Goal: Transaction & Acquisition: Purchase product/service

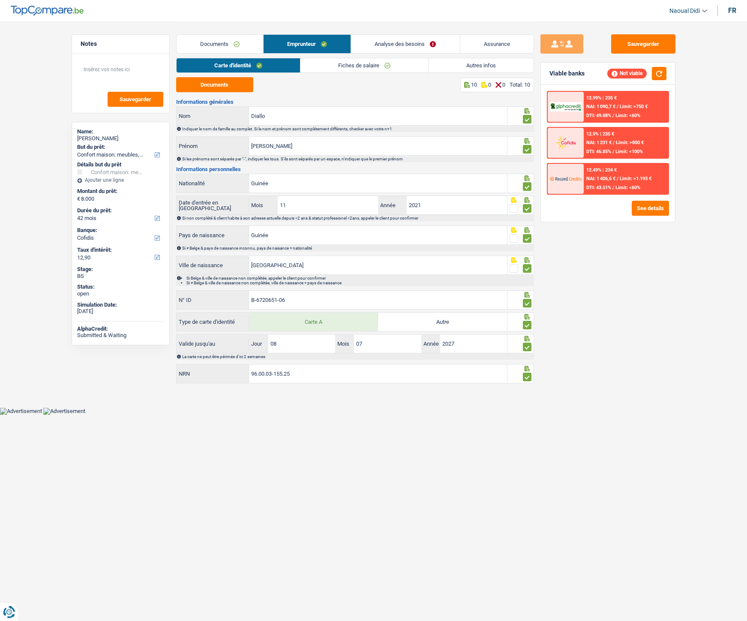
select select "household"
select select "42"
select select "cofidis"
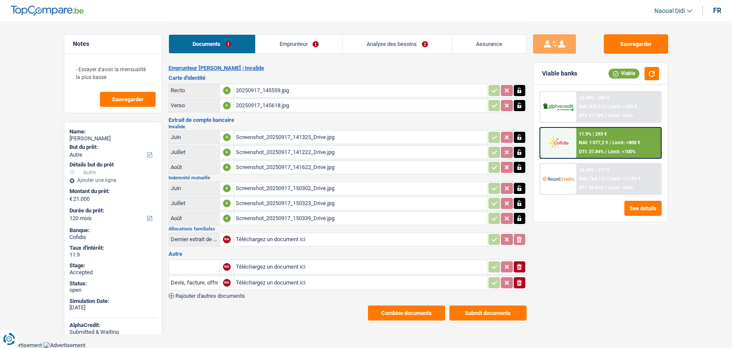
select select "other"
select select "120"
select select "invalid"
select select "familyAllowances"
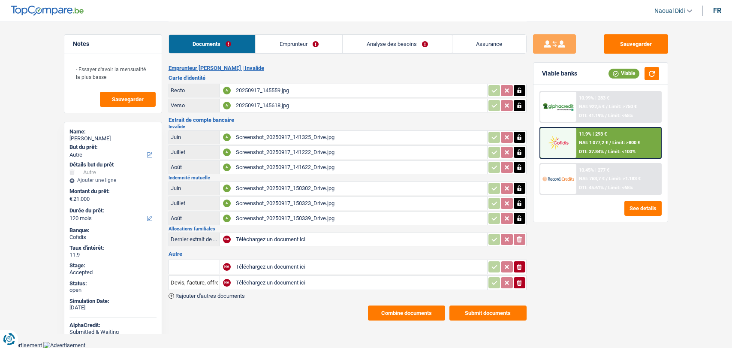
select select "mutualityIndemnity"
select select "disabilityPension"
select select "solidaris"
select select "BE"
click at [292, 39] on link "Emprunteur" at bounding box center [298, 44] width 87 height 18
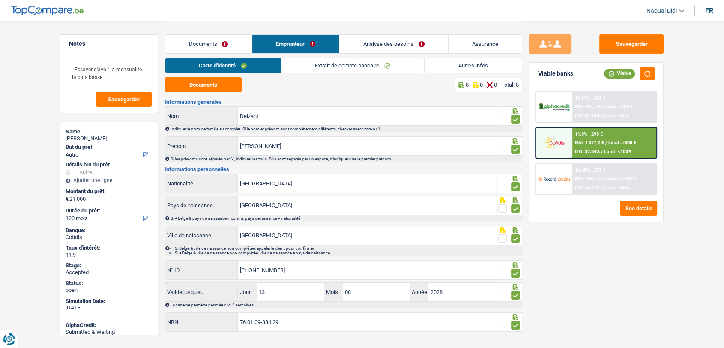
click at [347, 63] on link "Extrait de compte bancaire" at bounding box center [352, 65] width 143 height 14
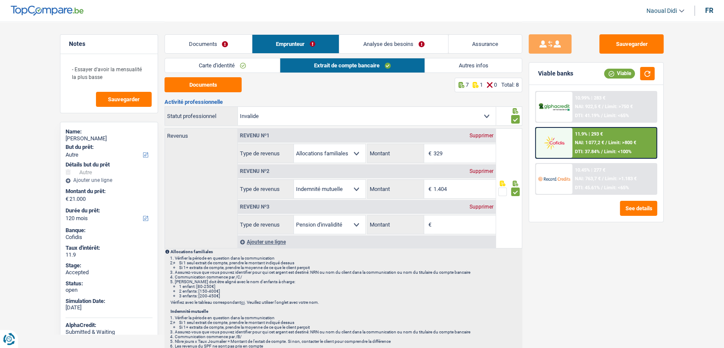
click at [484, 207] on div "Supprimer" at bounding box center [482, 206] width 28 height 5
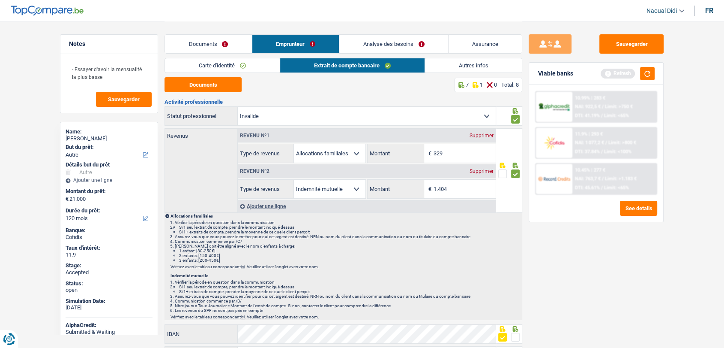
click at [204, 63] on link "Carte d'identité" at bounding box center [222, 65] width 115 height 14
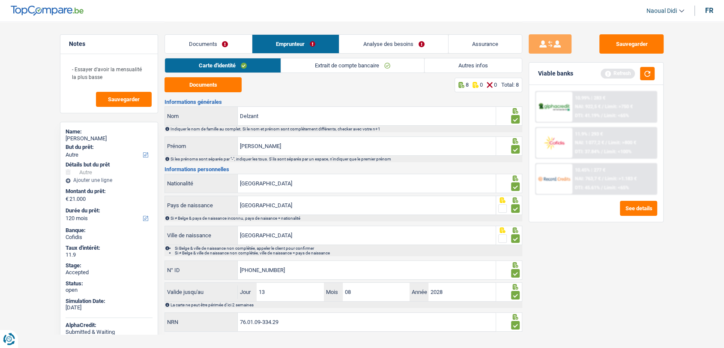
click at [180, 49] on link "Documents" at bounding box center [208, 44] width 87 height 18
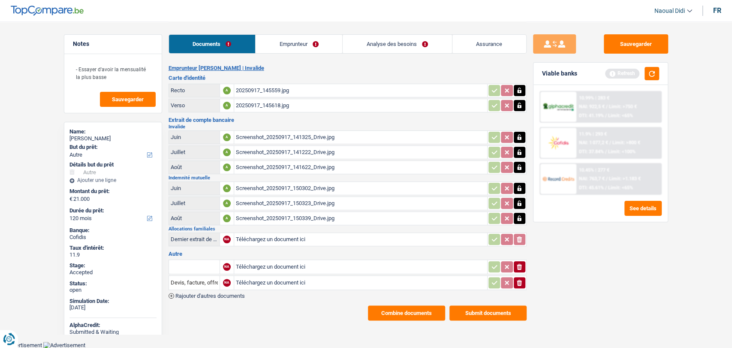
click at [309, 45] on link "Emprunteur" at bounding box center [298, 44] width 87 height 18
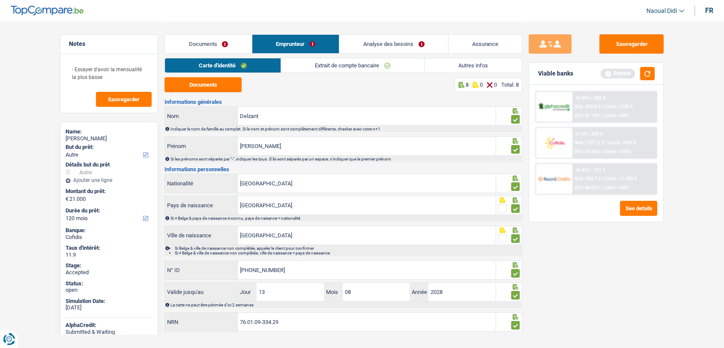
click at [363, 64] on link "Extrait de compte bancaire" at bounding box center [352, 65] width 143 height 14
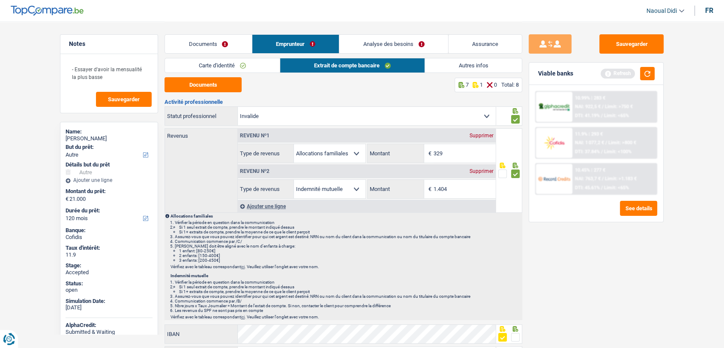
click at [402, 47] on link "Analyse des besoins" at bounding box center [393, 44] width 109 height 18
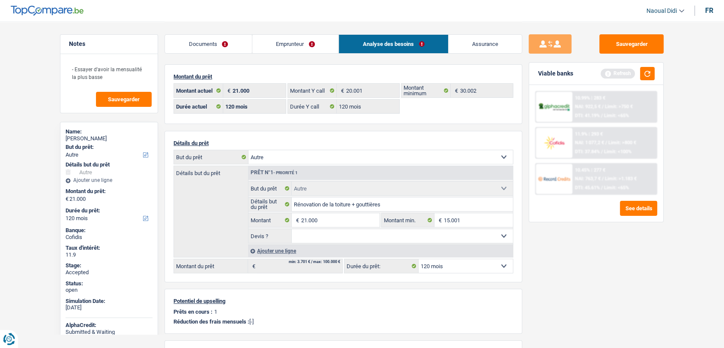
click at [590, 141] on span "NAI: 1 077,2 €" at bounding box center [589, 143] width 29 height 6
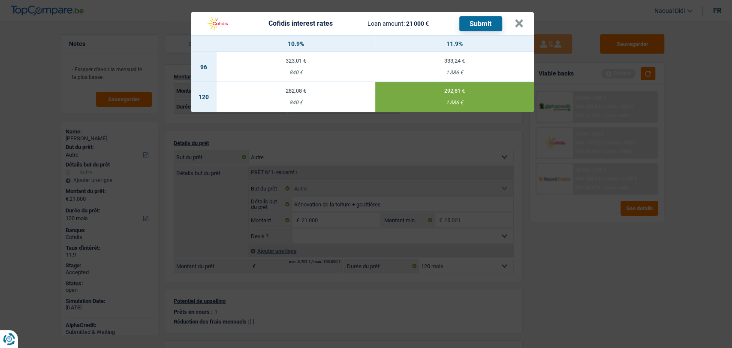
click at [290, 97] on td "282,08 € 840 €" at bounding box center [295, 97] width 159 height 30
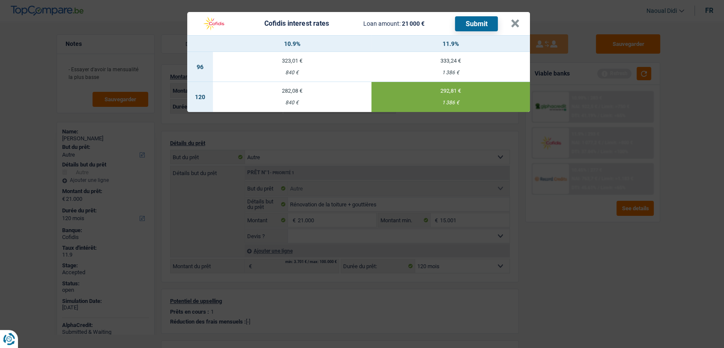
click at [290, 97] on div "20.001 € Montant Y call" at bounding box center [340, 90] width 112 height 15
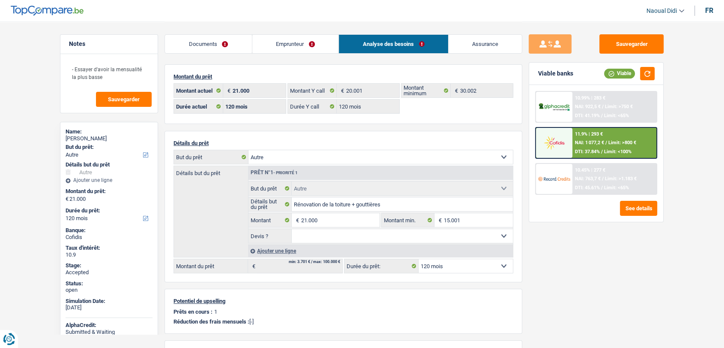
click at [599, 137] on div "11.9% | 293 € NAI: 1 077,2 € / Limit: >800 € DTI: 37.84% / Limit: <100%" at bounding box center [615, 143] width 84 height 30
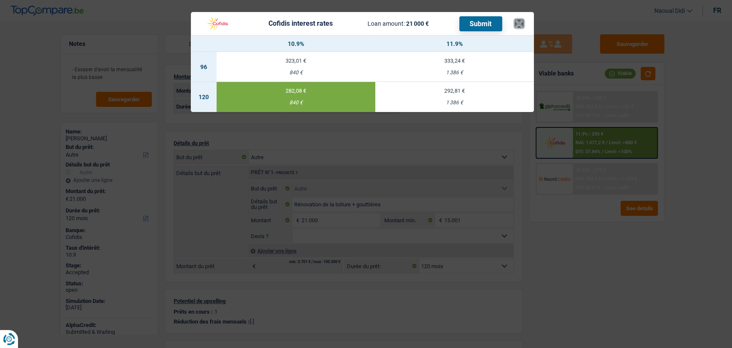
click at [519, 25] on button "×" at bounding box center [518, 23] width 9 height 9
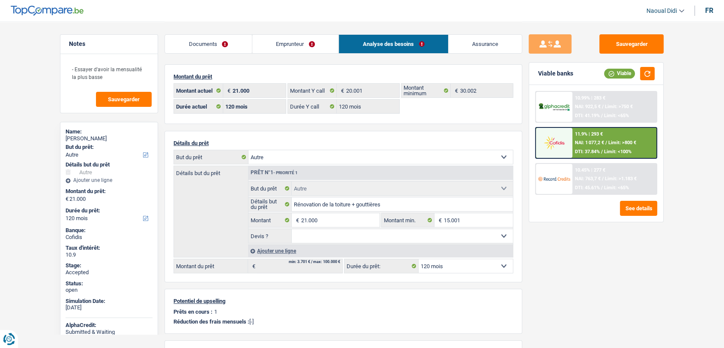
click at [274, 45] on link "Emprunteur" at bounding box center [295, 44] width 87 height 18
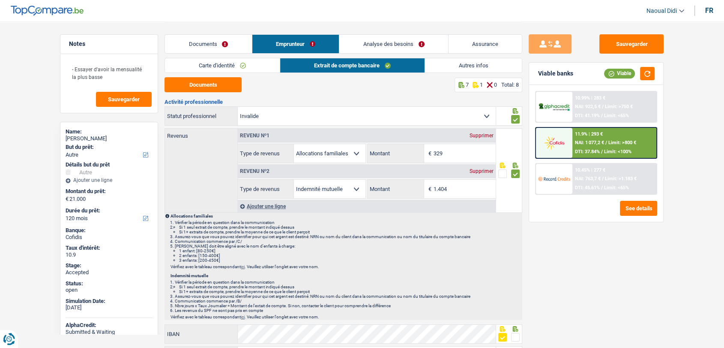
click at [478, 64] on link "Autres infos" at bounding box center [473, 65] width 97 height 14
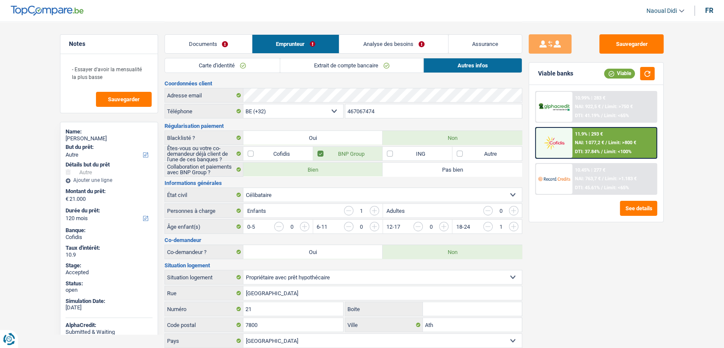
click at [371, 44] on link "Analyse des besoins" at bounding box center [393, 44] width 109 height 18
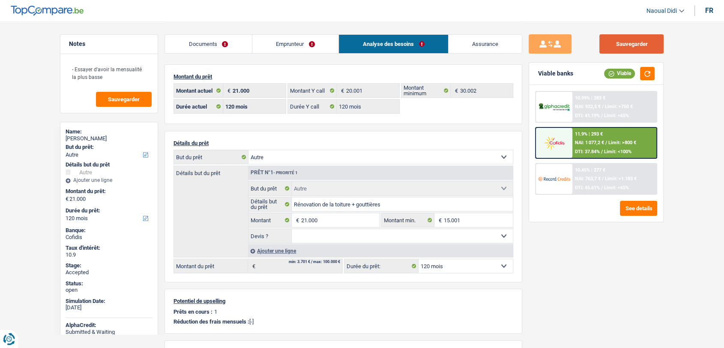
click at [638, 44] on button "Sauvegarder" at bounding box center [632, 43] width 64 height 19
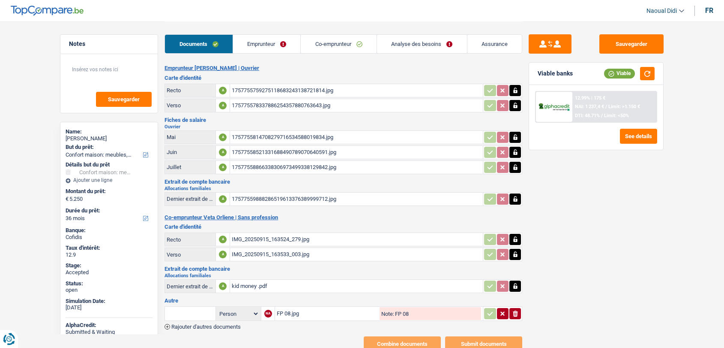
select select "household"
select select "36"
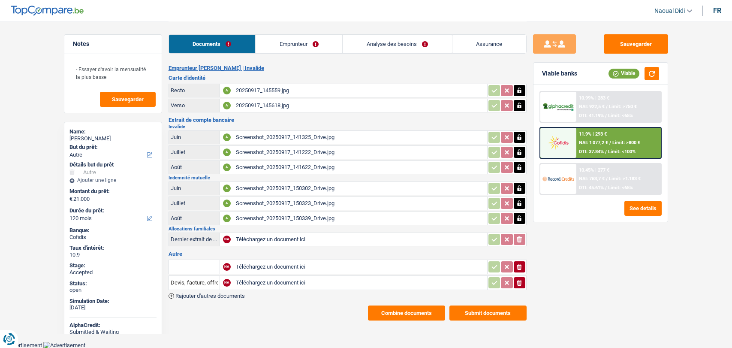
select select "other"
select select "120"
click at [264, 90] on div "20250917_145559.jpg" at bounding box center [360, 90] width 249 height 13
click at [300, 48] on link "Emprunteur" at bounding box center [298, 44] width 87 height 18
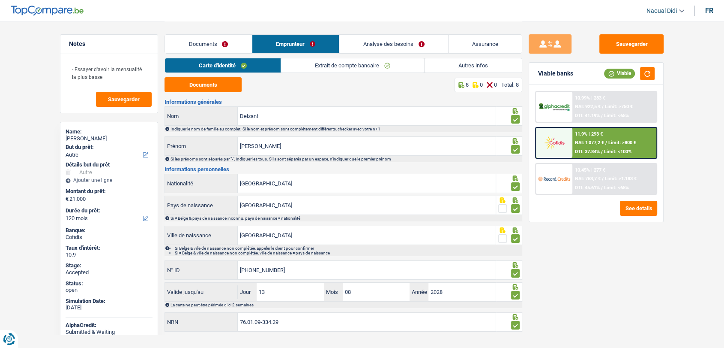
click at [345, 66] on link "Extrait de compte bancaire" at bounding box center [352, 65] width 143 height 14
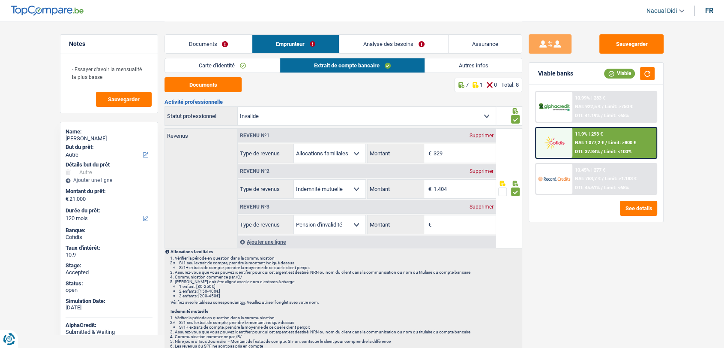
click at [459, 62] on link "Autres infos" at bounding box center [473, 65] width 97 height 14
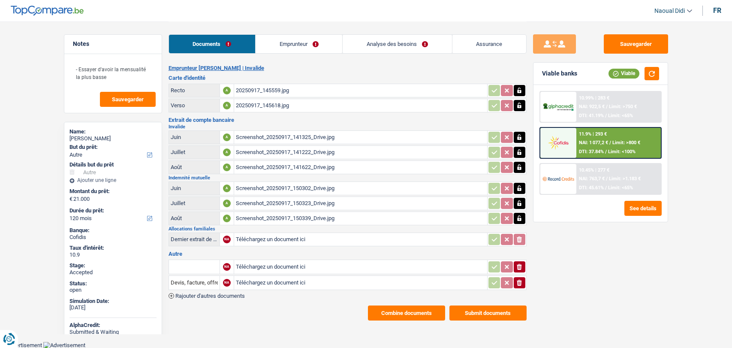
select select "other"
select select "120"
click at [248, 86] on div "20250917_145559.jpg" at bounding box center [360, 90] width 249 height 13
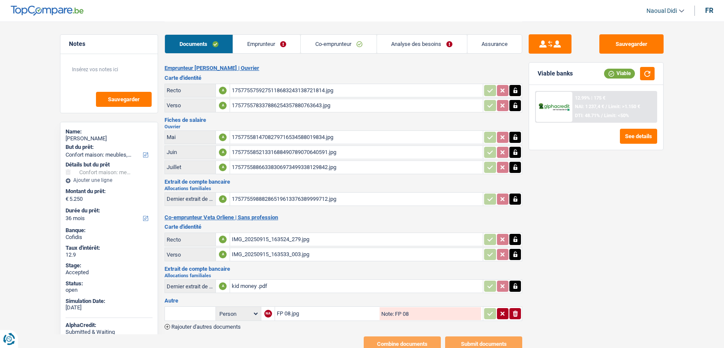
select select "household"
select select "36"
click at [243, 89] on div "1757755759275118683243138721814.jpg" at bounding box center [356, 90] width 249 height 13
click at [252, 103] on div "175775578337886254357880763643.jpg" at bounding box center [356, 105] width 249 height 13
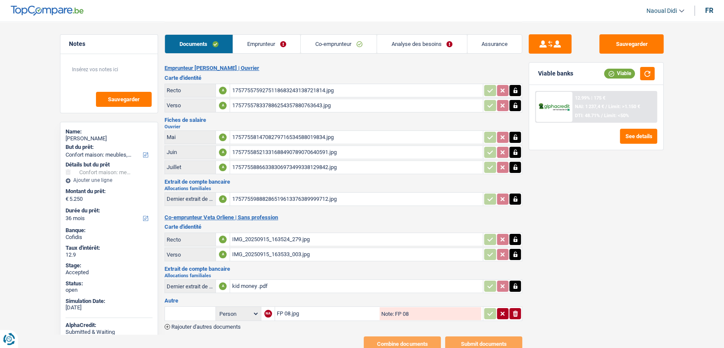
click at [266, 42] on link "Emprunteur" at bounding box center [267, 44] width 68 height 18
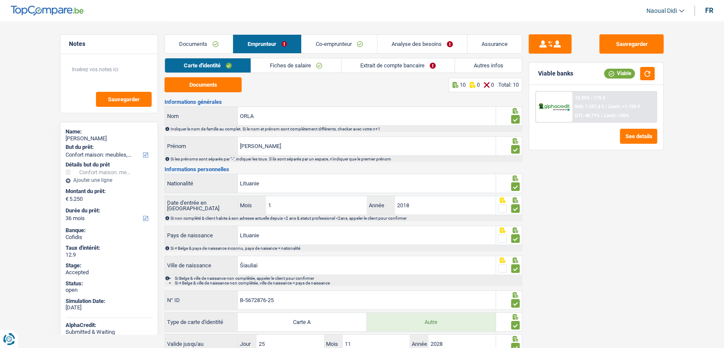
click at [285, 63] on link "Fiches de salaire" at bounding box center [296, 65] width 90 height 14
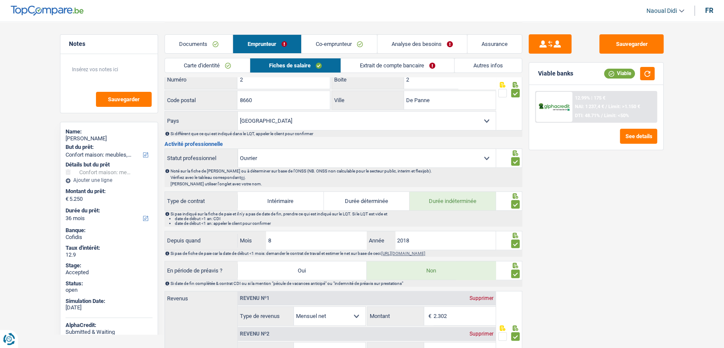
scroll to position [429, 0]
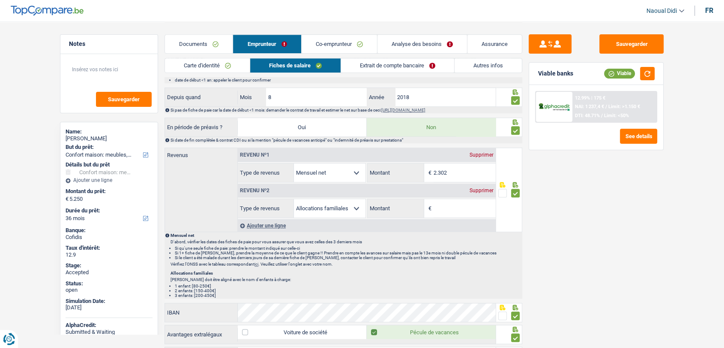
click at [473, 188] on div "Supprimer" at bounding box center [482, 190] width 28 height 5
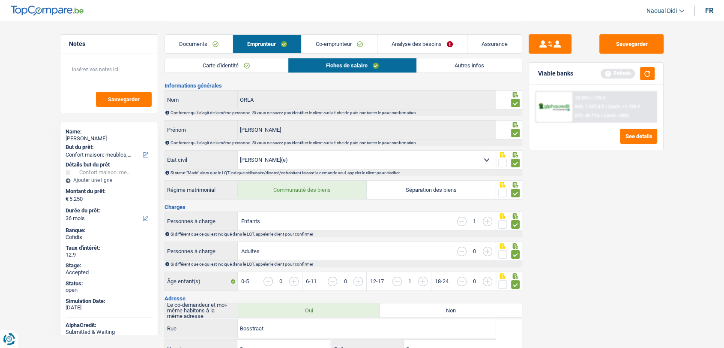
scroll to position [0, 0]
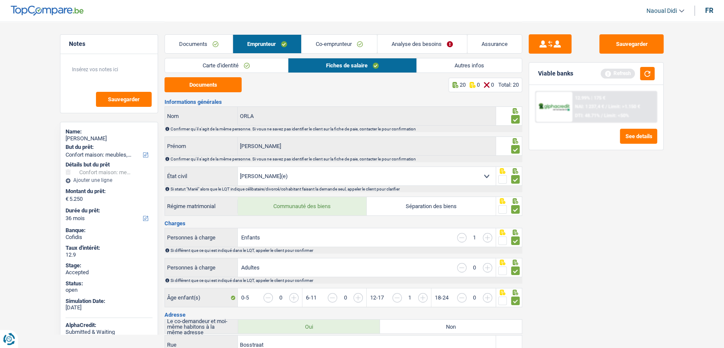
click at [329, 45] on link "Co-emprunteur" at bounding box center [339, 44] width 75 height 18
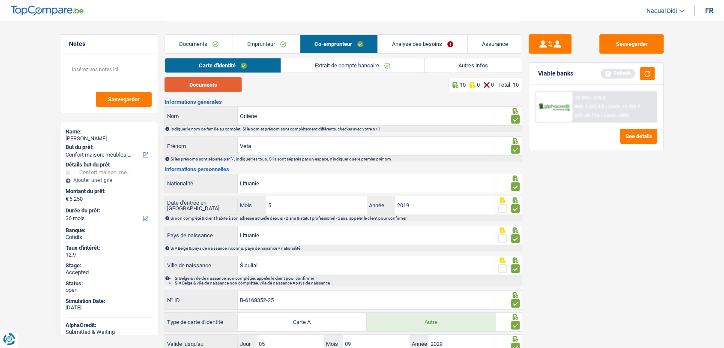
click at [204, 87] on button "Documents" at bounding box center [203, 84] width 77 height 15
click at [460, 69] on link "Autres infos" at bounding box center [473, 65] width 97 height 14
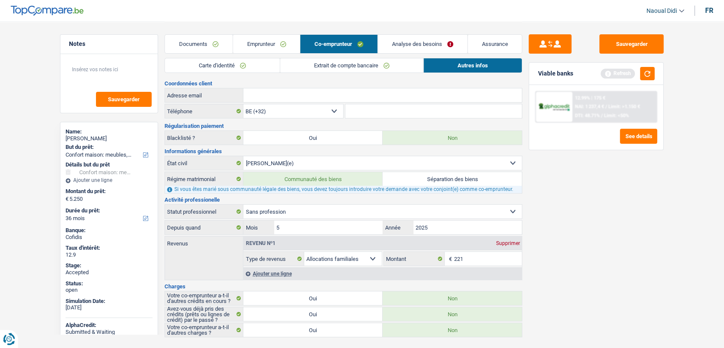
click at [418, 44] on link "Analyse des besoins" at bounding box center [423, 44] width 90 height 18
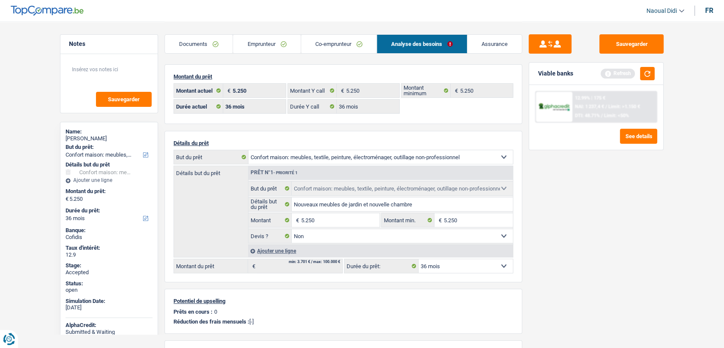
click at [252, 41] on link "Emprunteur" at bounding box center [266, 44] width 67 height 18
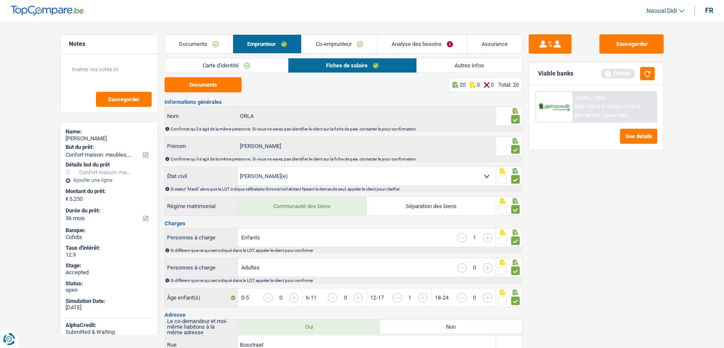
click at [205, 40] on link "Documents" at bounding box center [199, 44] width 68 height 18
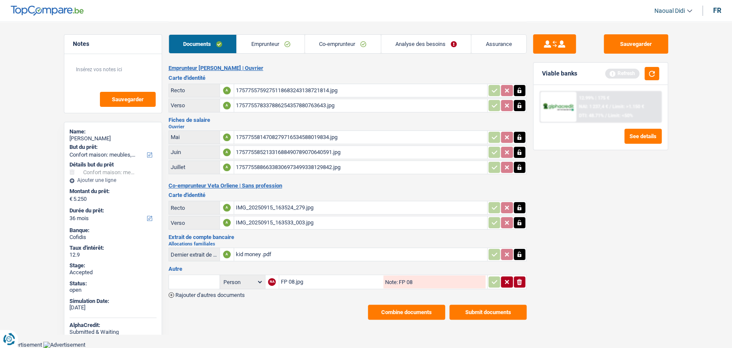
click at [286, 135] on div "1757755814708279716534588019834.jpg" at bounding box center [360, 137] width 249 height 13
click at [251, 251] on div "kid money .pdf" at bounding box center [360, 254] width 249 height 13
click at [295, 280] on div "FP 08.jpg" at bounding box center [331, 281] width 101 height 13
click at [276, 45] on link "Emprunteur" at bounding box center [271, 44] width 68 height 18
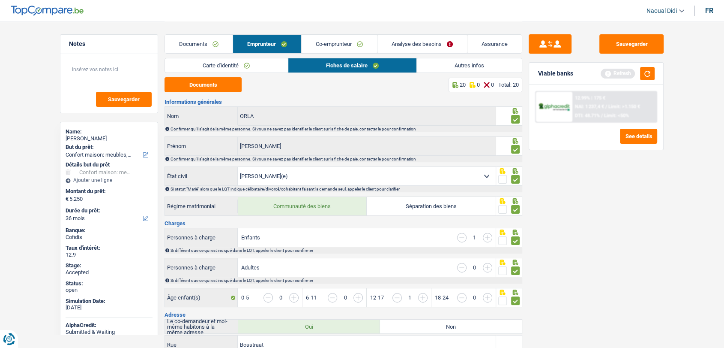
click at [332, 48] on link "Co-emprunteur" at bounding box center [339, 44] width 75 height 18
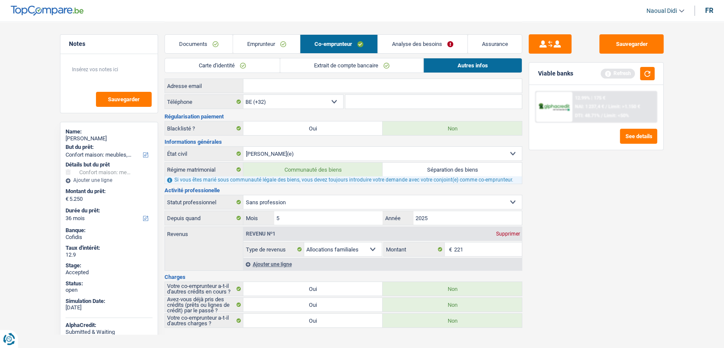
scroll to position [18, 0]
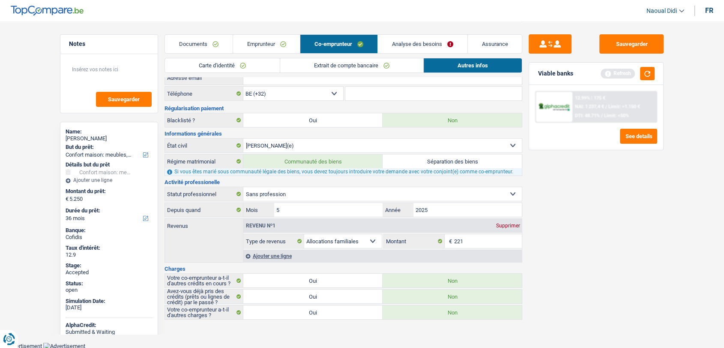
click at [270, 48] on link "Emprunteur" at bounding box center [266, 44] width 67 height 18
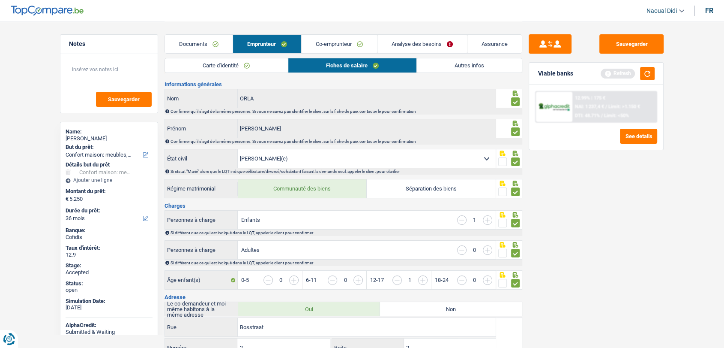
click at [459, 65] on link "Autres infos" at bounding box center [469, 65] width 105 height 14
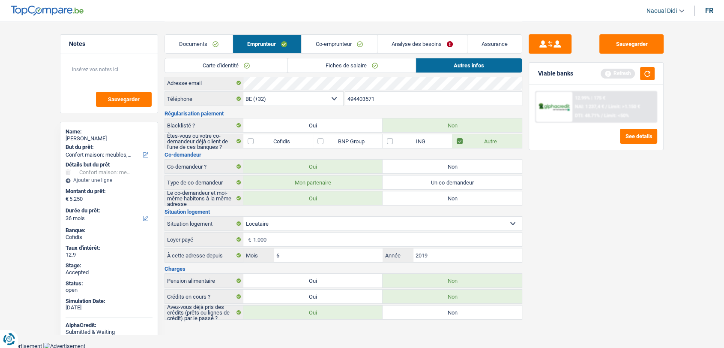
click at [600, 102] on div "12.99% | 175 € NAI: 1 237,4 € / Limit: >1.150 € DTI: 48.71% / Limit: <50%" at bounding box center [615, 107] width 84 height 30
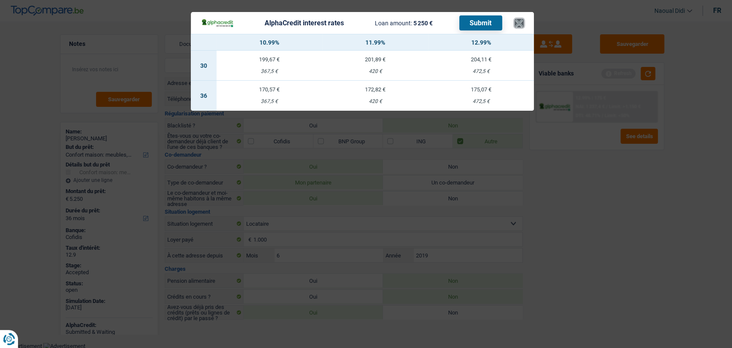
click at [517, 23] on button "×" at bounding box center [518, 23] width 9 height 9
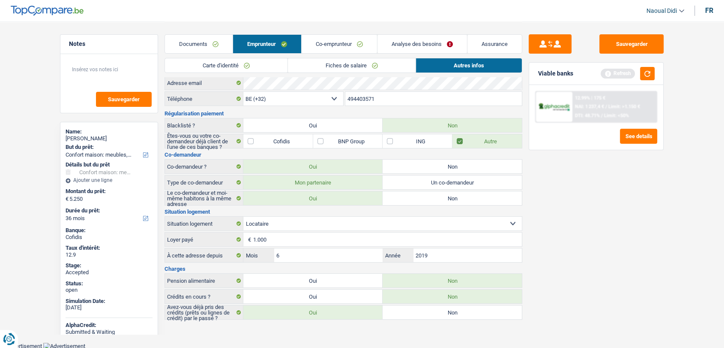
click at [412, 44] on link "Analyse des besoins" at bounding box center [423, 44] width 90 height 18
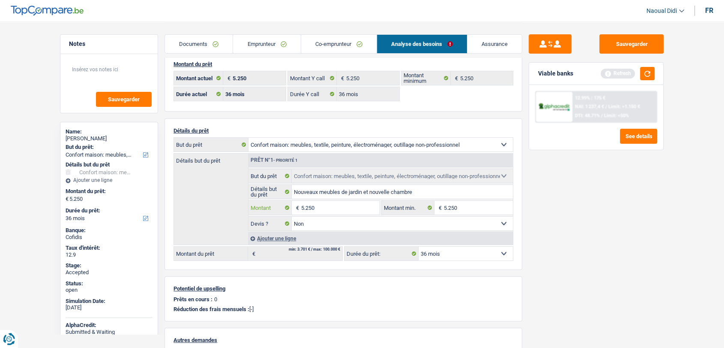
click at [330, 211] on input "5.250" at bounding box center [340, 208] width 78 height 14
drag, startPoint x: 330, startPoint y: 211, endPoint x: 290, endPoint y: 203, distance: 40.7
click at [290, 203] on div "5.250 € Montant" at bounding box center [314, 208] width 131 height 14
type input "6.000"
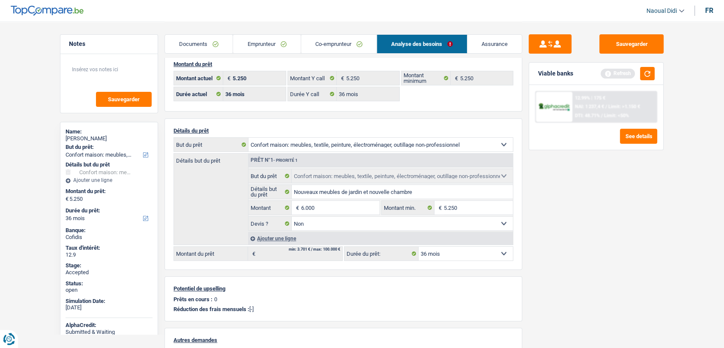
type input "6.000"
select select "42"
type input "6.000"
click at [556, 204] on div "Sauvegarder Viable banks Refresh 12.99% | 175 € NAI: 1 237,4 € / Limit: >1.150 …" at bounding box center [596, 184] width 148 height 300
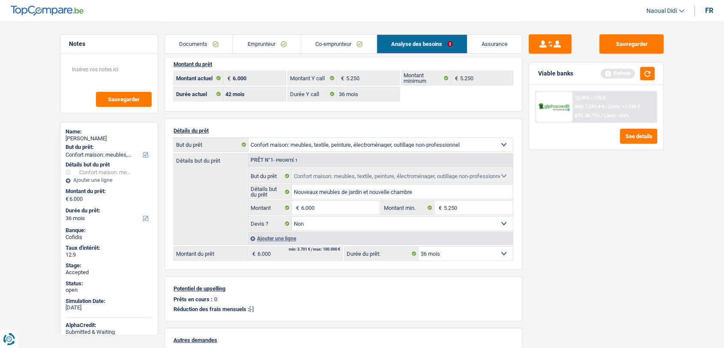
select select "42"
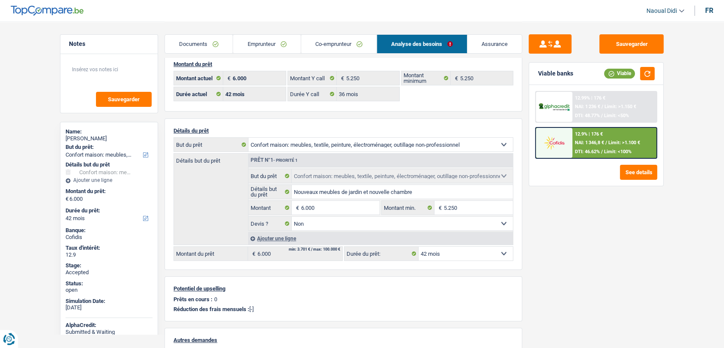
click at [595, 147] on div "12.9% | 176 € NAI: 1 346,8 € / Limit: >1.100 € DTI: 46.62% / Limit: <100%" at bounding box center [615, 143] width 84 height 30
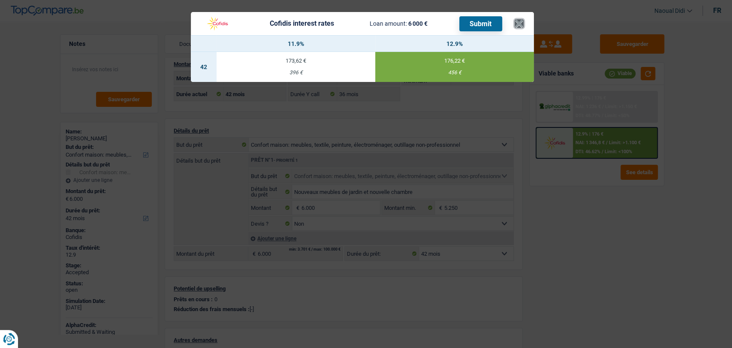
click at [522, 26] on button "×" at bounding box center [518, 23] width 9 height 9
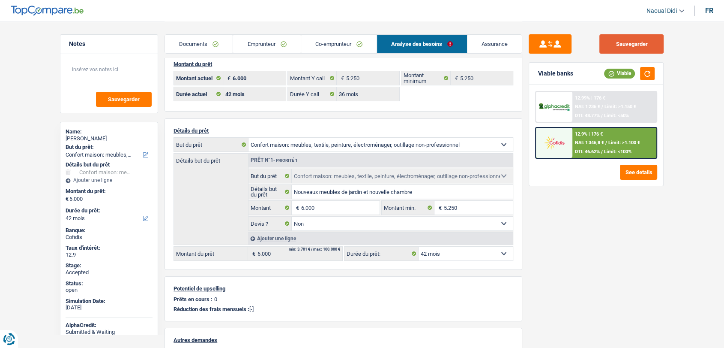
click at [636, 44] on button "Sauvegarder" at bounding box center [632, 43] width 64 height 19
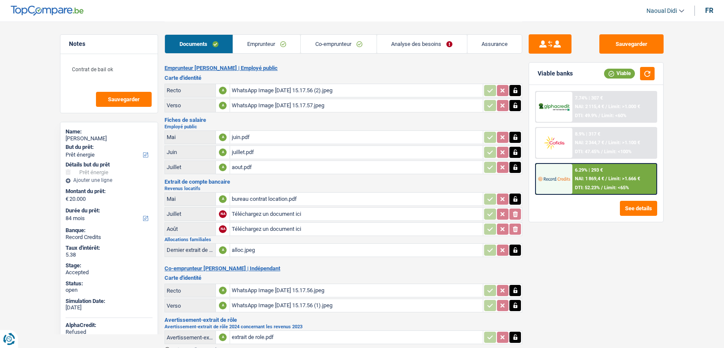
select select "energy"
select select "84"
click at [255, 87] on div "WhatsApp Image [DATE] 15.17.56 (2).jpeg" at bounding box center [356, 90] width 249 height 13
click at [261, 39] on link "Emprunteur" at bounding box center [267, 44] width 68 height 18
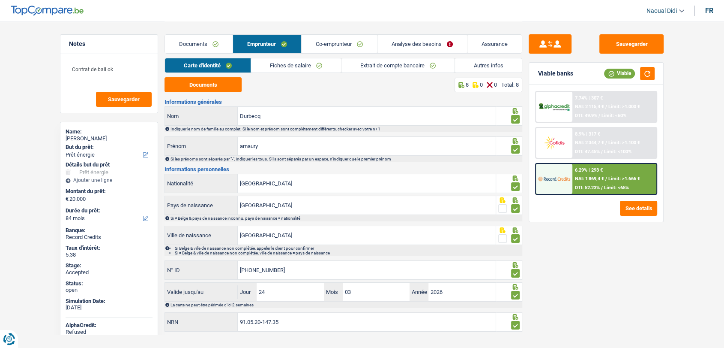
click at [476, 66] on link "Autres infos" at bounding box center [488, 65] width 67 height 14
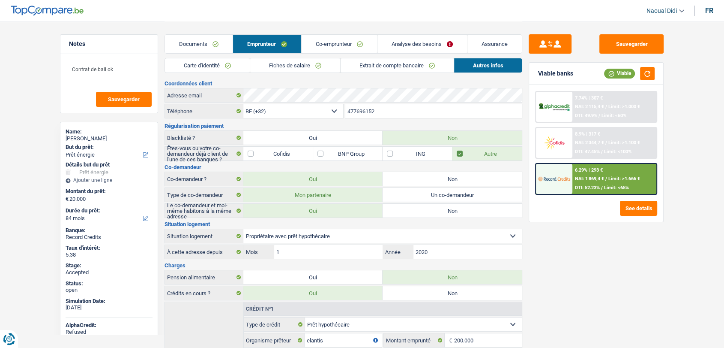
click at [420, 46] on link "Analyse des besoins" at bounding box center [423, 44] width 90 height 18
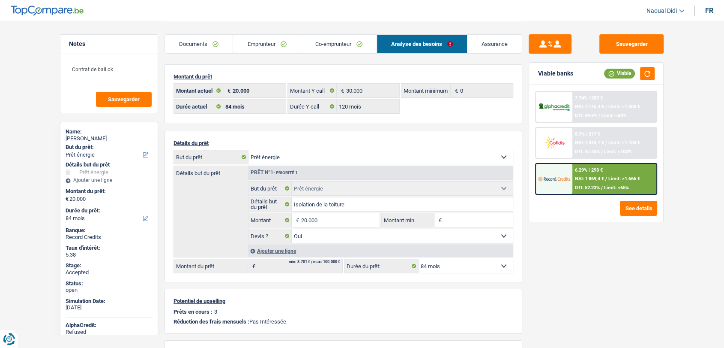
click at [207, 39] on link "Documents" at bounding box center [199, 44] width 68 height 18
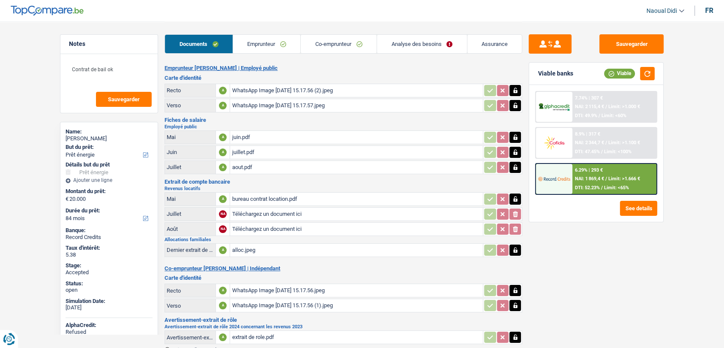
click at [255, 45] on link "Emprunteur" at bounding box center [267, 44] width 68 height 18
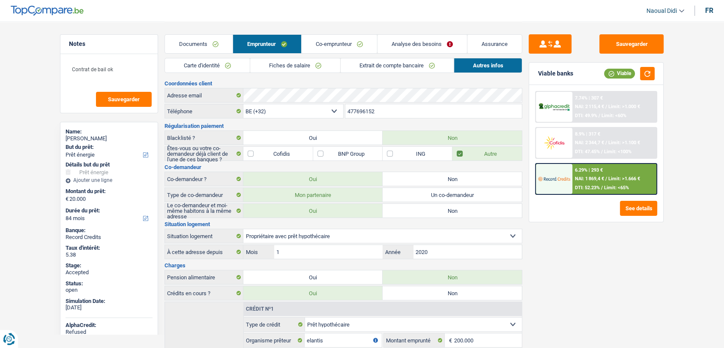
click at [282, 66] on link "Fiches de salaire" at bounding box center [295, 65] width 90 height 14
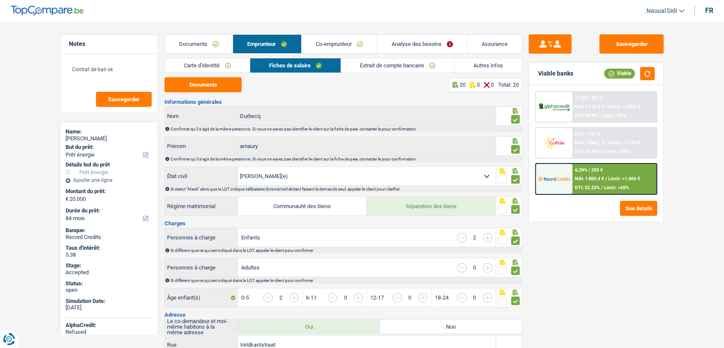
click at [390, 42] on link "Analyse des besoins" at bounding box center [423, 44] width 90 height 18
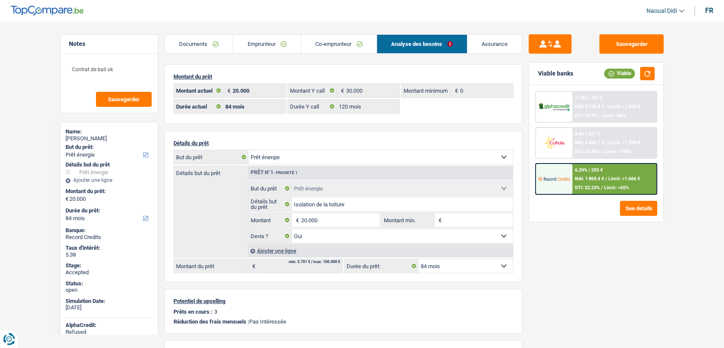
click at [601, 172] on div "6.29% | 293 €" at bounding box center [589, 170] width 28 height 6
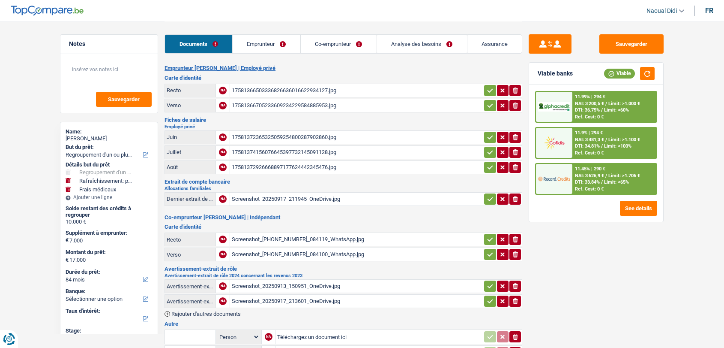
select select "refinancing"
select select "houseOrGarden"
select select "medical"
select select "84"
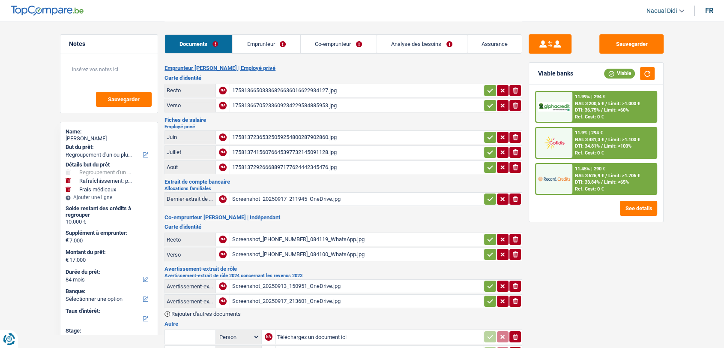
click at [270, 90] on div "17581366503336826636016622934127.jpg" at bounding box center [356, 90] width 249 height 13
click at [276, 101] on div "17581366705233609234229584885953.jpg" at bounding box center [356, 105] width 249 height 13
click at [262, 135] on div "17581372365325059254800287902860.jpg" at bounding box center [356, 137] width 249 height 13
click at [291, 135] on div "17581372365325059254800287902860.jpg" at bounding box center [356, 137] width 249 height 13
click at [287, 150] on div "17581374156076645397732145091128.jpg" at bounding box center [356, 152] width 249 height 13
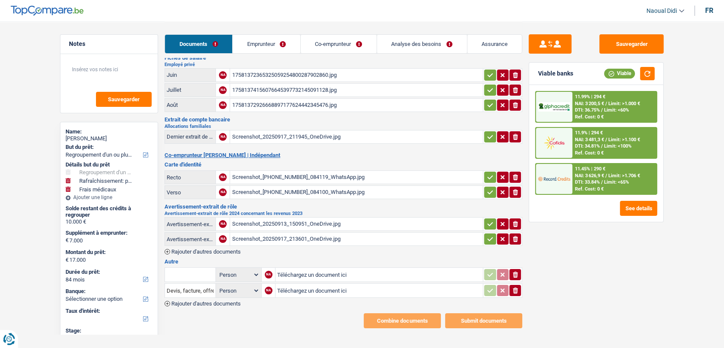
scroll to position [67, 0]
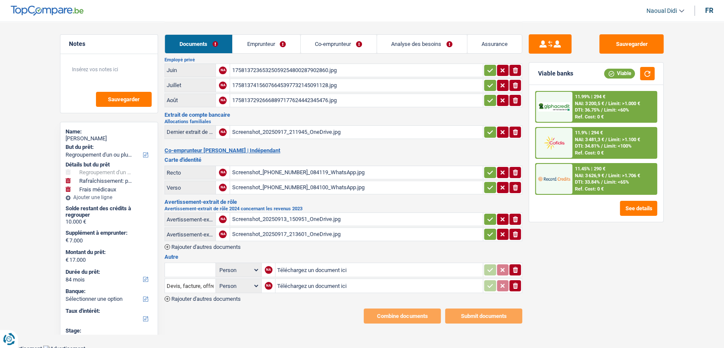
click at [304, 213] on div "Screenshot_20250913_150951_OneDrive.jpg" at bounding box center [356, 219] width 249 height 13
click at [245, 35] on link "Emprunteur" at bounding box center [267, 44] width 68 height 18
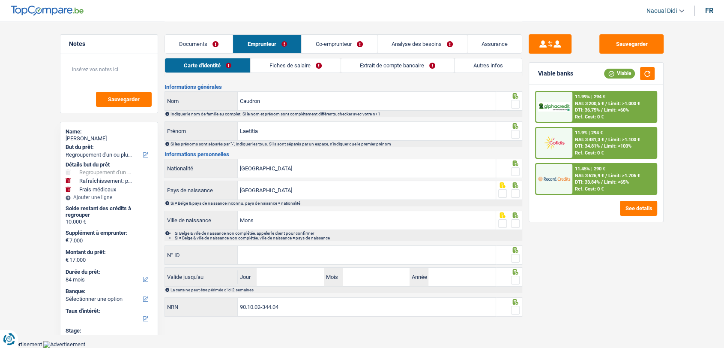
scroll to position [14, 0]
click at [324, 40] on link "Co-emprunteur" at bounding box center [339, 44] width 75 height 18
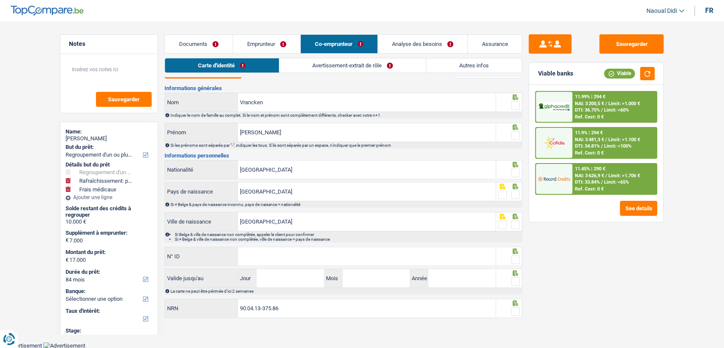
click at [336, 63] on link "Avertissement-extrait de rôle" at bounding box center [352, 65] width 147 height 14
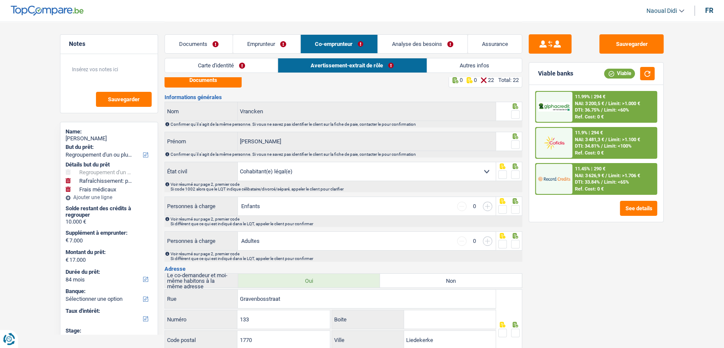
scroll to position [0, 0]
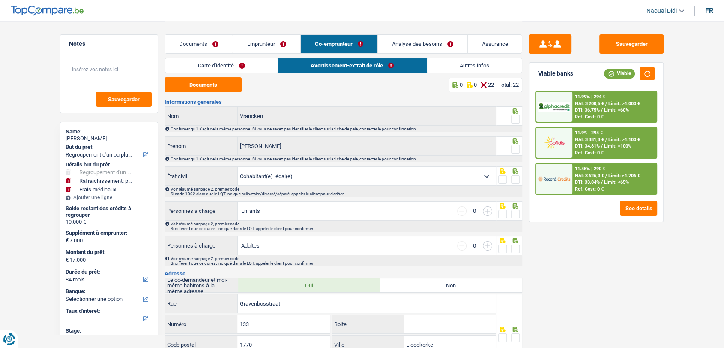
click at [206, 40] on link "Documents" at bounding box center [199, 44] width 68 height 18
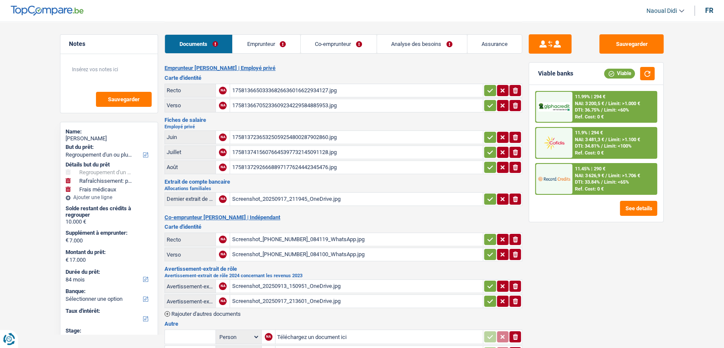
click at [288, 132] on div "17581372365325059254800287902860.jpg" at bounding box center [356, 137] width 249 height 13
click at [276, 147] on div "17581374156076645397732145091128.jpg" at bounding box center [356, 152] width 249 height 13
click at [277, 165] on div "17581372926668897177624442345476.jpg" at bounding box center [356, 167] width 249 height 13
click at [270, 42] on link "Emprunteur" at bounding box center [267, 44] width 68 height 18
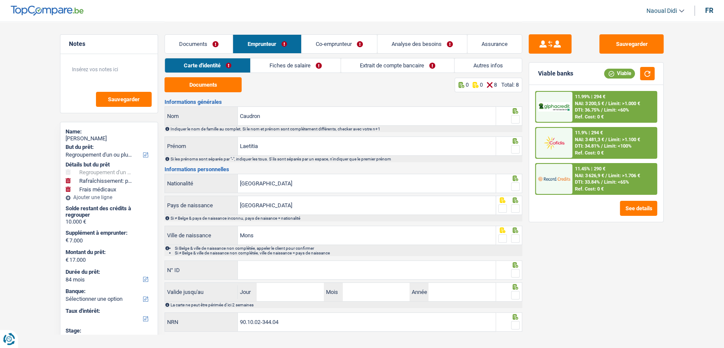
click at [270, 42] on link "Emprunteur" at bounding box center [267, 44] width 68 height 18
click at [291, 64] on link "Fiches de salaire" at bounding box center [296, 65] width 90 height 14
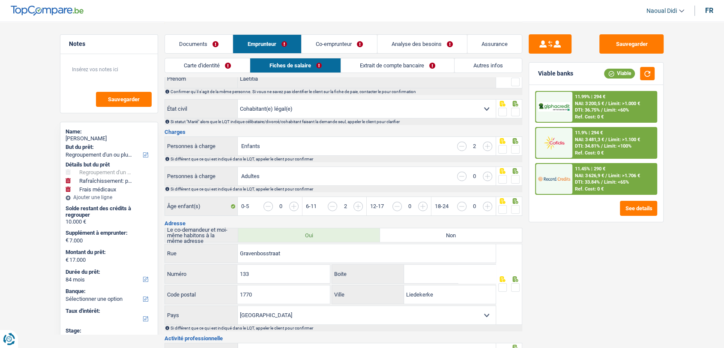
scroll to position [95, 0]
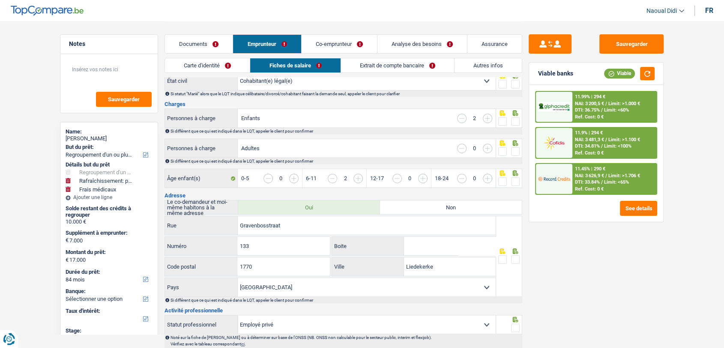
click at [209, 45] on link "Documents" at bounding box center [199, 44] width 68 height 18
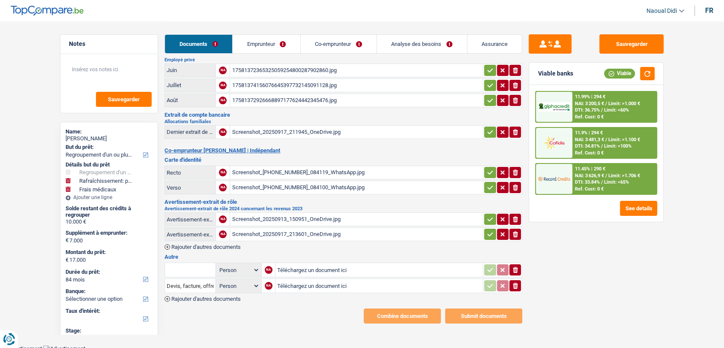
click at [289, 128] on div "Screenshot_20250917_211945_OneDrive.jpg" at bounding box center [356, 132] width 249 height 13
click at [264, 45] on link "Emprunteur" at bounding box center [267, 44] width 68 height 18
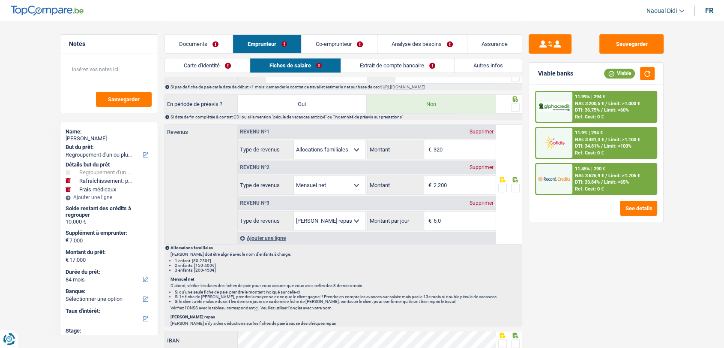
scroll to position [448, 0]
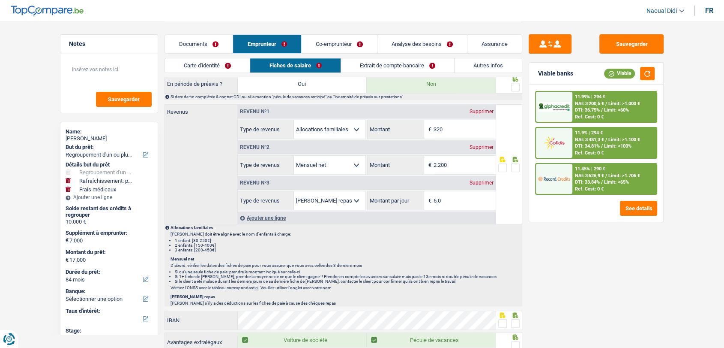
click at [341, 49] on link "Co-emprunteur" at bounding box center [339, 44] width 75 height 18
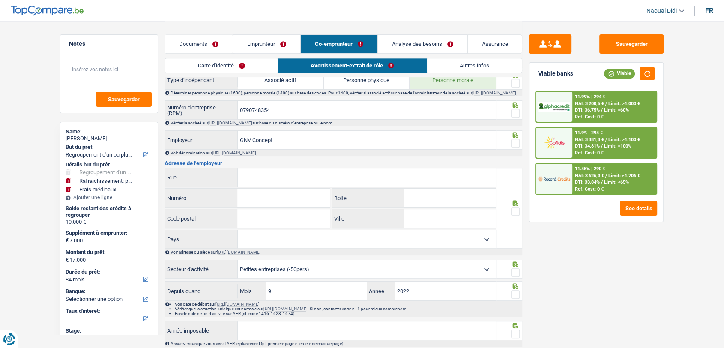
scroll to position [366, 0]
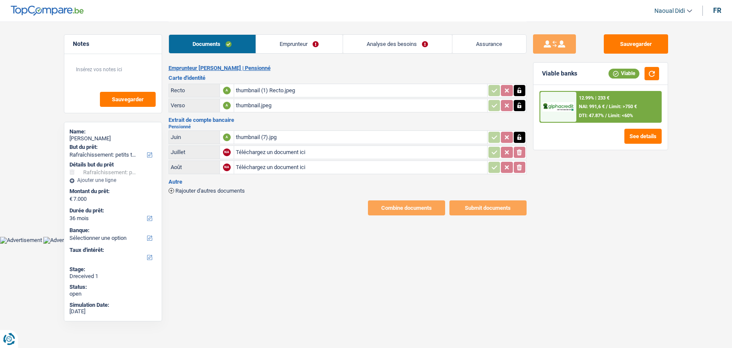
select select "houseOrGarden"
select select "36"
click at [259, 94] on div "thumbnail (1) Recto.jpeg" at bounding box center [360, 90] width 249 height 13
click at [253, 139] on div "thumbnail (7).jpg" at bounding box center [360, 137] width 249 height 13
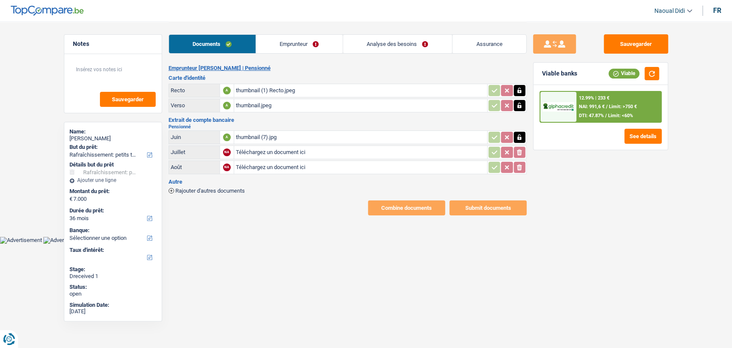
click at [257, 152] on input "Téléchargez un document ici" at bounding box center [360, 152] width 249 height 13
type input "C:\fakepath\20250916_115235.jpg"
click at [272, 164] on input "Téléchargez un document ici" at bounding box center [360, 167] width 249 height 13
type input "C:\fakepath\20250916_115332.jpg"
click at [210, 189] on span "Rajouter d'autres documents" at bounding box center [209, 191] width 69 height 6
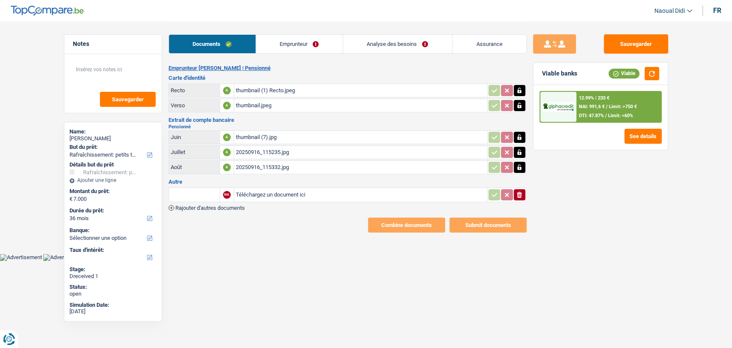
click at [254, 194] on input "Téléchargez un document ici" at bounding box center [360, 194] width 249 height 13
type input "C:\fakepath\20250916_115332.jpg"
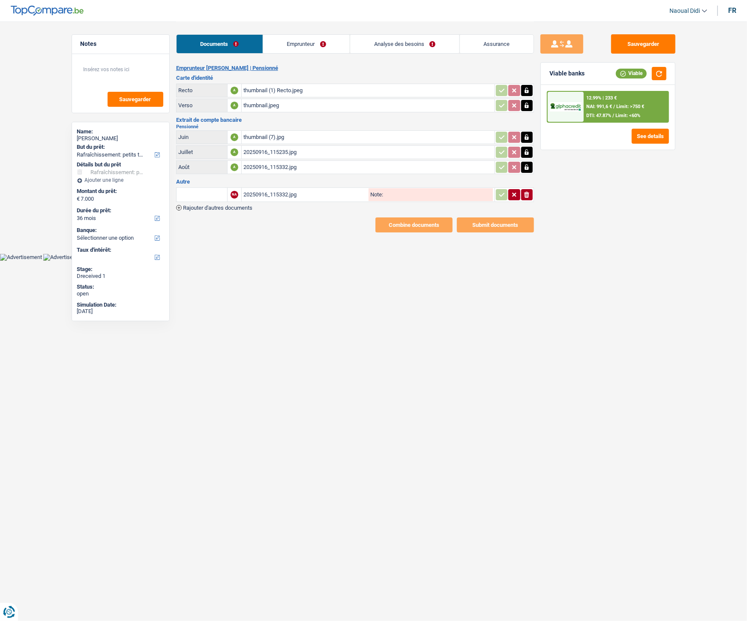
click at [303, 46] on link "Emprunteur" at bounding box center [306, 44] width 87 height 18
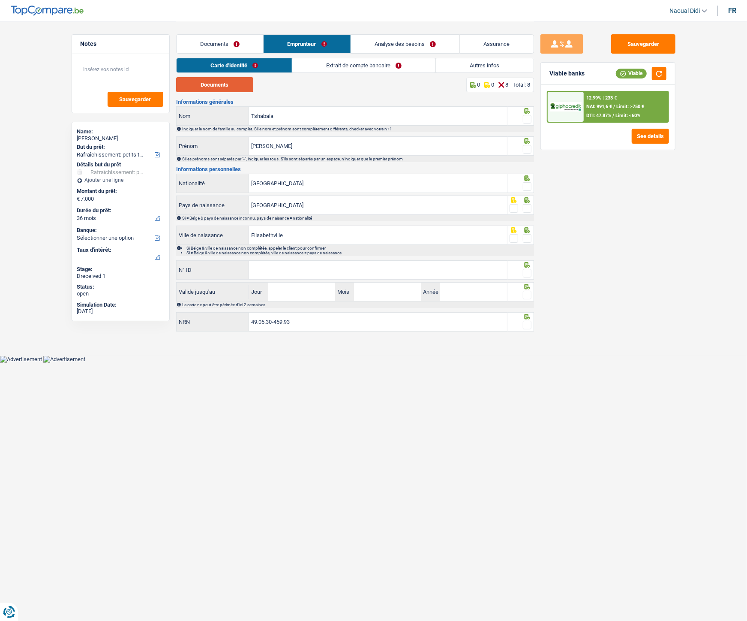
click at [215, 87] on button "Documents" at bounding box center [214, 84] width 77 height 15
click at [525, 120] on span at bounding box center [527, 119] width 9 height 9
click at [0, 0] on input "radio" at bounding box center [0, 0] width 0 height 0
click at [527, 149] on span at bounding box center [527, 149] width 9 height 9
click at [0, 0] on input "radio" at bounding box center [0, 0] width 0 height 0
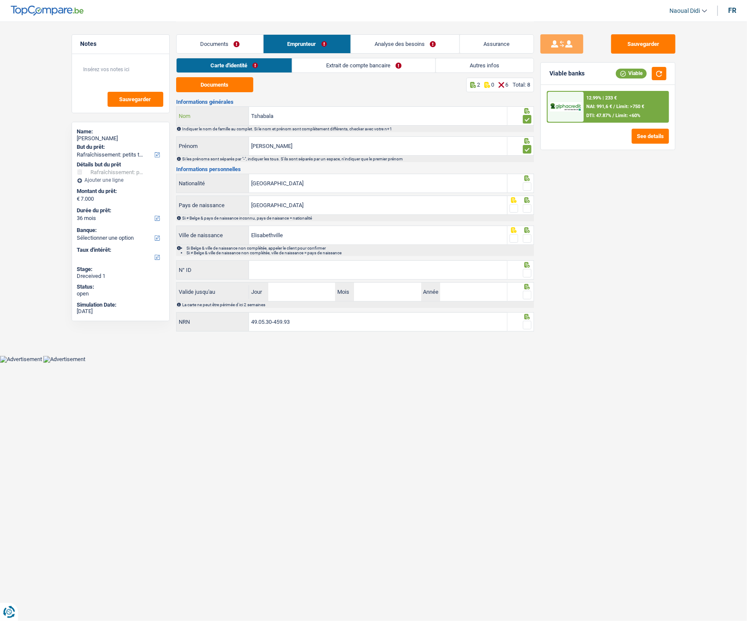
click at [321, 121] on input "Tshabala" at bounding box center [378, 116] width 258 height 18
click at [287, 117] on input "Tshabala" at bounding box center [378, 116] width 258 height 18
type input "Tshabala muwe"
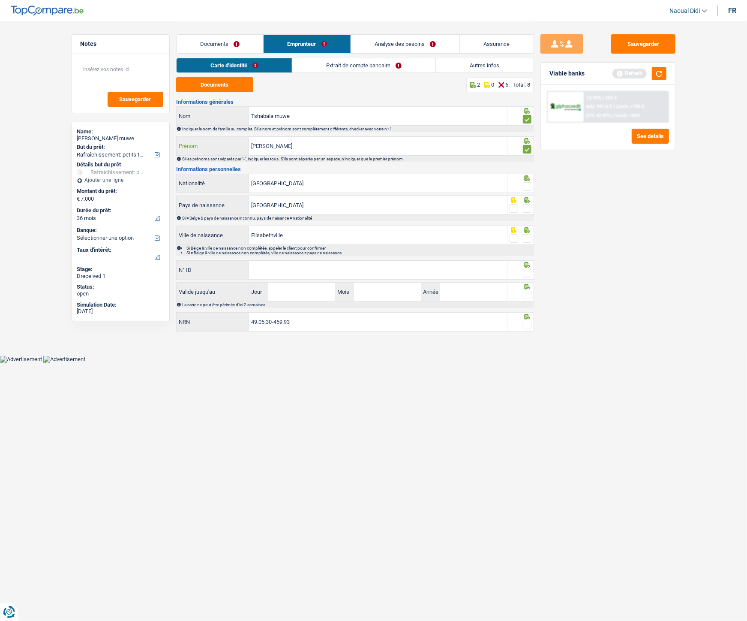
click at [311, 141] on input "Daniel" at bounding box center [378, 146] width 258 height 18
click at [253, 145] on input "Daniel" at bounding box center [378, 146] width 258 height 18
click at [323, 148] on input "dit Daniel" at bounding box center [378, 146] width 258 height 18
click at [320, 147] on input "dit Daniel" at bounding box center [378, 146] width 258 height 18
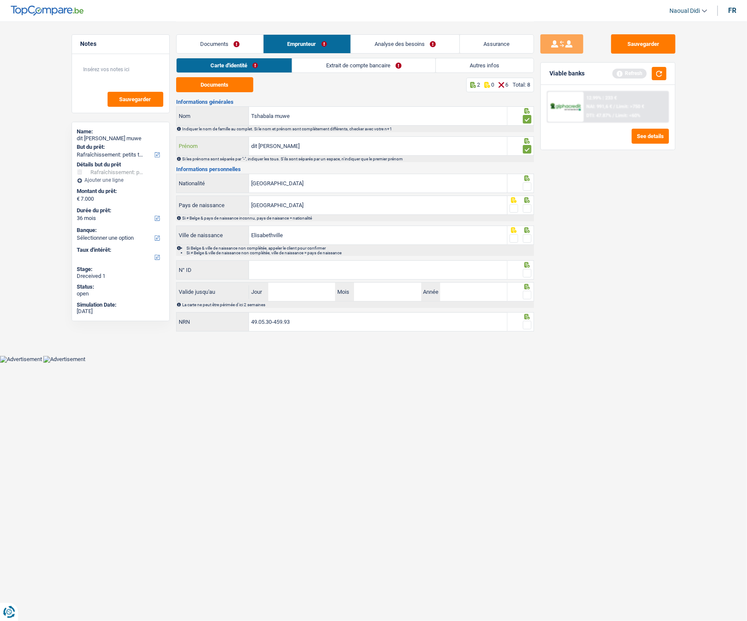
type input "dit Daniel"
click at [277, 116] on input "Tshabala muwe" at bounding box center [378, 116] width 258 height 18
type input "Tshabala-muwe"
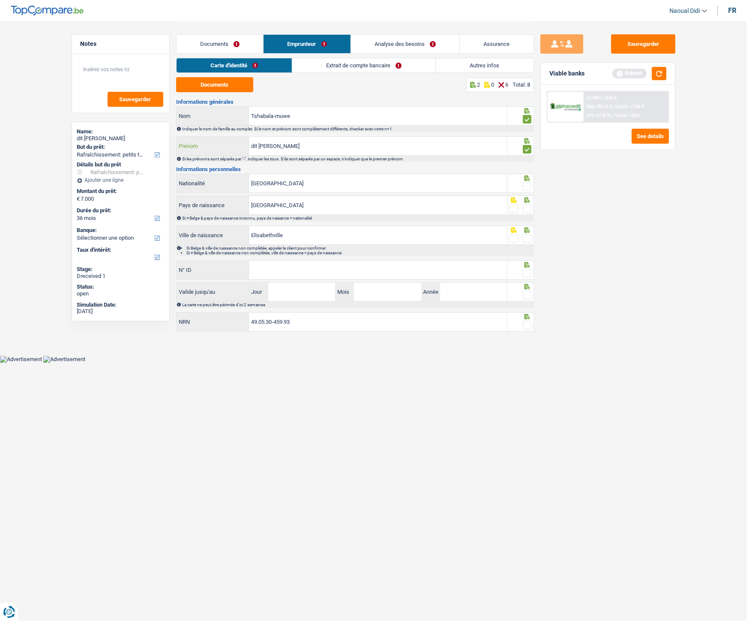
click at [258, 144] on input "dit Daniel" at bounding box center [378, 146] width 258 height 18
click at [257, 143] on input "dit Daniel" at bounding box center [378, 146] width 258 height 18
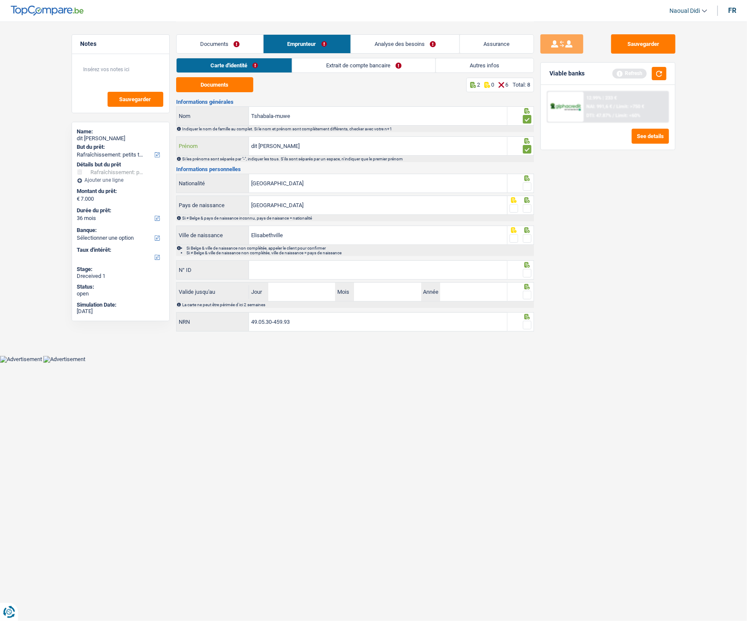
click at [296, 144] on input "dit Daniel" at bounding box center [378, 146] width 258 height 18
click at [526, 187] on span at bounding box center [527, 186] width 9 height 9
click at [0, 0] on input "radio" at bounding box center [0, 0] width 0 height 0
click at [528, 208] on span at bounding box center [527, 208] width 9 height 9
click at [0, 0] on input "radio" at bounding box center [0, 0] width 0 height 0
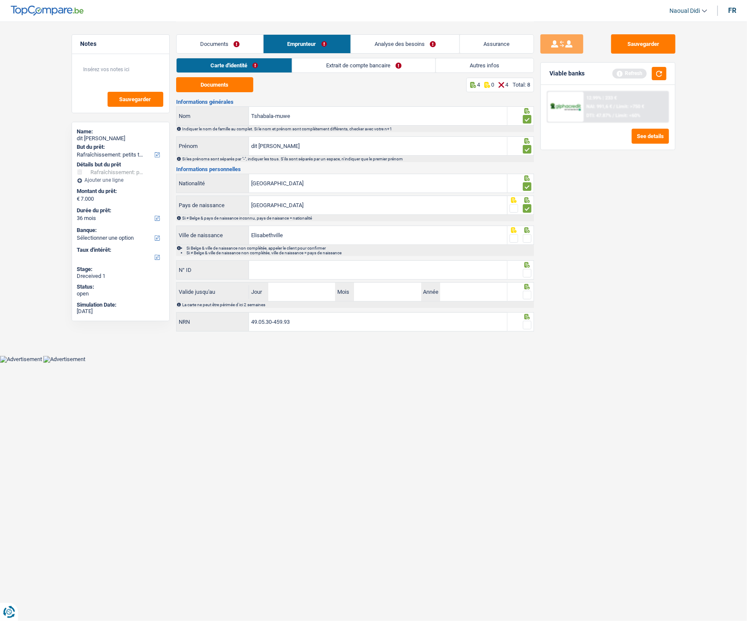
click at [526, 240] on span at bounding box center [527, 238] width 9 height 9
click at [0, 0] on input "radio" at bounding box center [0, 0] width 0 height 0
click at [526, 240] on span at bounding box center [527, 238] width 9 height 9
click at [0, 0] on input "radio" at bounding box center [0, 0] width 0 height 0
click at [526, 237] on span at bounding box center [527, 238] width 9 height 9
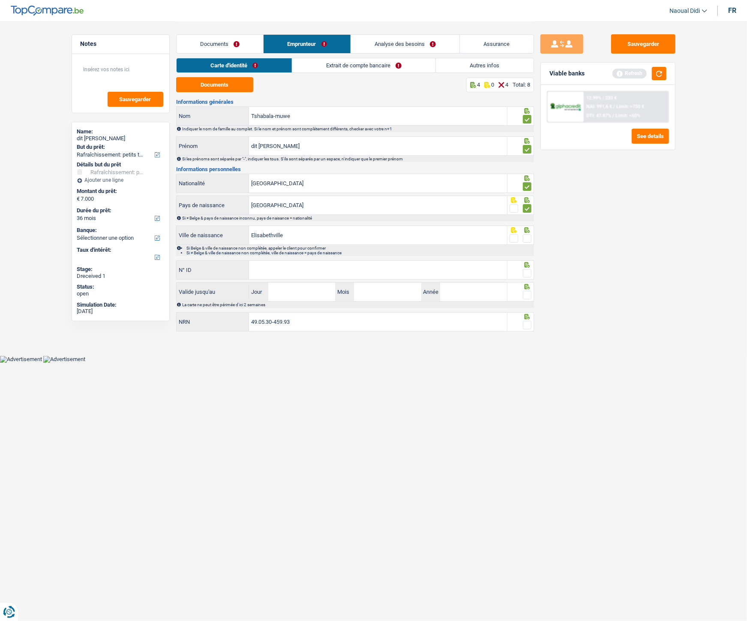
click at [0, 0] on input "radio" at bounding box center [0, 0] width 0 height 0
click at [304, 269] on input "N° ID" at bounding box center [378, 270] width 258 height 18
click at [367, 275] on input "N° ID" at bounding box center [378, 270] width 258 height 18
paste input "59"
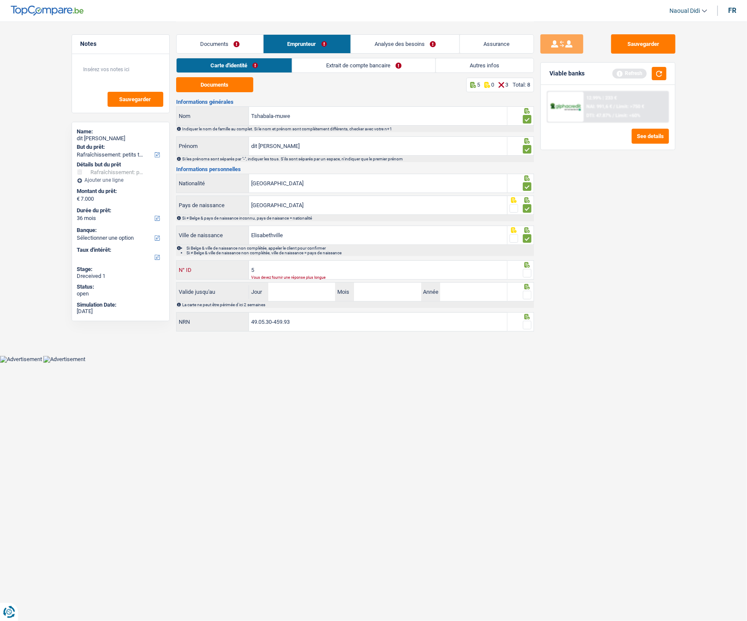
click at [207, 259] on div "Informations générales Tshabala-muwe Nom Indiquer le nom de famille au complet.…" at bounding box center [355, 216] width 358 height 234
paste input "92-8707186-52"
type input "592-8707186-52"
click at [524, 274] on span at bounding box center [527, 273] width 9 height 9
click at [0, 0] on input "radio" at bounding box center [0, 0] width 0 height 0
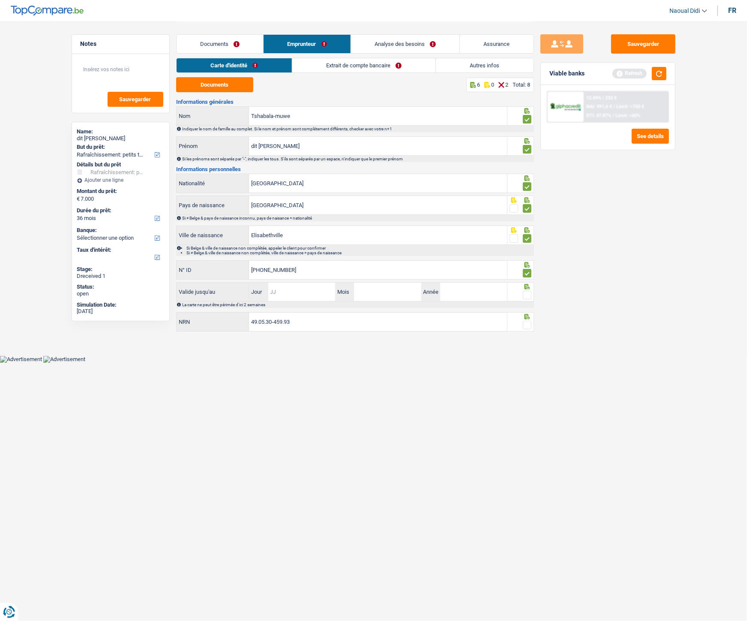
click at [309, 292] on input "Jour" at bounding box center [301, 291] width 67 height 18
click at [282, 292] on input "Jour" at bounding box center [301, 291] width 67 height 18
type input "25"
type input "09"
type input "2028"
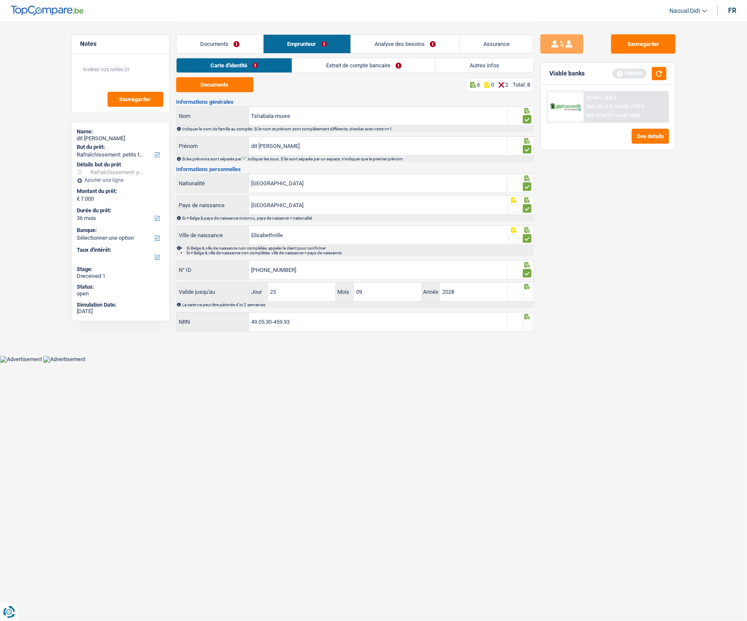
click at [529, 296] on span at bounding box center [527, 295] width 9 height 9
click at [0, 0] on input "radio" at bounding box center [0, 0] width 0 height 0
click at [528, 325] on span at bounding box center [527, 325] width 9 height 9
click at [0, 0] on input "radio" at bounding box center [0, 0] width 0 height 0
click at [363, 66] on link "Extrait de compte bancaire" at bounding box center [364, 65] width 143 height 14
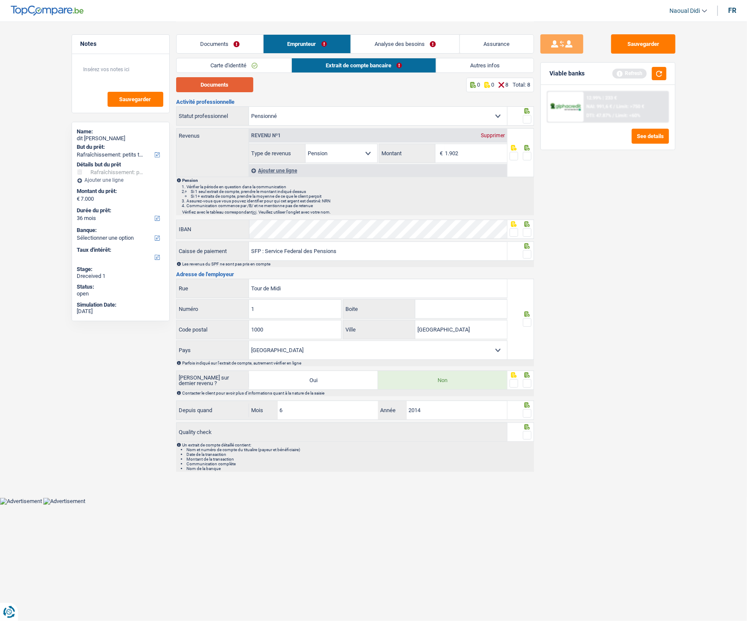
click at [231, 87] on button "Documents" at bounding box center [214, 84] width 77 height 15
drag, startPoint x: 469, startPoint y: 156, endPoint x: 406, endPoint y: 151, distance: 63.1
click at [406, 151] on div "1.902 € Montant" at bounding box center [443, 153] width 128 height 18
type input "2.057"
click at [529, 116] on span at bounding box center [527, 119] width 9 height 9
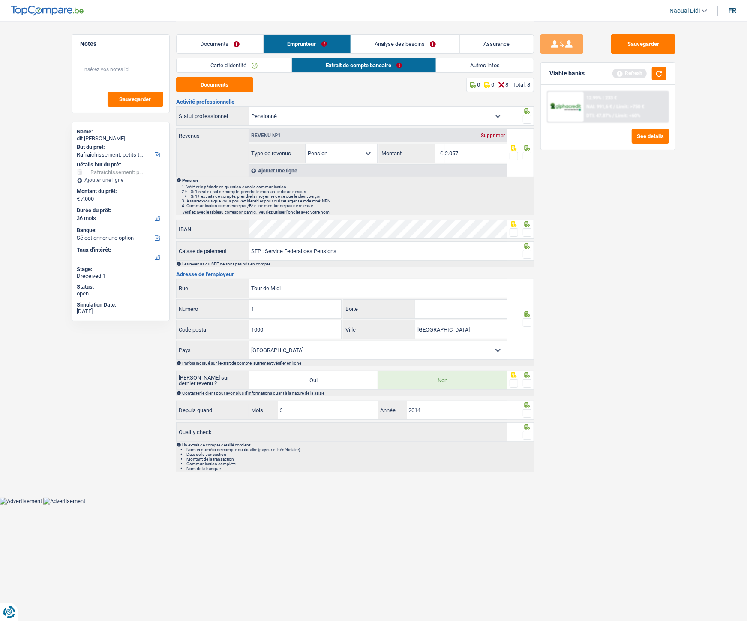
click at [0, 0] on input "radio" at bounding box center [0, 0] width 0 height 0
click at [525, 154] on span at bounding box center [527, 156] width 9 height 9
click at [0, 0] on input "radio" at bounding box center [0, 0] width 0 height 0
click at [526, 232] on span at bounding box center [527, 232] width 9 height 9
click at [0, 0] on input "radio" at bounding box center [0, 0] width 0 height 0
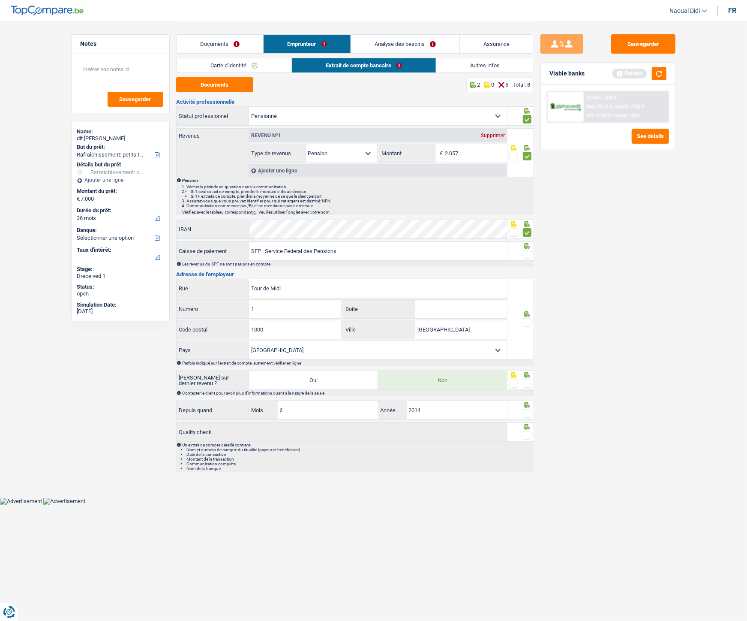
click at [526, 232] on span at bounding box center [527, 232] width 9 height 9
click at [0, 0] on input "radio" at bounding box center [0, 0] width 0 height 0
click at [526, 232] on span at bounding box center [527, 232] width 9 height 9
click at [0, 0] on input "radio" at bounding box center [0, 0] width 0 height 0
click at [528, 256] on span at bounding box center [527, 254] width 9 height 9
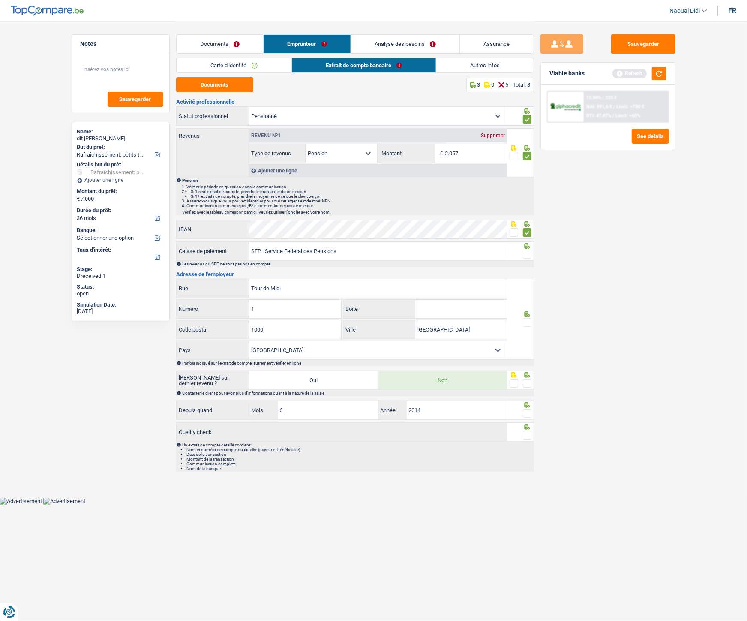
click at [0, 0] on input "radio" at bounding box center [0, 0] width 0 height 0
click at [527, 319] on span at bounding box center [527, 322] width 9 height 9
click at [0, 0] on input "radio" at bounding box center [0, 0] width 0 height 0
click at [526, 347] on span at bounding box center [527, 383] width 9 height 9
click at [0, 0] on input "radio" at bounding box center [0, 0] width 0 height 0
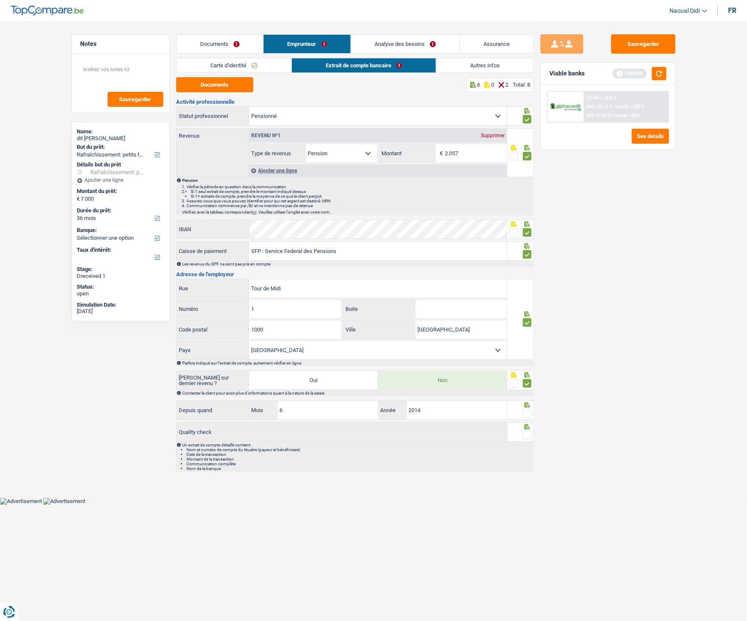
click at [530, 347] on span at bounding box center [527, 413] width 9 height 9
click at [0, 0] on input "radio" at bounding box center [0, 0] width 0 height 0
click at [530, 347] on span at bounding box center [527, 413] width 9 height 9
click at [0, 0] on input "radio" at bounding box center [0, 0] width 0 height 0
click at [528, 347] on span at bounding box center [527, 435] width 9 height 9
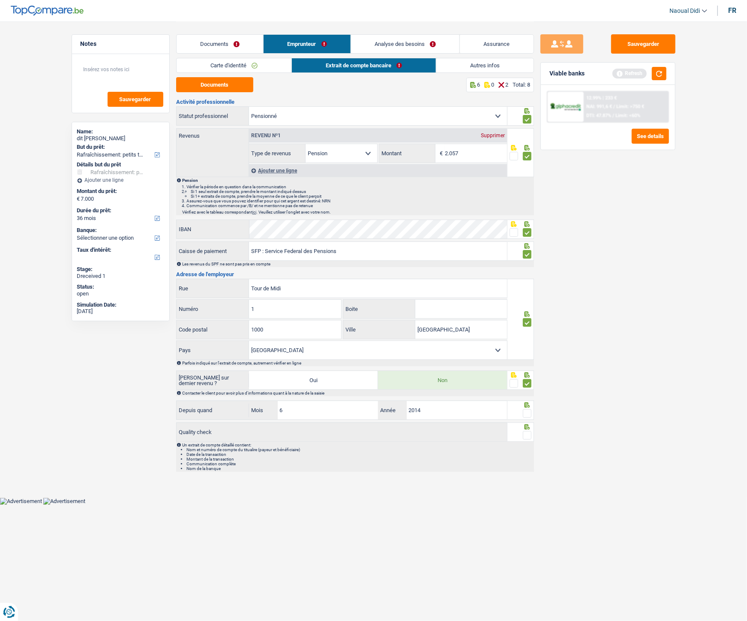
click at [0, 0] on input "radio" at bounding box center [0, 0] width 0 height 0
click at [527, 347] on span at bounding box center [527, 413] width 9 height 9
click at [0, 0] on input "radio" at bounding box center [0, 0] width 0 height 0
click at [640, 46] on button "Sauvegarder" at bounding box center [643, 43] width 64 height 19
drag, startPoint x: 209, startPoint y: 39, endPoint x: 215, endPoint y: 43, distance: 7.1
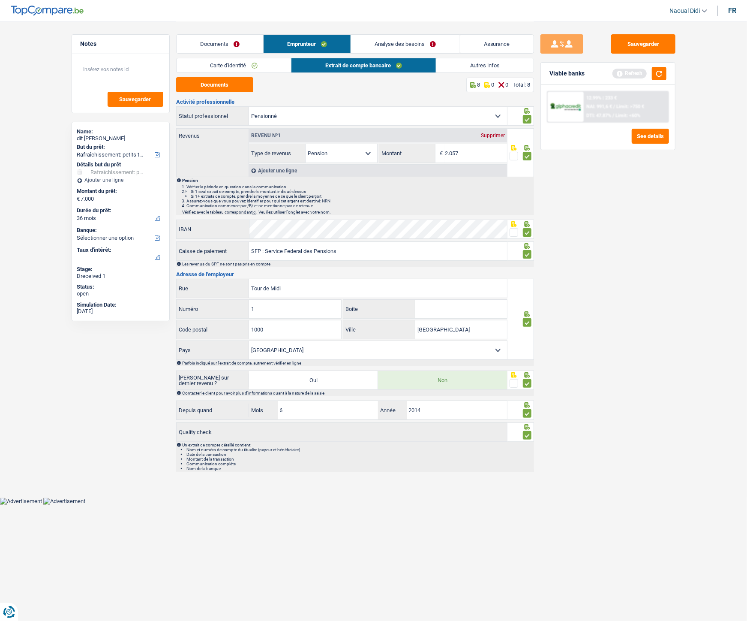
click at [209, 39] on link "Documents" at bounding box center [220, 44] width 87 height 18
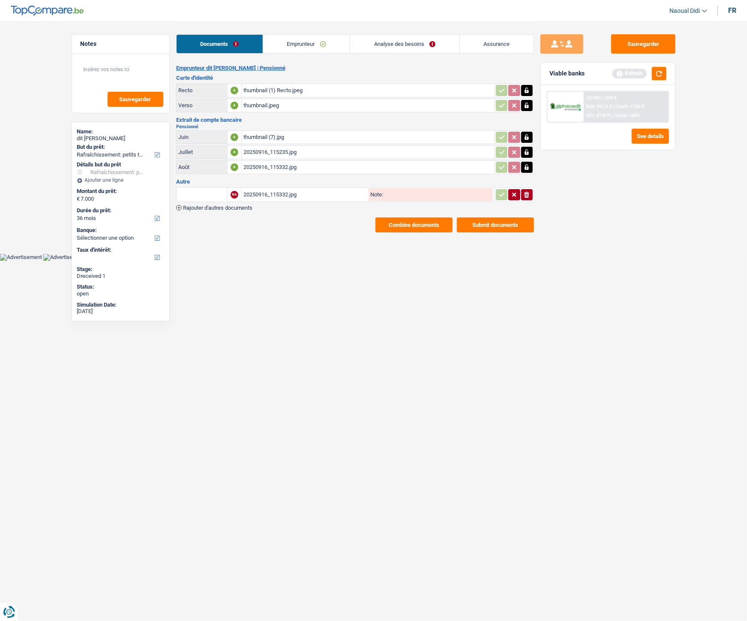
click at [417, 43] on link "Analyse des besoins" at bounding box center [404, 44] width 109 height 18
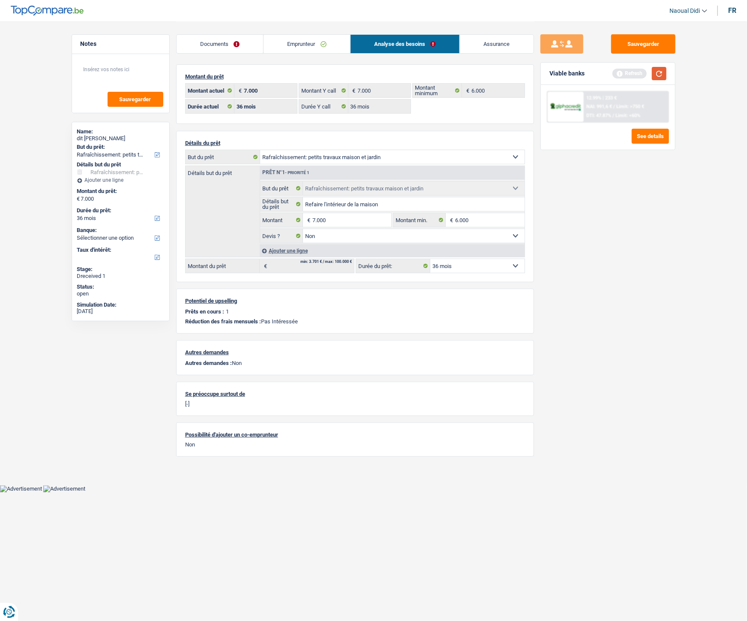
click at [659, 72] on button "button" at bounding box center [659, 73] width 15 height 13
click at [580, 101] on div at bounding box center [566, 107] width 36 height 30
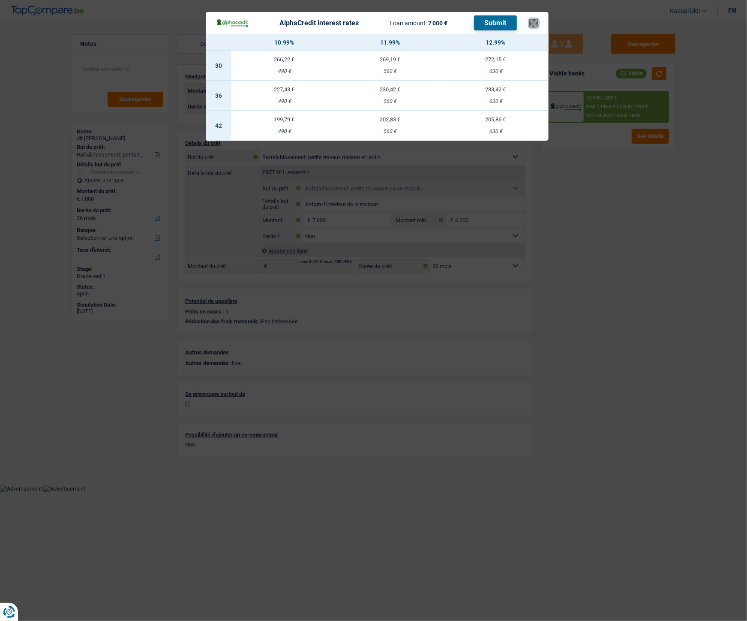
click at [530, 22] on button "×" at bounding box center [533, 23] width 9 height 9
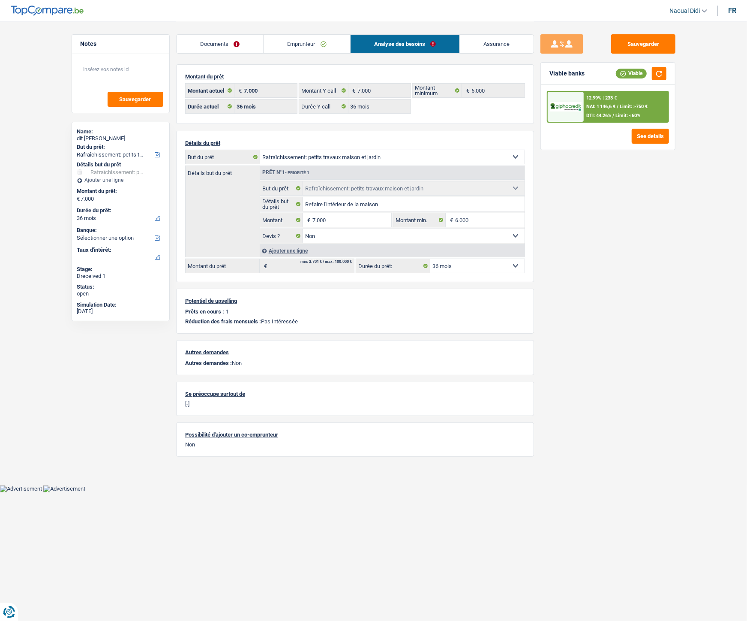
click at [594, 114] on span "DTI: 44.26%" at bounding box center [598, 116] width 25 height 6
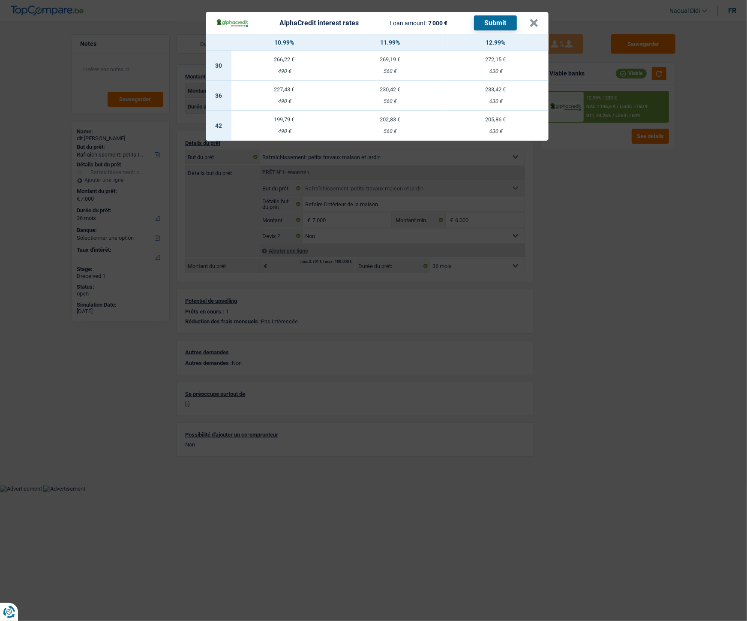
click at [494, 93] on td "233,42 € 630 €" at bounding box center [496, 96] width 106 height 30
select select "alphacredit"
type input "12,99"
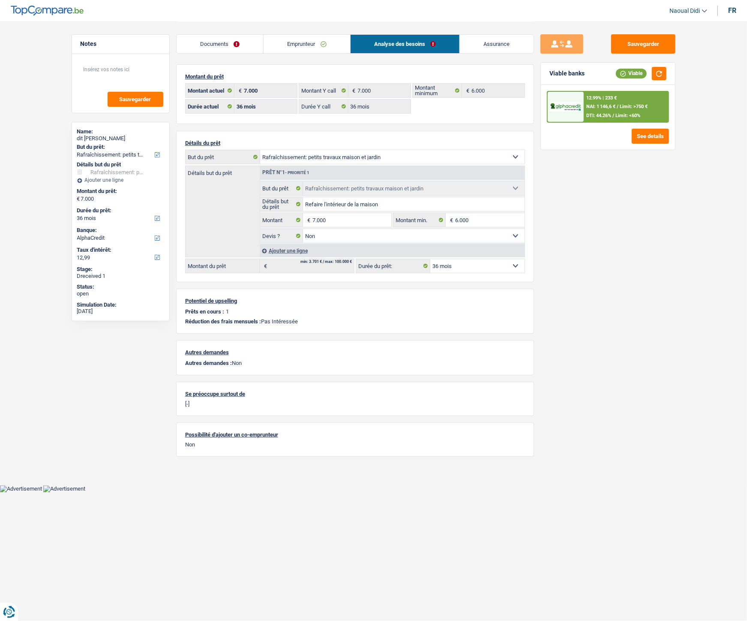
click at [594, 99] on div "12.99% | 233 €" at bounding box center [601, 98] width 30 height 6
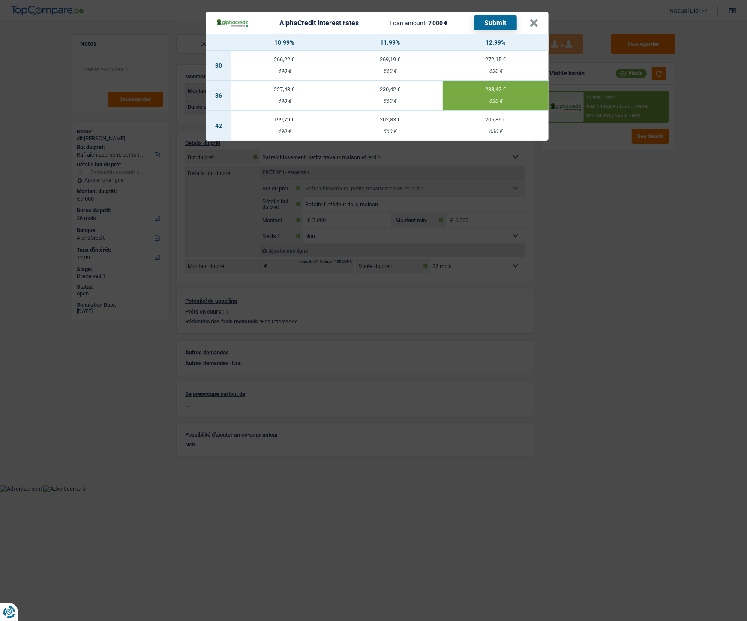
click at [496, 22] on button "Submit" at bounding box center [495, 22] width 43 height 15
click at [533, 21] on button "×" at bounding box center [533, 23] width 9 height 9
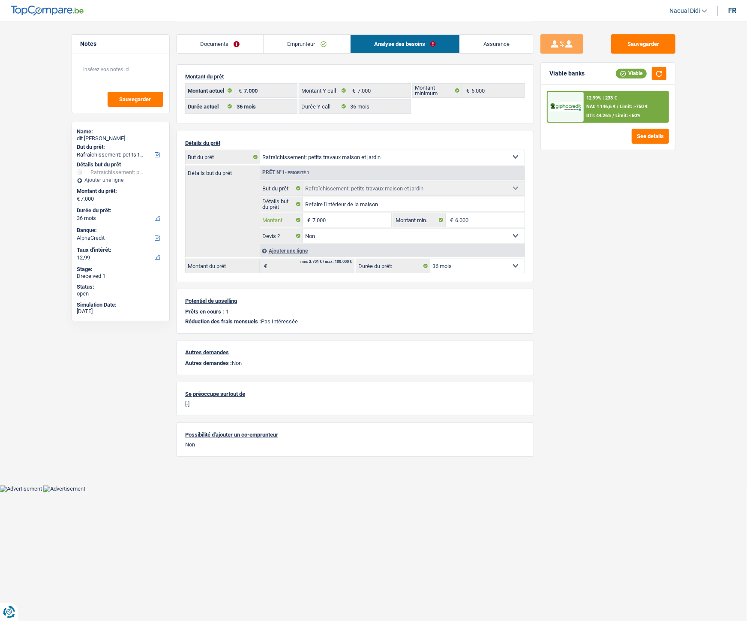
click at [348, 220] on input "7.000" at bounding box center [351, 220] width 78 height 14
type input "7"
type input "8"
type input "7.500"
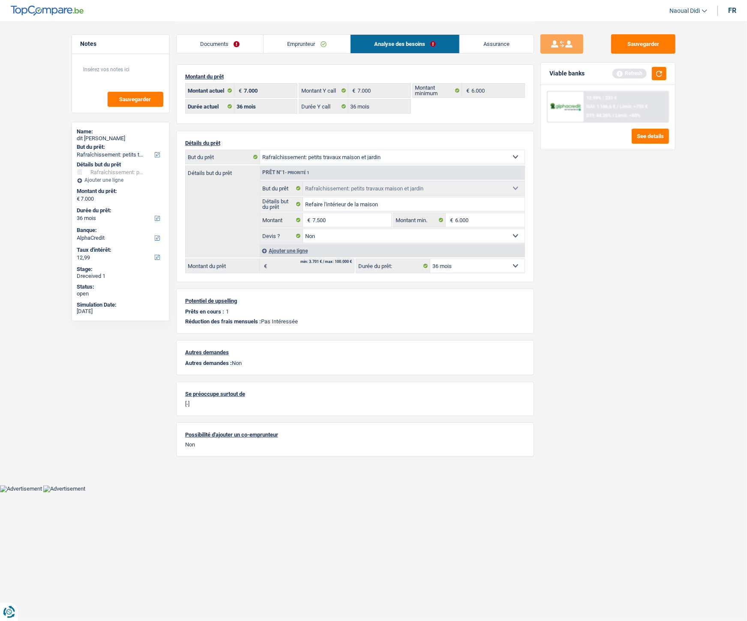
select select "42"
type input "7.500"
select select "42"
type input "7.500"
select select "42"
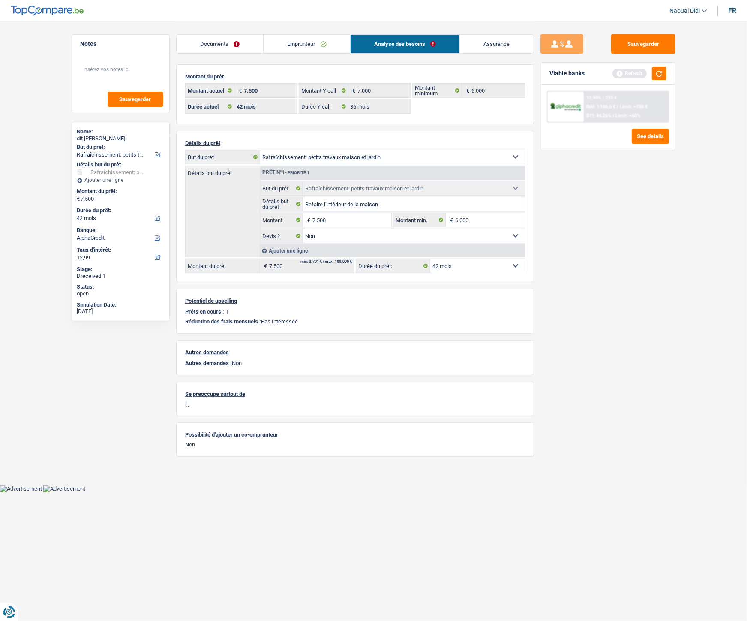
click at [549, 249] on div "Sauvegarder Viable banks Refresh 12.99% | 233 € NAI: 1 146,6 € / Limit: >750 € …" at bounding box center [608, 320] width 148 height 573
click at [663, 76] on button "button" at bounding box center [659, 73] width 15 height 13
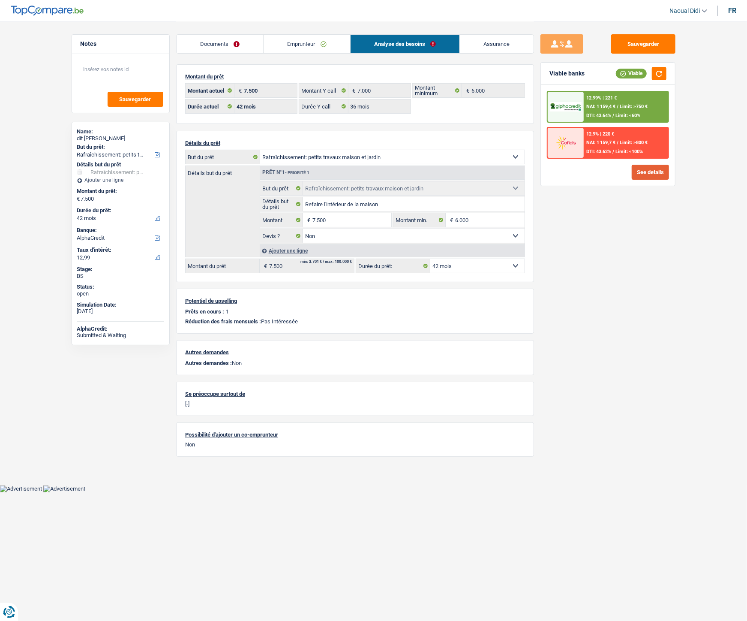
click at [661, 174] on button "See details" at bounding box center [650, 172] width 37 height 15
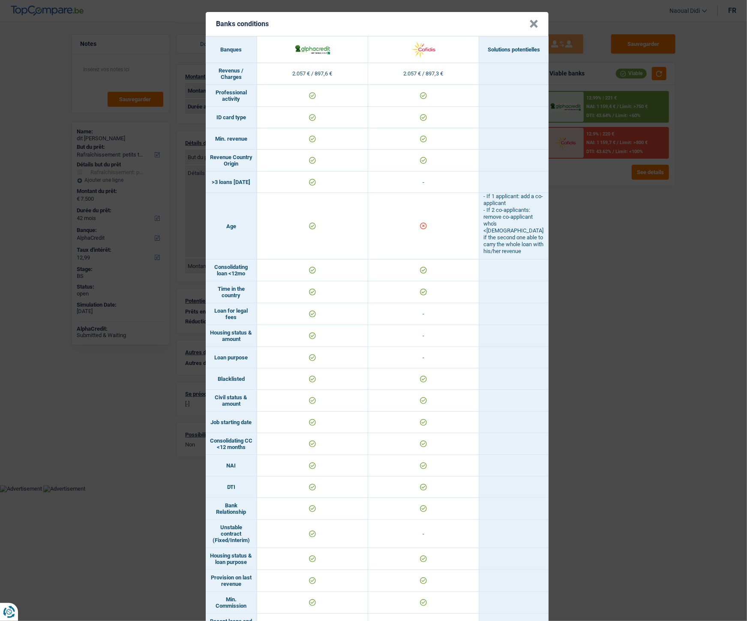
click at [618, 264] on div "Banks conditions × Banques Solutions potentielles Revenus / Charges 2.057 € / 8…" at bounding box center [373, 310] width 747 height 621
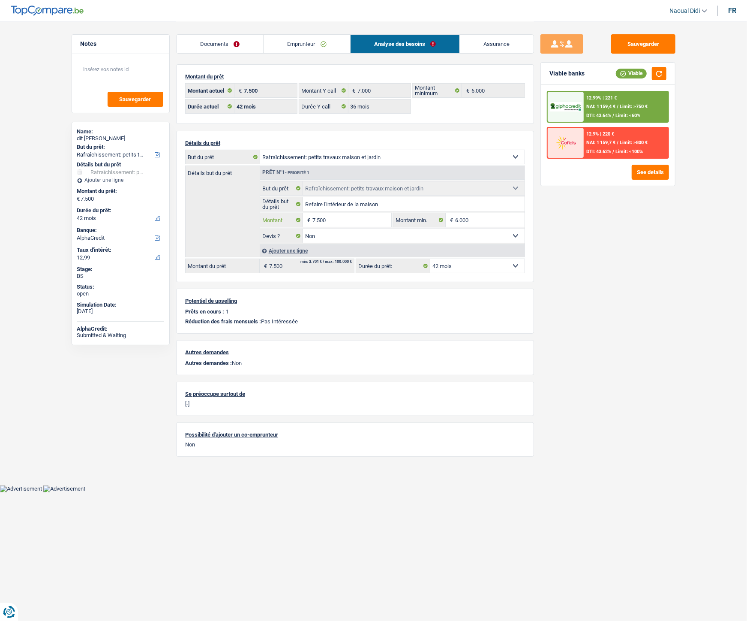
click at [354, 221] on input "7.500" at bounding box center [351, 220] width 78 height 14
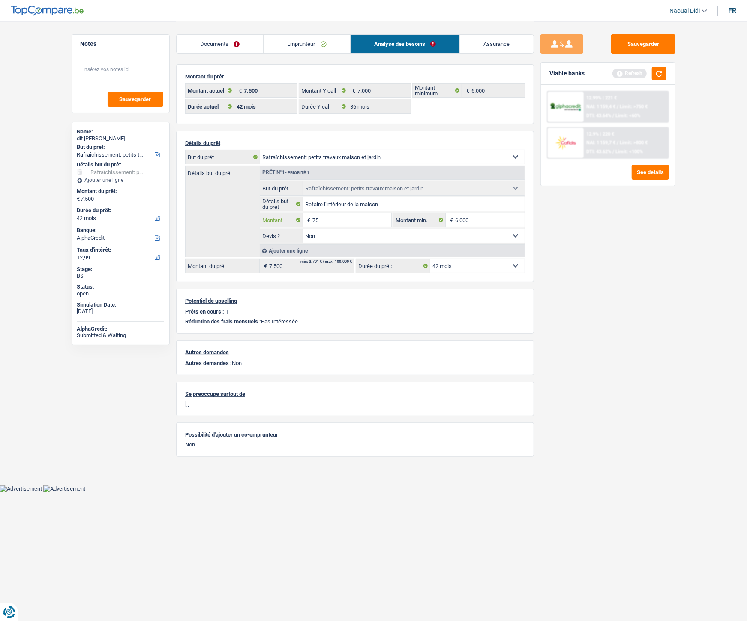
type input "7"
type input "8.000"
select select "48"
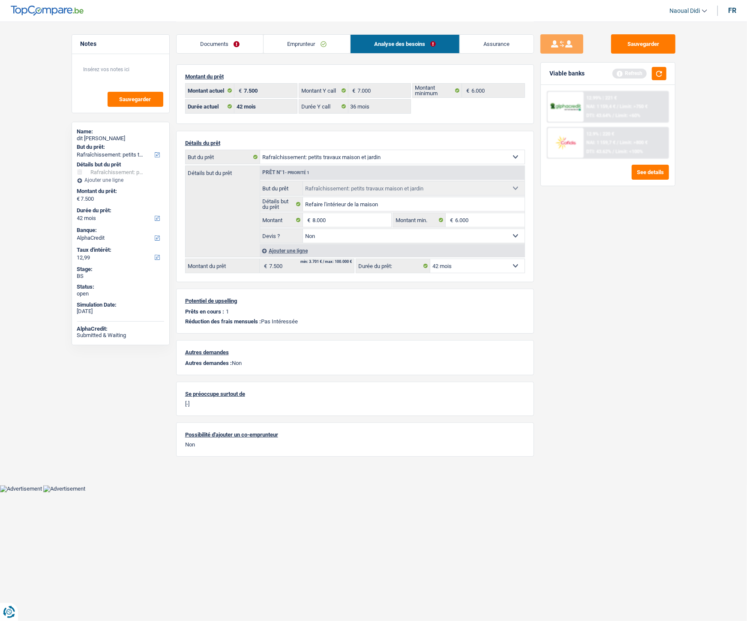
type input "8.000"
select select "48"
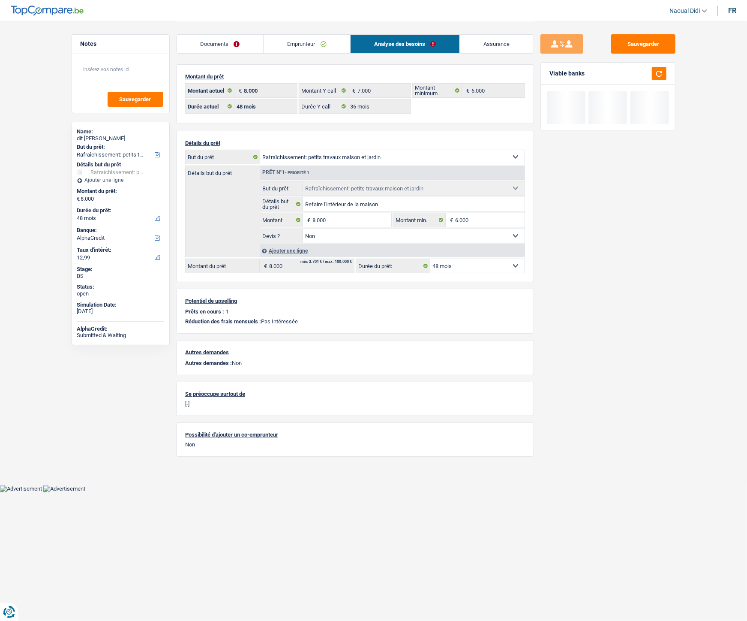
click at [612, 220] on div "Sauvegarder Viable banks" at bounding box center [608, 320] width 148 height 573
click at [660, 76] on button "button" at bounding box center [659, 73] width 15 height 13
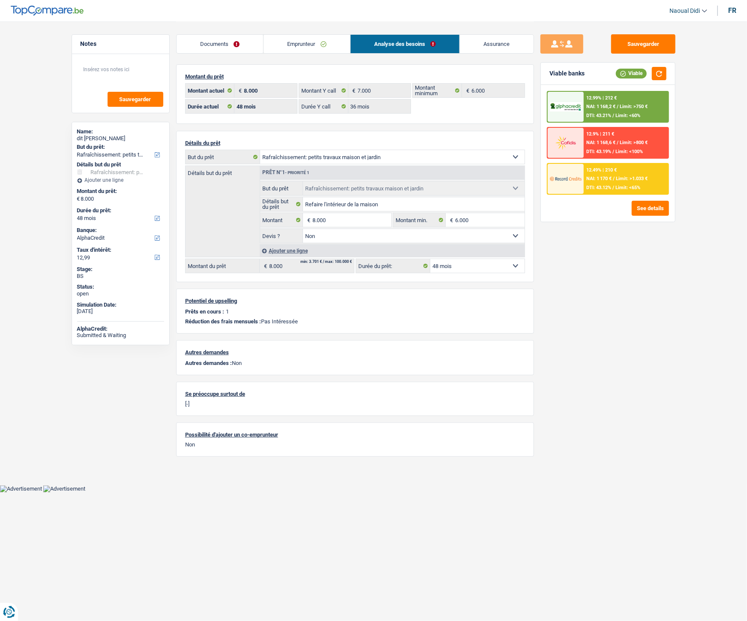
click at [613, 176] on span "/" at bounding box center [614, 179] width 2 height 6
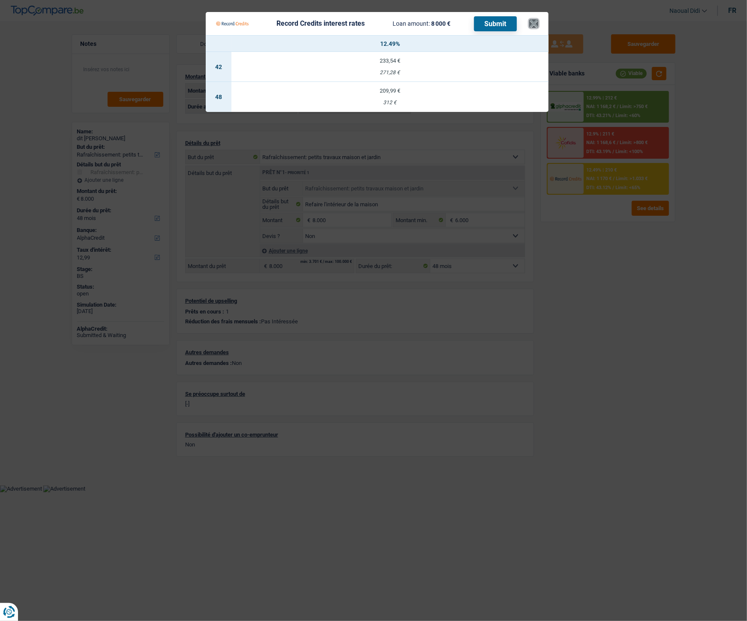
click at [536, 20] on button "×" at bounding box center [533, 23] width 9 height 9
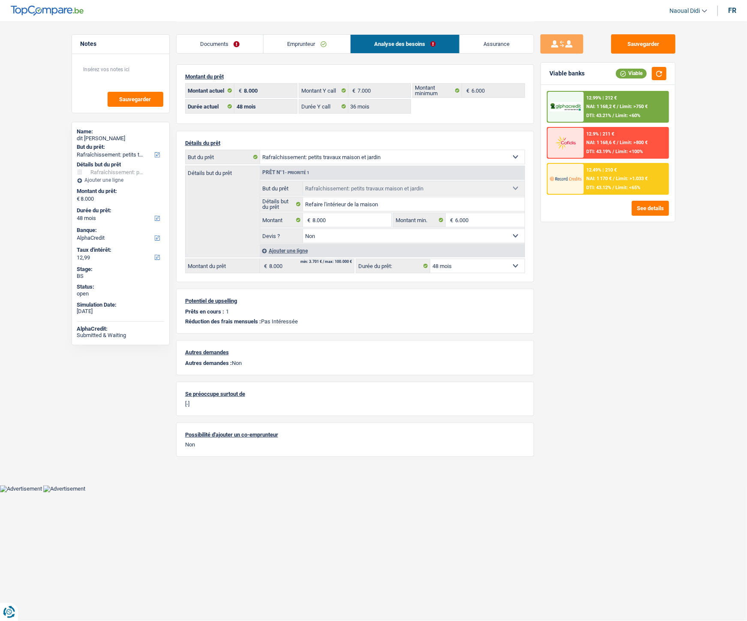
click at [471, 266] on select "12 mois 18 mois 24 mois 30 mois 36 mois 42 mois 48 mois Sélectionner une option" at bounding box center [477, 266] width 94 height 14
select select "36"
click at [430, 260] on select "12 mois 18 mois 24 mois 30 mois 36 mois 42 mois 48 mois Sélectionner une option" at bounding box center [477, 266] width 94 height 14
select select "36"
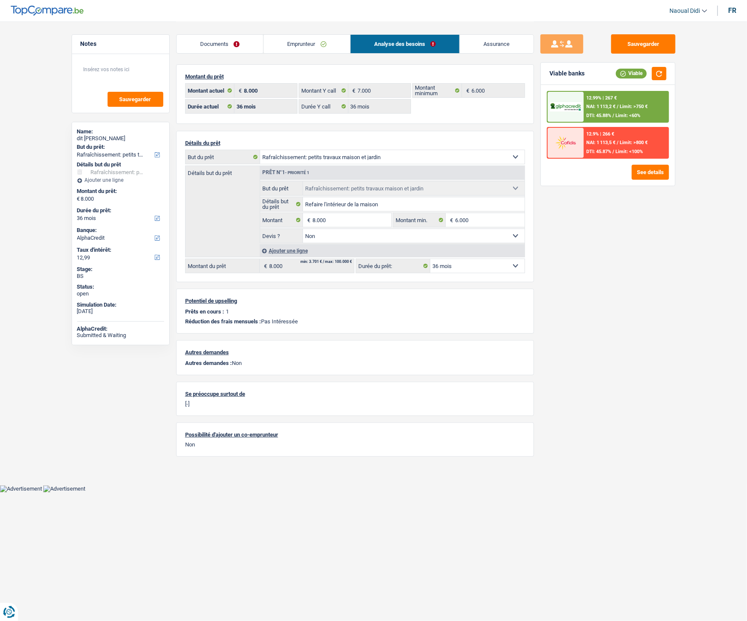
click at [483, 268] on select "12 mois 18 mois 24 mois 30 mois 36 mois 42 mois 48 mois Sélectionner une option" at bounding box center [477, 266] width 94 height 14
select select "48"
click at [430, 260] on select "12 mois 18 mois 24 mois 30 mois 36 mois 42 mois 48 mois Sélectionner une option" at bounding box center [477, 266] width 94 height 14
select select "48"
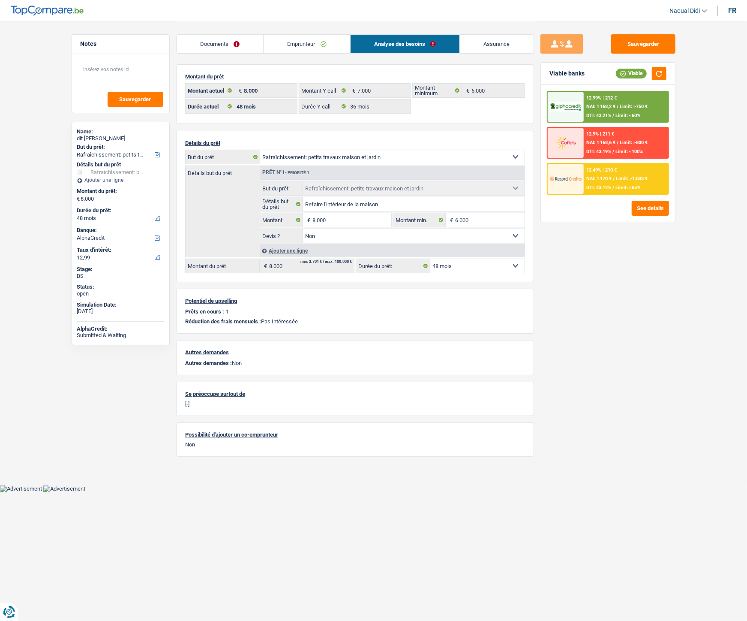
click at [588, 179] on span "NAI: 1 170 €" at bounding box center [598, 179] width 25 height 6
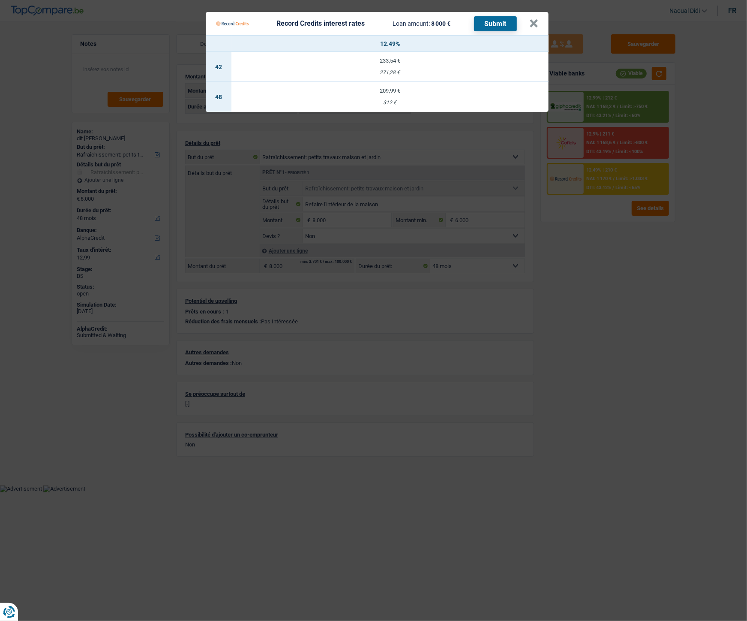
click at [387, 96] on td "209,99 € 312 €" at bounding box center [389, 97] width 317 height 30
select select "record credits"
type input "12,49"
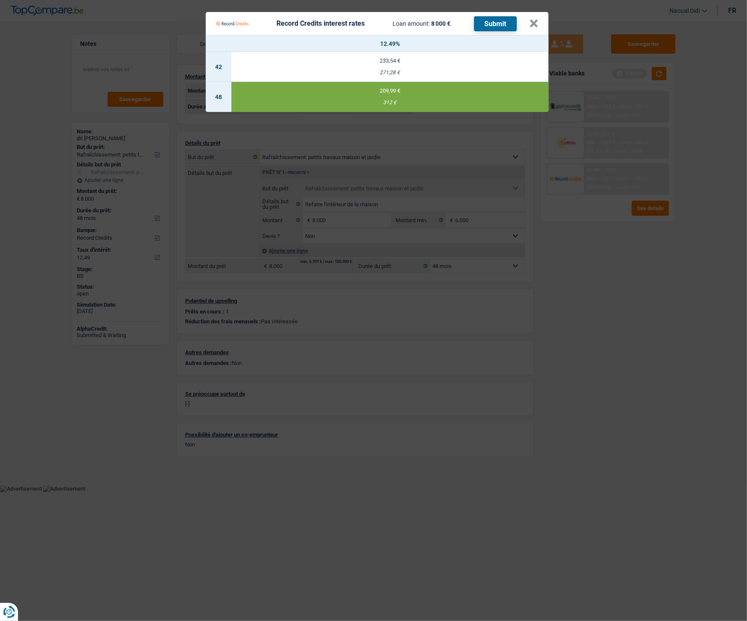
click at [402, 63] on div "233,54 €" at bounding box center [389, 61] width 317 height 6
select select "42"
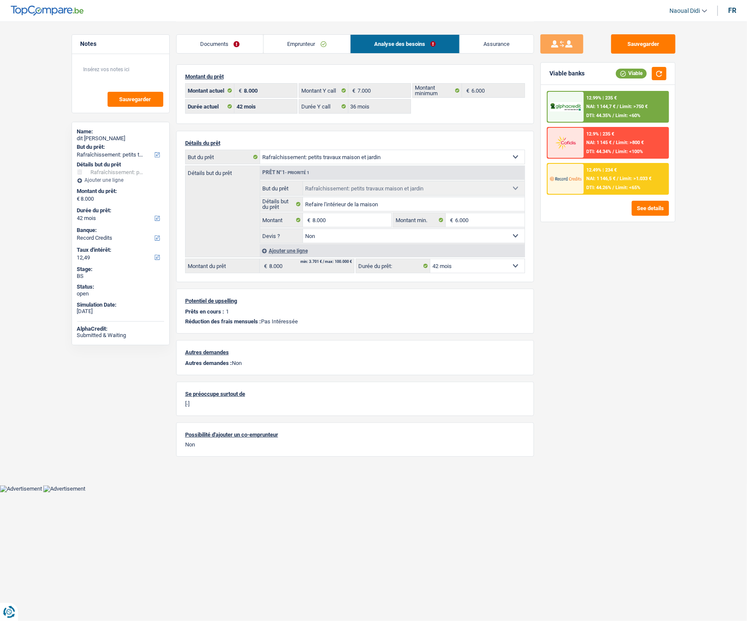
click at [596, 177] on span "NAI: 1 146,5 €" at bounding box center [600, 179] width 29 height 6
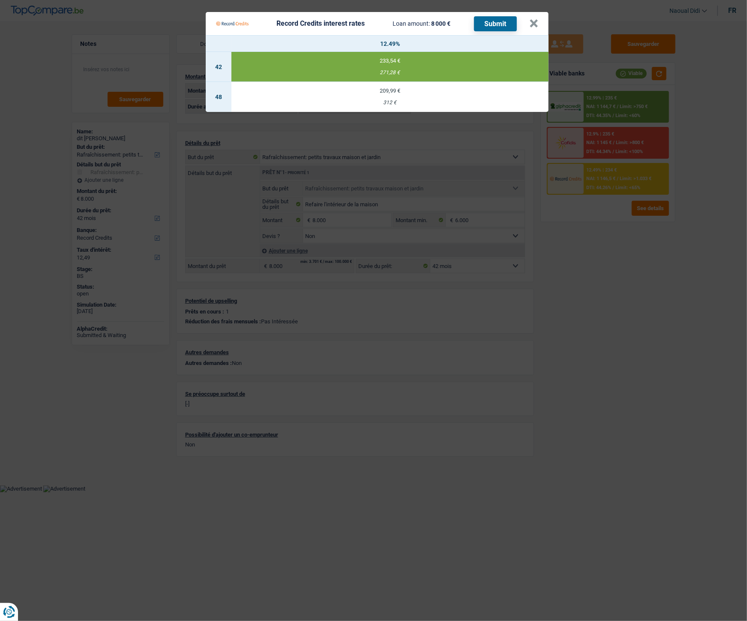
click at [501, 18] on button "Submit" at bounding box center [495, 23] width 43 height 15
click at [528, 28] on div "Record Credits interest rates Loan amount: 8 000 € Submit" at bounding box center [372, 23] width 313 height 16
click at [528, 27] on div "Record Credits interest rates Loan amount: 8 000 € Submit" at bounding box center [372, 23] width 313 height 16
click at [531, 24] on button "×" at bounding box center [533, 23] width 9 height 9
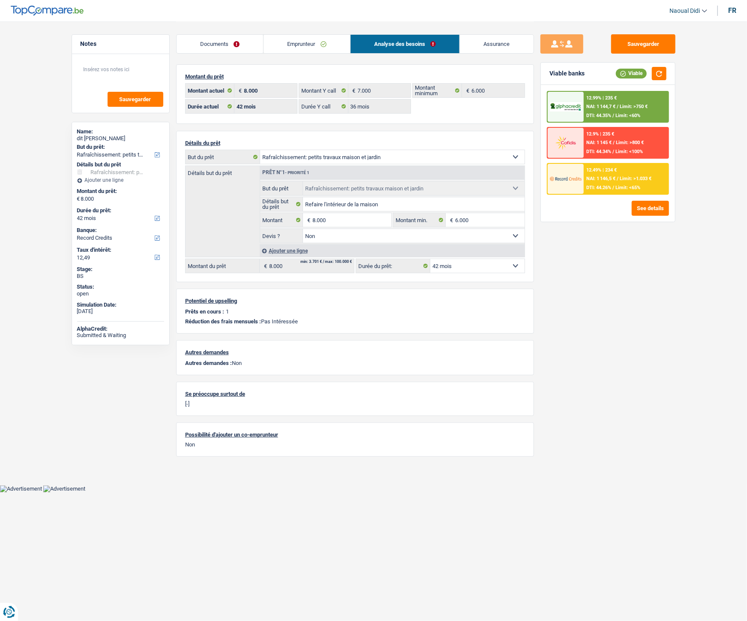
click at [301, 221] on label "Montant" at bounding box center [281, 220] width 43 height 14
click at [0, 0] on input "20.000" at bounding box center [0, 0] width 0 height 0
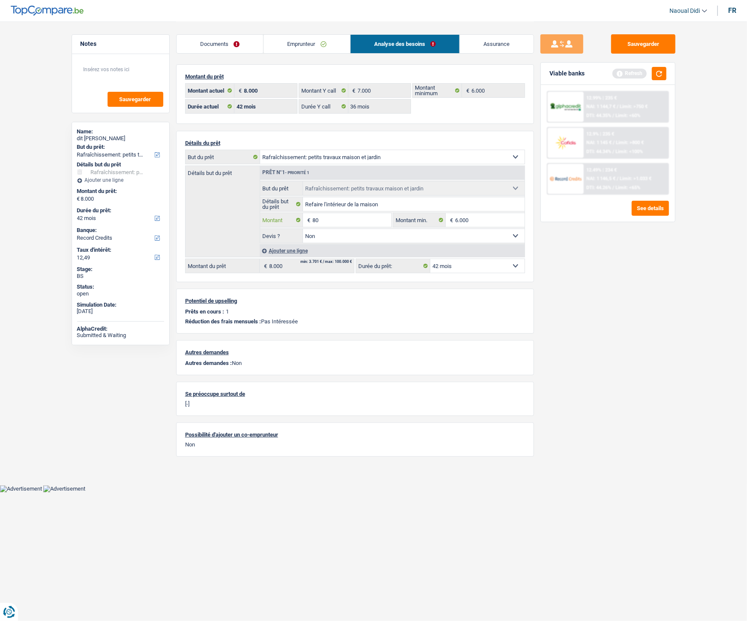
type input "8"
type input "7.000"
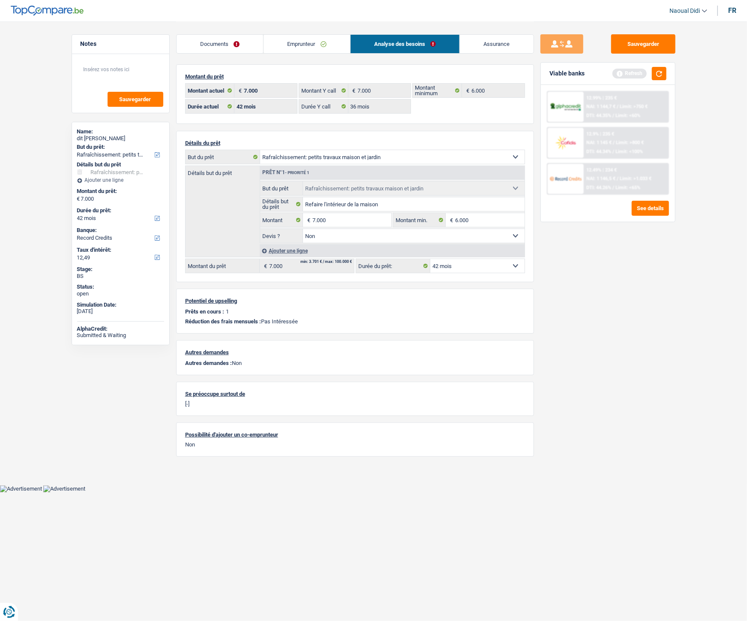
click at [606, 250] on div "Sauvegarder Viable banks Refresh 12.99% | 235 € NAI: 1 144,7 € / Limit: >750 € …" at bounding box center [608, 320] width 148 height 573
click at [659, 76] on button "button" at bounding box center [659, 73] width 15 height 13
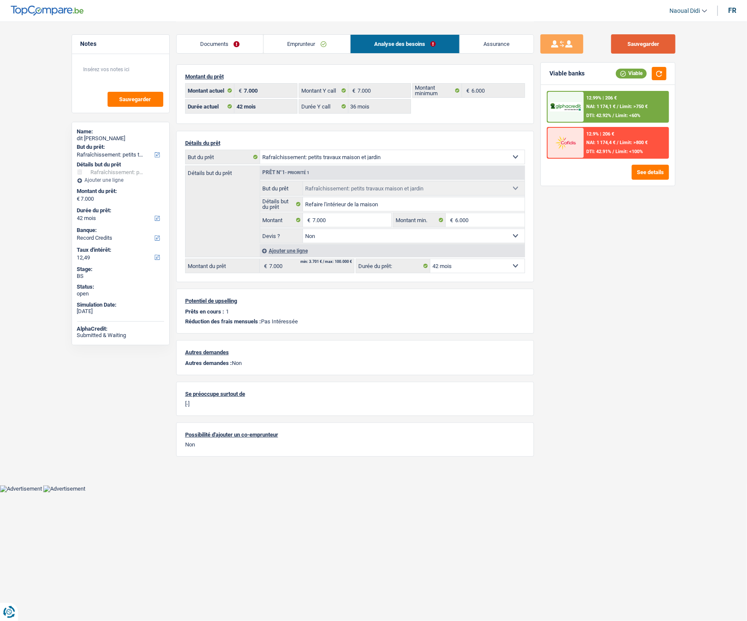
click at [645, 45] on button "Sauvegarder" at bounding box center [643, 43] width 64 height 19
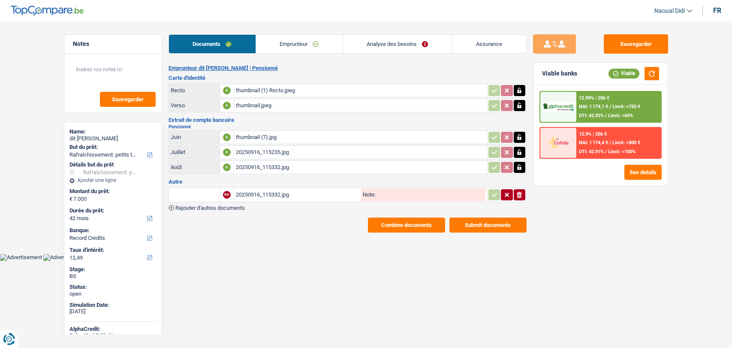
select select "houseOrGarden"
select select "42"
select select "record credits"
click at [297, 43] on link "Emprunteur" at bounding box center [299, 44] width 87 height 18
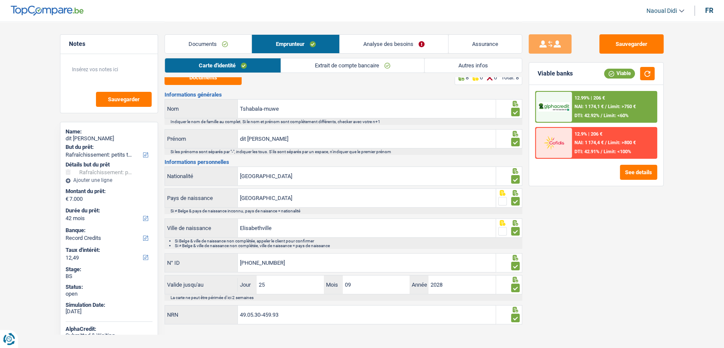
scroll to position [14, 0]
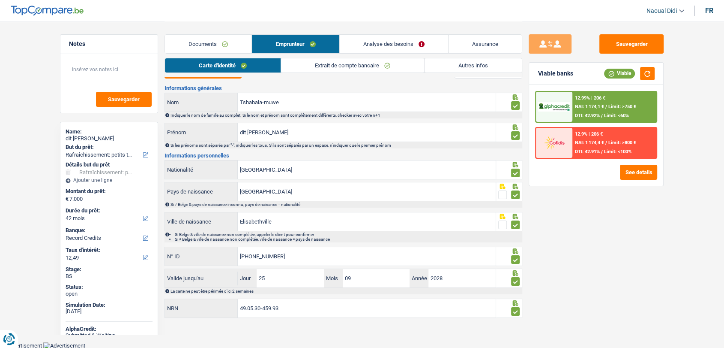
click at [219, 42] on link "Documents" at bounding box center [208, 44] width 87 height 18
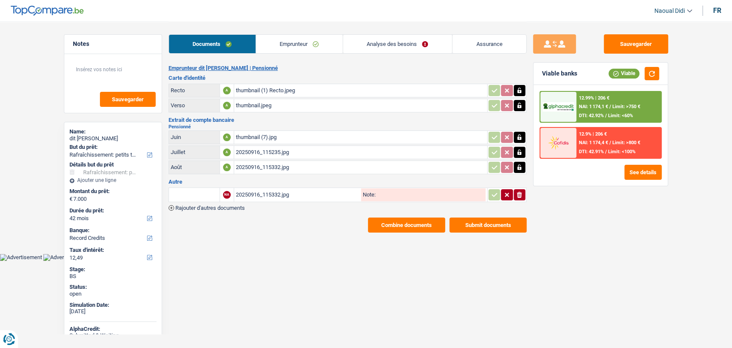
click at [254, 87] on div "thumbnail (1) Recto.jpeg" at bounding box center [360, 90] width 249 height 13
click at [288, 41] on link "Emprunteur" at bounding box center [299, 44] width 87 height 18
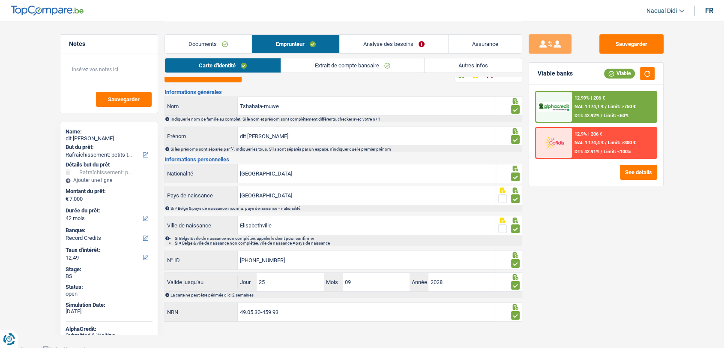
scroll to position [14, 0]
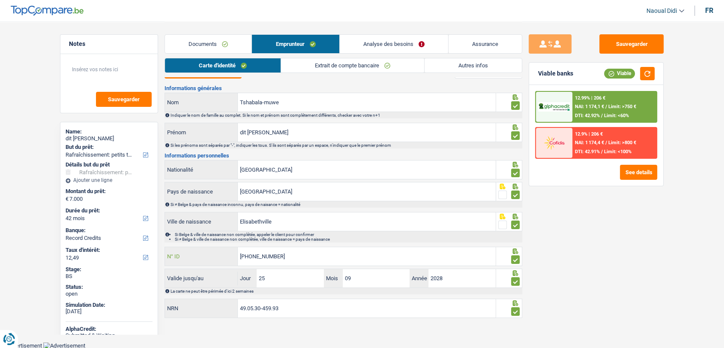
click at [276, 255] on input "[PHONE_NUMBER]" at bounding box center [367, 256] width 258 height 18
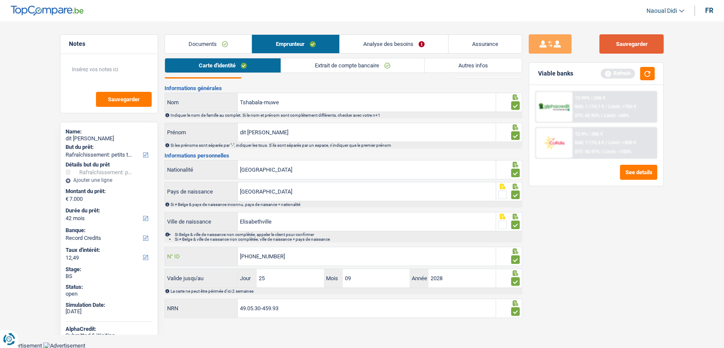
type input "[PHONE_NUMBER]"
click at [642, 45] on button "Sauvegarder" at bounding box center [632, 43] width 64 height 19
click at [410, 49] on link "Analyse des besoins" at bounding box center [394, 44] width 108 height 18
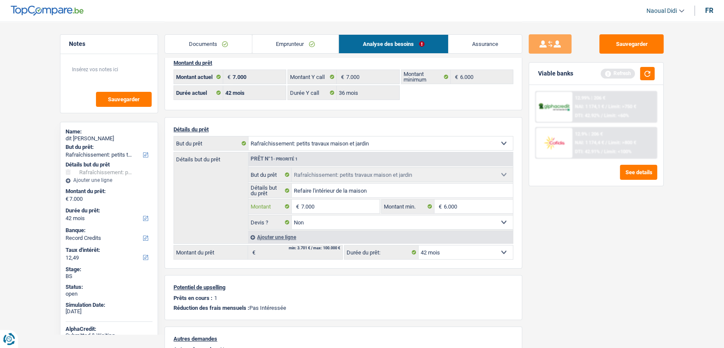
click at [325, 206] on input "7.000" at bounding box center [340, 206] width 78 height 14
click at [216, 40] on link "Documents" at bounding box center [208, 44] width 87 height 18
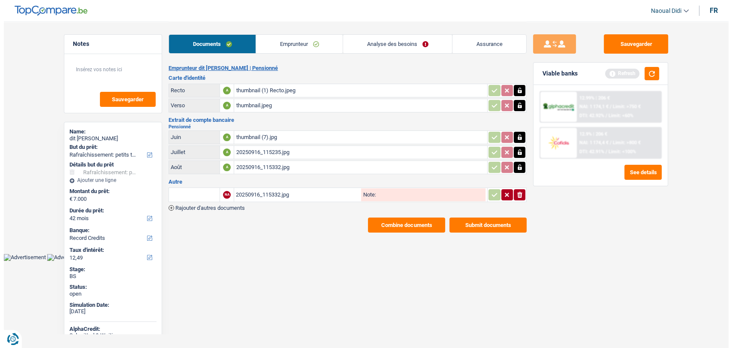
scroll to position [0, 0]
click at [268, 90] on div "thumbnail (1) Recto.jpeg" at bounding box center [360, 90] width 249 height 13
click at [652, 71] on button "button" at bounding box center [651, 73] width 15 height 13
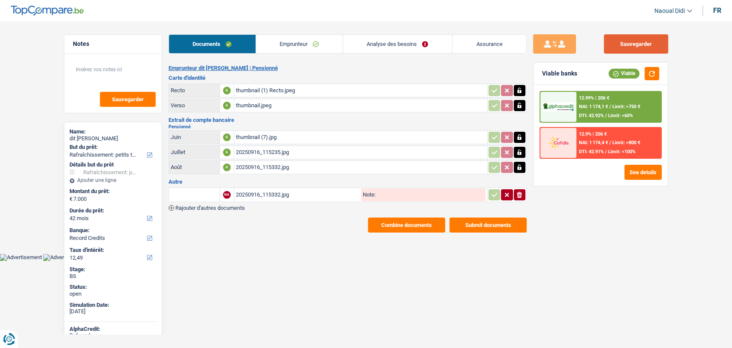
drag, startPoint x: 622, startPoint y: 46, endPoint x: 615, endPoint y: 42, distance: 8.5
click at [622, 46] on button "Sauvegarder" at bounding box center [635, 43] width 64 height 19
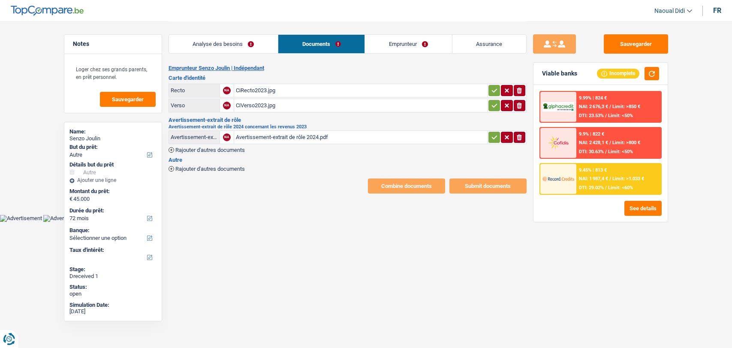
select select "other"
select select "72"
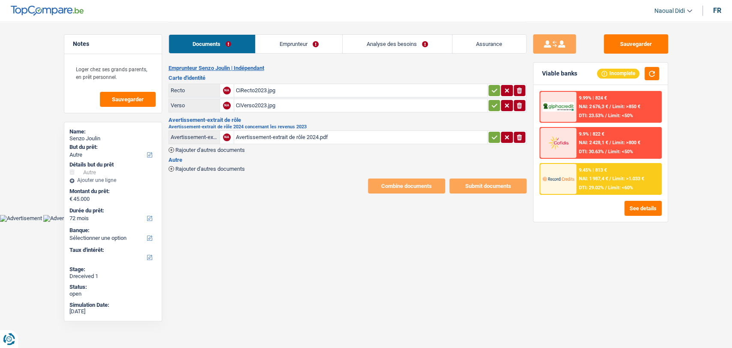
click at [271, 136] on div "Avertissement-extrait de rôle 2024.pdf" at bounding box center [360, 137] width 249 height 13
click at [265, 87] on div "CiRecto2023.jpg" at bounding box center [360, 90] width 249 height 13
click at [261, 135] on div "Avertissement-extrait de rôle 2024.pdf" at bounding box center [360, 137] width 249 height 13
select select "other"
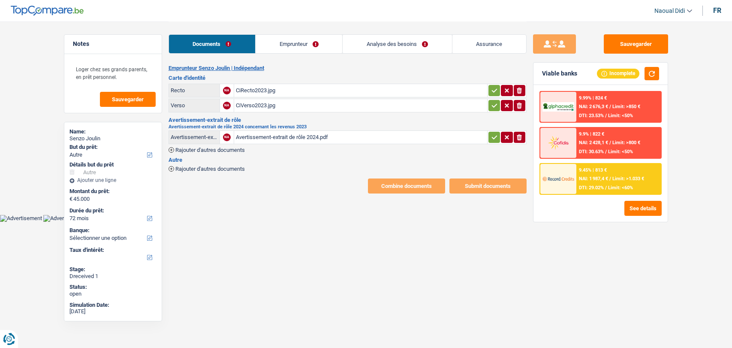
select select "72"
click at [253, 134] on div "Avertissement-extrait de rôle 2024.pdf" at bounding box center [360, 137] width 249 height 13
click at [244, 135] on div "Avertissement-extrait de rôle 2024.pdf" at bounding box center [360, 137] width 249 height 13
click at [281, 134] on div "Avertissement-extrait de rôle 2024.pdf" at bounding box center [360, 137] width 249 height 13
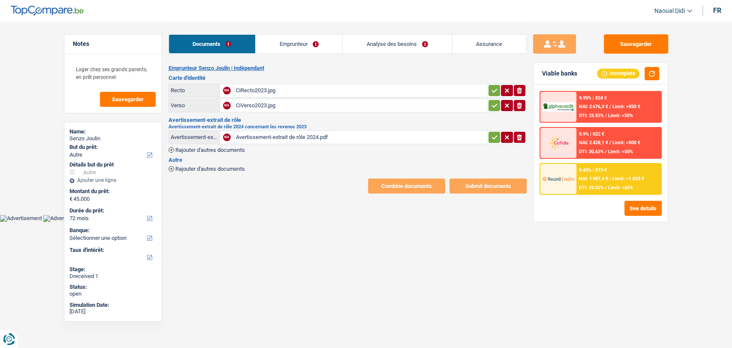
click at [300, 45] on link "Emprunteur" at bounding box center [298, 44] width 87 height 18
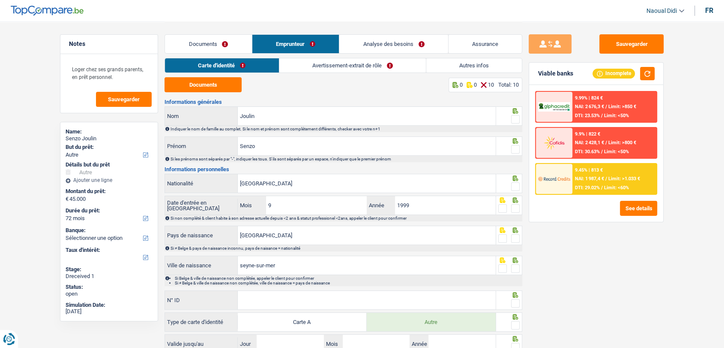
click at [205, 47] on link "Documents" at bounding box center [208, 44] width 87 height 18
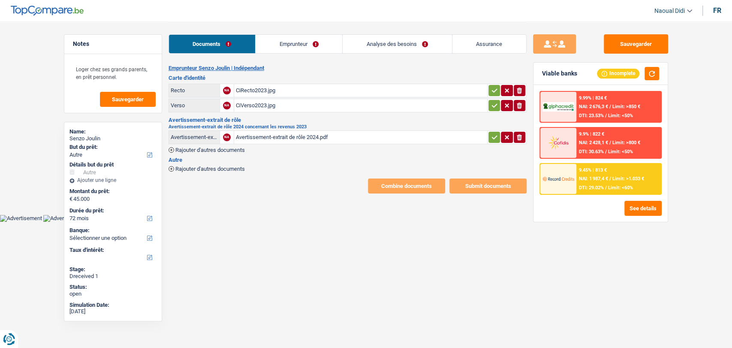
click at [496, 88] on icon "button" at bounding box center [494, 90] width 7 height 9
drag, startPoint x: 493, startPoint y: 105, endPoint x: 489, endPoint y: 107, distance: 5.0
click at [493, 105] on icon "button" at bounding box center [494, 105] width 7 height 9
click at [493, 135] on icon "button" at bounding box center [494, 137] width 7 height 9
click at [270, 135] on div "Avertissement-extrait de rôle 2024.pdf" at bounding box center [360, 137] width 249 height 13
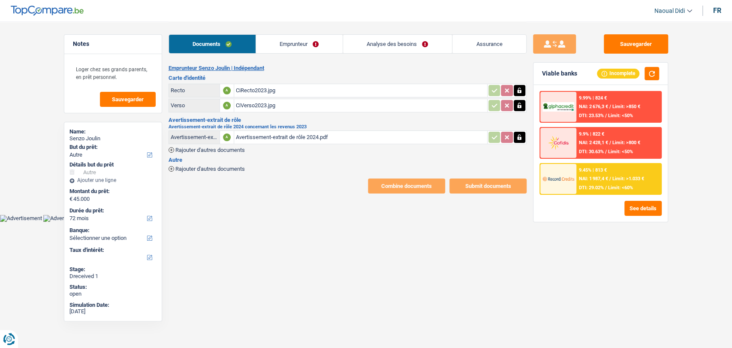
click at [284, 47] on link "Emprunteur" at bounding box center [299, 44] width 87 height 18
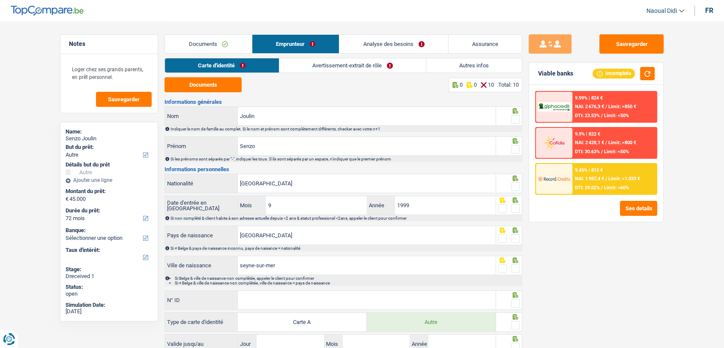
click at [316, 69] on link "Avertissement-extrait de rôle" at bounding box center [352, 65] width 147 height 14
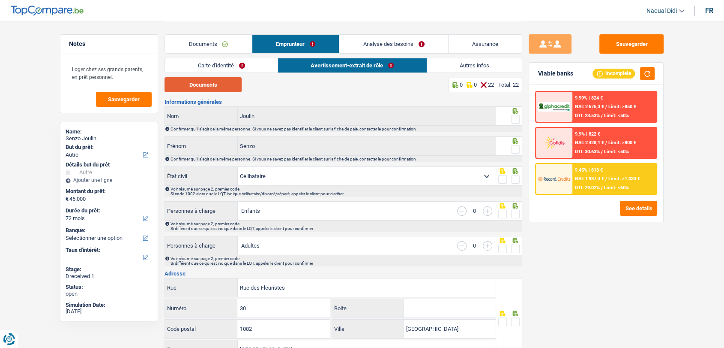
click at [216, 87] on button "Documents" at bounding box center [203, 84] width 77 height 15
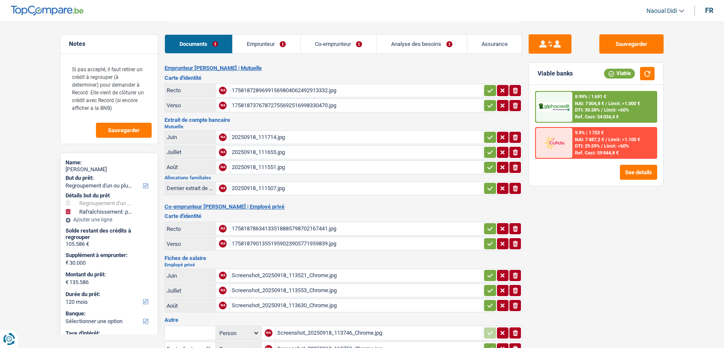
select select "refinancing"
select select "houseOrGarden"
select select "120"
click at [252, 137] on div "20250918_111714.jpg" at bounding box center [356, 137] width 249 height 13
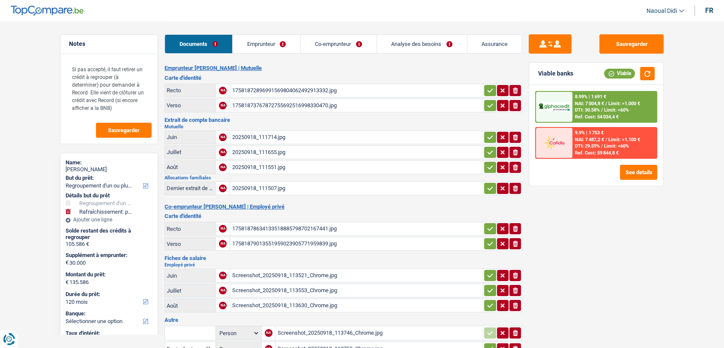
click at [261, 150] on div "20250918_111655.jpg" at bounding box center [356, 152] width 249 height 13
click at [485, 90] on button "button" at bounding box center [490, 90] width 12 height 11
click at [490, 107] on icon "button" at bounding box center [490, 105] width 7 height 9
click at [492, 134] on icon "button" at bounding box center [490, 137] width 7 height 9
click at [490, 152] on icon "button" at bounding box center [491, 152] width 6 height 4
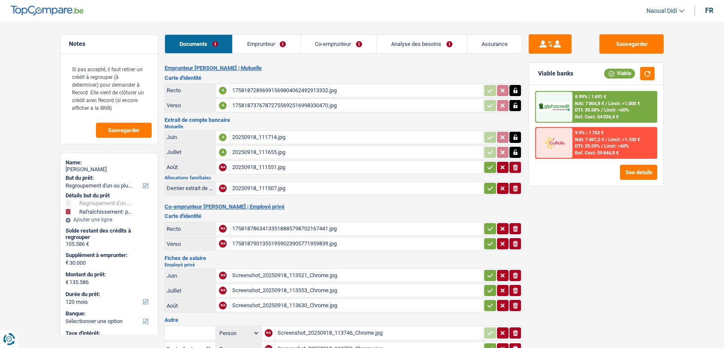
click at [487, 168] on icon "button" at bounding box center [490, 167] width 7 height 9
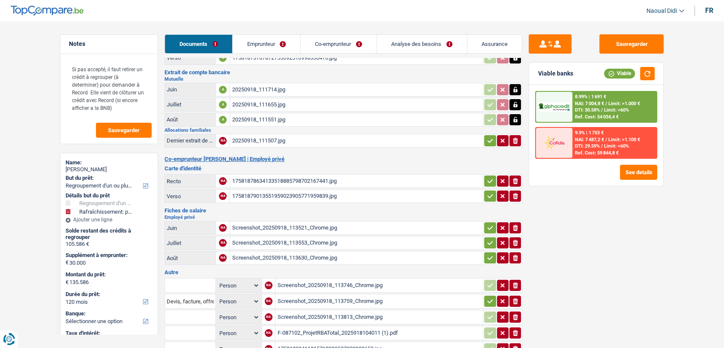
click at [247, 142] on div "20250918_111507.jpg" at bounding box center [356, 140] width 249 height 13
drag, startPoint x: 489, startPoint y: 179, endPoint x: 486, endPoint y: 163, distance: 16.1
click at [489, 179] on icon "button" at bounding box center [490, 181] width 7 height 9
click at [487, 136] on icon "button" at bounding box center [490, 140] width 7 height 9
click at [487, 192] on icon "button" at bounding box center [490, 196] width 7 height 9
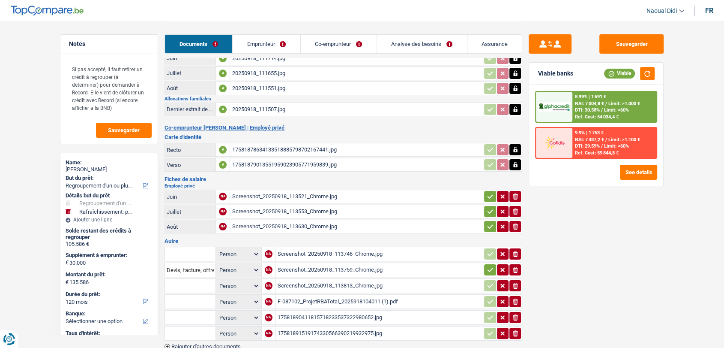
scroll to position [95, 0]
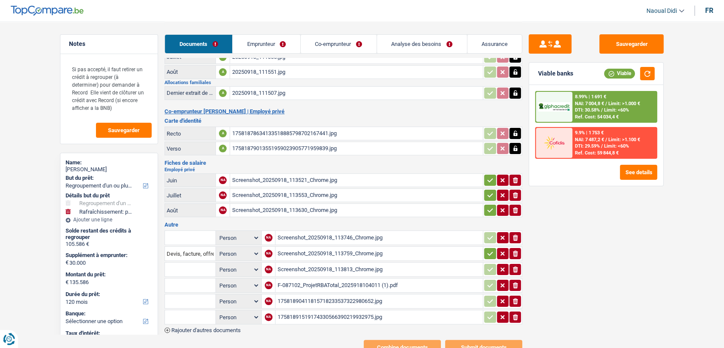
click at [278, 177] on div "Screenshot_20250918_113521_Chrome.jpg" at bounding box center [356, 180] width 249 height 13
click at [486, 177] on button "button" at bounding box center [490, 179] width 12 height 11
click at [489, 196] on icon "button" at bounding box center [490, 195] width 7 height 9
click at [488, 206] on icon "button" at bounding box center [490, 210] width 7 height 9
click at [486, 248] on button "button" at bounding box center [490, 253] width 12 height 11
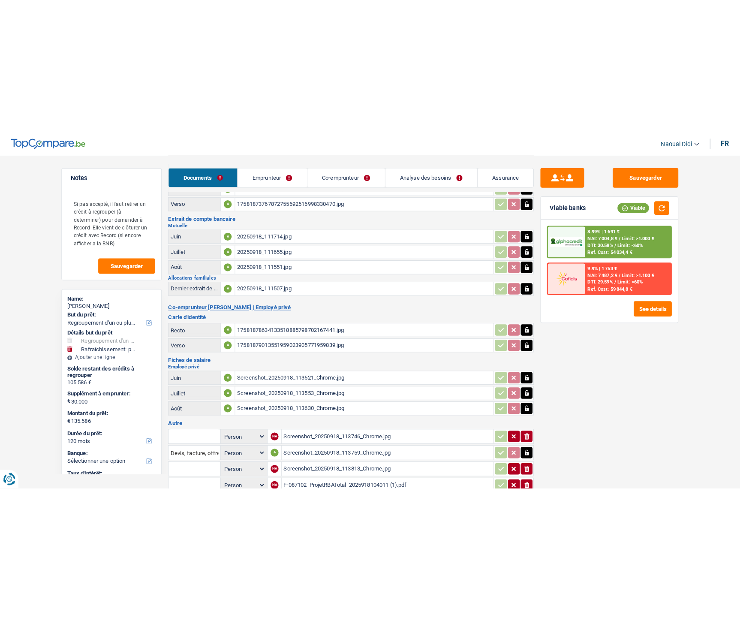
scroll to position [0, 0]
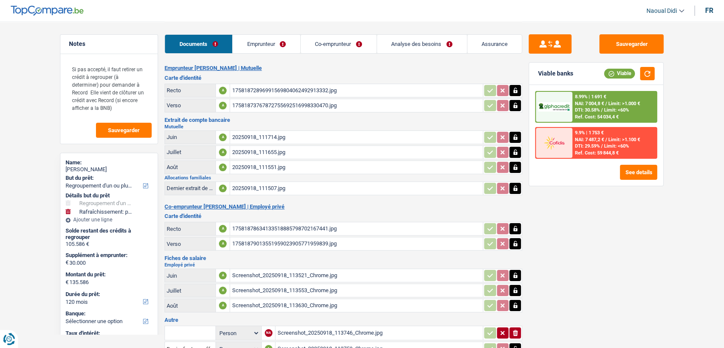
click at [210, 45] on link "Documents" at bounding box center [198, 44] width 67 height 18
click at [254, 44] on link "Emprunteur" at bounding box center [267, 44] width 68 height 18
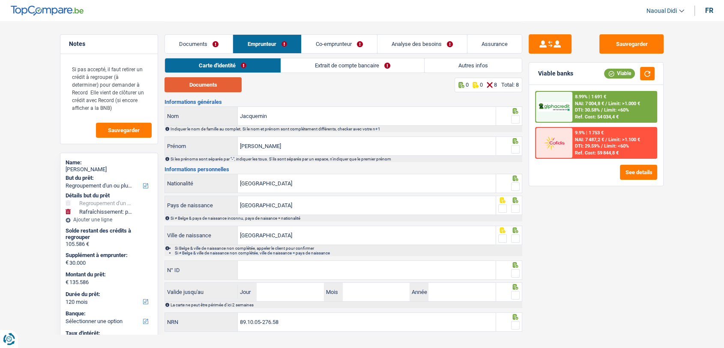
click at [210, 85] on button "Documents" at bounding box center [203, 84] width 77 height 15
click at [218, 89] on button "Documents" at bounding box center [203, 84] width 77 height 15
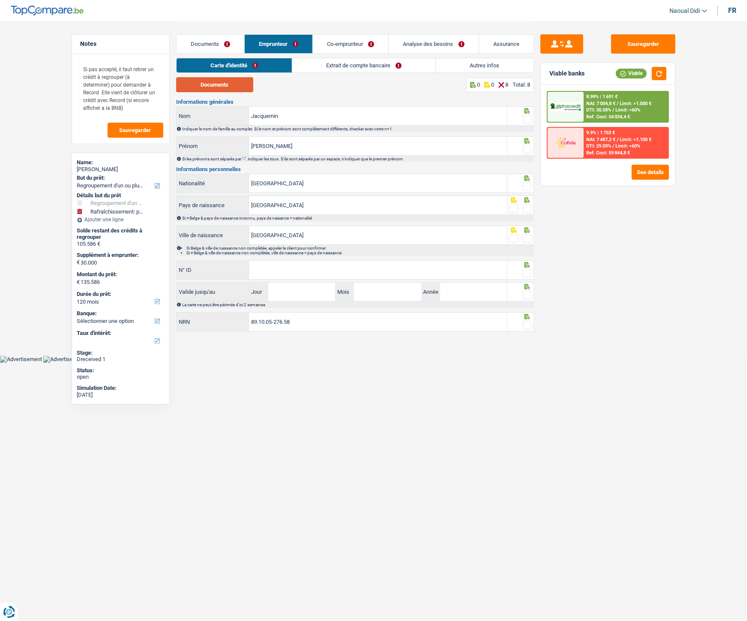
click at [228, 83] on button "Documents" at bounding box center [214, 84] width 77 height 15
drag, startPoint x: 525, startPoint y: 117, endPoint x: 540, endPoint y: 138, distance: 25.9
click at [525, 117] on span at bounding box center [527, 119] width 9 height 9
click at [0, 0] on input "radio" at bounding box center [0, 0] width 0 height 0
click at [525, 147] on span at bounding box center [527, 149] width 9 height 9
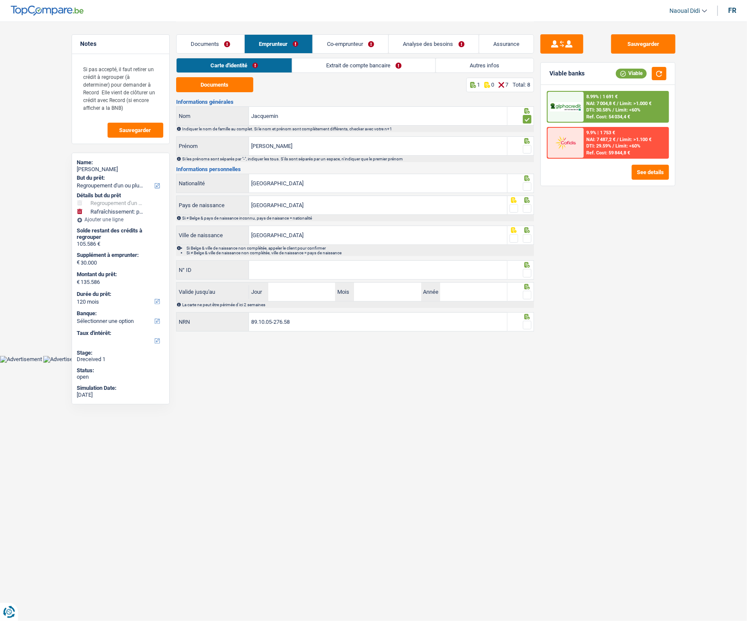
click at [0, 0] on input "radio" at bounding box center [0, 0] width 0 height 0
click at [527, 186] on span at bounding box center [527, 186] width 9 height 9
click at [0, 0] on input "radio" at bounding box center [0, 0] width 0 height 0
click at [526, 204] on span at bounding box center [527, 208] width 9 height 9
click at [0, 0] on input "radio" at bounding box center [0, 0] width 0 height 0
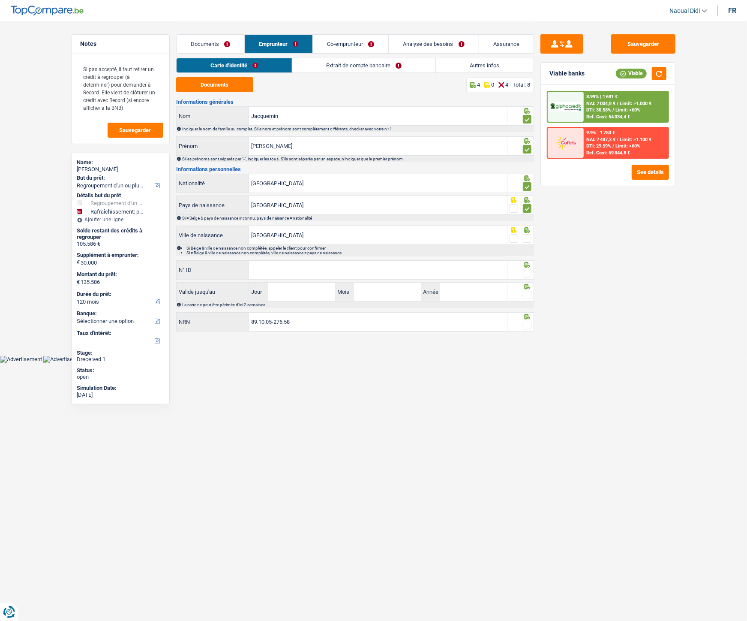
click at [526, 237] on span at bounding box center [527, 238] width 9 height 9
click at [0, 0] on input "radio" at bounding box center [0, 0] width 0 height 0
click at [399, 274] on input "N° ID" at bounding box center [378, 270] width 258 height 18
click at [331, 272] on input "N° ID" at bounding box center [378, 270] width 258 height 18
paste input "[PHONE_NUMBER]"
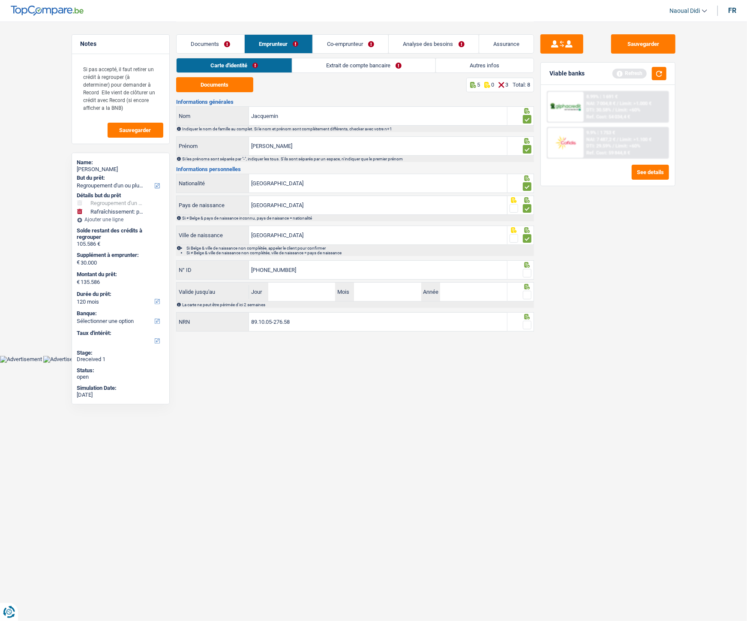
type input "592-2979889-33"
click at [319, 288] on input "Jour" at bounding box center [301, 291] width 67 height 18
type input "05"
type input "02"
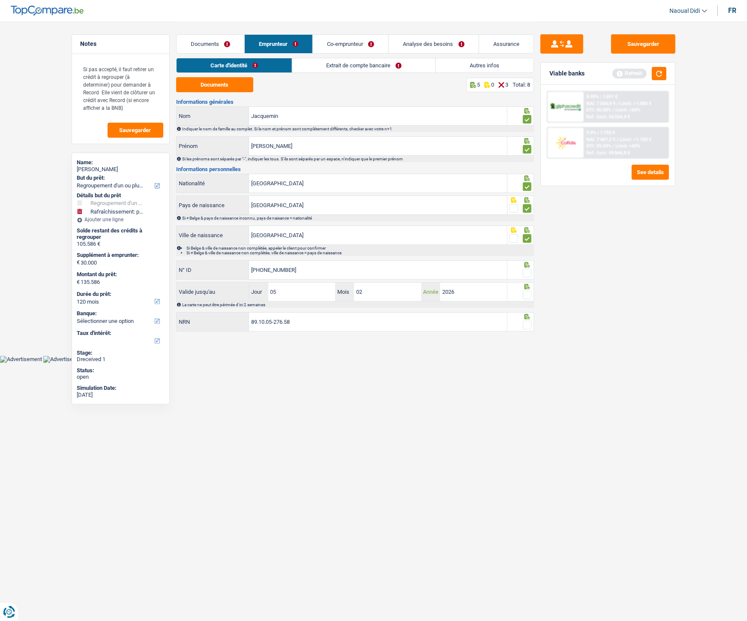
type input "2026"
click at [526, 276] on span at bounding box center [527, 273] width 9 height 9
click at [0, 0] on input "radio" at bounding box center [0, 0] width 0 height 0
click at [526, 293] on span at bounding box center [527, 295] width 9 height 9
click at [0, 0] on input "radio" at bounding box center [0, 0] width 0 height 0
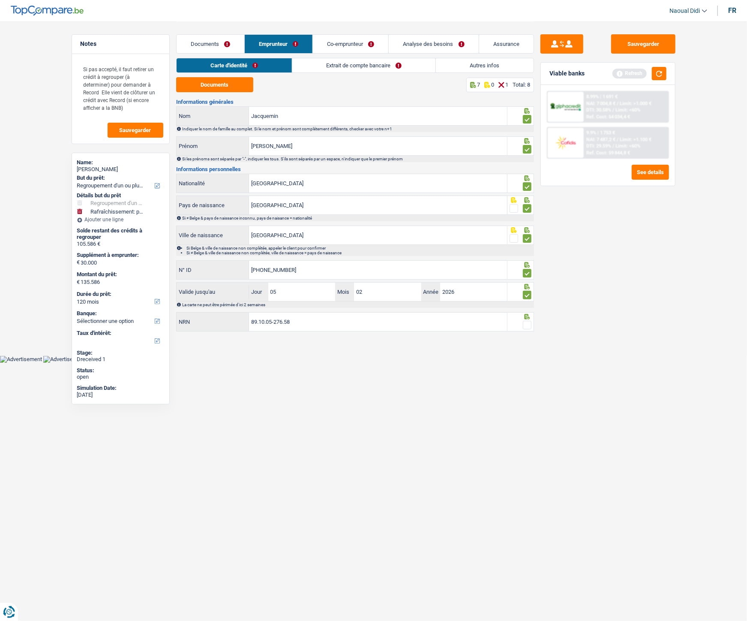
click at [528, 328] on span at bounding box center [527, 325] width 9 height 9
click at [0, 0] on input "radio" at bounding box center [0, 0] width 0 height 0
click at [666, 45] on button "Sauvegarder" at bounding box center [643, 43] width 64 height 19
click at [450, 49] on link "Analyse des besoins" at bounding box center [434, 44] width 90 height 18
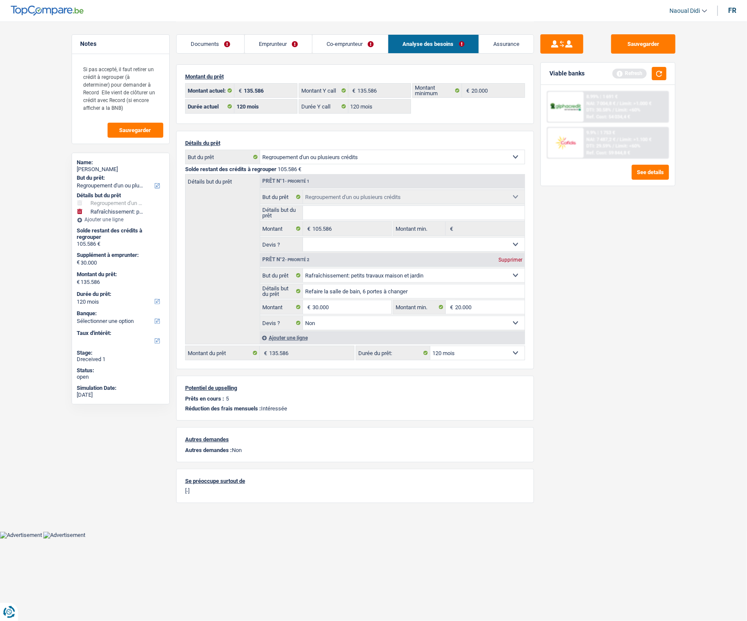
click at [269, 47] on link "Emprunteur" at bounding box center [278, 44] width 67 height 18
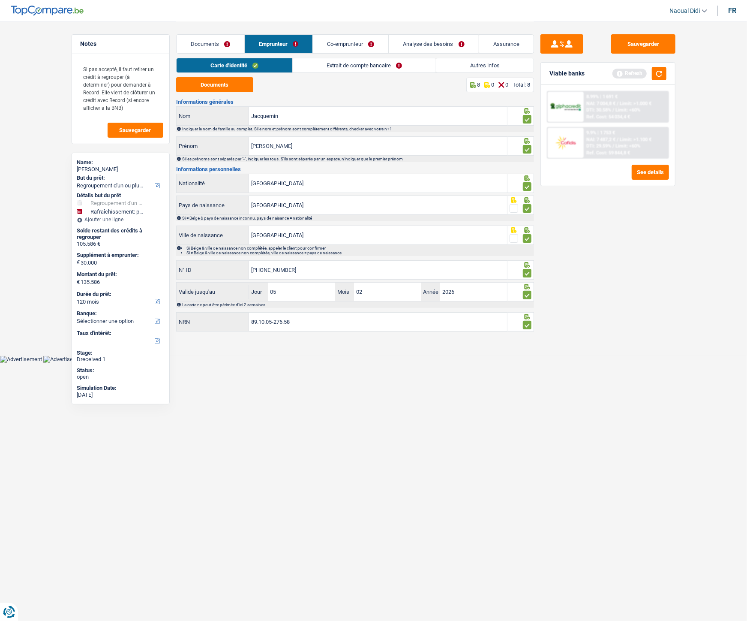
click at [328, 63] on link "Extrait de compte bancaire" at bounding box center [364, 65] width 143 height 14
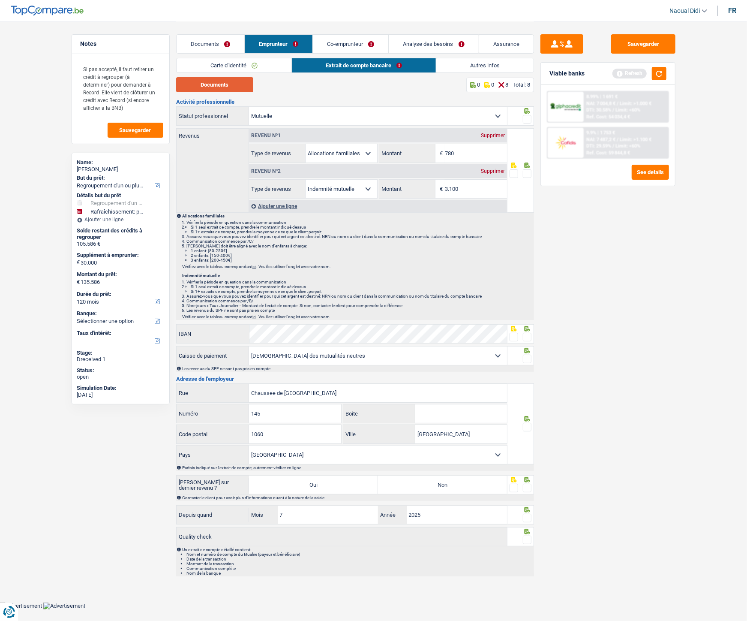
click at [234, 84] on button "Documents" at bounding box center [214, 84] width 77 height 15
click at [525, 174] on span at bounding box center [527, 173] width 9 height 9
click at [0, 0] on input "radio" at bounding box center [0, 0] width 0 height 0
click at [528, 117] on span at bounding box center [527, 119] width 9 height 9
click at [0, 0] on input "radio" at bounding box center [0, 0] width 0 height 0
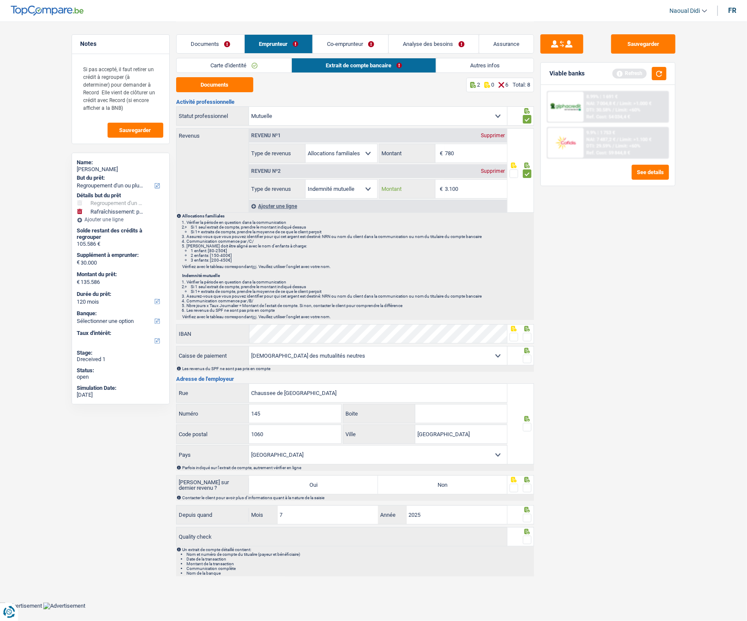
click at [463, 188] on input "3.100" at bounding box center [476, 189] width 62 height 18
type input "3.152"
click at [510, 339] on span at bounding box center [514, 337] width 9 height 9
click at [0, 0] on input "radio" at bounding box center [0, 0] width 0 height 0
click at [528, 347] on span at bounding box center [527, 358] width 9 height 9
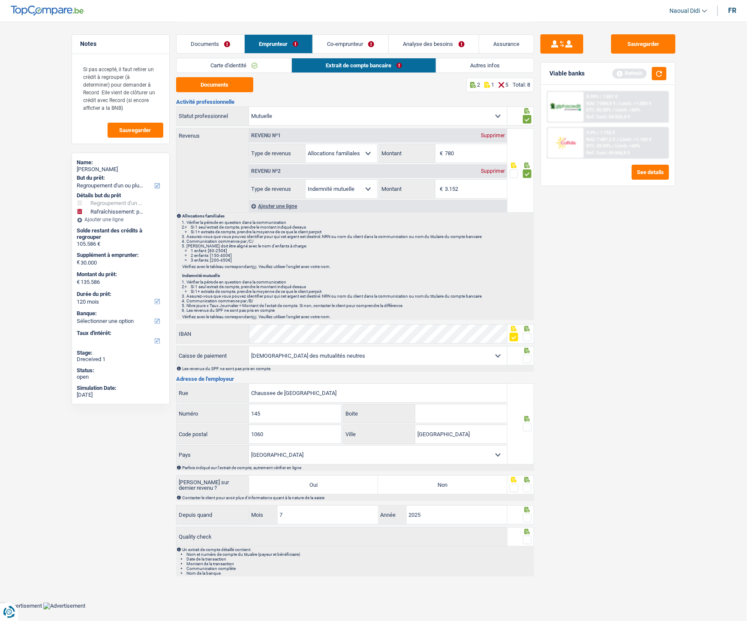
click at [0, 0] on input "radio" at bounding box center [0, 0] width 0 height 0
drag, startPoint x: 528, startPoint y: 359, endPoint x: 525, endPoint y: 363, distance: 4.6
click at [528, 347] on span at bounding box center [527, 358] width 9 height 9
click at [0, 0] on input "radio" at bounding box center [0, 0] width 0 height 0
click at [528, 347] on span at bounding box center [527, 358] width 9 height 9
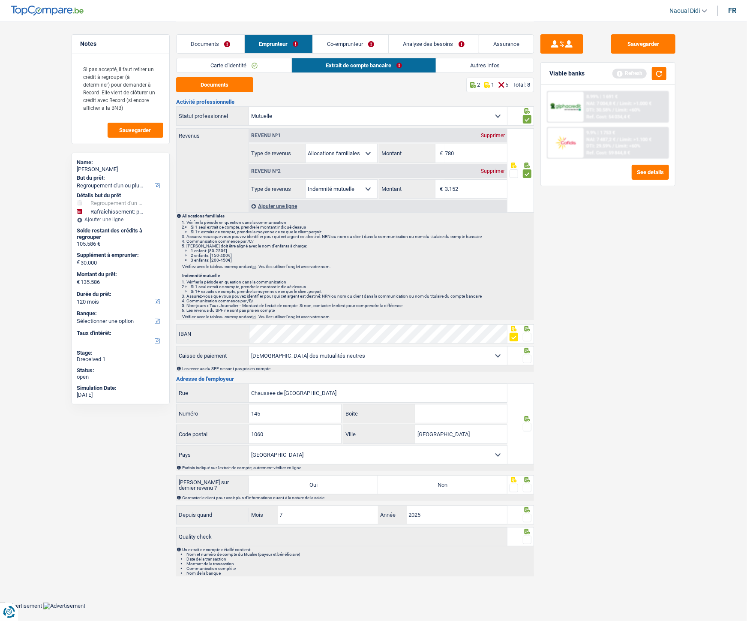
click at [0, 0] on input "radio" at bounding box center [0, 0] width 0 height 0
click at [525, 347] on span at bounding box center [527, 427] width 9 height 9
click at [0, 0] on input "radio" at bounding box center [0, 0] width 0 height 0
click at [476, 347] on label "Non" at bounding box center [442, 484] width 129 height 18
click at [476, 347] on input "Non" at bounding box center [442, 484] width 129 height 18
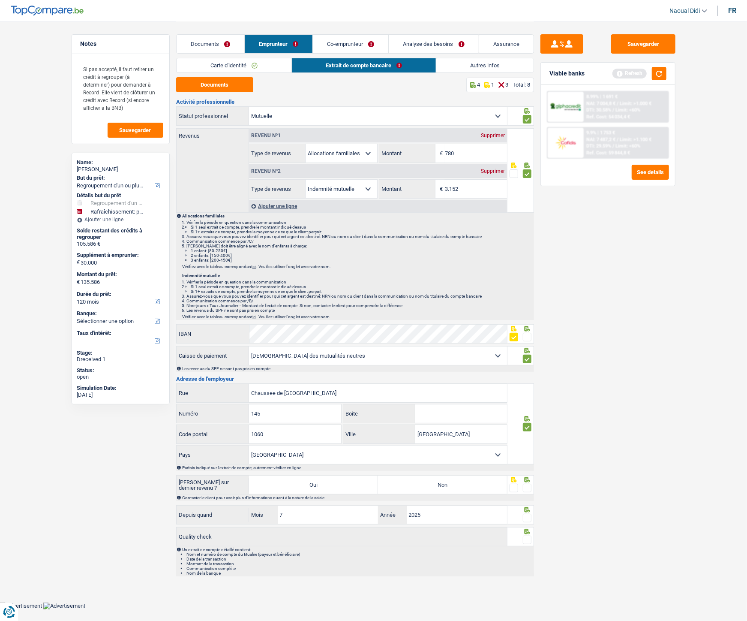
radio input "true"
drag, startPoint x: 528, startPoint y: 487, endPoint x: 525, endPoint y: 498, distance: 11.5
click at [528, 347] on span at bounding box center [527, 487] width 9 height 9
click at [0, 0] on input "radio" at bounding box center [0, 0] width 0 height 0
click at [525, 347] on span at bounding box center [527, 517] width 9 height 9
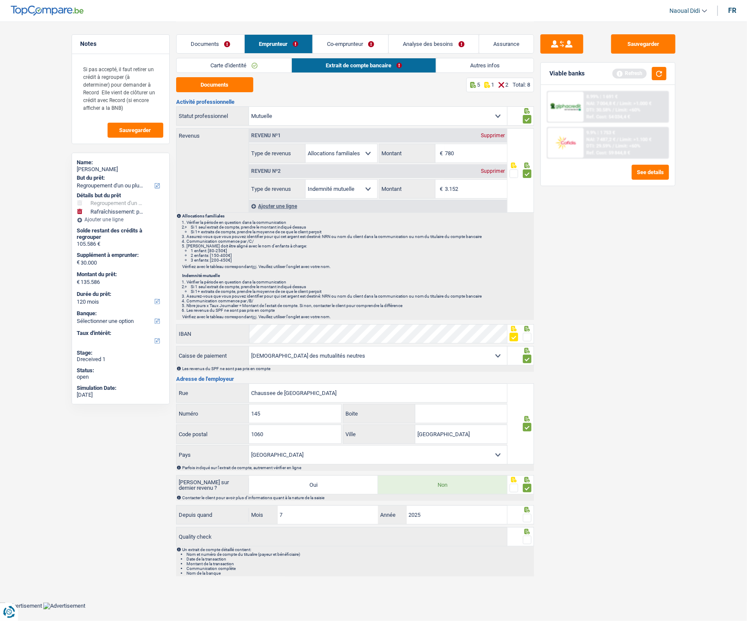
click at [0, 0] on input "radio" at bounding box center [0, 0] width 0 height 0
click at [526, 347] on span at bounding box center [527, 539] width 9 height 9
click at [0, 0] on input "radio" at bounding box center [0, 0] width 0 height 0
click at [340, 48] on link "Co-emprunteur" at bounding box center [350, 44] width 75 height 18
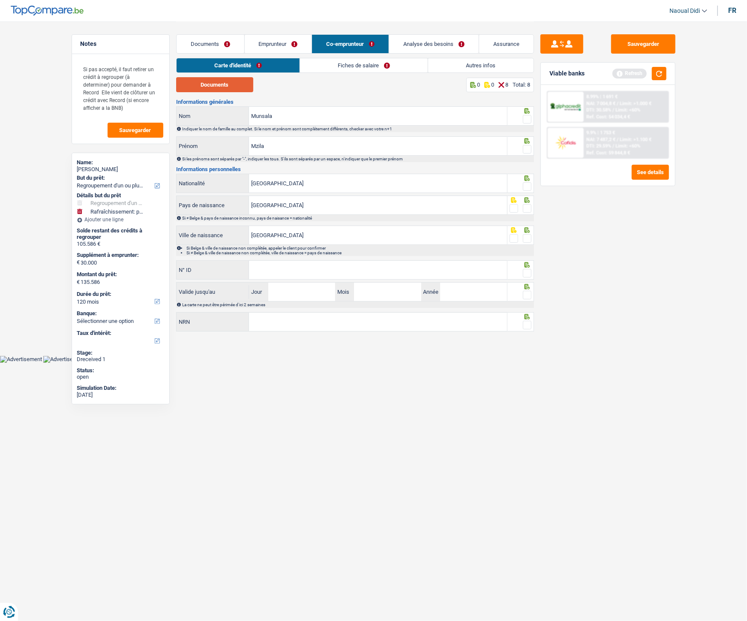
click at [200, 90] on button "Documents" at bounding box center [214, 84] width 77 height 15
click at [301, 113] on input "Munsala" at bounding box center [378, 116] width 258 height 18
click at [525, 118] on span at bounding box center [527, 119] width 9 height 9
click at [0, 0] on input "radio" at bounding box center [0, 0] width 0 height 0
click at [529, 150] on span at bounding box center [527, 149] width 9 height 9
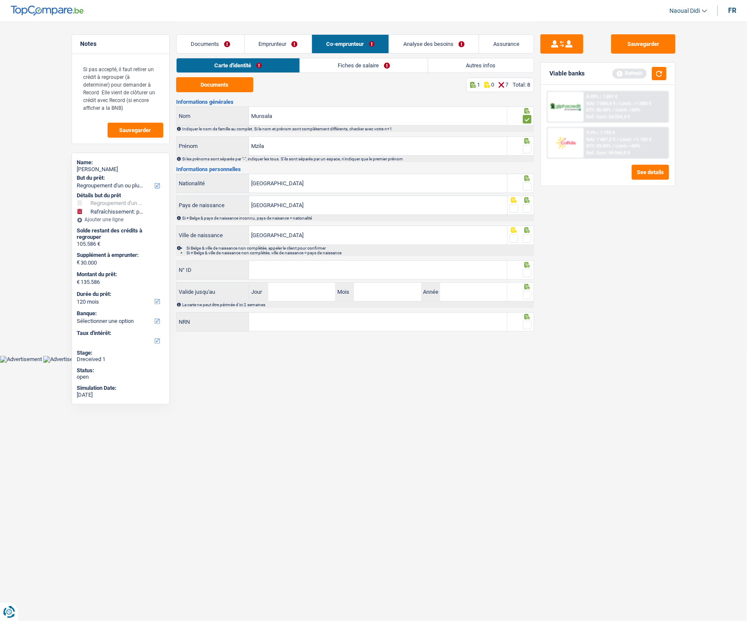
click at [0, 0] on input "radio" at bounding box center [0, 0] width 0 height 0
click at [525, 186] on span at bounding box center [527, 186] width 9 height 9
click at [0, 0] on input "radio" at bounding box center [0, 0] width 0 height 0
click at [528, 207] on span at bounding box center [527, 208] width 9 height 9
click at [0, 0] on input "radio" at bounding box center [0, 0] width 0 height 0
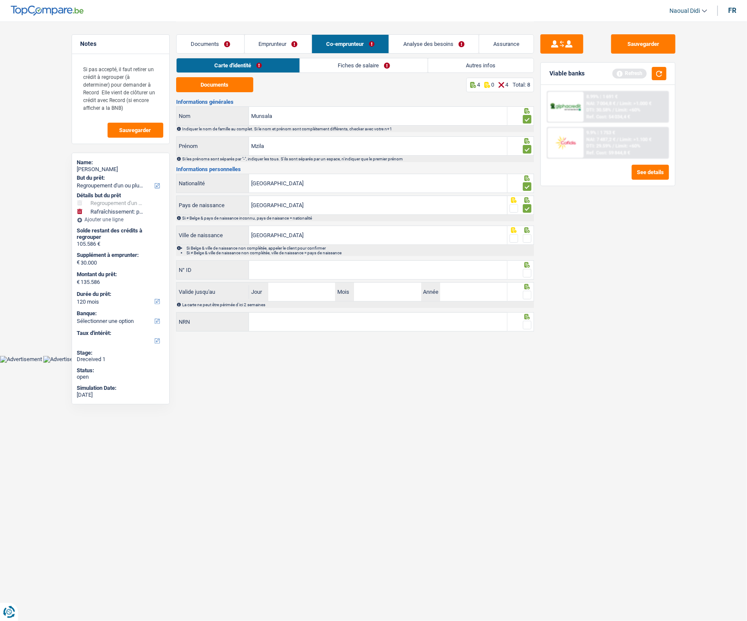
click at [526, 239] on span at bounding box center [527, 238] width 9 height 9
click at [0, 0] on input "radio" at bounding box center [0, 0] width 0 height 0
click at [359, 273] on input "N° ID" at bounding box center [378, 270] width 258 height 18
click at [386, 267] on input "N° ID" at bounding box center [378, 270] width 258 height 18
paste input "592-4480161-06"
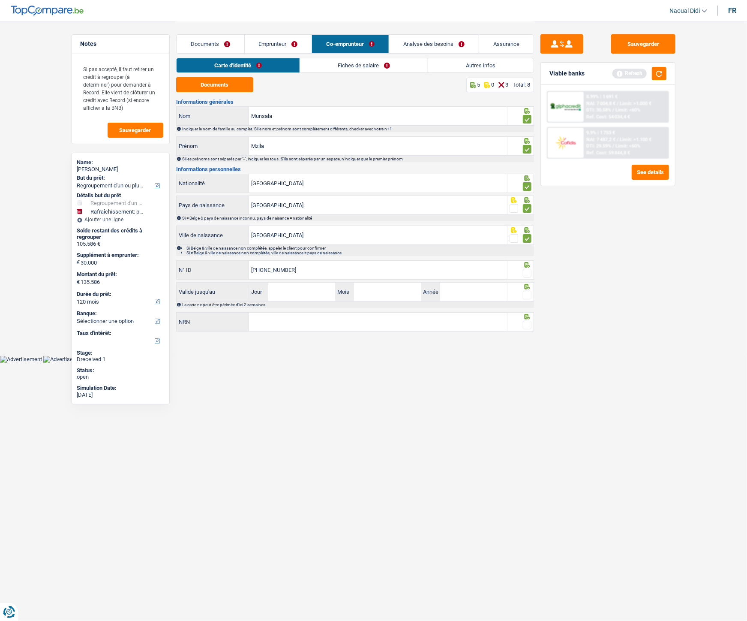
type input "592-4480161-06"
click at [310, 299] on input "Jour" at bounding box center [301, 291] width 67 height 18
type input "12"
type input "09"
type input "2026"
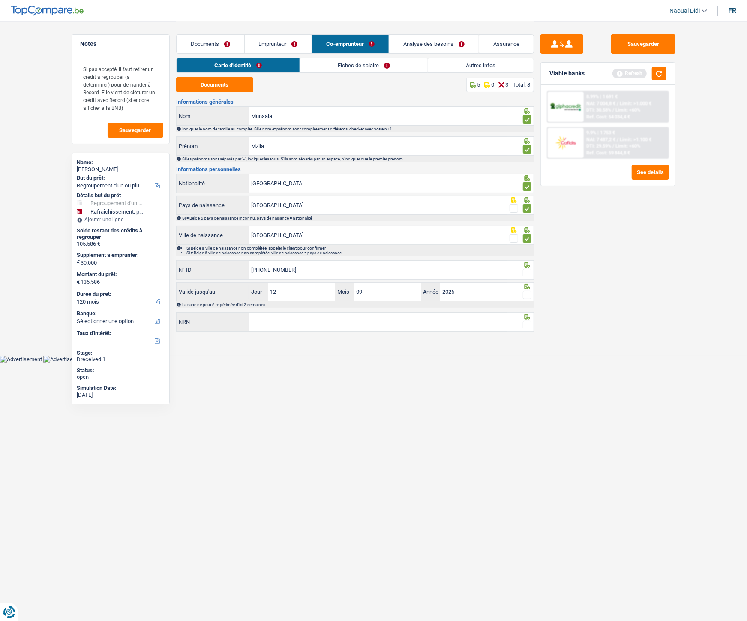
click at [528, 294] on span at bounding box center [527, 295] width 9 height 9
click at [0, 0] on input "radio" at bounding box center [0, 0] width 0 height 0
click at [528, 273] on span at bounding box center [527, 273] width 9 height 9
click at [0, 0] on input "radio" at bounding box center [0, 0] width 0 height 0
click at [528, 273] on span at bounding box center [527, 273] width 9 height 9
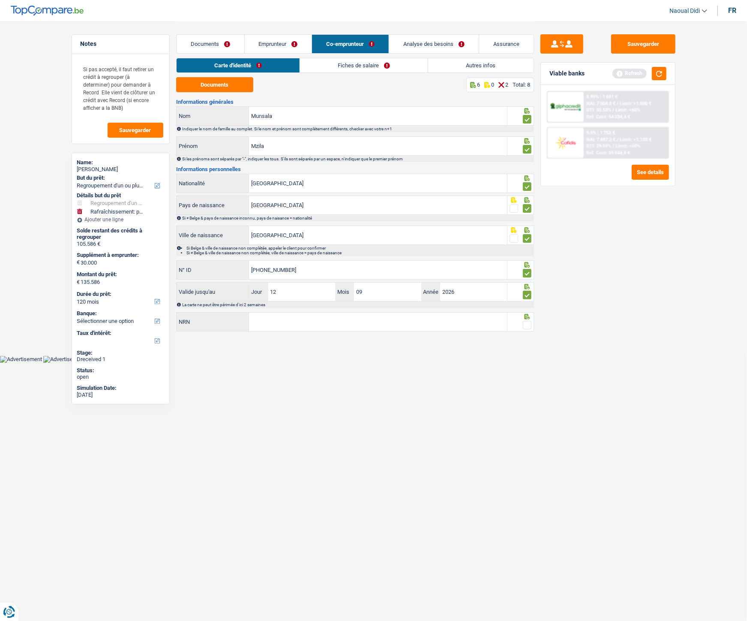
click at [0, 0] on input "radio" at bounding box center [0, 0] width 0 height 0
click at [277, 322] on input "NRN" at bounding box center [378, 321] width 258 height 18
paste input "87.04.09-523.92"
type input "87.04.09-523.92"
click at [524, 324] on span at bounding box center [527, 325] width 9 height 9
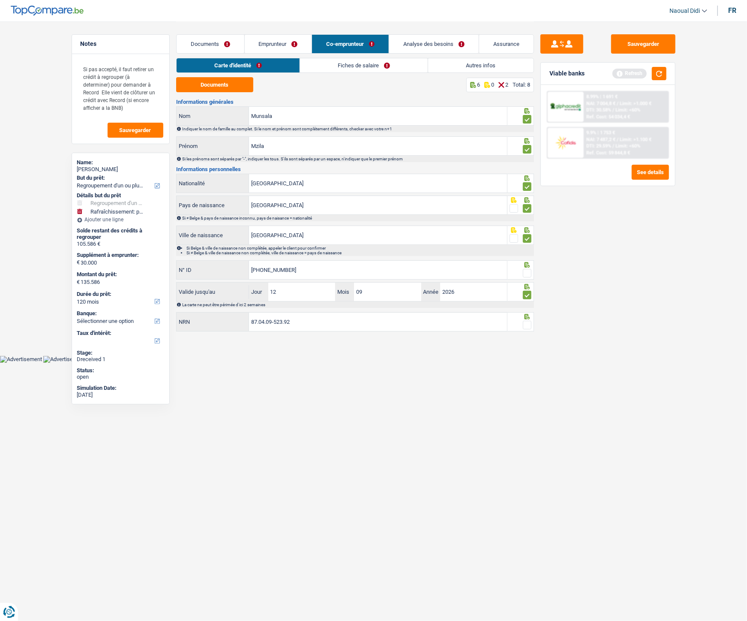
click at [0, 0] on input "radio" at bounding box center [0, 0] width 0 height 0
click at [526, 276] on span at bounding box center [527, 273] width 9 height 9
click at [0, 0] on input "radio" at bounding box center [0, 0] width 0 height 0
click at [328, 66] on link "Fiches de salaire" at bounding box center [364, 65] width 128 height 14
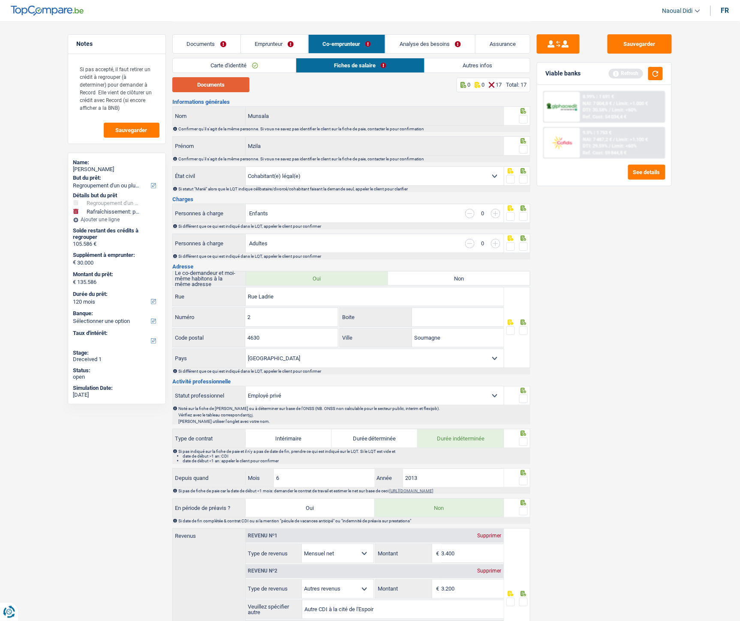
click at [218, 80] on button "Documents" at bounding box center [210, 84] width 77 height 15
click at [524, 118] on span at bounding box center [523, 119] width 9 height 9
click at [0, 0] on input "radio" at bounding box center [0, 0] width 0 height 0
click at [523, 149] on span at bounding box center [523, 149] width 9 height 9
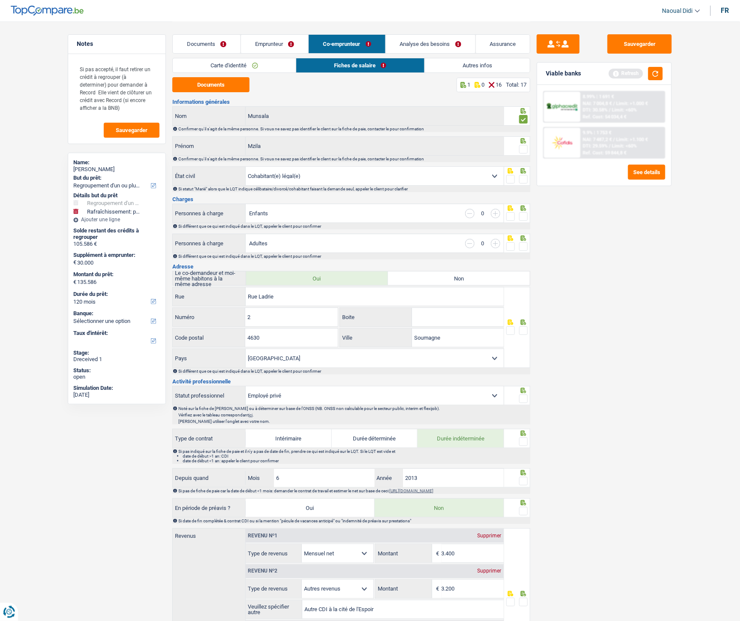
click at [0, 0] on input "radio" at bounding box center [0, 0] width 0 height 0
click at [521, 181] on span at bounding box center [523, 179] width 9 height 9
click at [0, 0] on input "radio" at bounding box center [0, 0] width 0 height 0
click at [521, 181] on span at bounding box center [523, 179] width 9 height 9
click at [0, 0] on input "radio" at bounding box center [0, 0] width 0 height 0
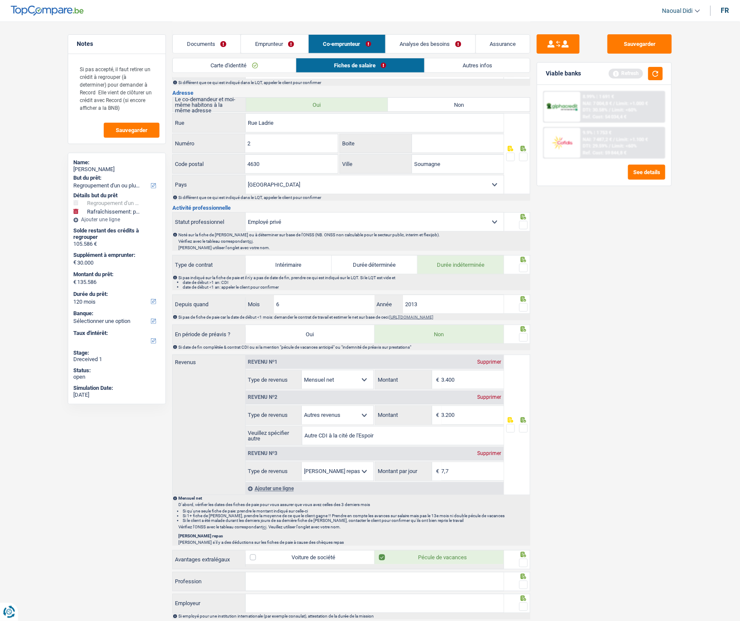
scroll to position [190, 0]
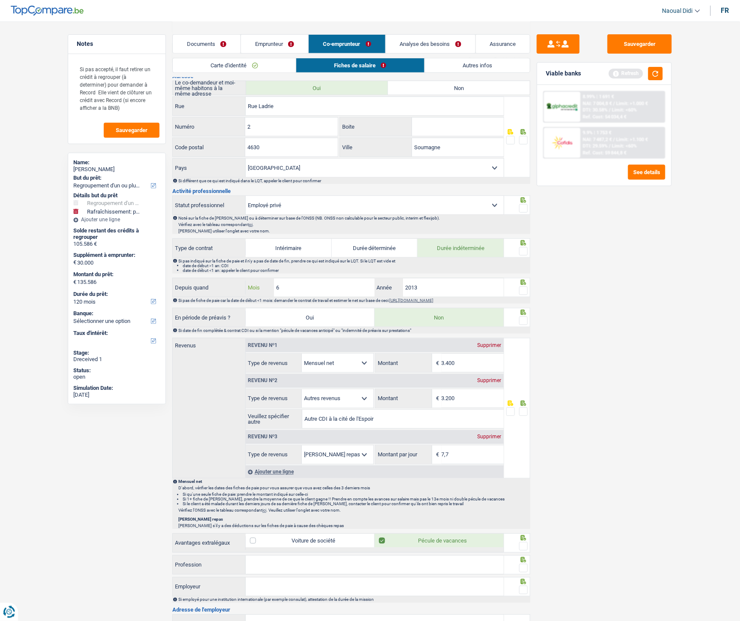
drag, startPoint x: 301, startPoint y: 285, endPoint x: 238, endPoint y: 286, distance: 63.0
click at [238, 286] on div "Depuis quand 6 Mois / 2013 Année" at bounding box center [338, 287] width 331 height 18
type input "9"
click at [524, 290] on span at bounding box center [523, 290] width 9 height 9
click at [0, 0] on input "radio" at bounding box center [0, 0] width 0 height 0
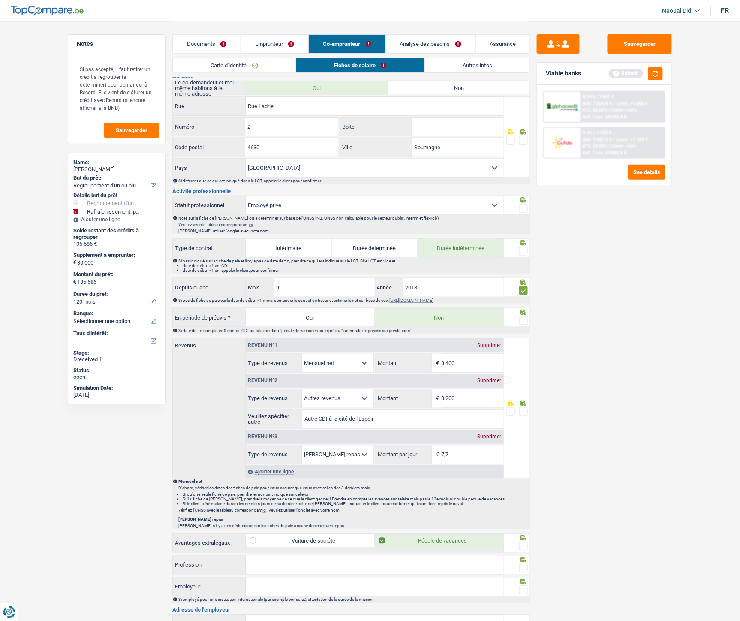
click at [523, 252] on span at bounding box center [523, 251] width 9 height 9
click at [0, 0] on input "radio" at bounding box center [0, 0] width 0 height 0
click at [520, 210] on span at bounding box center [523, 208] width 9 height 9
click at [0, 0] on input "radio" at bounding box center [0, 0] width 0 height 0
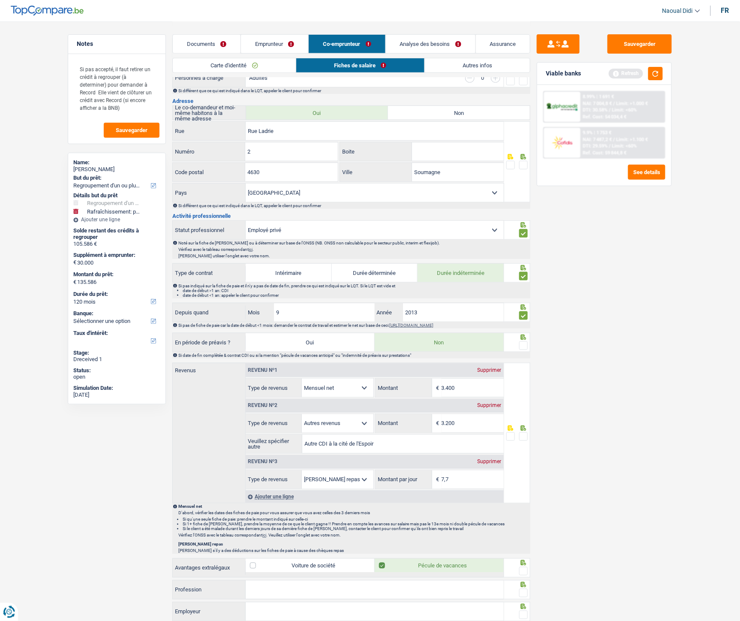
scroll to position [143, 0]
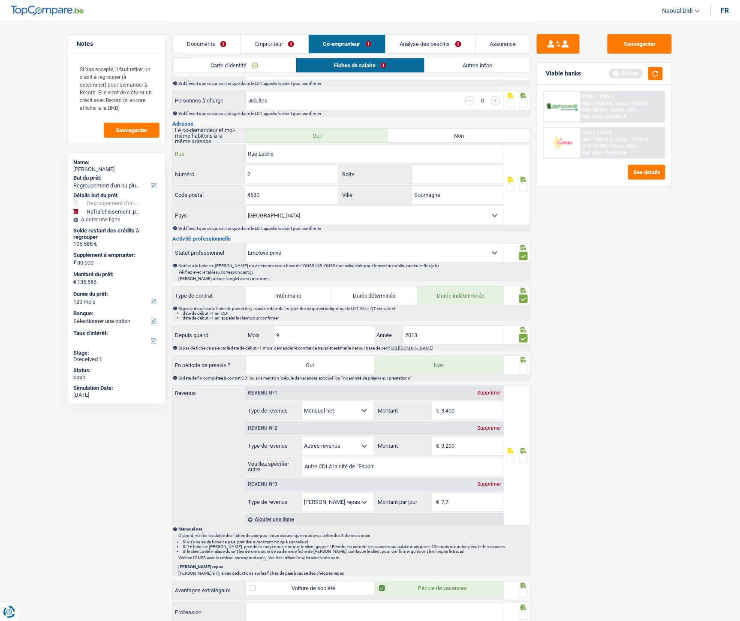
drag, startPoint x: 286, startPoint y: 154, endPoint x: 206, endPoint y: 143, distance: 81.0
click at [207, 148] on div "Rue Ladrie Rue" at bounding box center [338, 153] width 331 height 18
paste input "de la Vesdr"
type input "Rue de la Vesdre"
click at [293, 172] on input "2" at bounding box center [291, 174] width 92 height 18
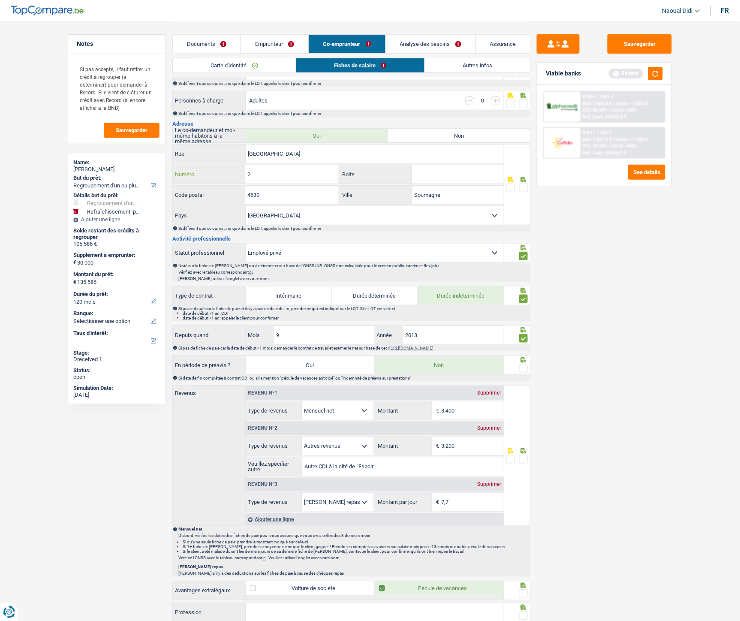
drag, startPoint x: 289, startPoint y: 174, endPoint x: 238, endPoint y: 178, distance: 51.6
click at [238, 178] on div "2 Numéro" at bounding box center [255, 174] width 165 height 18
type input "66"
drag, startPoint x: 448, startPoint y: 195, endPoint x: 366, endPoint y: 193, distance: 81.5
click at [366, 193] on div "Soumagne Ville" at bounding box center [422, 195] width 164 height 18
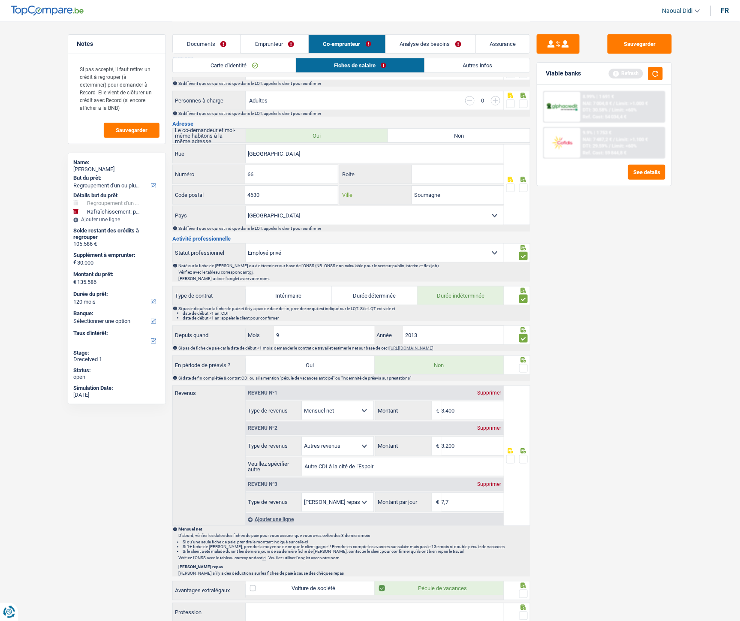
paste input "TROOZ"
type input "TROOZ"
click at [275, 194] on input "4630" at bounding box center [291, 195] width 92 height 18
type input "4"
type input "4870"
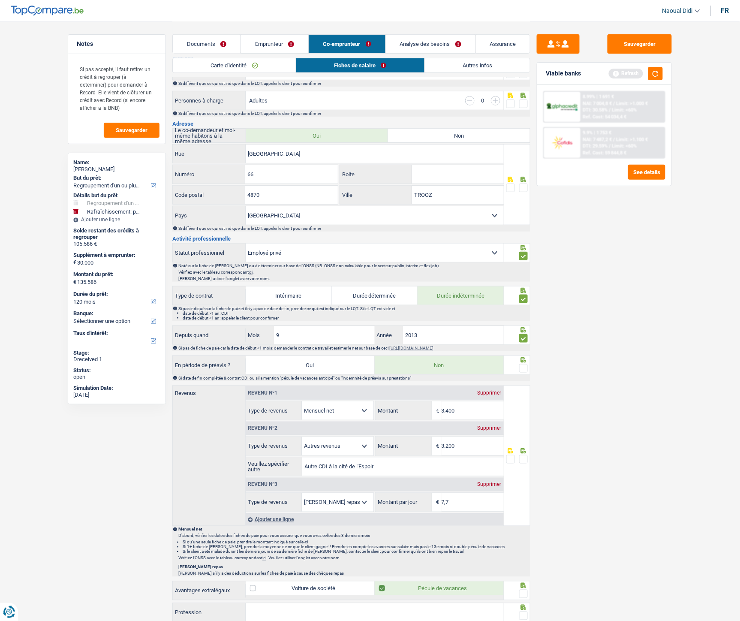
click at [527, 188] on span at bounding box center [523, 187] width 9 height 9
click at [0, 0] on input "radio" at bounding box center [0, 0] width 0 height 0
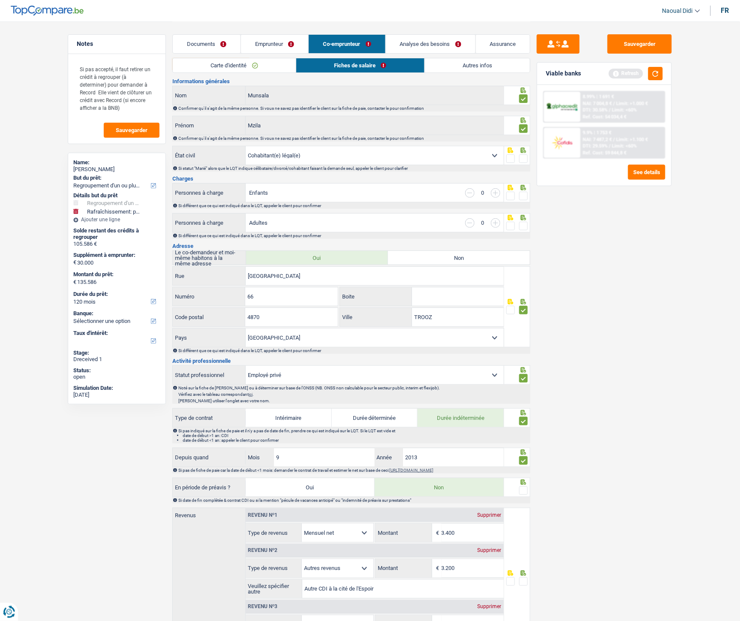
scroll to position [0, 0]
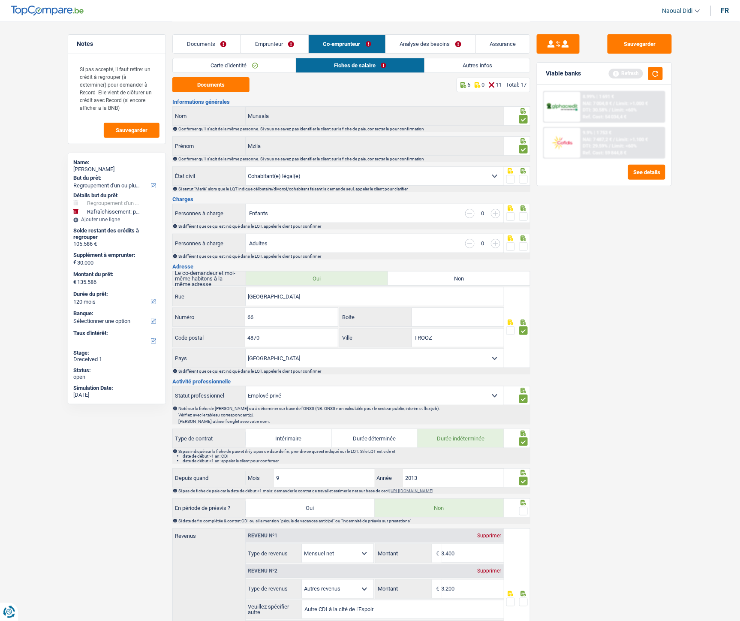
click at [522, 248] on span at bounding box center [523, 246] width 9 height 9
click at [0, 0] on input "radio" at bounding box center [0, 0] width 0 height 0
click at [523, 216] on span at bounding box center [523, 216] width 9 height 9
click at [0, 0] on input "radio" at bounding box center [0, 0] width 0 height 0
click at [525, 180] on span at bounding box center [523, 179] width 9 height 9
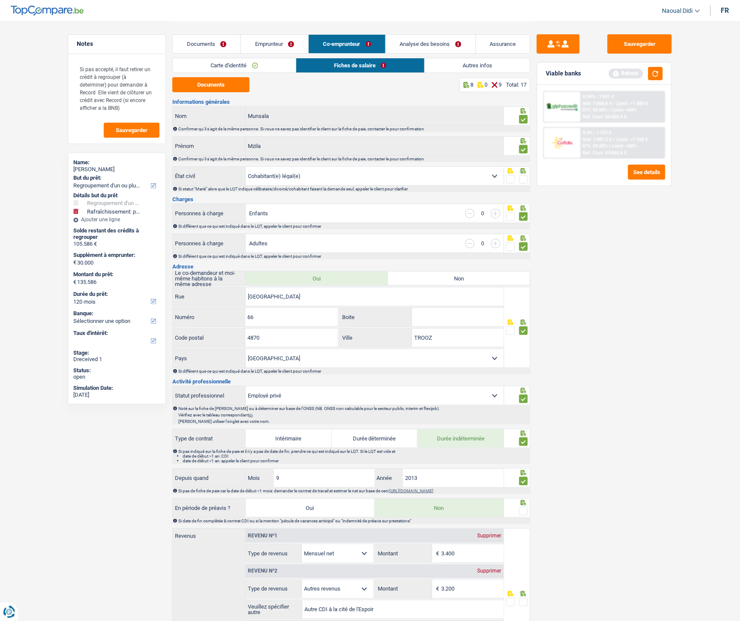
click at [0, 0] on input "radio" at bounding box center [0, 0] width 0 height 0
click at [315, 292] on input "Rue de la Vesdre" at bounding box center [375, 296] width 258 height 18
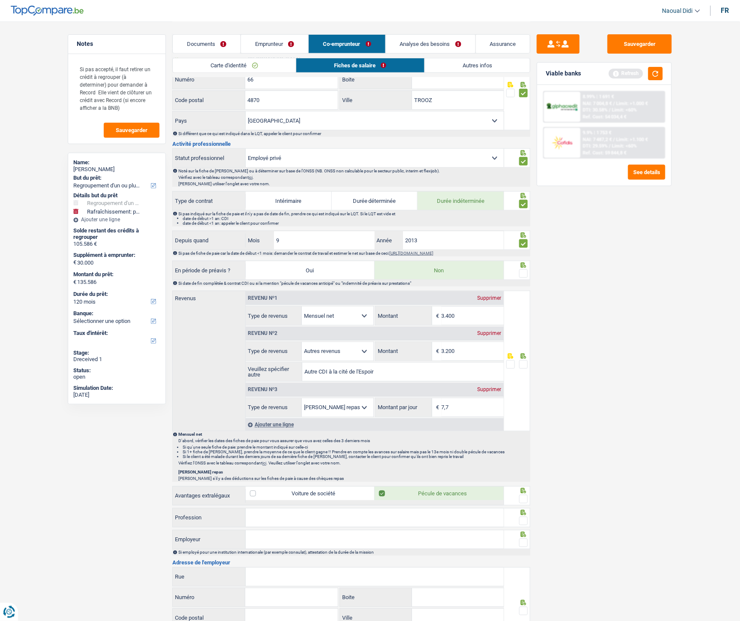
scroll to position [238, 0]
click at [469, 317] on input "3.400" at bounding box center [472, 315] width 62 height 18
type input "2.573"
click at [583, 335] on div "Sauvegarder Viable banks Refresh 8.99% | 1 691 € NAI: 7 004,8 € / Limit: >1.000…" at bounding box center [604, 320] width 148 height 573
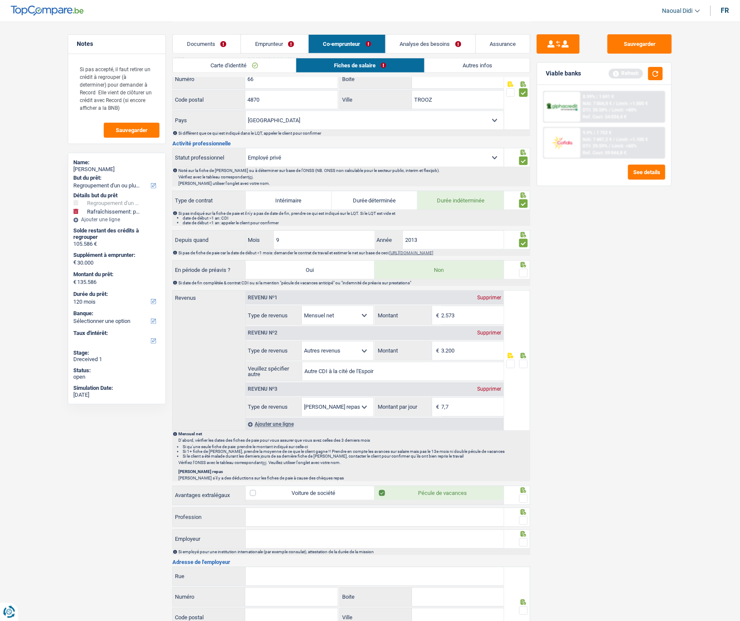
click at [470, 60] on link "Autres infos" at bounding box center [477, 65] width 105 height 14
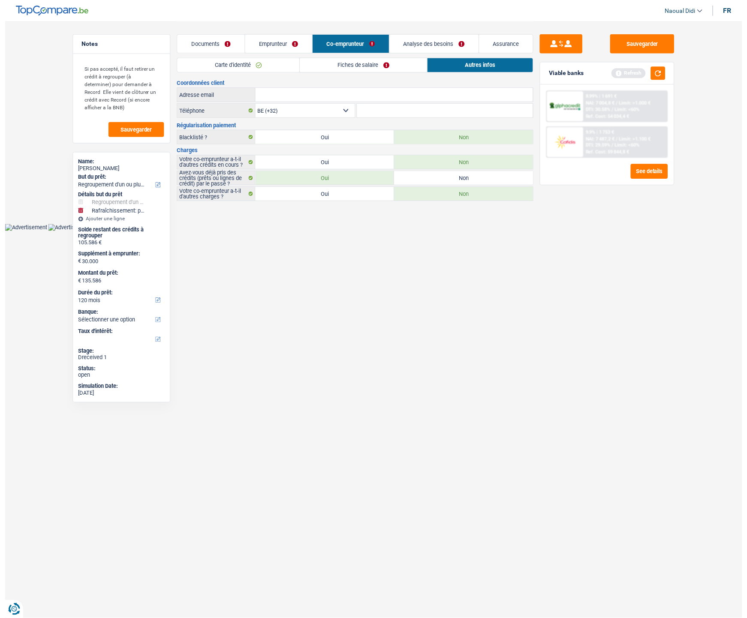
scroll to position [0, 0]
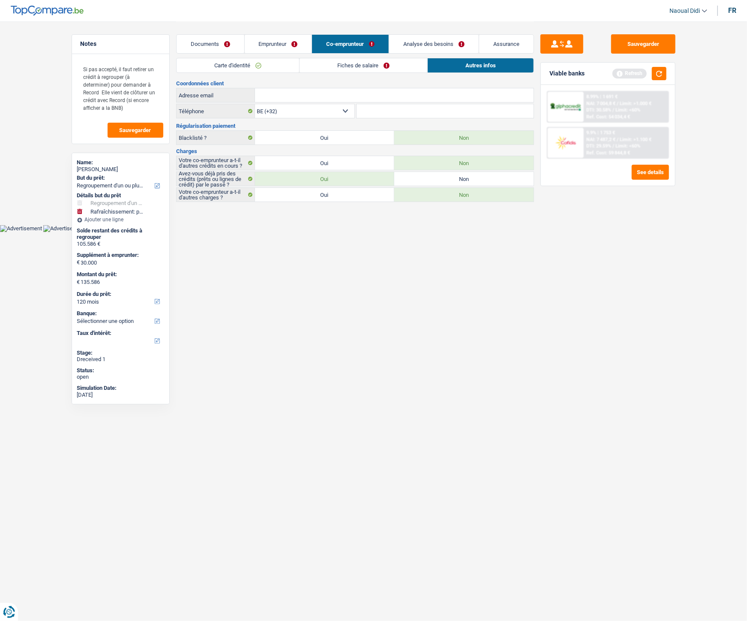
click at [318, 67] on link "Fiches de salaire" at bounding box center [364, 65] width 128 height 14
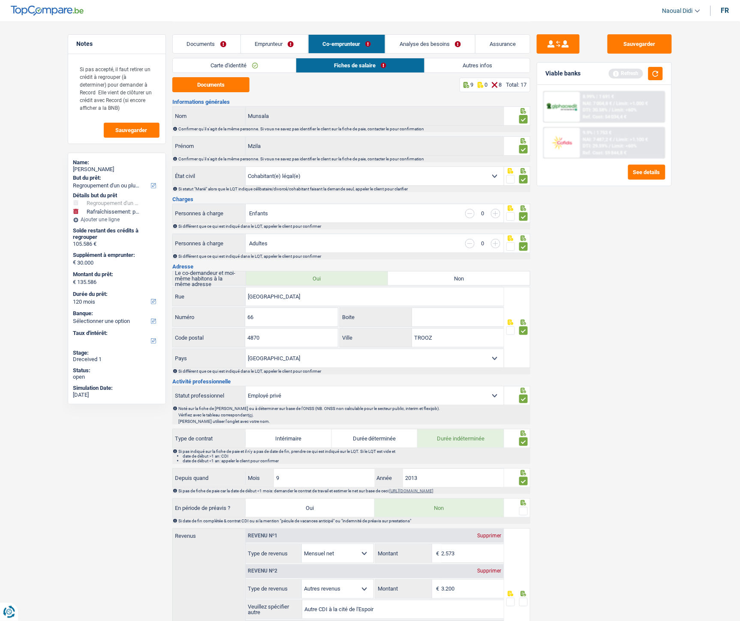
click at [206, 45] on link "Documents" at bounding box center [207, 44] width 68 height 18
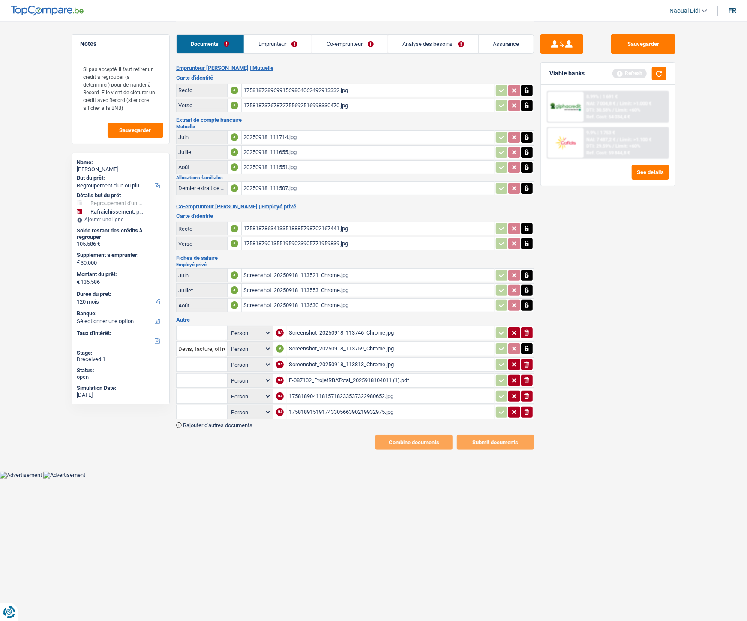
click at [341, 326] on div "Screenshot_20250918_113746_Chrome.jpg" at bounding box center [391, 332] width 204 height 13
click at [324, 342] on div "Screenshot_20250918_113759_Chrome.jpg" at bounding box center [391, 348] width 204 height 13
click at [326, 347] on div "Screenshot_20250918_113813_Chrome.jpg" at bounding box center [391, 364] width 204 height 13
click at [336, 347] on div "F-087102_ProjetRBATotal_2025918104011 (1).pdf" at bounding box center [391, 380] width 204 height 13
click at [327, 347] on div "17581890411815718233537322980652.jpg" at bounding box center [391, 396] width 204 height 13
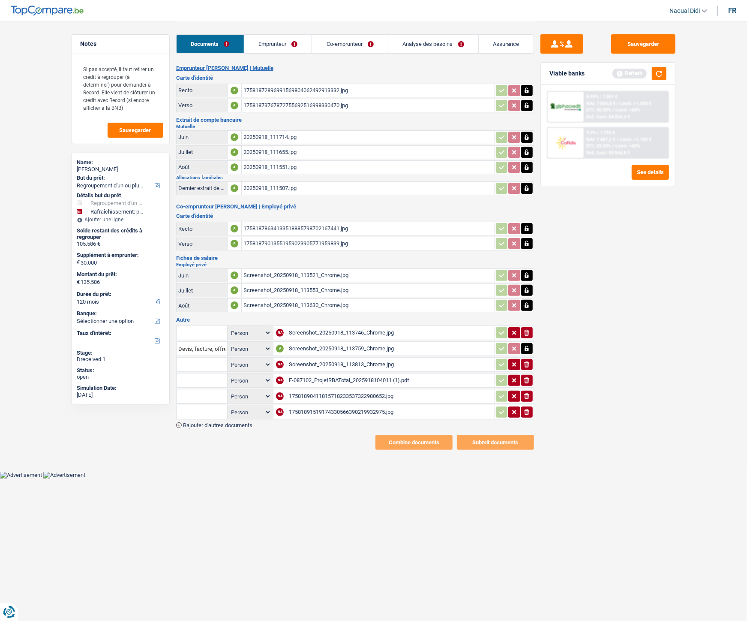
click at [324, 347] on div "17581891519174330566390219932975.jpg" at bounding box center [391, 411] width 204 height 13
click at [307, 273] on div "Screenshot_20250918_113521_Chrome.jpg" at bounding box center [367, 275] width 249 height 13
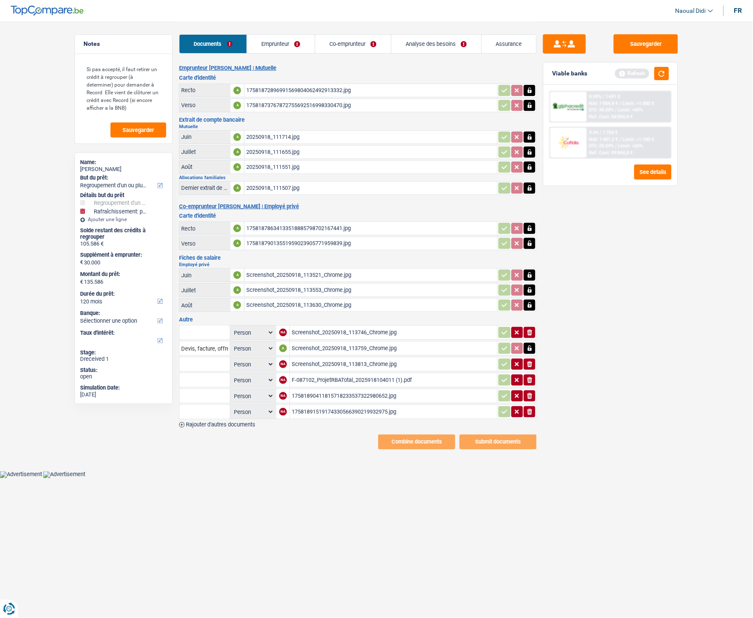
click at [345, 47] on link "Co-emprunteur" at bounding box center [353, 44] width 76 height 18
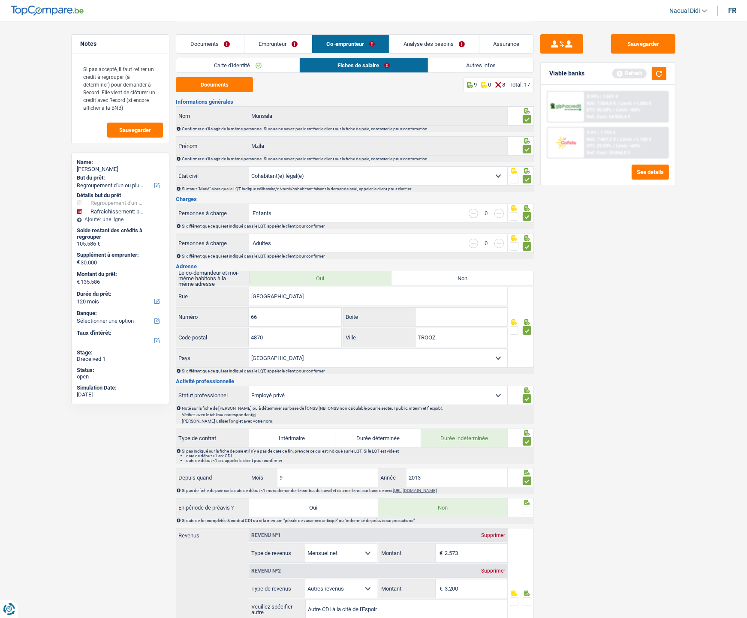
click at [285, 36] on link "Emprunteur" at bounding box center [277, 44] width 67 height 18
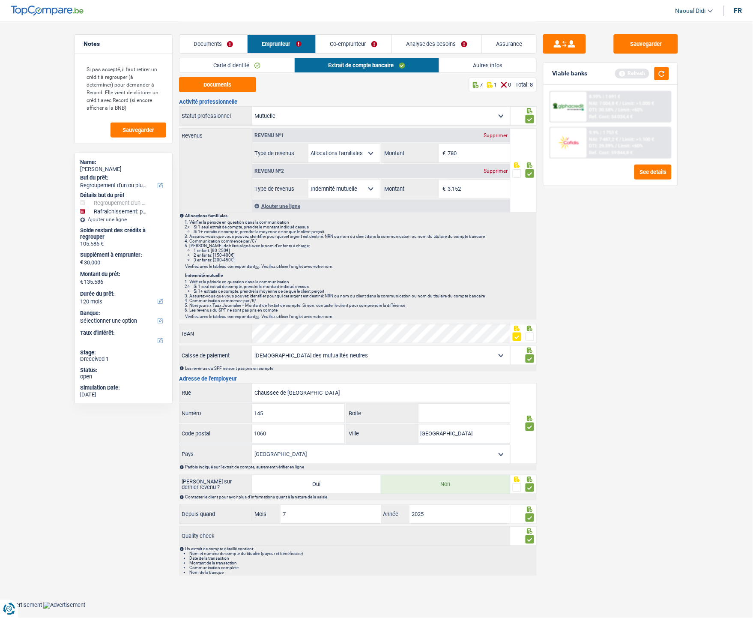
click at [336, 37] on link "Co-emprunteur" at bounding box center [353, 44] width 75 height 18
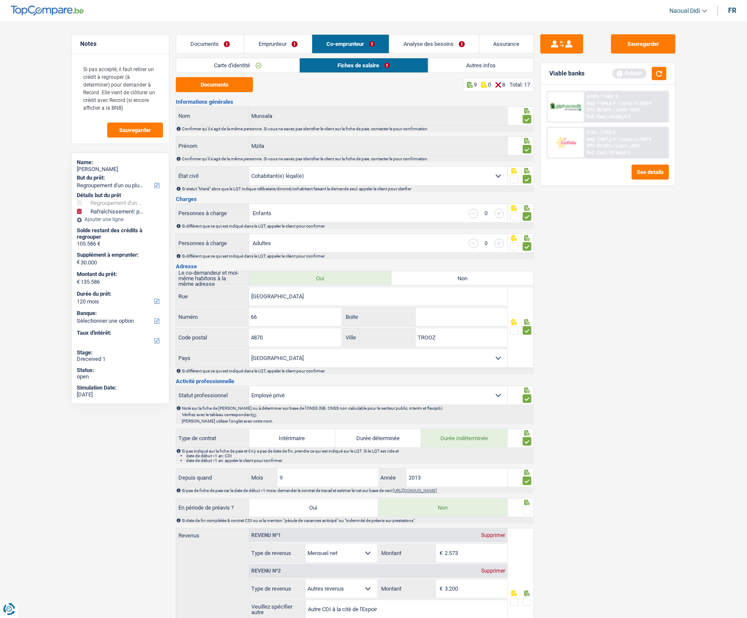
click at [269, 44] on link "Emprunteur" at bounding box center [277, 44] width 67 height 18
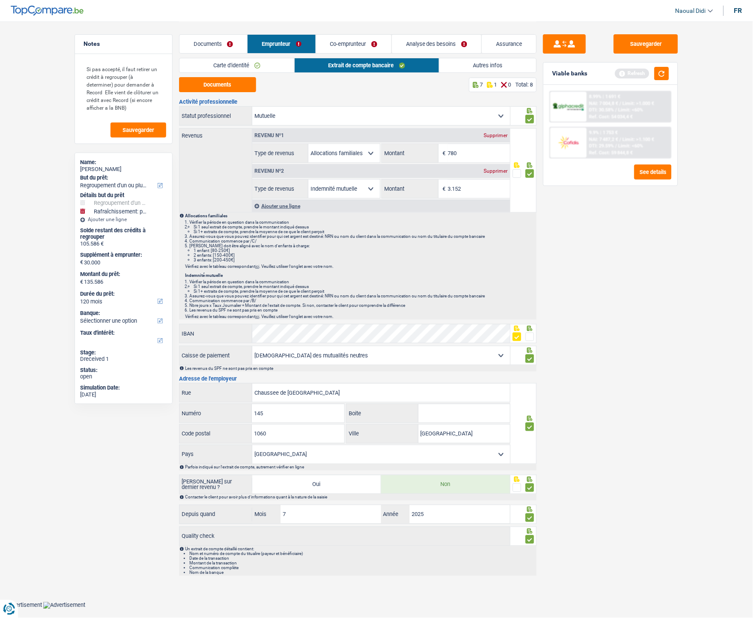
click at [353, 34] on li "Co-emprunteur" at bounding box center [354, 43] width 76 height 19
click at [353, 37] on link "Co-emprunteur" at bounding box center [353, 44] width 75 height 18
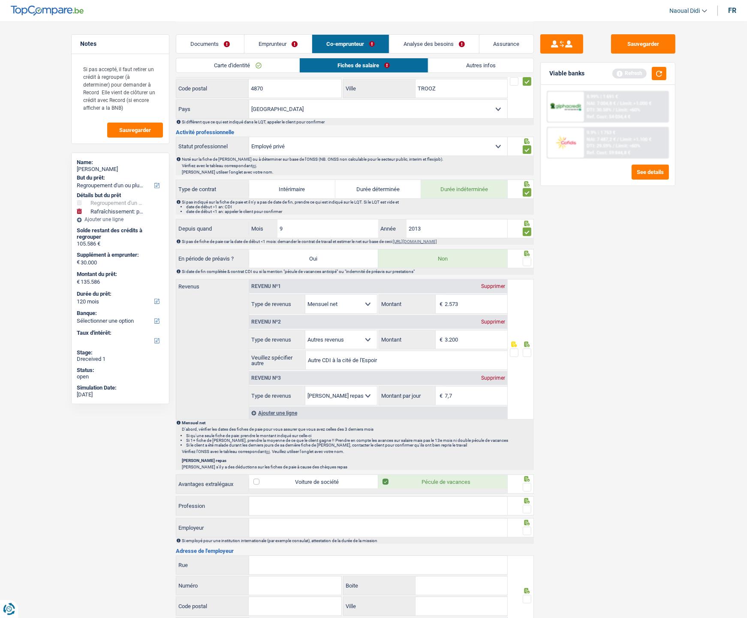
scroll to position [285, 0]
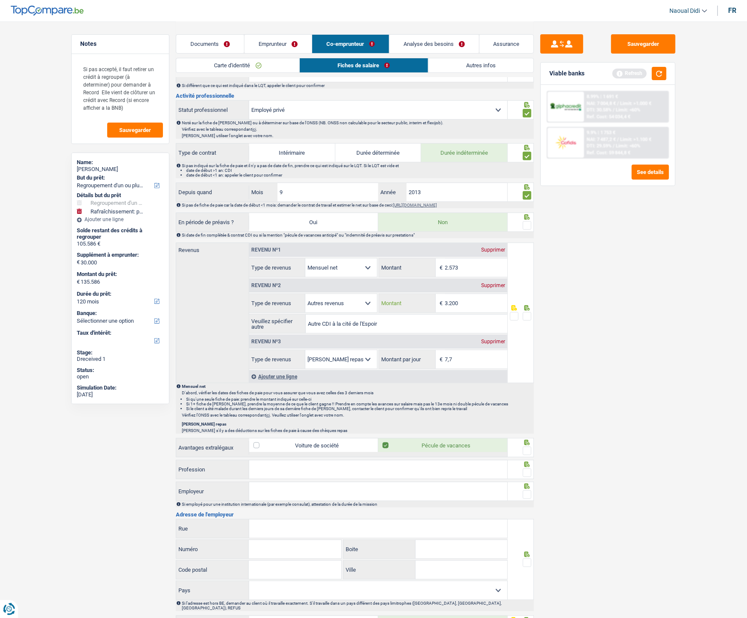
drag, startPoint x: 462, startPoint y: 299, endPoint x: 420, endPoint y: 299, distance: 42.0
click at [420, 299] on div "3.200 € Montant" at bounding box center [443, 303] width 128 height 18
click at [559, 347] on div "Sauvegarder Viable banks Refresh 8.99% | 1 691 € NAI: 7 004,8 € / Limit: >1.000…" at bounding box center [608, 319] width 148 height 570
click at [663, 78] on button "button" at bounding box center [658, 73] width 15 height 13
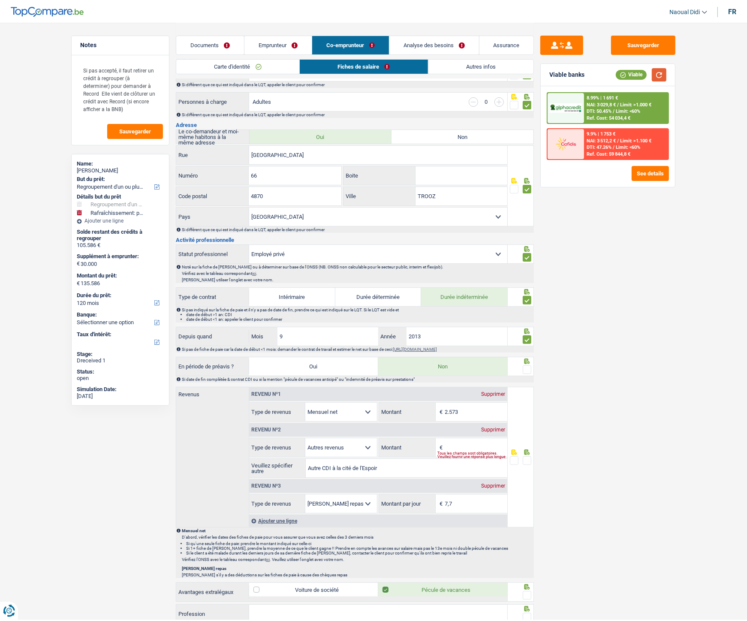
scroll to position [0, 0]
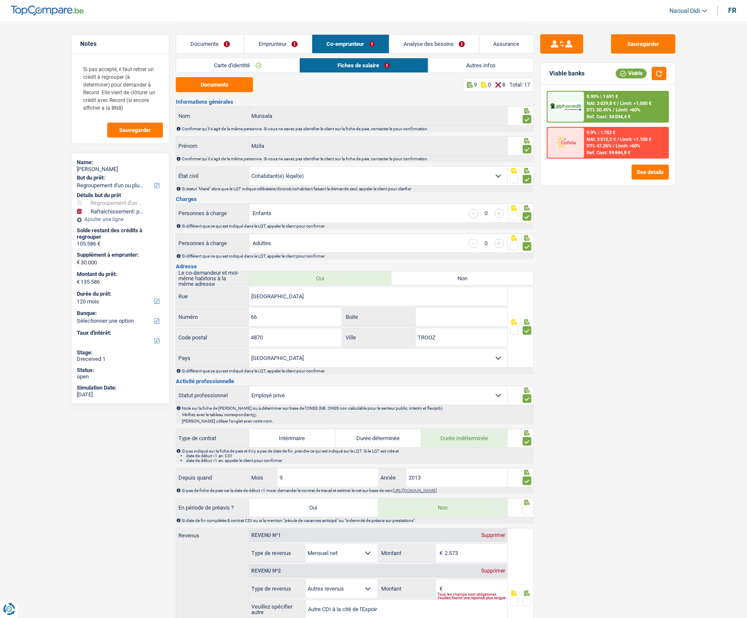
click at [264, 46] on link "Emprunteur" at bounding box center [277, 44] width 67 height 18
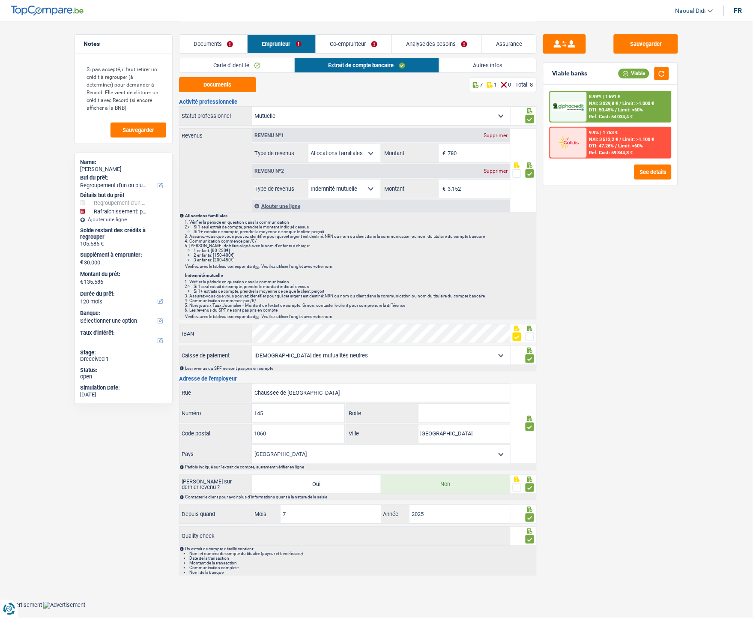
click at [341, 42] on link "Co-emprunteur" at bounding box center [353, 44] width 75 height 18
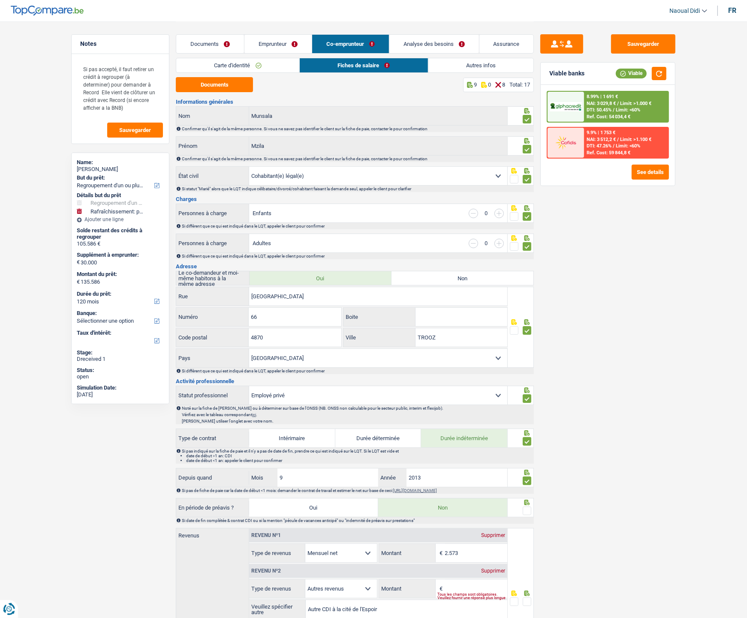
click at [213, 48] on link "Documents" at bounding box center [210, 44] width 68 height 18
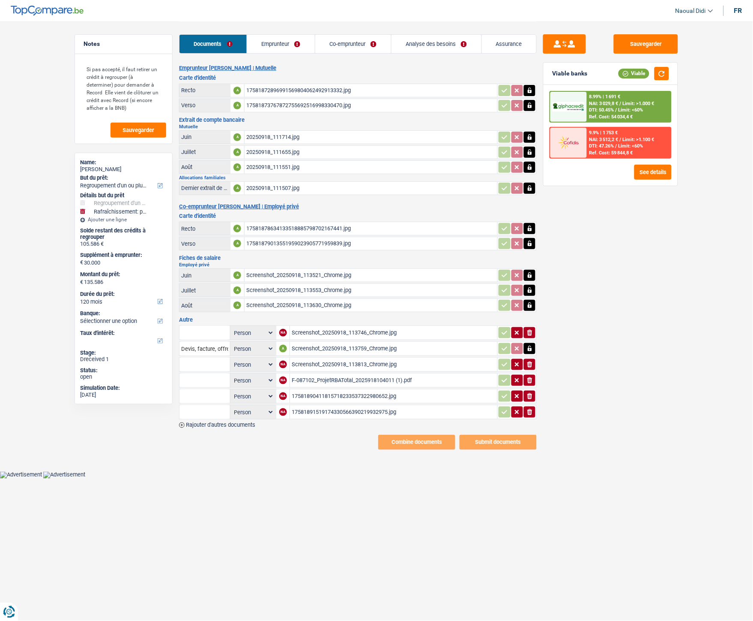
click at [279, 34] on li "Emprunteur" at bounding box center [281, 43] width 68 height 19
click at [281, 37] on link "Emprunteur" at bounding box center [281, 44] width 68 height 18
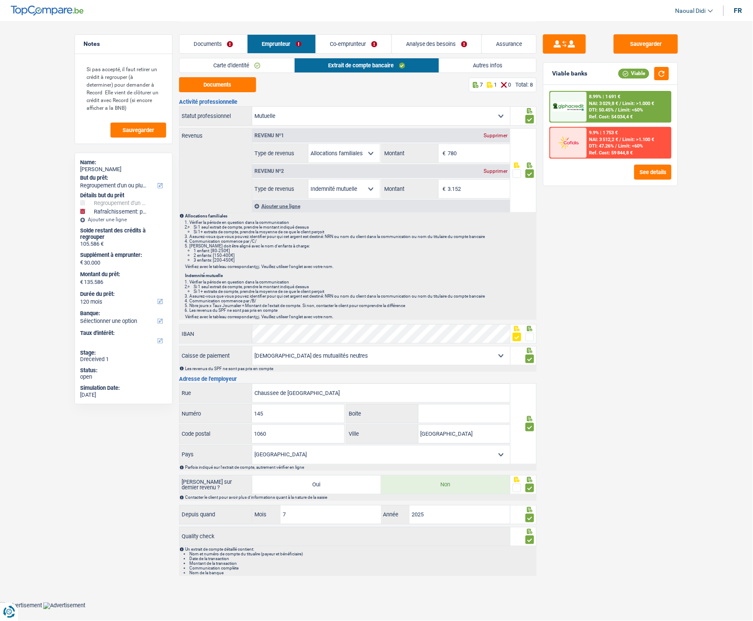
click at [371, 47] on link "Co-emprunteur" at bounding box center [353, 44] width 75 height 18
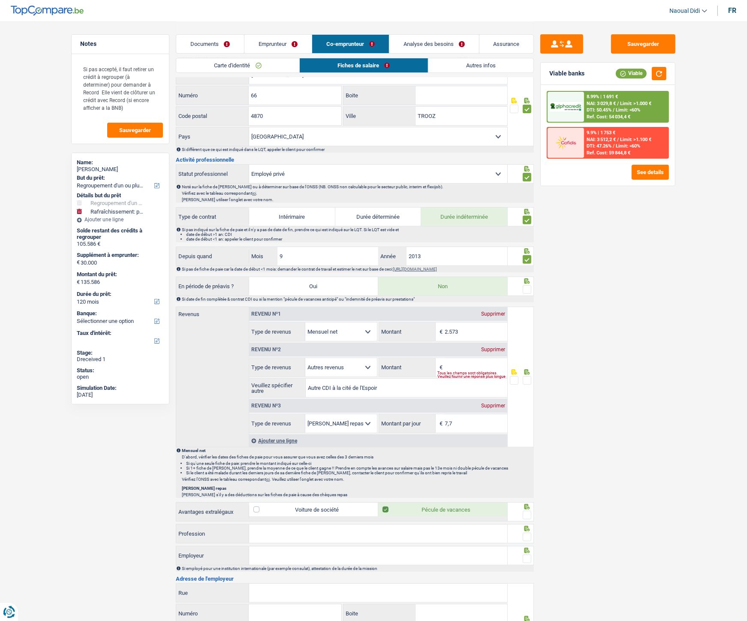
scroll to position [333, 0]
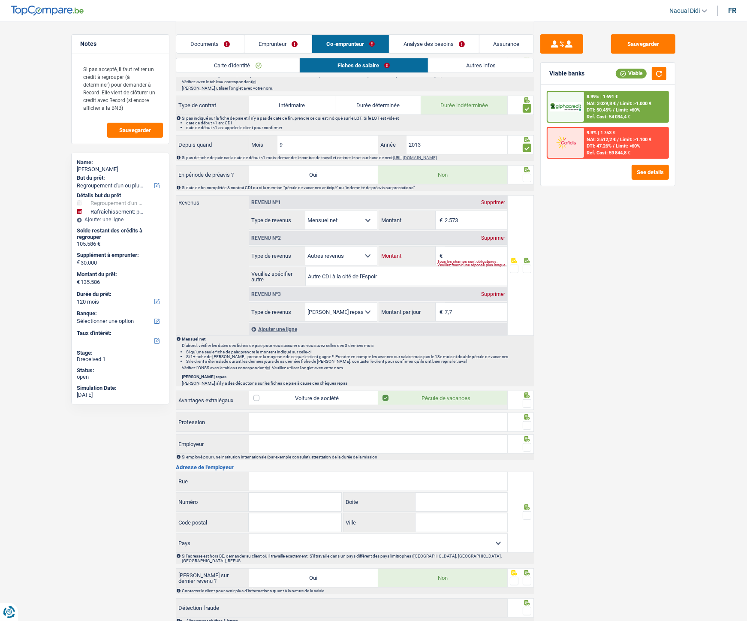
click at [471, 258] on input "Montant" at bounding box center [476, 255] width 62 height 18
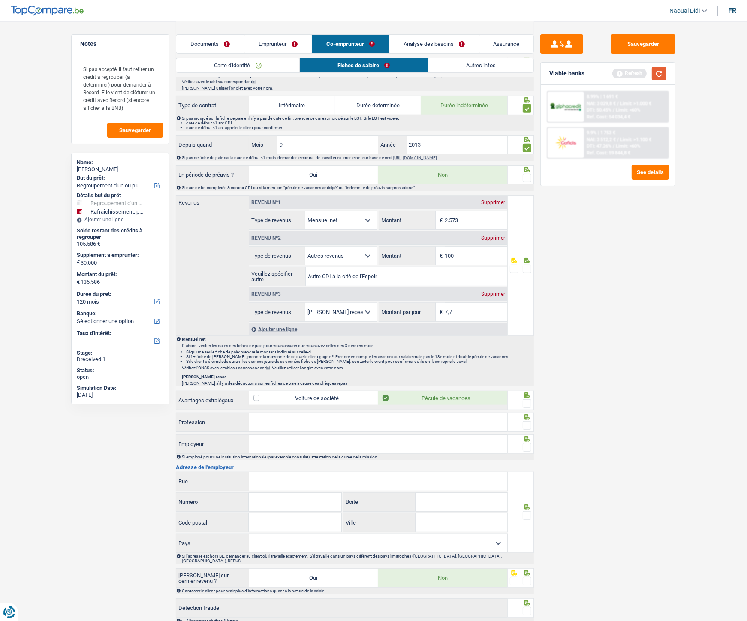
click at [659, 70] on button "button" at bounding box center [658, 73] width 15 height 13
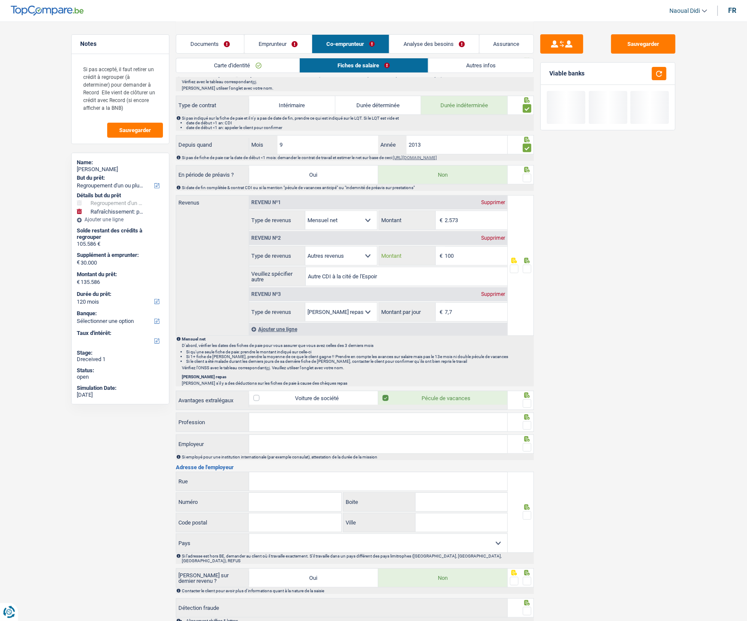
drag, startPoint x: 489, startPoint y: 259, endPoint x: 493, endPoint y: 259, distance: 4.7
click at [488, 259] on input "100" at bounding box center [476, 255] width 62 height 18
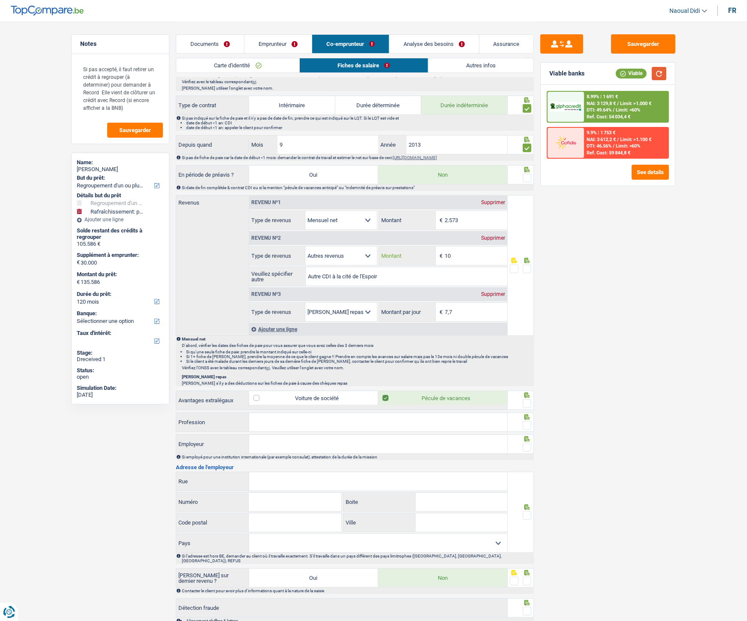
type input "10"
click at [657, 80] on button "button" at bounding box center [658, 73] width 15 height 13
click at [425, 45] on link "Analyse des besoins" at bounding box center [434, 44] width 90 height 18
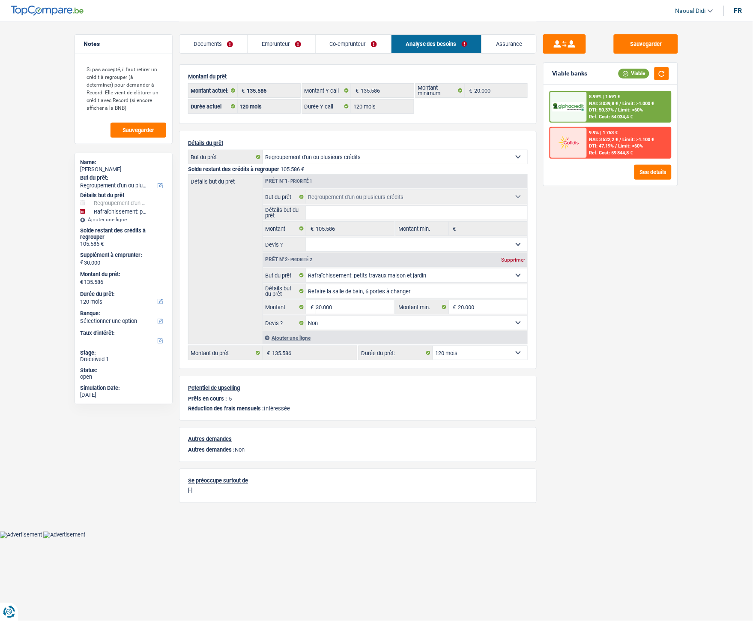
click at [276, 45] on link "Emprunteur" at bounding box center [281, 44] width 67 height 18
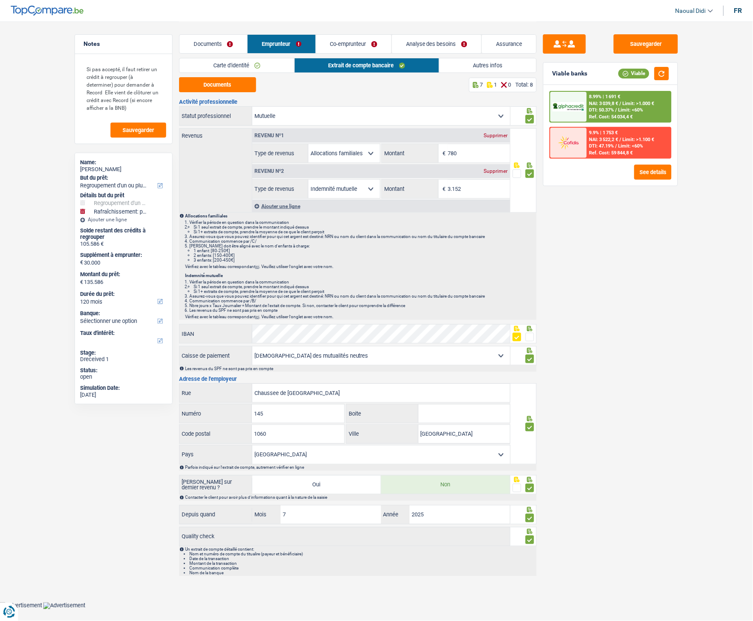
click at [505, 70] on link "Autres infos" at bounding box center [488, 65] width 97 height 14
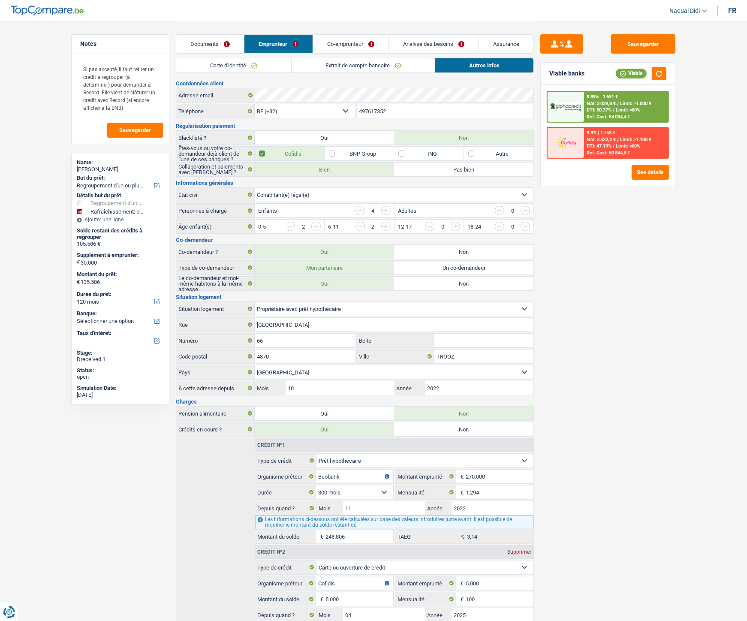
click at [443, 44] on link "Analyse des besoins" at bounding box center [434, 44] width 90 height 18
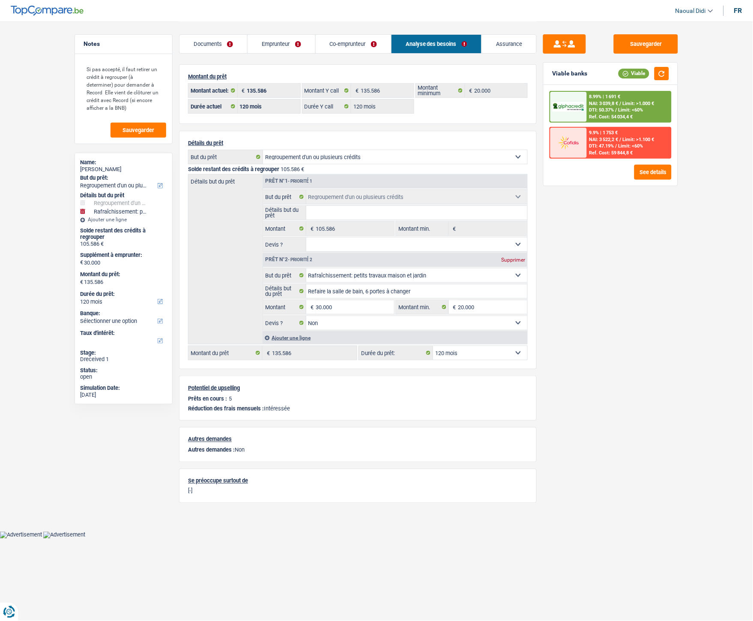
drag, startPoint x: 297, startPoint y: 48, endPoint x: 453, endPoint y: 63, distance: 157.6
click at [297, 48] on link "Emprunteur" at bounding box center [281, 44] width 67 height 18
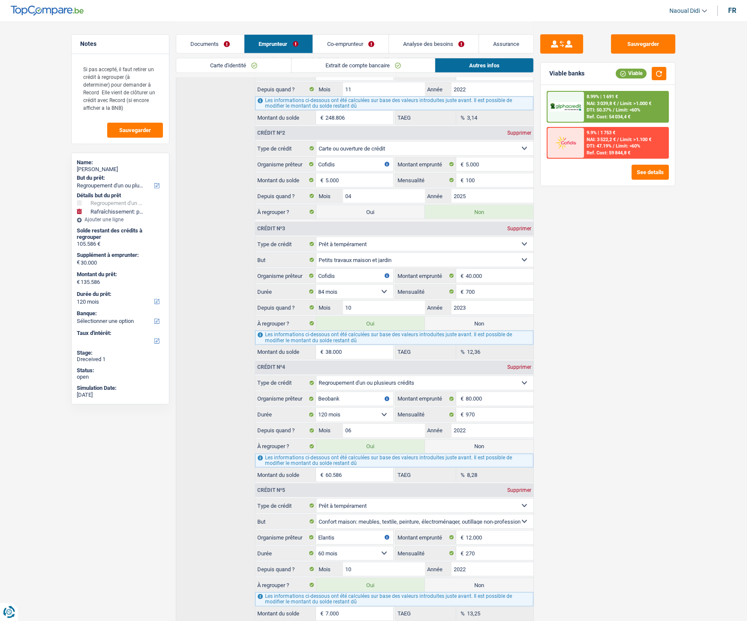
scroll to position [324, 0]
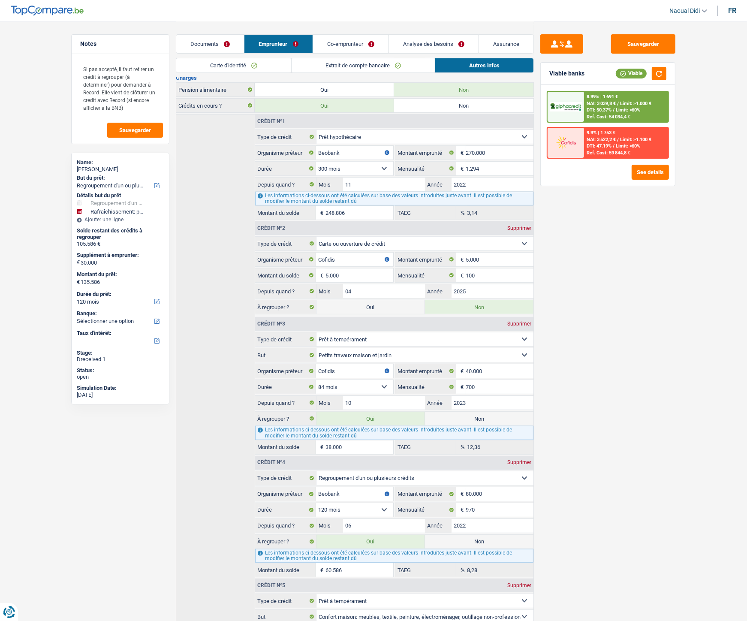
click at [420, 45] on link "Analyse des besoins" at bounding box center [434, 44] width 90 height 18
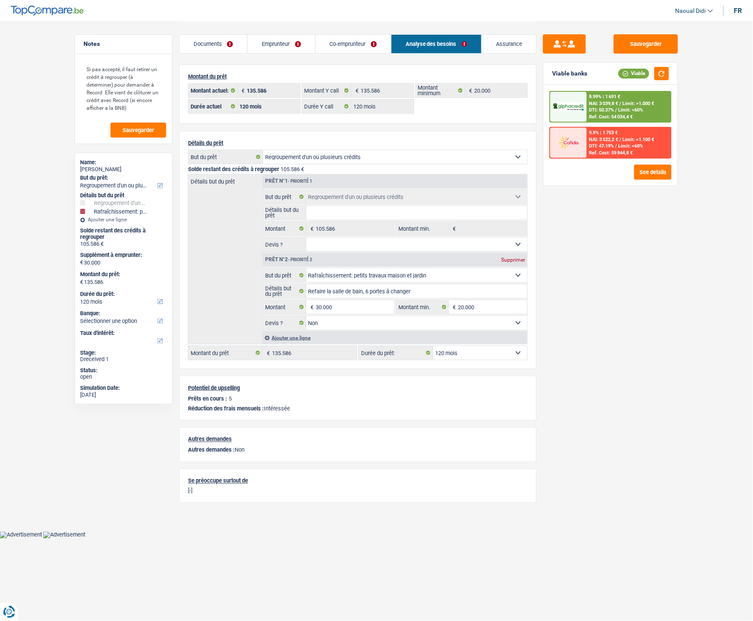
click at [342, 47] on link "Co-emprunteur" at bounding box center [353, 44] width 75 height 18
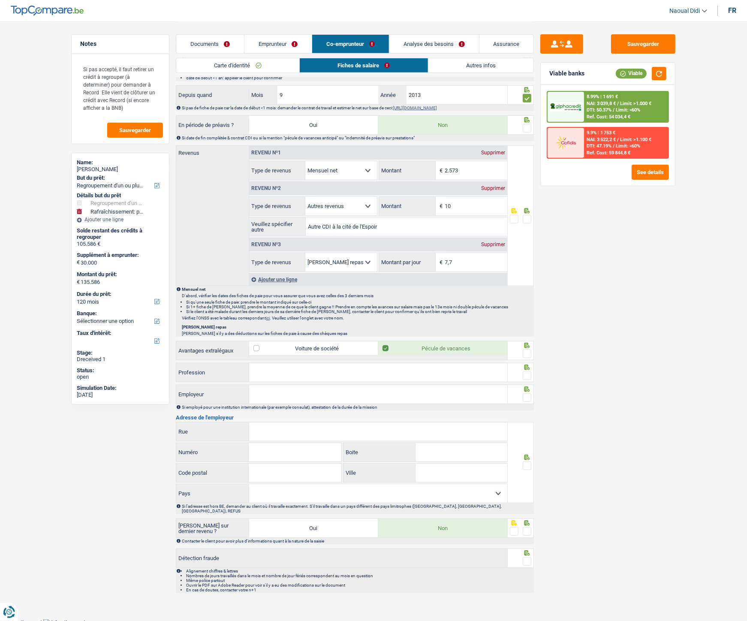
scroll to position [384, 0]
click at [486, 186] on div "Supprimer" at bounding box center [493, 186] width 28 height 5
select select "mealVouchers"
type input "8,0"
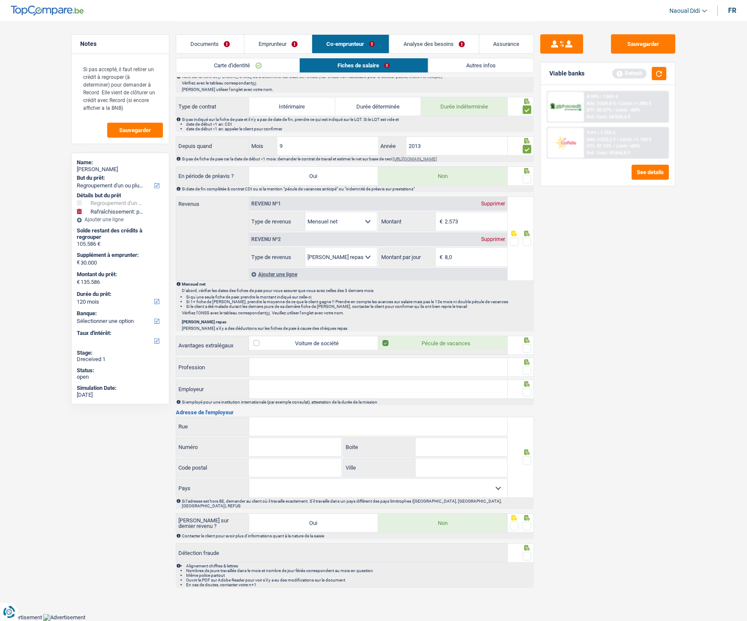
scroll to position [328, 0]
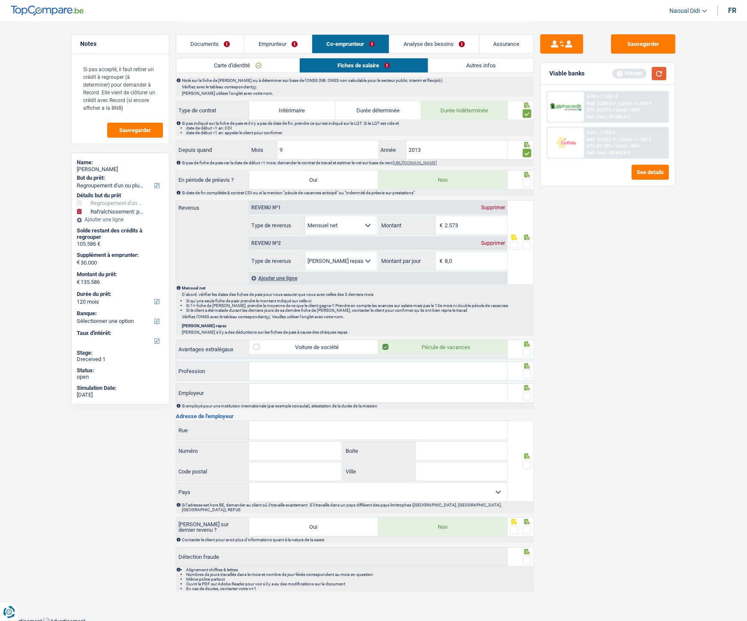
drag, startPoint x: 657, startPoint y: 74, endPoint x: 231, endPoint y: 59, distance: 426.7
click at [657, 73] on button "button" at bounding box center [658, 73] width 15 height 13
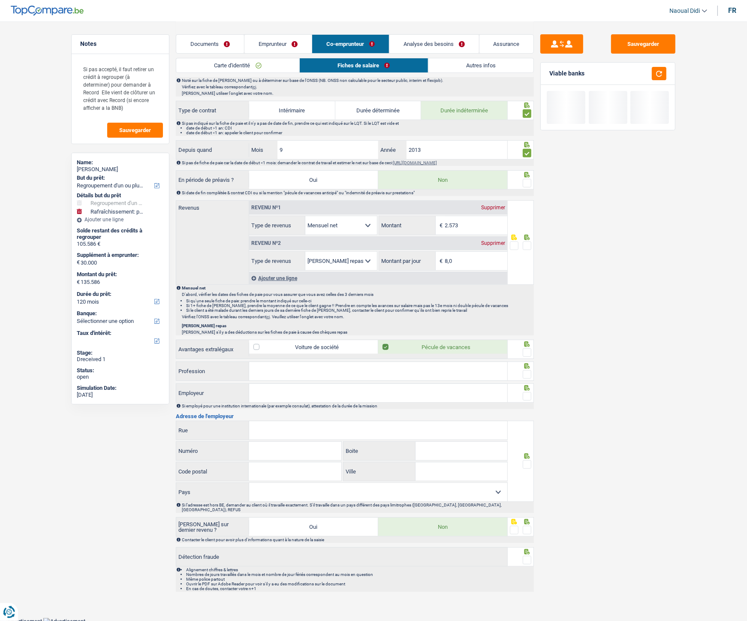
click at [215, 43] on link "Documents" at bounding box center [210, 44] width 68 height 18
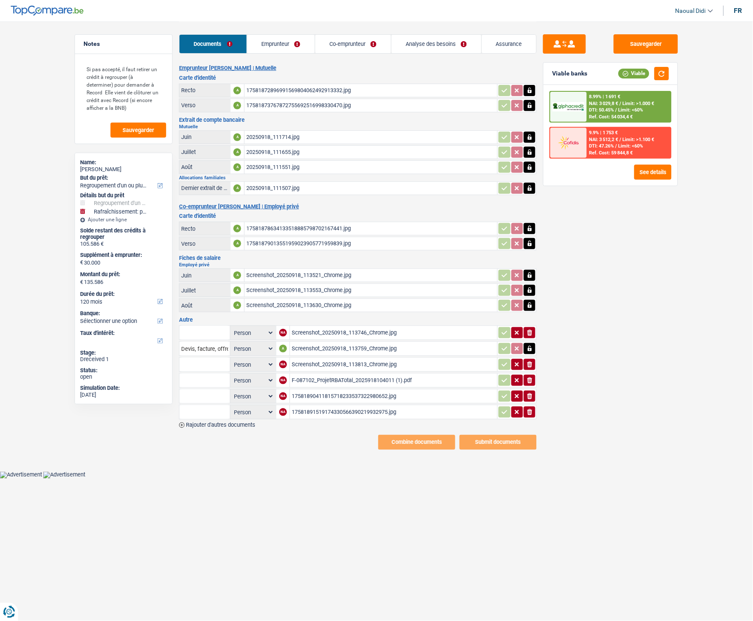
click at [342, 48] on link "Co-emprunteur" at bounding box center [353, 44] width 76 height 18
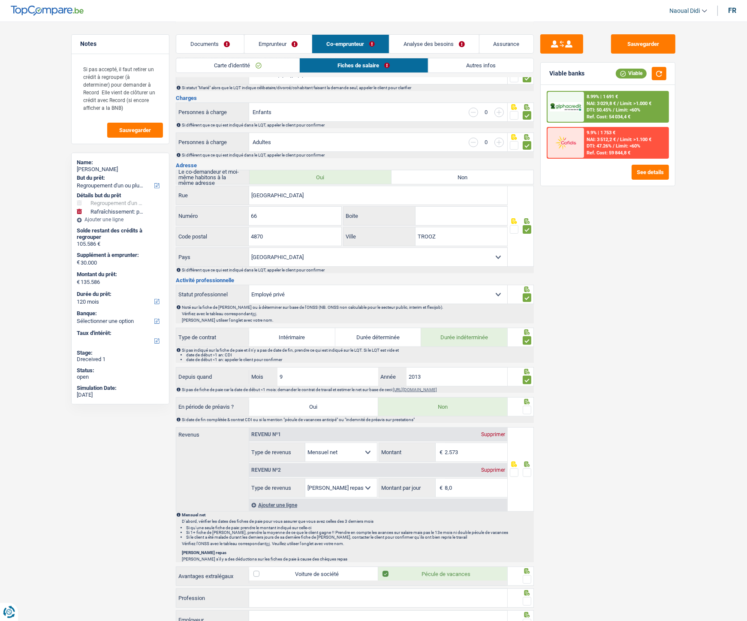
scroll to position [185, 0]
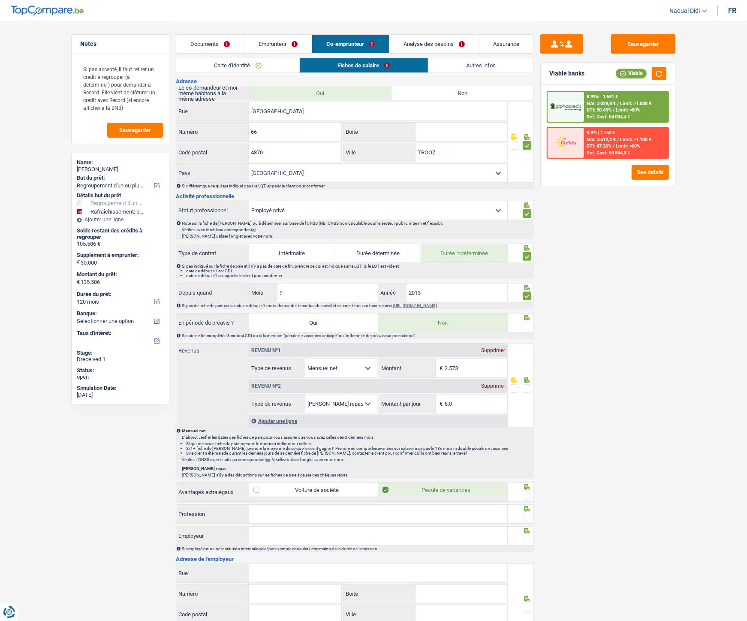
click at [438, 40] on link "Analyse des besoins" at bounding box center [434, 44] width 90 height 18
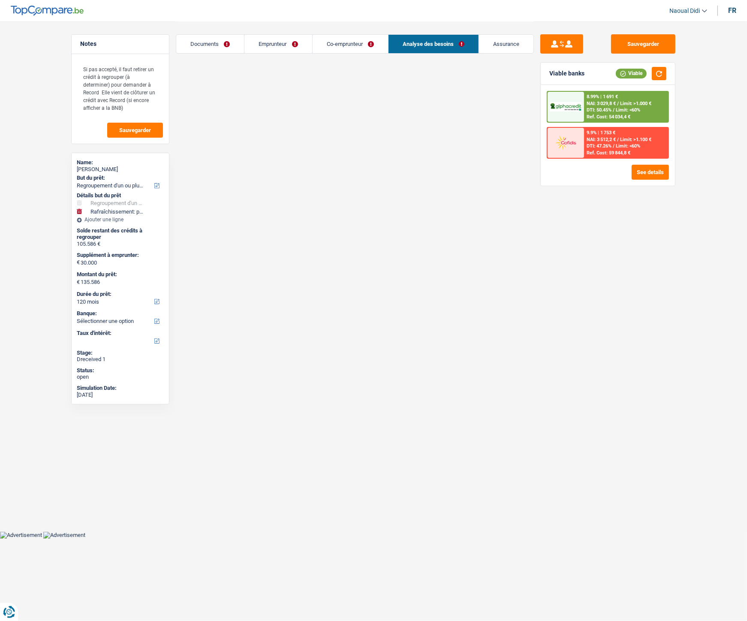
scroll to position [0, 0]
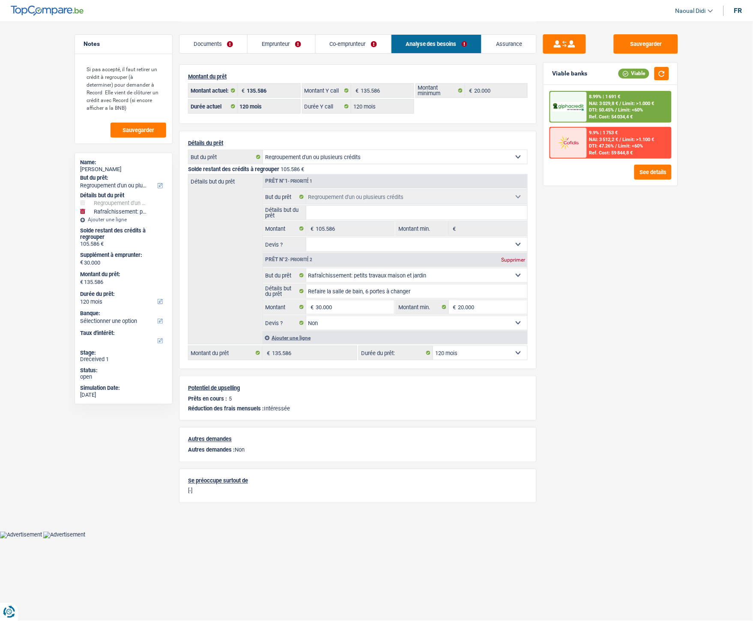
click at [277, 46] on link "Emprunteur" at bounding box center [281, 44] width 67 height 18
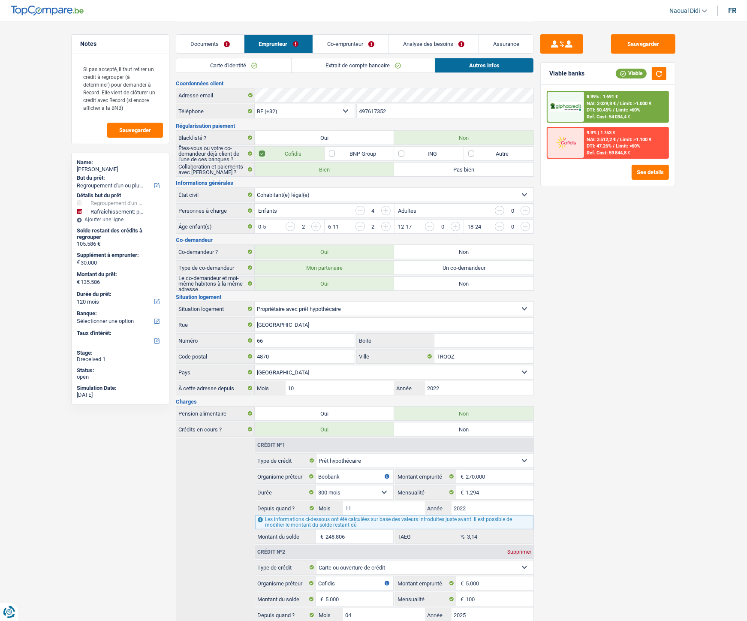
click at [362, 44] on link "Co-emprunteur" at bounding box center [350, 44] width 75 height 18
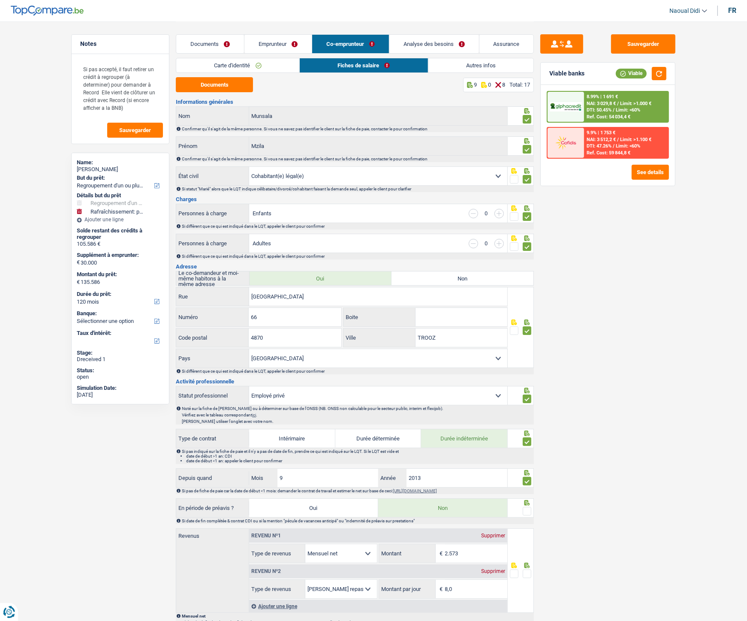
click at [285, 39] on link "Emprunteur" at bounding box center [277, 44] width 67 height 18
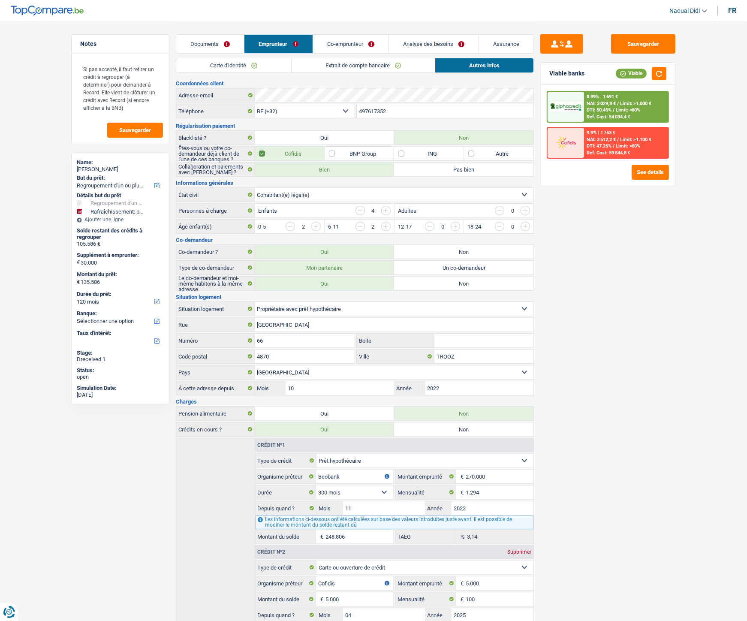
click at [355, 41] on link "Co-emprunteur" at bounding box center [350, 44] width 75 height 18
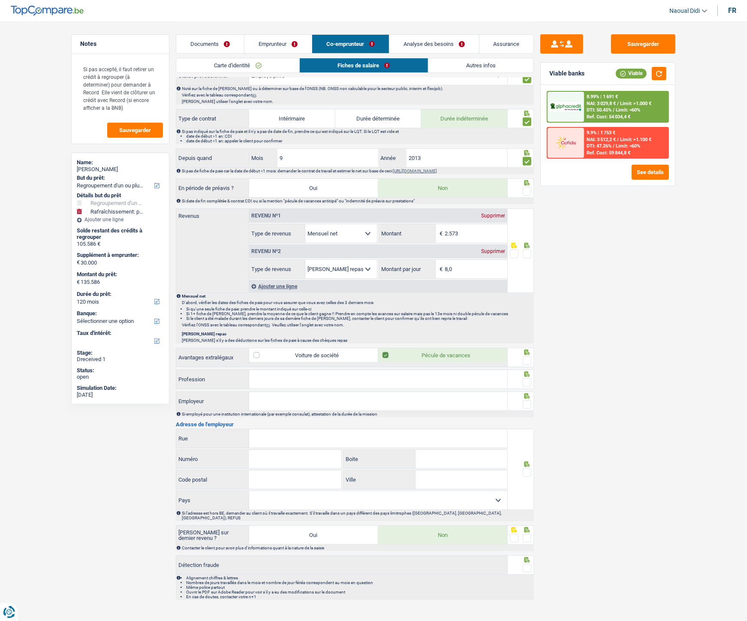
scroll to position [328, 0]
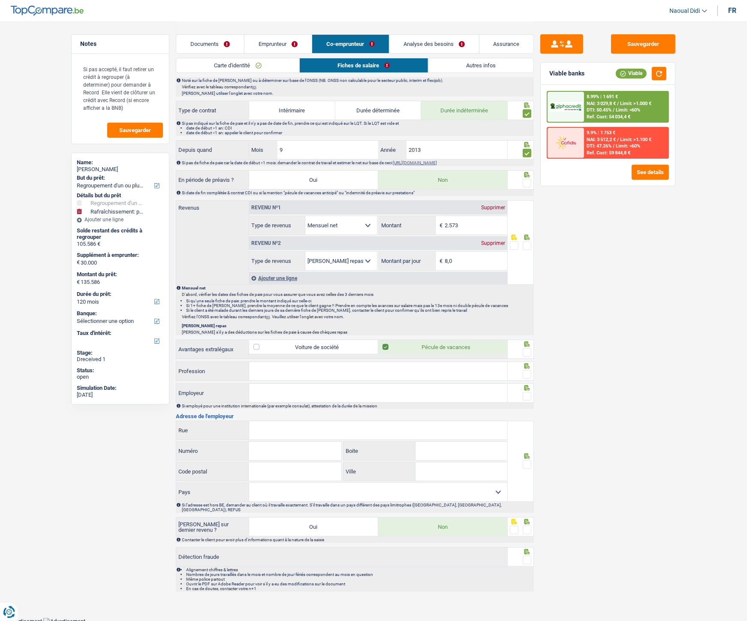
click at [526, 246] on span at bounding box center [526, 245] width 9 height 9
click at [0, 0] on input "radio" at bounding box center [0, 0] width 0 height 0
click at [526, 347] on span at bounding box center [526, 352] width 9 height 9
click at [0, 0] on input "radio" at bounding box center [0, 0] width 0 height 0
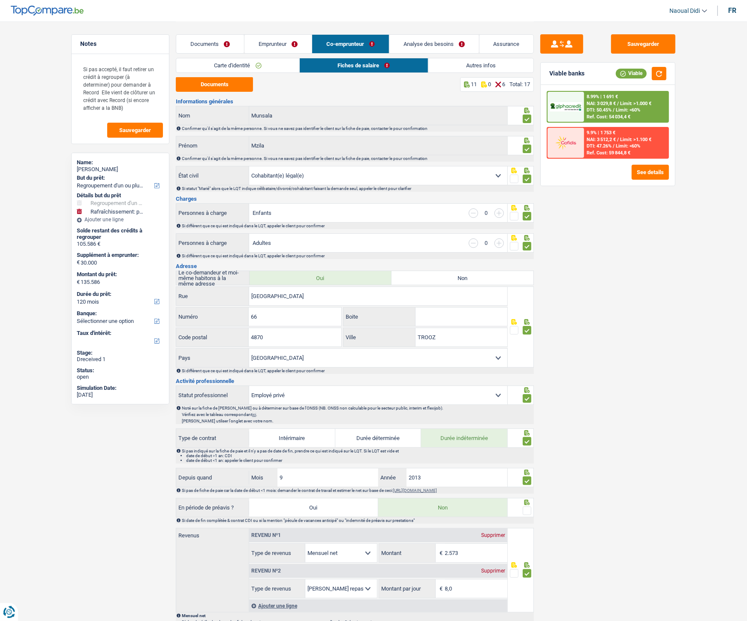
scroll to position [0, 0]
click at [497, 174] on select "Célibataire Marié(e) Cohabitant(e) légal(e) Divorcé(e) Veuf(ve) Séparé (de fait…" at bounding box center [378, 176] width 258 height 18
select select "single"
click at [249, 167] on select "Célibataire Marié(e) Cohabitant(e) légal(e) Divorcé(e) Veuf(ve) Séparé (de fait…" at bounding box center [378, 176] width 258 height 18
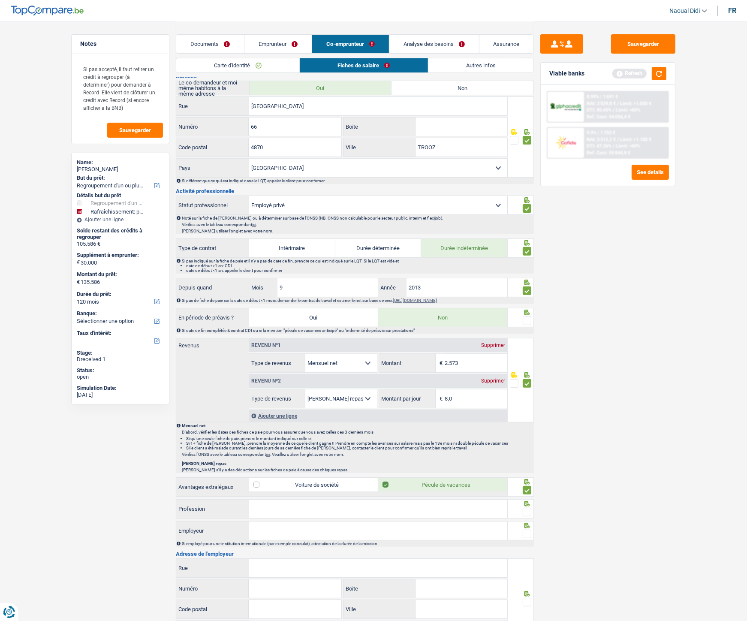
scroll to position [328, 0]
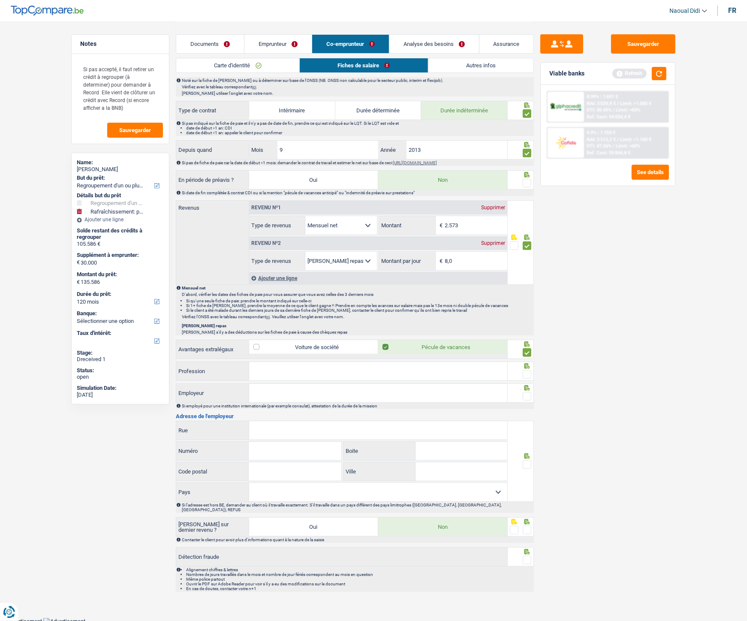
click at [297, 347] on input "Profession" at bounding box center [378, 371] width 258 height 18
paste input "Infirmier en Urgences"
type input "Infirmier en Urgences"
click at [288, 347] on input "Employeur" at bounding box center [378, 393] width 258 height 18
click at [309, 347] on input "Employeur" at bounding box center [378, 393] width 258 height 18
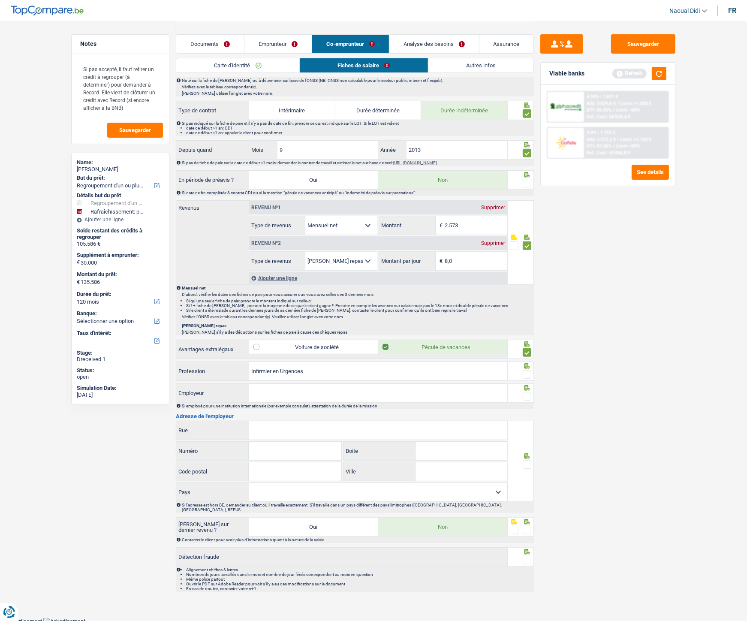
paste input "Groupe Santé CHC"
type input "Groupe Santé CHC"
click at [525, 347] on span at bounding box center [526, 396] width 9 height 9
click at [0, 0] on input "radio" at bounding box center [0, 0] width 0 height 0
click at [526, 347] on span at bounding box center [526, 374] width 9 height 9
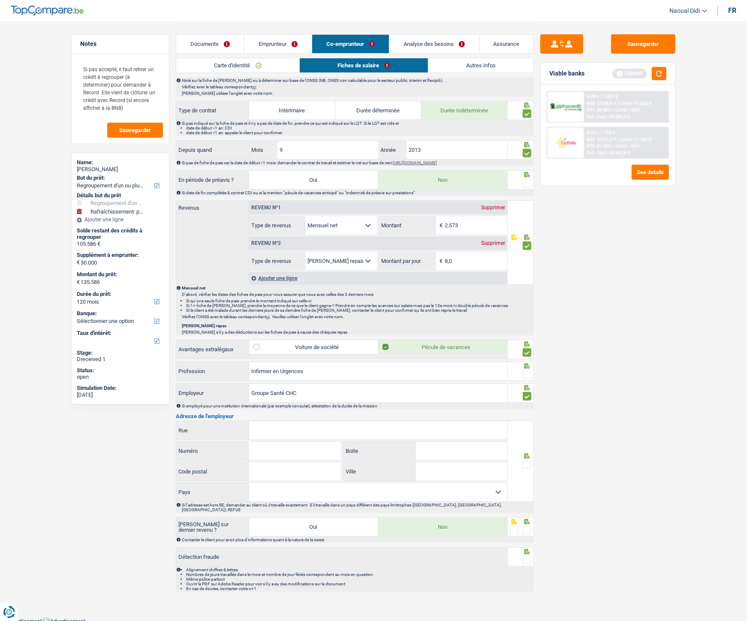
click at [0, 0] on input "radio" at bounding box center [0, 0] width 0 height 0
click at [302, 347] on input "Rue" at bounding box center [378, 430] width 258 height 18
paste input "Boulevard Patience et Beaujonc 9 4000 LIEGE"
drag, startPoint x: 333, startPoint y: 431, endPoint x: 348, endPoint y: 431, distance: 14.6
click at [348, 347] on input "Boulevard Patience et Beaujonc 9 4000 LIEGE" at bounding box center [378, 430] width 258 height 18
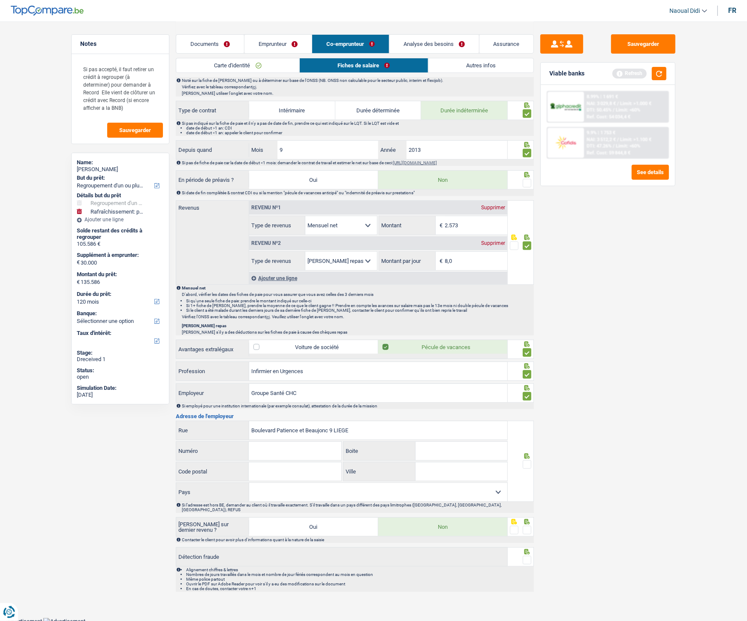
type input "Boulevard Patience et Beaujonc 9 LIEGE"
click at [295, 347] on input "Code postal" at bounding box center [295, 471] width 92 height 18
paste input "4000"
click at [295, 347] on input "4000" at bounding box center [295, 471] width 92 height 18
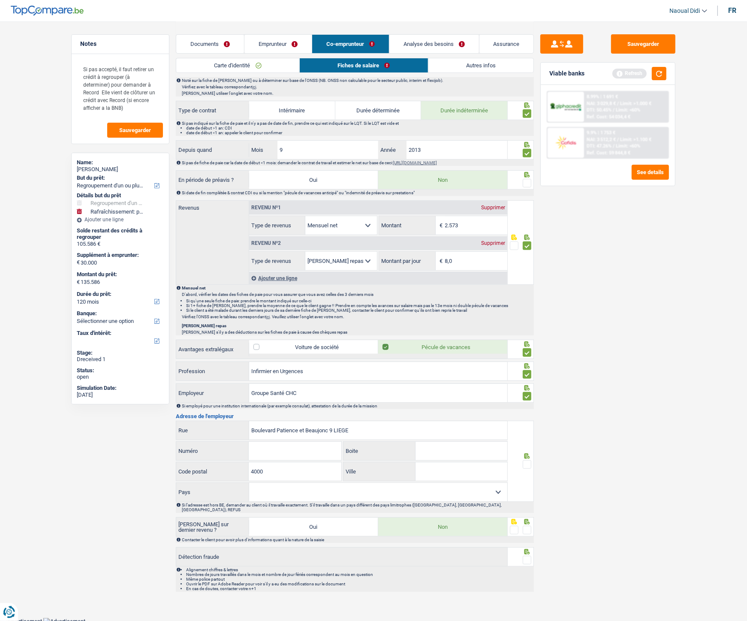
type input "4000"
drag, startPoint x: 352, startPoint y: 434, endPoint x: 336, endPoint y: 433, distance: 15.4
click at [336, 347] on input "Boulevard Patience et Beaujonc 9 LIEGE" at bounding box center [378, 430] width 258 height 18
type input "Boulevard Patience et Beaujonc 9"
click at [450, 347] on input "Ville" at bounding box center [461, 471] width 92 height 18
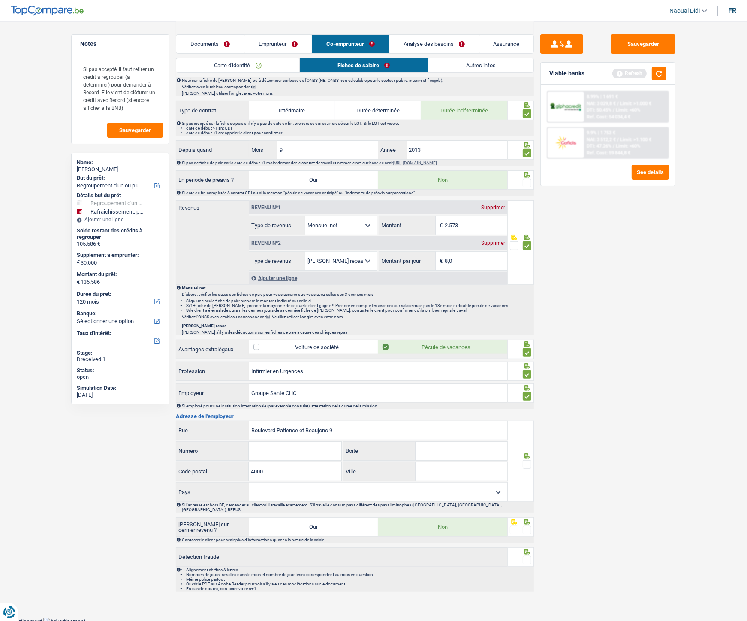
paste input "LIEGE"
type input "LIEGE"
drag, startPoint x: 336, startPoint y: 430, endPoint x: 329, endPoint y: 430, distance: 7.3
click at [329, 347] on input "Boulevard Patience et Beaujonc 9" at bounding box center [378, 430] width 258 height 18
type input "Boulevard Patience et Beaujonc"
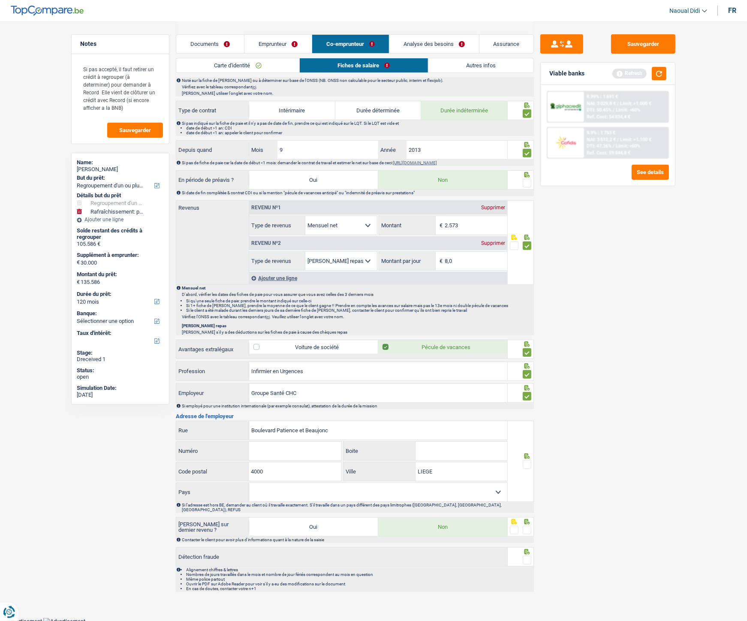
click at [308, 347] on input "Numéro" at bounding box center [295, 450] width 92 height 18
paste input "9"
click at [308, 347] on input "9" at bounding box center [295, 450] width 92 height 18
type input "9"
click at [345, 347] on input "Boulevard Patience et Beaujonc" at bounding box center [378, 430] width 258 height 18
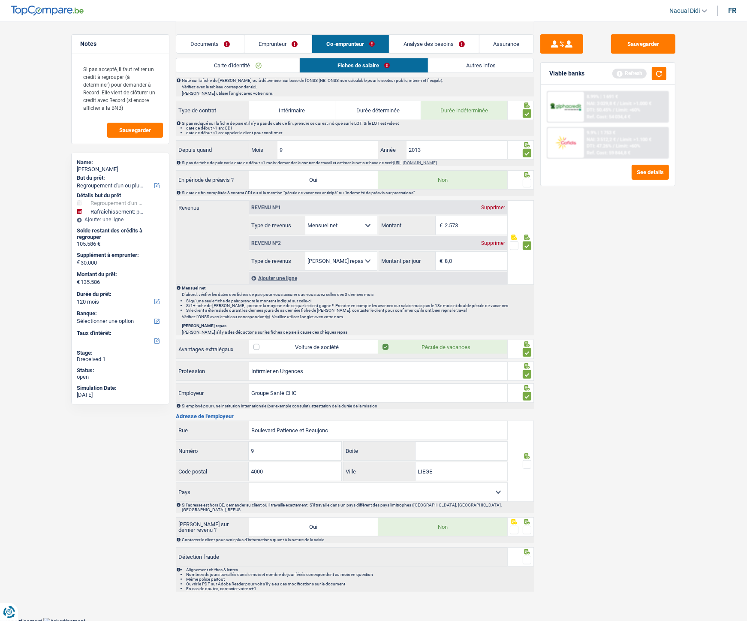
click at [525, 347] on span at bounding box center [526, 464] width 9 height 9
click at [0, 0] on input "radio" at bounding box center [0, 0] width 0 height 0
click at [395, 347] on select "Belgique France Allemagne Italie Luxembourg Pays-Bas Espagne Suisse Sélectionne…" at bounding box center [378, 492] width 258 height 18
select select "BE"
click at [249, 347] on select "Belgique France Allemagne Italie Luxembourg Pays-Bas Espagne Suisse Sélectionne…" at bounding box center [378, 492] width 258 height 18
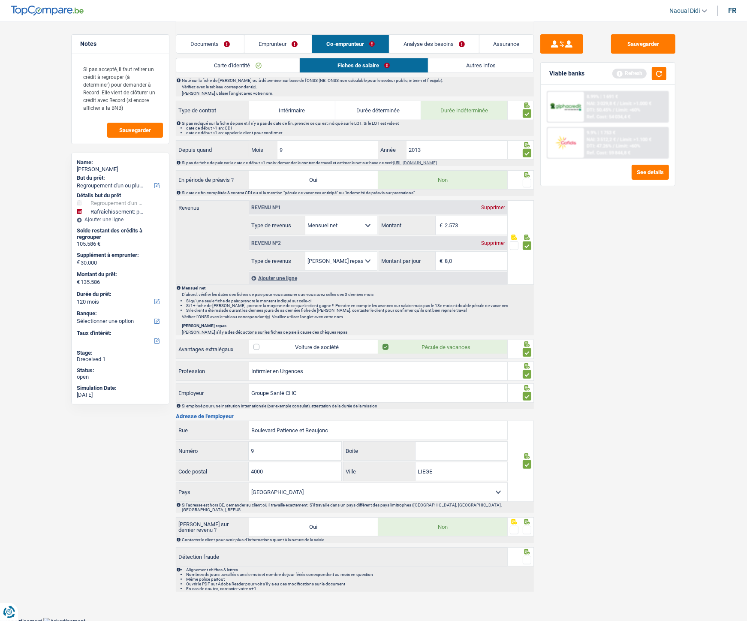
click at [526, 347] on span at bounding box center [526, 529] width 9 height 9
click at [0, 0] on input "radio" at bounding box center [0, 0] width 0 height 0
click at [526, 347] on span at bounding box center [526, 559] width 9 height 9
click at [0, 0] on input "radio" at bounding box center [0, 0] width 0 height 0
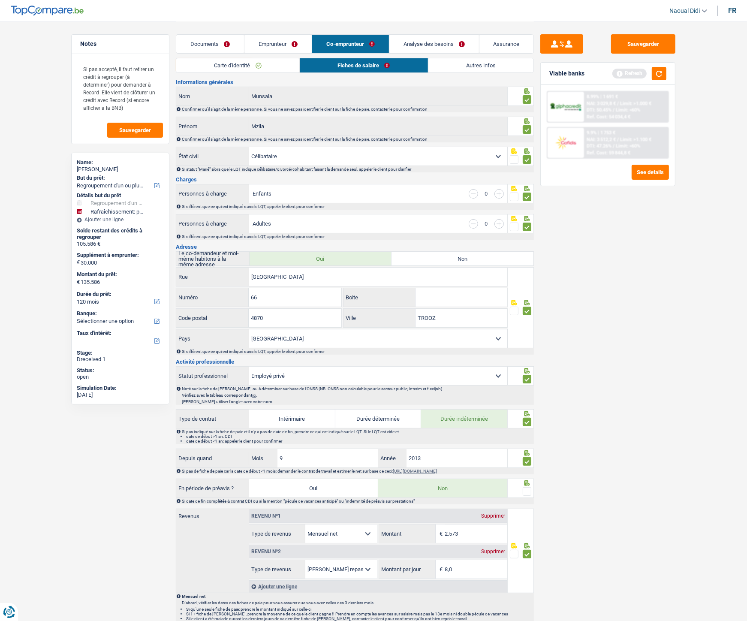
scroll to position [0, 0]
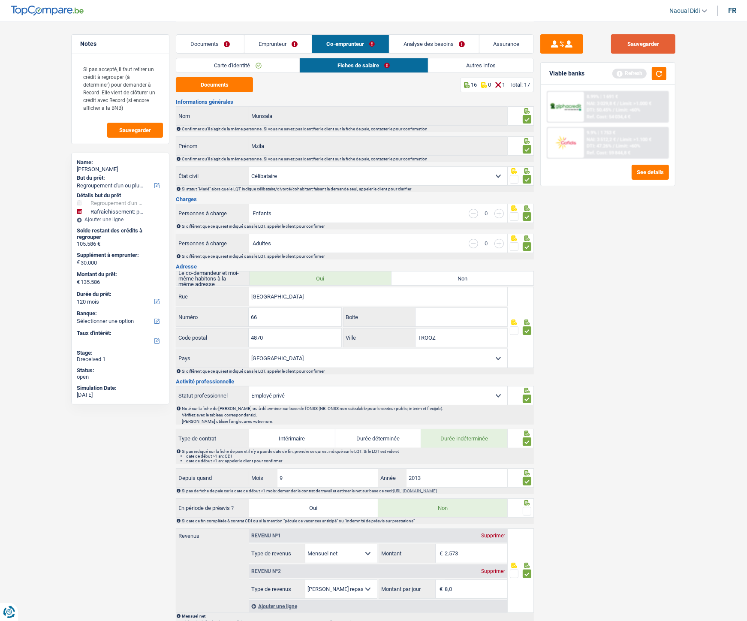
click at [642, 44] on button "Sauvegarder" at bounding box center [643, 43] width 64 height 19
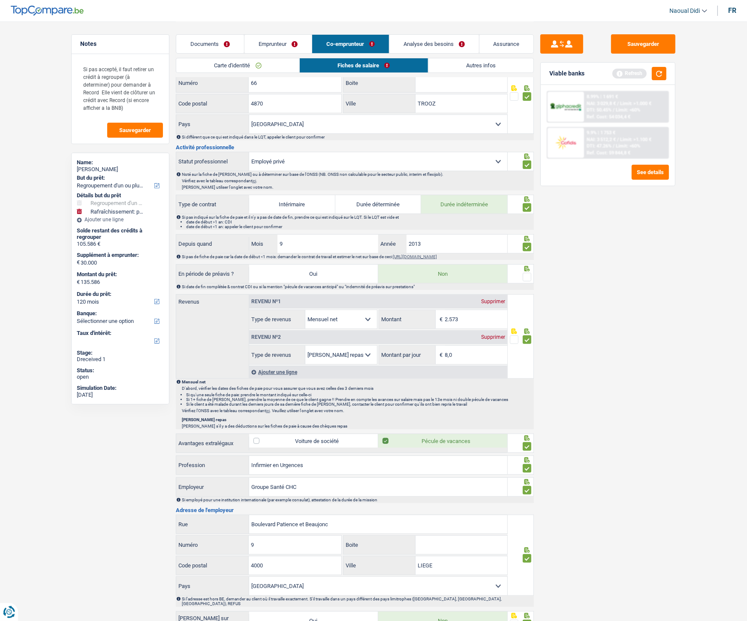
scroll to position [238, 0]
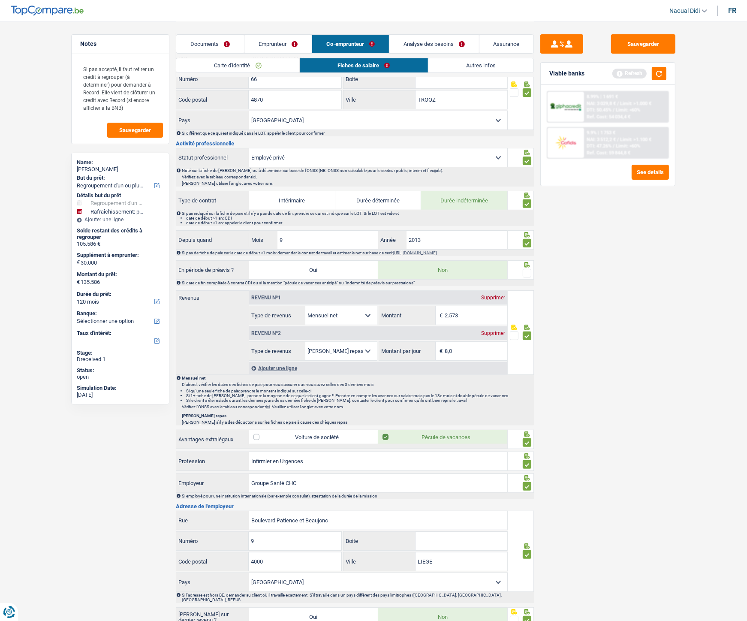
click at [528, 273] on span at bounding box center [526, 273] width 9 height 9
click at [0, 0] on input "radio" at bounding box center [0, 0] width 0 height 0
click at [635, 40] on button "Sauvegarder" at bounding box center [643, 43] width 64 height 19
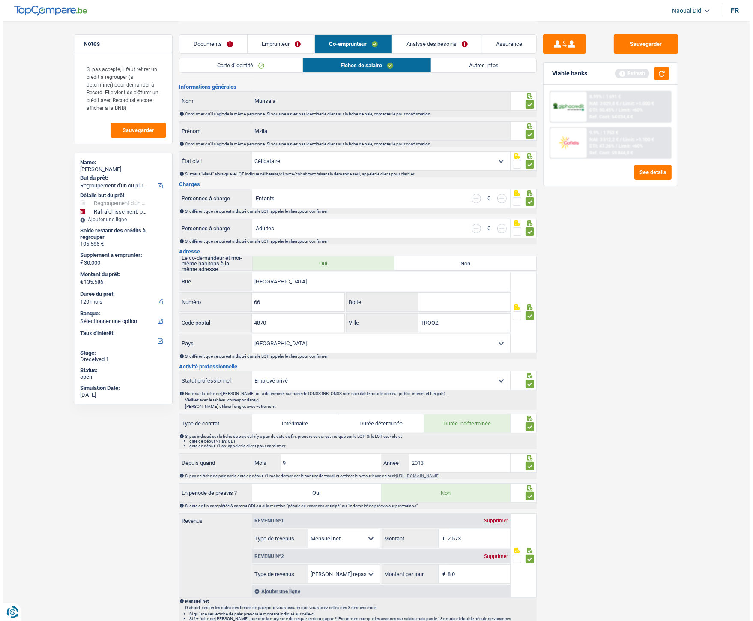
scroll to position [0, 0]
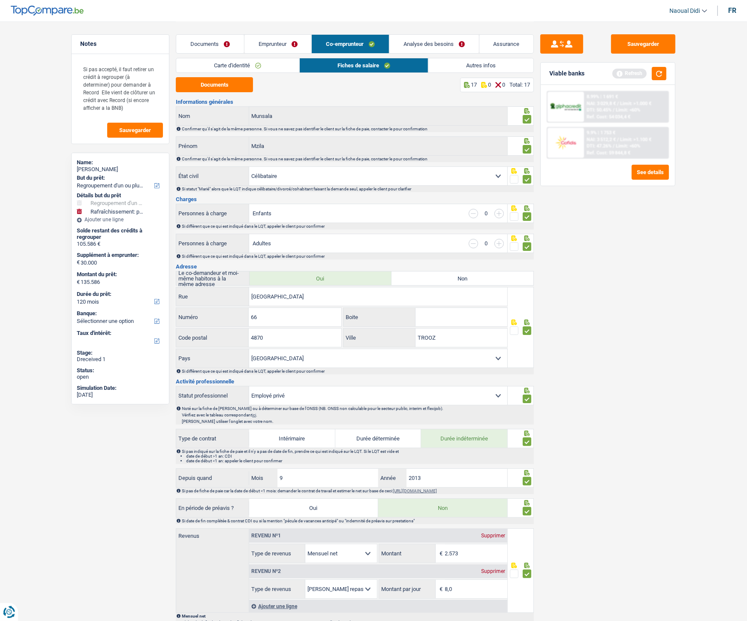
click at [413, 48] on link "Analyse des besoins" at bounding box center [434, 44] width 90 height 18
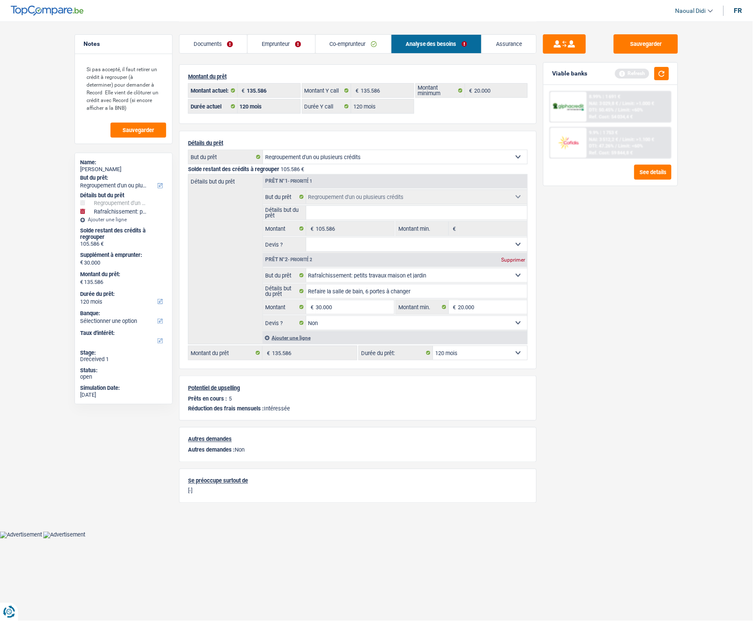
click at [284, 44] on link "Emprunteur" at bounding box center [281, 44] width 67 height 18
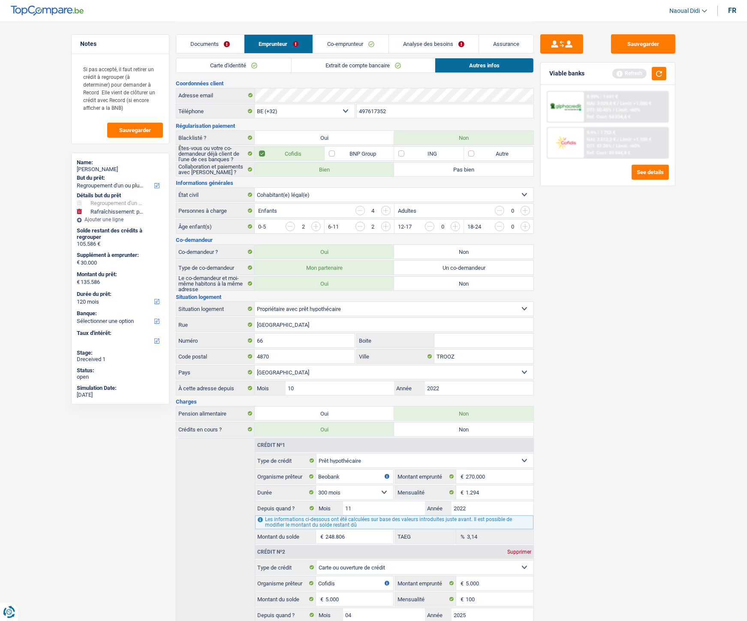
click at [423, 40] on link "Analyse des besoins" at bounding box center [434, 44] width 90 height 18
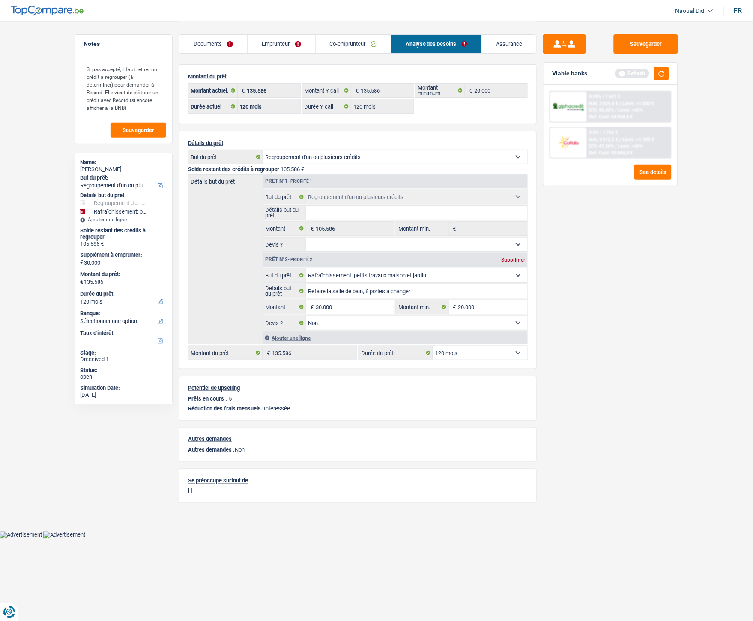
click at [217, 50] on link "Documents" at bounding box center [214, 44] width 68 height 18
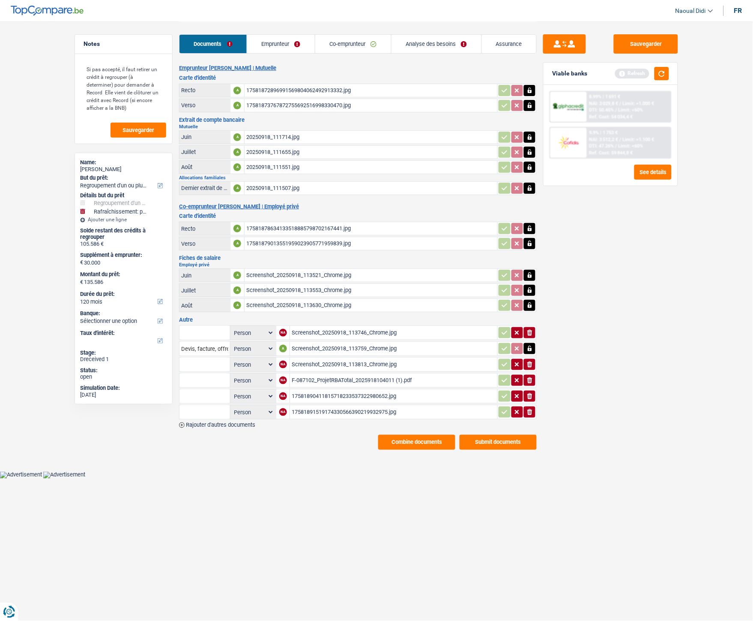
click at [406, 44] on link "Analyse des besoins" at bounding box center [437, 44] width 90 height 18
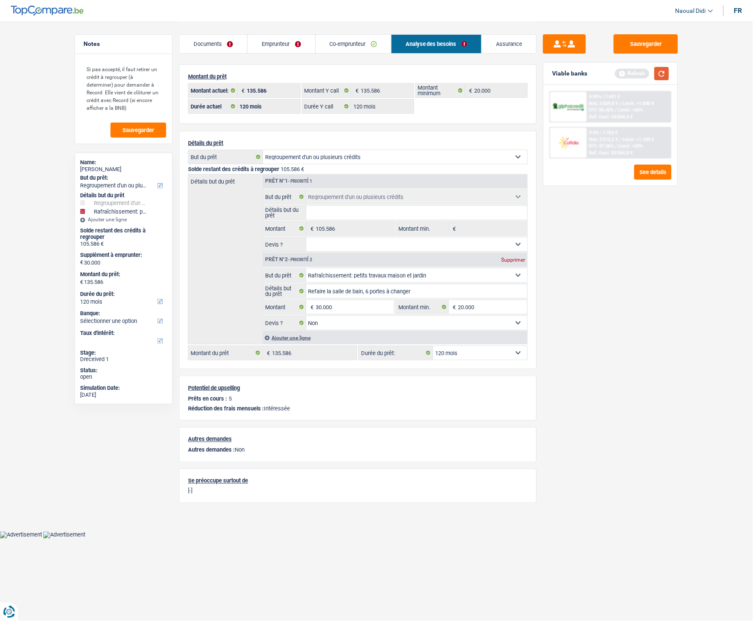
click at [666, 76] on button "button" at bounding box center [662, 73] width 15 height 13
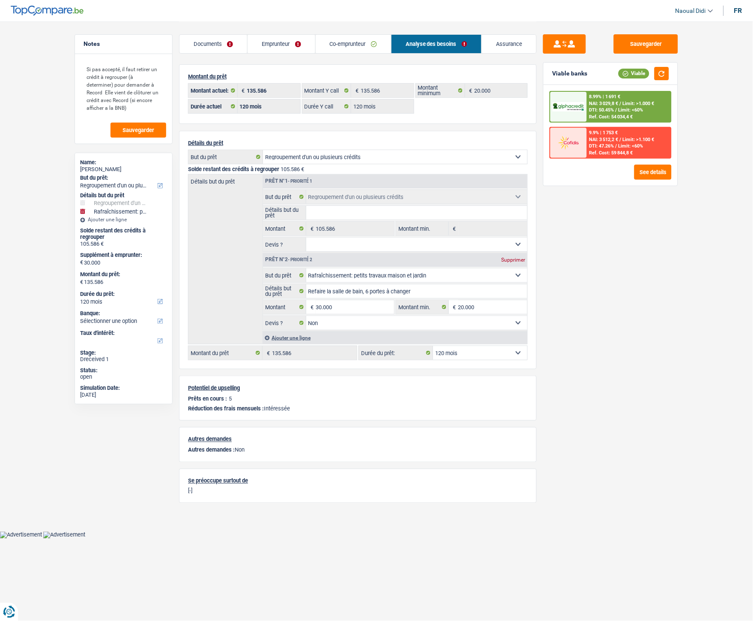
click at [621, 103] on span "/" at bounding box center [621, 104] width 2 height 6
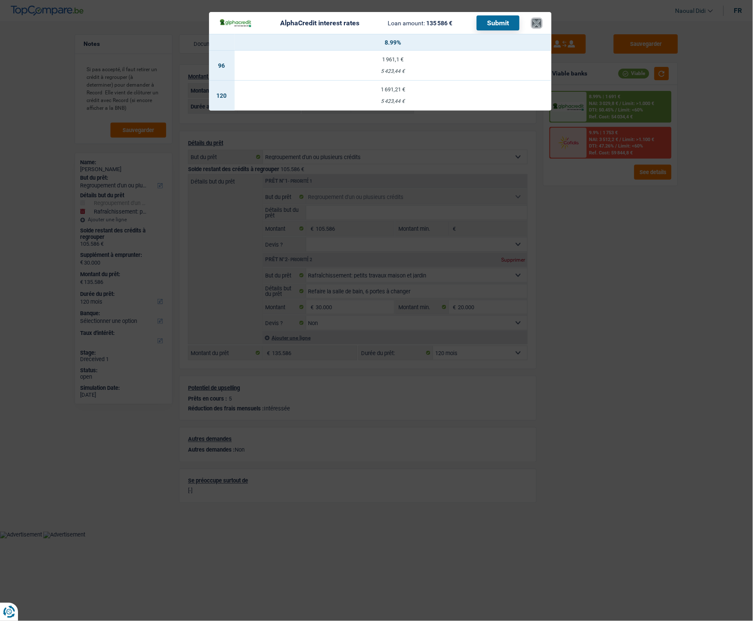
click at [534, 19] on button "×" at bounding box center [537, 23] width 9 height 9
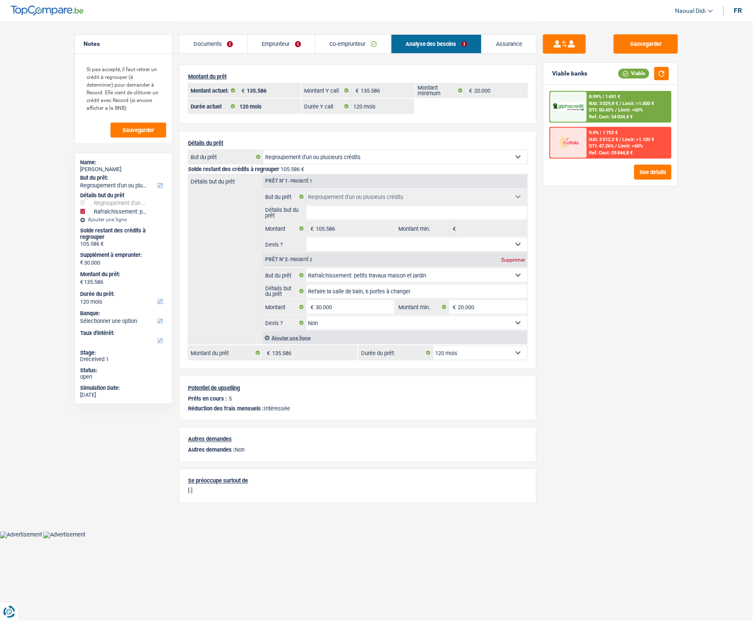
click at [604, 111] on span "DTI: 50.45%" at bounding box center [602, 110] width 25 height 6
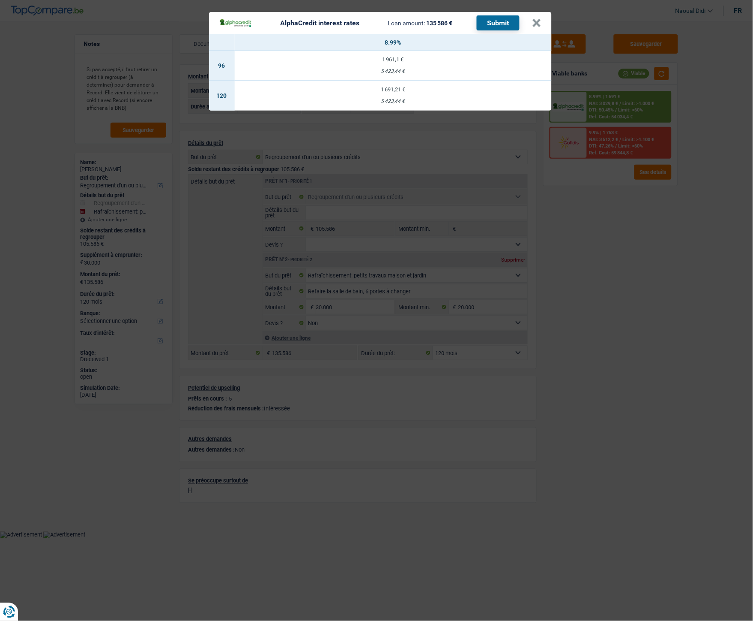
click at [393, 91] on div "1 691,21 €" at bounding box center [393, 90] width 317 height 6
select select "alphacredit"
type input "8,99"
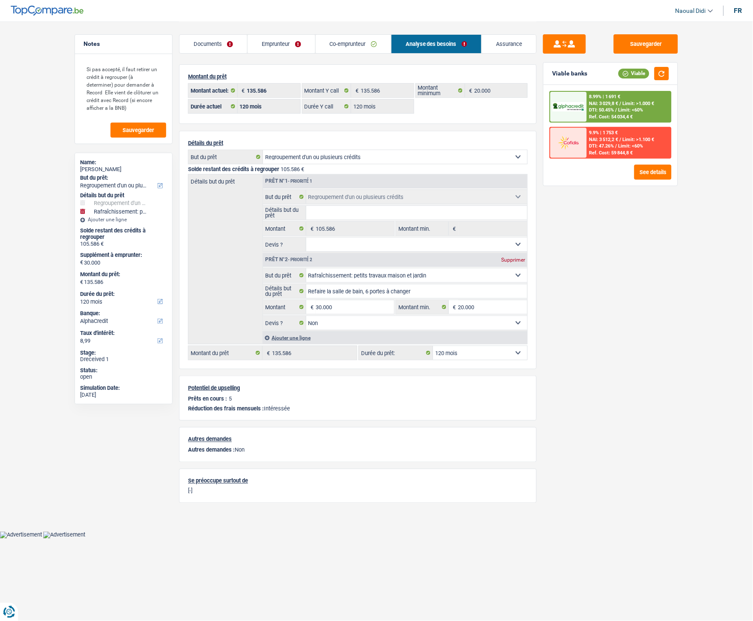
click at [610, 101] on span "NAI: 3 029,8 €" at bounding box center [604, 104] width 29 height 6
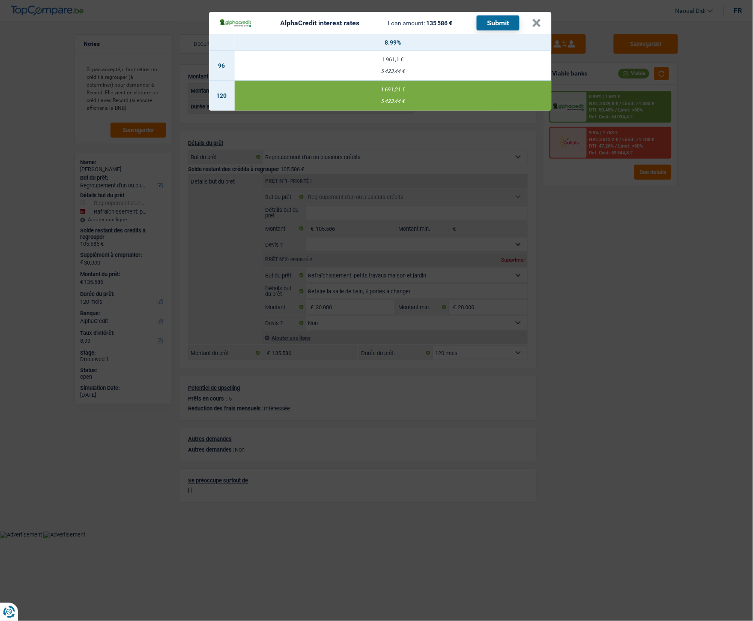
click at [485, 26] on button "Submit" at bounding box center [498, 22] width 43 height 15
click at [537, 23] on button "×" at bounding box center [537, 23] width 9 height 9
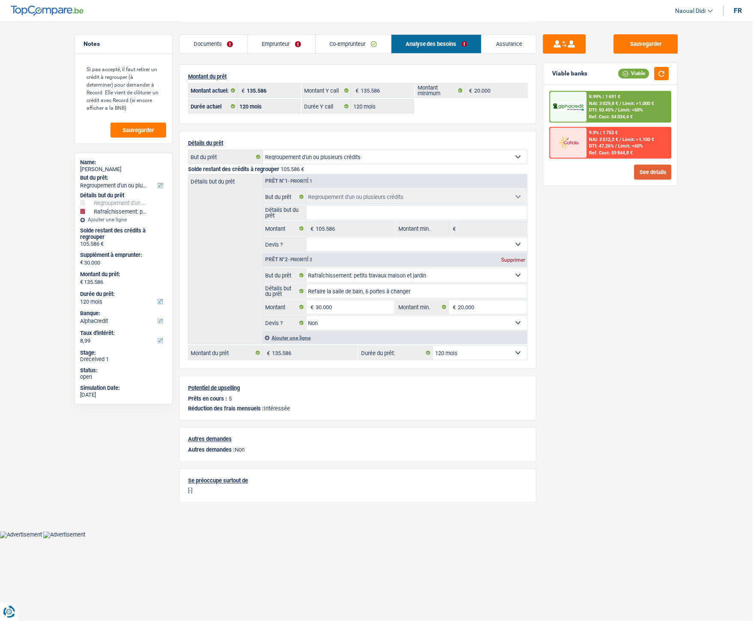
click at [652, 170] on button "See details" at bounding box center [653, 172] width 37 height 15
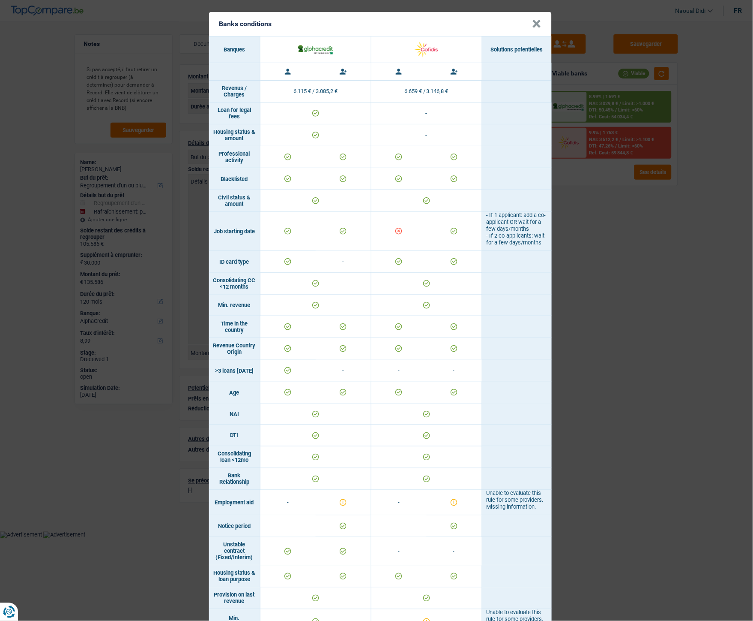
click at [628, 301] on div "Banks conditions × Banques Solutions potentielles Revenus / Charges 6.115 € / 3…" at bounding box center [376, 310] width 753 height 621
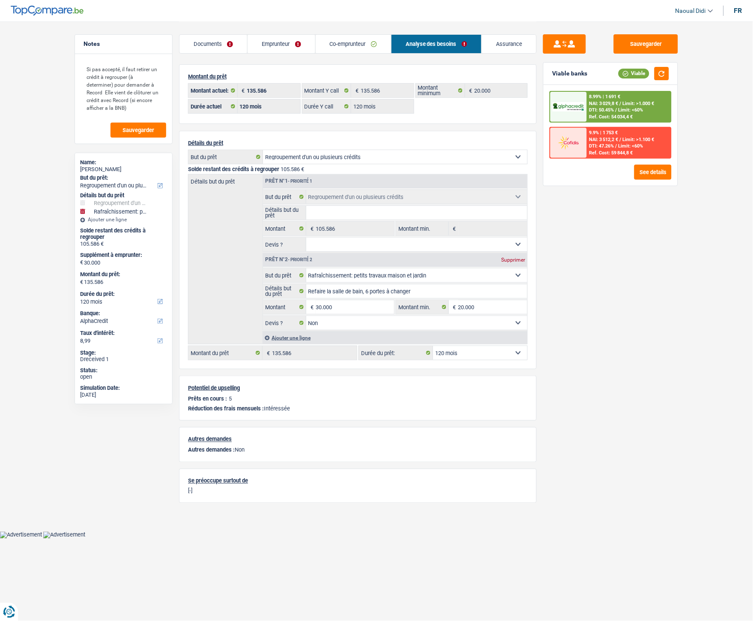
click at [341, 47] on link "Co-emprunteur" at bounding box center [353, 44] width 75 height 18
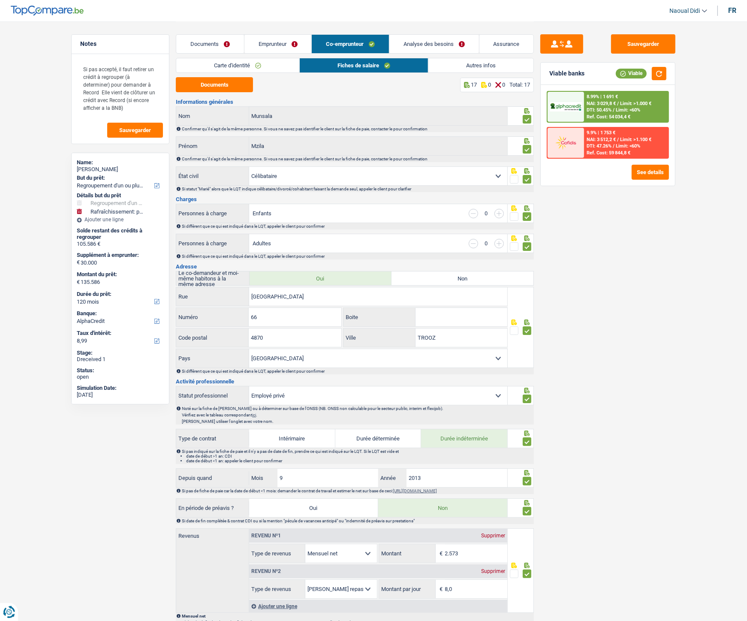
click at [201, 35] on link "Documents" at bounding box center [210, 44] width 68 height 18
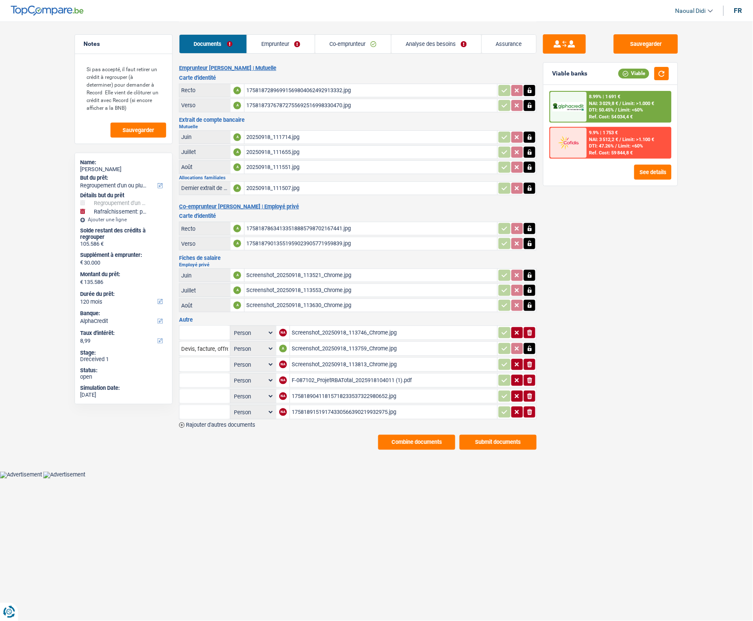
click at [527, 328] on icon "ionicons-v5-e" at bounding box center [530, 332] width 7 height 9
click at [529, 330] on icon "button" at bounding box center [530, 333] width 5 height 6
click at [531, 330] on icon "button" at bounding box center [530, 333] width 5 height 6
click at [532, 346] on icon "button" at bounding box center [530, 349] width 4 height 6
click at [532, 345] on icon "button" at bounding box center [530, 348] width 5 height 6
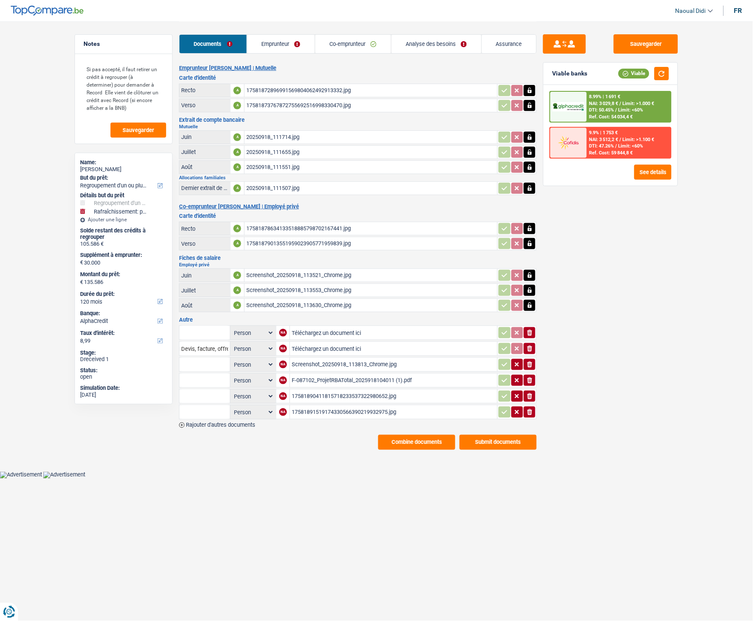
click at [529, 330] on icon "button" at bounding box center [530, 333] width 5 height 6
click at [529, 347] on icon "button" at bounding box center [530, 364] width 5 height 6
click at [368, 347] on div "F-087102_ProjetRBATotal_2025918104011 (1).pdf" at bounding box center [394, 380] width 204 height 13
click at [319, 347] on div "17581890411815718233537322980652.jpg" at bounding box center [394, 396] width 204 height 13
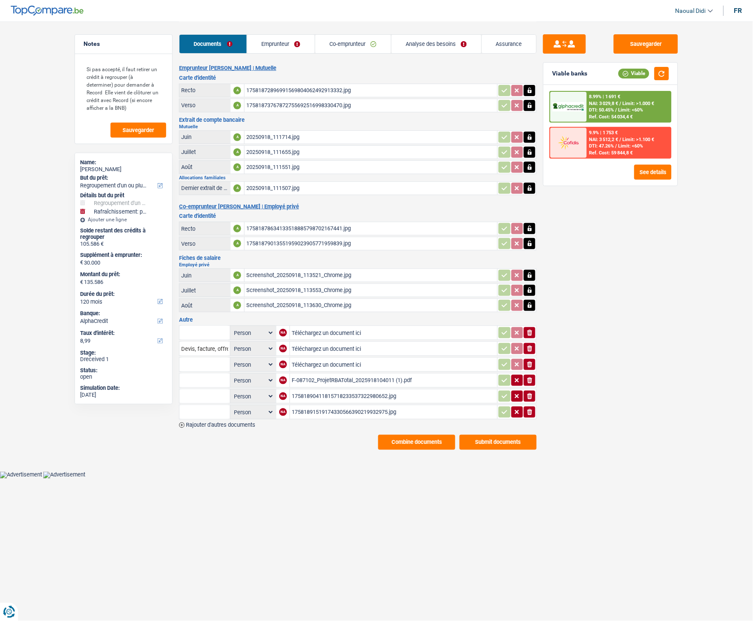
click at [353, 43] on link "Co-emprunteur" at bounding box center [353, 44] width 76 height 18
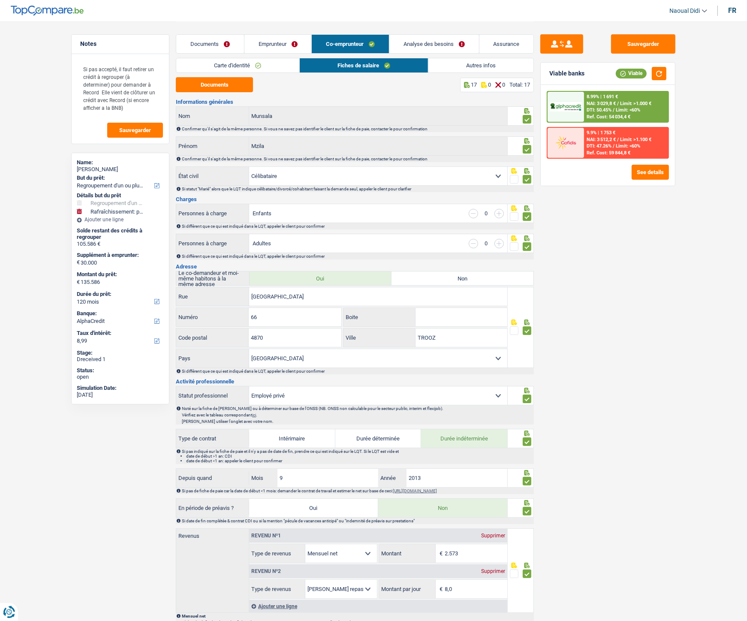
click at [283, 43] on link "Emprunteur" at bounding box center [277, 44] width 67 height 18
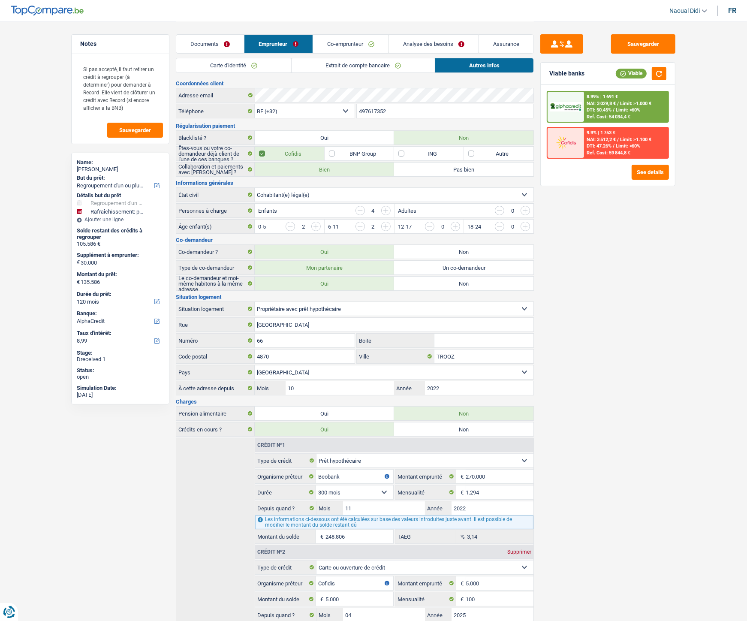
click at [323, 63] on link "Extrait de compte bancaire" at bounding box center [362, 65] width 143 height 14
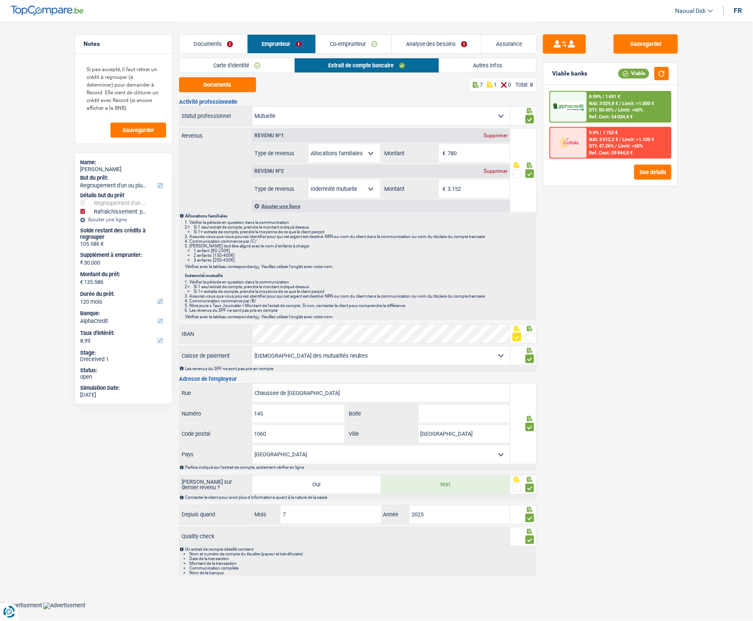
click at [341, 43] on link "Co-emprunteur" at bounding box center [353, 44] width 75 height 18
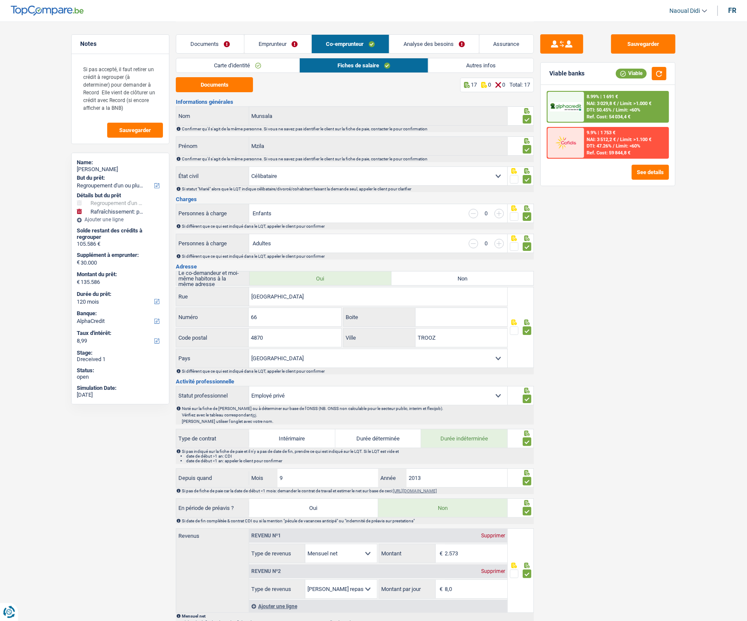
click at [275, 39] on link "Emprunteur" at bounding box center [277, 44] width 67 height 18
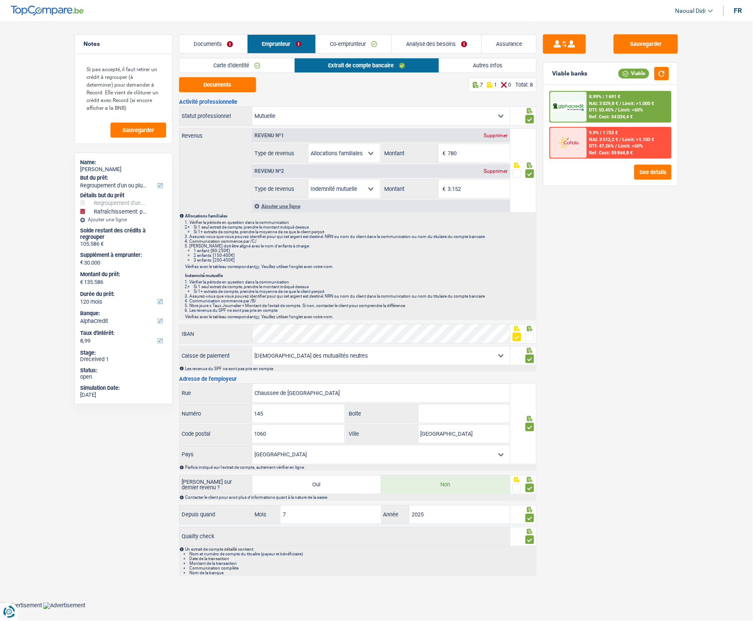
click at [211, 42] on link "Documents" at bounding box center [214, 44] width 68 height 18
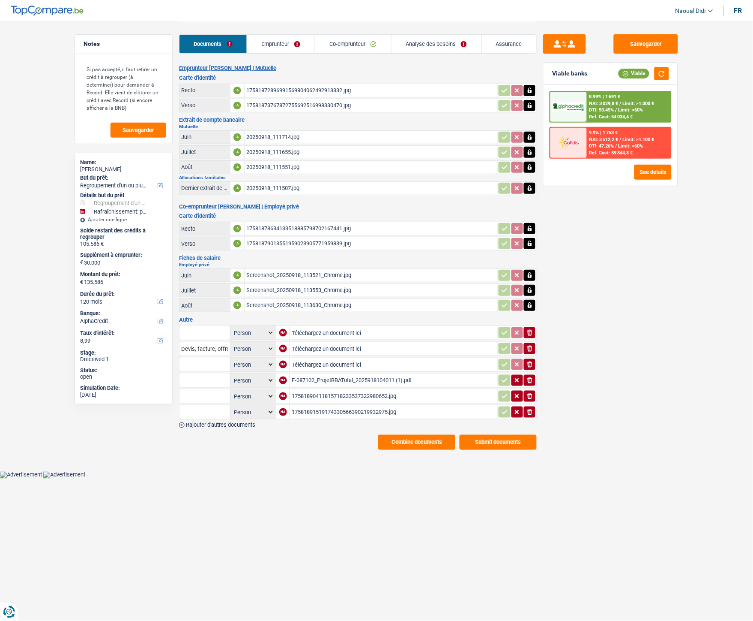
click at [341, 347] on div "17581890411815718233537322980652.jpg" at bounding box center [394, 396] width 204 height 13
click at [391, 347] on div "17581891519174330566390219932975.jpg" at bounding box center [394, 411] width 204 height 13
click at [527, 347] on icon "ionicons-v5-e" at bounding box center [530, 412] width 7 height 9
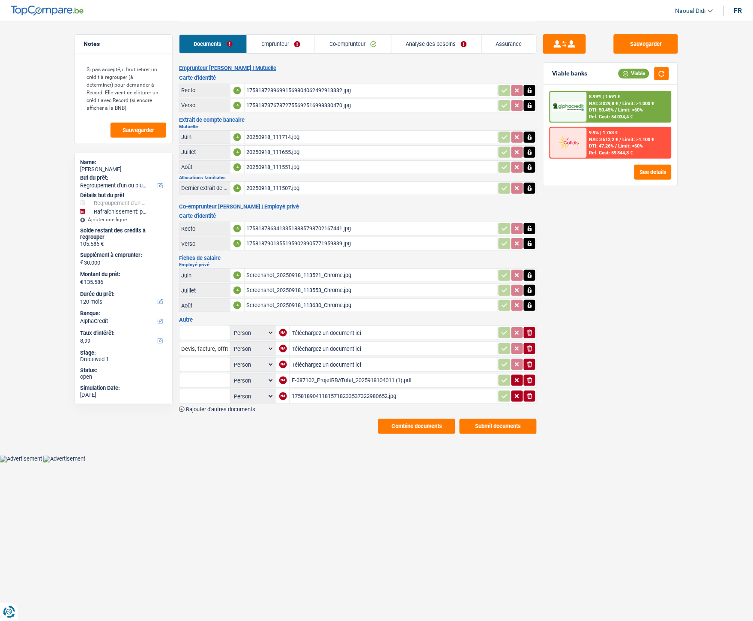
click at [399, 347] on div "17581890411815718233537322980652.jpg" at bounding box center [394, 396] width 204 height 13
click at [533, 347] on icon "ionicons-v5-e" at bounding box center [530, 396] width 7 height 9
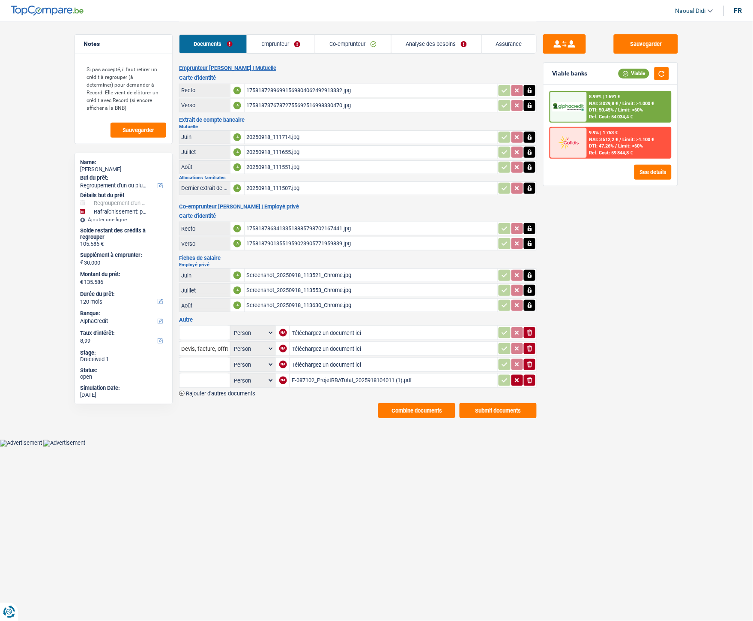
click at [344, 347] on div "F-087102_ProjetRBATotal_2025918104011 (1).pdf" at bounding box center [394, 380] width 204 height 13
click at [666, 74] on button "button" at bounding box center [662, 73] width 15 height 13
click at [645, 42] on button "Sauvegarder" at bounding box center [646, 43] width 64 height 19
click at [277, 45] on link "Emprunteur" at bounding box center [281, 44] width 68 height 18
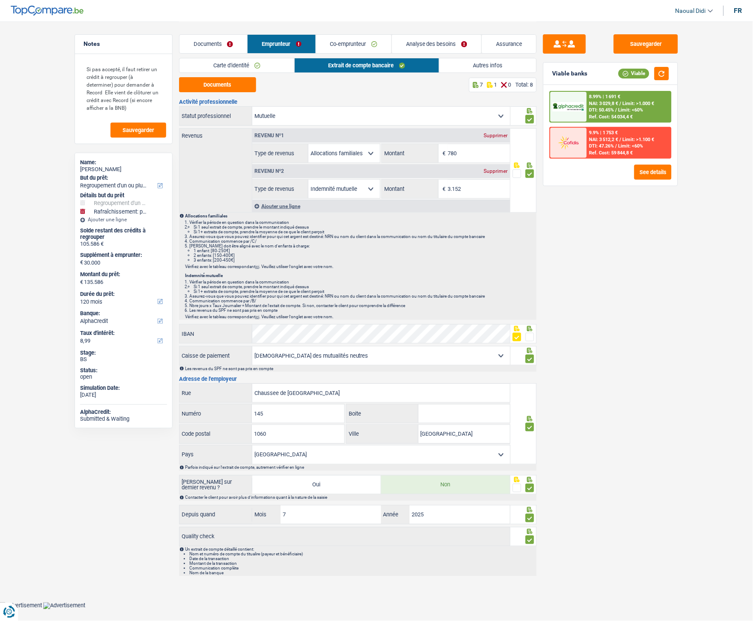
click at [190, 3] on header "Naoual Didi Se déconnecter fr" at bounding box center [376, 11] width 753 height 22
click at [666, 41] on button "Sauvegarder" at bounding box center [646, 43] width 64 height 19
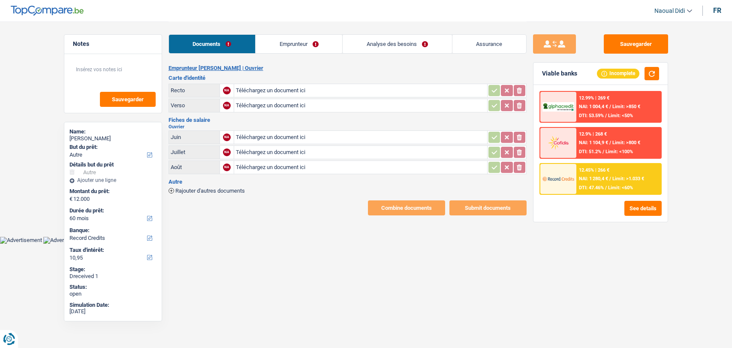
select select "other"
select select "60"
select select "record credits"
click at [279, 92] on input "Téléchargez un document ici" at bounding box center [360, 90] width 249 height 13
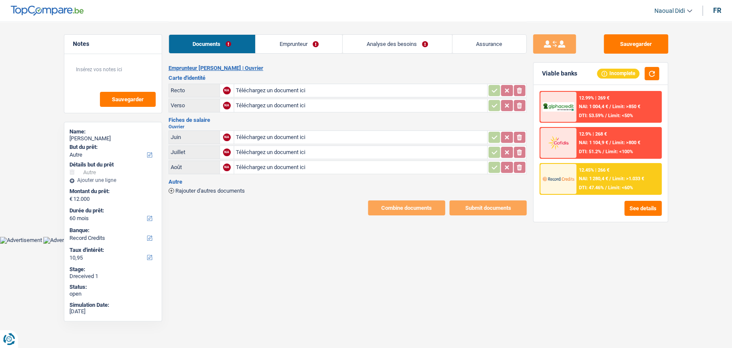
type input "C:\fakepath\1000003405.jpg"
click at [284, 106] on input "Téléchargez un document ici" at bounding box center [360, 105] width 249 height 13
type input "C:\fakepath\1000003404.jpg"
click at [271, 137] on input "Téléchargez un document ici" at bounding box center [360, 137] width 249 height 13
type input "C:\fakepath\Fiches de paies - 06-07-08.2025.pdf"
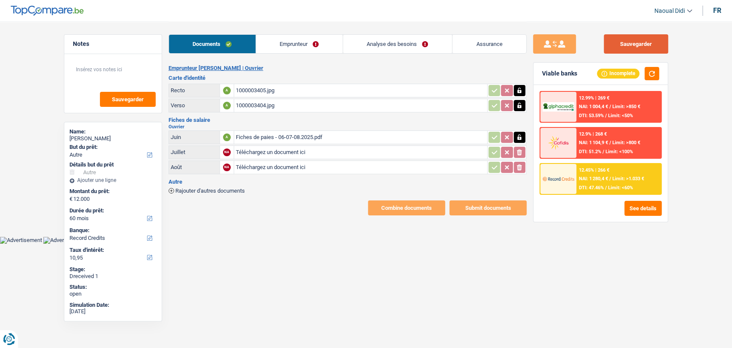
click at [626, 45] on button "Sauvegarder" at bounding box center [635, 43] width 64 height 19
click at [303, 138] on div "Fiches de paies - 06-07-08.2025.pdf" at bounding box center [360, 137] width 249 height 13
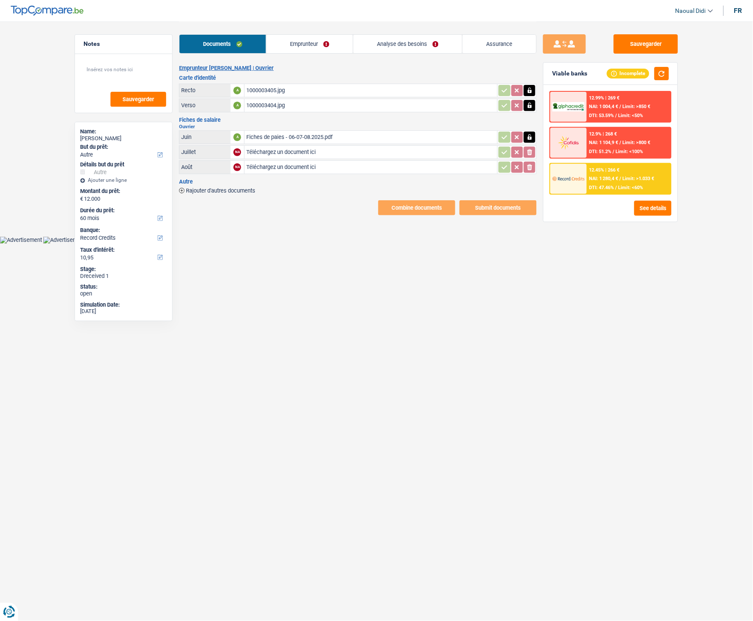
click at [308, 43] on link "Emprunteur" at bounding box center [310, 44] width 87 height 18
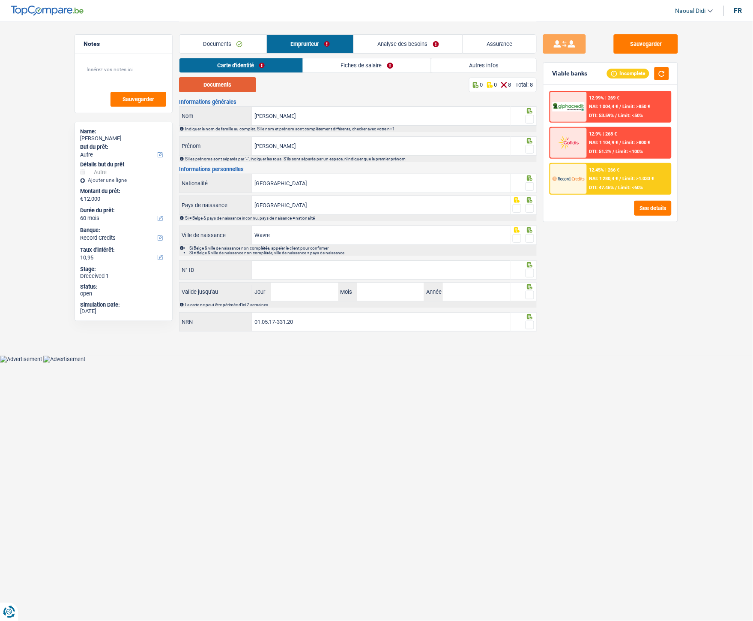
click at [233, 82] on button "Documents" at bounding box center [217, 84] width 77 height 15
click at [530, 121] on span at bounding box center [530, 119] width 9 height 9
click at [0, 0] on input "radio" at bounding box center [0, 0] width 0 height 0
click at [532, 148] on span at bounding box center [530, 149] width 9 height 9
click at [0, 0] on input "radio" at bounding box center [0, 0] width 0 height 0
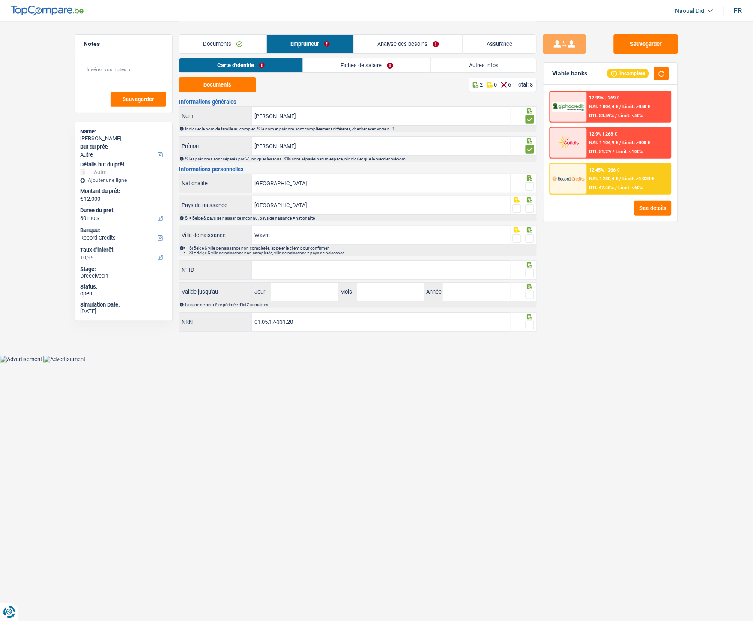
click at [533, 183] on span at bounding box center [530, 186] width 9 height 9
click at [0, 0] on input "radio" at bounding box center [0, 0] width 0 height 0
click at [529, 211] on span at bounding box center [530, 208] width 9 height 9
click at [0, 0] on input "radio" at bounding box center [0, 0] width 0 height 0
click at [533, 239] on span at bounding box center [530, 238] width 9 height 9
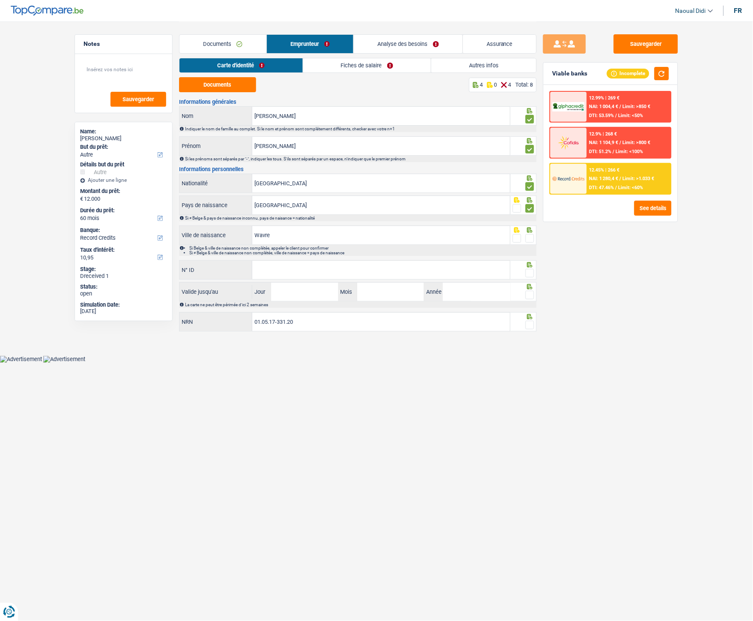
click at [0, 0] on input "radio" at bounding box center [0, 0] width 0 height 0
click at [336, 265] on input "N° ID" at bounding box center [381, 270] width 258 height 18
paste input "595-1779067-08"
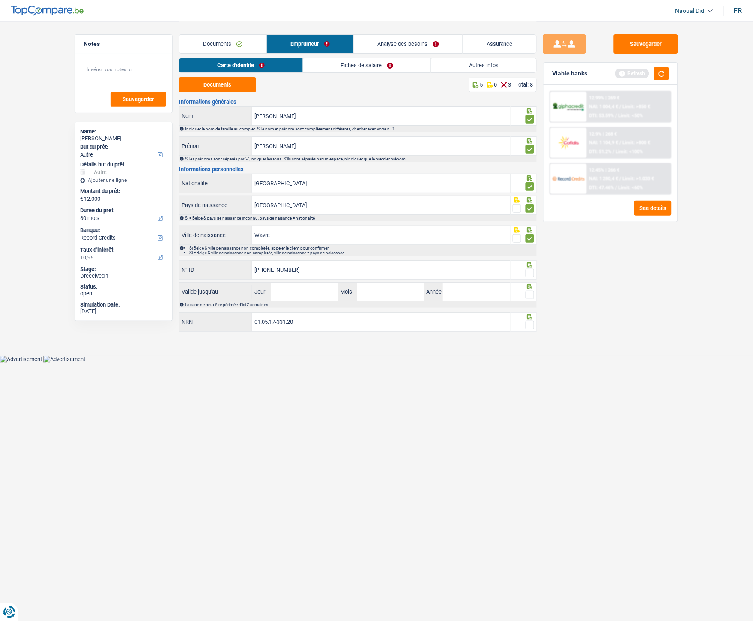
type input "595-1779067-08"
click at [328, 294] on input "Jour" at bounding box center [304, 291] width 67 height 18
type input "11"
type input "10"
type input "2033"
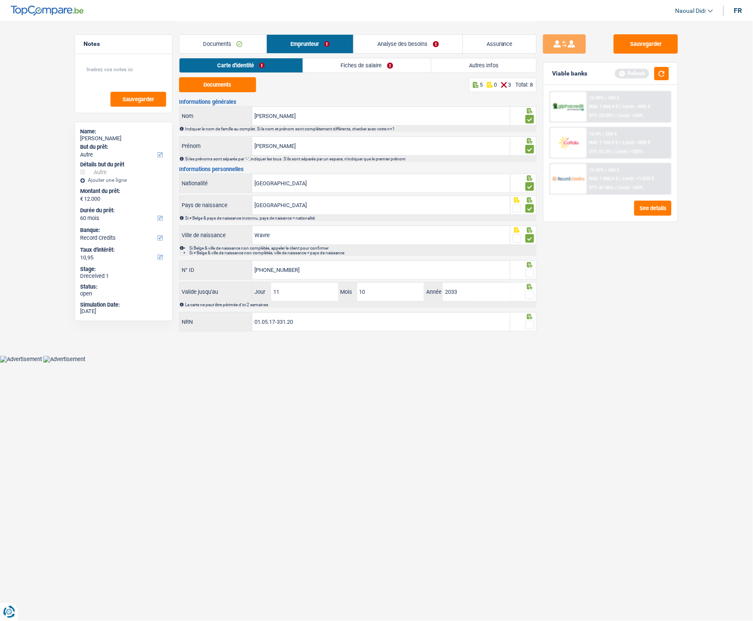
click at [528, 271] on span at bounding box center [530, 273] width 9 height 9
click at [0, 0] on input "radio" at bounding box center [0, 0] width 0 height 0
click at [532, 294] on span at bounding box center [530, 295] width 9 height 9
click at [0, 0] on input "radio" at bounding box center [0, 0] width 0 height 0
click at [533, 324] on span at bounding box center [530, 325] width 9 height 9
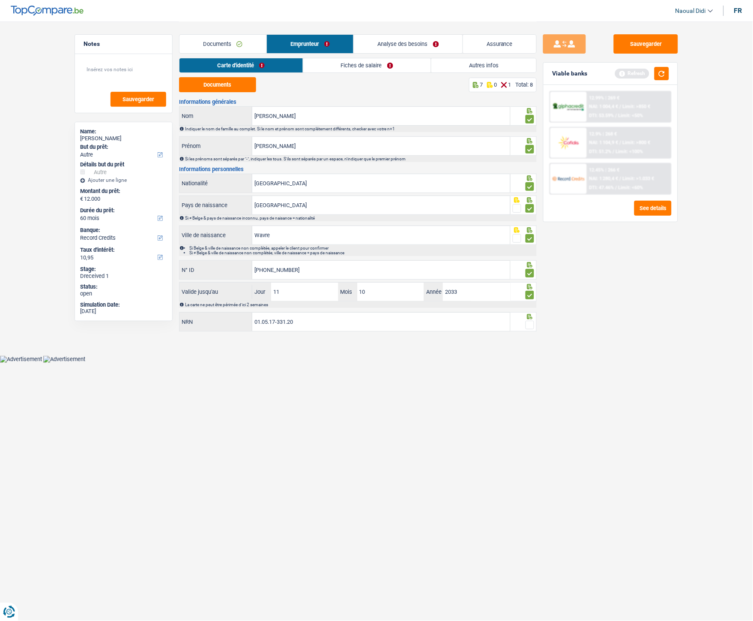
click at [0, 0] on input "radio" at bounding box center [0, 0] width 0 height 0
click at [341, 67] on link "Fiches de salaire" at bounding box center [367, 65] width 128 height 14
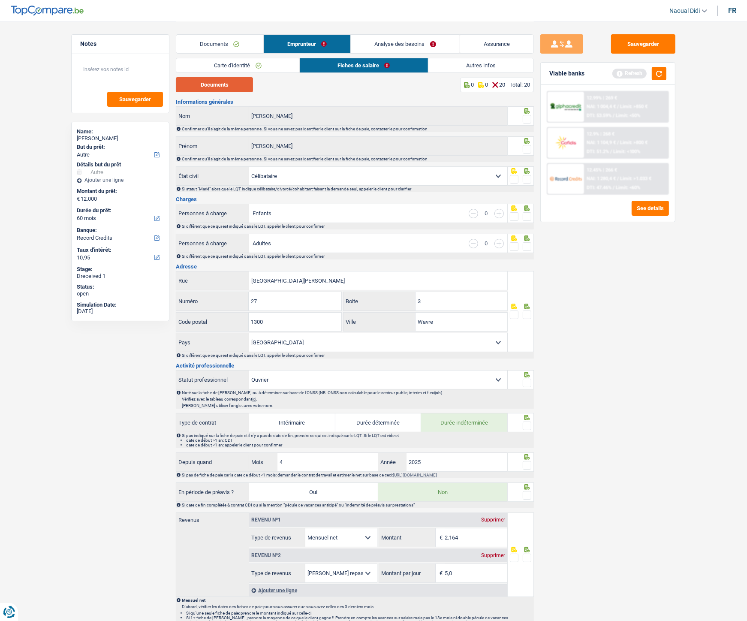
click at [223, 87] on button "Documents" at bounding box center [214, 84] width 77 height 15
drag, startPoint x: 526, startPoint y: 116, endPoint x: 525, endPoint y: 142, distance: 26.6
click at [526, 116] on span at bounding box center [526, 119] width 9 height 9
click at [0, 0] on input "radio" at bounding box center [0, 0] width 0 height 0
click at [525, 145] on span at bounding box center [526, 149] width 9 height 9
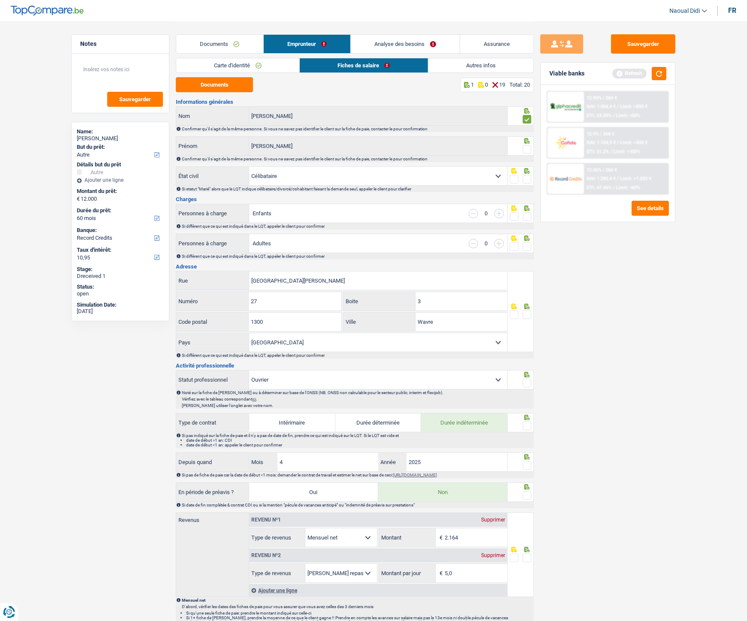
click at [0, 0] on input "radio" at bounding box center [0, 0] width 0 height 0
click at [528, 182] on span at bounding box center [526, 179] width 9 height 9
click at [0, 0] on input "radio" at bounding box center [0, 0] width 0 height 0
click at [528, 182] on span at bounding box center [526, 179] width 9 height 9
click at [0, 0] on input "radio" at bounding box center [0, 0] width 0 height 0
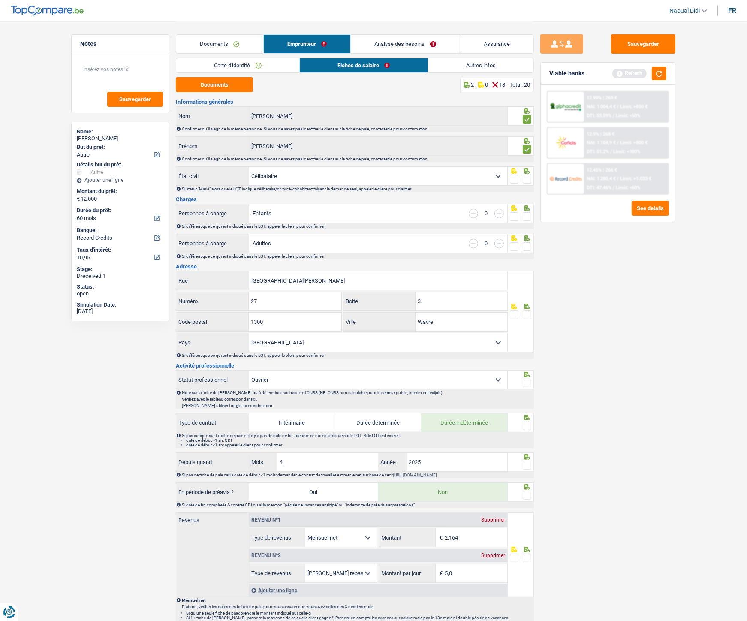
click at [528, 179] on span at bounding box center [526, 179] width 9 height 9
click at [0, 0] on input "radio" at bounding box center [0, 0] width 0 height 0
click at [528, 213] on span at bounding box center [526, 216] width 9 height 9
click at [0, 0] on input "radio" at bounding box center [0, 0] width 0 height 0
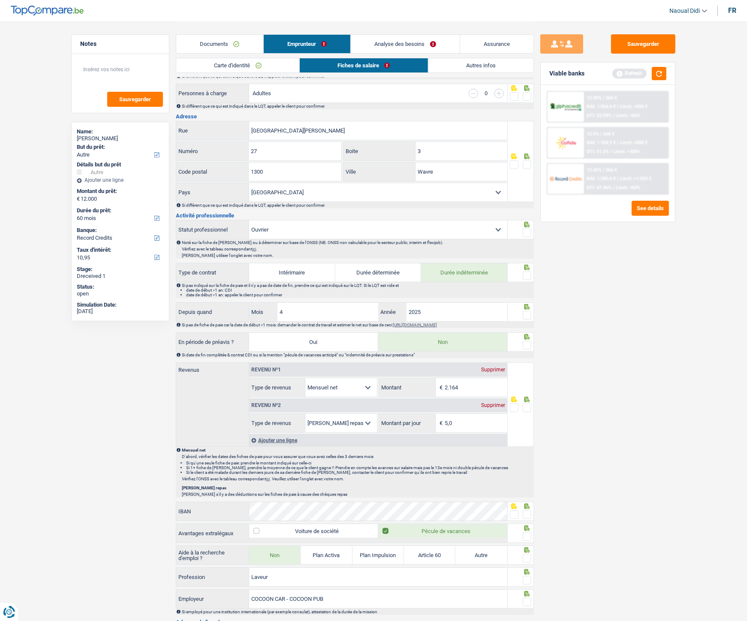
scroll to position [95, 0]
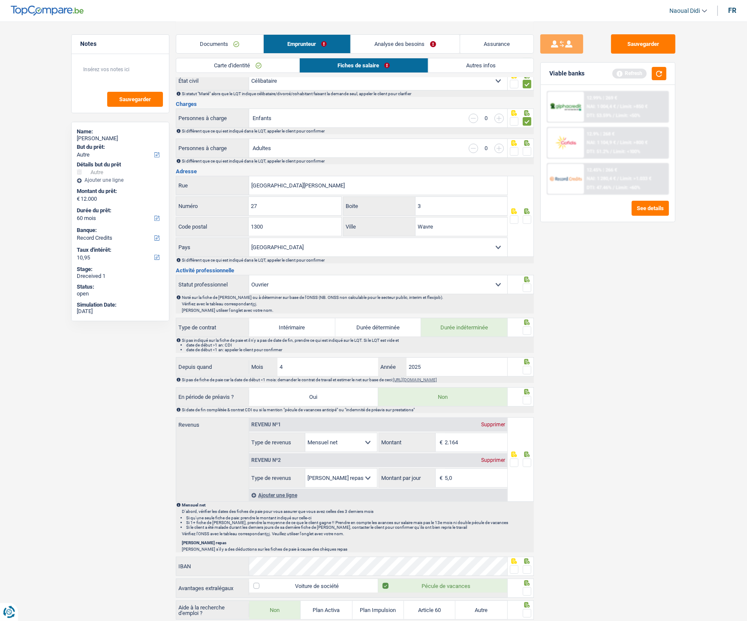
click at [527, 332] on span at bounding box center [526, 330] width 9 height 9
click at [0, 0] on input "radio" at bounding box center [0, 0] width 0 height 0
click at [528, 289] on span at bounding box center [526, 287] width 9 height 9
click at [0, 0] on input "radio" at bounding box center [0, 0] width 0 height 0
click at [526, 347] on span at bounding box center [526, 370] width 9 height 9
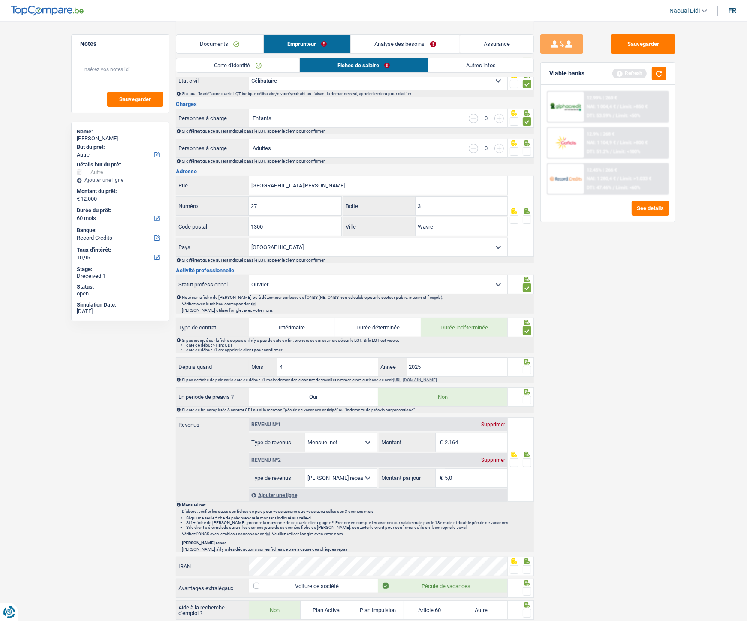
click at [0, 0] on input "radio" at bounding box center [0, 0] width 0 height 0
click at [528, 347] on span at bounding box center [526, 400] width 9 height 9
click at [0, 0] on input "radio" at bounding box center [0, 0] width 0 height 0
click at [453, 207] on input "3" at bounding box center [461, 206] width 92 height 18
click at [526, 217] on span at bounding box center [526, 219] width 9 height 9
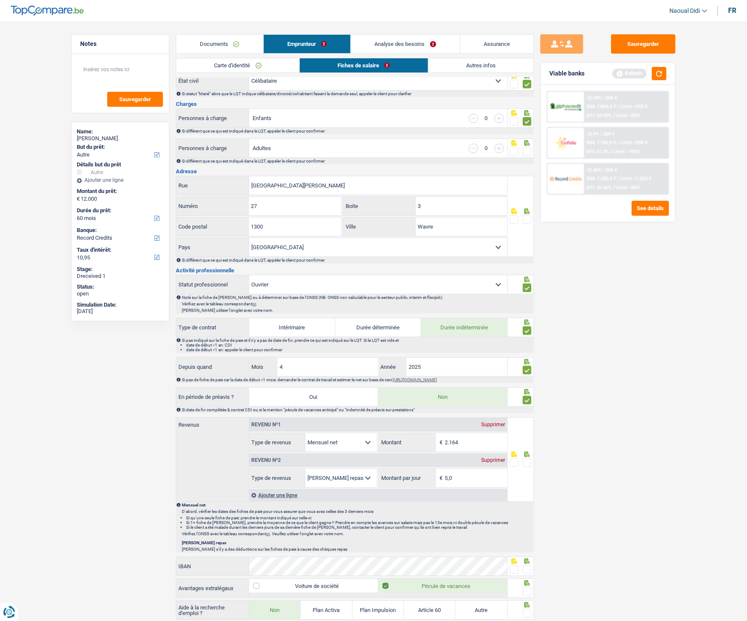
click at [0, 0] on input "radio" at bounding box center [0, 0] width 0 height 0
click at [525, 152] on span at bounding box center [526, 151] width 9 height 9
click at [0, 0] on input "radio" at bounding box center [0, 0] width 0 height 0
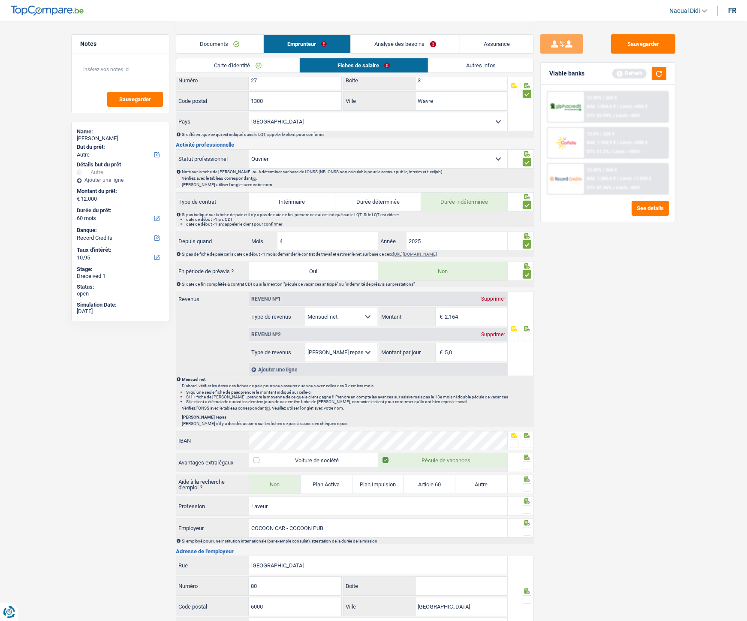
scroll to position [238, 0]
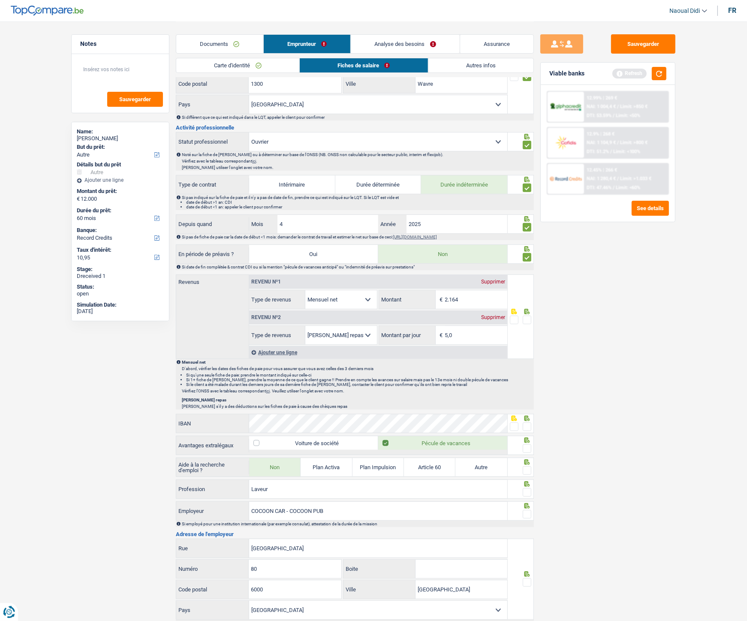
click at [527, 347] on span at bounding box center [526, 426] width 9 height 9
click at [0, 0] on input "radio" at bounding box center [0, 0] width 0 height 0
click at [526, 347] on span at bounding box center [526, 448] width 9 height 9
click at [0, 0] on input "radio" at bounding box center [0, 0] width 0 height 0
drag, startPoint x: 469, startPoint y: 297, endPoint x: 426, endPoint y: 294, distance: 43.0
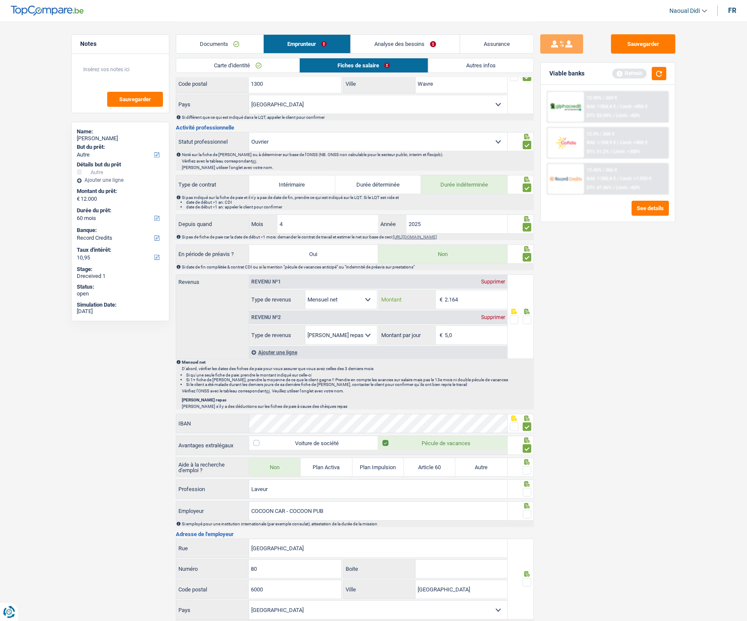
click at [426, 294] on div "2.164 € Montant" at bounding box center [443, 299] width 128 height 18
type input "1.964"
click at [524, 319] on span at bounding box center [526, 319] width 9 height 9
click at [0, 0] on input "radio" at bounding box center [0, 0] width 0 height 0
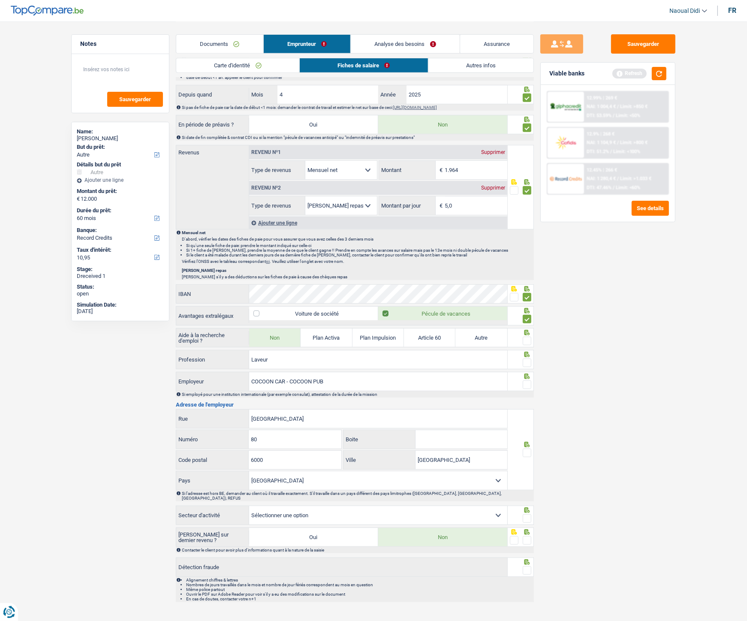
scroll to position [378, 0]
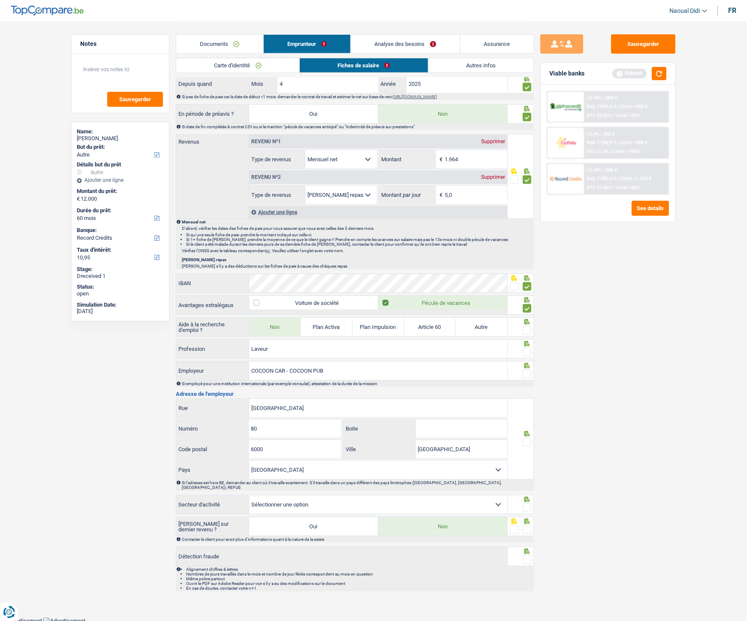
click at [527, 333] on span at bounding box center [526, 330] width 9 height 9
click at [0, 0] on input "radio" at bounding box center [0, 0] width 0 height 0
click at [528, 347] on span at bounding box center [526, 352] width 9 height 9
click at [0, 0] on input "radio" at bounding box center [0, 0] width 0 height 0
click at [526, 347] on span at bounding box center [526, 442] width 9 height 9
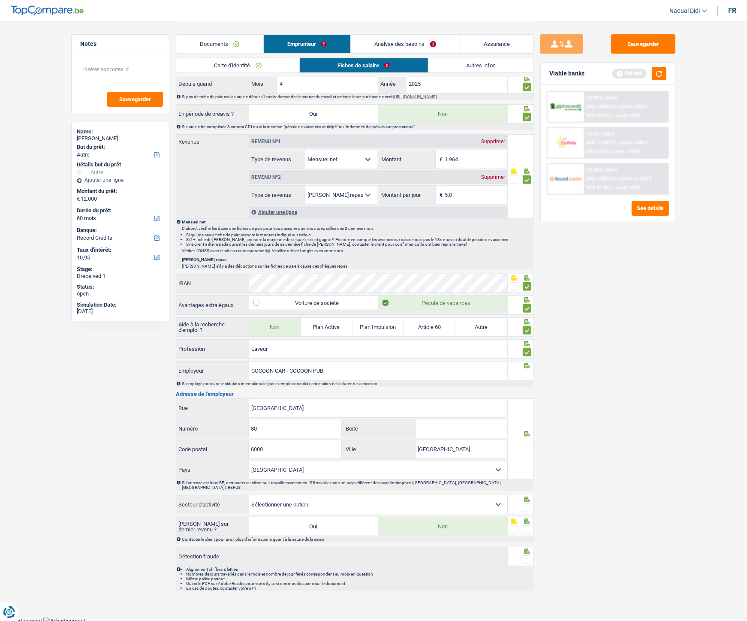
click at [0, 0] on input "radio" at bounding box center [0, 0] width 0 height 0
click at [526, 347] on span at bounding box center [526, 507] width 9 height 9
click at [0, 0] on input "radio" at bounding box center [0, 0] width 0 height 0
click at [466, 347] on select "Agriculture/Pêche Industrie Horeca Courier/Fitness/Taxi Construction Banques/As…" at bounding box center [378, 504] width 258 height 18
select select "bigCompanies"
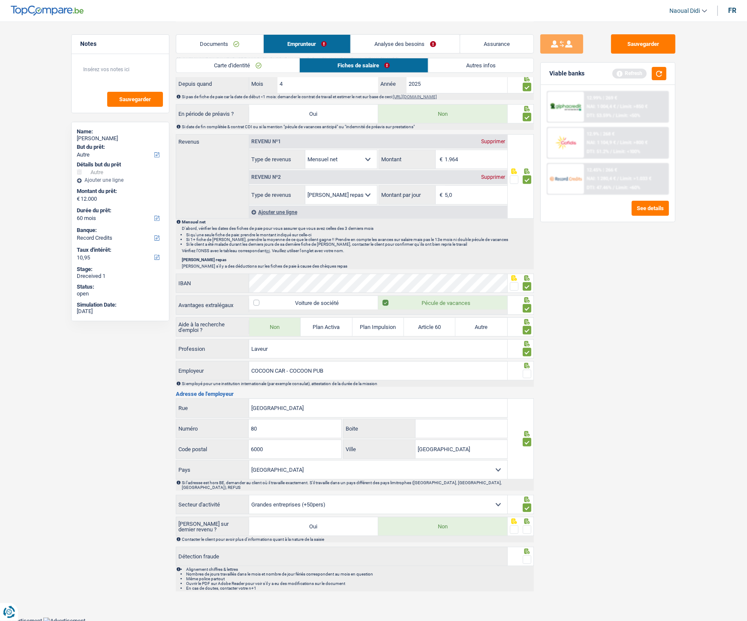
click at [249, 347] on select "Agriculture/Pêche Industrie Horeca Courier/Fitness/Taxi Construction Banques/As…" at bounding box center [378, 504] width 258 height 18
drag, startPoint x: 341, startPoint y: 494, endPoint x: 323, endPoint y: 477, distance: 25.2
click at [320, 347] on select "Belgique France Allemagne Italie Luxembourg Pays-Bas Espagne Suisse Sélectionne…" at bounding box center [378, 469] width 258 height 18
click at [614, 347] on div "Sauvegarder Viable banks Refresh 12.99% | 269 € NAI: 1 004,4 € / Limit: >850 € …" at bounding box center [608, 320] width 148 height 573
click at [526, 347] on span at bounding box center [526, 529] width 9 height 9
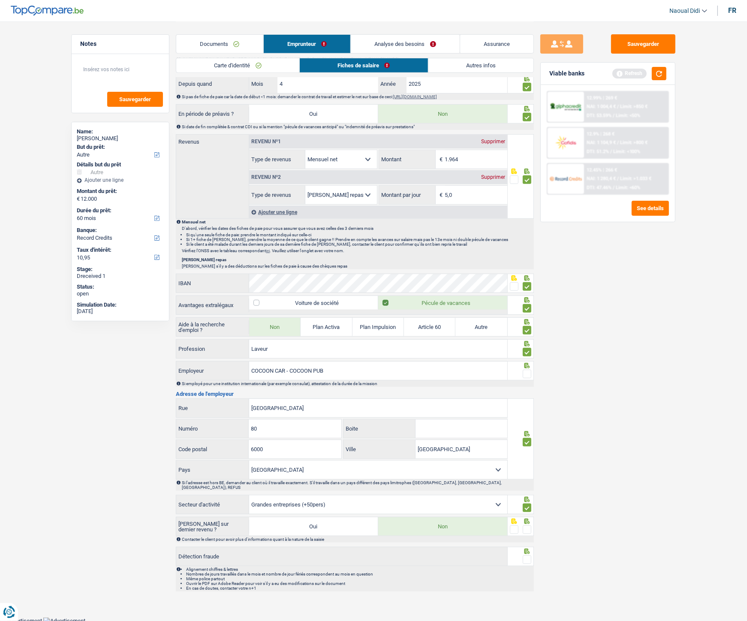
click at [0, 0] on input "radio" at bounding box center [0, 0] width 0 height 0
click at [528, 347] on span at bounding box center [526, 559] width 9 height 9
click at [0, 0] on input "radio" at bounding box center [0, 0] width 0 height 0
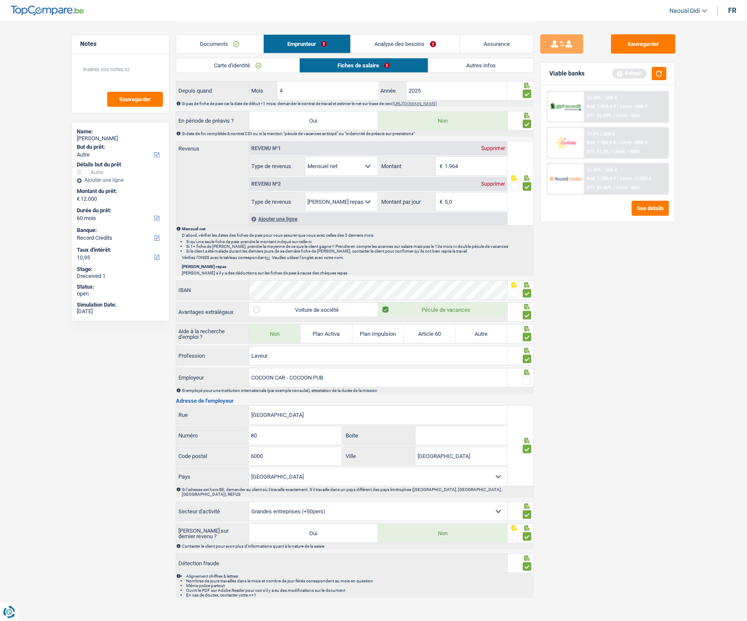
scroll to position [187, 0]
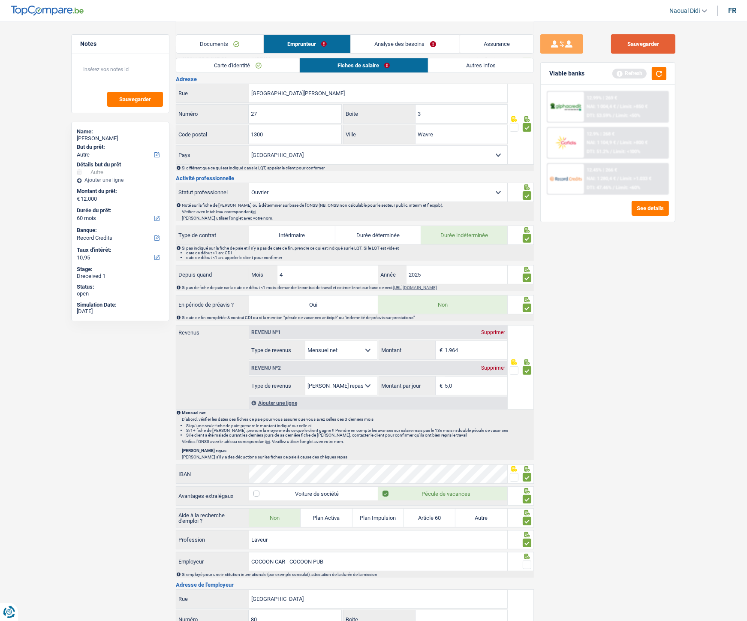
click at [645, 41] on button "Sauvegarder" at bounding box center [643, 43] width 64 height 19
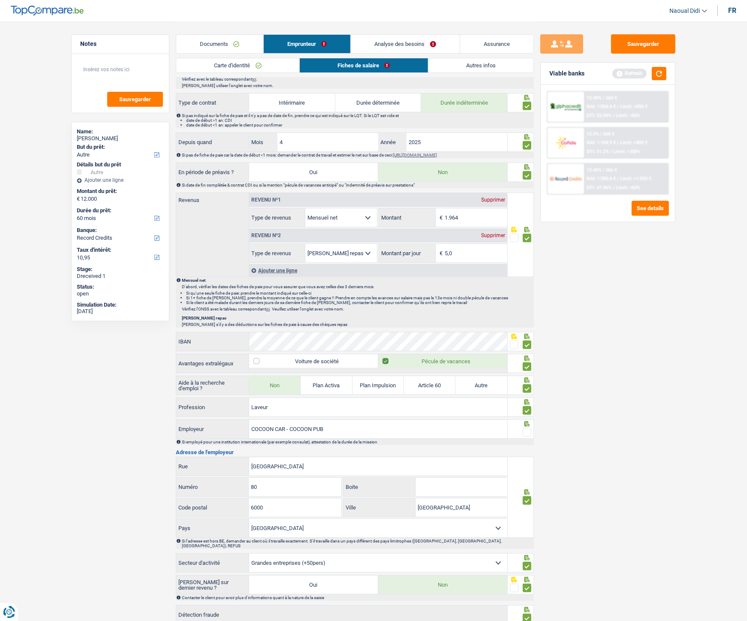
scroll to position [333, 0]
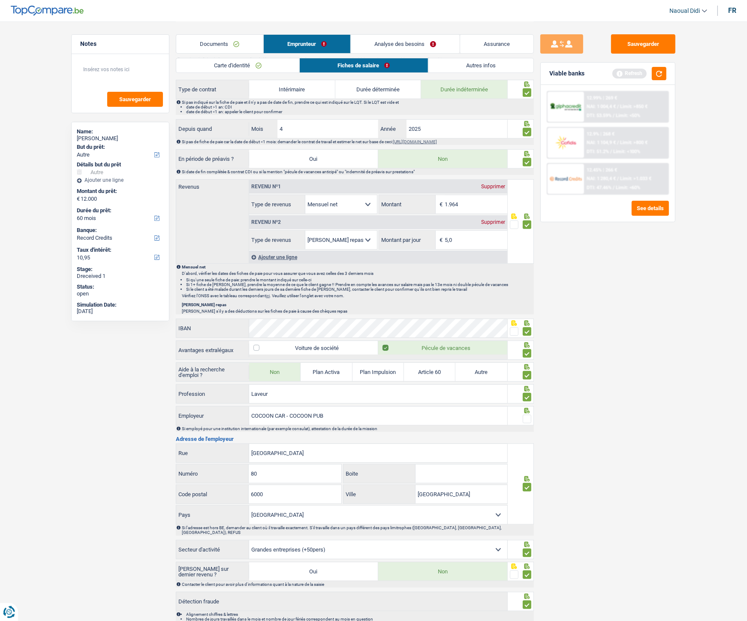
click at [528, 347] on span at bounding box center [526, 418] width 9 height 9
click at [0, 0] on input "radio" at bounding box center [0, 0] width 0 height 0
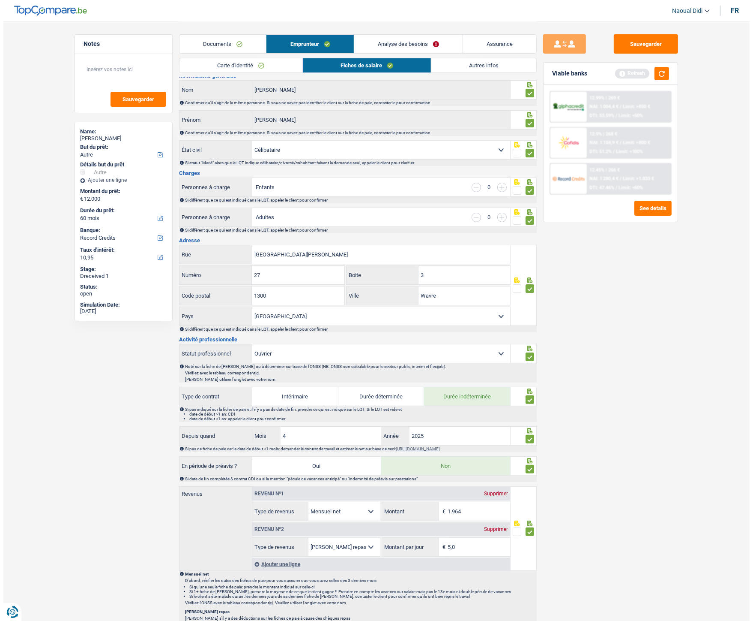
scroll to position [0, 0]
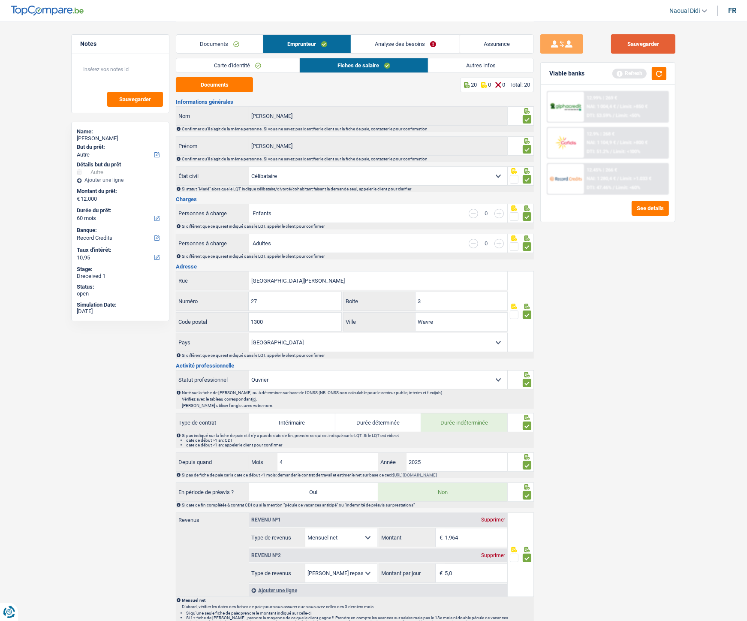
click at [641, 44] on button "Sauvegarder" at bounding box center [643, 43] width 64 height 19
click at [418, 46] on link "Analyse des besoins" at bounding box center [405, 44] width 108 height 18
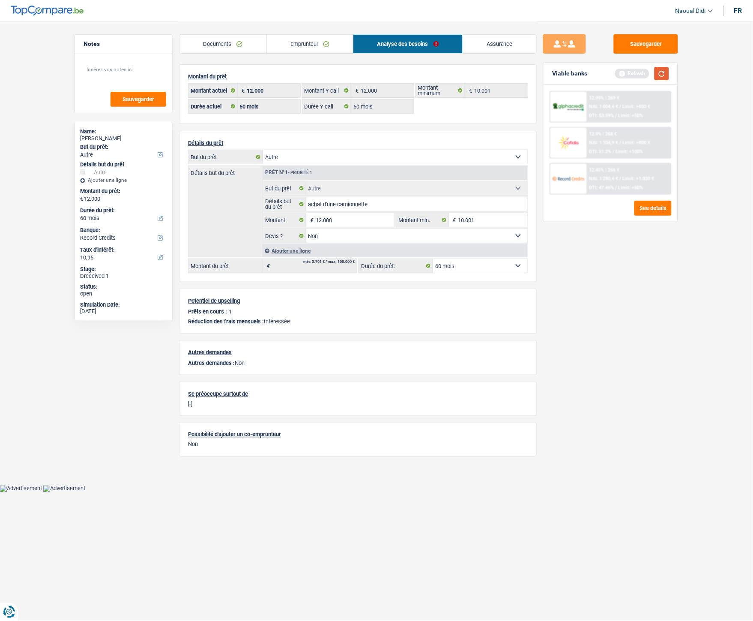
click at [663, 74] on button "button" at bounding box center [662, 73] width 15 height 13
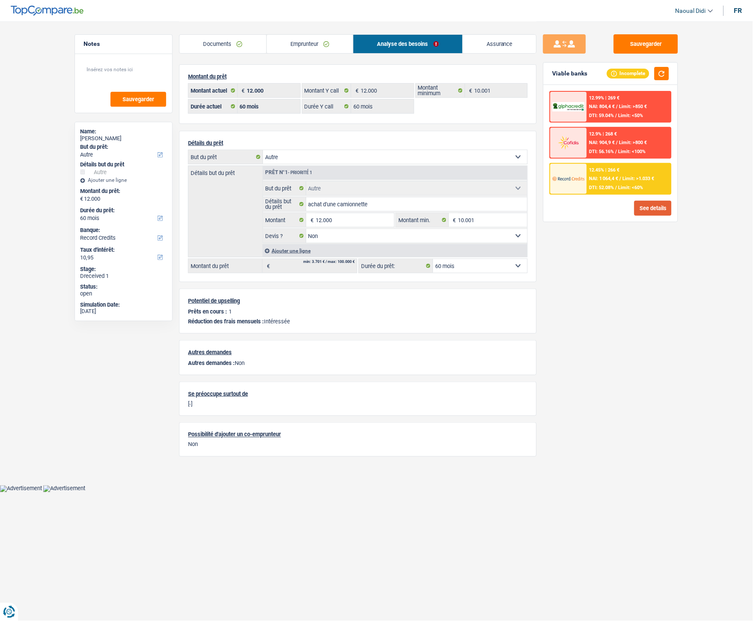
click at [639, 205] on button "See details" at bounding box center [653, 208] width 37 height 15
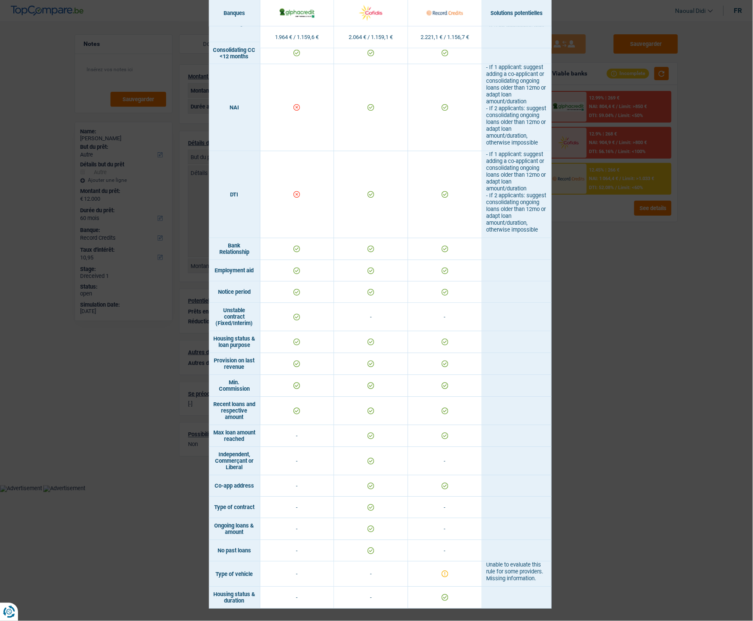
scroll to position [402, 0]
click at [640, 347] on div "Banks conditions × Banques Solutions potentielles Revenus / Charges 1.964 € / 1…" at bounding box center [376, 310] width 753 height 621
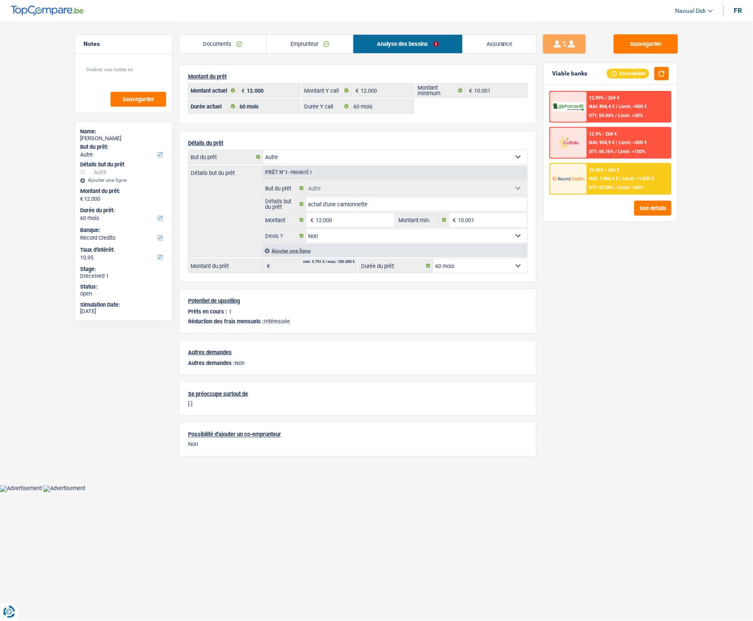
click at [616, 176] on span "NAI: 1 064,4 €" at bounding box center [604, 179] width 29 height 6
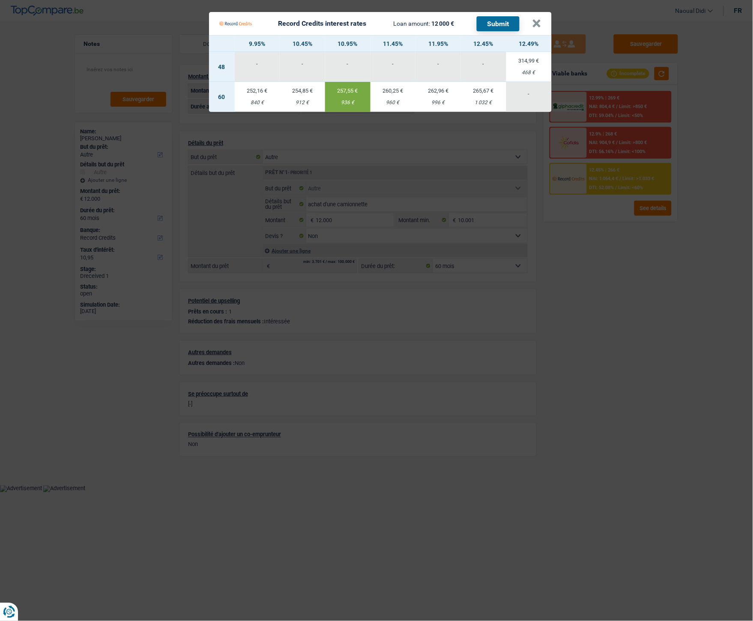
click at [531, 20] on div "Record Credits interest rates Loan amount: 12 000 € Submit" at bounding box center [375, 23] width 313 height 16
click at [542, 23] on Credits___BV_modal_header_ "Record Credits interest rates Loan amount: 12 000 € Submit ×" at bounding box center [380, 23] width 343 height 23
click at [537, 24] on button "×" at bounding box center [537, 23] width 9 height 9
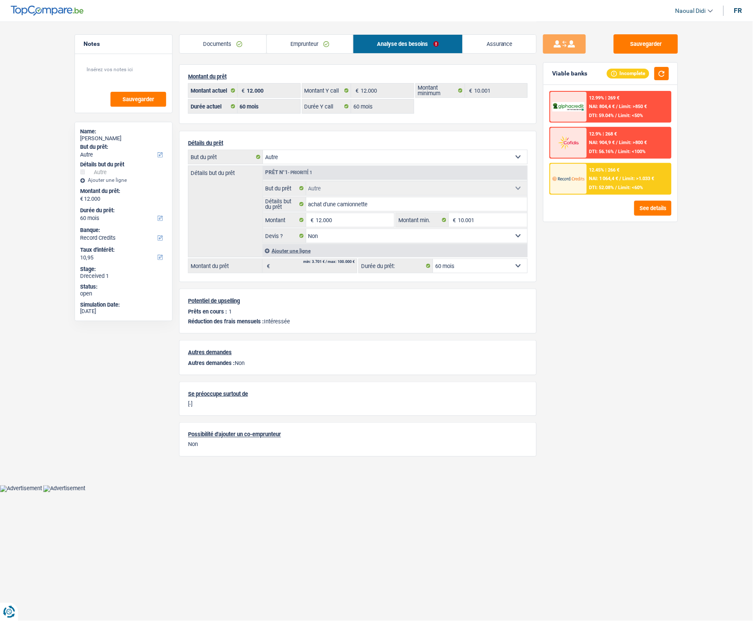
click at [606, 170] on div "12.45% | 266 €" at bounding box center [605, 170] width 30 height 6
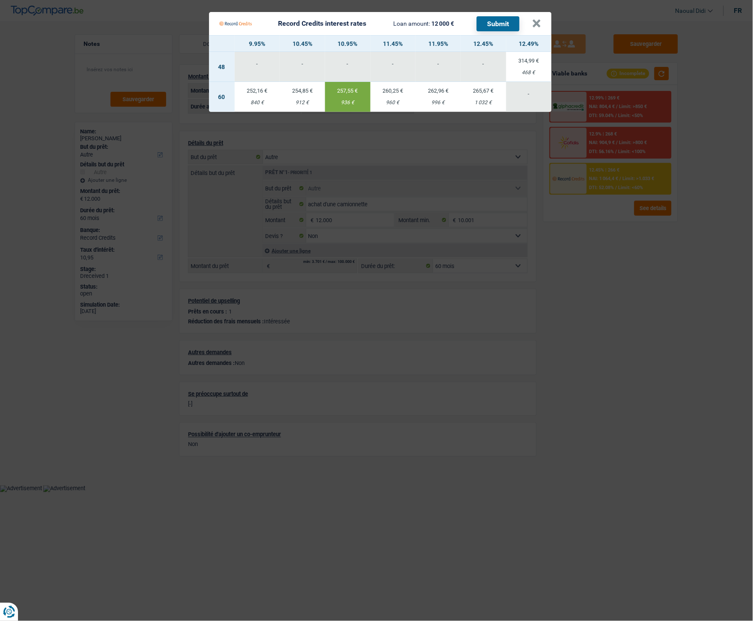
click at [484, 103] on div "1 032 €" at bounding box center [483, 103] width 45 height 6
type input "12,45"
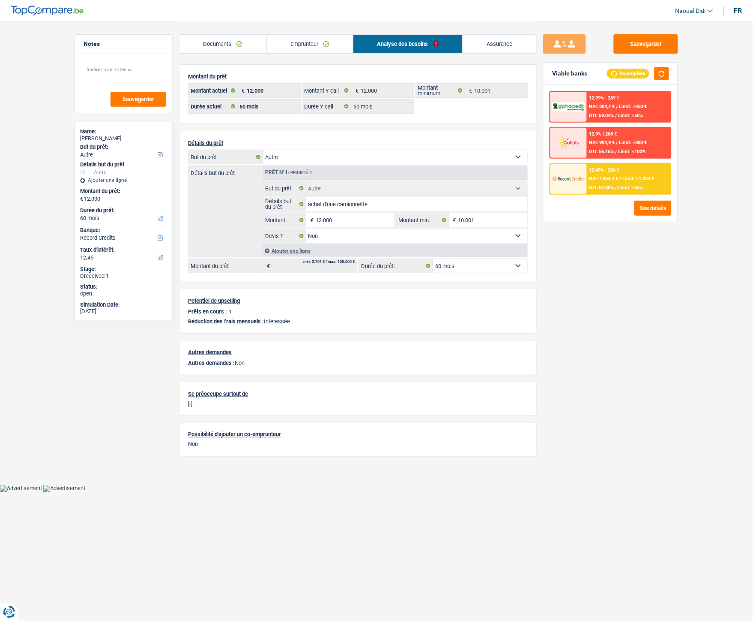
click at [626, 179] on div "12.45% | 266 € NAI: 1 064,4 € / Limit: >1.033 € DTI: 52.08% / Limit: <60%" at bounding box center [629, 179] width 84 height 30
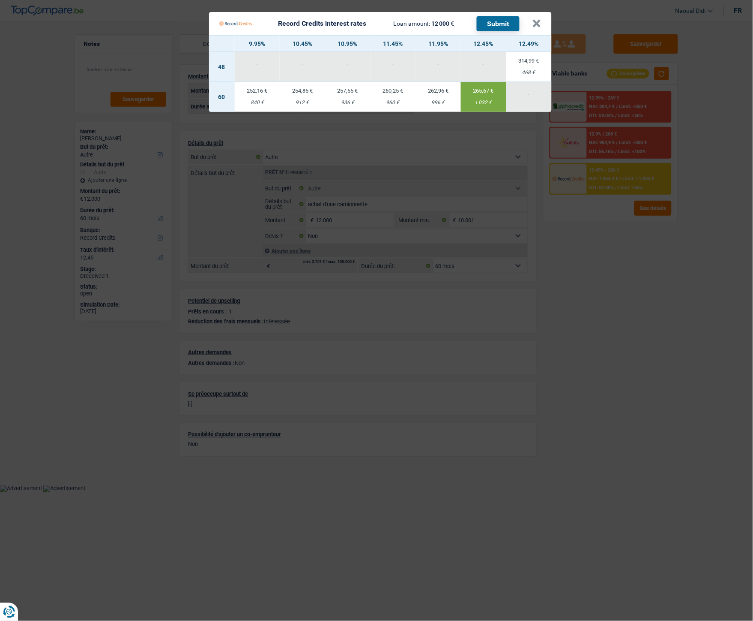
click at [507, 23] on button "Submit" at bounding box center [498, 23] width 43 height 15
click at [543, 21] on Credits___BV_modal_header_ "Record Credits interest rates Loan amount: 12 000 € Submit ×" at bounding box center [380, 23] width 343 height 23
click at [539, 21] on button "×" at bounding box center [537, 23] width 9 height 9
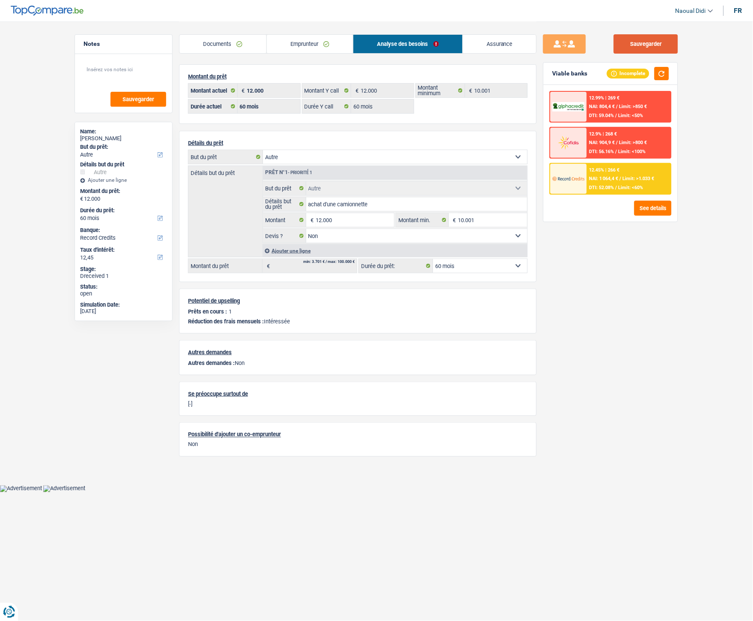
click at [653, 45] on button "Sauvegarder" at bounding box center [646, 43] width 64 height 19
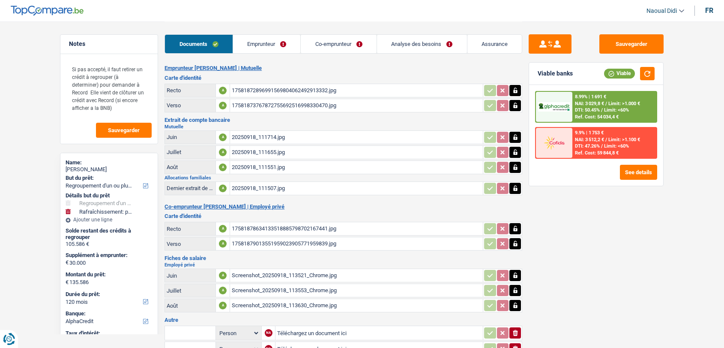
select select "refinancing"
select select "houseOrGarden"
select select "120"
select select "alphacredit"
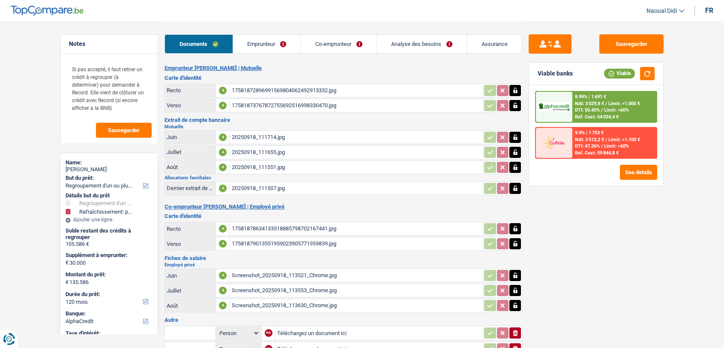
select select "single"
select select "BE"
select select "privateEmployee"
select select "netSalary"
select select "mealVouchers"
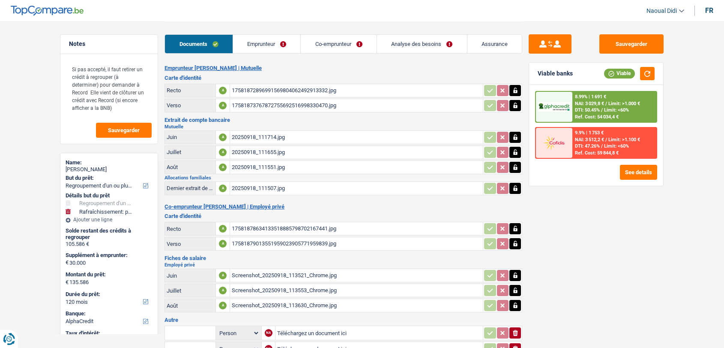
select select "BE"
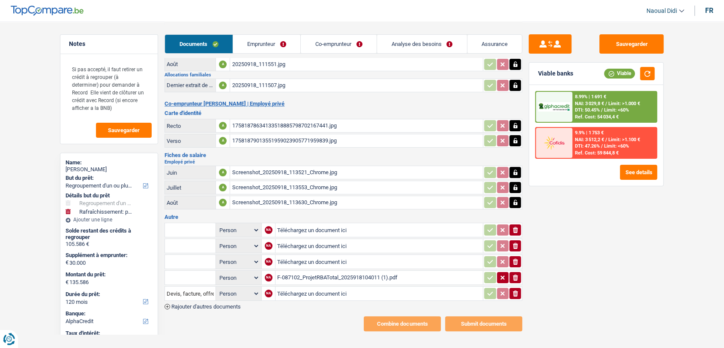
scroll to position [110, 0]
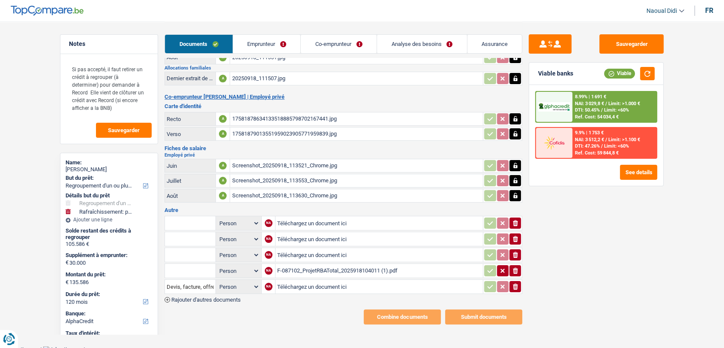
click at [255, 45] on link "Emprunteur" at bounding box center [267, 44] width 68 height 18
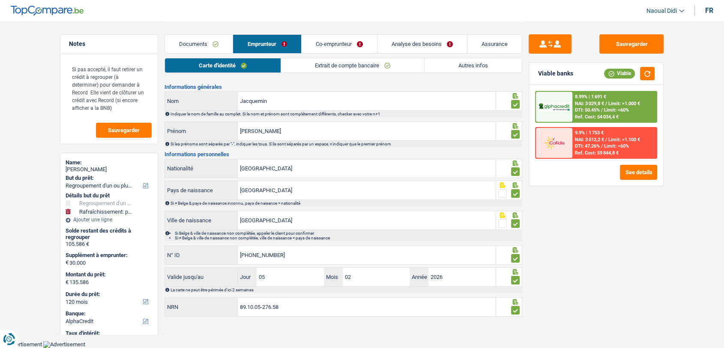
scroll to position [14, 0]
click at [322, 72] on link "Extrait de compte bancaire" at bounding box center [352, 65] width 143 height 14
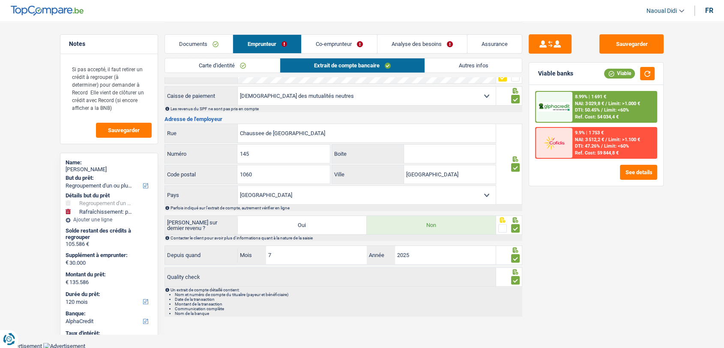
click at [347, 45] on link "Co-emprunteur" at bounding box center [339, 44] width 75 height 18
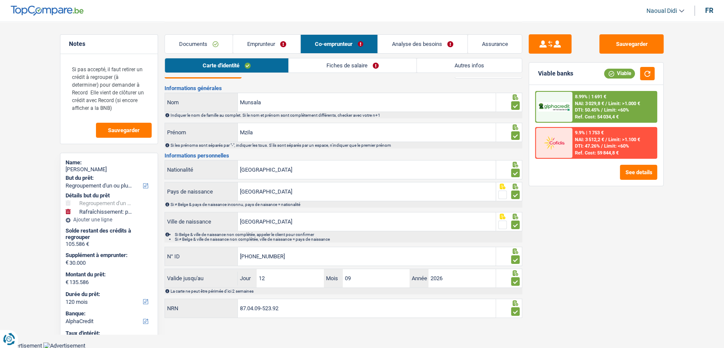
click at [354, 66] on link "Fiches de salaire" at bounding box center [353, 65] width 128 height 14
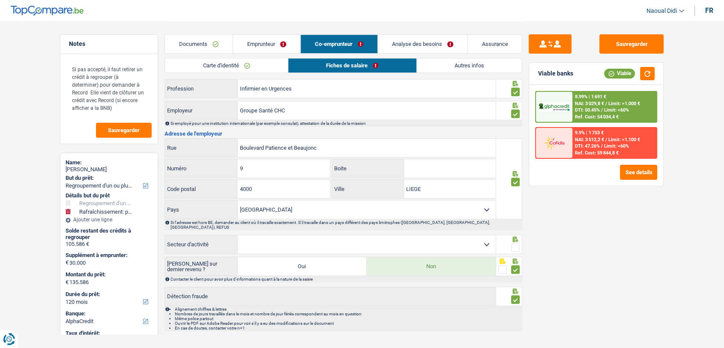
scroll to position [619, 0]
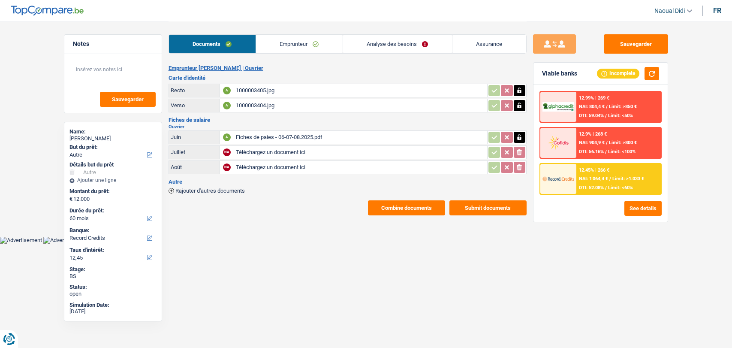
select select "other"
select select "60"
select select "record credits"
drag, startPoint x: 0, startPoint y: 0, endPoint x: 278, endPoint y: 42, distance: 281.4
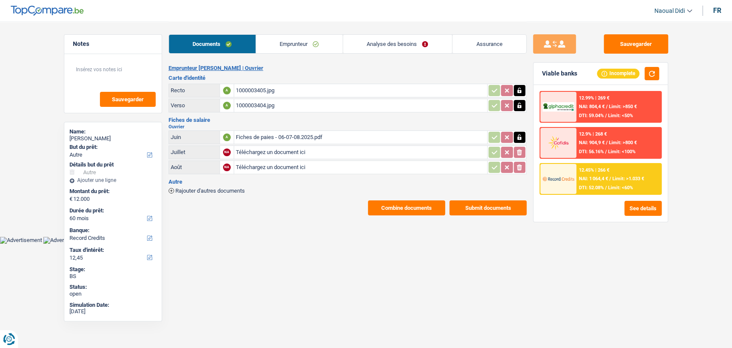
click at [278, 42] on link "Emprunteur" at bounding box center [299, 44] width 87 height 18
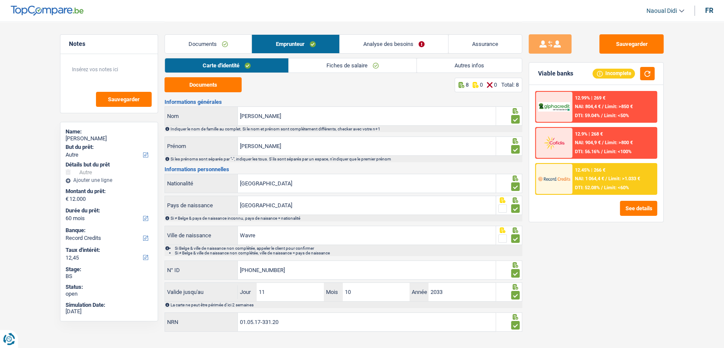
click at [209, 48] on link "Documents" at bounding box center [208, 44] width 87 height 18
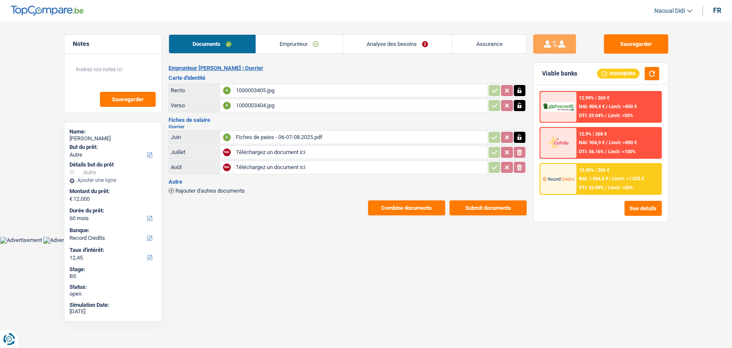
click at [252, 88] on div "1000003405.jpg" at bounding box center [360, 90] width 249 height 13
click at [294, 46] on link "Emprunteur" at bounding box center [299, 44] width 87 height 18
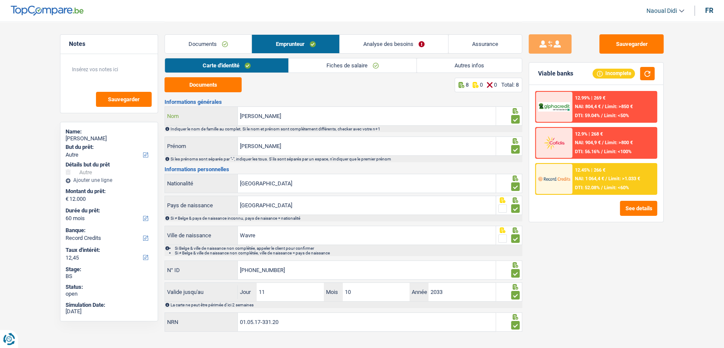
drag, startPoint x: 297, startPoint y: 117, endPoint x: 233, endPoint y: 118, distance: 64.3
click at [233, 118] on div "[PERSON_NAME] Nom" at bounding box center [330, 116] width 331 height 18
click at [400, 46] on link "Analyse des besoins" at bounding box center [394, 44] width 108 height 18
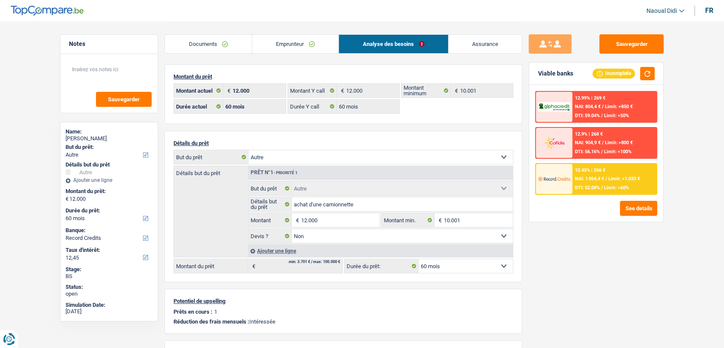
click at [190, 44] on link "Documents" at bounding box center [208, 44] width 87 height 18
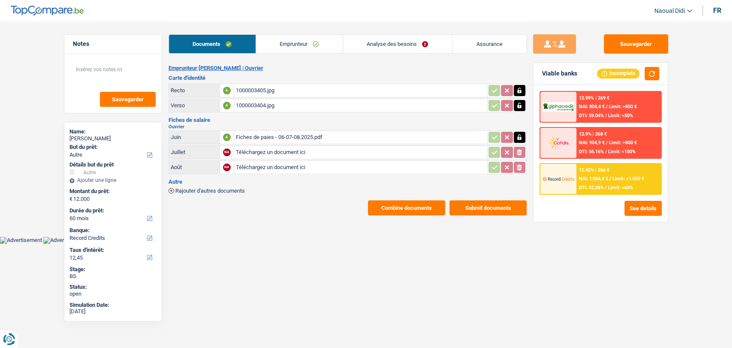
click at [255, 91] on div "1000003405.jpg" at bounding box center [360, 90] width 249 height 13
click at [295, 44] on link "Emprunteur" at bounding box center [299, 44] width 87 height 18
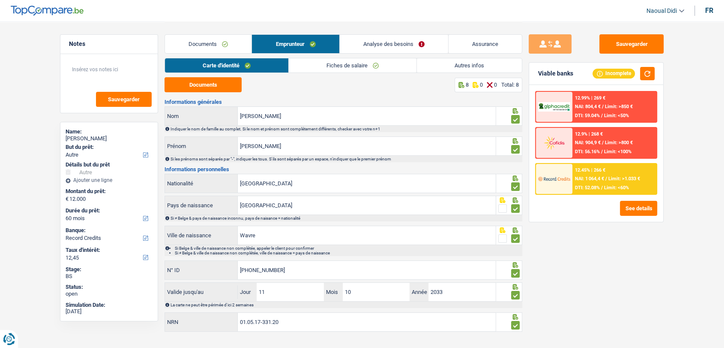
click at [339, 63] on link "Fiches de salaire" at bounding box center [353, 65] width 128 height 14
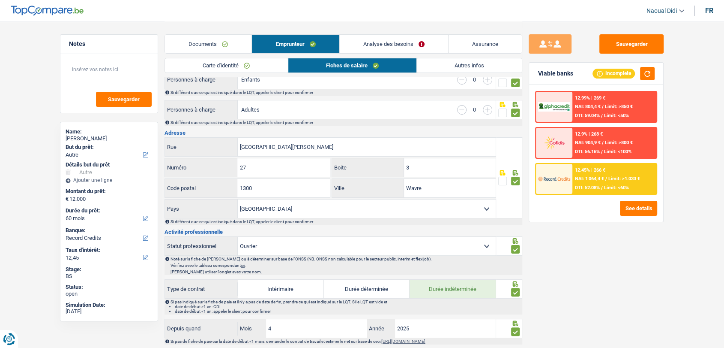
scroll to position [143, 0]
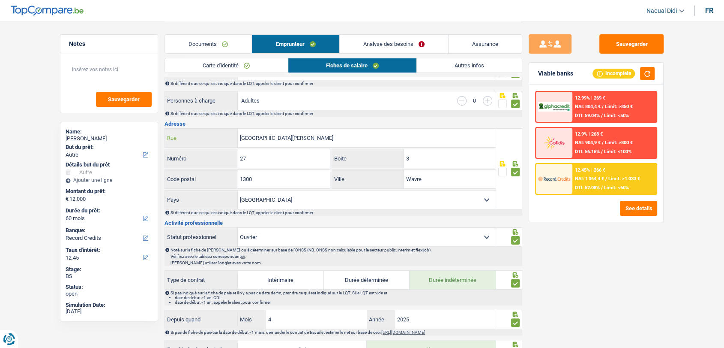
drag, startPoint x: 318, startPoint y: 136, endPoint x: 227, endPoint y: 131, distance: 90.6
click at [227, 131] on div "[GEOGRAPHIC_DATA][PERSON_NAME]" at bounding box center [330, 138] width 331 height 18
click at [638, 46] on button "Sauvegarder" at bounding box center [632, 43] width 64 height 19
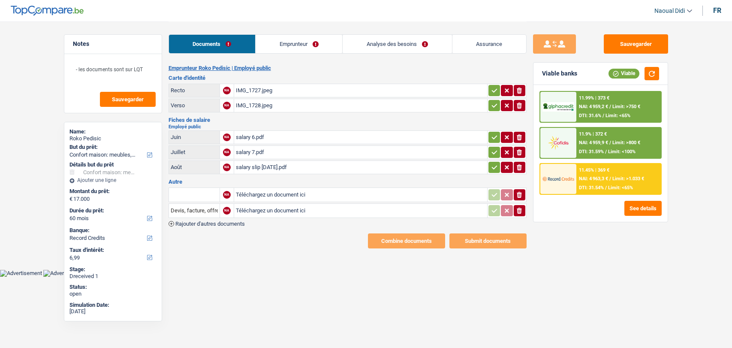
select select "household"
select select "60"
select select "record credits"
click at [491, 90] on icon "button" at bounding box center [494, 90] width 7 height 9
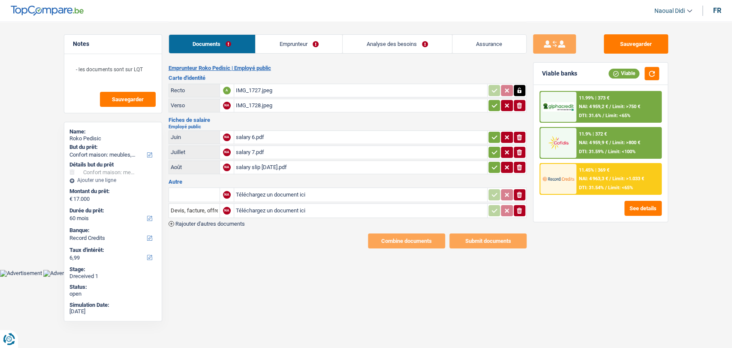
click at [492, 102] on icon "button" at bounding box center [494, 105] width 7 height 9
click at [494, 136] on icon "button" at bounding box center [494, 137] width 6 height 4
click at [493, 154] on icon "button" at bounding box center [494, 152] width 7 height 9
click at [492, 163] on icon "button" at bounding box center [494, 167] width 7 height 9
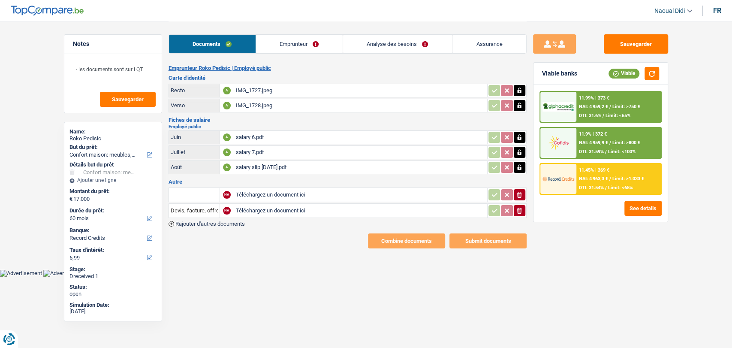
click at [290, 49] on link "Emprunteur" at bounding box center [299, 44] width 87 height 18
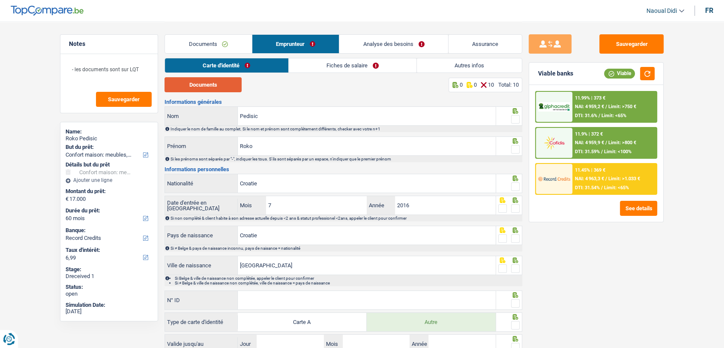
click at [208, 90] on button "Documents" at bounding box center [203, 84] width 77 height 15
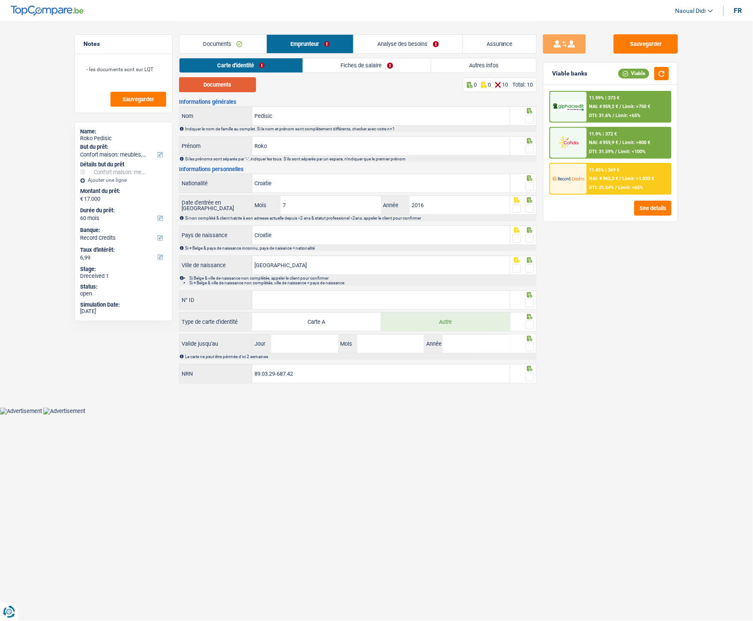
click at [227, 90] on button "Documents" at bounding box center [217, 84] width 77 height 15
click at [281, 122] on input "Pedisic" at bounding box center [381, 116] width 258 height 18
click at [291, 114] on input "Pedisic" at bounding box center [381, 116] width 258 height 18
click at [289, 117] on input "Pedisic" at bounding box center [381, 116] width 258 height 18
click at [532, 121] on span at bounding box center [530, 119] width 9 height 9
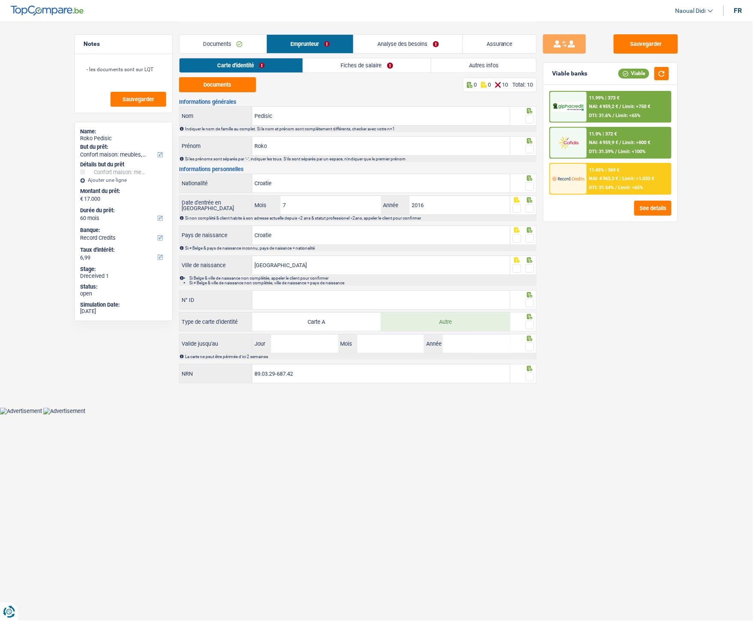
click at [0, 0] on input "radio" at bounding box center [0, 0] width 0 height 0
click at [531, 148] on span at bounding box center [530, 149] width 9 height 9
click at [0, 0] on input "radio" at bounding box center [0, 0] width 0 height 0
click at [529, 189] on span at bounding box center [530, 186] width 9 height 9
click at [0, 0] on input "radio" at bounding box center [0, 0] width 0 height 0
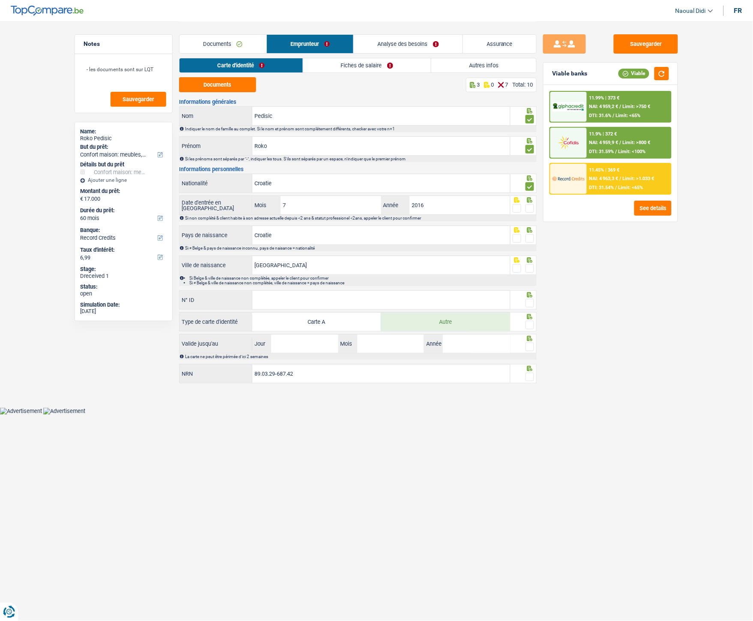
click at [530, 211] on span at bounding box center [530, 208] width 9 height 9
click at [0, 0] on input "radio" at bounding box center [0, 0] width 0 height 0
click at [529, 240] on span at bounding box center [530, 238] width 9 height 9
click at [0, 0] on input "radio" at bounding box center [0, 0] width 0 height 0
click at [533, 269] on span at bounding box center [530, 268] width 9 height 9
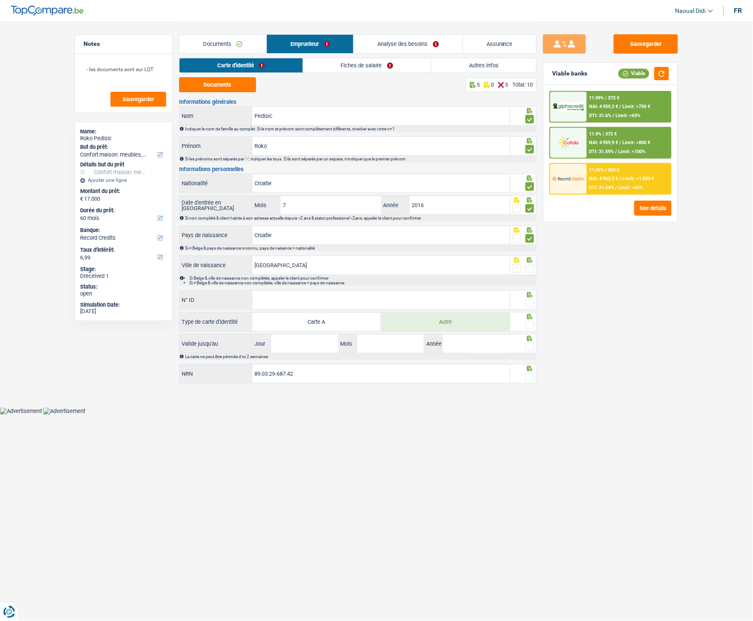
click at [0, 0] on input "radio" at bounding box center [0, 0] width 0 height 0
click at [392, 288] on div "Informations générales Pedisic Nom Indiquer le nom de famille au complet. Si le…" at bounding box center [358, 241] width 358 height 285
click at [388, 294] on input "N° ID" at bounding box center [381, 300] width 258 height 18
paste input "B-4530043-46"
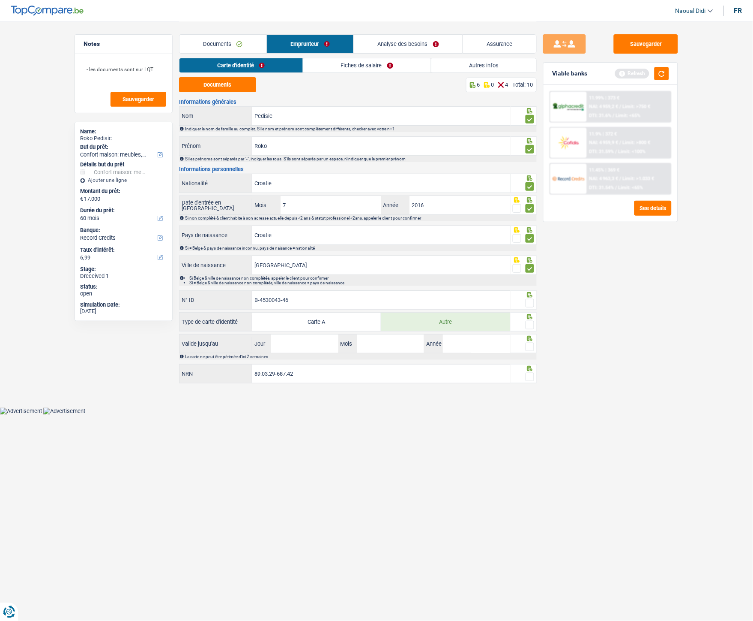
type input "B-4530043-46"
click at [530, 304] on span at bounding box center [530, 303] width 9 height 9
click at [0, 0] on input "radio" at bounding box center [0, 0] width 0 height 0
click at [530, 323] on span at bounding box center [530, 325] width 9 height 9
click at [0, 0] on input "radio" at bounding box center [0, 0] width 0 height 0
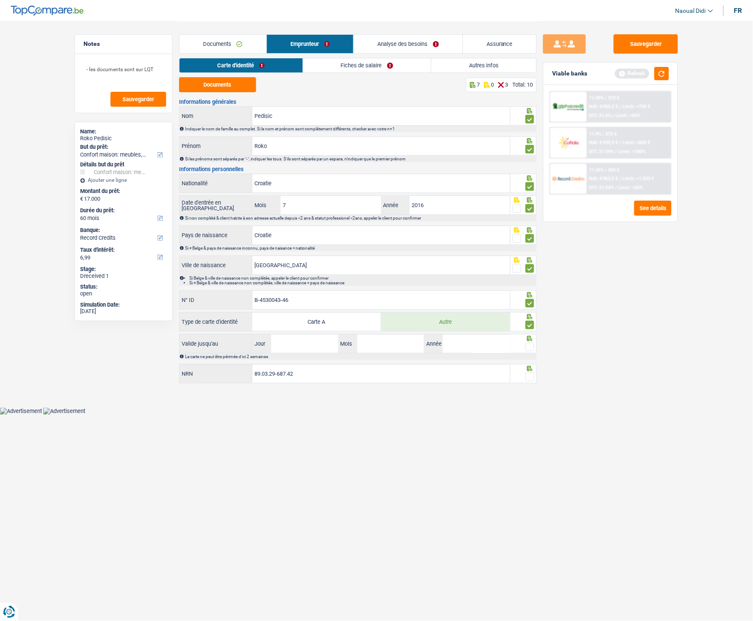
click at [530, 323] on span at bounding box center [530, 325] width 9 height 9
click at [0, 0] on input "radio" at bounding box center [0, 0] width 0 height 0
click at [293, 339] on input "Jour" at bounding box center [304, 343] width 67 height 18
type input "2"
type input "12"
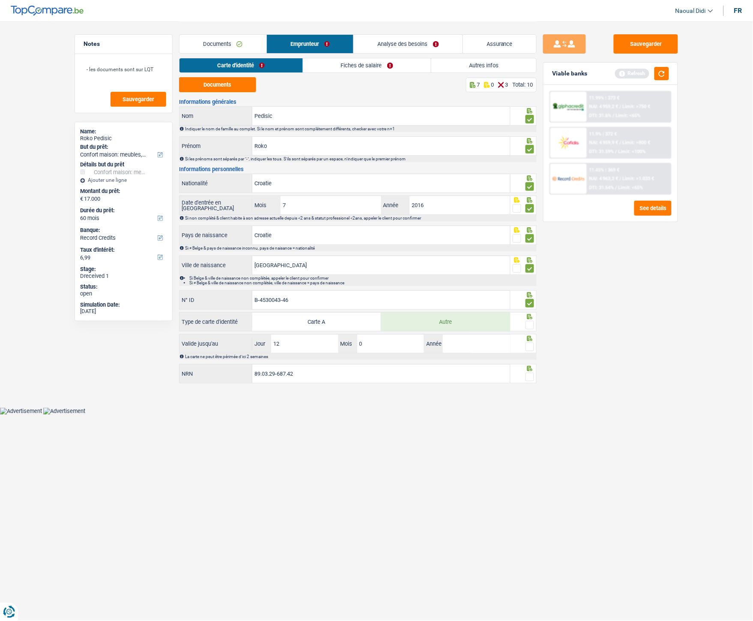
type input "05"
type input "2026"
click at [530, 345] on span at bounding box center [530, 346] width 9 height 9
click at [0, 0] on input "radio" at bounding box center [0, 0] width 0 height 0
click at [529, 347] on span at bounding box center [530, 376] width 9 height 9
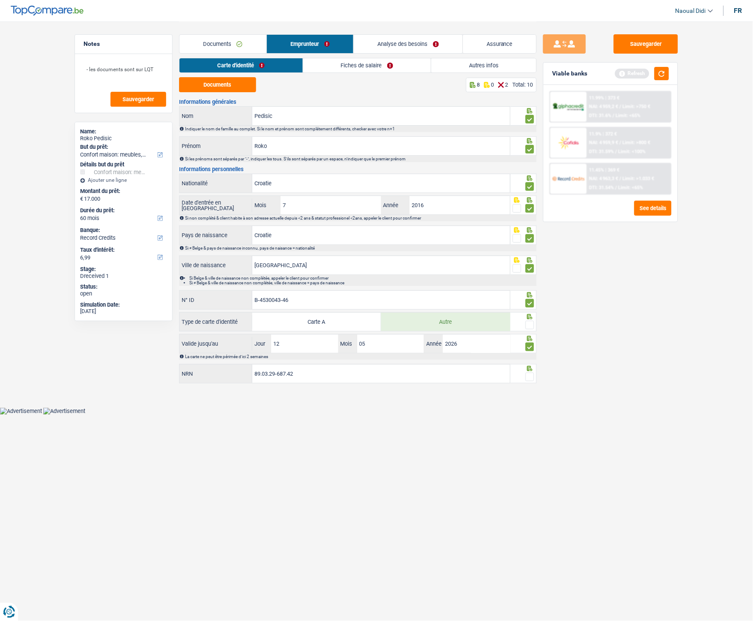
click at [0, 0] on input "radio" at bounding box center [0, 0] width 0 height 0
click at [530, 324] on span at bounding box center [530, 325] width 9 height 9
click at [0, 0] on input "radio" at bounding box center [0, 0] width 0 height 0
click at [349, 67] on link "Fiches de salaire" at bounding box center [367, 65] width 128 height 14
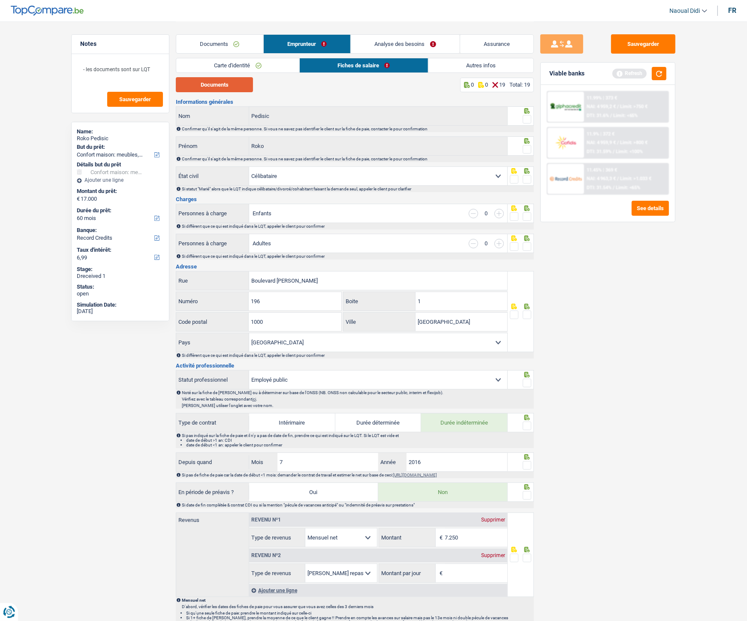
click at [222, 84] on button "Documents" at bounding box center [214, 84] width 77 height 15
click at [528, 123] on span at bounding box center [526, 119] width 9 height 9
click at [0, 0] on input "radio" at bounding box center [0, 0] width 0 height 0
click at [523, 153] on div at bounding box center [526, 149] width 9 height 11
click at [525, 181] on span at bounding box center [526, 179] width 9 height 9
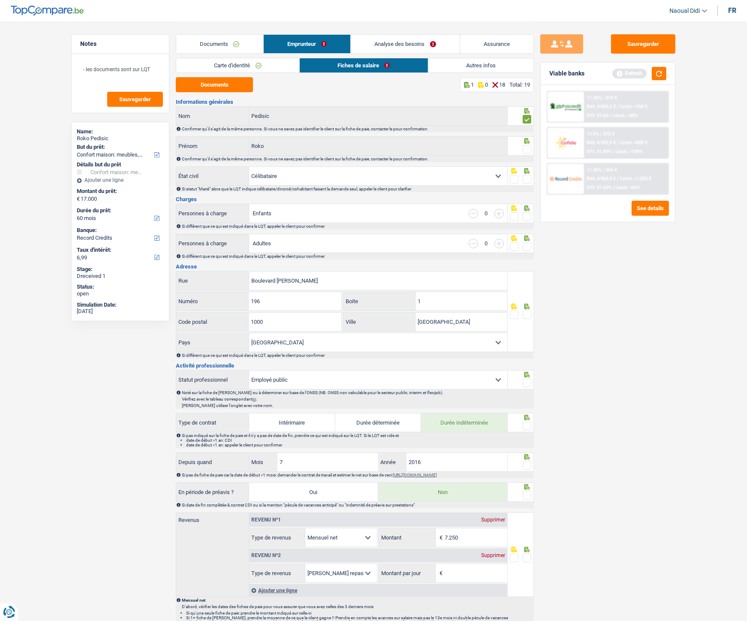
click at [0, 0] on input "radio" at bounding box center [0, 0] width 0 height 0
click at [526, 216] on span at bounding box center [526, 216] width 9 height 9
click at [0, 0] on input "radio" at bounding box center [0, 0] width 0 height 0
click at [528, 247] on span at bounding box center [526, 246] width 9 height 9
click at [0, 0] on input "radio" at bounding box center [0, 0] width 0 height 0
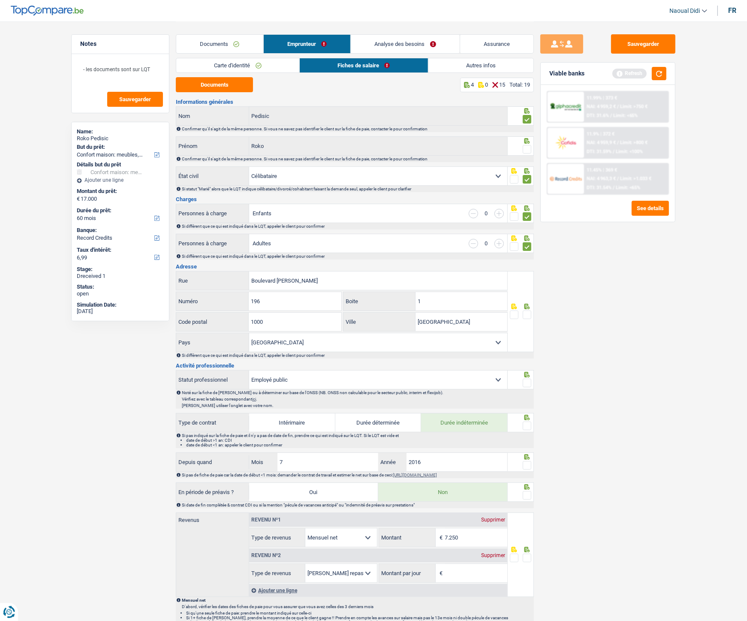
click at [526, 315] on span at bounding box center [526, 314] width 9 height 9
click at [0, 0] on input "radio" at bounding box center [0, 0] width 0 height 0
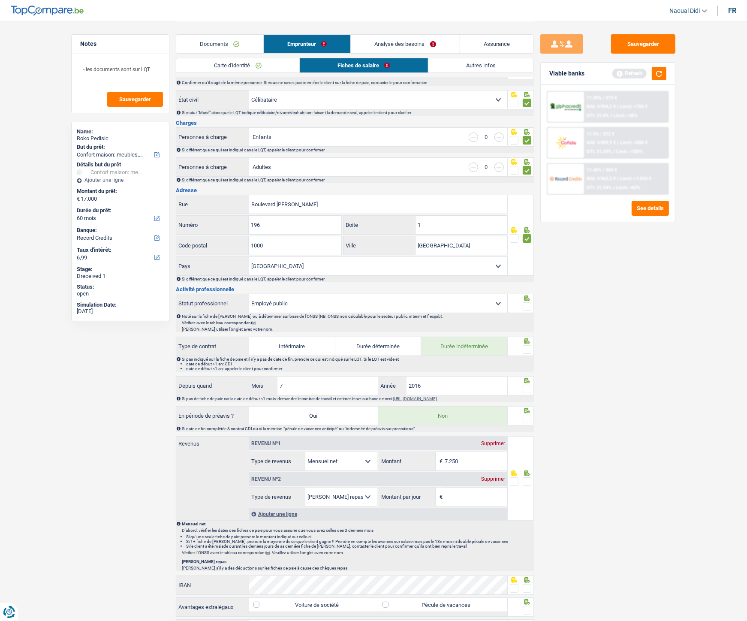
scroll to position [95, 0]
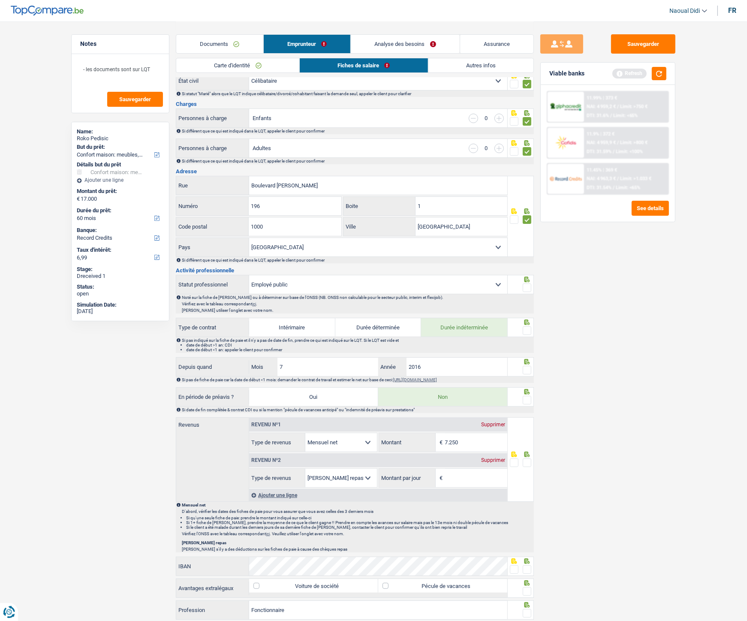
click at [528, 286] on span at bounding box center [526, 287] width 9 height 9
click at [0, 0] on input "radio" at bounding box center [0, 0] width 0 height 0
click at [524, 328] on span at bounding box center [526, 330] width 9 height 9
click at [0, 0] on input "radio" at bounding box center [0, 0] width 0 height 0
click at [525, 347] on span at bounding box center [526, 370] width 9 height 9
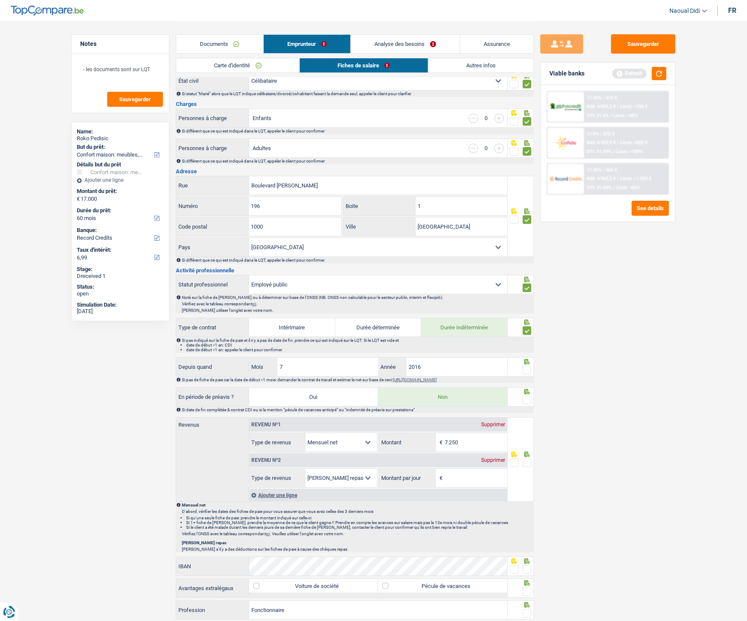
click at [0, 0] on input "radio" at bounding box center [0, 0] width 0 height 0
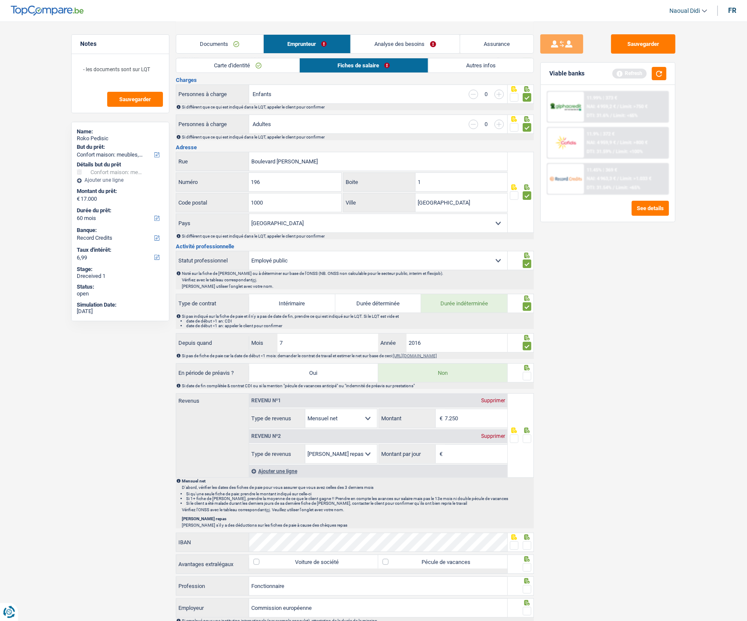
scroll to position [143, 0]
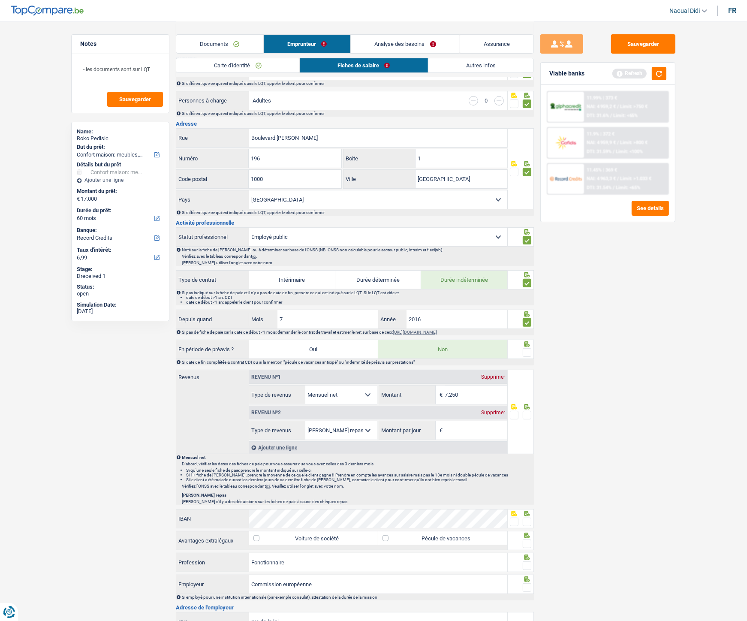
drag, startPoint x: 527, startPoint y: 354, endPoint x: 527, endPoint y: 361, distance: 7.3
click at [527, 347] on span at bounding box center [526, 352] width 9 height 9
click at [0, 0] on input "radio" at bounding box center [0, 0] width 0 height 0
click at [488, 347] on div "Supprimer" at bounding box center [493, 412] width 28 height 5
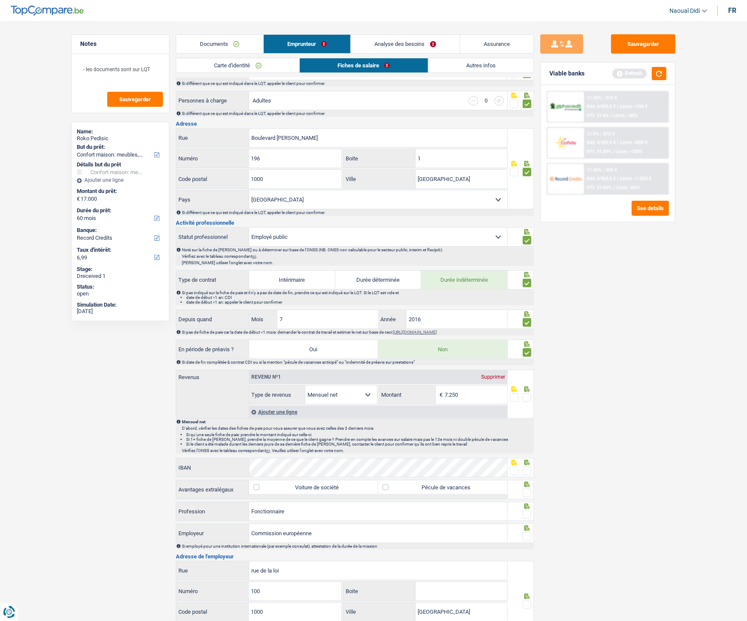
click at [525, 347] on span at bounding box center [526, 397] width 9 height 9
click at [0, 0] on input "radio" at bounding box center [0, 0] width 0 height 0
click at [469, 347] on input "7.250" at bounding box center [476, 394] width 62 height 18
type input "7.489"
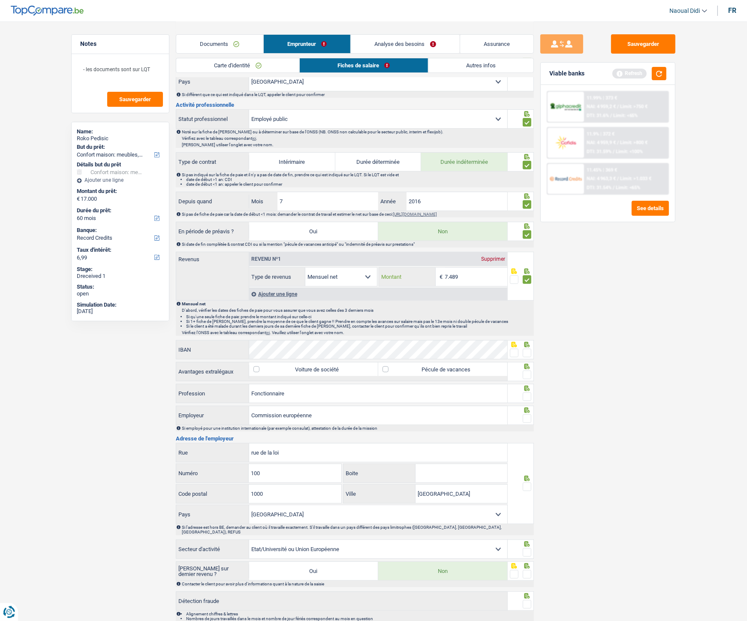
scroll to position [285, 0]
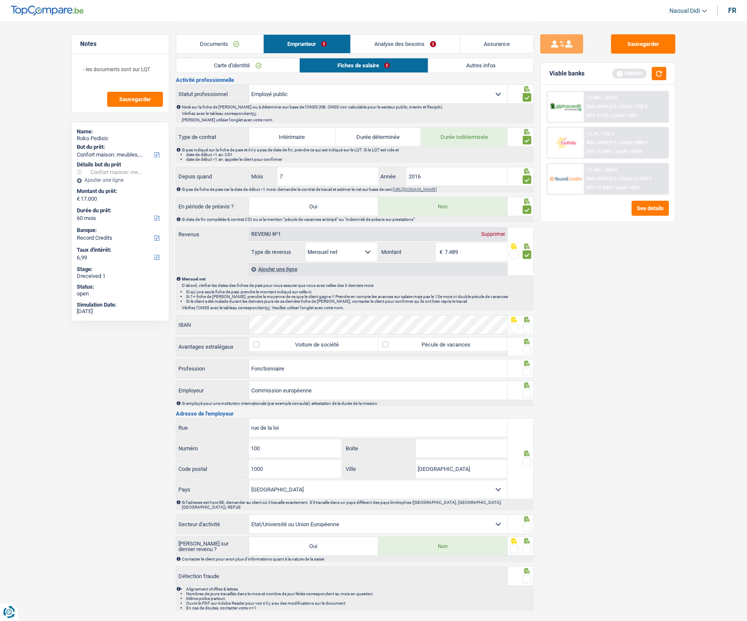
click at [513, 328] on span at bounding box center [514, 328] width 9 height 9
click at [0, 0] on input "radio" at bounding box center [0, 0] width 0 height 0
click at [467, 345] on label "Pécule de vacances" at bounding box center [442, 344] width 129 height 14
click at [467, 345] on input "Pécule de vacances" at bounding box center [442, 344] width 129 height 14
checkbox input "true"
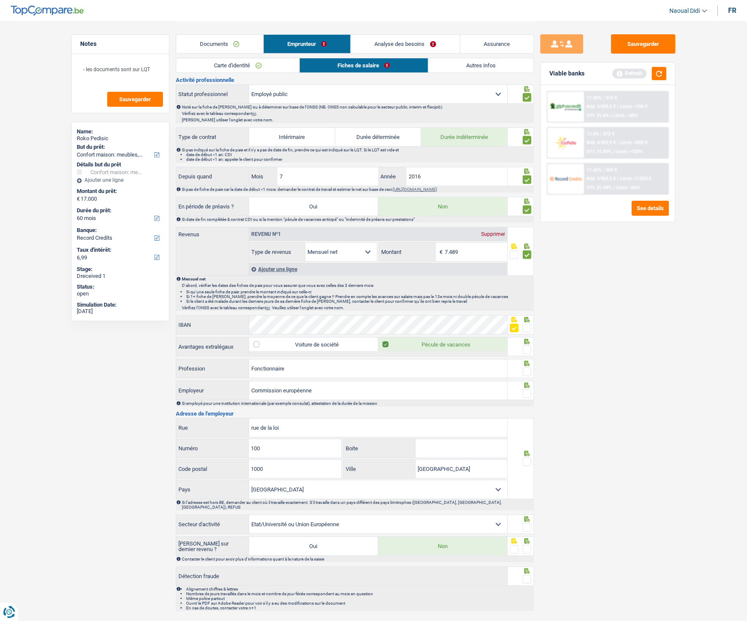
click at [526, 347] on span at bounding box center [526, 349] width 9 height 9
click at [0, 0] on input "radio" at bounding box center [0, 0] width 0 height 0
click at [524, 347] on span at bounding box center [526, 371] width 9 height 9
click at [0, 0] on input "radio" at bounding box center [0, 0] width 0 height 0
click at [526, 347] on span at bounding box center [526, 393] width 9 height 9
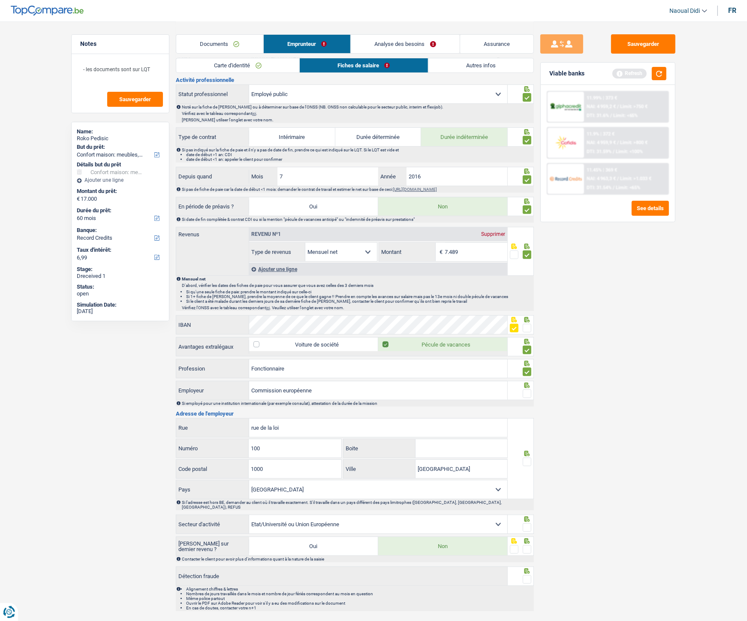
click at [0, 0] on input "radio" at bounding box center [0, 0] width 0 height 0
click at [527, 347] on span at bounding box center [526, 461] width 9 height 9
click at [0, 0] on input "radio" at bounding box center [0, 0] width 0 height 0
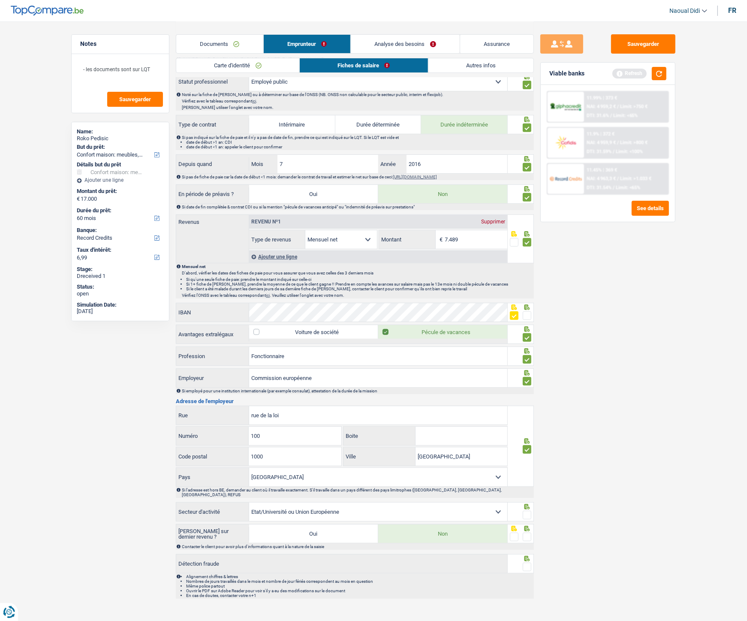
scroll to position [305, 0]
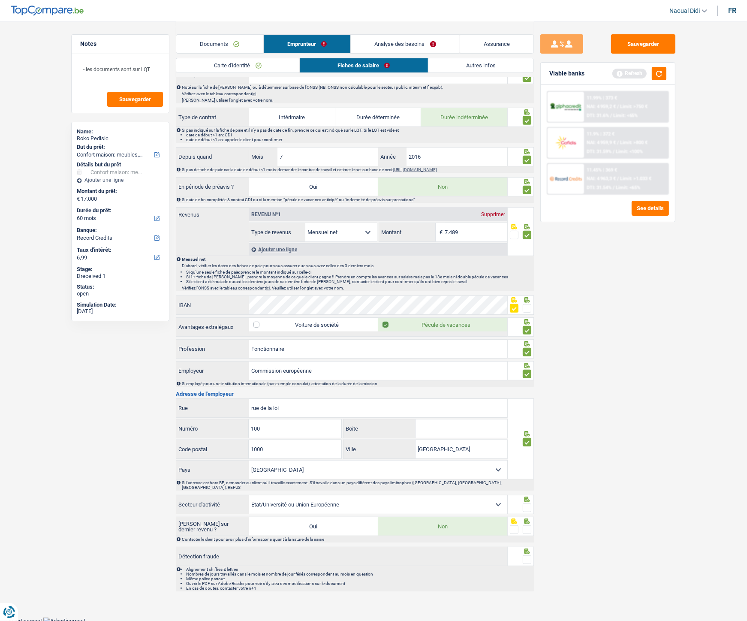
click at [525, 347] on span at bounding box center [526, 507] width 9 height 9
click at [0, 0] on input "radio" at bounding box center [0, 0] width 0 height 0
click at [526, 347] on span at bounding box center [526, 529] width 9 height 9
click at [0, 0] on input "radio" at bounding box center [0, 0] width 0 height 0
click at [526, 347] on span at bounding box center [526, 529] width 9 height 9
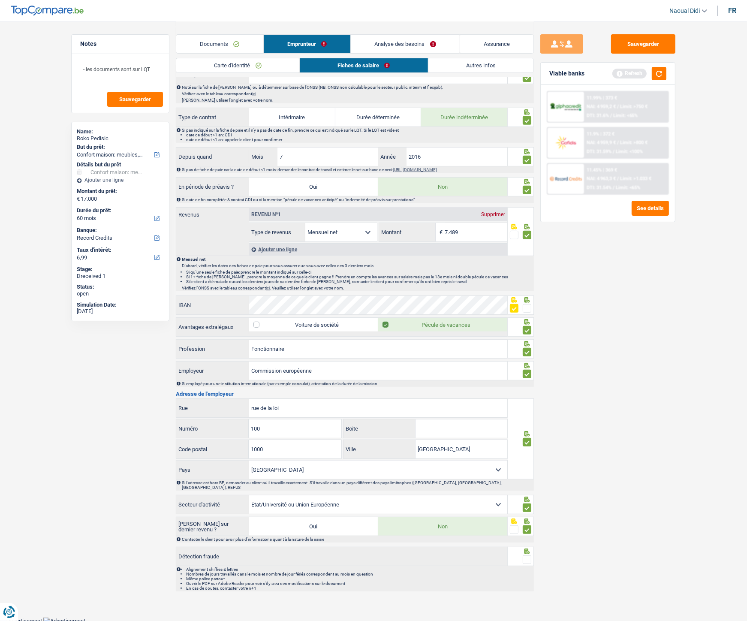
click at [0, 0] on input "radio" at bounding box center [0, 0] width 0 height 0
click at [526, 347] on span at bounding box center [526, 559] width 9 height 9
click at [0, 0] on input "radio" at bounding box center [0, 0] width 0 height 0
click at [528, 347] on span at bounding box center [526, 529] width 9 height 9
click at [0, 0] on input "radio" at bounding box center [0, 0] width 0 height 0
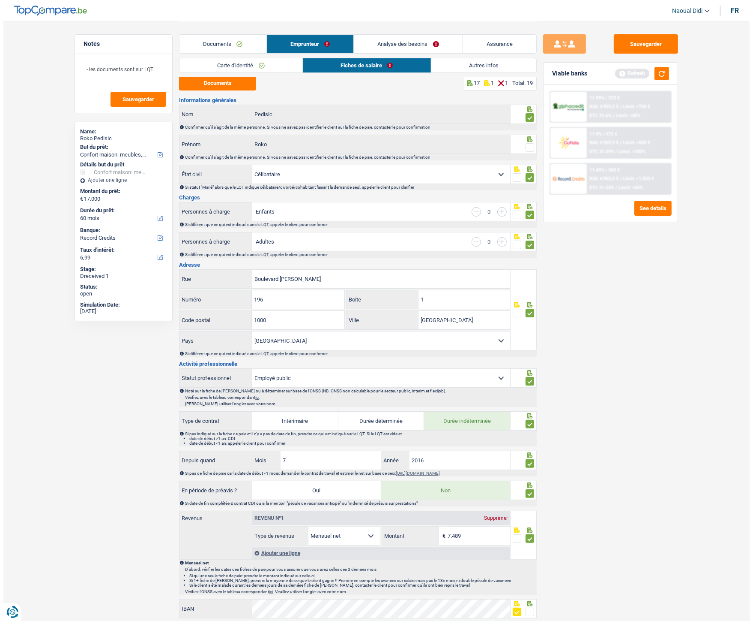
scroll to position [0, 0]
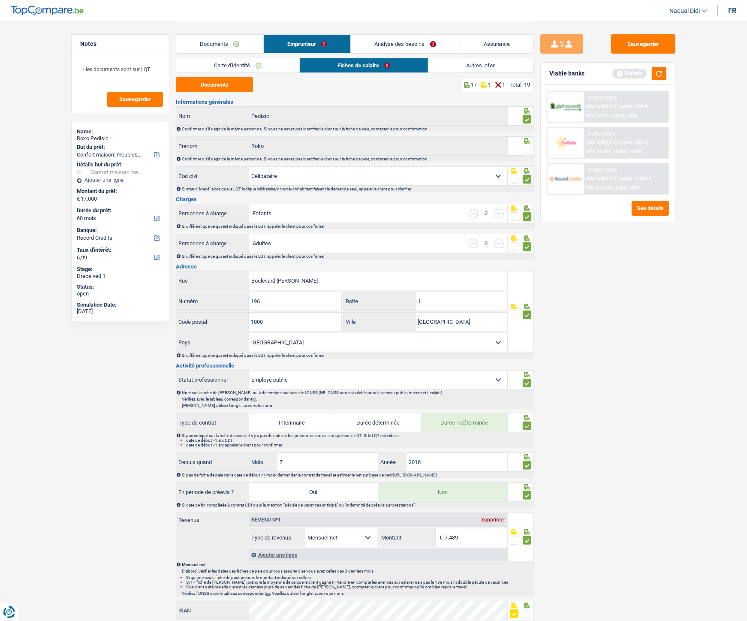
click at [528, 150] on span at bounding box center [526, 149] width 9 height 9
click at [0, 0] on input "radio" at bounding box center [0, 0] width 0 height 0
click at [412, 48] on link "Analyse des besoins" at bounding box center [405, 44] width 109 height 18
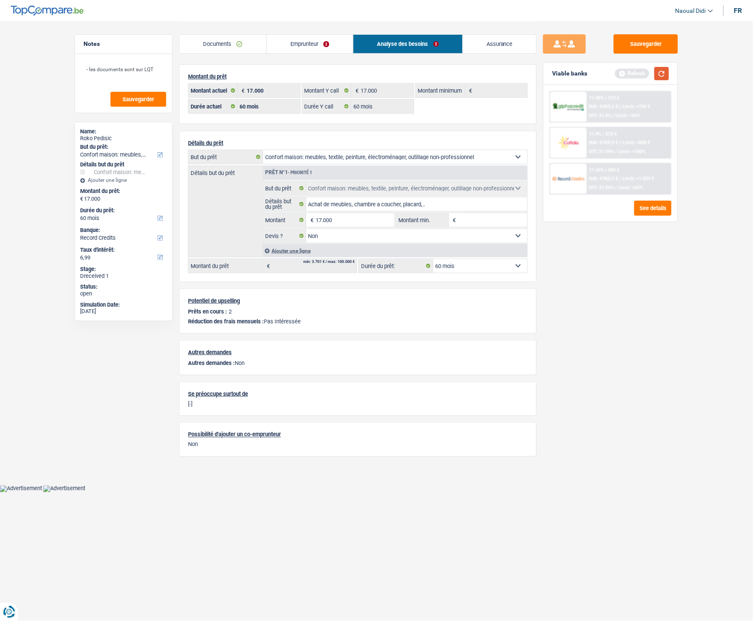
click at [661, 69] on button "button" at bounding box center [662, 73] width 15 height 13
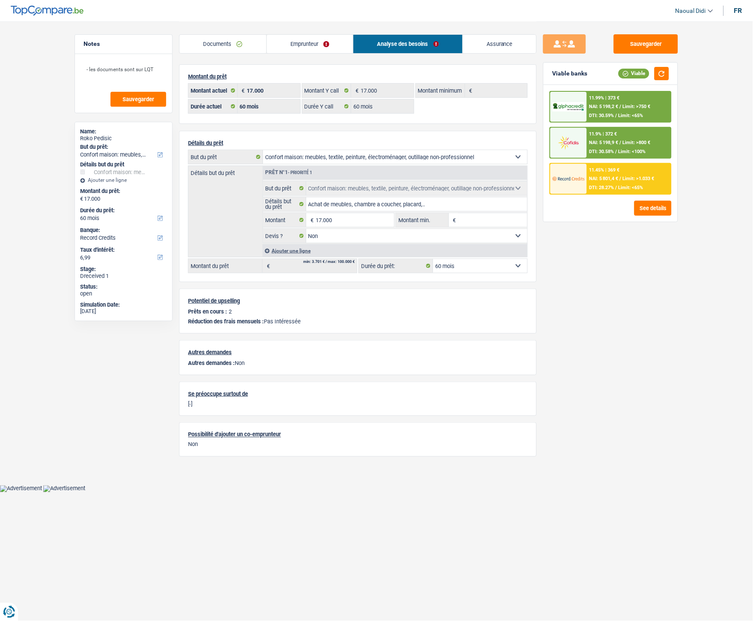
click at [606, 106] on span "NAI: 5 198,2 €" at bounding box center [604, 107] width 29 height 6
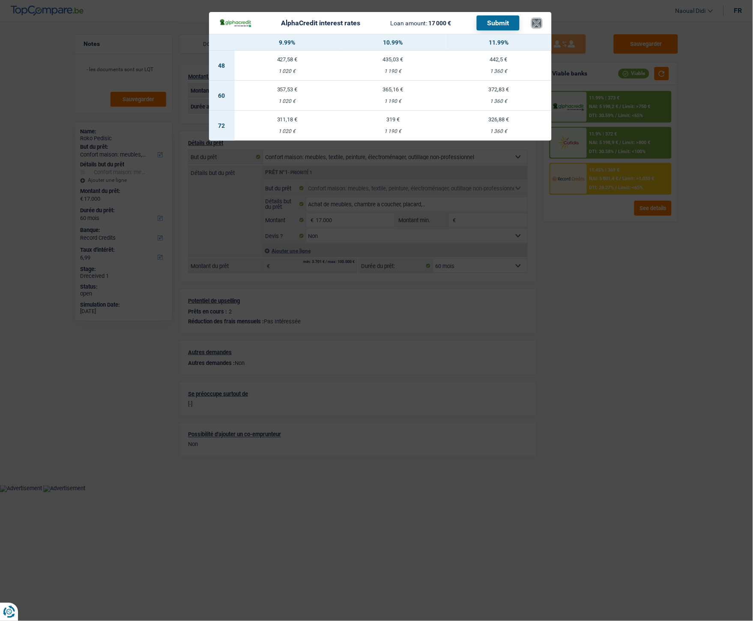
click at [534, 24] on button "×" at bounding box center [537, 23] width 9 height 9
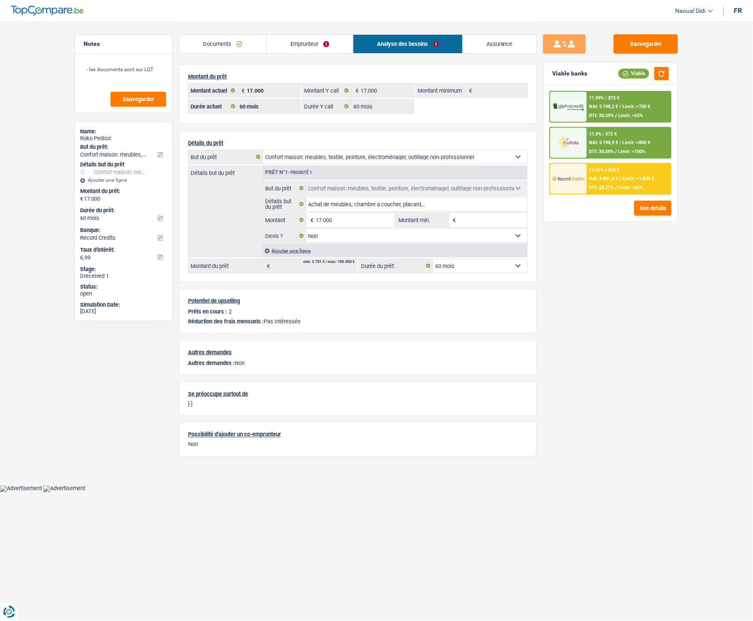
click at [608, 111] on div "11.99% | 373 € NAI: 5 198,2 € / Limit: >750 € DTI: 30.59% / Limit: <65%" at bounding box center [629, 107] width 84 height 30
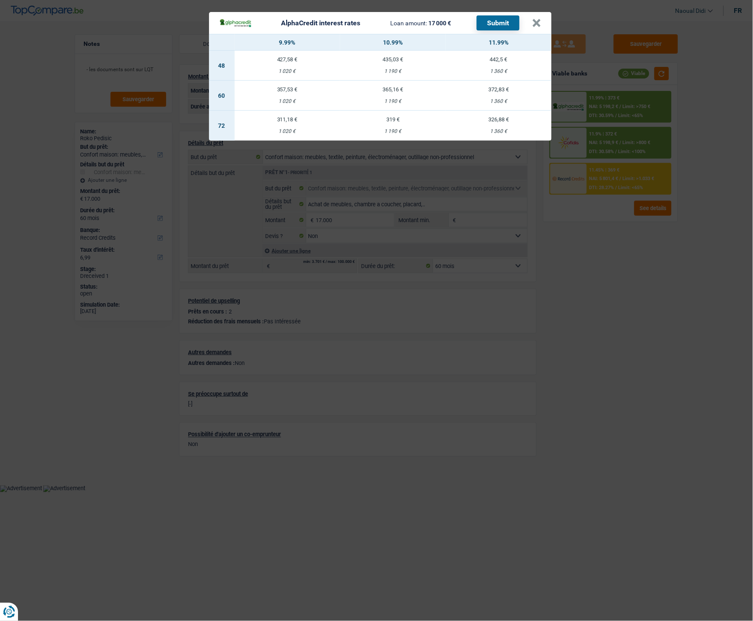
click at [499, 93] on td "372,83 € 1 360 €" at bounding box center [499, 96] width 106 height 30
select select "alphacredit"
type input "11,99"
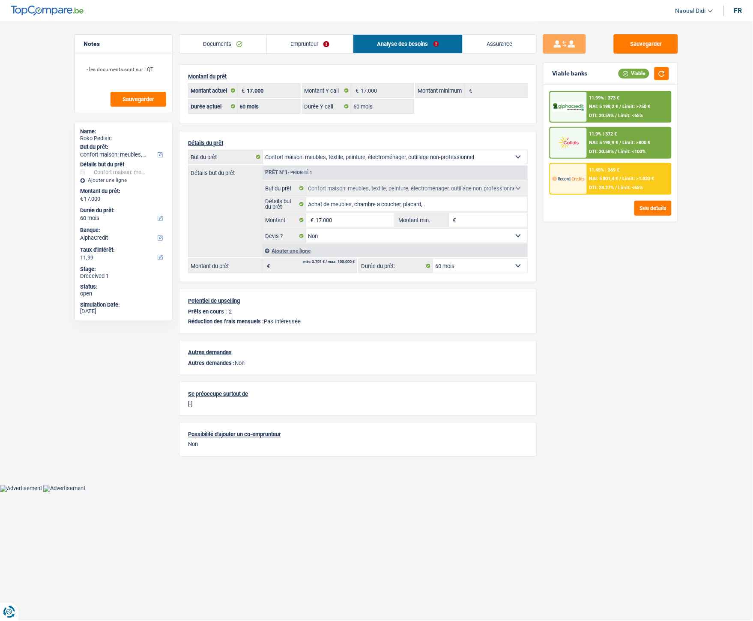
click at [616, 94] on div "11.99% | 373 € NAI: 5 198,2 € / Limit: >750 € DTI: 30.59% / Limit: <65%" at bounding box center [629, 107] width 84 height 30
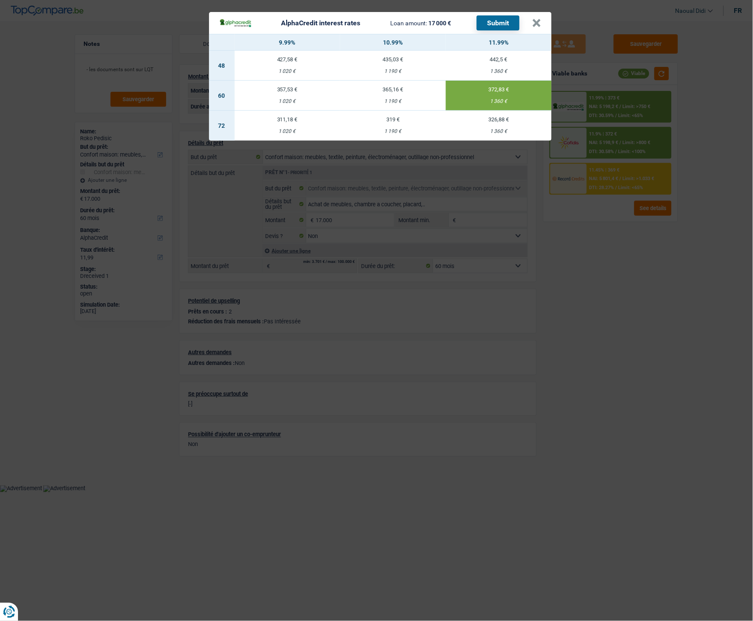
click at [502, 27] on button "Submit" at bounding box center [498, 22] width 43 height 15
click at [542, 18] on header "AlphaCredit interest rates Loan amount: 17 000 € Submit ×" at bounding box center [380, 23] width 343 height 22
click at [530, 20] on div "AlphaCredit interest rates Loan amount: 17 000 € Submit" at bounding box center [375, 22] width 313 height 15
click at [531, 20] on div "AlphaCredit interest rates Loan amount: 17 000 € Submit" at bounding box center [375, 22] width 313 height 15
click at [534, 21] on button "×" at bounding box center [537, 23] width 9 height 9
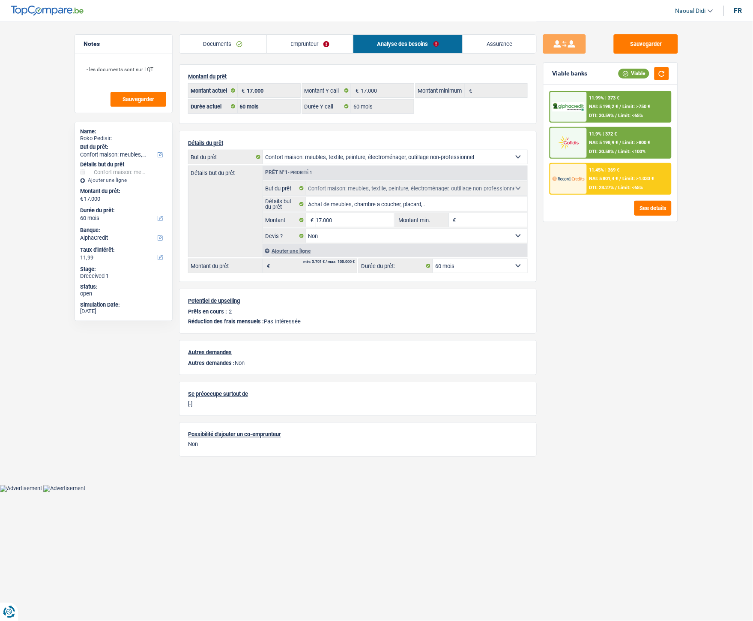
click at [621, 179] on div "11.45% | 369 € NAI: 5 801,4 € / Limit: >1.033 € DTI: 28.27% / Limit: <65%" at bounding box center [629, 179] width 84 height 30
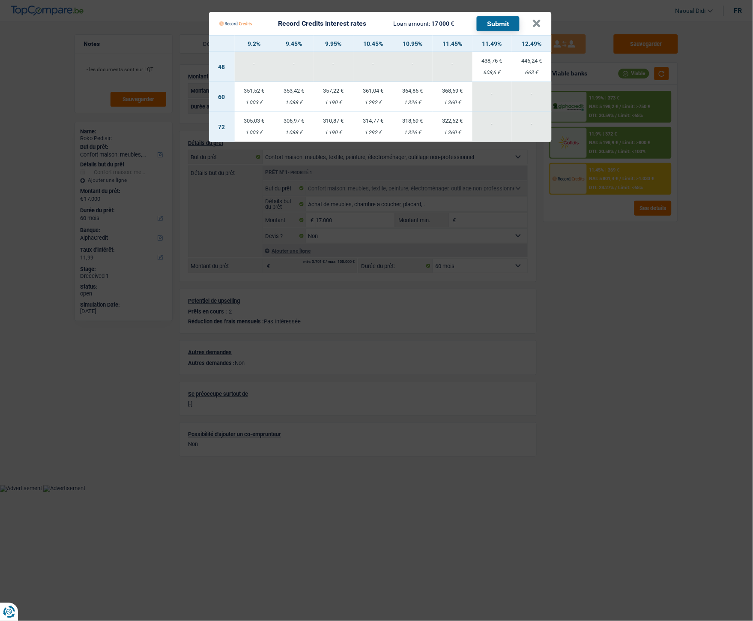
click at [453, 98] on td "368,69 € 1 360 €" at bounding box center [453, 97] width 40 height 30
select select "record credits"
type input "11,45"
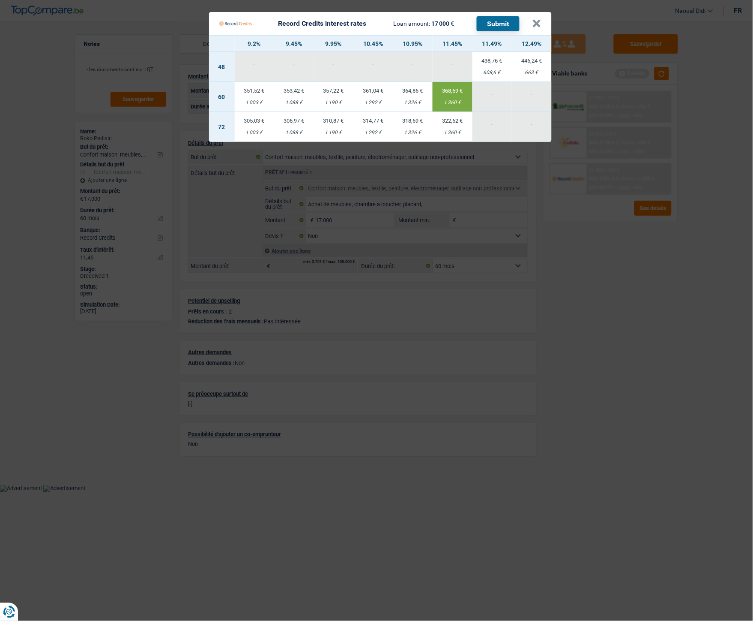
click at [496, 20] on button "Submit" at bounding box center [498, 23] width 43 height 15
click at [535, 24] on button "×" at bounding box center [537, 23] width 9 height 9
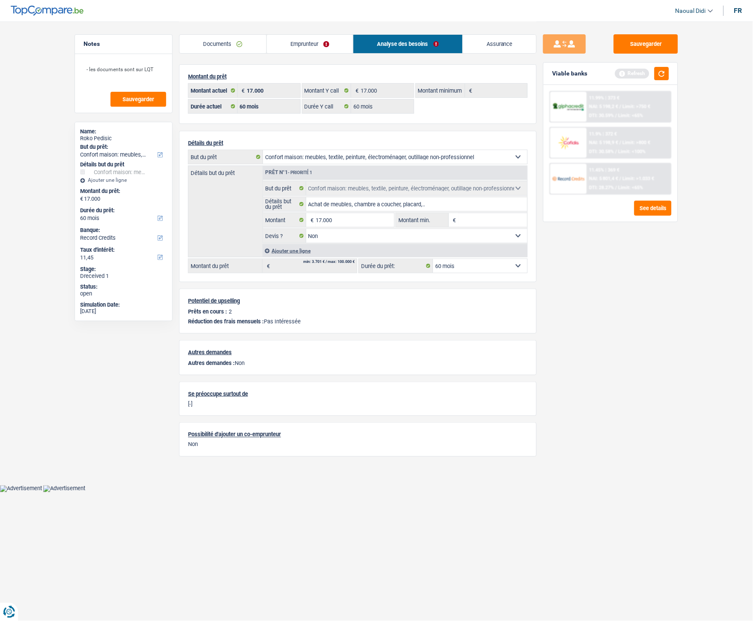
click at [609, 135] on div "11.9% | 372 € NAI: 5 198,9 € / Limit: >800 € DTI: 30.58% / Limit: <100%" at bounding box center [629, 143] width 84 height 30
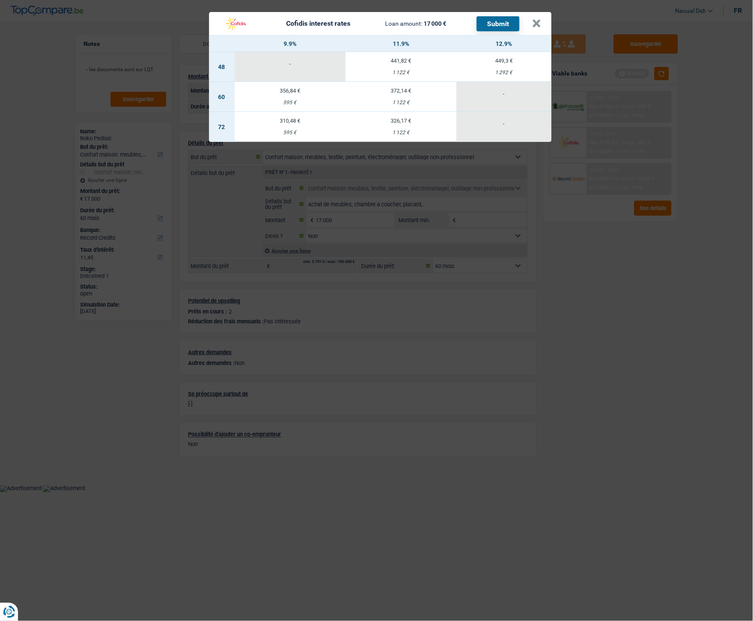
click at [409, 99] on td "372,14 € 1 122 €" at bounding box center [401, 97] width 111 height 30
select select "cofidis"
type input "11,90"
click at [495, 25] on button "Submit" at bounding box center [498, 23] width 43 height 15
click at [535, 24] on button "×" at bounding box center [537, 23] width 9 height 9
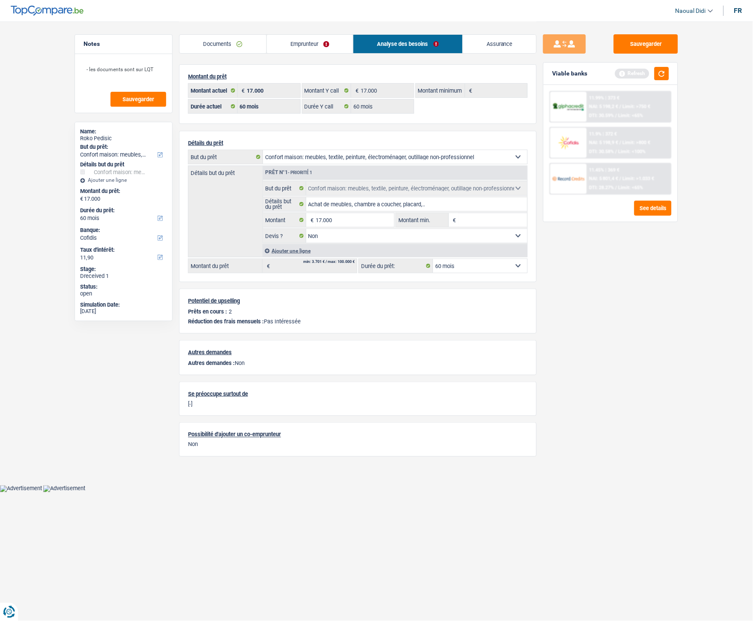
click at [221, 43] on link "Documents" at bounding box center [223, 44] width 87 height 18
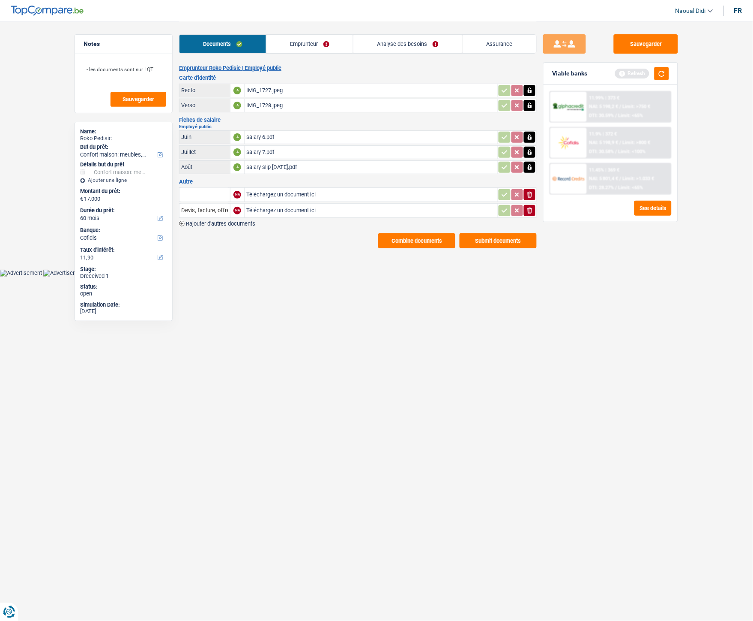
click at [498, 236] on button "Submit documents" at bounding box center [498, 240] width 77 height 15
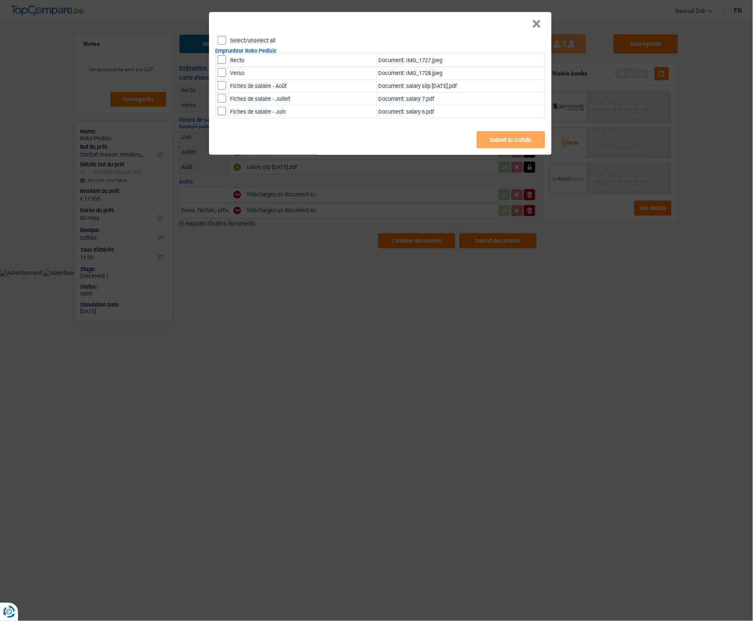
click at [221, 43] on input "Select/unselect all" at bounding box center [222, 40] width 9 height 9
checkbox input "true"
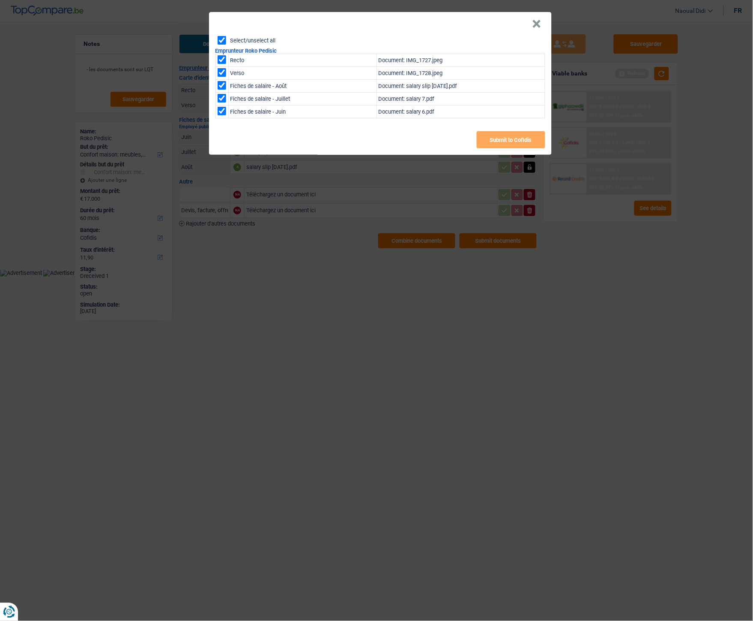
checkbox input "true"
click at [486, 143] on button "Submit to Cofidis" at bounding box center [511, 139] width 69 height 17
click at [512, 135] on button "Submit to Cofidis" at bounding box center [511, 139] width 69 height 17
click at [534, 22] on button "×" at bounding box center [537, 24] width 9 height 9
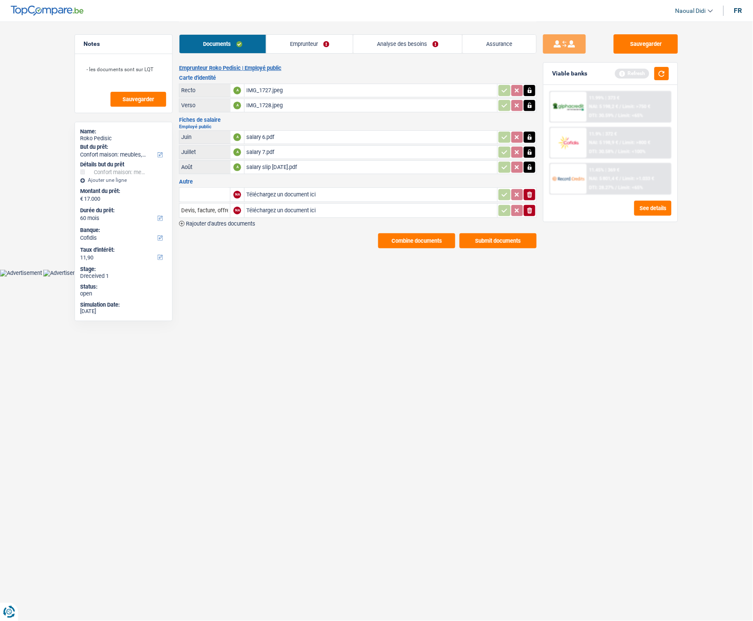
click at [416, 237] on button "Combine documents" at bounding box center [416, 240] width 77 height 15
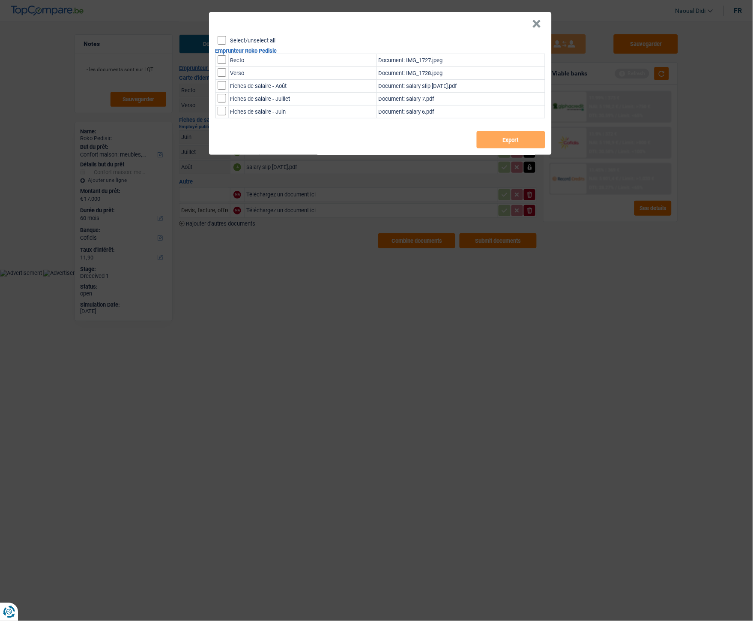
click at [220, 39] on input "Select/unselect all" at bounding box center [222, 40] width 9 height 9
checkbox input "true"
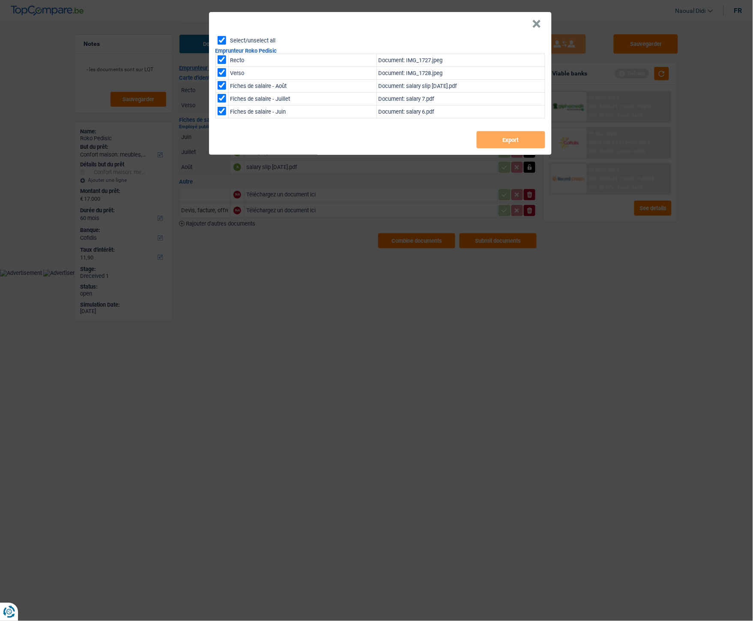
checkbox input "true"
click at [534, 139] on button "Export" at bounding box center [511, 139] width 69 height 17
click at [537, 26] on button "×" at bounding box center [537, 24] width 9 height 9
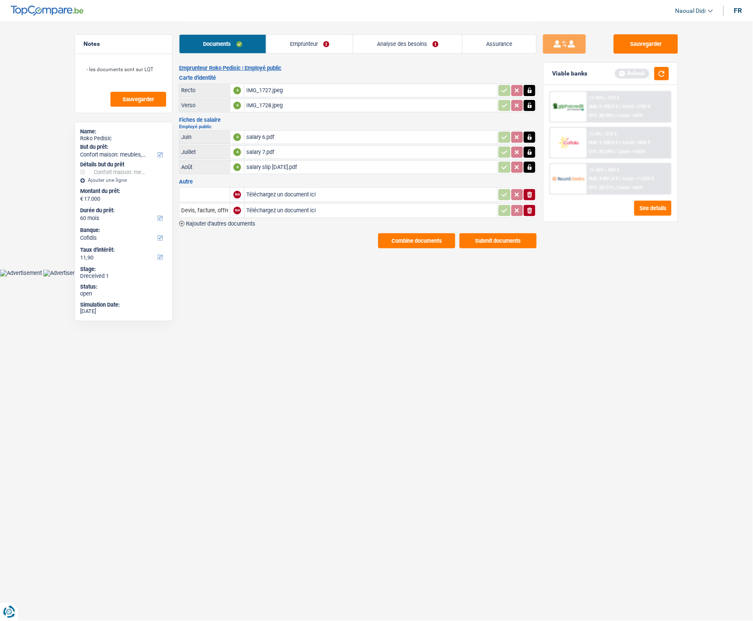
click at [313, 48] on link "Emprunteur" at bounding box center [310, 44] width 87 height 18
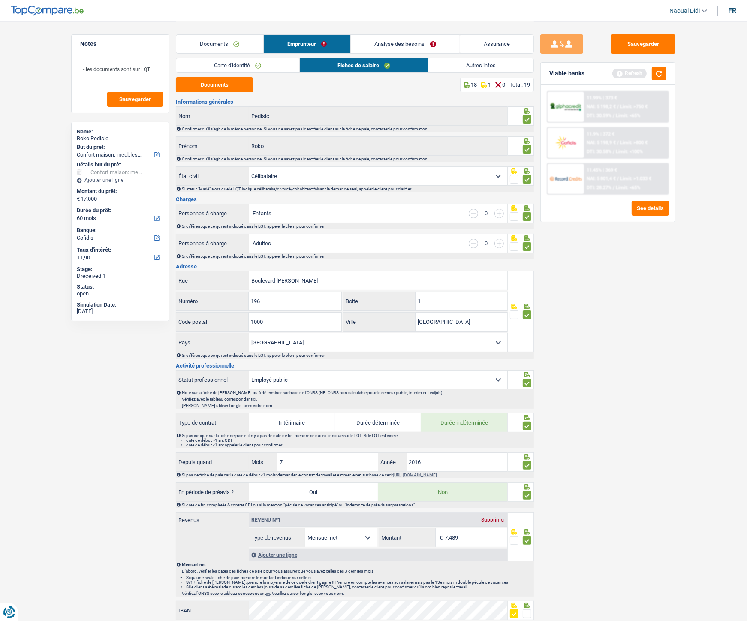
click at [219, 61] on link "Carte d'identité" at bounding box center [237, 65] width 123 height 14
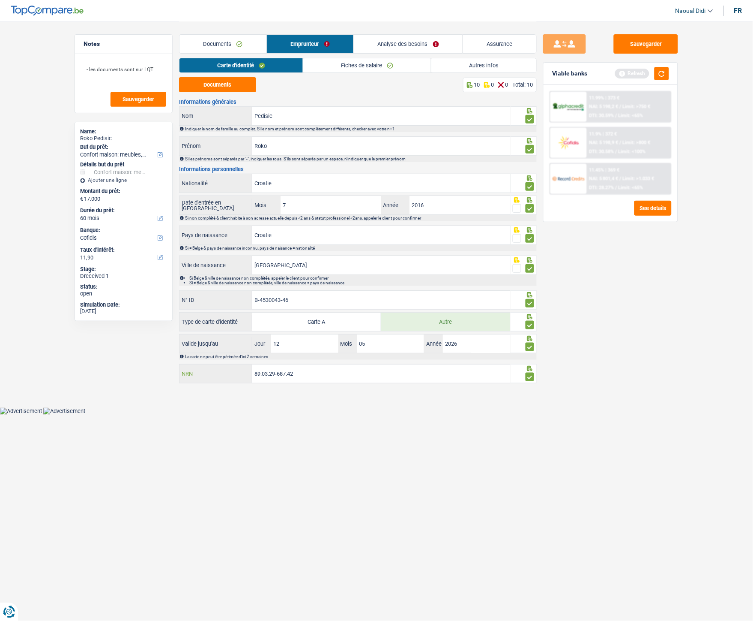
drag, startPoint x: 327, startPoint y: 376, endPoint x: 239, endPoint y: 373, distance: 87.5
click at [239, 347] on div "89.03.29-687.42 NRN" at bounding box center [345, 373] width 331 height 18
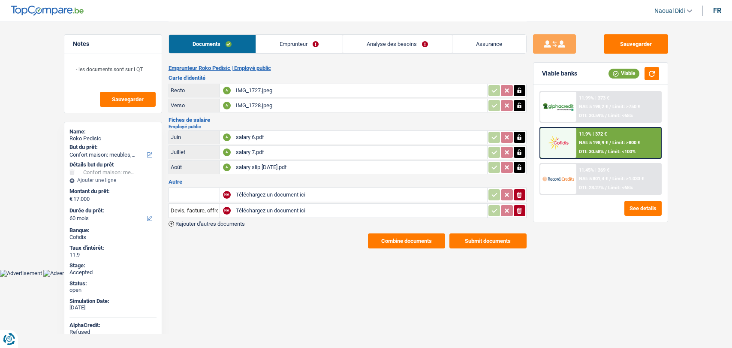
select select "household"
select select "60"
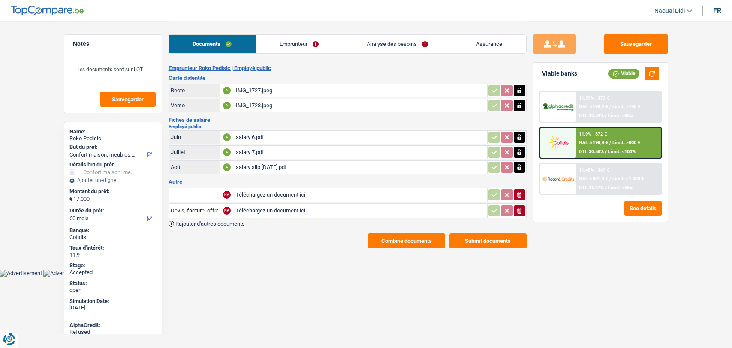
select select "household"
select select "false"
select select "60"
click at [385, 42] on link "Analyse des besoins" at bounding box center [397, 44] width 109 height 18
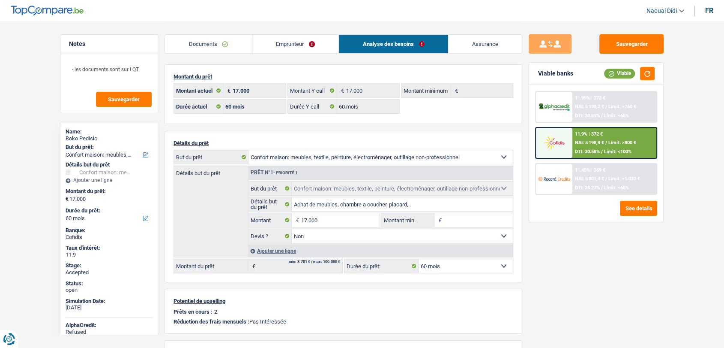
click at [190, 43] on link "Documents" at bounding box center [208, 44] width 87 height 18
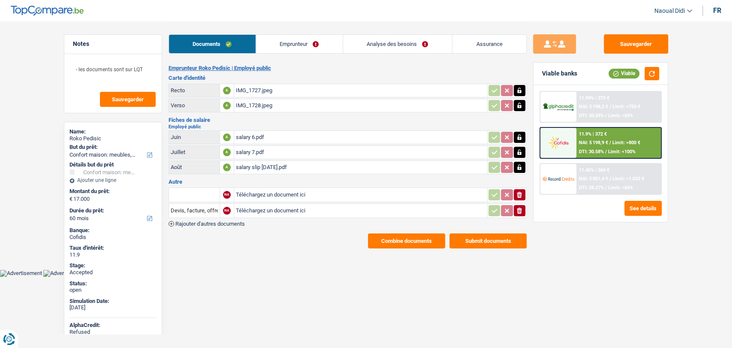
click at [251, 92] on div "IMG_1727.jpeg" at bounding box center [360, 90] width 249 height 13
click at [284, 44] on link "Emprunteur" at bounding box center [299, 44] width 87 height 18
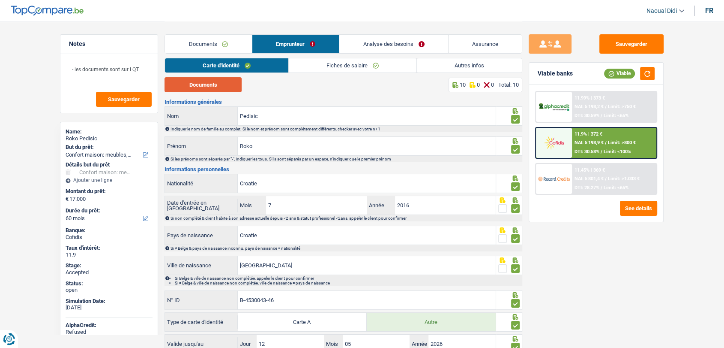
click at [215, 80] on button "Documents" at bounding box center [203, 84] width 77 height 15
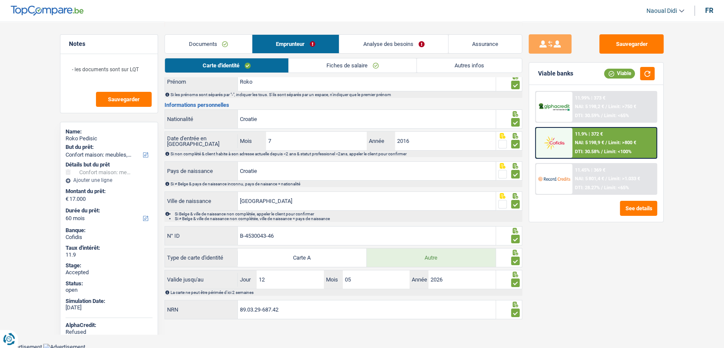
scroll to position [65, 0]
click at [240, 306] on input "89.03.29-687.42" at bounding box center [367, 308] width 258 height 18
click at [617, 42] on button "Sauvegarder" at bounding box center [632, 43] width 64 height 19
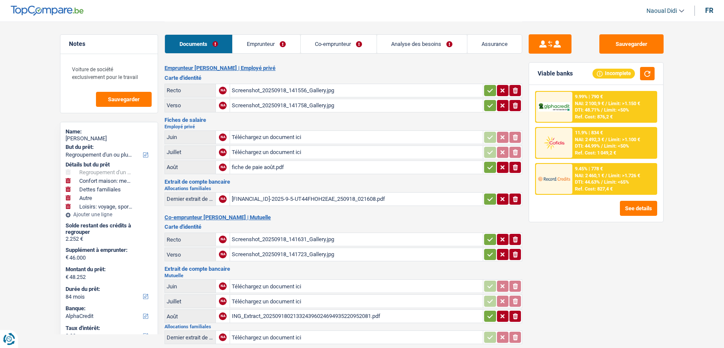
select select "refinancing"
select select "household"
select select "familyDebt"
select select "other"
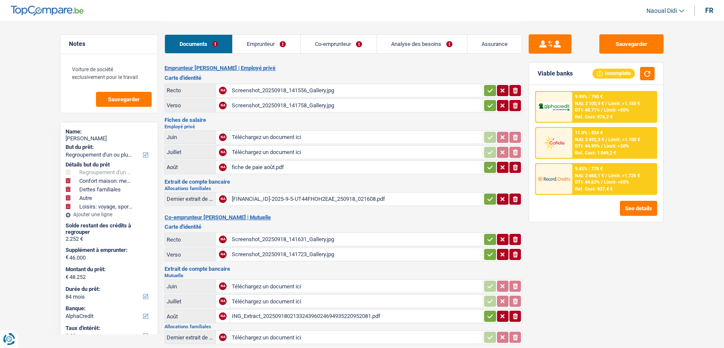
select select "hobbies"
select select "84"
select select "alphacredit"
click at [265, 167] on div "fiche de paie août.pdf" at bounding box center [356, 167] width 249 height 13
click at [288, 198] on div "[FINANCIAL_ID]-2025-9-5-UT44FHOH2EAE_250918_021608.pdf" at bounding box center [356, 198] width 249 height 13
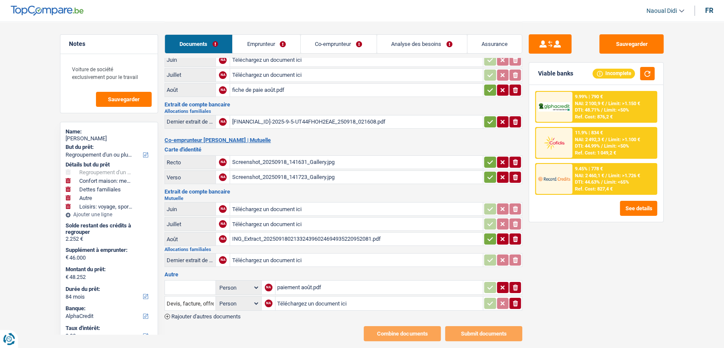
scroll to position [94, 0]
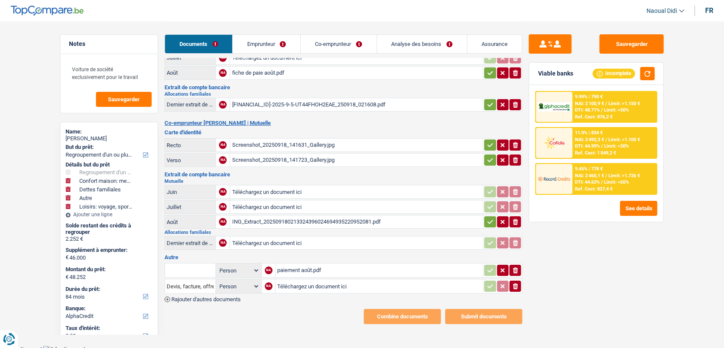
click at [278, 218] on div "ING_Extract_202509180213324396024694935220952081.pdf" at bounding box center [356, 221] width 249 height 13
click at [277, 43] on link "Emprunteur" at bounding box center [267, 44] width 68 height 18
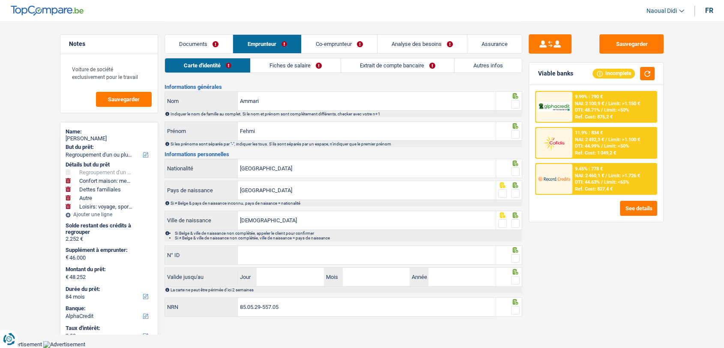
scroll to position [14, 0]
click at [303, 70] on link "Fiches de salaire" at bounding box center [296, 65] width 90 height 14
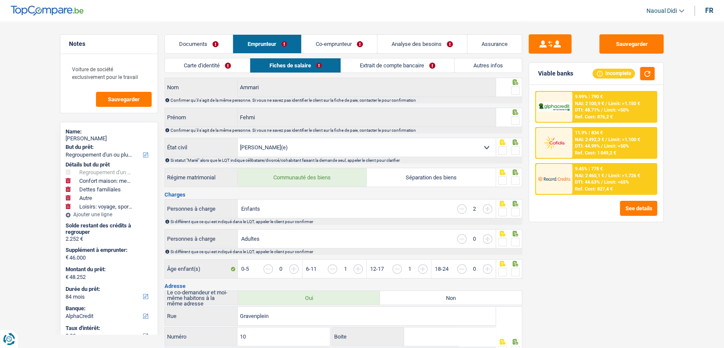
scroll to position [0, 0]
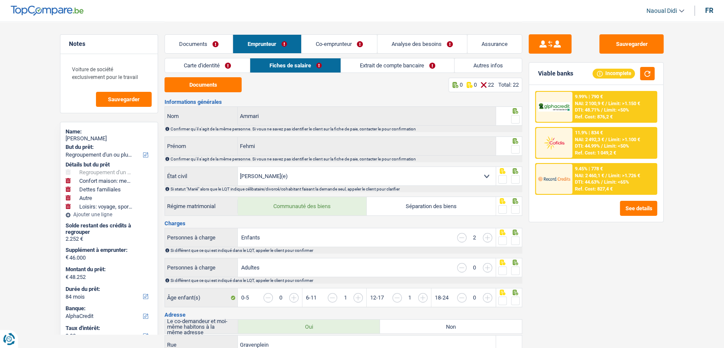
click at [343, 39] on link "Co-emprunteur" at bounding box center [339, 44] width 75 height 18
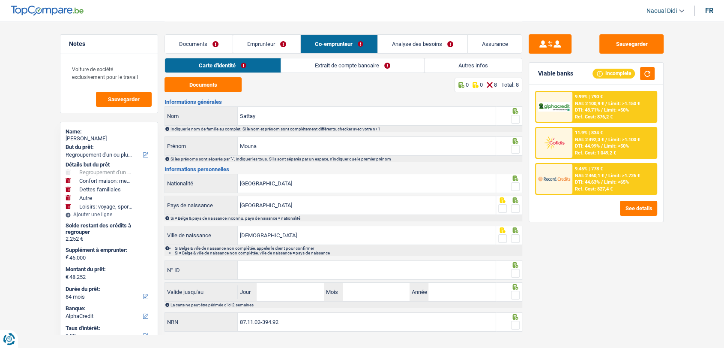
click at [377, 64] on link "Extrait de compte bancaire" at bounding box center [352, 65] width 143 height 14
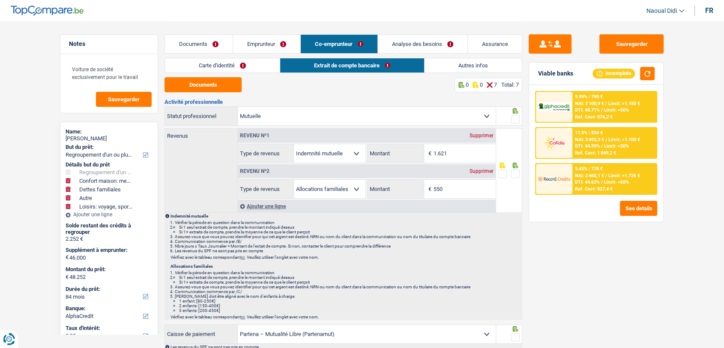
click at [237, 67] on link "Carte d'identité" at bounding box center [222, 65] width 115 height 14
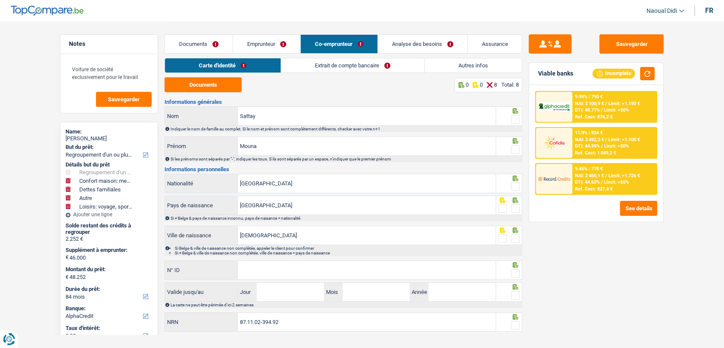
click at [262, 45] on link "Emprunteur" at bounding box center [266, 44] width 67 height 18
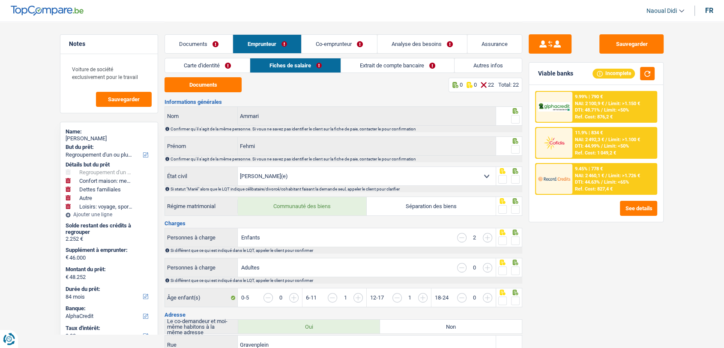
click at [198, 44] on link "Documents" at bounding box center [199, 44] width 68 height 18
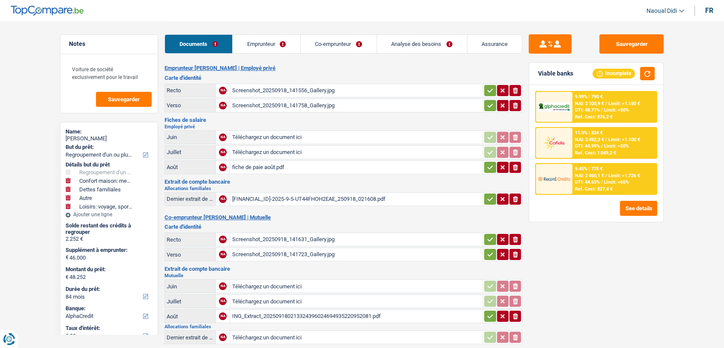
click at [295, 195] on div "[FINANCIAL_ID]-2025-9-5-UT44FHOH2EAE_250918_021608.pdf" at bounding box center [356, 198] width 249 height 13
select select "refinancing"
select select "household"
select select "familyDebt"
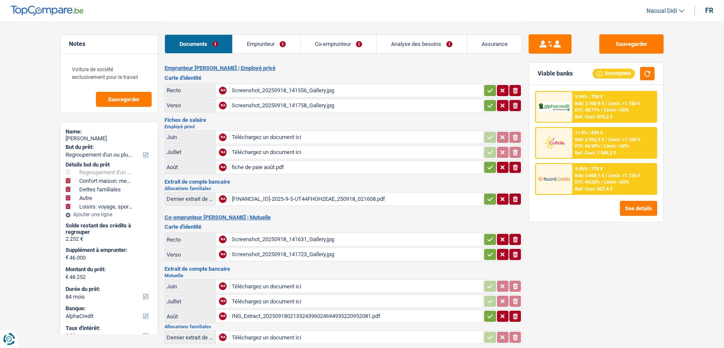
select select "other"
select select "hobbies"
select select "84"
select select "alphacredit"
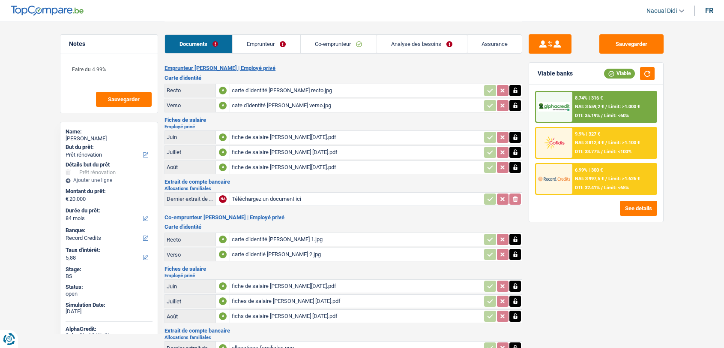
select select "renovation"
select select "84"
select select "record credits"
select select "renovation"
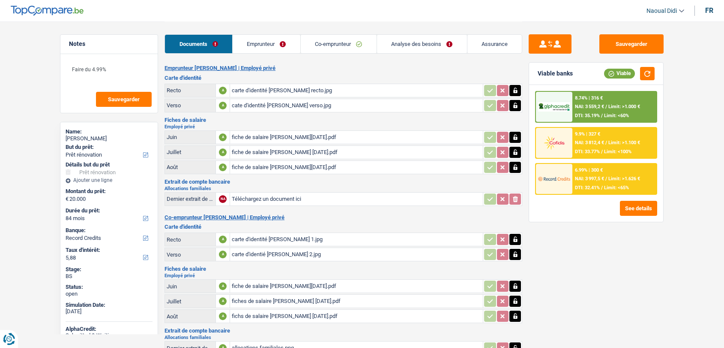
select select "renovation"
select select "84"
select select "record credits"
select select "renovation"
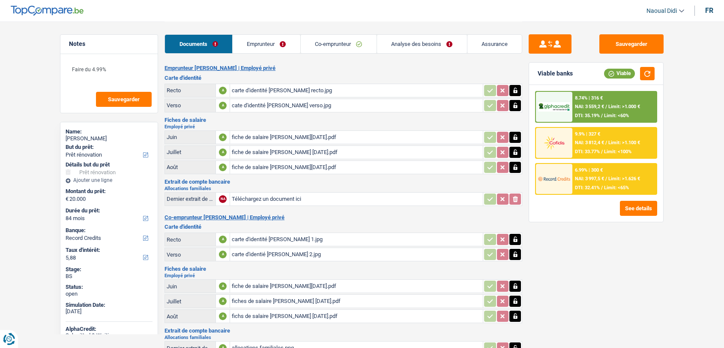
select select "84"
select select "record credits"
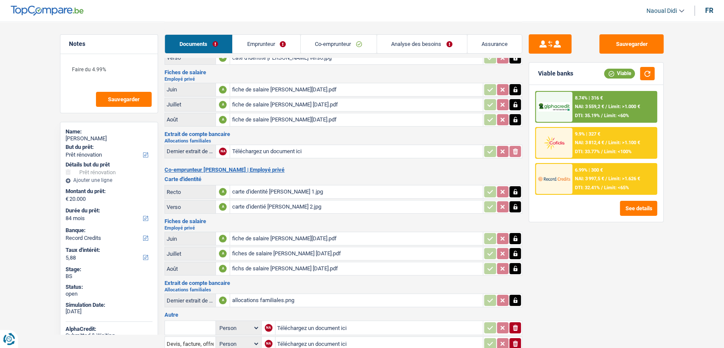
click at [275, 43] on link "Emprunteur" at bounding box center [267, 44] width 68 height 18
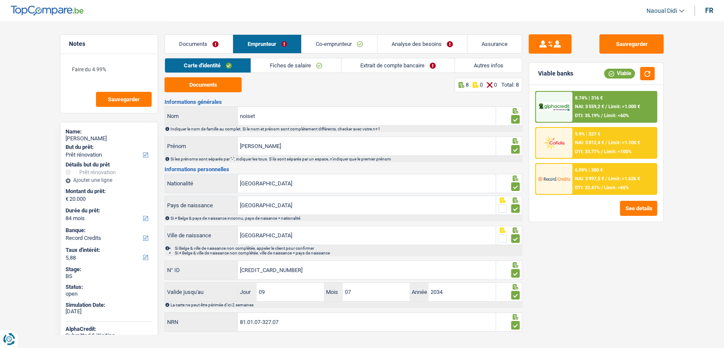
click at [334, 44] on link "Co-emprunteur" at bounding box center [339, 44] width 75 height 18
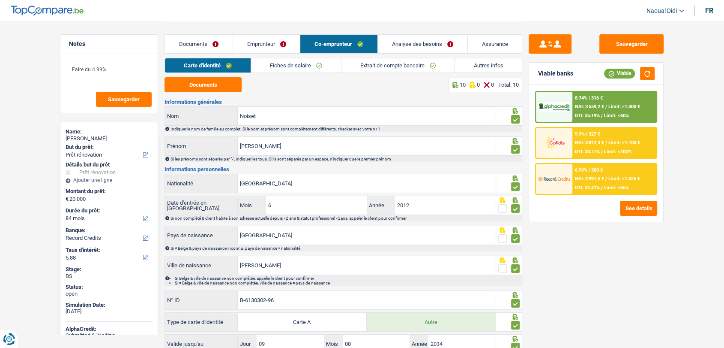
click at [202, 46] on link "Documents" at bounding box center [199, 44] width 68 height 18
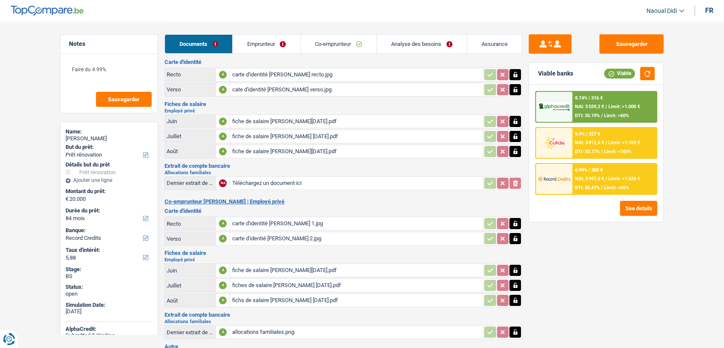
scroll to position [10, 0]
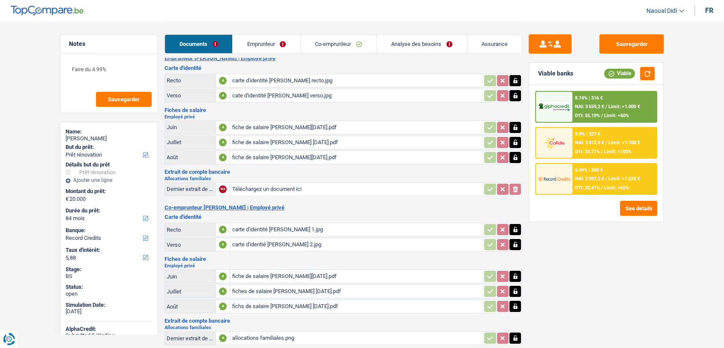
click at [334, 44] on link "Co-emprunteur" at bounding box center [339, 44] width 76 height 18
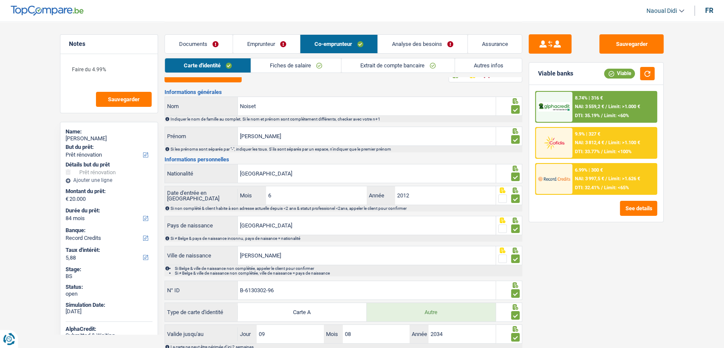
click at [288, 62] on link "Fiches de salaire" at bounding box center [296, 65] width 90 height 14
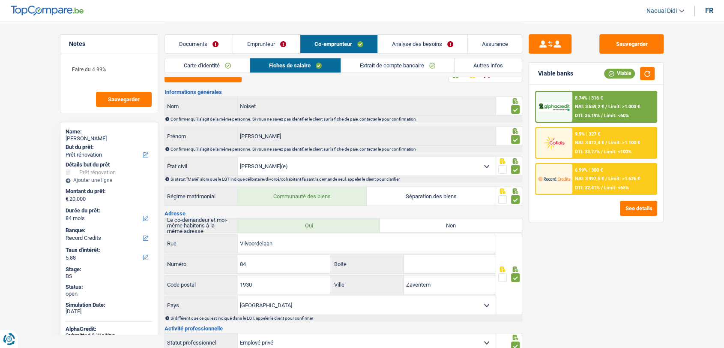
click at [199, 43] on link "Documents" at bounding box center [199, 44] width 68 height 18
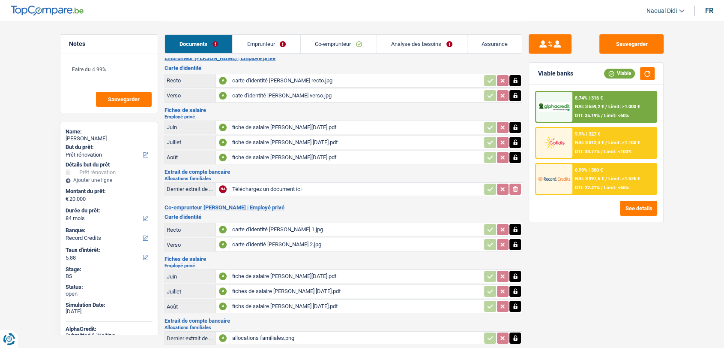
click at [278, 125] on div "fiche de salaire [PERSON_NAME][DATE].pdf" at bounding box center [356, 127] width 249 height 13
click at [265, 272] on div "fiche de salaire [PERSON_NAME][DATE].pdf" at bounding box center [356, 276] width 249 height 13
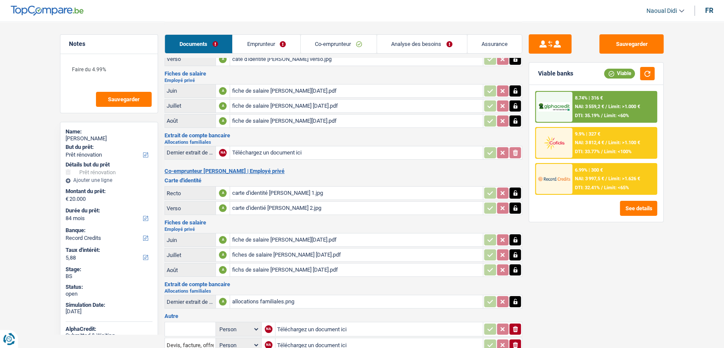
scroll to position [105, 0]
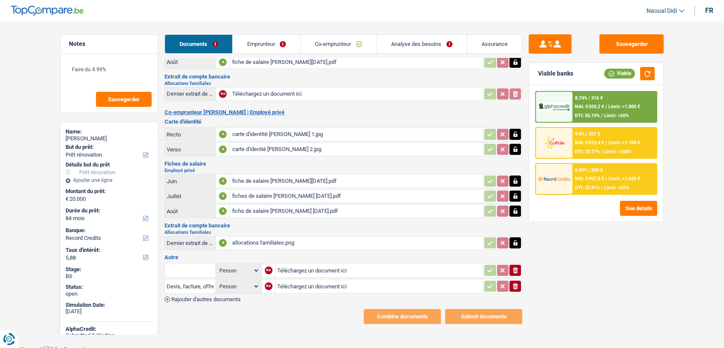
click at [347, 44] on link "Co-emprunteur" at bounding box center [339, 44] width 76 height 18
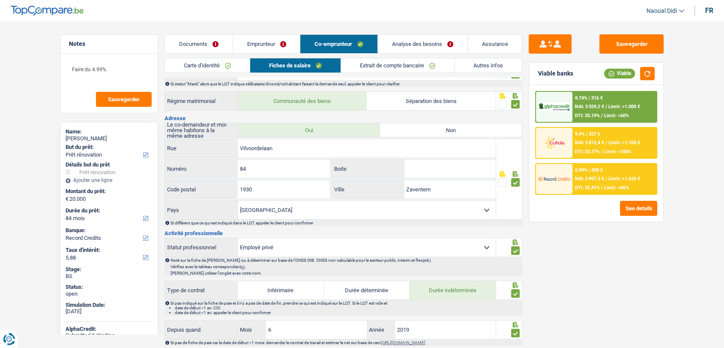
click at [415, 45] on link "Analyse des besoins" at bounding box center [423, 44] width 90 height 18
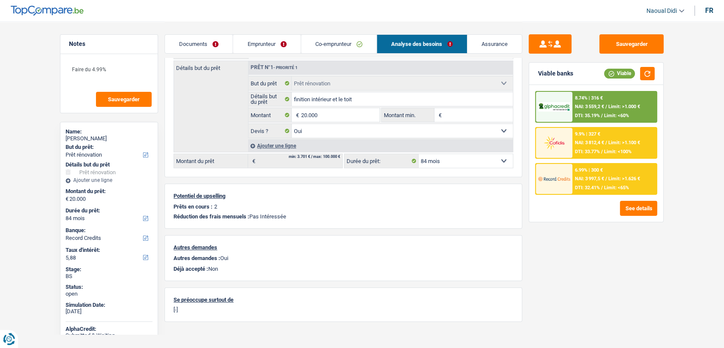
scroll to position [57, 0]
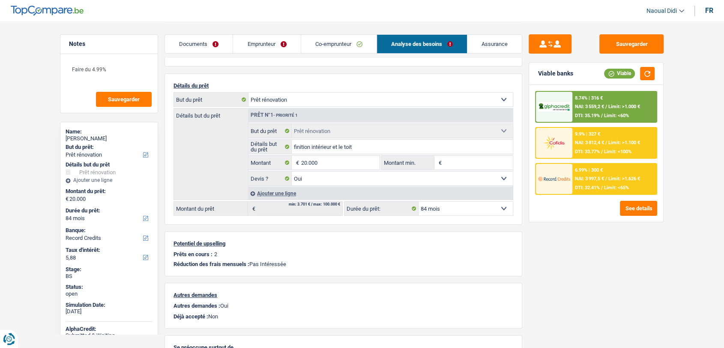
click at [195, 44] on link "Documents" at bounding box center [199, 44] width 68 height 18
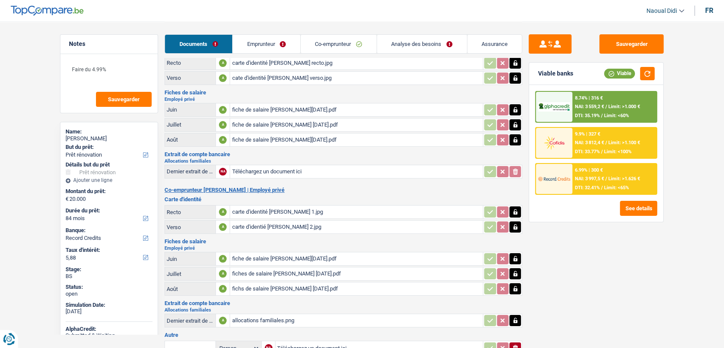
scroll to position [0, 0]
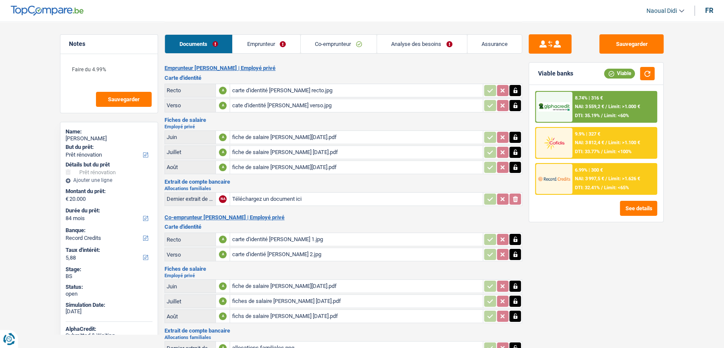
click at [274, 137] on div "fiche de salaire Noiset Eric juin 2025.pdf" at bounding box center [356, 137] width 249 height 13
click at [274, 162] on div "fiche de salaire Noiset Eric Aout 2025.pdf" at bounding box center [356, 167] width 249 height 13
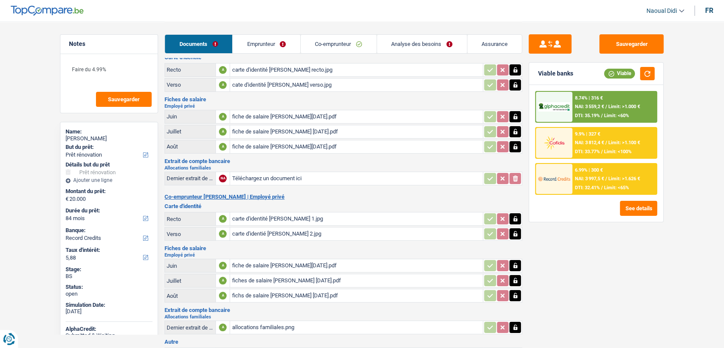
scroll to position [10, 0]
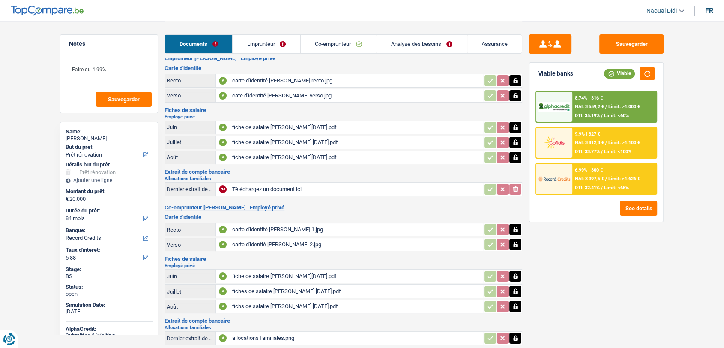
click at [261, 44] on link "Emprunteur" at bounding box center [267, 44] width 68 height 18
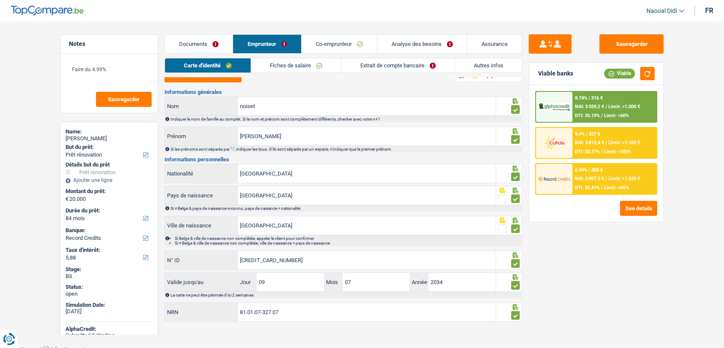
click at [307, 61] on link "Fiches de salaire" at bounding box center [296, 65] width 90 height 14
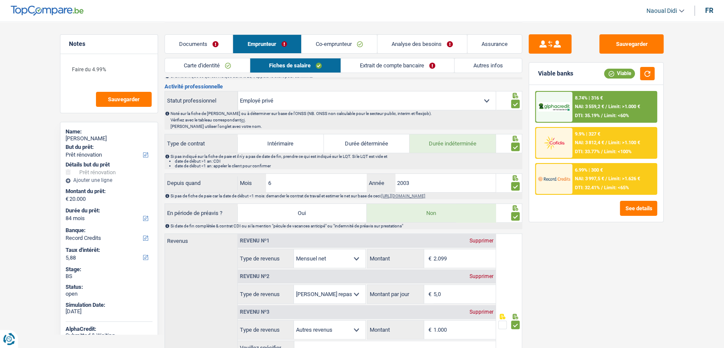
scroll to position [486, 0]
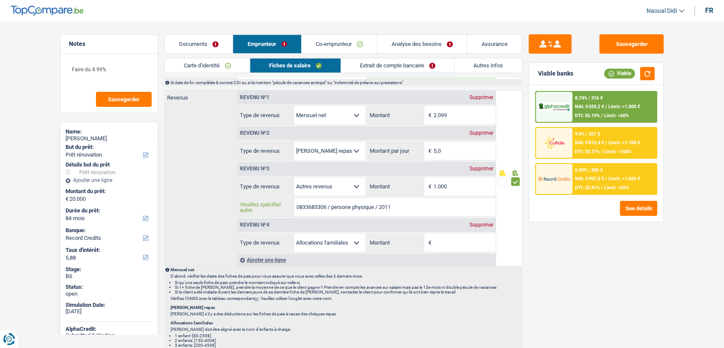
drag, startPoint x: 329, startPoint y: 205, endPoint x: 286, endPoint y: 207, distance: 43.3
click at [286, 207] on div "0833685306 / persone physique / 2011 Veuillez spécifier autre" at bounding box center [367, 207] width 258 height 18
drag, startPoint x: 305, startPoint y: 201, endPoint x: 292, endPoint y: 216, distance: 19.4
click at [292, 216] on div "Revenu nº4 Supprimer Allocation d'handicap Allocations chômage Allocations fami…" at bounding box center [367, 234] width 258 height 36
click at [410, 207] on input "0833685306 / persone physique / 2011" at bounding box center [394, 207] width 201 height 18
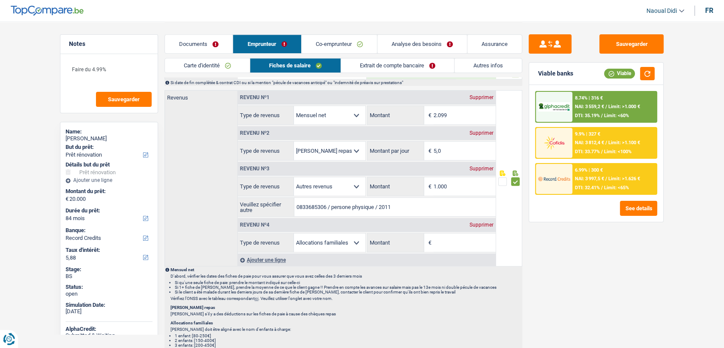
click at [202, 46] on link "Documents" at bounding box center [199, 44] width 68 height 18
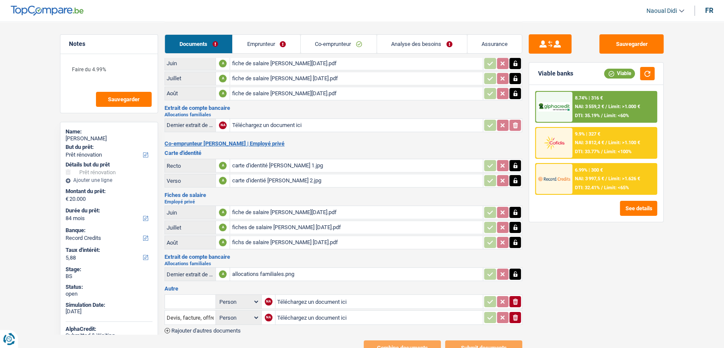
scroll to position [57, 0]
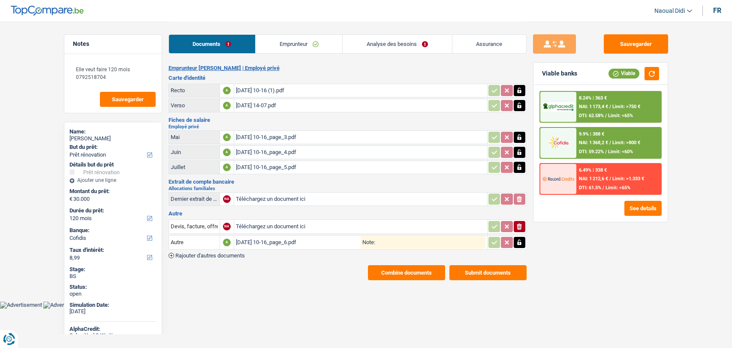
select select "renovation"
select select "120"
select select "cofidis"
select select "divorced"
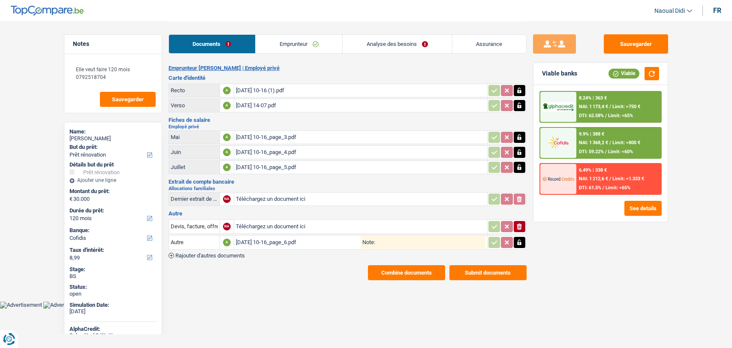
select select "BE"
select select "privateEmployee"
select select "familyAllowances"
select select "netSalary"
select select "mealVouchers"
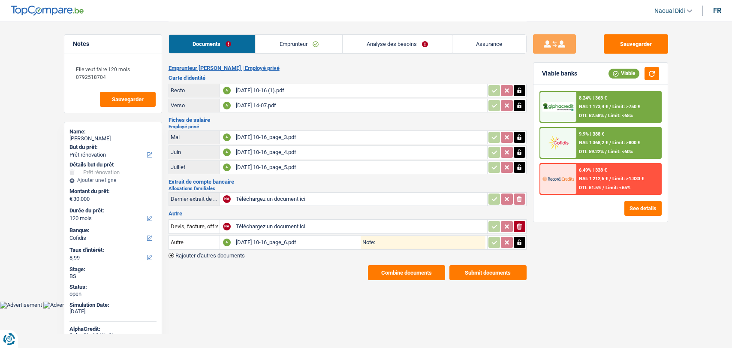
select select "BE"
select select "otherInstitutions"
click at [301, 37] on link "Emprunteur" at bounding box center [298, 44] width 87 height 18
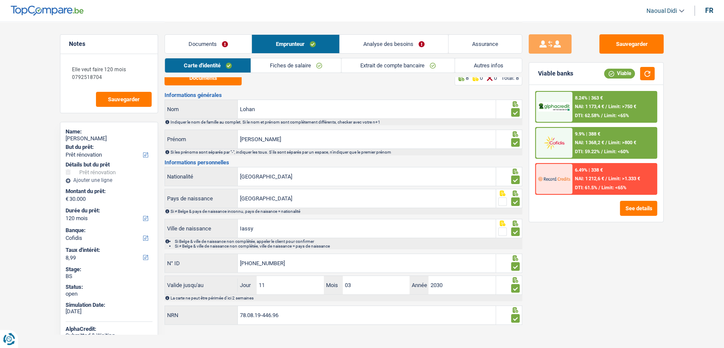
scroll to position [14, 0]
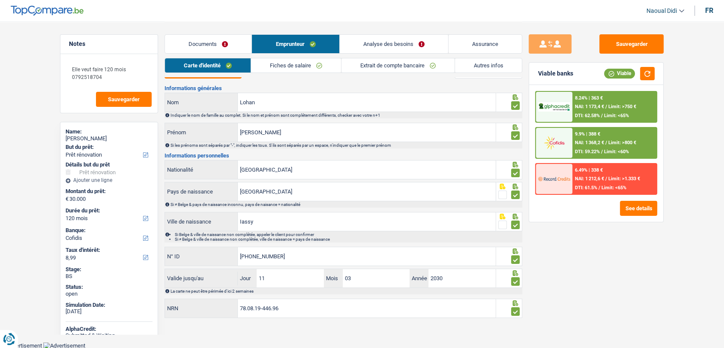
click at [309, 62] on link "Fiches de salaire" at bounding box center [296, 65] width 90 height 14
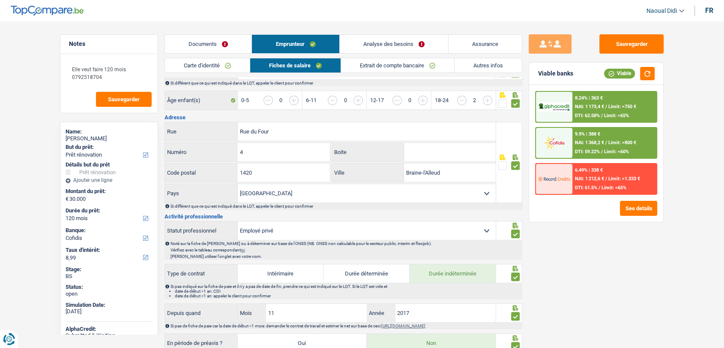
scroll to position [109, 0]
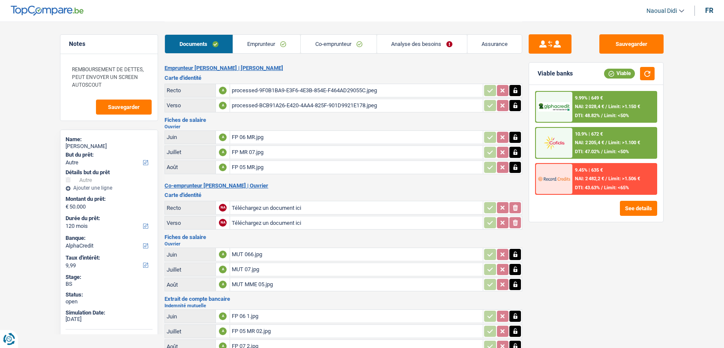
select select "other"
select select "120"
select select "alphacredit"
click at [257, 42] on link "Emprunteur" at bounding box center [267, 44] width 68 height 18
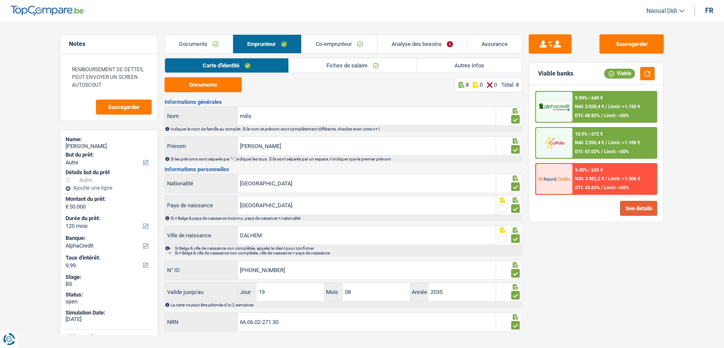
click at [634, 206] on button "See details" at bounding box center [638, 208] width 37 height 15
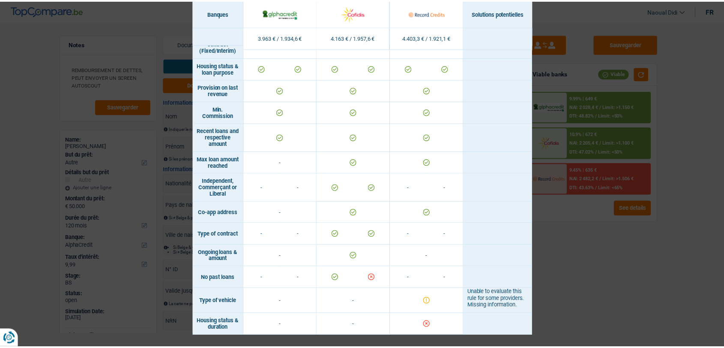
scroll to position [534, 0]
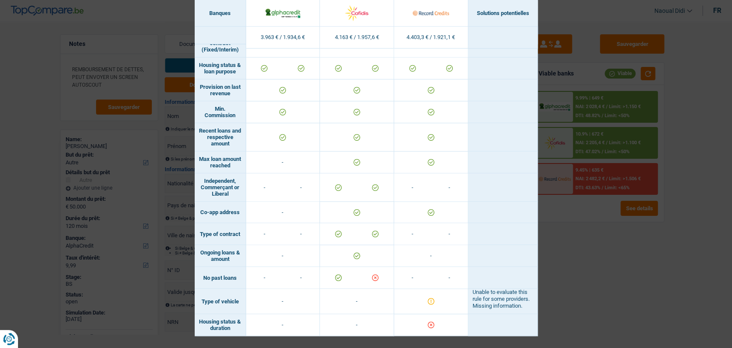
click at [548, 291] on div "Banks conditions × Banques Solutions potentielles Revenus / Charges 3.963 € / 1…" at bounding box center [366, 174] width 732 height 348
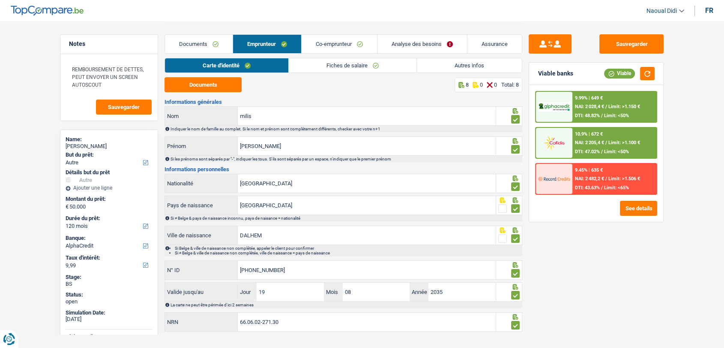
click at [396, 45] on link "Analyse des besoins" at bounding box center [423, 44] width 90 height 18
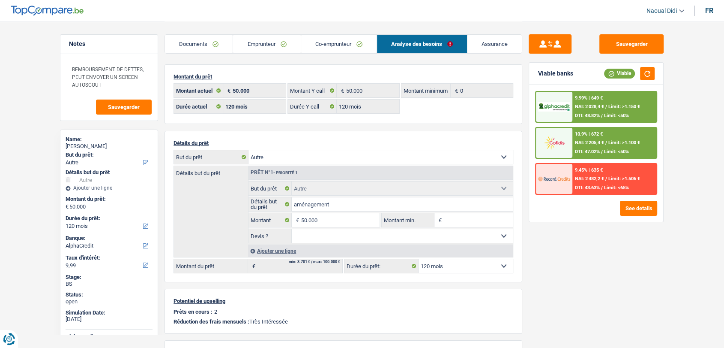
scroll to position [95, 0]
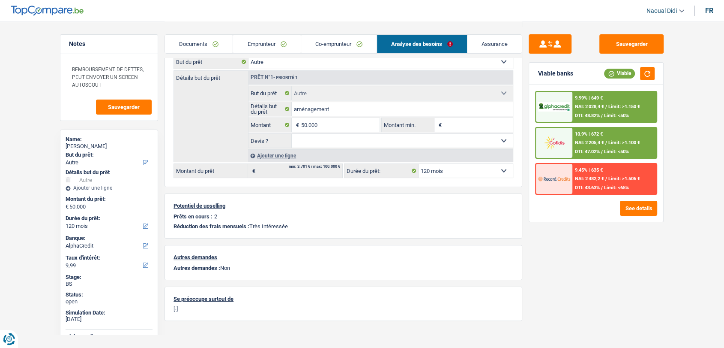
click at [441, 167] on select "12 mois 18 mois 24 mois 30 mois 36 mois 42 mois 48 mois 60 mois 72 mois 84 mois…" at bounding box center [466, 171] width 94 height 14
select select "84"
click at [419, 164] on select "12 mois 18 mois 24 mois 30 mois 36 mois 42 mois 48 mois 60 mois 72 mois 84 mois…" at bounding box center [466, 171] width 94 height 14
select select "84"
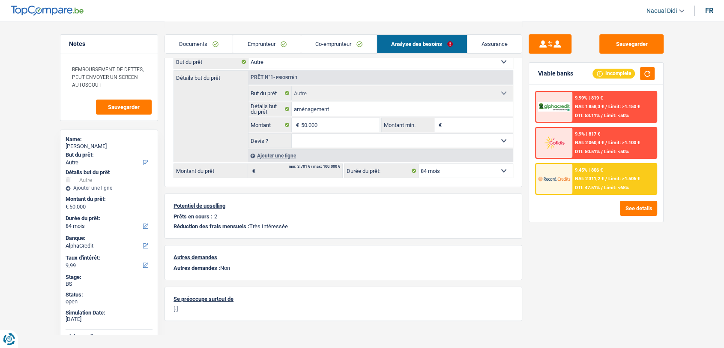
click at [596, 185] on span "DTI: 47.51%" at bounding box center [587, 188] width 25 height 6
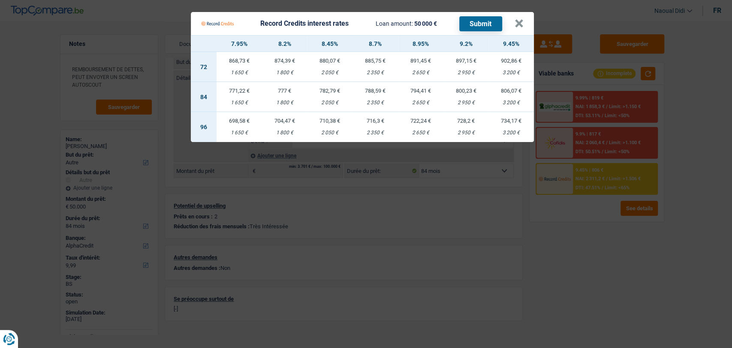
click at [513, 97] on td "806,07 € 3 200 €" at bounding box center [510, 97] width 45 height 30
select select "record credits"
type input "9,45"
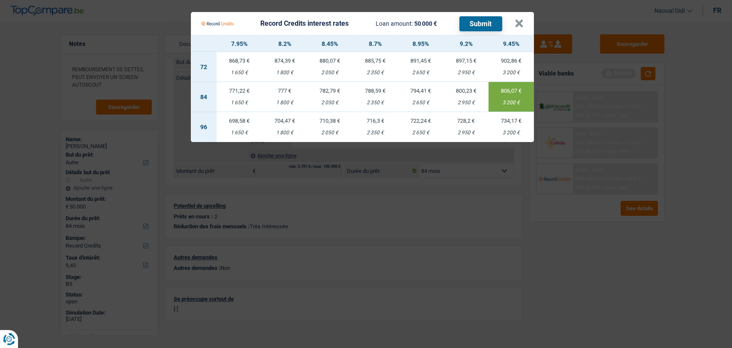
click at [487, 25] on button "Submit" at bounding box center [480, 23] width 43 height 15
click at [518, 21] on button "×" at bounding box center [518, 23] width 9 height 9
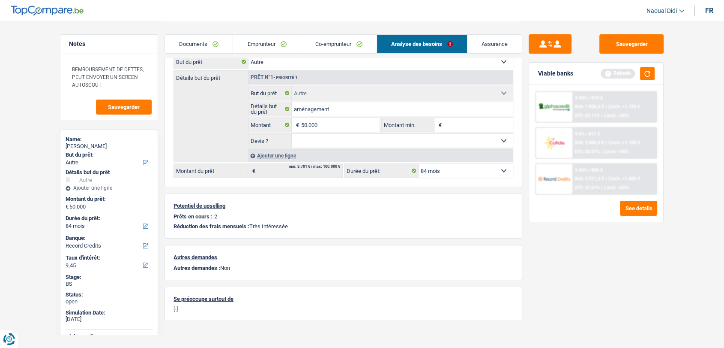
click at [196, 39] on link "Documents" at bounding box center [199, 44] width 68 height 18
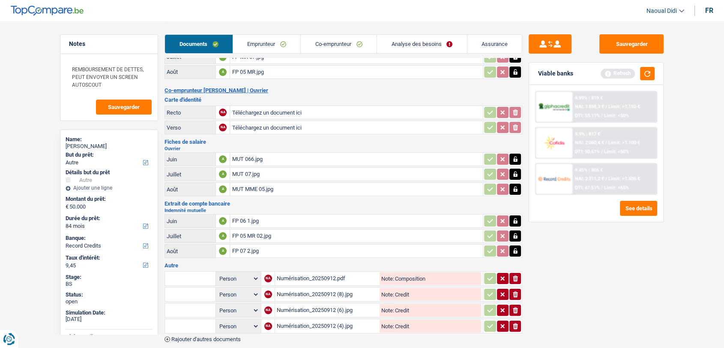
scroll to position [0, 0]
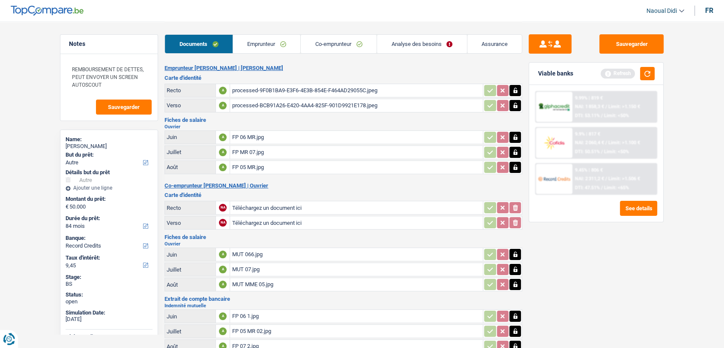
click at [266, 85] on div "processed-9F0B1BA9-E3F6-4E3B-854E-F464AD29055C.jpeg" at bounding box center [356, 90] width 249 height 13
click at [274, 42] on link "Emprunteur" at bounding box center [267, 44] width 68 height 18
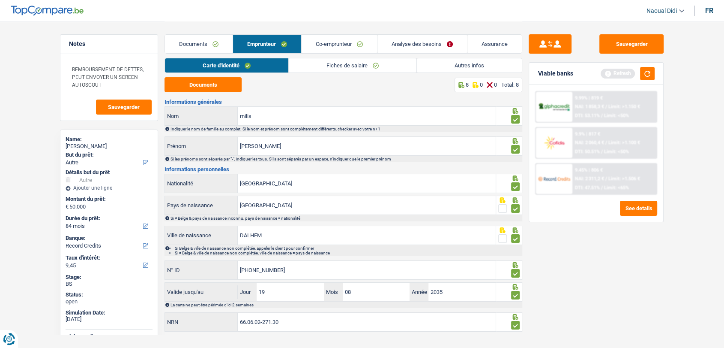
click at [473, 65] on link "Autres infos" at bounding box center [469, 65] width 105 height 14
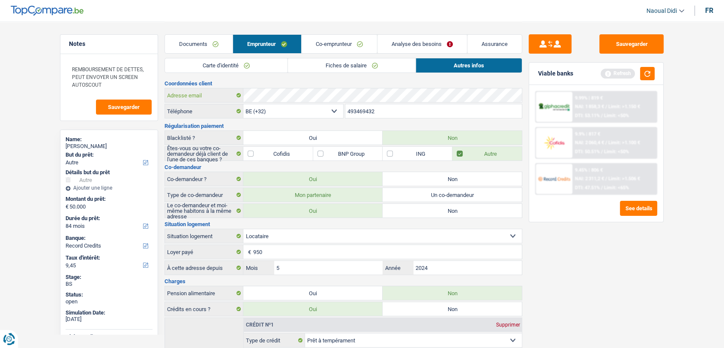
click at [233, 98] on div "Adresse email" at bounding box center [343, 95] width 357 height 14
click at [312, 66] on link "Fiches de salaire" at bounding box center [352, 65] width 128 height 14
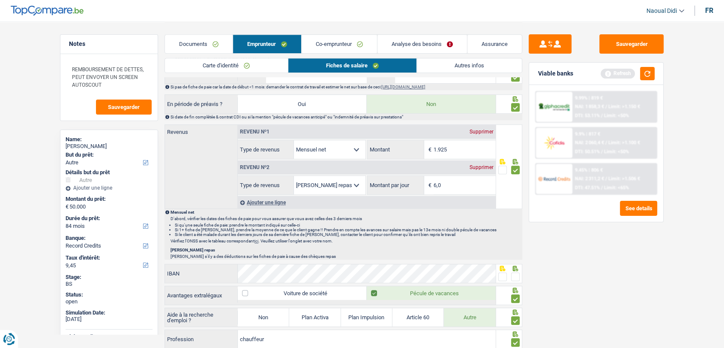
scroll to position [429, 0]
click at [329, 49] on link "Co-emprunteur" at bounding box center [339, 44] width 75 height 18
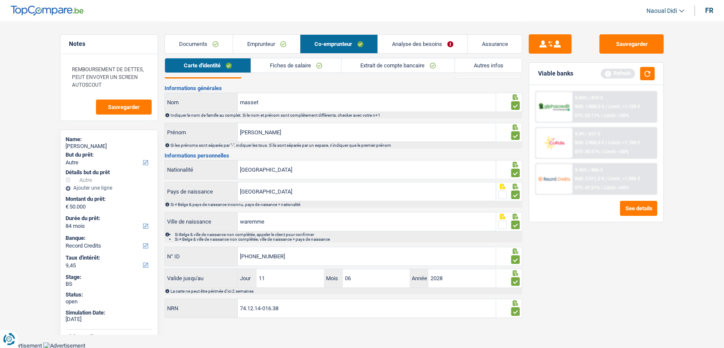
click at [288, 61] on link "Fiches de salaire" at bounding box center [296, 65] width 90 height 14
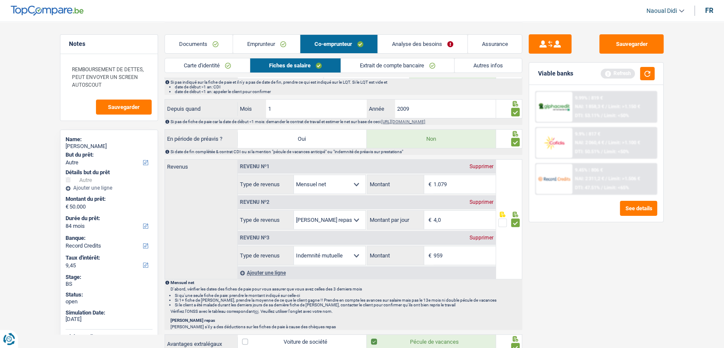
scroll to position [347, 0]
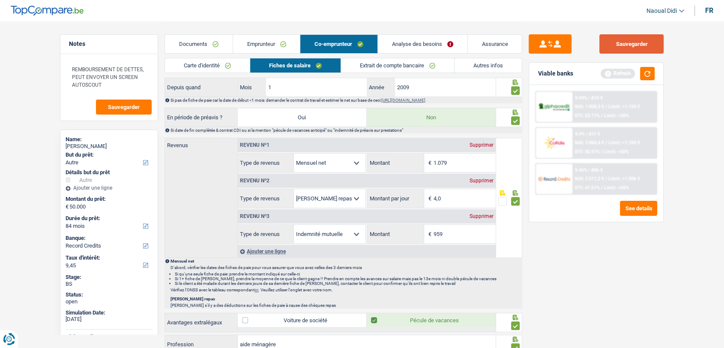
click at [650, 48] on button "Sauvegarder" at bounding box center [632, 43] width 64 height 19
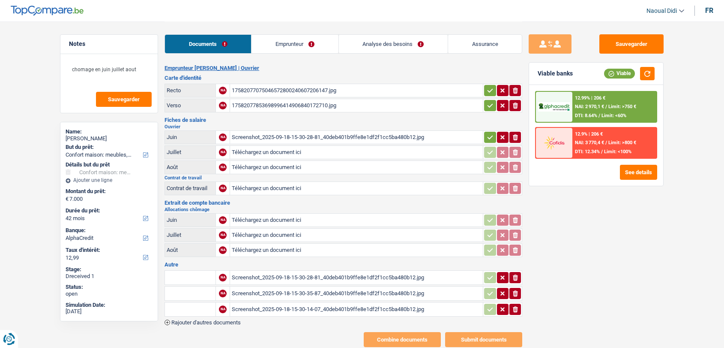
select select "household"
select select "42"
select select "alphacredit"
click at [340, 135] on div "Screenshot_2025-09-18-15-30-28-81_40deb401b9ffe8e1df2f1cc5ba480b12.jpg" at bounding box center [356, 137] width 249 height 13
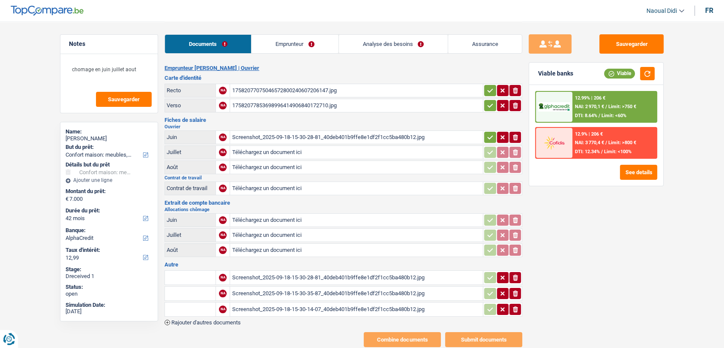
click at [316, 271] on div "Screenshot_2025-09-18-15-30-28-81_40deb401b9ffe8e1df2f1cc5ba480b12.jpg" at bounding box center [356, 277] width 249 height 13
click at [291, 287] on div "Screenshot_2025-09-18-15-30-35-87_40deb401b9ffe8e1df2f1cc5ba480b12.jpg" at bounding box center [356, 293] width 249 height 13
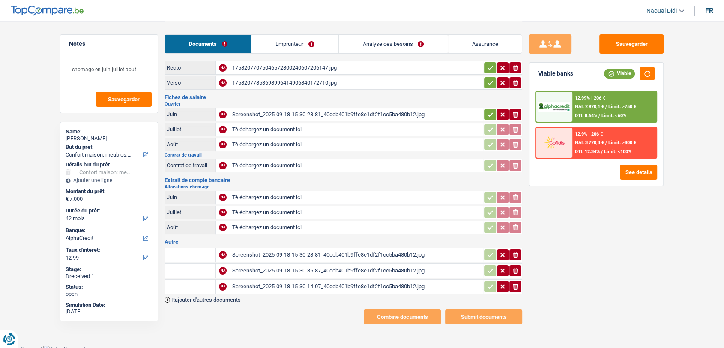
scroll to position [24, 0]
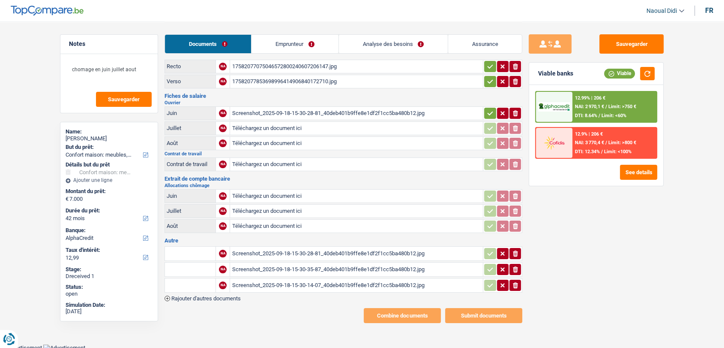
click at [344, 249] on div "Screenshot_2025-09-18-15-30-28-81_40deb401b9ffe8e1df2f1cc5ba480b12.jpg" at bounding box center [356, 253] width 249 height 13
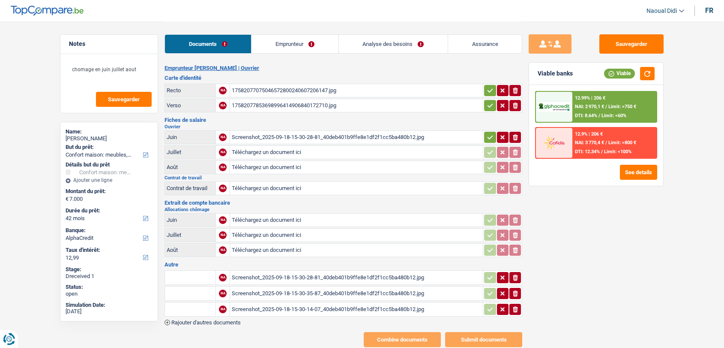
select select "household"
select select "42"
select select "alphacredit"
click at [282, 85] on div "17582077075046572800240607206147.jpg" at bounding box center [356, 90] width 249 height 13
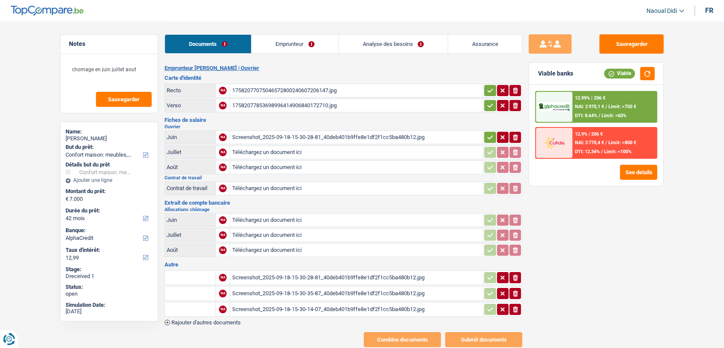
click at [514, 136] on icon "ionicons-v5-e" at bounding box center [515, 137] width 7 height 9
click at [270, 136] on input "Téléchargez un document ici" at bounding box center [356, 137] width 249 height 13
type input "C:\fakepath\1000007415.jpg"
click at [296, 152] on input "Téléchargez un document ici" at bounding box center [356, 152] width 249 height 13
type input "C:\fakepath\1000007418.jpg"
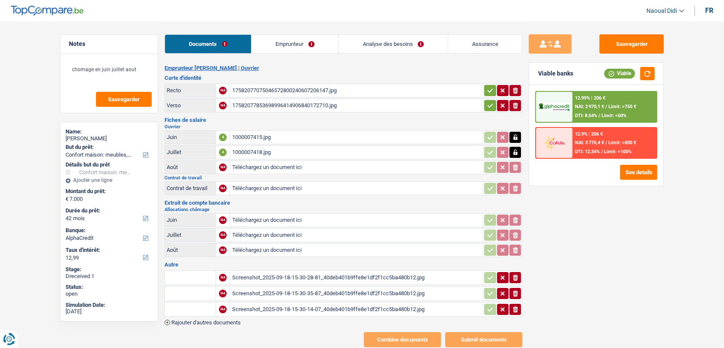
click at [255, 166] on input "Téléchargez un document ici" at bounding box center [356, 167] width 249 height 13
type input "C:\fakepath\1000007421.jpg"
click at [255, 186] on input "Téléchargez un document ici" at bounding box center [356, 188] width 249 height 13
type input "C:\fakepath\IMG20250918173103.jpg"
click at [627, 44] on button "Sauvegarder" at bounding box center [632, 43] width 64 height 19
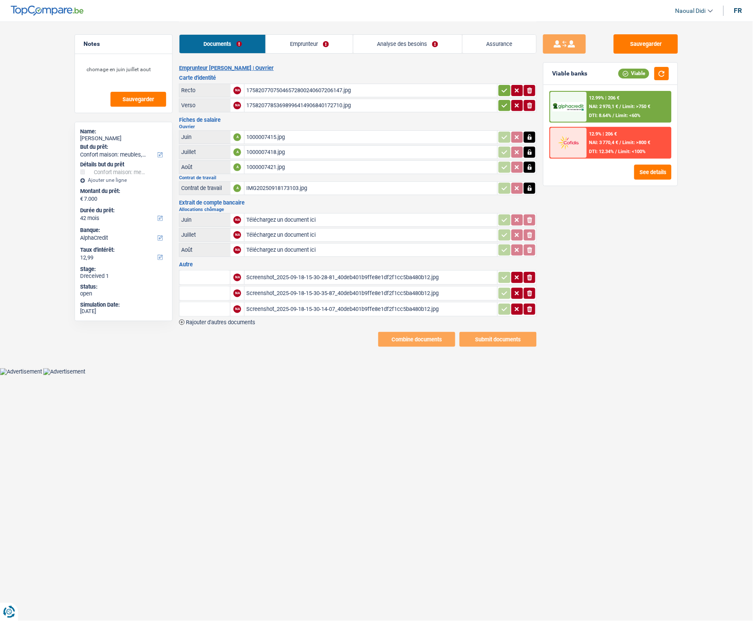
click at [504, 103] on icon "button" at bounding box center [504, 105] width 7 height 9
click at [503, 89] on icon "button" at bounding box center [504, 90] width 7 height 9
click at [343, 45] on link "Emprunteur" at bounding box center [309, 44] width 87 height 18
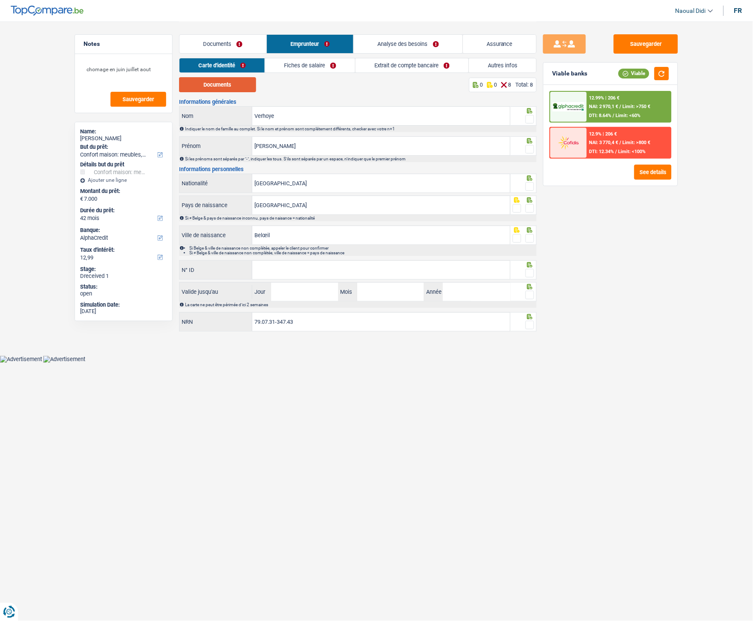
click at [236, 86] on button "Documents" at bounding box center [217, 84] width 77 height 15
click at [529, 122] on span at bounding box center [530, 119] width 9 height 9
click at [0, 0] on input "radio" at bounding box center [0, 0] width 0 height 0
click at [529, 122] on span at bounding box center [530, 119] width 9 height 9
click at [0, 0] on input "radio" at bounding box center [0, 0] width 0 height 0
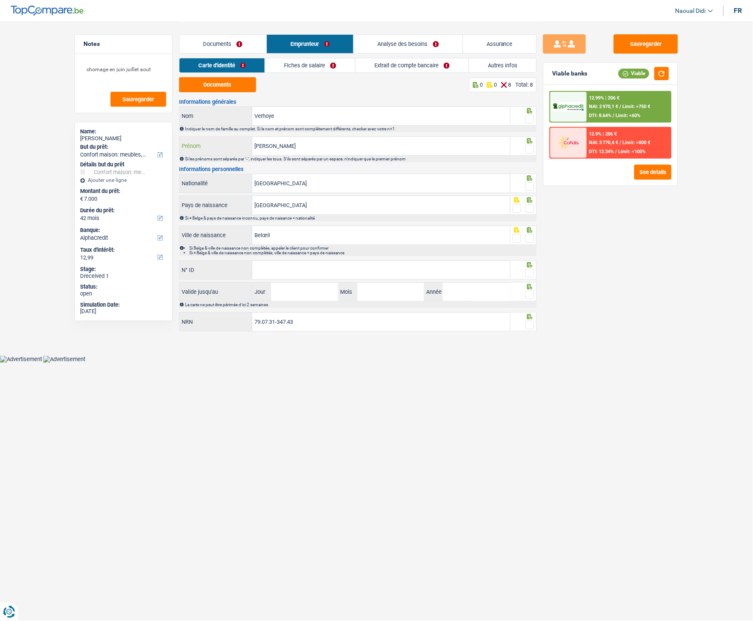
click at [307, 147] on input "Pavlakis" at bounding box center [381, 146] width 258 height 18
click at [528, 148] on span at bounding box center [530, 149] width 9 height 9
click at [0, 0] on input "radio" at bounding box center [0, 0] width 0 height 0
click at [527, 118] on span at bounding box center [530, 119] width 9 height 9
click at [0, 0] on input "radio" at bounding box center [0, 0] width 0 height 0
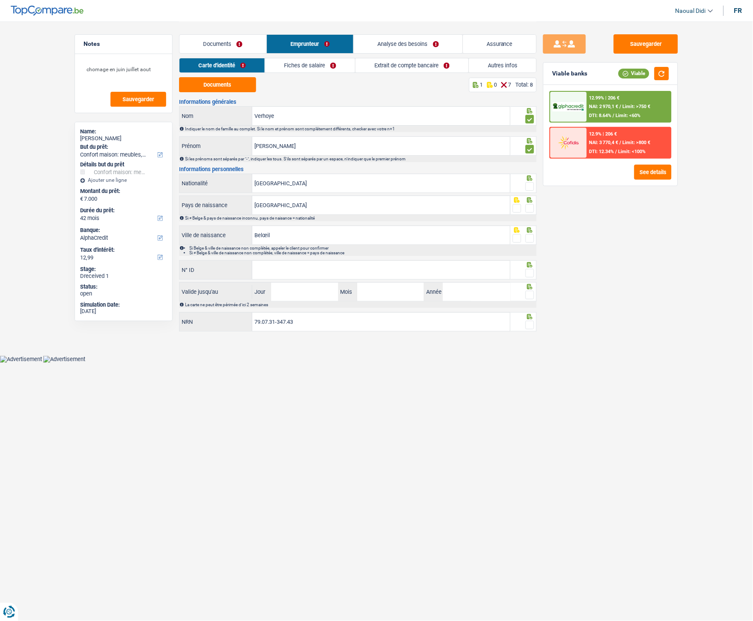
click at [527, 118] on span at bounding box center [530, 119] width 9 height 9
click at [0, 0] on input "radio" at bounding box center [0, 0] width 0 height 0
click at [530, 185] on span at bounding box center [530, 186] width 9 height 9
click at [0, 0] on input "radio" at bounding box center [0, 0] width 0 height 0
click at [530, 120] on span at bounding box center [530, 119] width 9 height 9
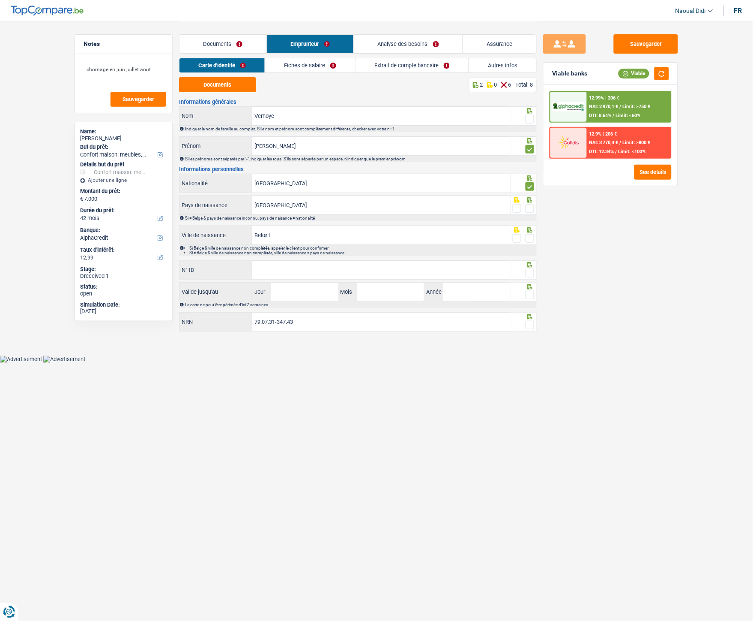
click at [0, 0] on input "radio" at bounding box center [0, 0] width 0 height 0
click at [528, 208] on span at bounding box center [530, 208] width 9 height 9
click at [0, 0] on input "radio" at bounding box center [0, 0] width 0 height 0
click at [529, 237] on span at bounding box center [530, 238] width 9 height 9
click at [0, 0] on input "radio" at bounding box center [0, 0] width 0 height 0
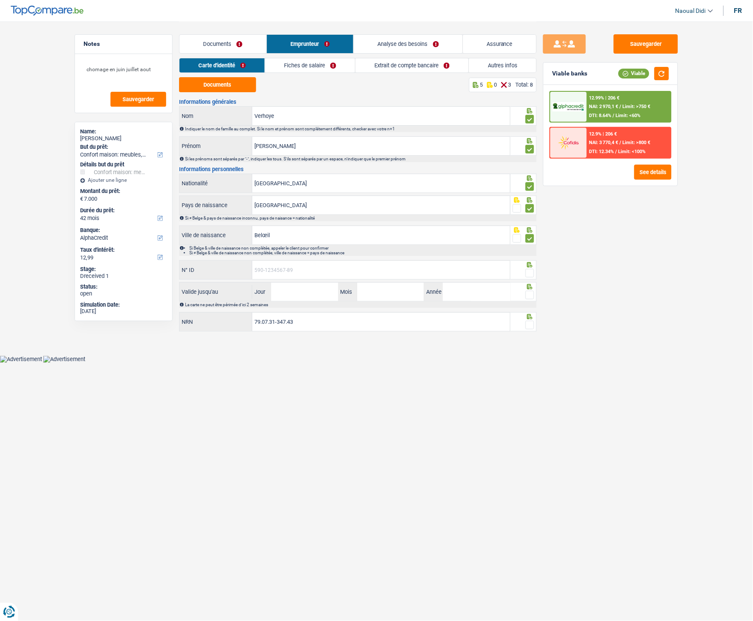
click at [455, 267] on input "N° ID" at bounding box center [381, 270] width 258 height 18
paste input "592-8552453-44"
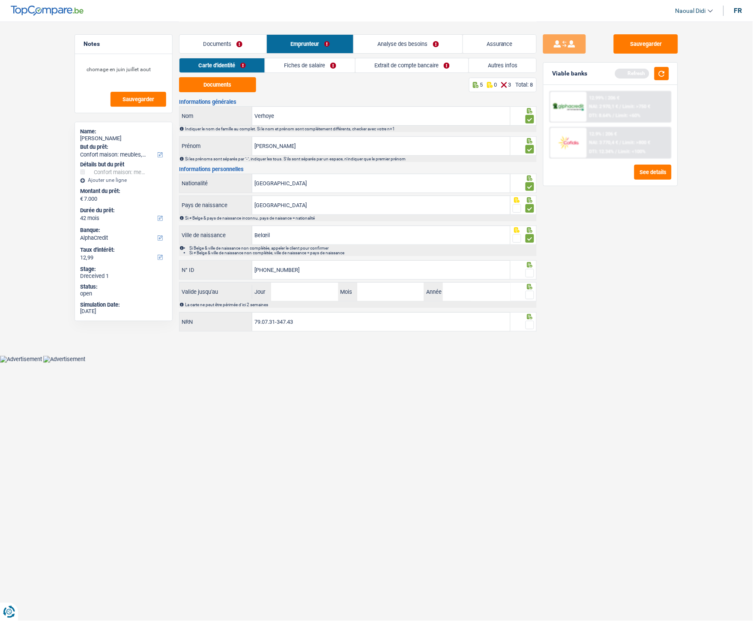
type input "592-8552453-44"
click at [318, 288] on input "Jour" at bounding box center [304, 291] width 67 height 18
click at [289, 296] on input "Jour" at bounding box center [304, 291] width 67 height 18
type input "21"
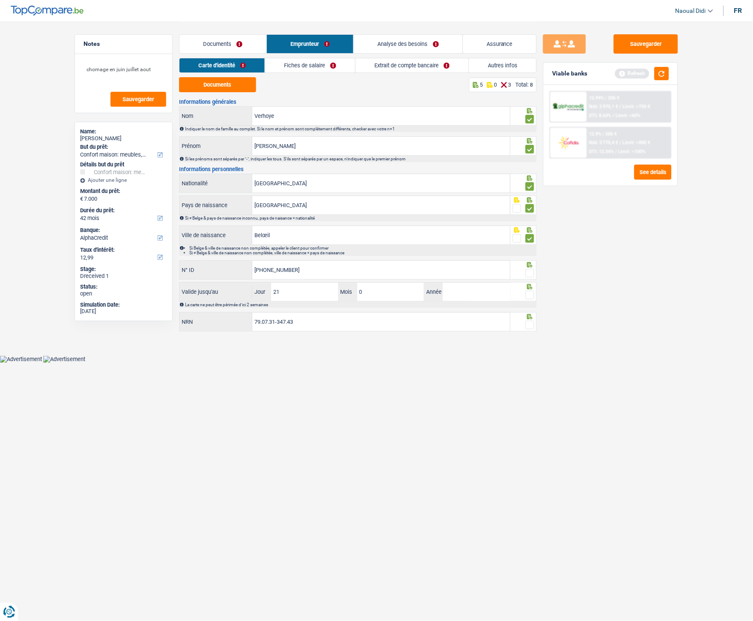
type input "08"
type input "2028"
click at [531, 294] on span at bounding box center [530, 295] width 9 height 9
click at [0, 0] on input "radio" at bounding box center [0, 0] width 0 height 0
click at [531, 294] on span at bounding box center [530, 295] width 9 height 9
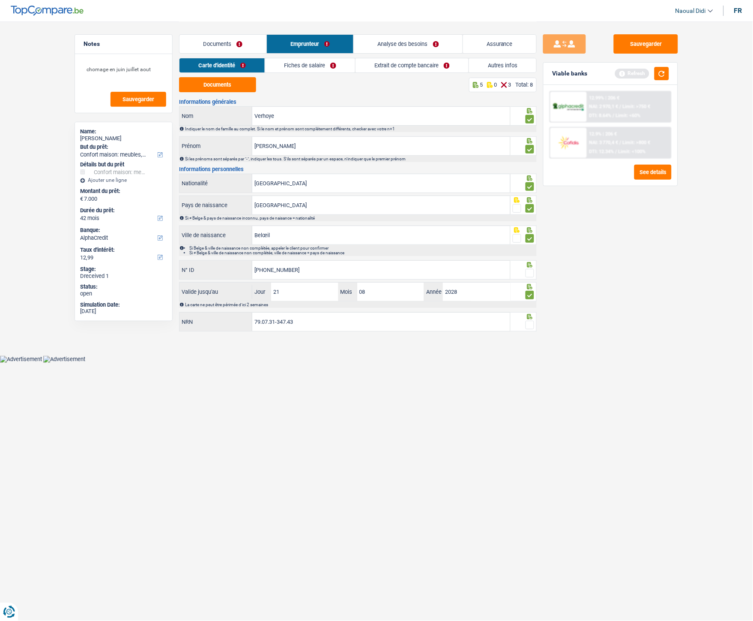
click at [0, 0] on input "radio" at bounding box center [0, 0] width 0 height 0
click at [529, 275] on span at bounding box center [530, 273] width 9 height 9
click at [0, 0] on input "radio" at bounding box center [0, 0] width 0 height 0
click at [529, 296] on span at bounding box center [530, 295] width 9 height 9
click at [0, 0] on input "radio" at bounding box center [0, 0] width 0 height 0
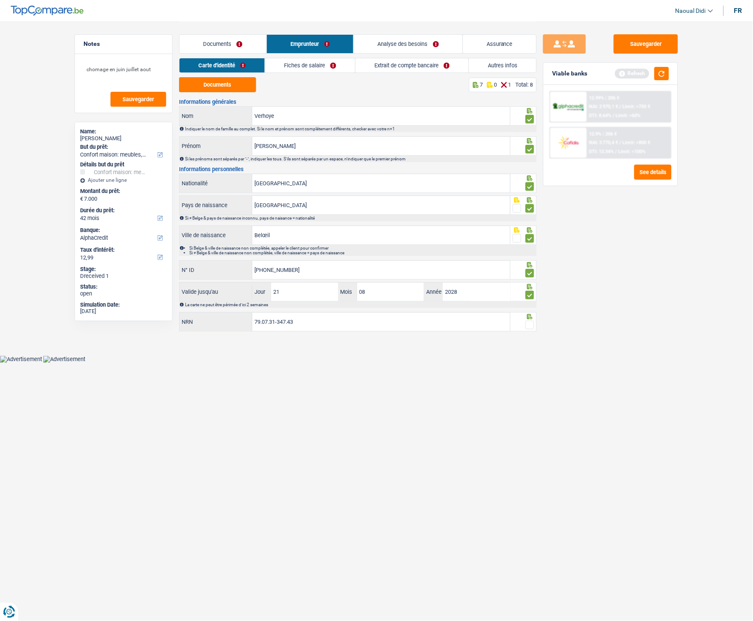
click at [532, 327] on span at bounding box center [530, 325] width 9 height 9
click at [0, 0] on input "radio" at bounding box center [0, 0] width 0 height 0
click at [289, 63] on link "Fiches de salaire" at bounding box center [311, 65] width 90 height 14
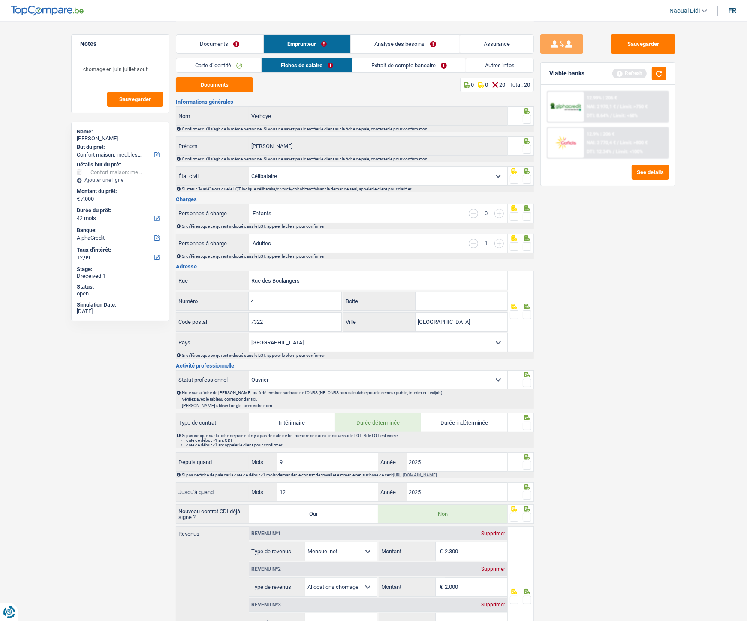
click at [228, 41] on link "Documents" at bounding box center [219, 44] width 87 height 18
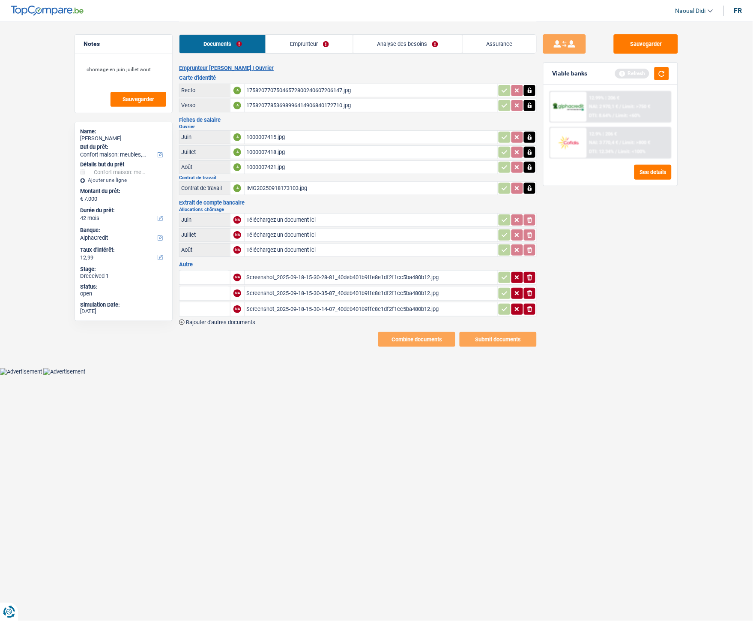
click at [308, 47] on link "Emprunteur" at bounding box center [309, 44] width 87 height 18
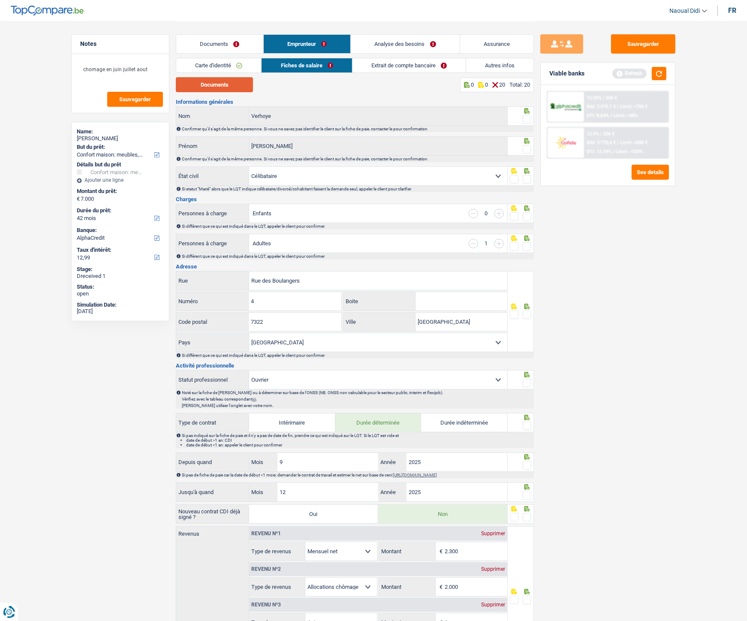
click at [211, 90] on button "Documents" at bounding box center [214, 84] width 77 height 15
click at [528, 118] on span at bounding box center [526, 119] width 9 height 9
click at [0, 0] on input "radio" at bounding box center [0, 0] width 0 height 0
click at [525, 147] on span at bounding box center [526, 149] width 9 height 9
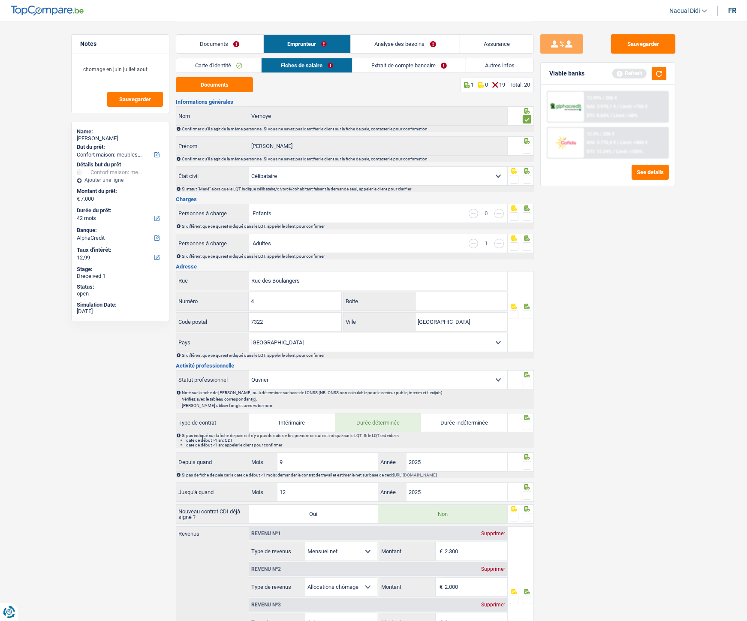
click at [0, 0] on input "radio" at bounding box center [0, 0] width 0 height 0
click at [395, 66] on link "Extrait de compte bancaire" at bounding box center [408, 65] width 113 height 14
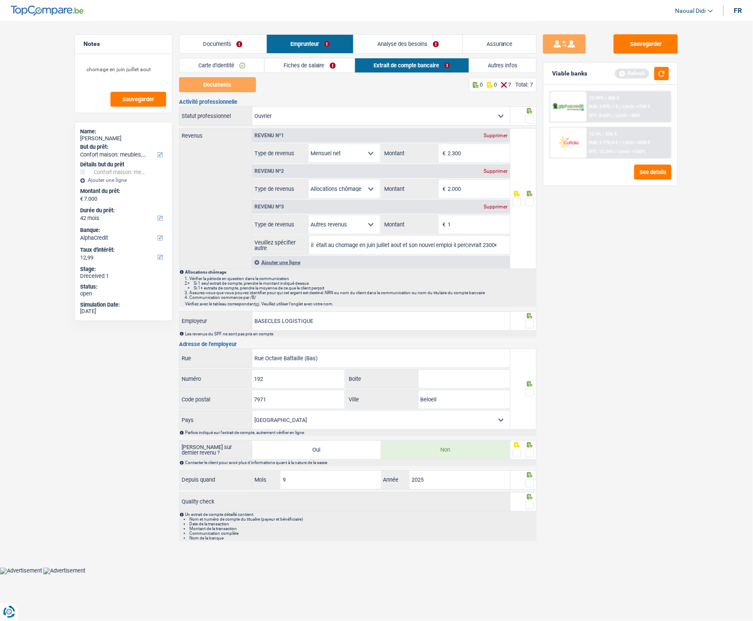
click at [450, 120] on select "Ouvrier Employé privé Employé public Invalide Indépendant Pensionné Chômeur Mut…" at bounding box center [381, 116] width 258 height 18
select select "unemployed"
click at [252, 107] on select "Ouvrier Employé privé Employé public Invalide Indépendant Pensionné Chômeur Mut…" at bounding box center [381, 116] width 258 height 18
select select
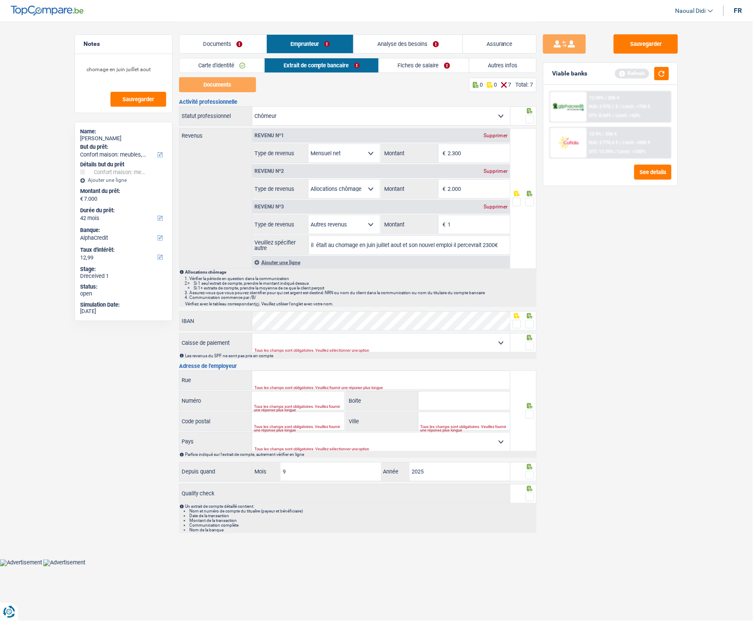
click at [223, 42] on link "Documents" at bounding box center [223, 44] width 87 height 18
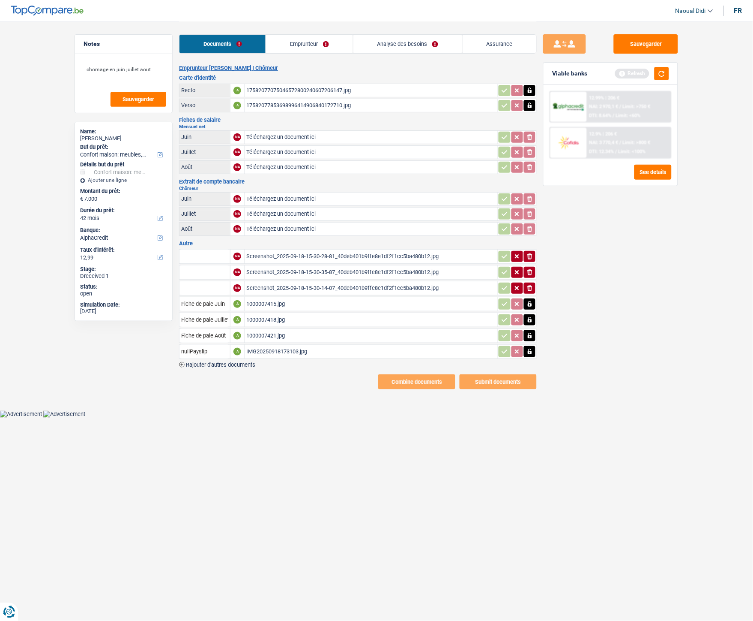
click at [302, 44] on link "Emprunteur" at bounding box center [309, 44] width 87 height 18
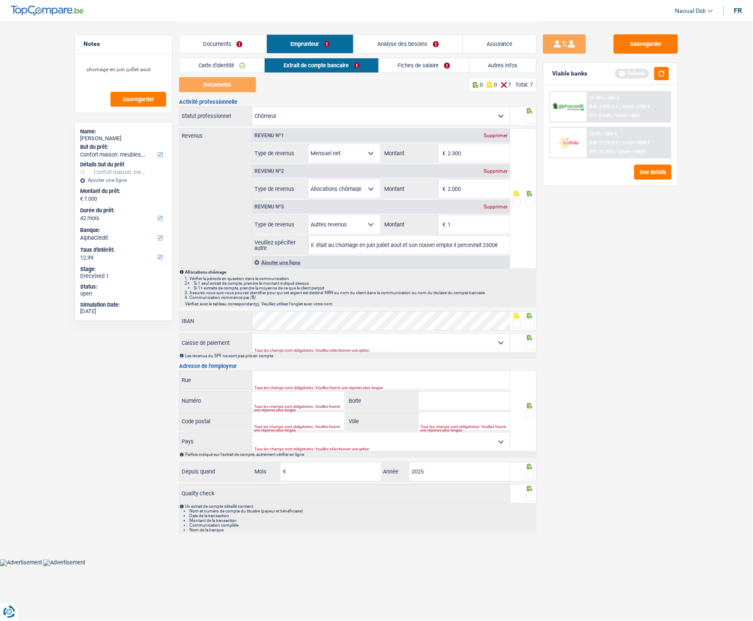
click at [396, 89] on div "Documents 0 0 7 Total: 7" at bounding box center [358, 84] width 358 height 15
drag, startPoint x: 327, startPoint y: 118, endPoint x: 329, endPoint y: 114, distance: 4.6
click at [327, 118] on select "Ouvrier Employé privé Employé public Invalide Indépendant Pensionné Chômeur Mut…" at bounding box center [381, 116] width 258 height 18
click at [329, 114] on select "Ouvrier Employé privé Employé public Invalide Indépendant Pensionné Chômeur Mut…" at bounding box center [381, 116] width 258 height 18
click at [221, 35] on link "Documents" at bounding box center [223, 44] width 87 height 18
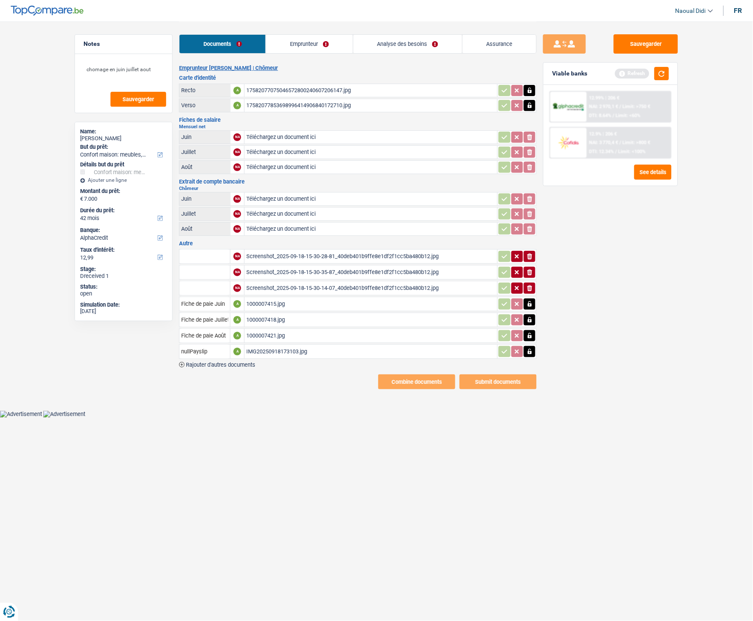
click at [316, 253] on div "Screenshot_2025-09-18-15-30-28-81_40deb401b9ffe8e1df2f1cc5ba480b12.jpg" at bounding box center [370, 256] width 249 height 13
click at [284, 267] on div "Screenshot_2025-09-18-15-30-35-87_40deb401b9ffe8e1df2f1cc5ba480b12.jpg" at bounding box center [370, 272] width 249 height 13
click at [281, 282] on div "Screenshot_2025-09-18-15-30-14-07_40deb401b9ffe8e1df2f1cc5ba480b12.jpg" at bounding box center [370, 288] width 249 height 13
click at [261, 303] on div "1000007415.jpg" at bounding box center [370, 303] width 249 height 13
click at [276, 345] on div "IMG20250918173103.jpg" at bounding box center [370, 351] width 249 height 13
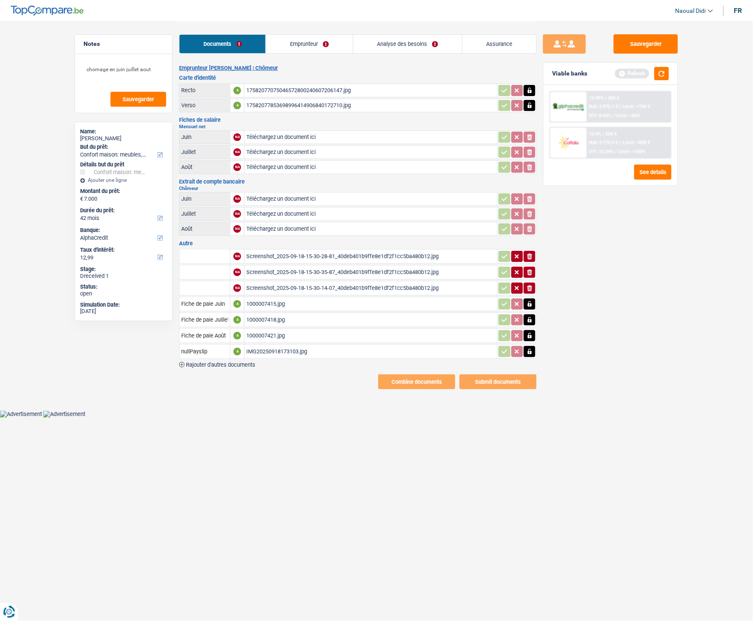
click at [299, 254] on div "Screenshot_2025-09-18-15-30-28-81_40deb401b9ffe8e1df2f1cc5ba480b12.jpg" at bounding box center [370, 256] width 249 height 13
click at [292, 269] on div "Screenshot_2025-09-18-15-30-35-87_40deb401b9ffe8e1df2f1cc5ba480b12.jpg" at bounding box center [370, 272] width 249 height 13
click at [296, 283] on div "Screenshot_2025-09-18-15-30-14-07_40deb401b9ffe8e1df2f1cc5ba480b12.jpg" at bounding box center [370, 288] width 249 height 13
click at [266, 345] on div "IMG20250918173103.jpg" at bounding box center [370, 351] width 249 height 13
click at [317, 42] on link "Emprunteur" at bounding box center [309, 44] width 87 height 18
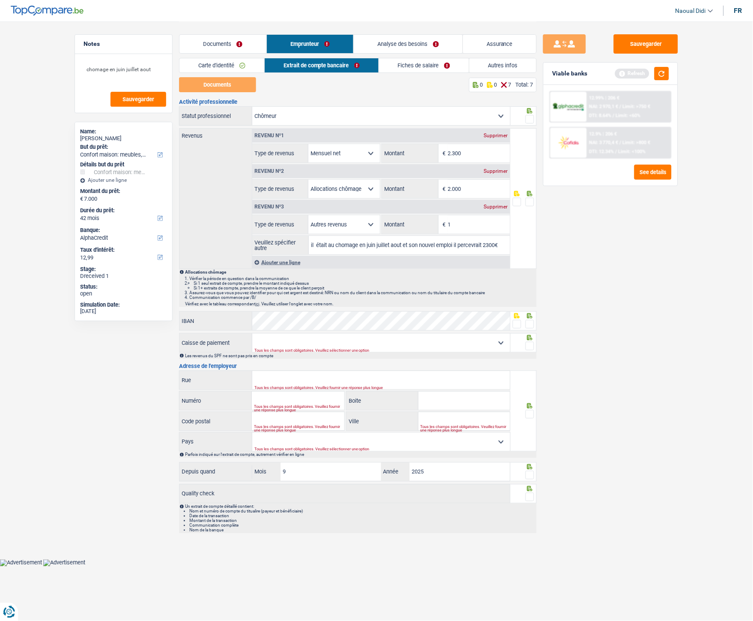
click at [233, 35] on link "Documents" at bounding box center [223, 44] width 87 height 18
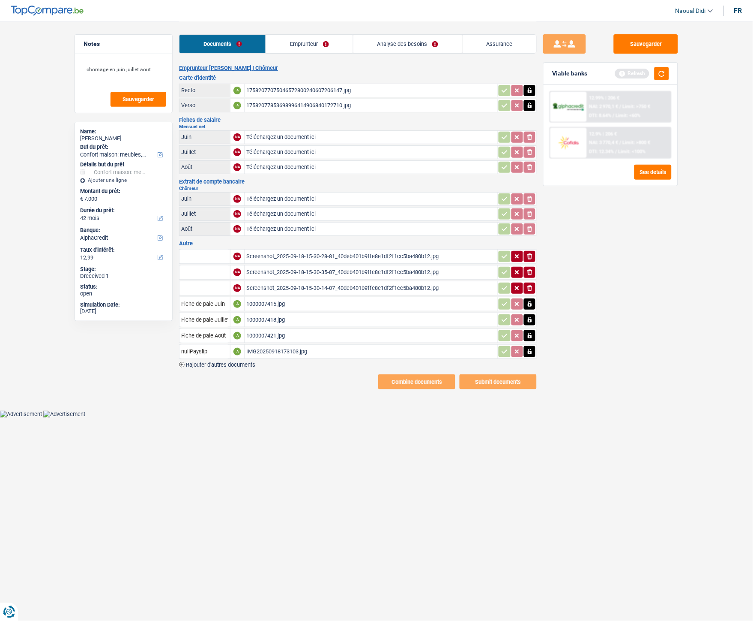
click at [292, 253] on div "Screenshot_2025-09-18-15-30-28-81_40deb401b9ffe8e1df2f1cc5ba480b12.jpg" at bounding box center [370, 256] width 249 height 13
click at [293, 265] on td "Screenshot_2025-09-18-15-30-35-87_40deb401b9ffe8e1df2f1cc5ba480b12.jpg" at bounding box center [370, 272] width 253 height 15
click at [294, 267] on div "Screenshot_2025-09-18-15-30-35-87_40deb401b9ffe8e1df2f1cc5ba480b12.jpg" at bounding box center [370, 272] width 249 height 13
click at [294, 283] on div "Screenshot_2025-09-18-15-30-14-07_40deb401b9ffe8e1df2f1cc5ba480b12.jpg" at bounding box center [370, 288] width 249 height 13
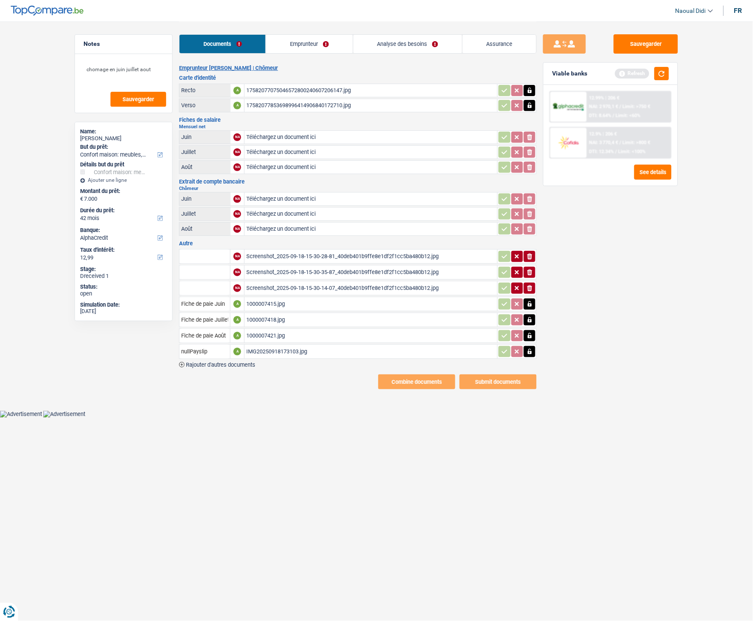
click at [310, 37] on link "Emprunteur" at bounding box center [309, 44] width 87 height 18
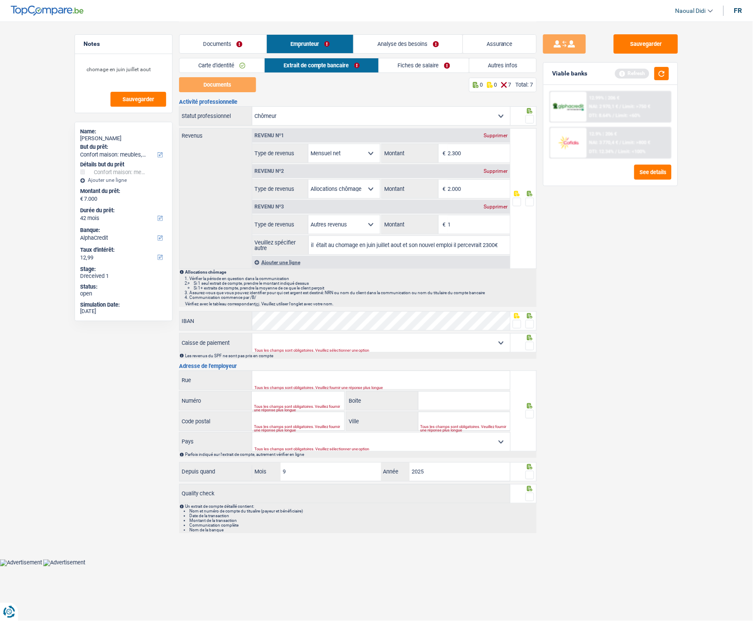
click at [472, 195] on input "2.000" at bounding box center [479, 189] width 62 height 18
drag, startPoint x: 468, startPoint y: 188, endPoint x: 448, endPoint y: 188, distance: 19.7
click at [465, 188] on input "2.000" at bounding box center [479, 189] width 62 height 18
click at [446, 188] on div "2.000 € Montant" at bounding box center [446, 189] width 128 height 18
type input "1.795"
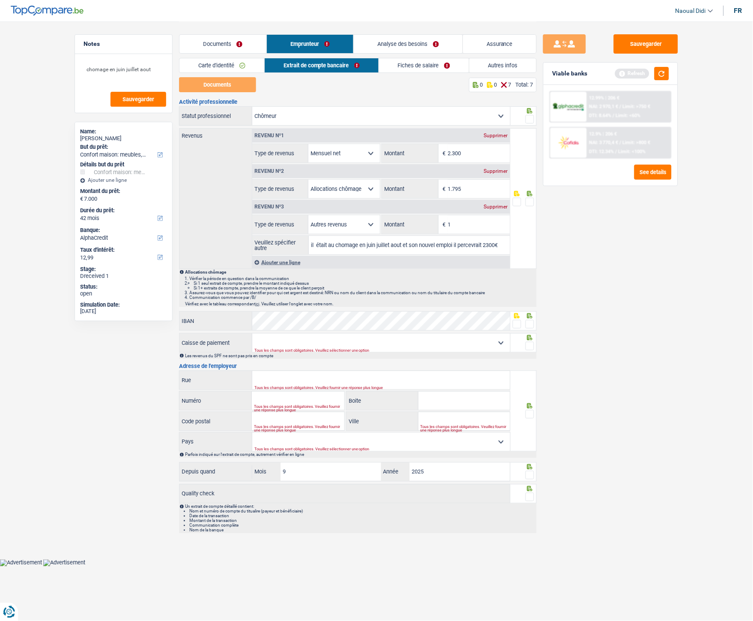
click at [496, 133] on div "Supprimer" at bounding box center [496, 135] width 28 height 5
select select "unemployment"
type input "1.795"
select select "other"
type input "1"
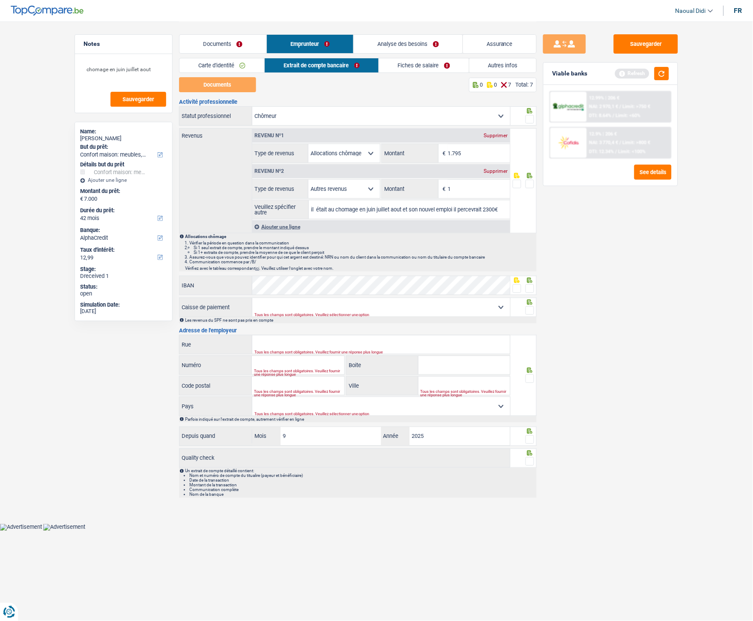
click at [495, 170] on div "Supprimer" at bounding box center [496, 170] width 28 height 5
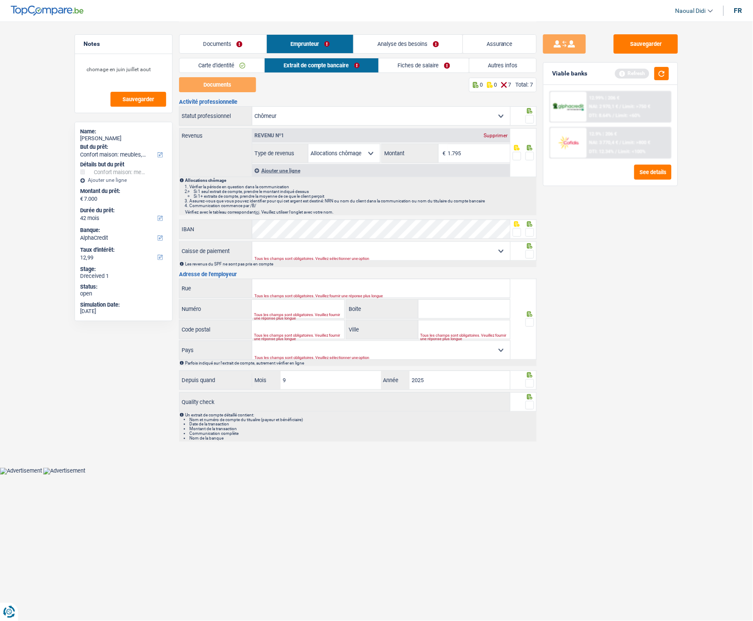
click at [413, 66] on link "Fiches de salaire" at bounding box center [424, 65] width 90 height 14
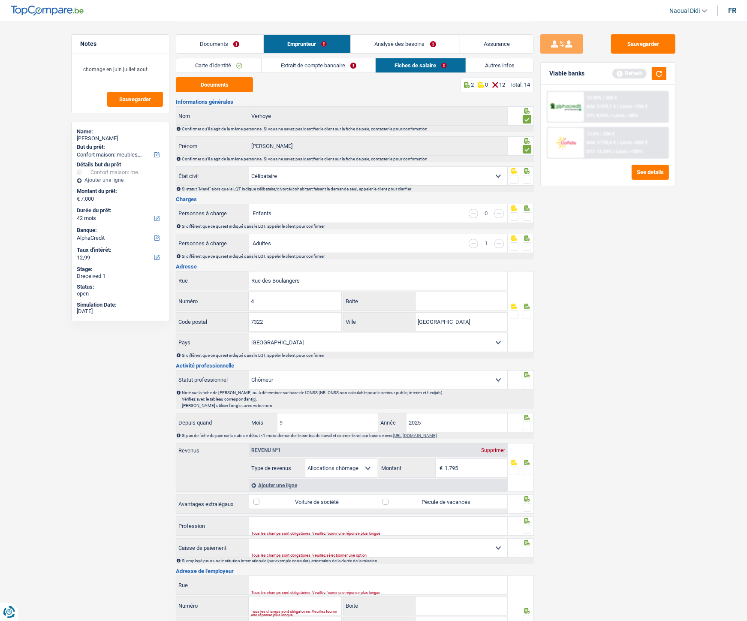
click at [501, 69] on link "Autres infos" at bounding box center [499, 65] width 67 height 14
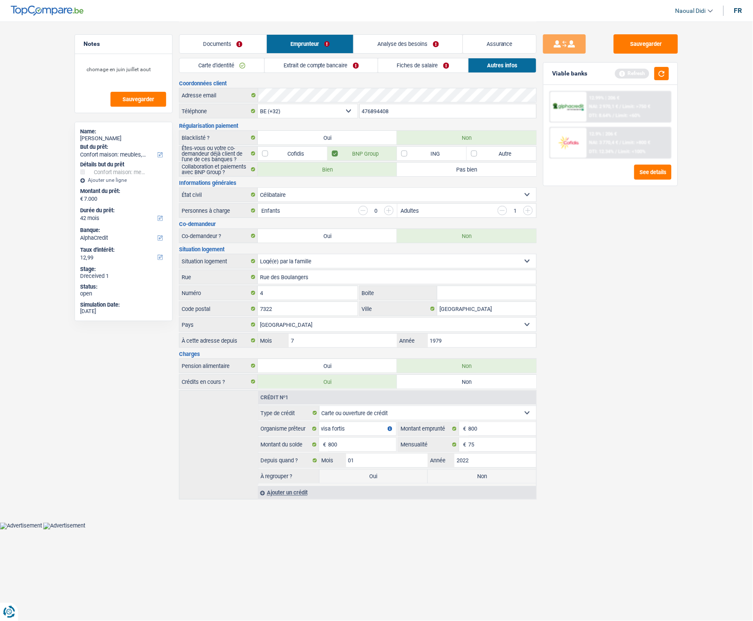
click at [399, 64] on link "Fiches de salaire" at bounding box center [423, 65] width 90 height 14
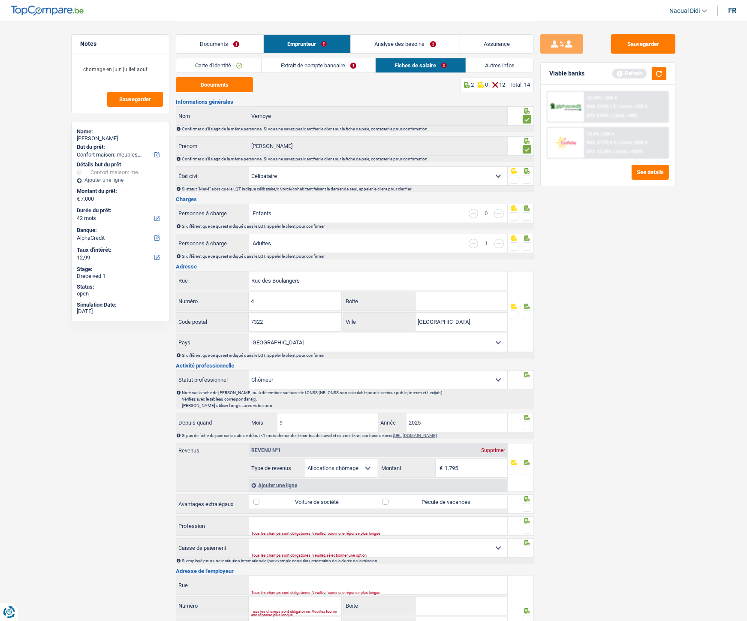
click at [318, 64] on link "Extrait de compte bancaire" at bounding box center [317, 65] width 113 height 14
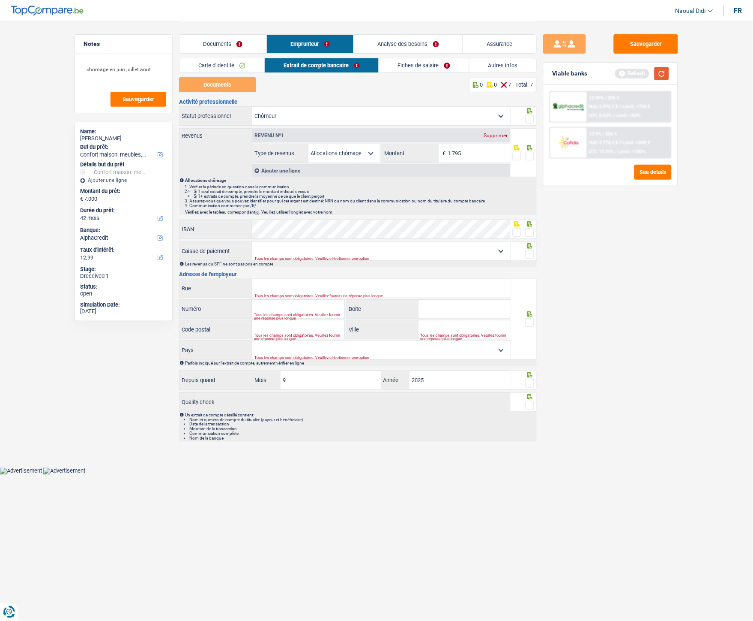
click at [666, 74] on button "button" at bounding box center [662, 73] width 15 height 13
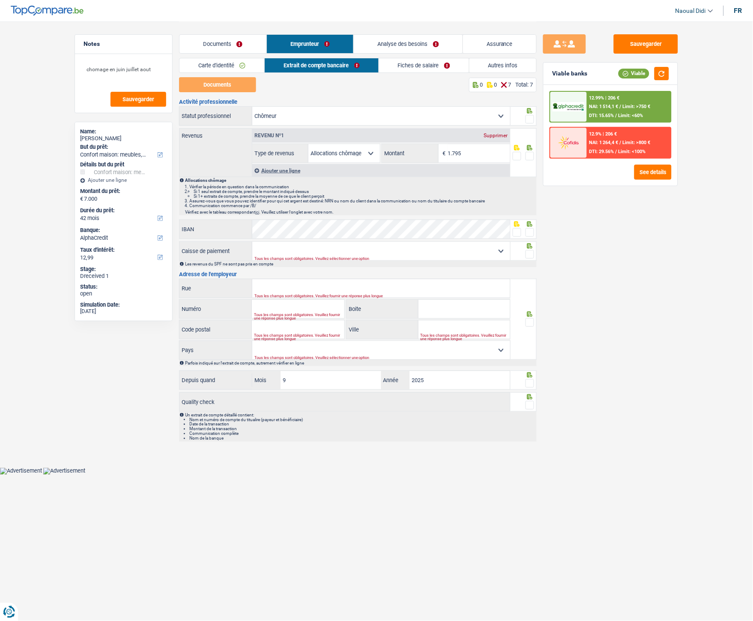
click at [420, 43] on link "Analyse des besoins" at bounding box center [408, 44] width 109 height 18
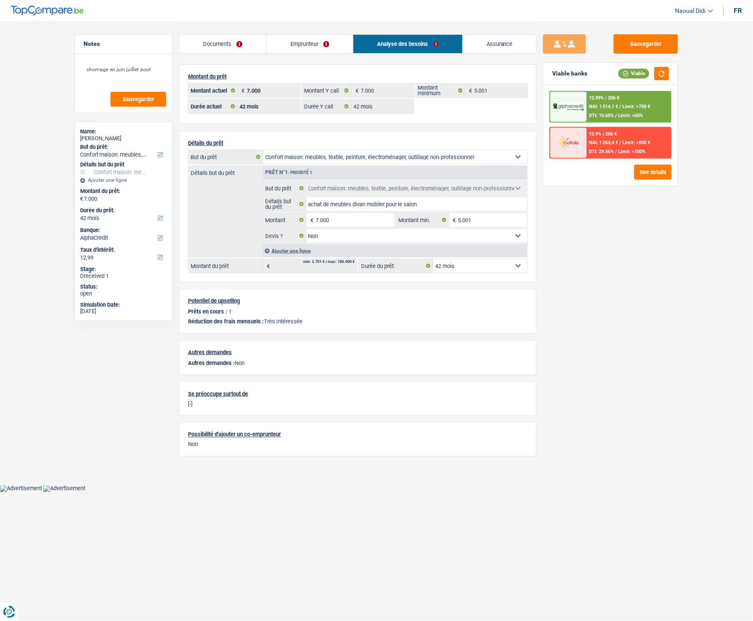
click at [309, 43] on link "Emprunteur" at bounding box center [310, 44] width 87 height 18
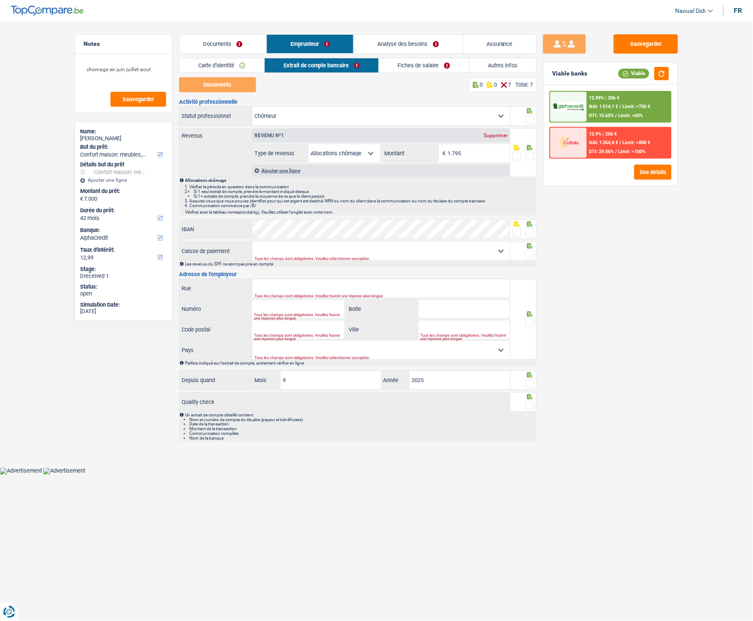
click at [534, 156] on span at bounding box center [530, 156] width 9 height 9
click at [0, 0] on input "radio" at bounding box center [0, 0] width 0 height 0
click at [530, 123] on span at bounding box center [530, 119] width 9 height 9
click at [0, 0] on input "radio" at bounding box center [0, 0] width 0 height 0
click at [520, 231] on span at bounding box center [517, 232] width 9 height 9
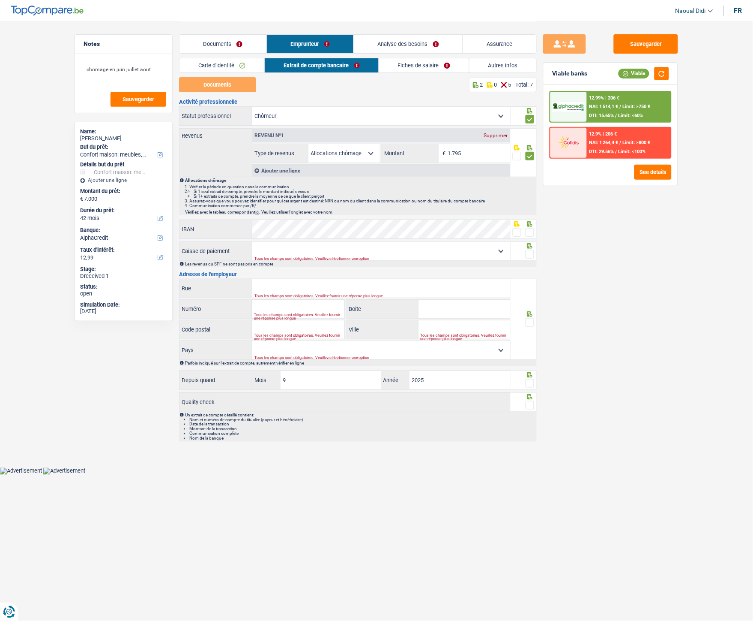
click at [0, 0] on input "radio" at bounding box center [0, 0] width 0 height 0
drag, startPoint x: 520, startPoint y: 231, endPoint x: 519, endPoint y: 243, distance: 12.0
click at [520, 231] on span at bounding box center [517, 232] width 9 height 9
click at [0, 0] on input "radio" at bounding box center [0, 0] width 0 height 0
click at [517, 234] on span at bounding box center [517, 232] width 9 height 9
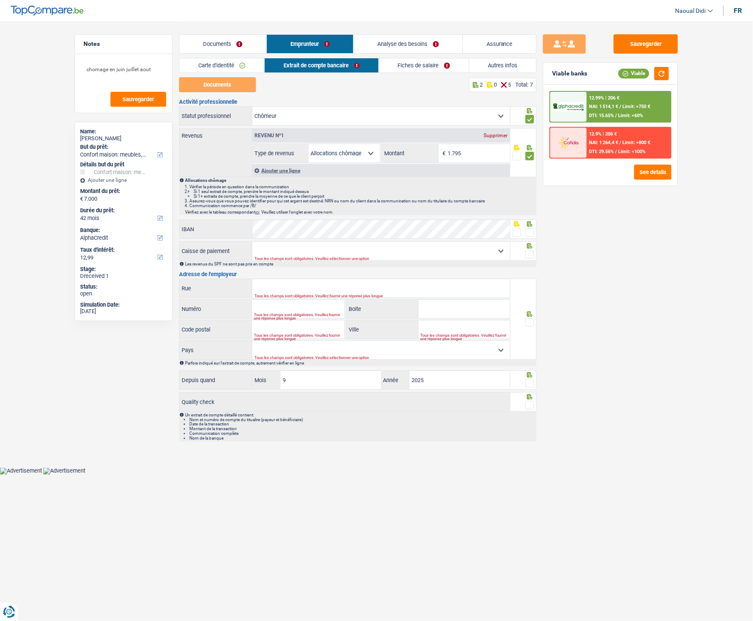
click at [0, 0] on input "radio" at bounding box center [0, 0] width 0 height 0
click at [517, 234] on span at bounding box center [517, 232] width 9 height 9
click at [0, 0] on input "radio" at bounding box center [0, 0] width 0 height 0
click at [513, 235] on span at bounding box center [517, 232] width 9 height 9
click at [0, 0] on input "radio" at bounding box center [0, 0] width 0 height 0
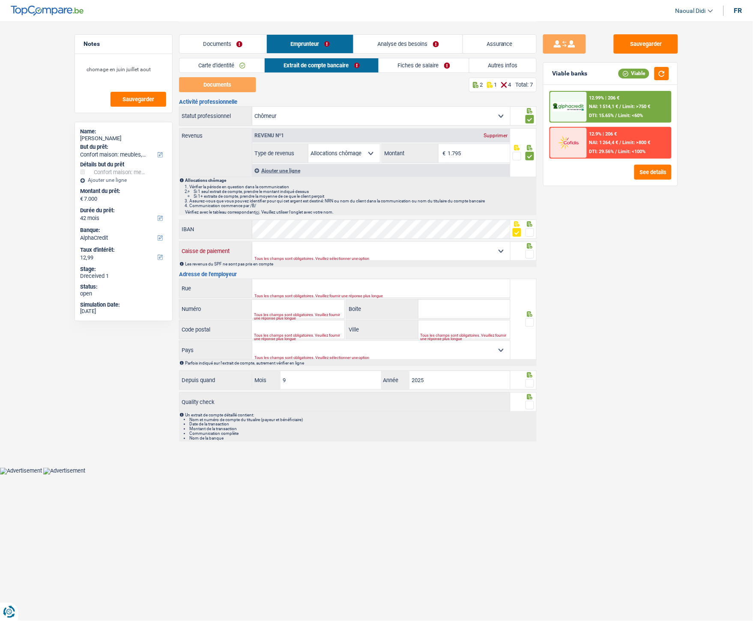
click at [420, 253] on select "CAPAC FGTB CSC CGSLB Autre Sélectionner une option" at bounding box center [381, 251] width 258 height 18
select select "fgtb"
click at [252, 242] on select "CAPAC FGTB CSC CGSLB Autre Sélectionner une option" at bounding box center [381, 251] width 258 height 18
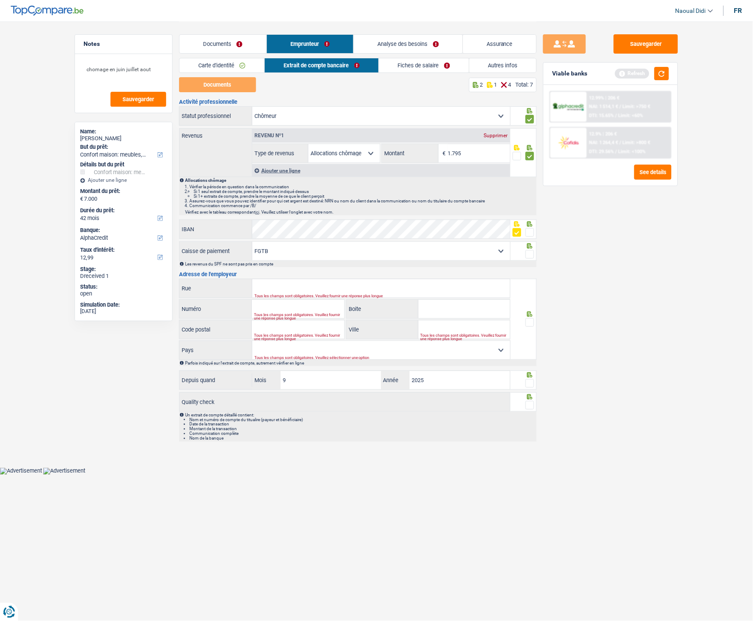
click at [530, 255] on span at bounding box center [530, 254] width 9 height 9
click at [0, 0] on input "radio" at bounding box center [0, 0] width 0 height 0
click at [332, 286] on input "Rue" at bounding box center [381, 288] width 258 height 18
drag, startPoint x: 239, startPoint y: 248, endPoint x: 226, endPoint y: 247, distance: 12.9
click at [226, 247] on div "CAPAC FGTB CSC CGSLB Autre Sélectionner une option Caisse de paiement" at bounding box center [345, 251] width 331 height 18
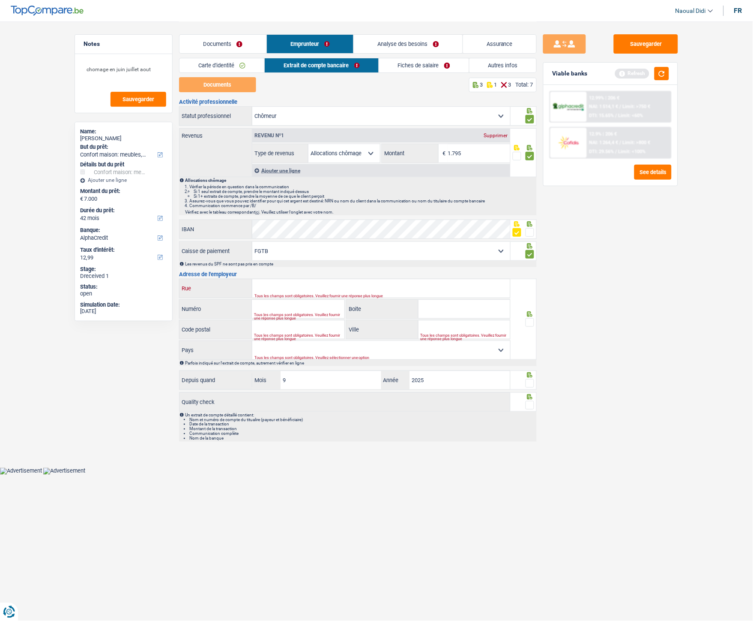
click at [279, 288] on input "Rue" at bounding box center [381, 288] width 258 height 18
paste input "Rue de Suede 45, 1060 Saint-Gilles"
drag, startPoint x: 297, startPoint y: 285, endPoint x: 310, endPoint y: 286, distance: 12.9
click at [310, 286] on input "Rue de Suede 45, 1060 Saint-Gilles" at bounding box center [381, 288] width 258 height 18
click at [311, 286] on input "Rue de Suede 45, 1060 Saint-Gilles" at bounding box center [381, 288] width 258 height 18
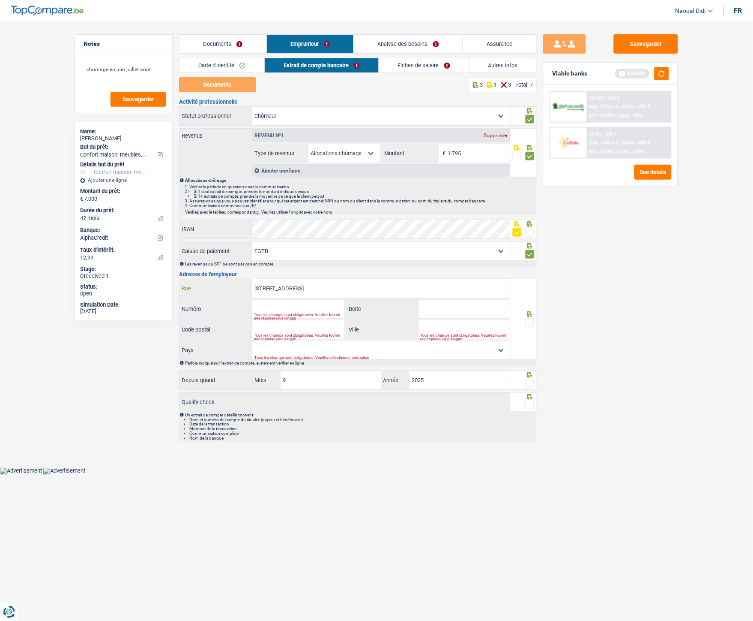
drag, startPoint x: 312, startPoint y: 289, endPoint x: 299, endPoint y: 288, distance: 12.9
click at [299, 288] on input "Rue de Suede 45, 1060 Saint-Gilles" at bounding box center [381, 288] width 258 height 18
type input "Rue de Suede 45, Saint-Gilles"
click at [284, 326] on input "Code postal" at bounding box center [298, 329] width 92 height 18
paste input "1060"
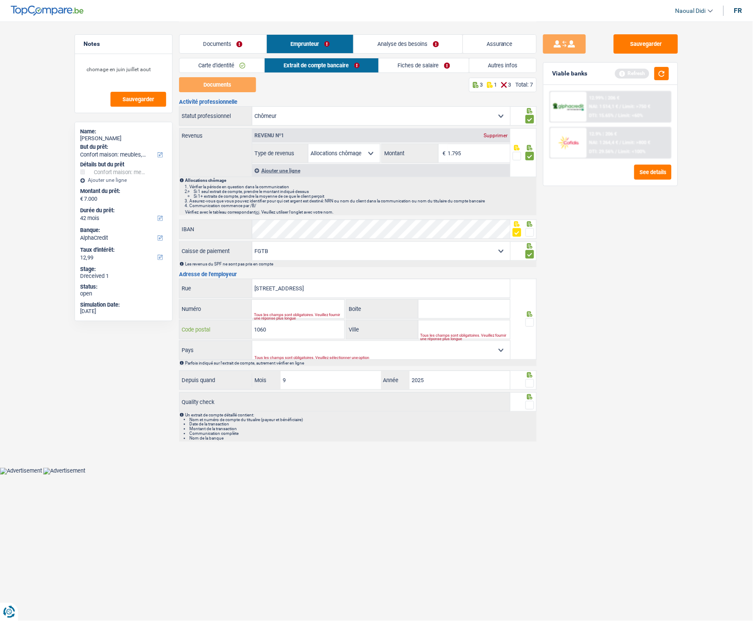
type input "1060"
drag, startPoint x: 330, startPoint y: 288, endPoint x: 299, endPoint y: 286, distance: 30.9
click at [299, 286] on input "Rue de Suede 45, Saint-Gilles" at bounding box center [381, 288] width 258 height 18
type input "Rue de Suede 45,"
click at [441, 325] on input "Ville" at bounding box center [465, 329] width 92 height 18
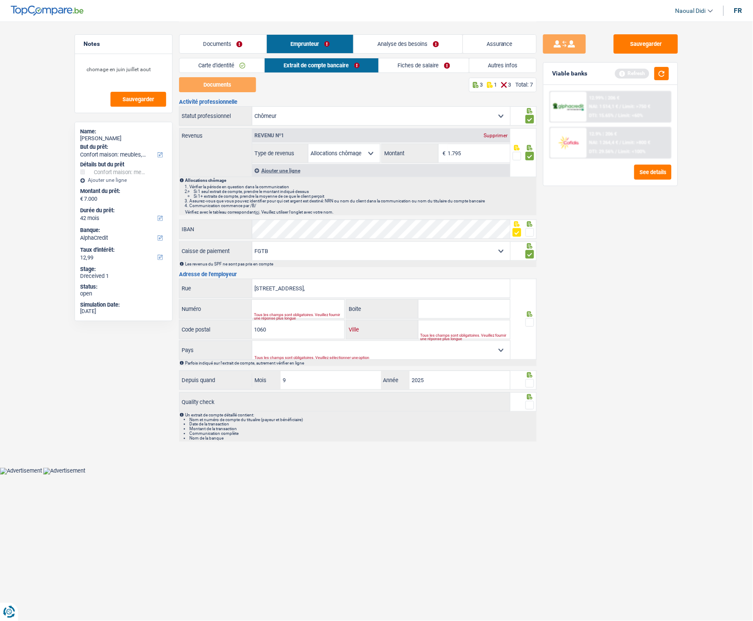
paste input "Saint-Gilles"
type input "Saint-Gilles"
drag, startPoint x: 300, startPoint y: 288, endPoint x: 291, endPoint y: 288, distance: 9.4
click at [291, 288] on input "Rue de Suede 45," at bounding box center [381, 288] width 258 height 18
click at [277, 307] on input "Numéro" at bounding box center [298, 309] width 92 height 18
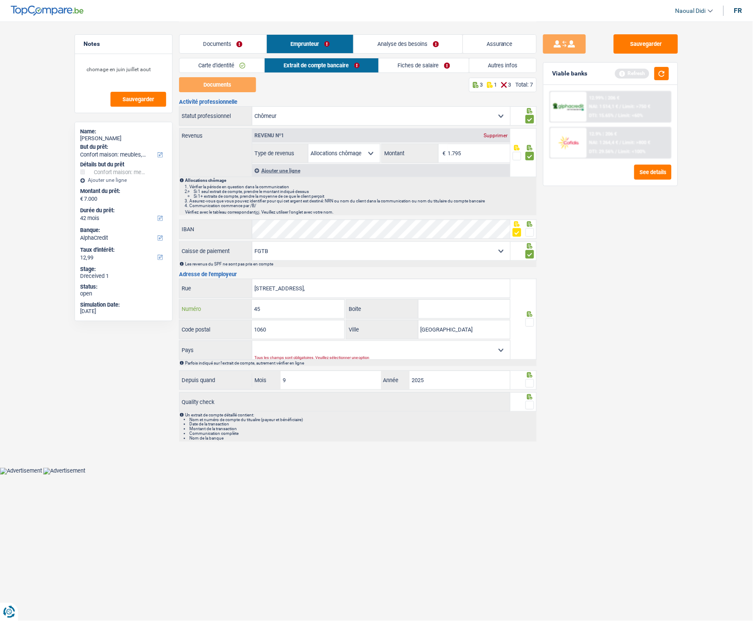
type input "45"
click at [311, 290] on input "Rue de Suede 45," at bounding box center [381, 288] width 258 height 18
type input "Rue de Suede"
click at [528, 324] on span at bounding box center [530, 322] width 9 height 9
click at [0, 0] on input "radio" at bounding box center [0, 0] width 0 height 0
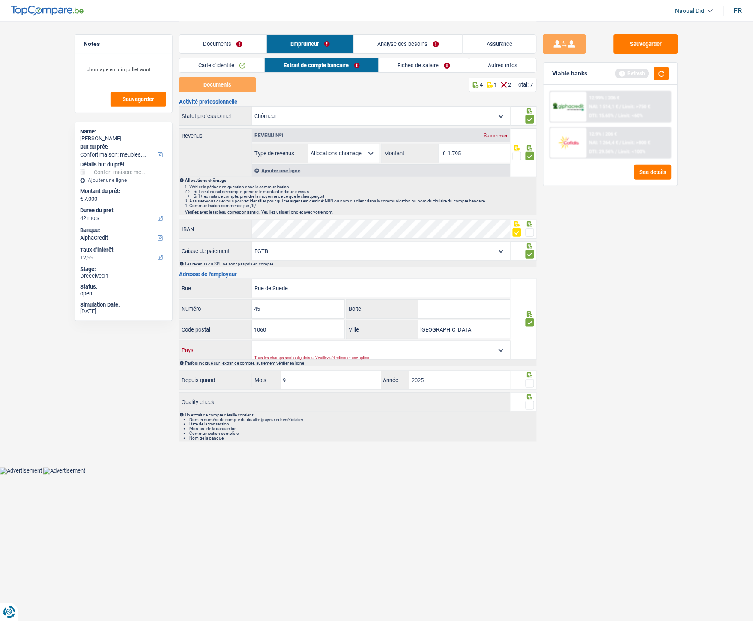
drag, startPoint x: 493, startPoint y: 351, endPoint x: 483, endPoint y: 354, distance: 9.7
click at [493, 347] on select "Belgique Luxembourg Sélectionner une option" at bounding box center [381, 350] width 258 height 18
select select "BE"
click at [252, 341] on select "Belgique Luxembourg Sélectionner une option" at bounding box center [381, 350] width 258 height 18
click at [530, 347] on span at bounding box center [530, 383] width 9 height 9
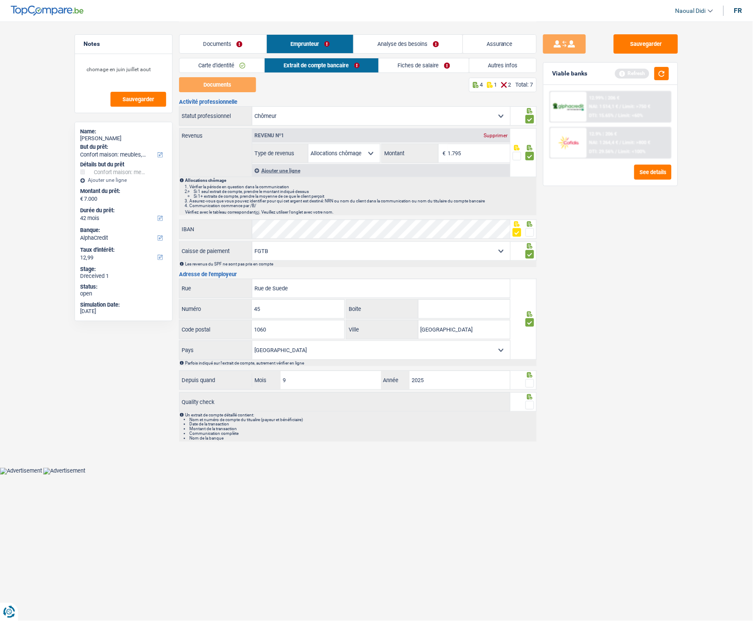
click at [0, 0] on input "radio" at bounding box center [0, 0] width 0 height 0
click at [531, 347] on span at bounding box center [530, 405] width 9 height 9
click at [0, 0] on input "radio" at bounding box center [0, 0] width 0 height 0
click at [410, 66] on link "Fiches de salaire" at bounding box center [424, 65] width 90 height 14
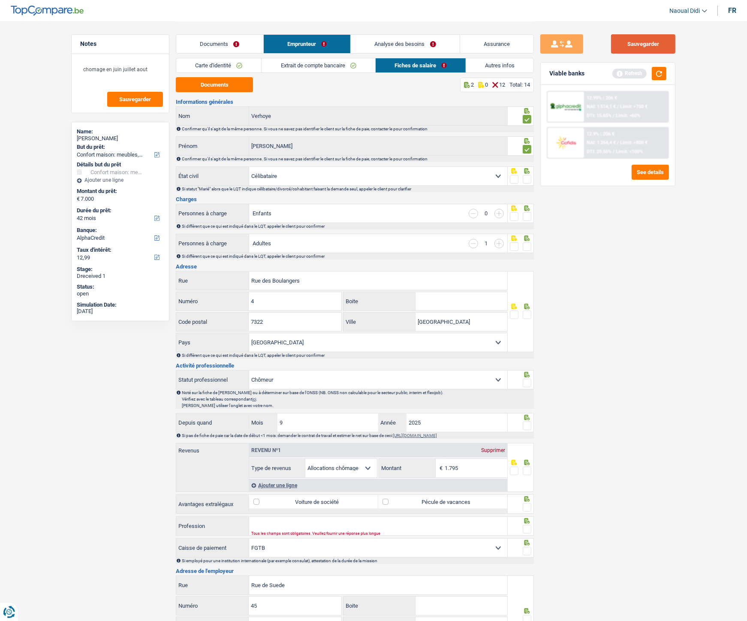
click at [646, 41] on button "Sauvegarder" at bounding box center [643, 43] width 64 height 19
click at [492, 64] on link "Autres infos" at bounding box center [499, 65] width 67 height 14
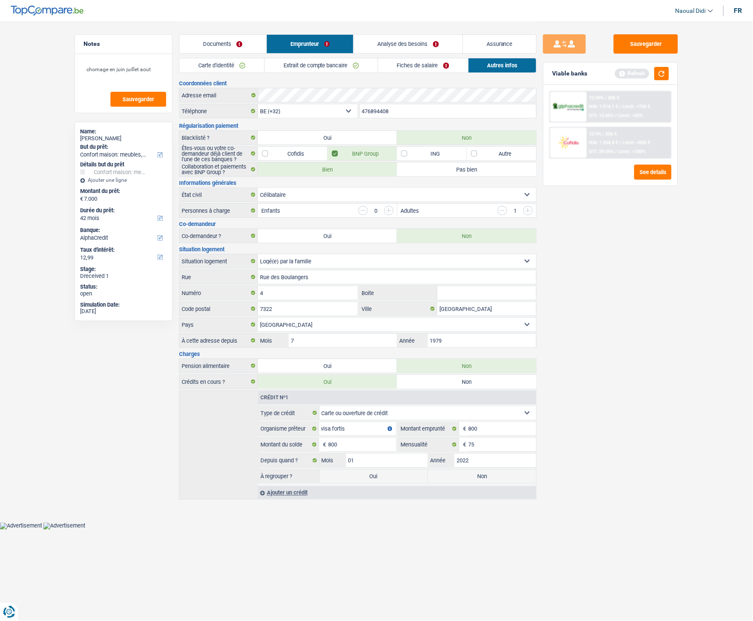
click at [413, 66] on link "Fiches de salaire" at bounding box center [423, 65] width 90 height 14
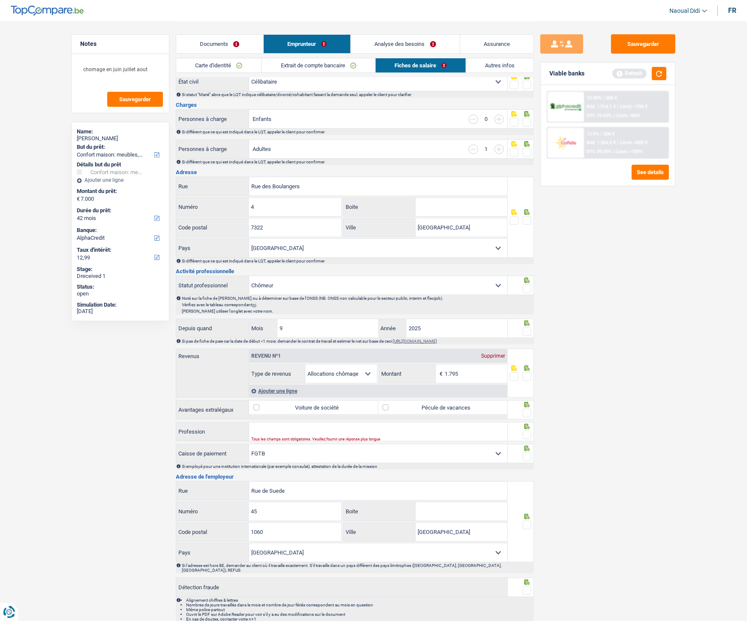
scroll to position [77, 0]
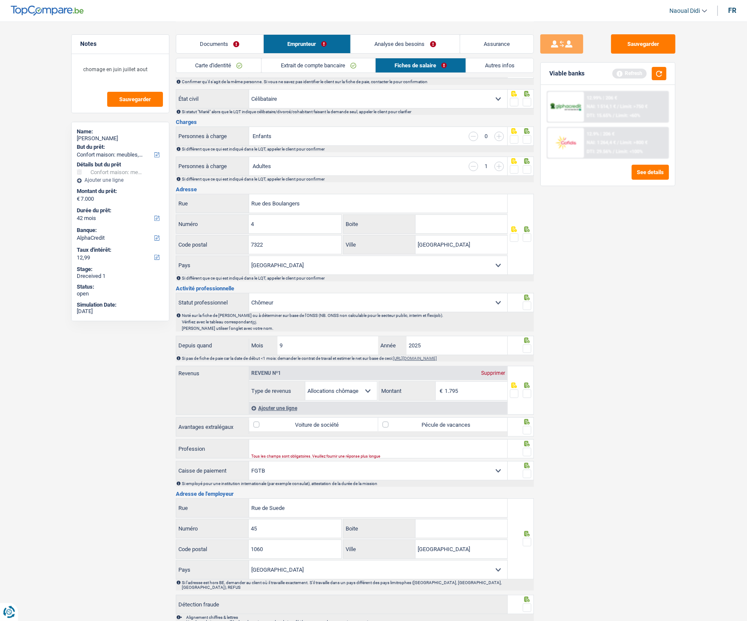
click at [379, 307] on select "Ouvrier Employé privé Employé public Invalide Indépendant Pensionné Chômeur Mut…" at bounding box center [378, 302] width 258 height 18
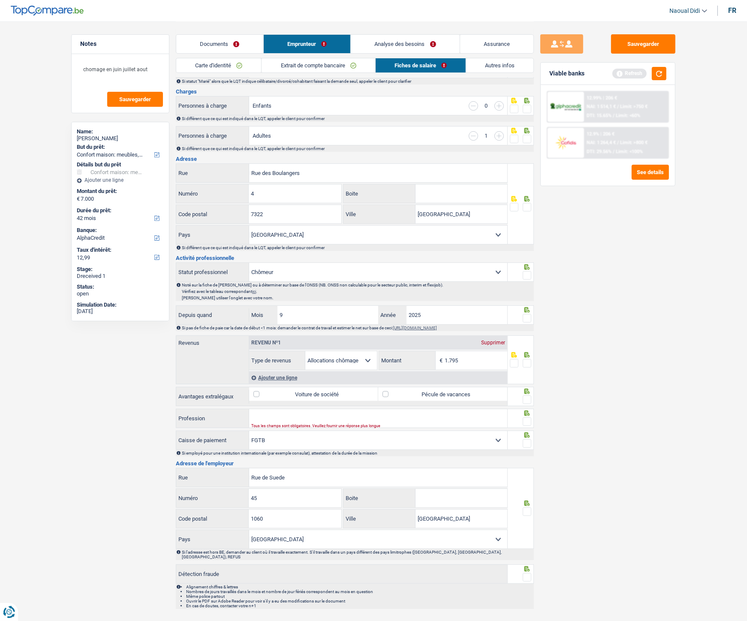
scroll to position [125, 0]
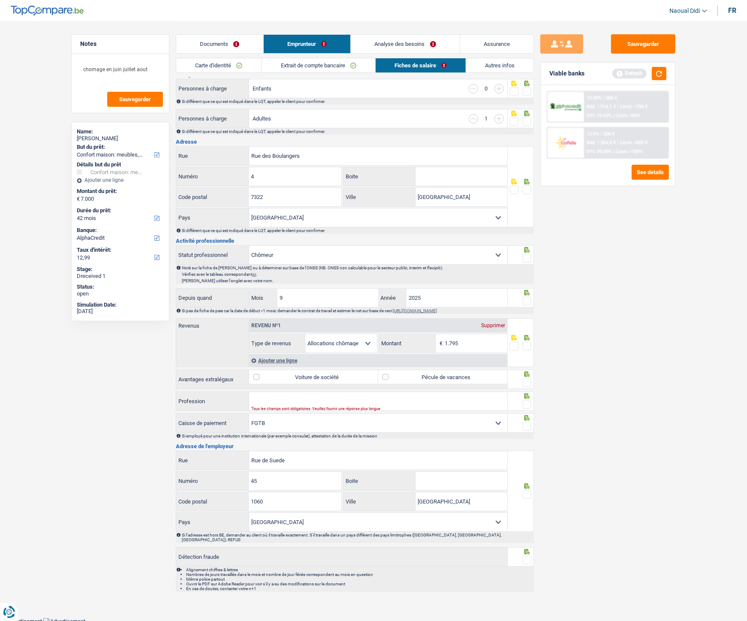
click at [479, 347] on label "Pécule de vacances" at bounding box center [442, 377] width 129 height 14
click at [479, 347] on input "Pécule de vacances" at bounding box center [442, 377] width 129 height 14
checkbox input "true"
click at [524, 347] on span at bounding box center [526, 346] width 9 height 9
click at [0, 0] on input "radio" at bounding box center [0, 0] width 0 height 0
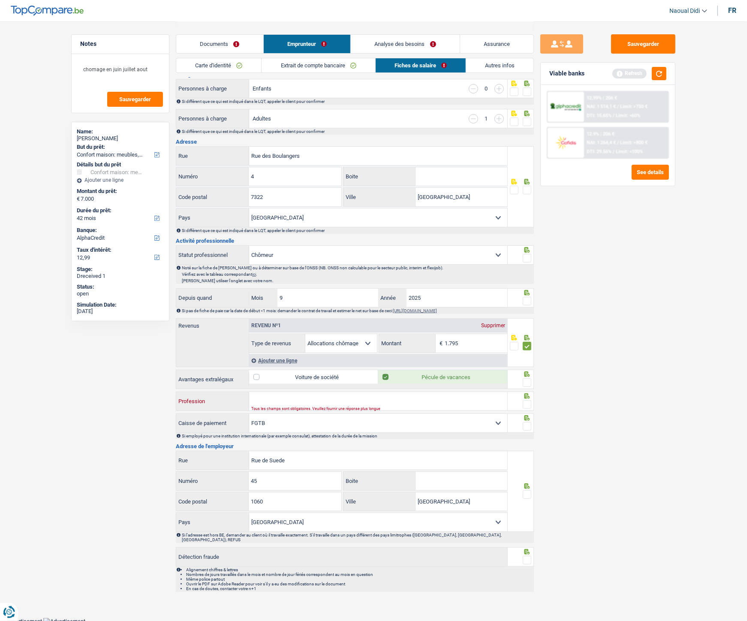
click at [441, 347] on input "Profession" at bounding box center [378, 401] width 258 height 18
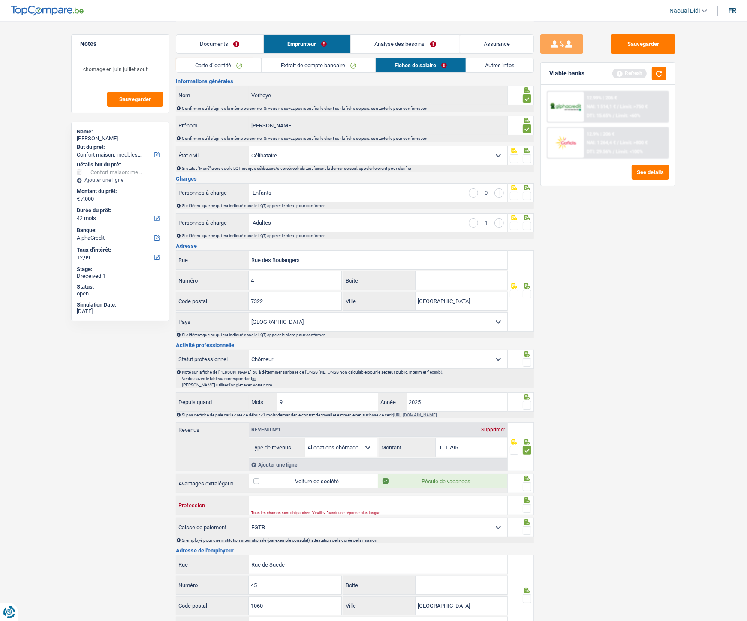
scroll to position [0, 0]
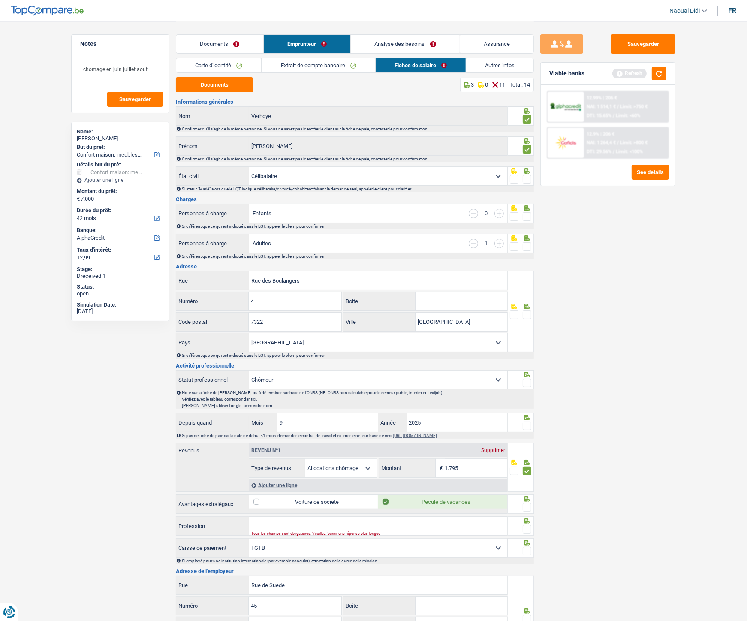
click at [528, 177] on span at bounding box center [526, 179] width 9 height 9
click at [0, 0] on input "radio" at bounding box center [0, 0] width 0 height 0
click at [528, 217] on span at bounding box center [526, 216] width 9 height 9
click at [0, 0] on input "radio" at bounding box center [0, 0] width 0 height 0
click at [528, 246] on span at bounding box center [526, 246] width 9 height 9
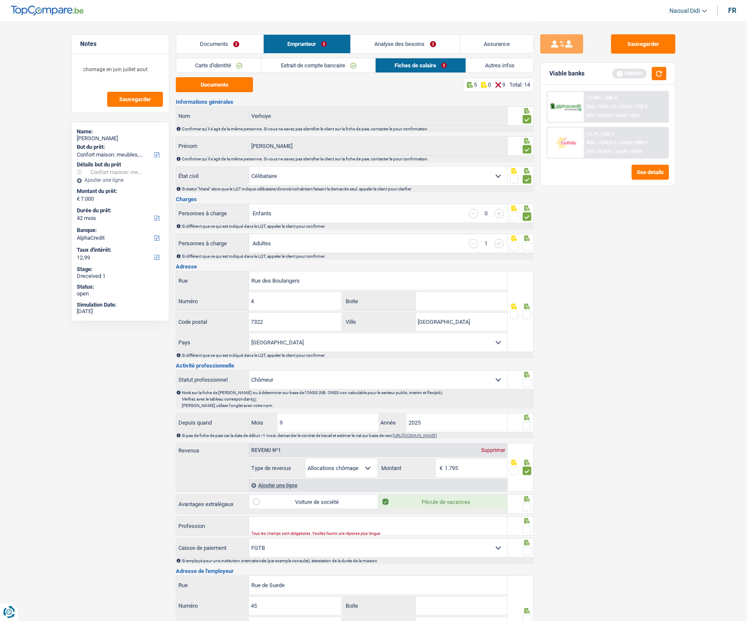
click at [0, 0] on input "radio" at bounding box center [0, 0] width 0 height 0
click at [526, 315] on span at bounding box center [526, 314] width 9 height 9
click at [0, 0] on input "radio" at bounding box center [0, 0] width 0 height 0
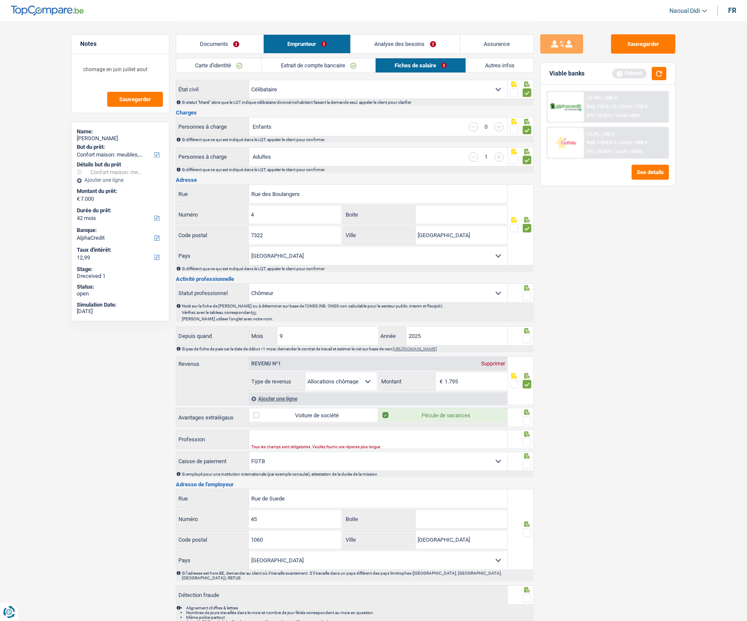
scroll to position [95, 0]
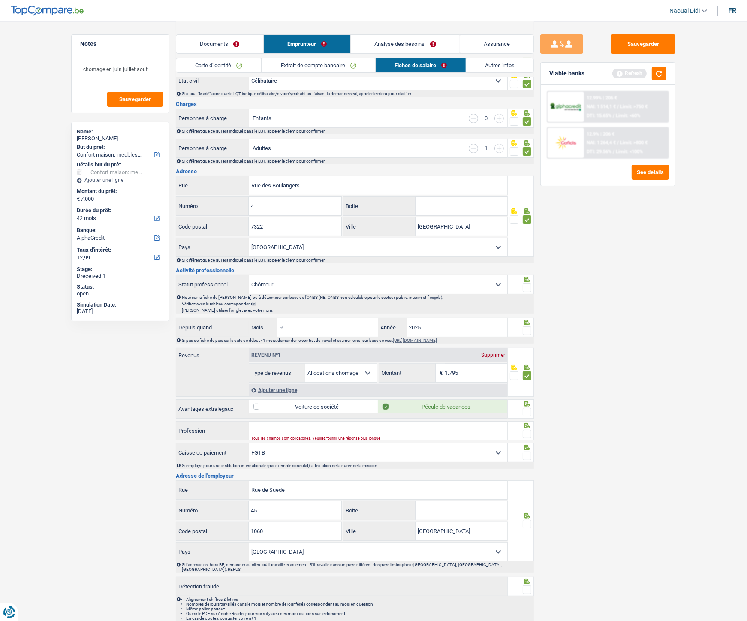
click at [528, 331] on span at bounding box center [526, 330] width 9 height 9
click at [0, 0] on input "radio" at bounding box center [0, 0] width 0 height 0
click at [526, 288] on span at bounding box center [526, 287] width 9 height 9
click at [0, 0] on input "radio" at bounding box center [0, 0] width 0 height 0
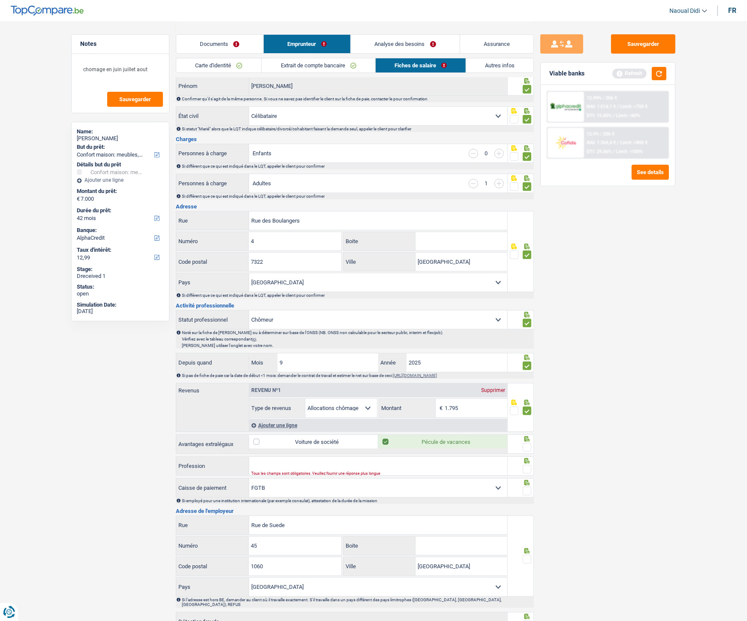
scroll to position [0, 0]
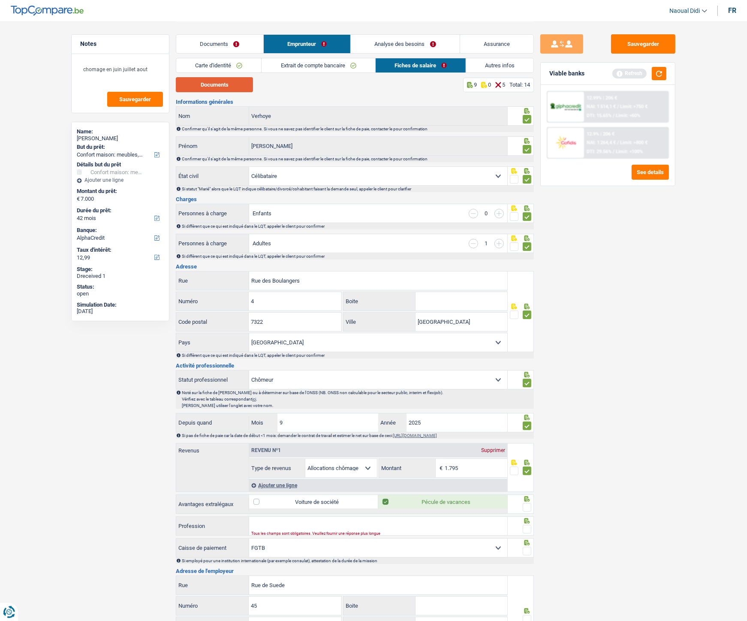
click at [232, 79] on button "Documents" at bounding box center [214, 84] width 77 height 15
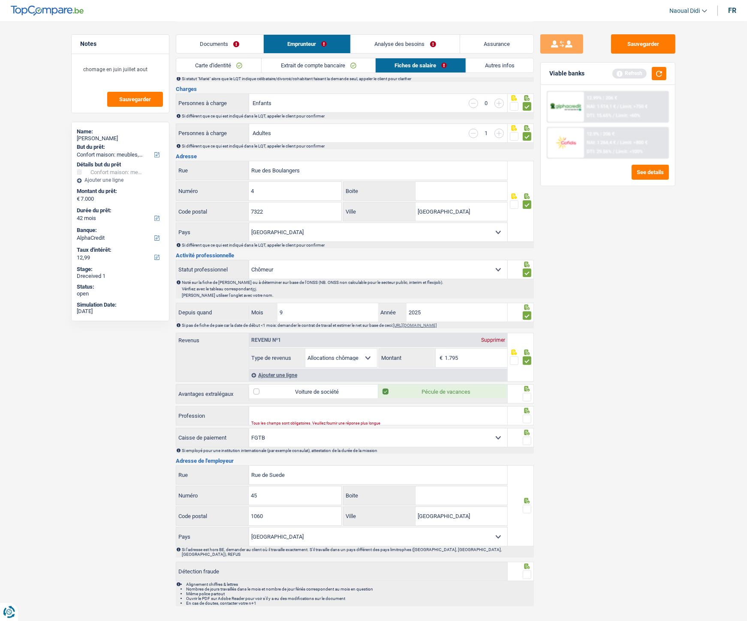
scroll to position [125, 0]
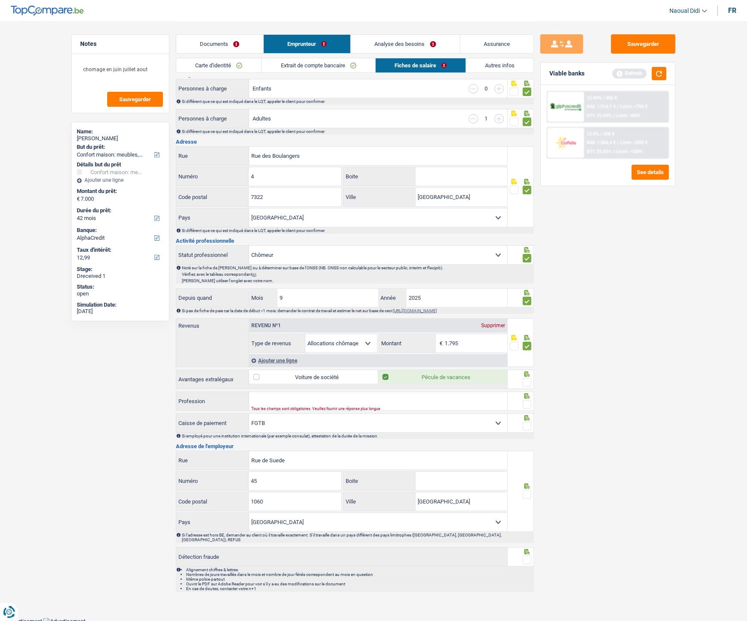
click at [527, 347] on span at bounding box center [526, 382] width 9 height 9
click at [0, 0] on input "radio" at bounding box center [0, 0] width 0 height 0
click at [384, 347] on input "Profession" at bounding box center [378, 401] width 258 height 18
click at [489, 347] on select "CAPAC FGTB CSC CGSLB Autre Sélectionner une option" at bounding box center [378, 423] width 258 height 18
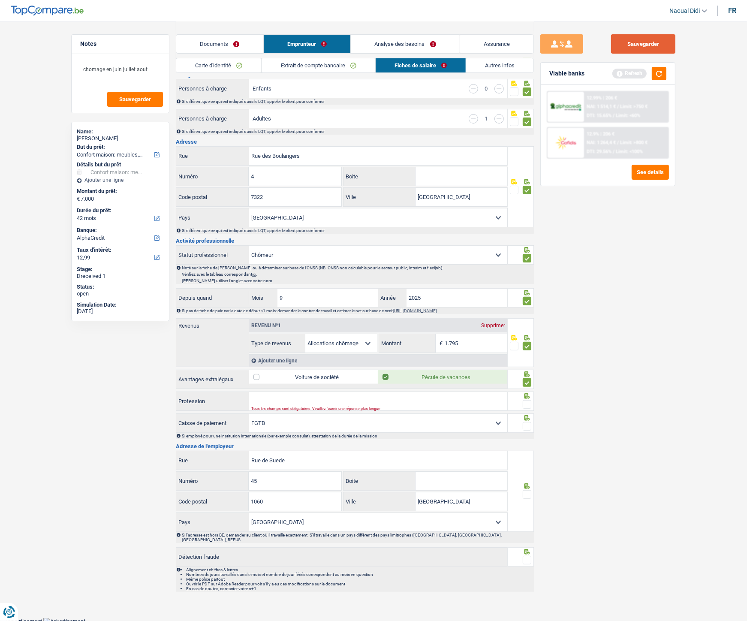
click at [639, 46] on button "Sauvegarder" at bounding box center [643, 43] width 64 height 19
click at [324, 63] on link "Extrait de compte bancaire" at bounding box center [317, 65] width 113 height 14
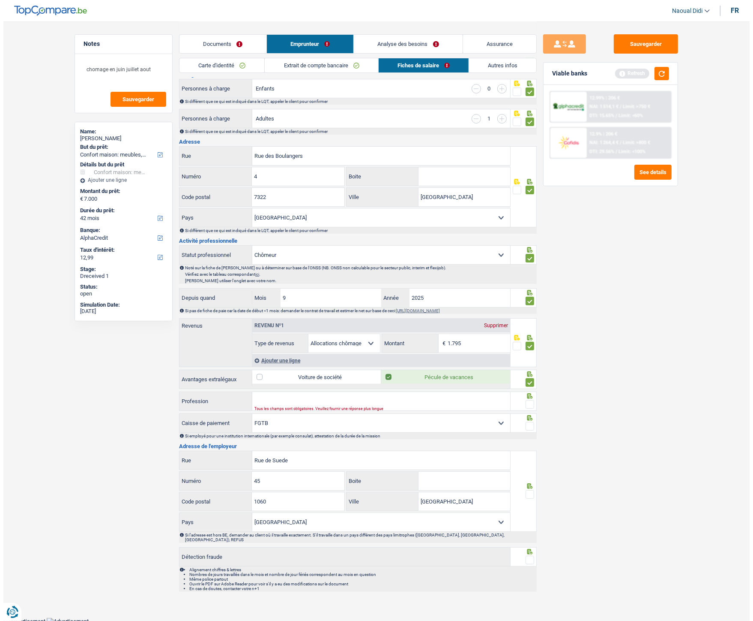
scroll to position [0, 0]
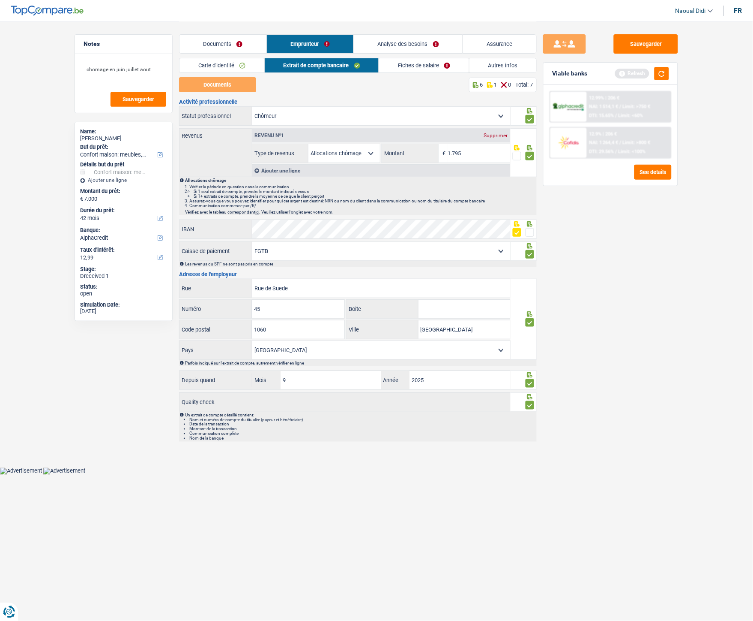
click at [285, 119] on select "Ouvrier Employé privé Employé public Invalide Indépendant Pensionné Chômeur Mut…" at bounding box center [381, 116] width 258 height 18
click at [409, 69] on link "Fiches de salaire" at bounding box center [424, 65] width 90 height 14
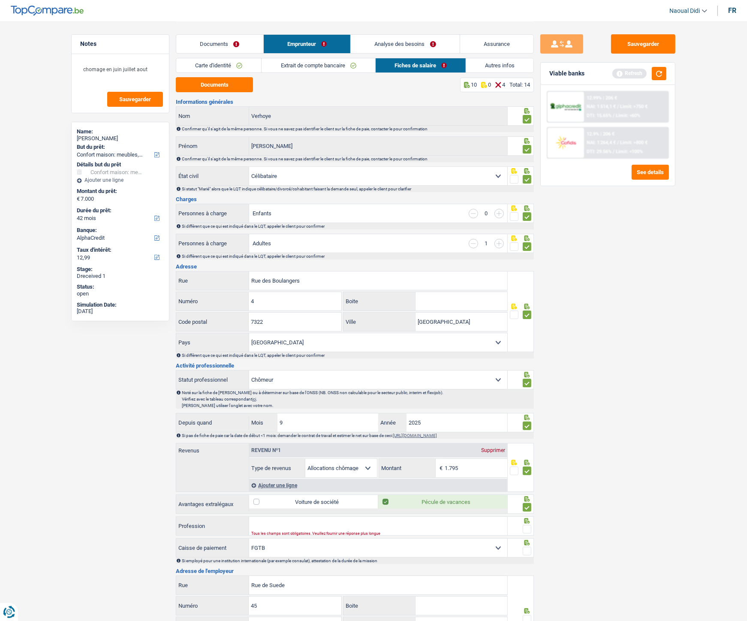
click at [328, 68] on link "Extrait de compte bancaire" at bounding box center [317, 65] width 113 height 14
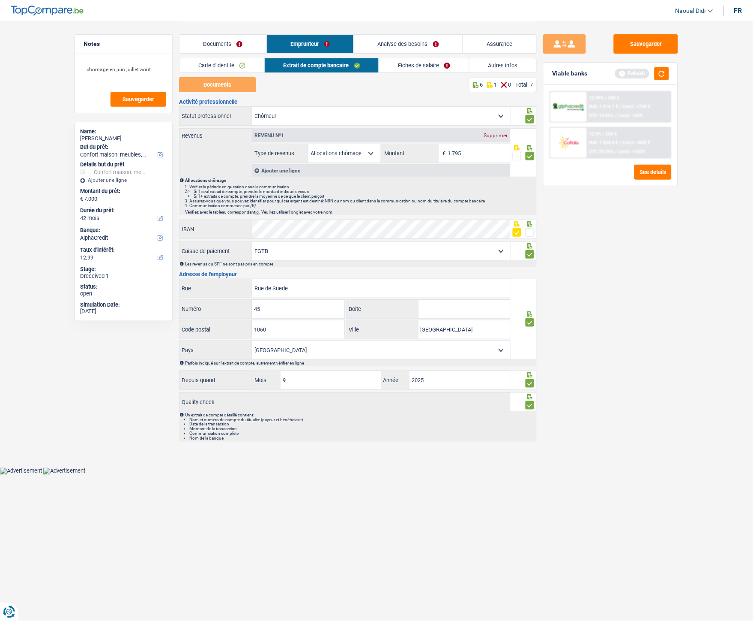
click at [235, 42] on link "Documents" at bounding box center [223, 44] width 87 height 18
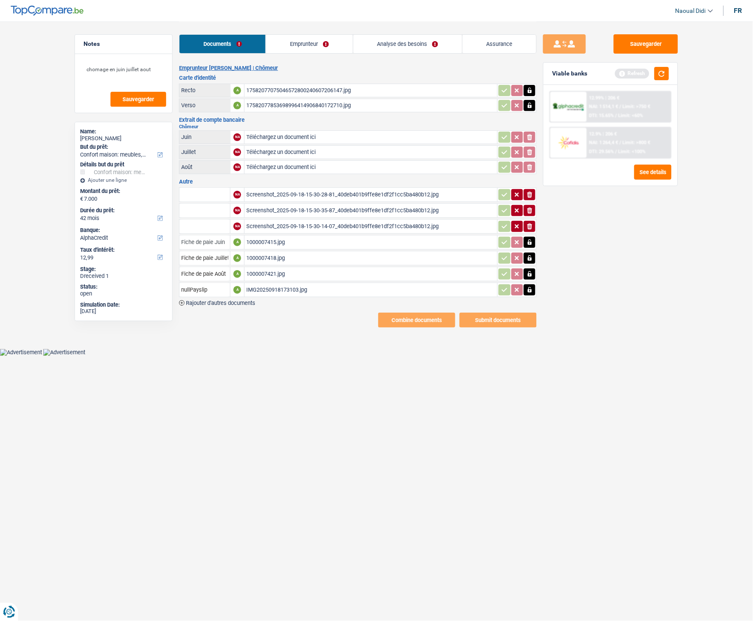
click at [224, 238] on input "Fiche de paie Juin" at bounding box center [204, 242] width 47 height 14
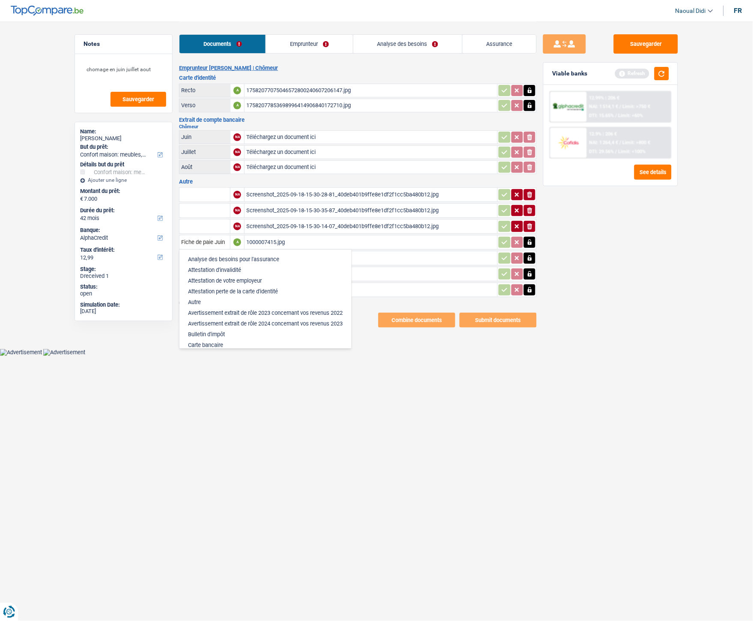
click at [219, 297] on li "Autre" at bounding box center [265, 302] width 163 height 11
type input "Autre"
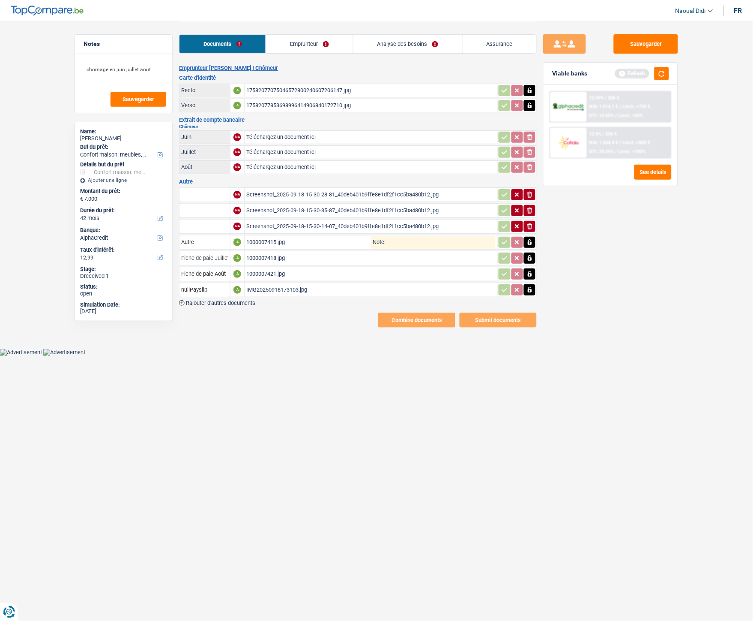
click at [215, 251] on input "Fiche de paie Juillet" at bounding box center [204, 258] width 47 height 14
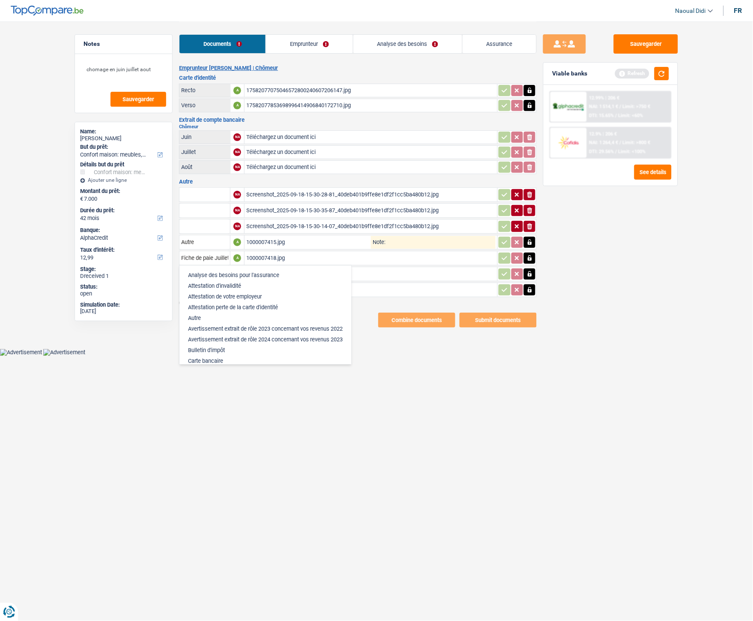
click at [208, 315] on li "Autre" at bounding box center [265, 317] width 163 height 11
type input "Autre"
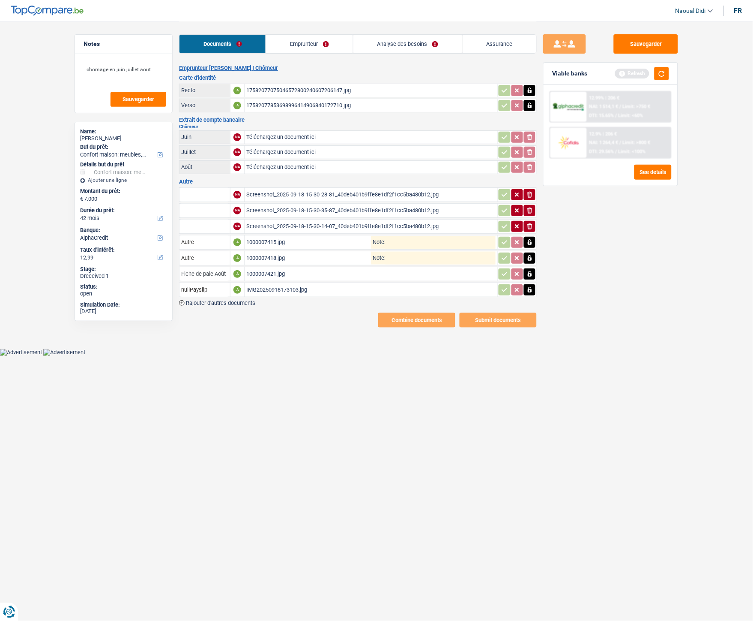
click at [211, 271] on input "Fiche de paie Août" at bounding box center [204, 274] width 47 height 14
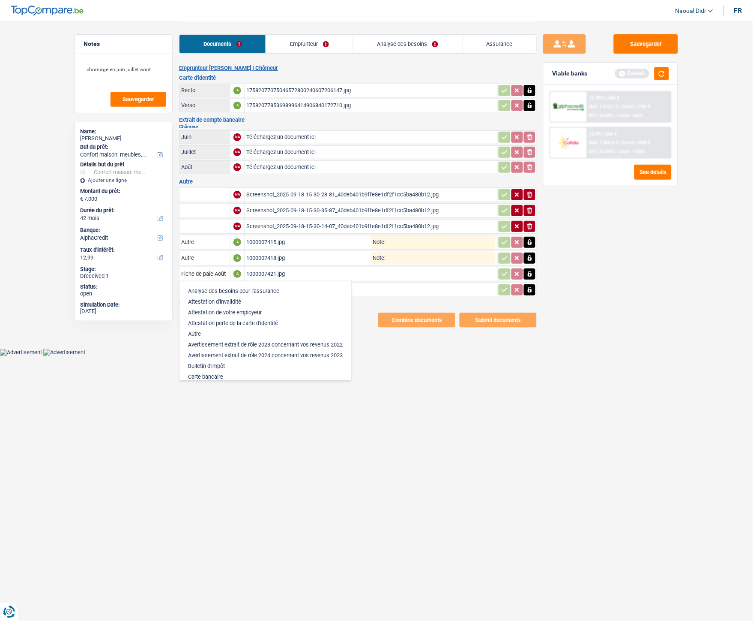
click at [213, 329] on li "Autre" at bounding box center [265, 333] width 163 height 11
type input "Autre"
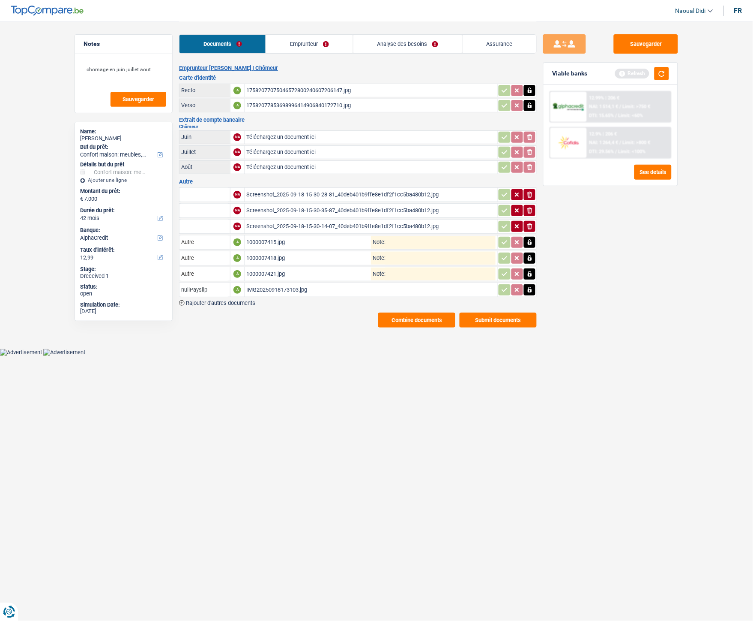
click at [213, 287] on input "nullPayslip" at bounding box center [204, 290] width 47 height 14
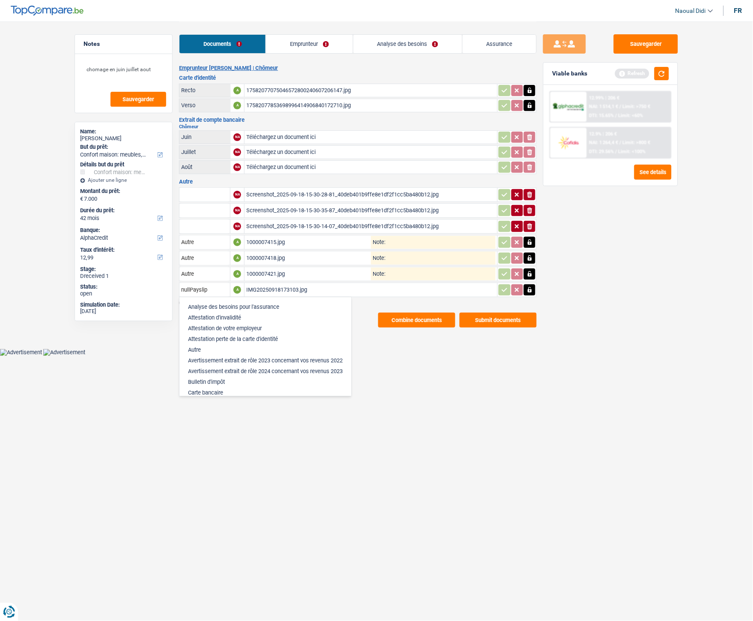
click at [213, 347] on li "Autre" at bounding box center [265, 349] width 163 height 11
type input "Autre"
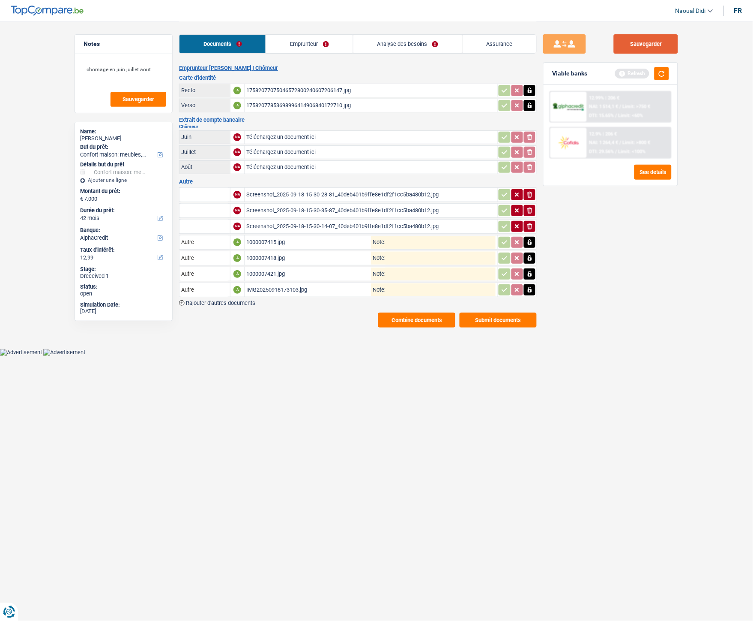
click at [637, 45] on button "Sauvegarder" at bounding box center [646, 43] width 64 height 19
click at [282, 136] on input "Téléchargez un document ici" at bounding box center [370, 137] width 249 height 13
type input "C:\fakepath\1000007415.jpg"
click at [288, 153] on input "Téléchargez un document ici" at bounding box center [370, 152] width 249 height 13
type input "C:\fakepath\1000007418.jpg"
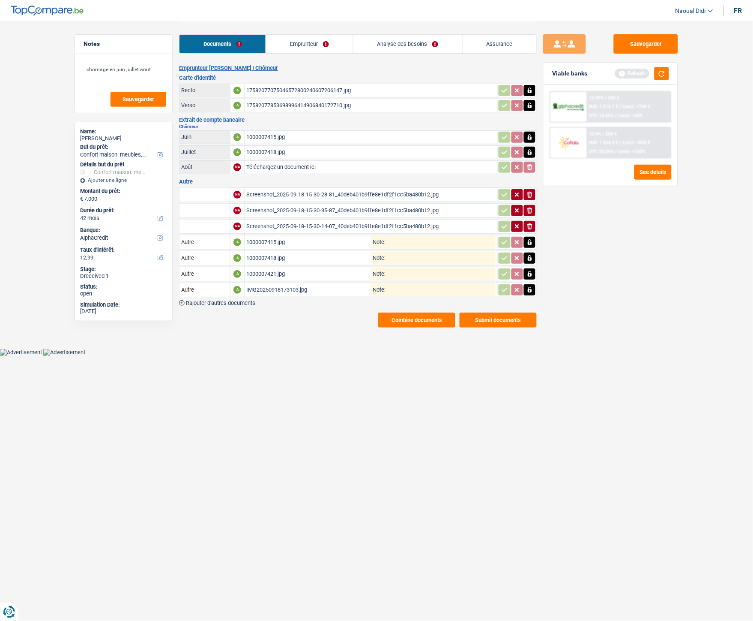
click at [279, 166] on input "Téléchargez un document ici" at bounding box center [370, 167] width 249 height 13
type input "C:\fakepath\1000007421.jpg"
click at [530, 241] on icon "button" at bounding box center [530, 242] width 4 height 6
click at [530, 241] on icon "button" at bounding box center [530, 242] width 5 height 6
click at [528, 254] on icon "button" at bounding box center [530, 258] width 7 height 9
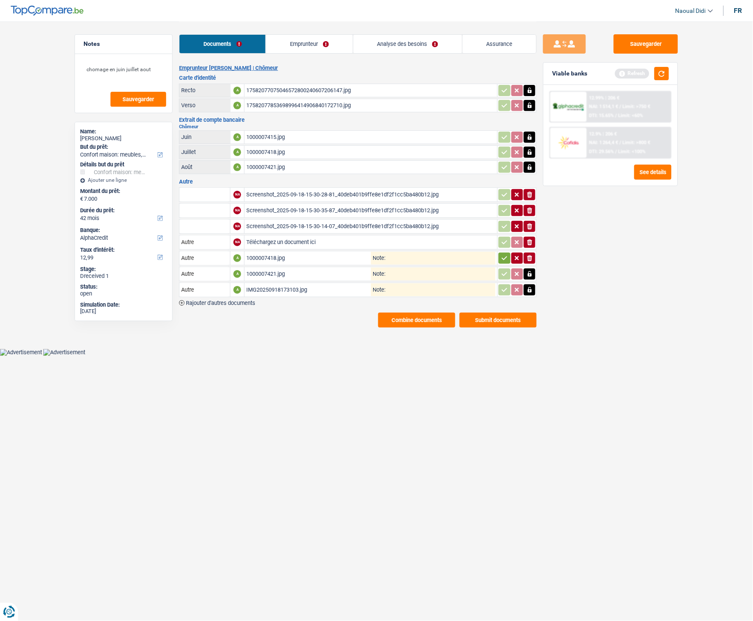
click at [528, 254] on icon "ionicons-v5-e" at bounding box center [530, 258] width 7 height 9
click at [531, 272] on icon "button" at bounding box center [530, 274] width 4 height 6
click at [531, 272] on icon "ionicons-v5-e" at bounding box center [530, 274] width 7 height 9
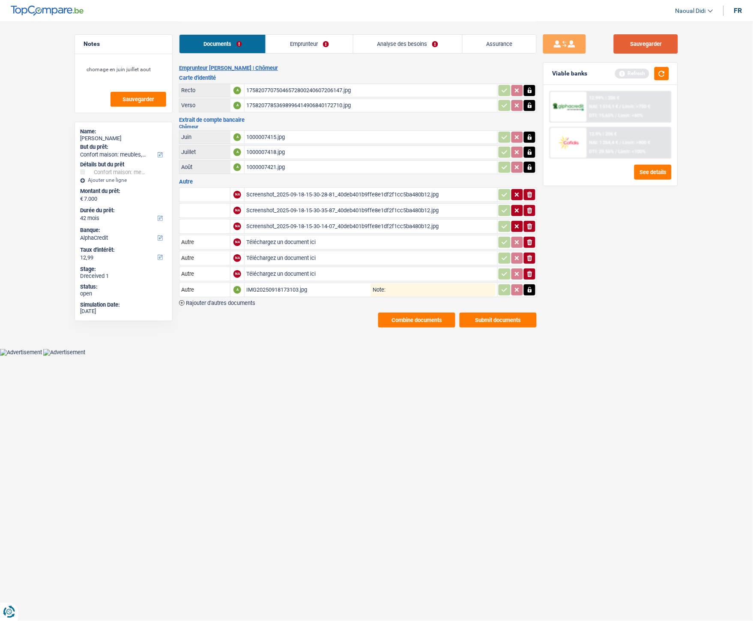
click at [653, 53] on button "Sauvegarder" at bounding box center [646, 43] width 64 height 19
click at [297, 49] on link "Emprunteur" at bounding box center [309, 44] width 87 height 18
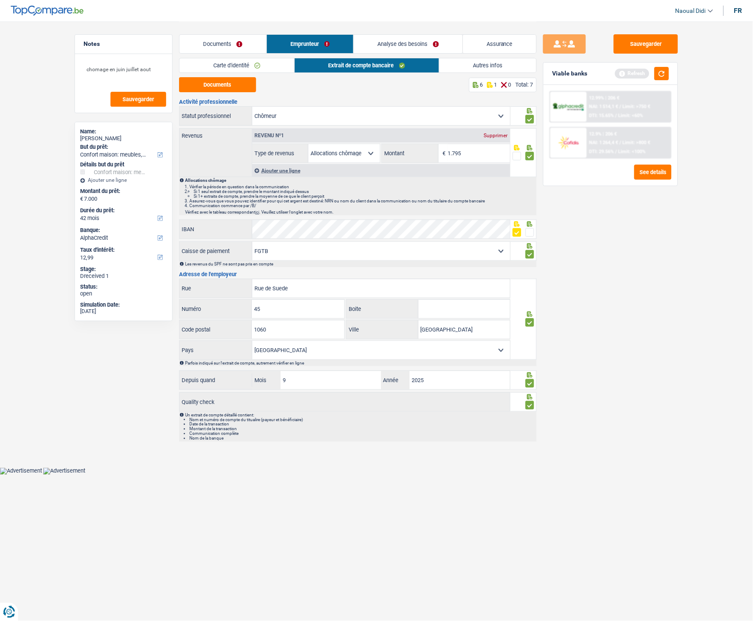
click at [241, 46] on link "Documents" at bounding box center [223, 44] width 87 height 18
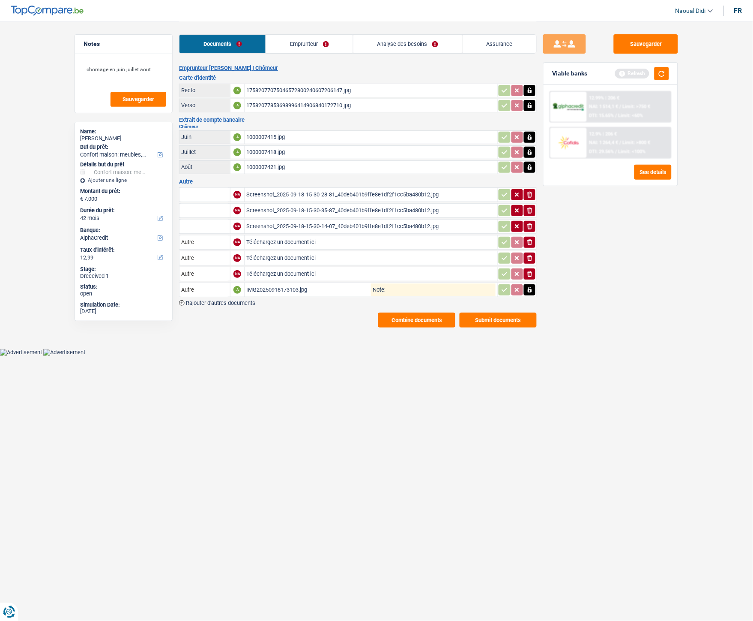
click at [332, 42] on link "Emprunteur" at bounding box center [309, 44] width 87 height 18
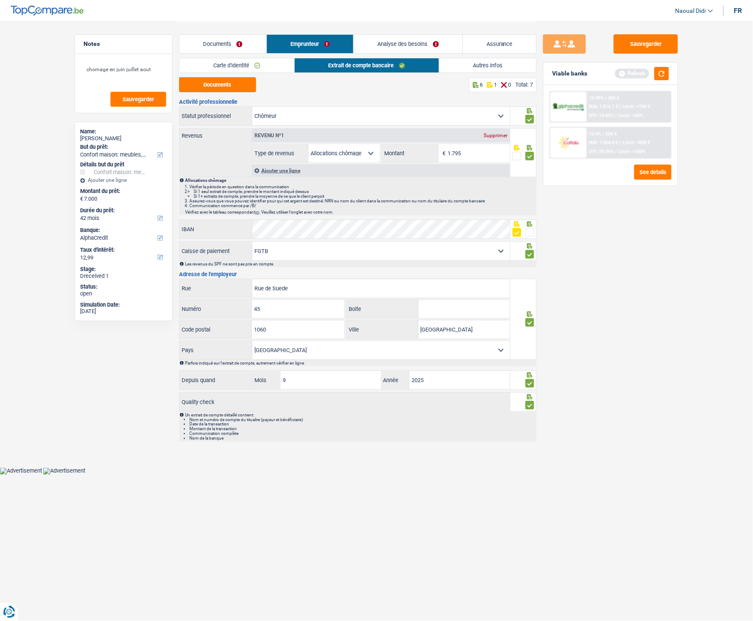
click at [215, 69] on link "Carte d'identité" at bounding box center [237, 65] width 115 height 14
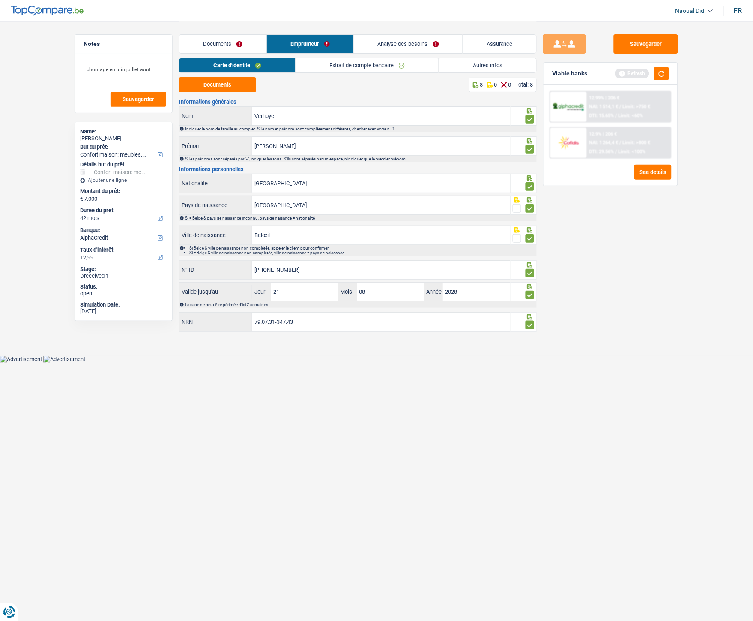
click at [233, 92] on div "Documents 8 0 0 Total: 8 Informations générales Verhoye Nom Indiquer le nom de …" at bounding box center [358, 204] width 358 height 255
click at [234, 79] on button "Documents" at bounding box center [217, 84] width 77 height 15
click at [413, 40] on link "Analyse des besoins" at bounding box center [408, 44] width 109 height 18
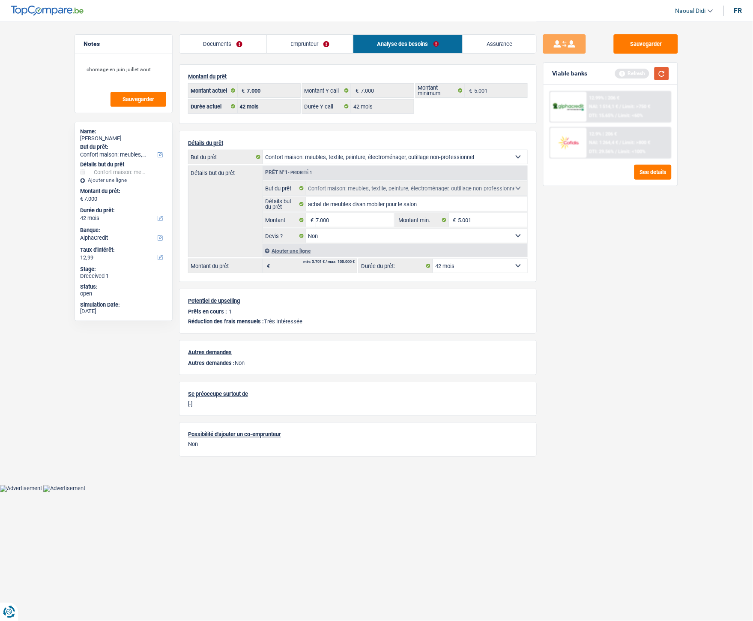
click at [662, 72] on button "button" at bounding box center [662, 73] width 15 height 13
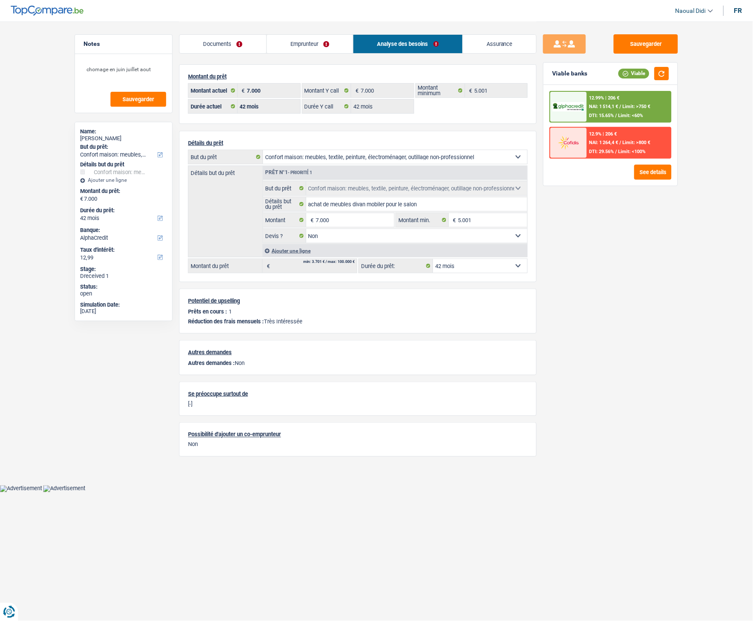
click at [627, 105] on span "Limit: >750 €" at bounding box center [637, 107] width 28 height 6
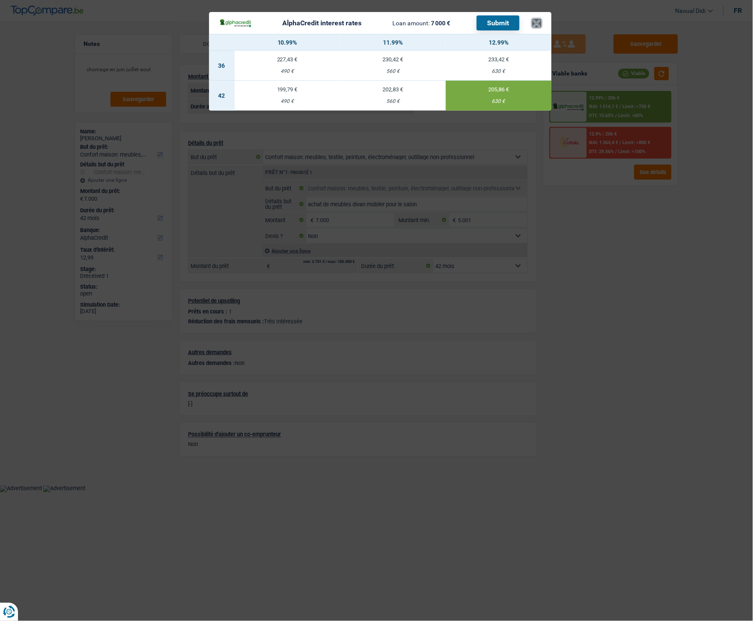
click at [533, 20] on button "×" at bounding box center [537, 23] width 9 height 9
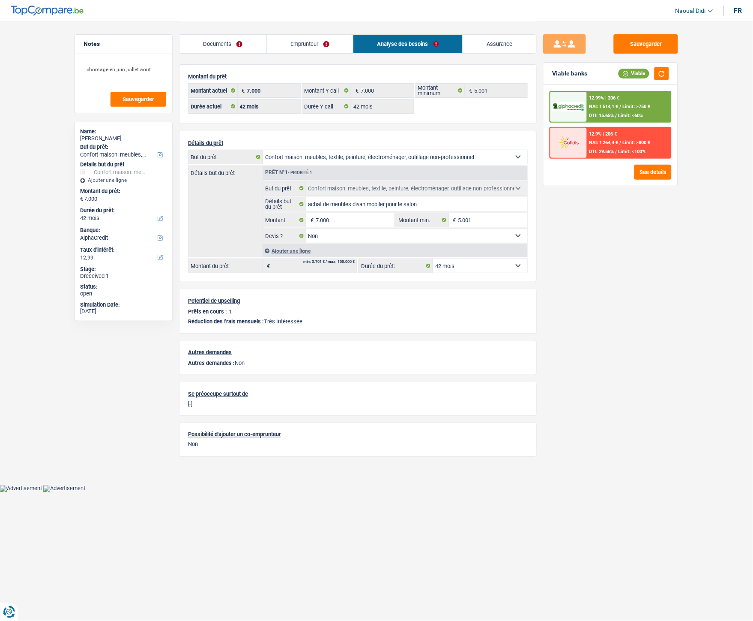
click at [605, 97] on div "12.99% | 206 €" at bounding box center [605, 98] width 30 height 6
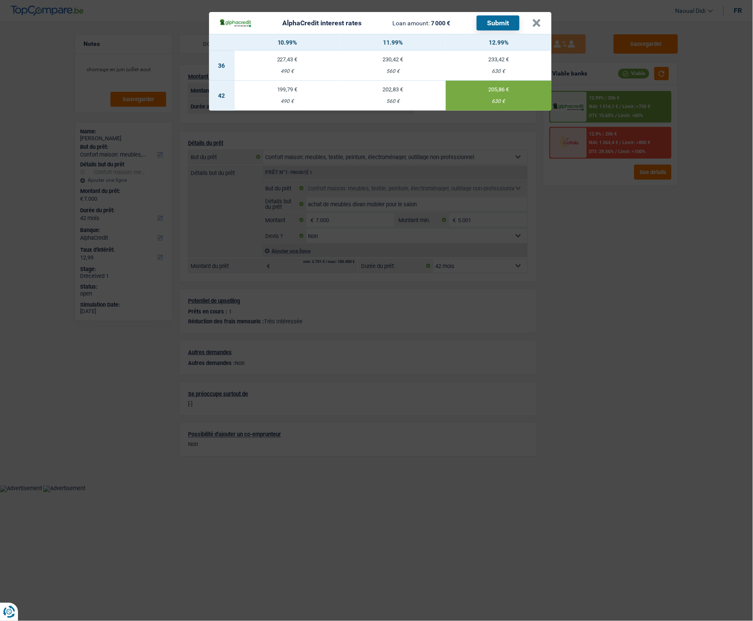
click at [500, 23] on button "Submit" at bounding box center [498, 22] width 43 height 15
click at [540, 20] on button "×" at bounding box center [537, 23] width 9 height 9
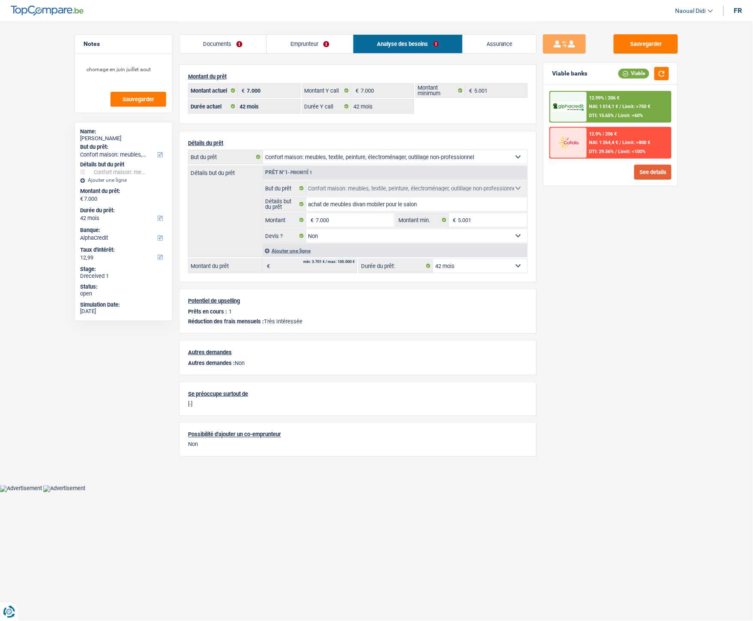
click at [652, 171] on button "See details" at bounding box center [653, 172] width 37 height 15
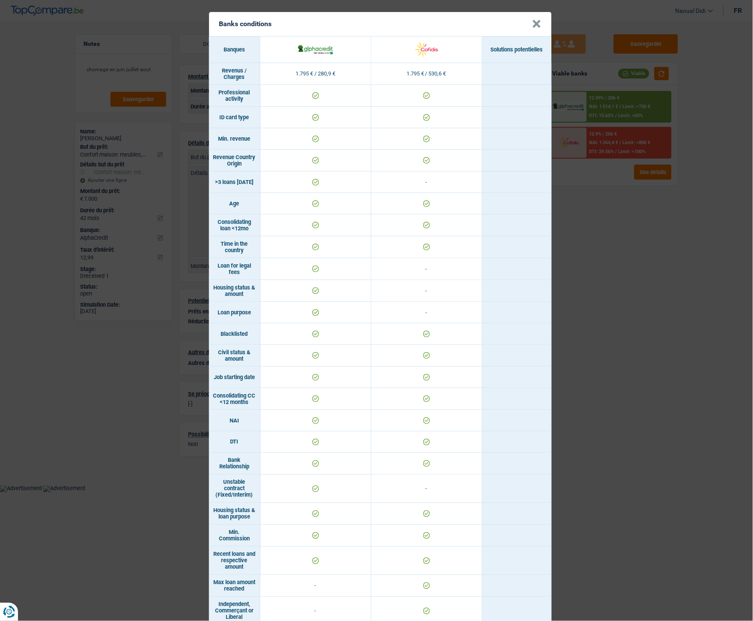
click at [533, 24] on button "×" at bounding box center [537, 24] width 9 height 9
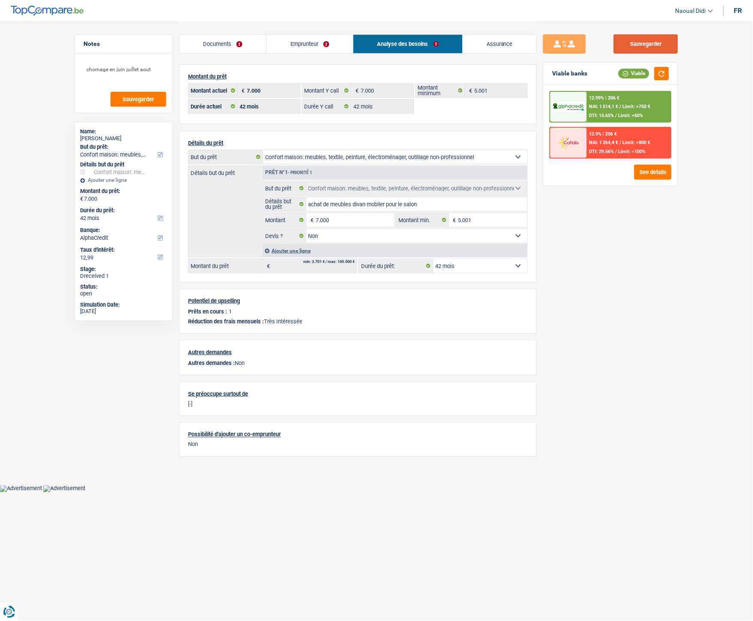
click at [656, 40] on button "Sauvegarder" at bounding box center [646, 43] width 64 height 19
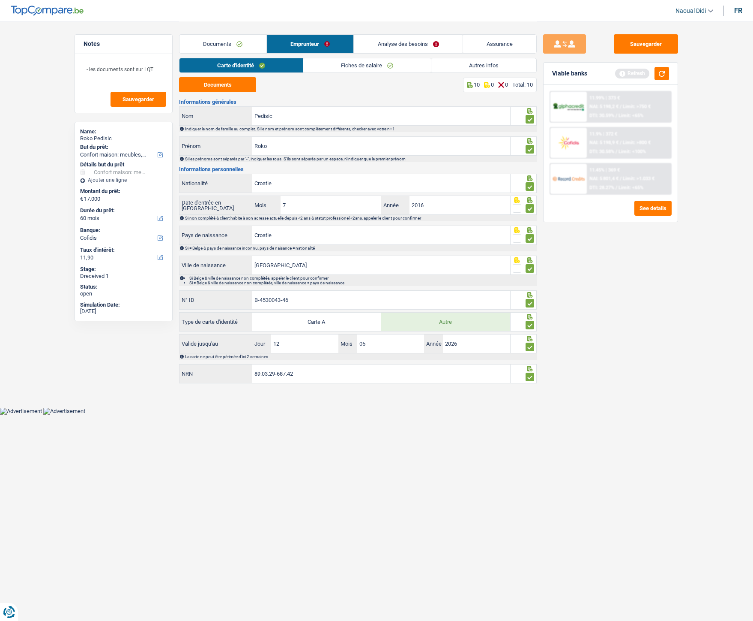
select select "household"
select select "60"
select select "cofidis"
click at [639, 46] on button "Sauvegarder" at bounding box center [646, 43] width 64 height 19
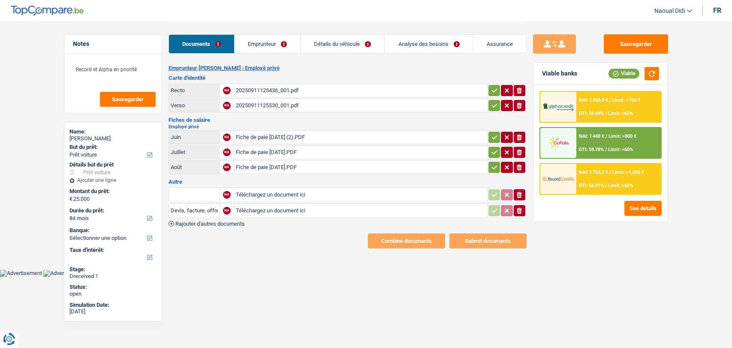
select select "car"
select select "84"
click at [264, 89] on div "20250911125436_001.pdf" at bounding box center [360, 90] width 249 height 13
click at [269, 136] on div "Fiche de paie [DATE] (2).PDF" at bounding box center [360, 137] width 249 height 13
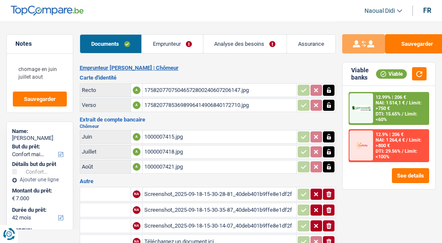
select select "household"
select select "42"
select select "alphacredit"
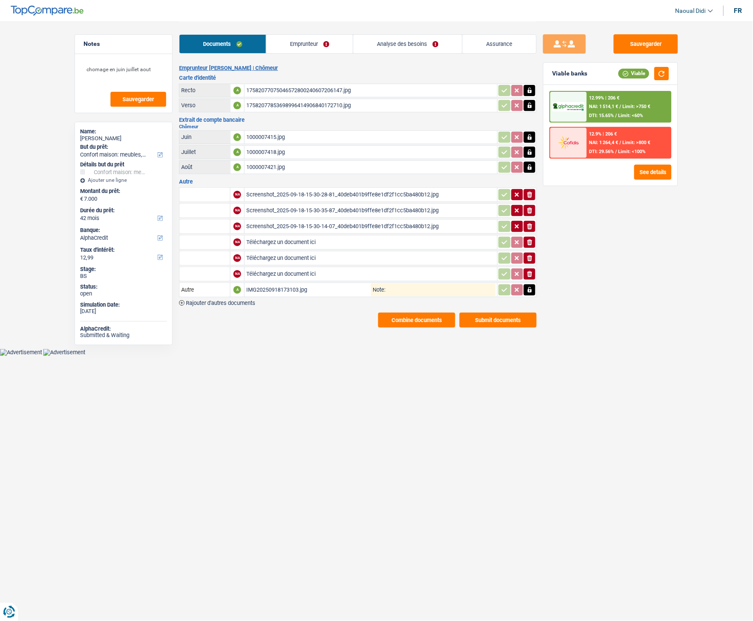
click at [303, 89] on div "17582077075046572800240607206147.jpg" at bounding box center [370, 90] width 249 height 13
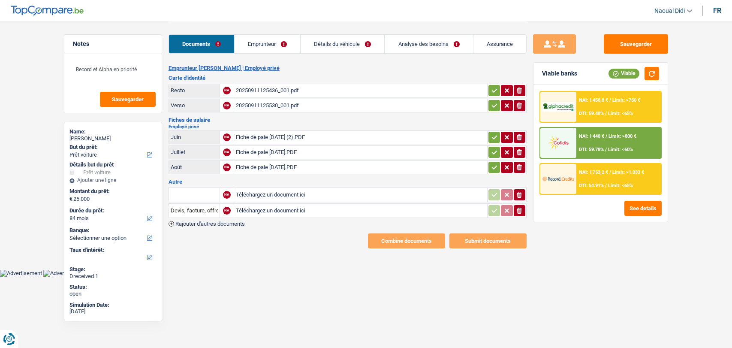
select select "car"
select select "84"
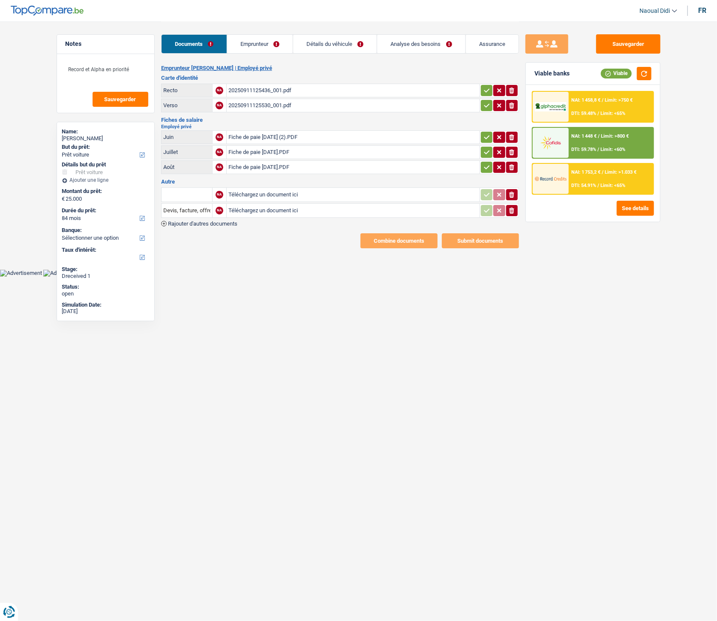
click at [486, 89] on icon "button" at bounding box center [486, 90] width 7 height 9
click at [487, 105] on icon "button" at bounding box center [486, 105] width 7 height 9
click at [483, 133] on icon "button" at bounding box center [486, 137] width 7 height 9
click at [486, 152] on icon "button" at bounding box center [487, 152] width 6 height 4
click at [486, 167] on icon "button" at bounding box center [486, 167] width 7 height 9
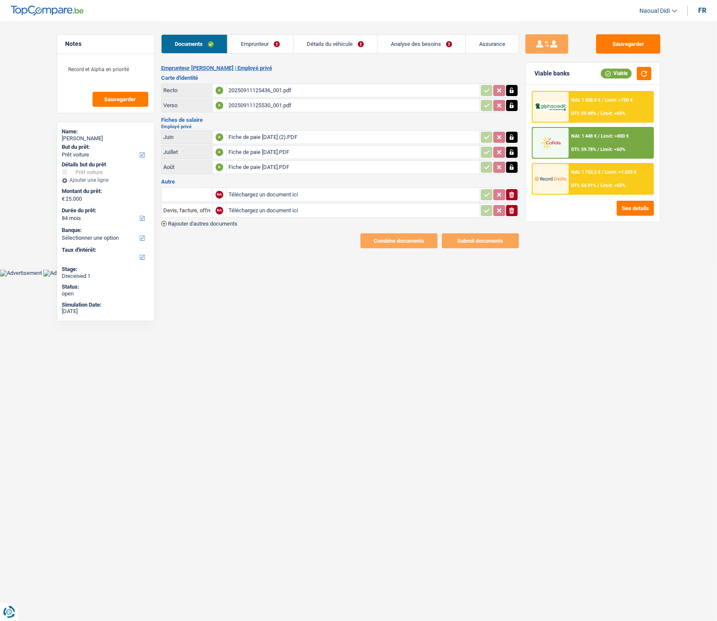
click at [280, 44] on link "Emprunteur" at bounding box center [261, 44] width 66 height 18
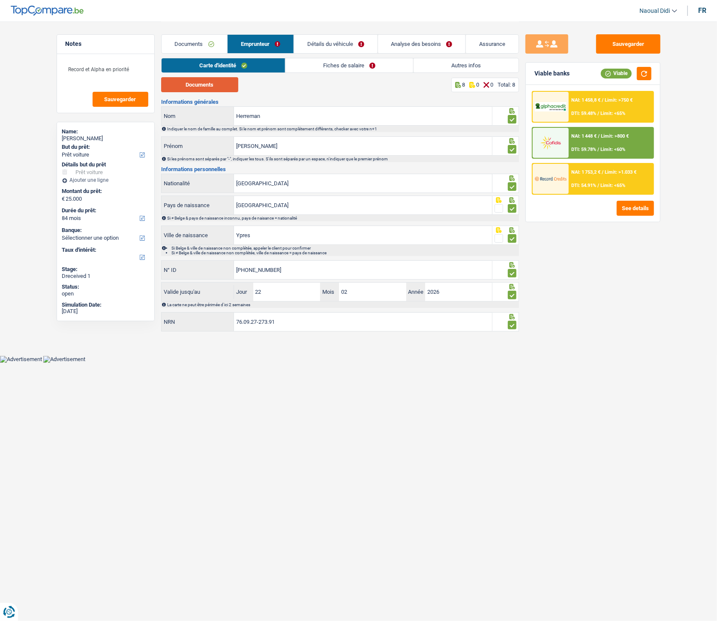
click at [207, 84] on button "Documents" at bounding box center [199, 84] width 77 height 15
click at [346, 67] on link "Fiches de salaire" at bounding box center [349, 65] width 128 height 14
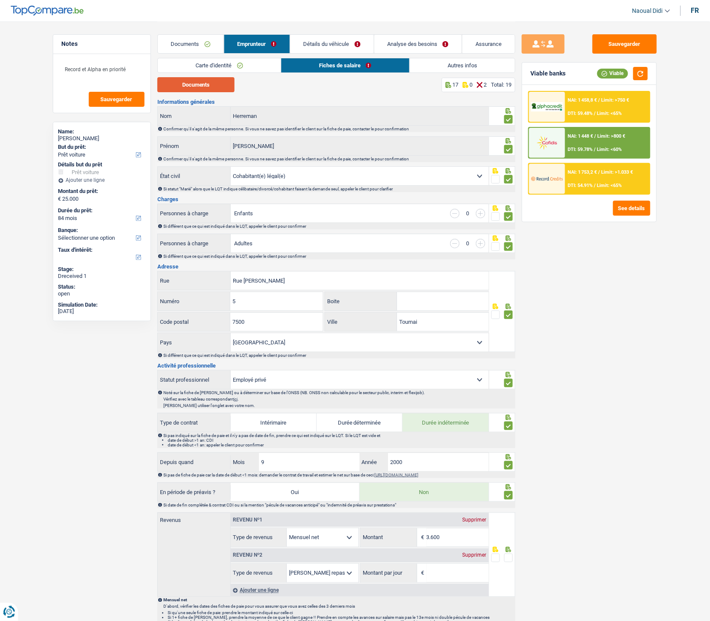
click at [202, 82] on button "Documents" at bounding box center [195, 84] width 77 height 15
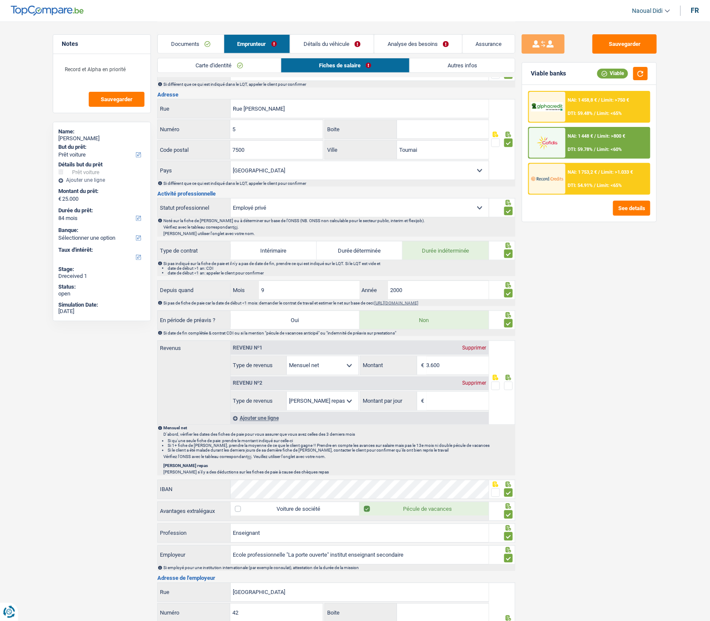
scroll to position [190, 0]
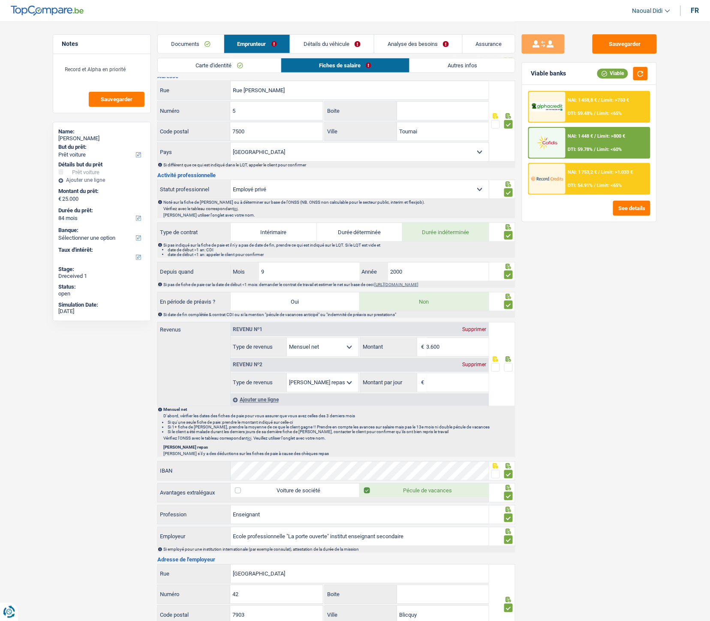
click at [474, 347] on div "Supprimer" at bounding box center [474, 364] width 28 height 5
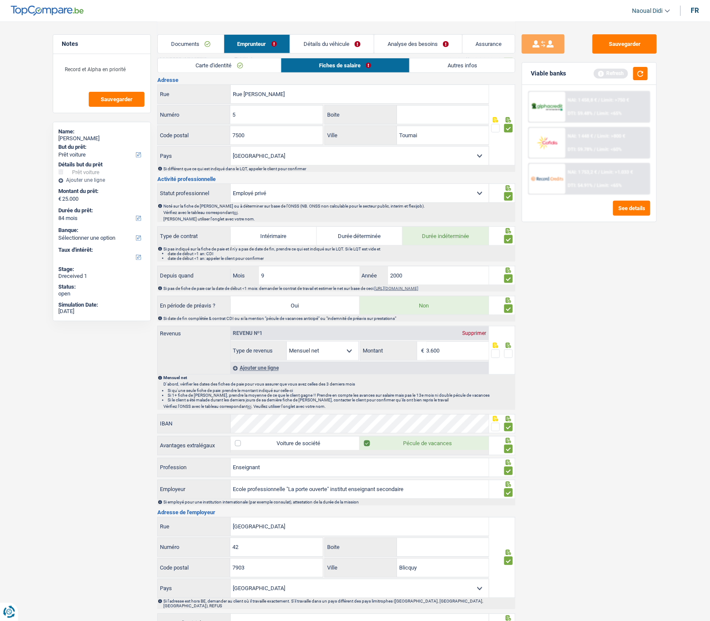
scroll to position [162, 0]
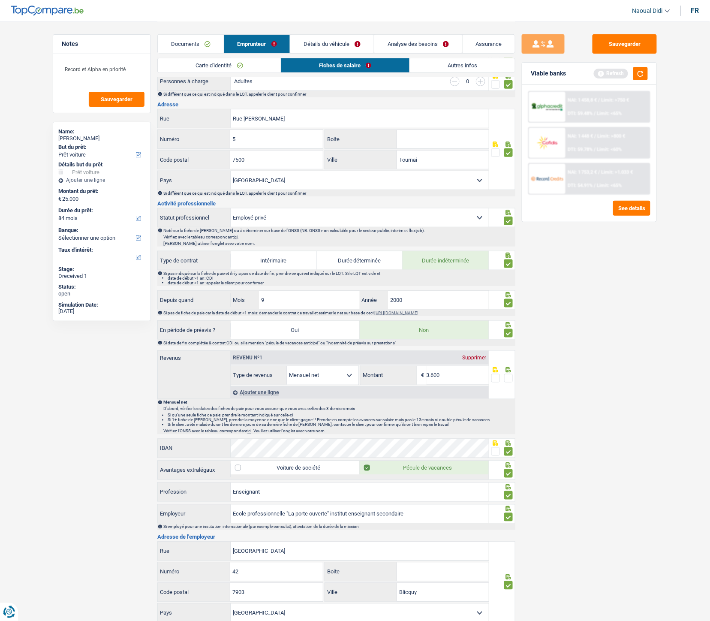
click at [508, 347] on span at bounding box center [508, 378] width 9 height 9
click at [0, 0] on input "radio" at bounding box center [0, 0] width 0 height 0
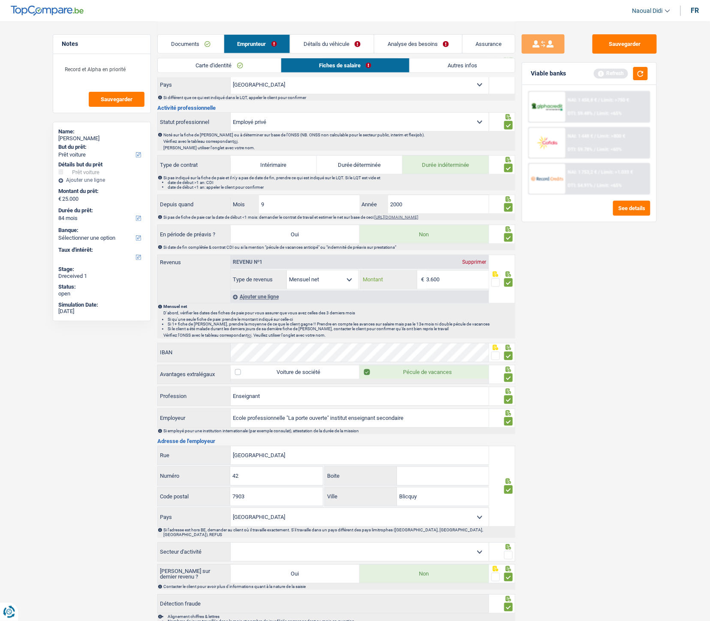
click at [451, 277] on input "3.600" at bounding box center [457, 279] width 62 height 18
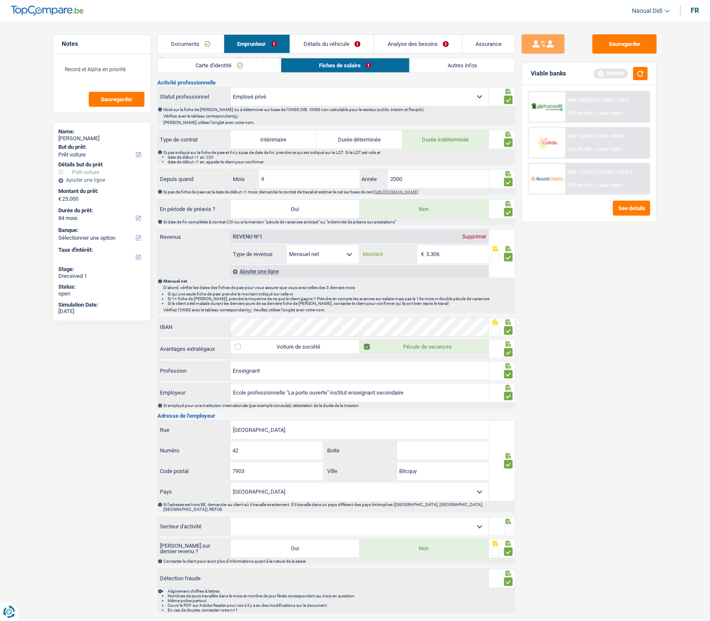
scroll to position [305, 0]
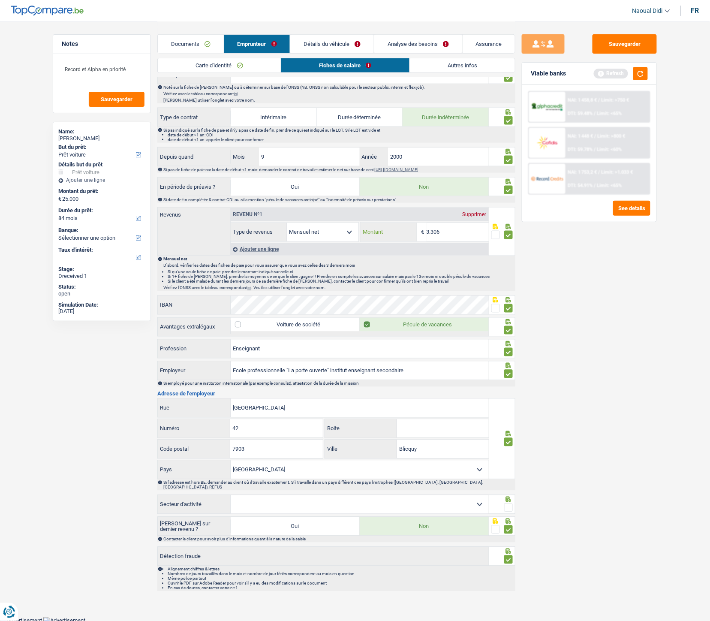
type input "3.306"
click at [472, 347] on select "Agriculture/Pêche Industrie Horeca Courier/Fitness/Taxi Construction Banques/As…" at bounding box center [360, 504] width 258 height 18
select select "bigCompanies"
click at [231, 347] on select "Agriculture/Pêche Industrie Horeca Courier/Fitness/Taxi Construction Banques/As…" at bounding box center [360, 504] width 258 height 18
click at [509, 347] on span at bounding box center [508, 507] width 9 height 9
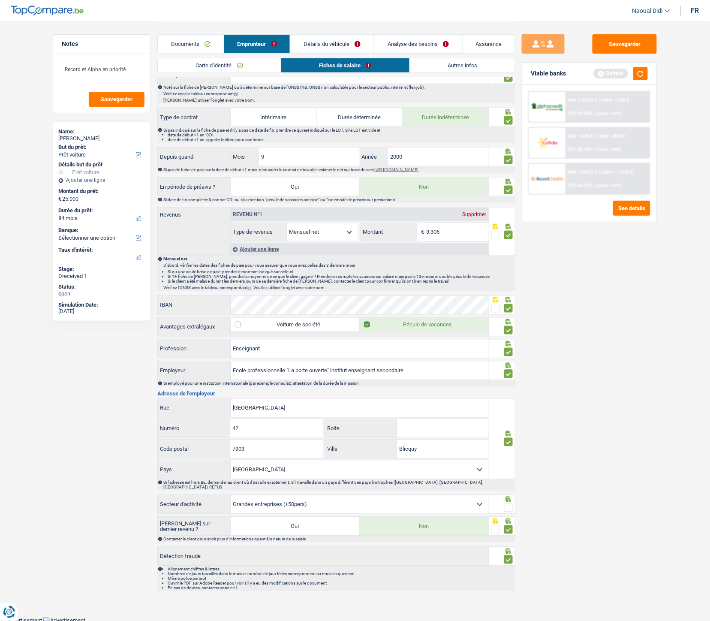
click at [0, 0] on input "radio" at bounding box center [0, 0] width 0 height 0
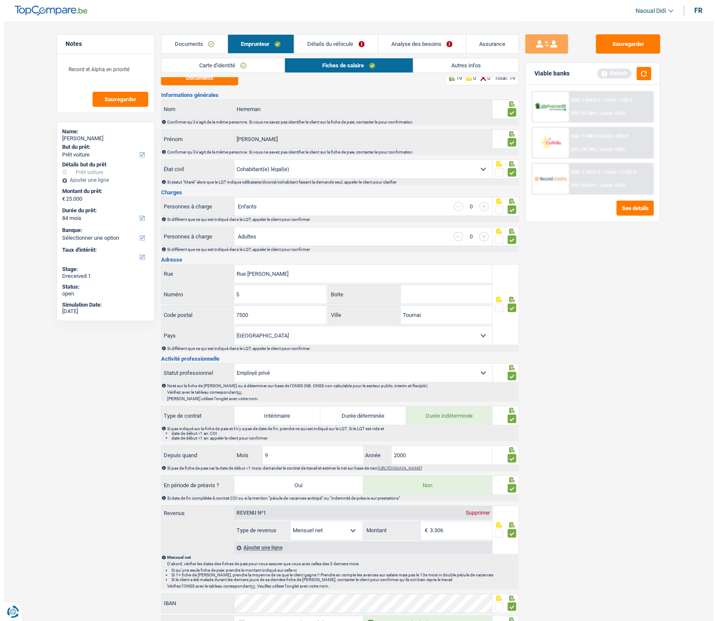
scroll to position [0, 0]
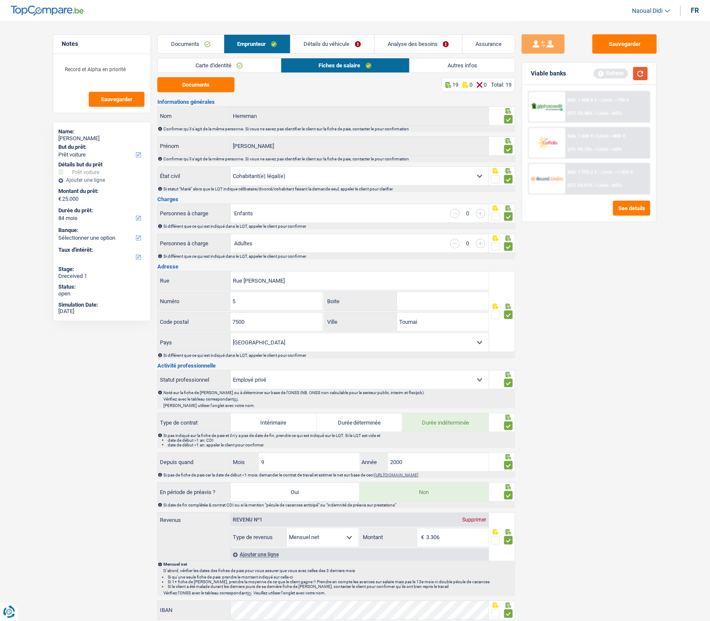
click at [641, 73] on button "button" at bounding box center [640, 73] width 15 height 13
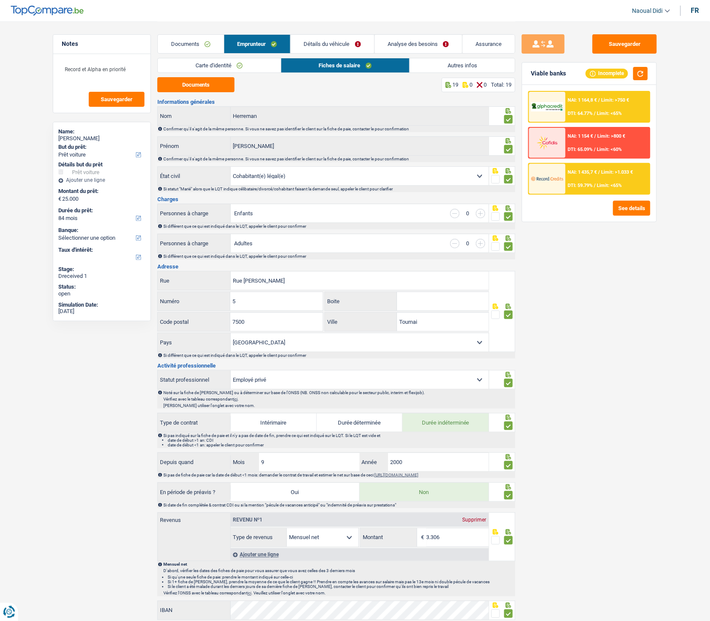
click at [344, 40] on link "Détails du véhicule" at bounding box center [332, 44] width 83 height 18
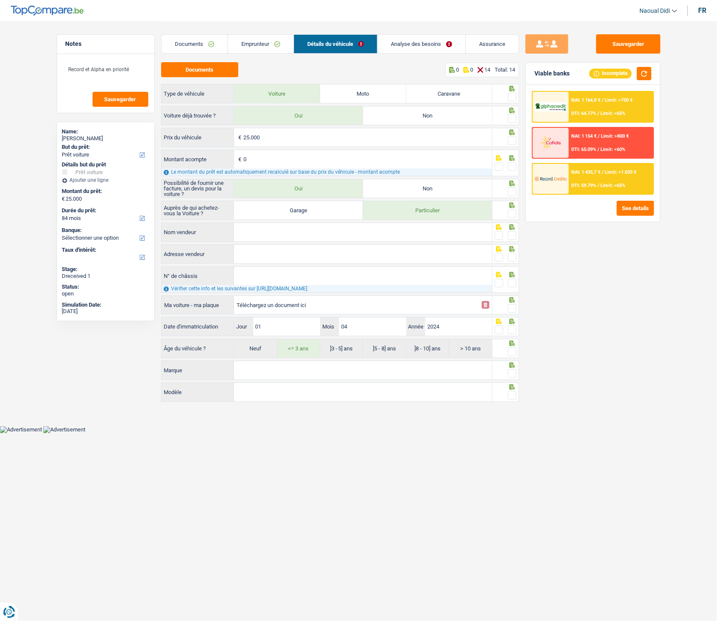
click at [198, 43] on link "Documents" at bounding box center [195, 44] width 66 height 18
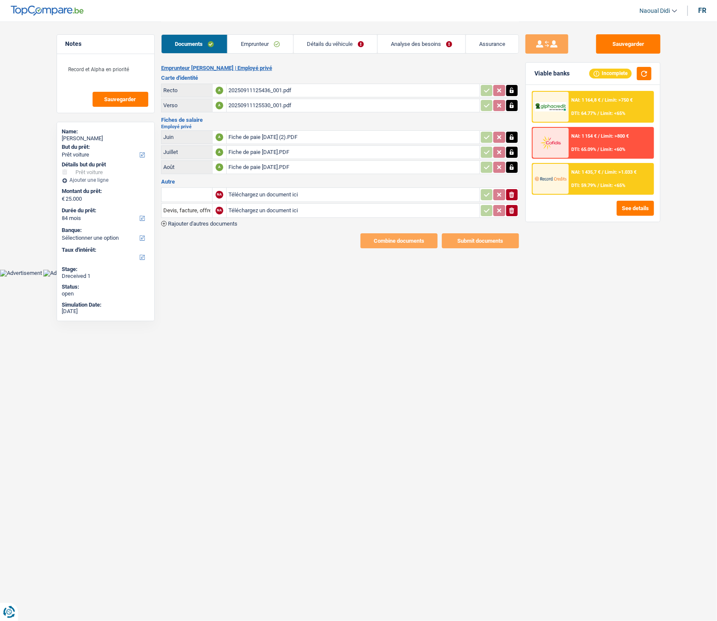
click at [343, 45] on link "Détails du véhicule" at bounding box center [336, 44] width 84 height 18
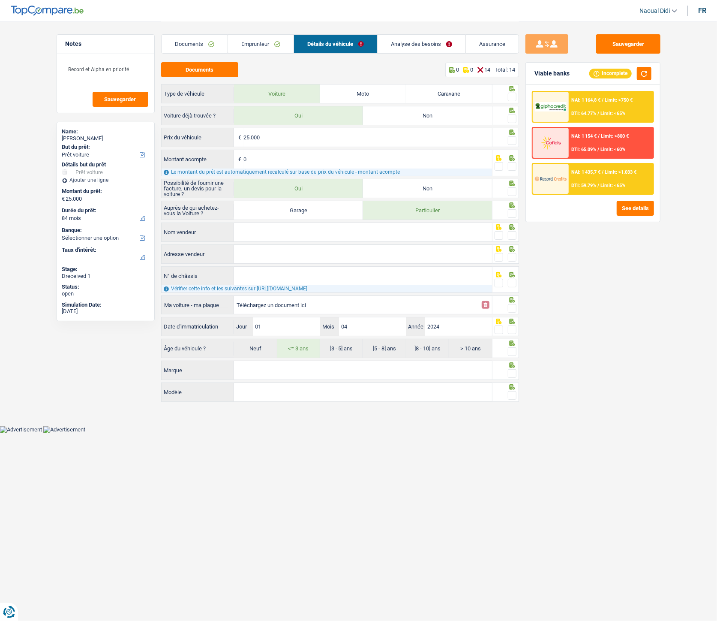
click at [423, 44] on link "Analyse des besoins" at bounding box center [422, 44] width 88 height 18
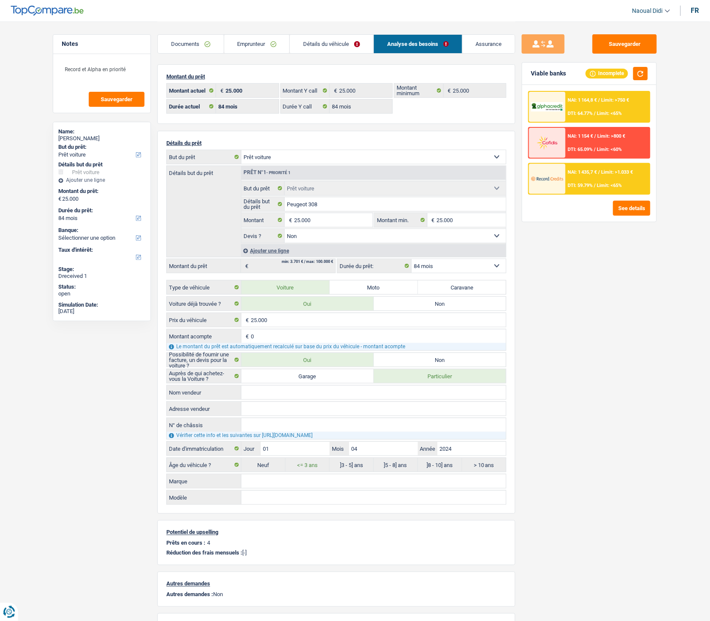
click at [609, 104] on div "NAI: 1 164,8 € / Limit: >750 € DTI: 64.77% / Limit: <65%" at bounding box center [607, 107] width 84 height 30
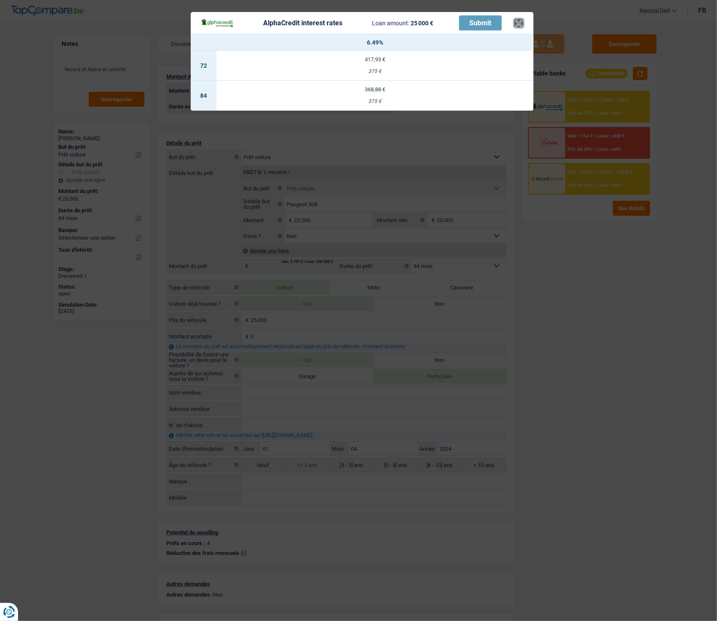
click at [523, 24] on button "×" at bounding box center [518, 23] width 9 height 9
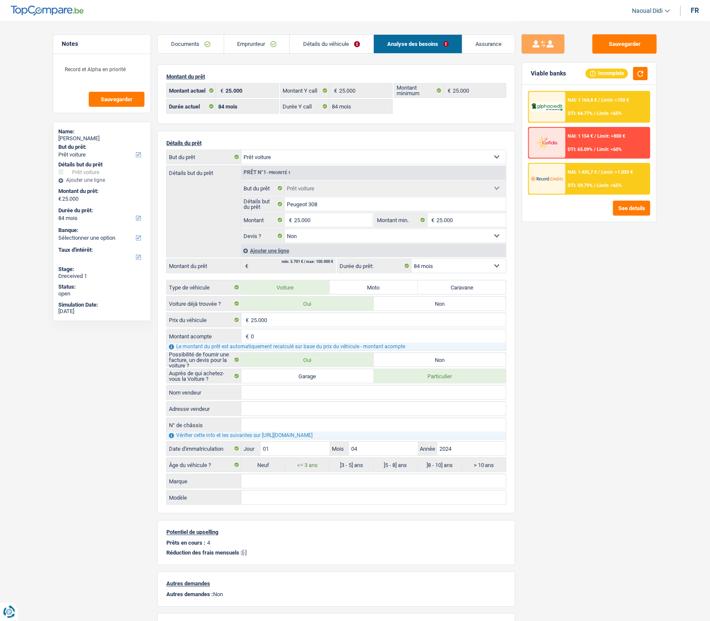
click at [586, 108] on div "NAI: 1 164,8 € / Limit: >750 € DTI: 64.77% / Limit: <65%" at bounding box center [607, 107] width 84 height 30
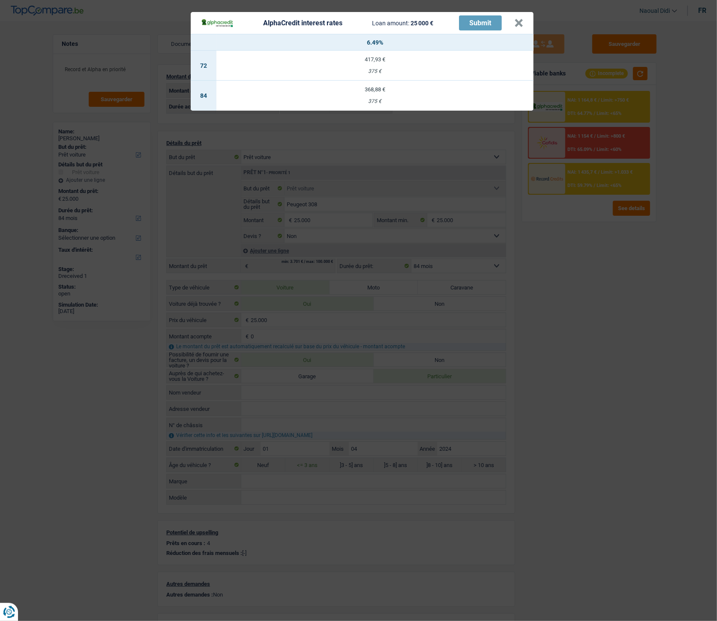
click at [378, 92] on td "368,88 € 375 €" at bounding box center [374, 96] width 317 height 30
select select "alphacredit"
type input "6,49"
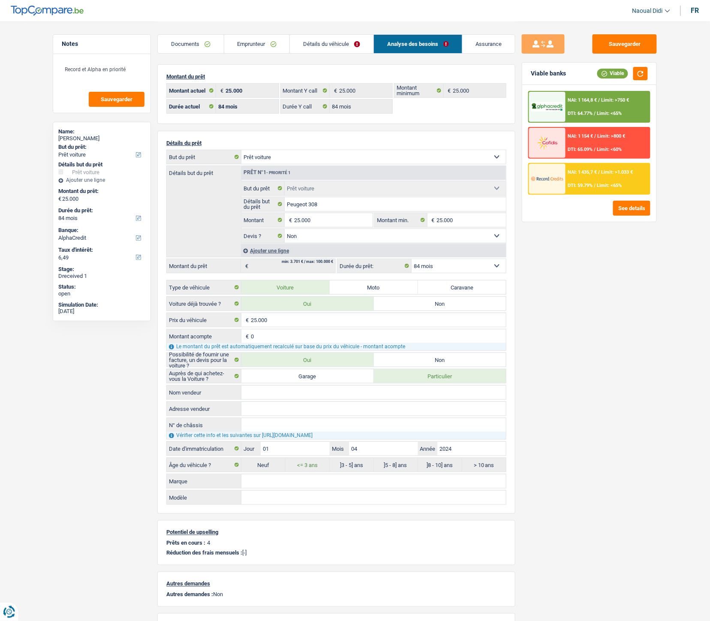
click at [594, 102] on span "NAI: 1 164,8 €" at bounding box center [582, 100] width 29 height 6
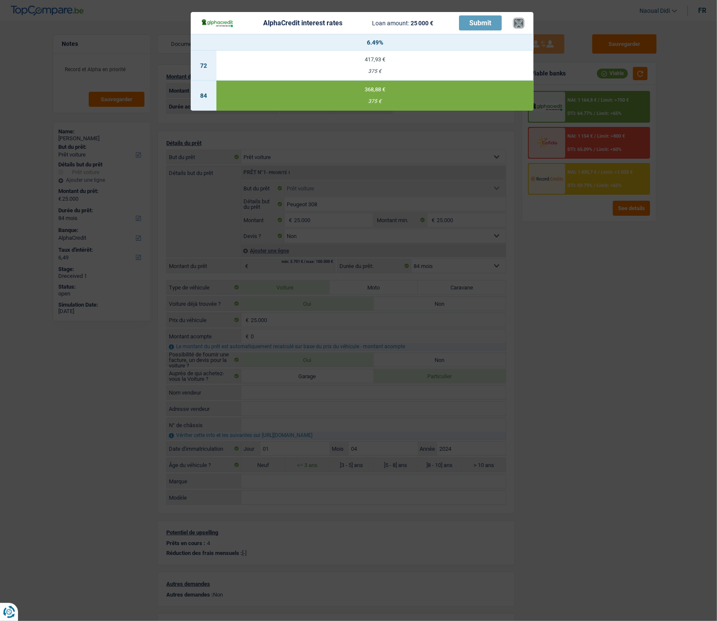
click at [520, 22] on button "×" at bounding box center [518, 23] width 9 height 9
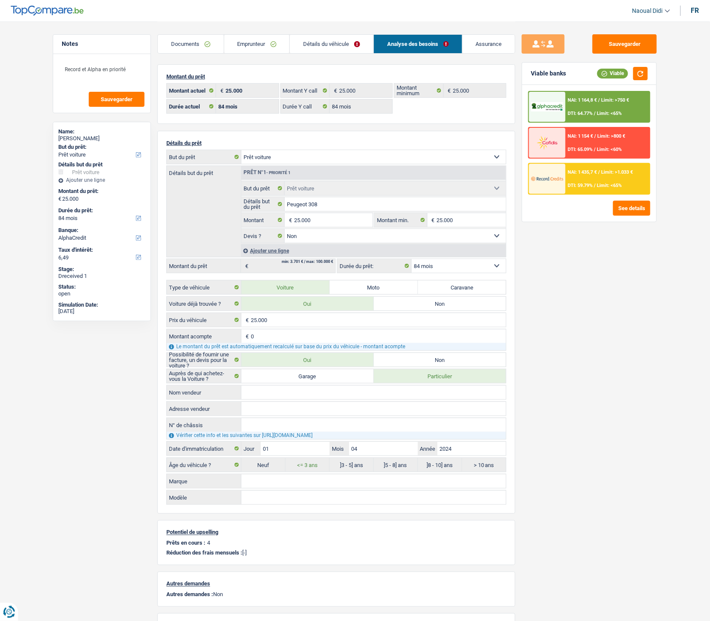
click at [327, 46] on link "Détails du véhicule" at bounding box center [332, 44] width 84 height 18
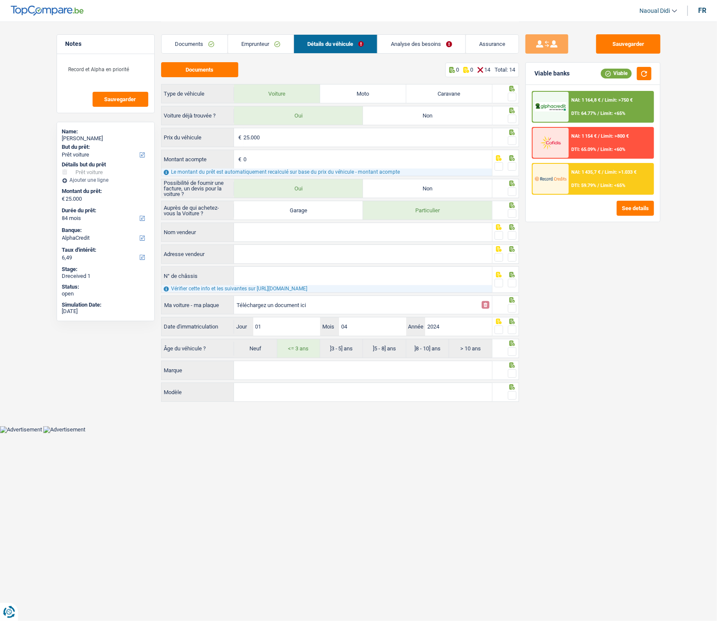
click at [513, 93] on span at bounding box center [512, 97] width 9 height 9
click at [0, 0] on input "radio" at bounding box center [0, 0] width 0 height 0
click at [511, 118] on span at bounding box center [512, 118] width 9 height 9
click at [0, 0] on input "radio" at bounding box center [0, 0] width 0 height 0
click at [515, 139] on span at bounding box center [512, 140] width 9 height 9
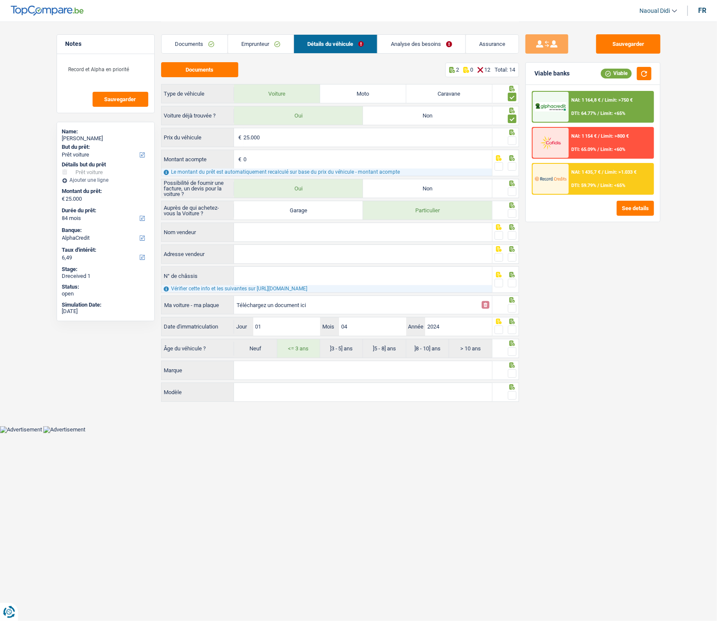
click at [0, 0] on input "radio" at bounding box center [0, 0] width 0 height 0
click at [498, 165] on span at bounding box center [499, 166] width 9 height 9
click at [0, 0] on input "radio" at bounding box center [0, 0] width 0 height 0
click at [509, 166] on span at bounding box center [512, 166] width 9 height 9
click at [0, 0] on input "radio" at bounding box center [0, 0] width 0 height 0
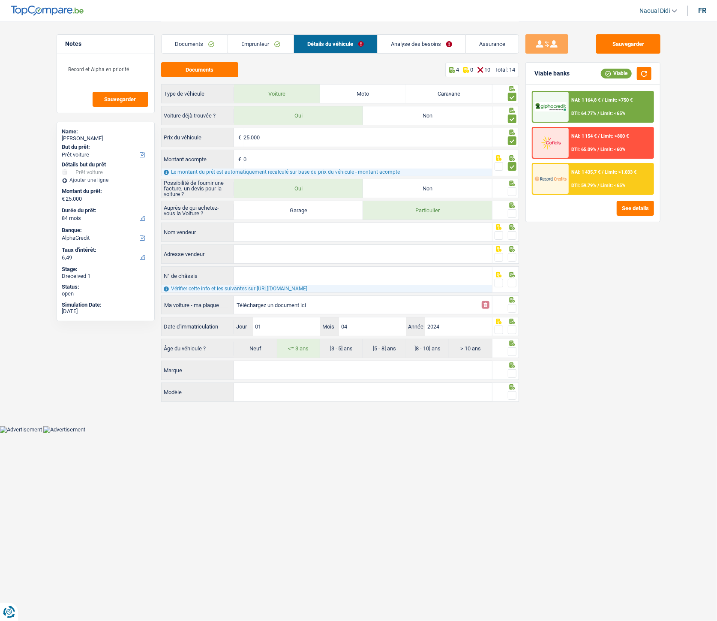
click at [513, 193] on span at bounding box center [512, 191] width 9 height 9
click at [0, 0] on input "radio" at bounding box center [0, 0] width 0 height 0
click at [511, 212] on span at bounding box center [512, 213] width 9 height 9
click at [0, 0] on input "radio" at bounding box center [0, 0] width 0 height 0
click at [500, 235] on span at bounding box center [499, 235] width 9 height 9
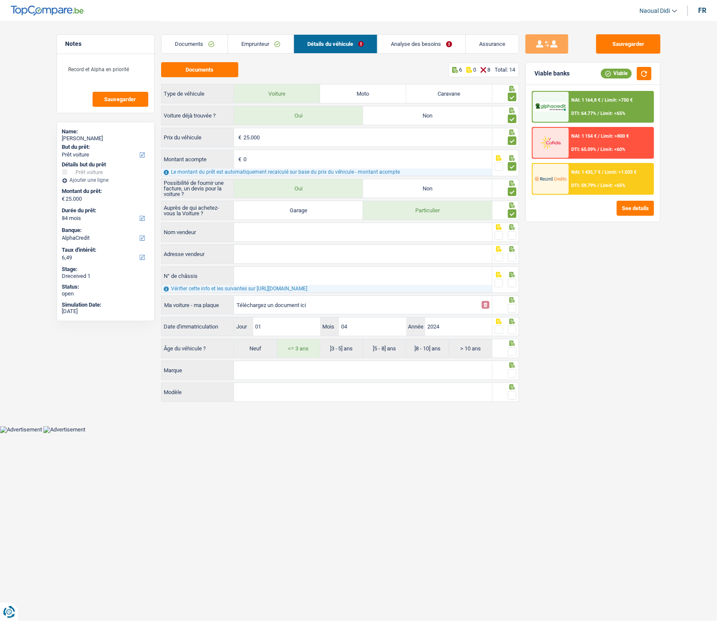
click at [0, 0] on input "radio" at bounding box center [0, 0] width 0 height 0
click at [502, 256] on span at bounding box center [499, 257] width 9 height 9
click at [0, 0] on input "radio" at bounding box center [0, 0] width 0 height 0
drag, startPoint x: 498, startPoint y: 282, endPoint x: 502, endPoint y: 299, distance: 18.0
click at [498, 282] on span at bounding box center [499, 283] width 9 height 9
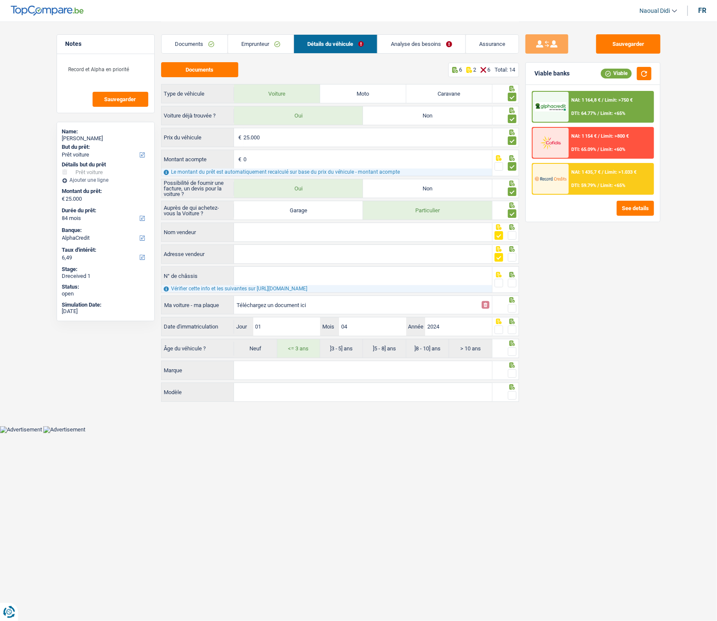
click at [0, 0] on input "radio" at bounding box center [0, 0] width 0 height 0
click at [510, 309] on span at bounding box center [512, 308] width 9 height 9
click at [0, 0] on input "radio" at bounding box center [0, 0] width 0 height 0
click at [514, 333] on span at bounding box center [512, 329] width 9 height 9
click at [0, 0] on input "radio" at bounding box center [0, 0] width 0 height 0
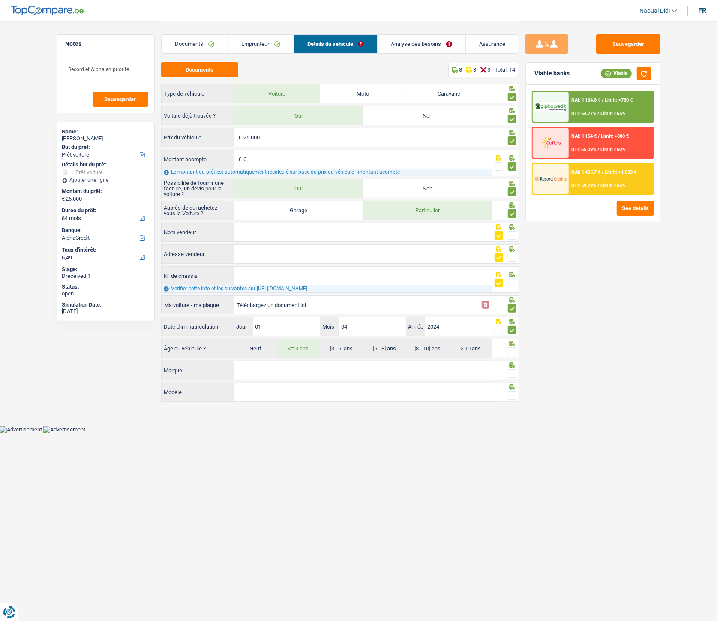
click at [513, 347] on span at bounding box center [512, 351] width 9 height 9
click at [0, 0] on input "radio" at bounding box center [0, 0] width 0 height 0
click at [510, 347] on span at bounding box center [512, 373] width 9 height 9
click at [0, 0] on input "radio" at bounding box center [0, 0] width 0 height 0
click at [509, 347] on span at bounding box center [512, 395] width 9 height 9
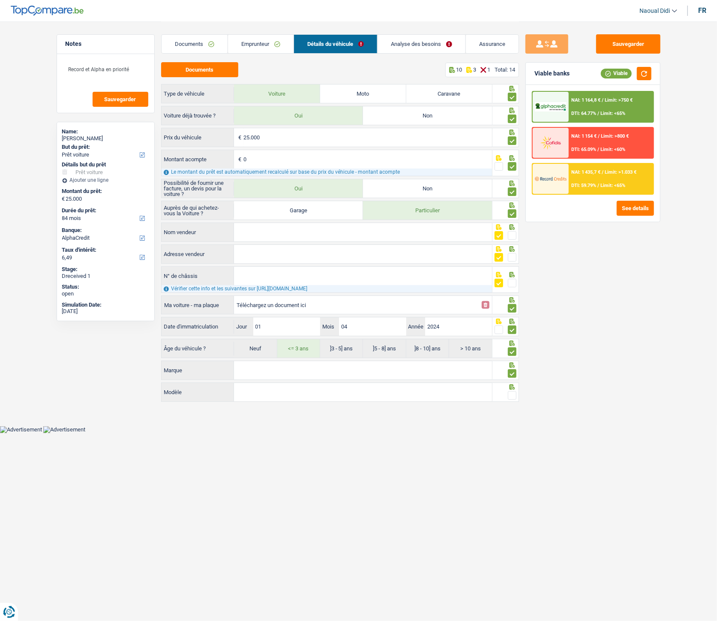
click at [0, 0] on input "radio" at bounding box center [0, 0] width 0 height 0
click at [610, 46] on button "Sauvegarder" at bounding box center [628, 43] width 64 height 19
click at [590, 105] on div "NAI: 1 164,8 € / Limit: >750 € DTI: 64.77% / Limit: <65%" at bounding box center [611, 107] width 84 height 30
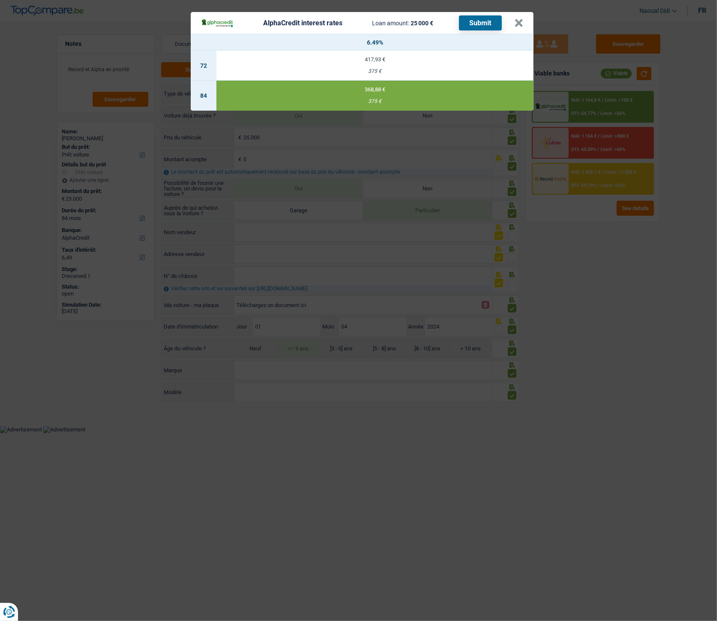
click at [481, 24] on button "Submit" at bounding box center [480, 22] width 43 height 15
click at [518, 20] on button "×" at bounding box center [518, 23] width 9 height 9
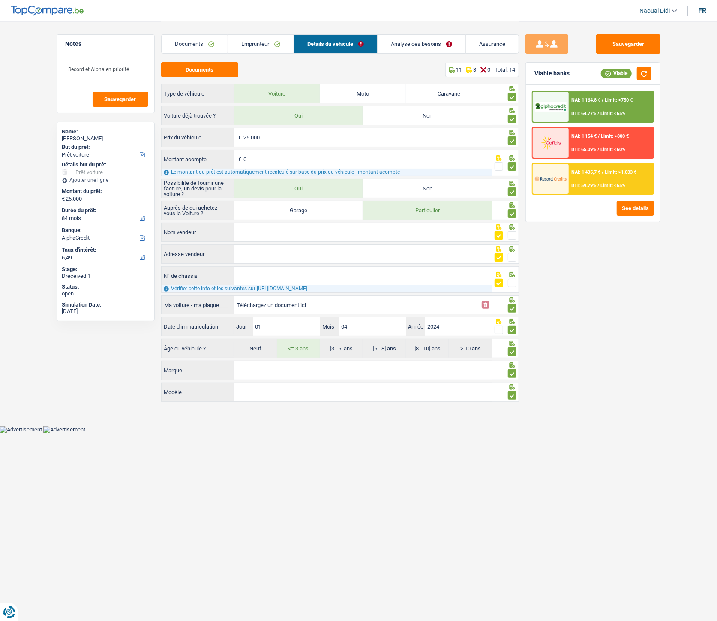
click at [593, 173] on span "NAI: 1 435,7 €" at bounding box center [585, 172] width 29 height 6
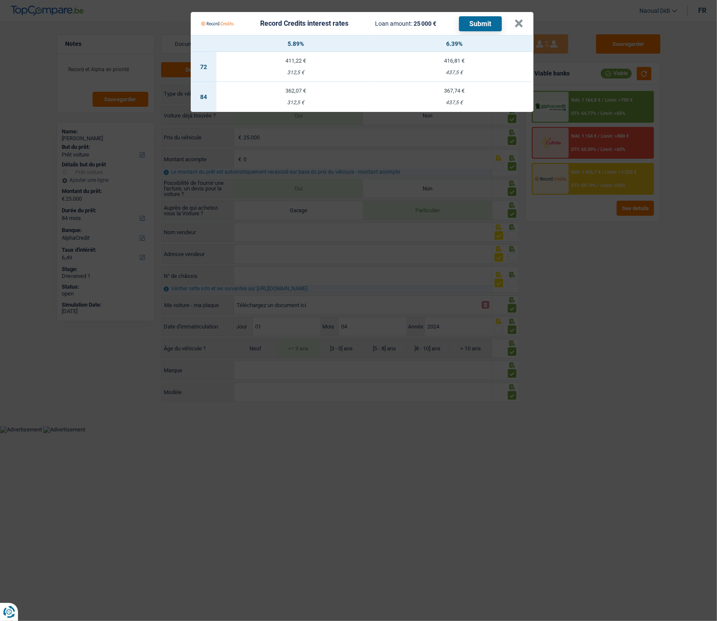
click at [458, 95] on td "367,74 € 437,5 €" at bounding box center [454, 97] width 159 height 30
select select "record credits"
type input "6,39"
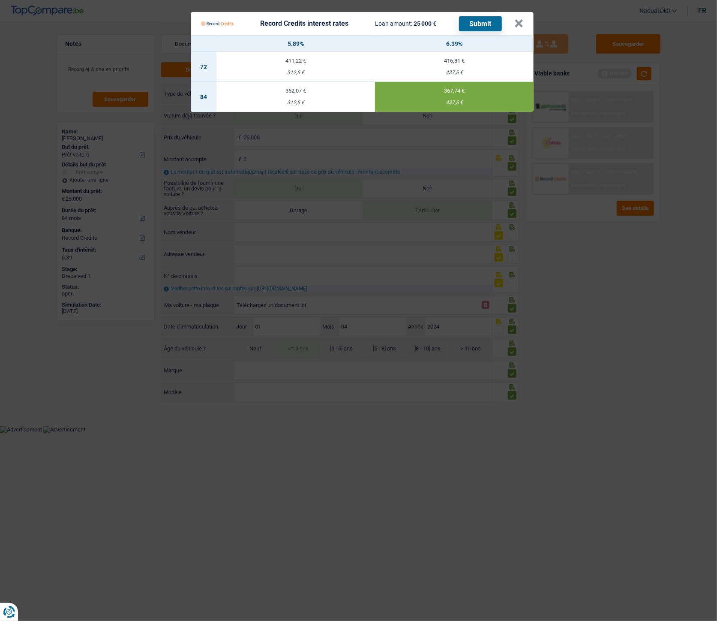
click at [483, 18] on button "Submit" at bounding box center [480, 23] width 43 height 15
click at [519, 23] on button "×" at bounding box center [518, 23] width 9 height 9
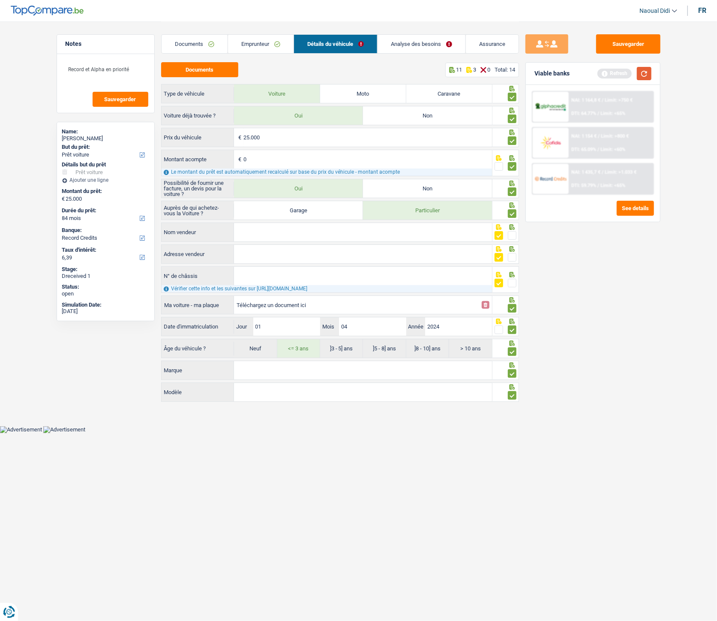
click at [646, 72] on button "button" at bounding box center [644, 73] width 15 height 13
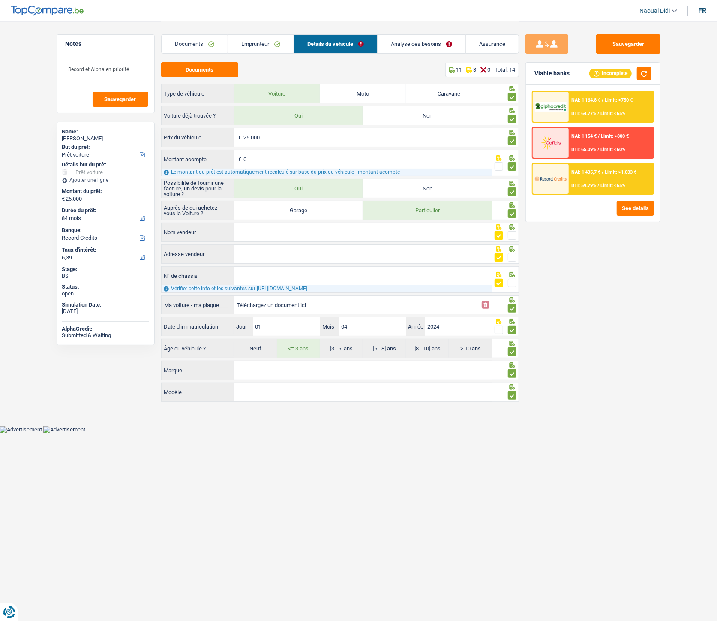
click at [599, 147] on div "DTI: 65.09% / Limit: <60%" at bounding box center [598, 150] width 54 height 6
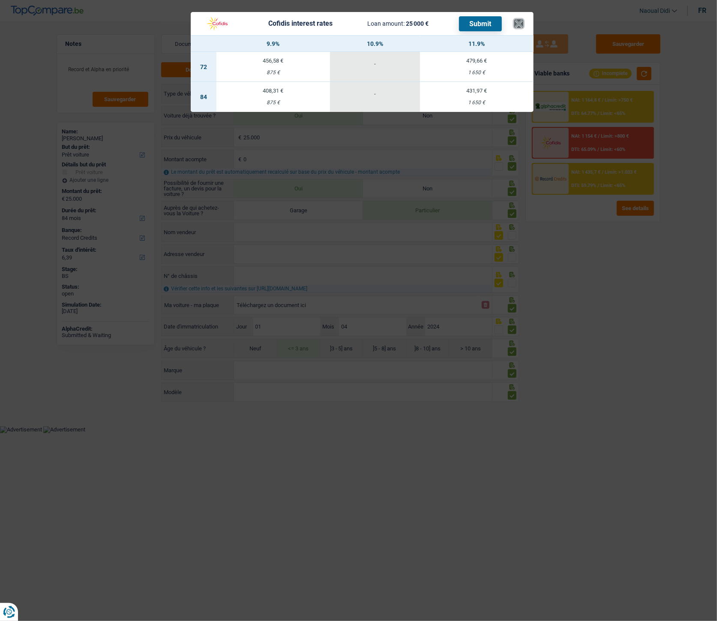
click at [519, 23] on button "×" at bounding box center [518, 23] width 9 height 9
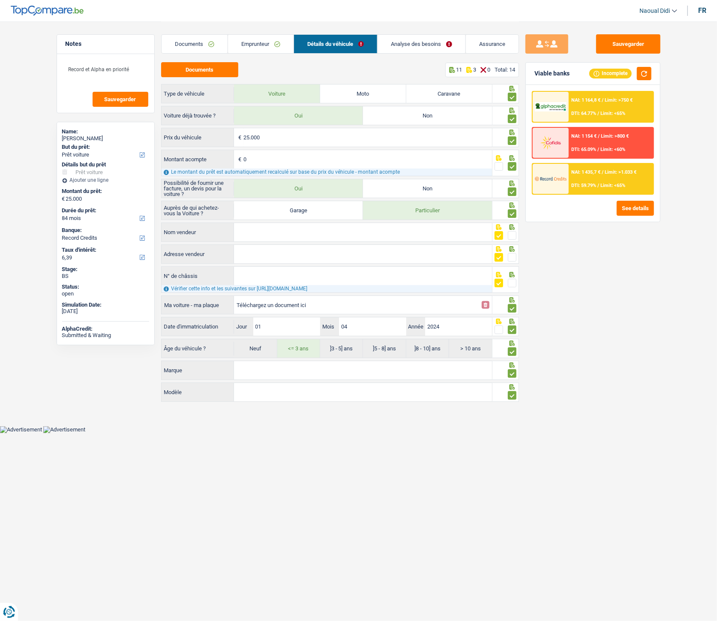
click at [421, 44] on link "Analyse des besoins" at bounding box center [422, 44] width 88 height 18
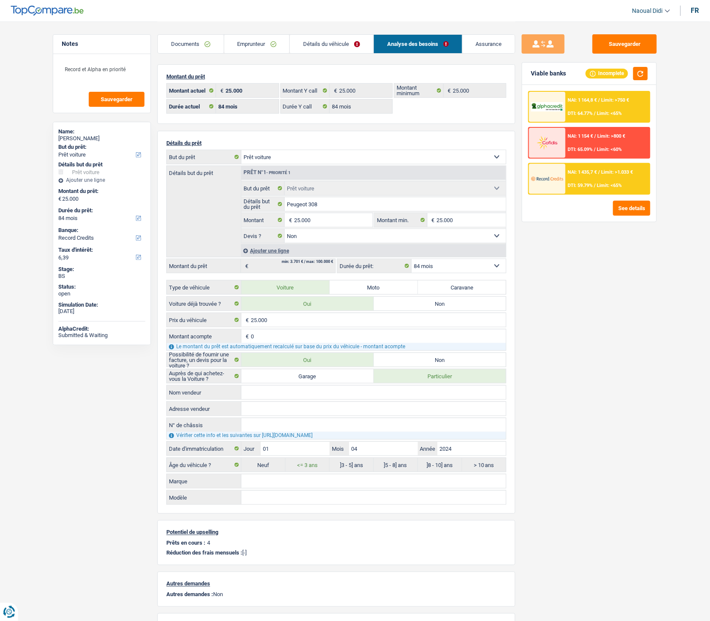
click at [297, 152] on select "Confort maison: meubles, textile, peinture, électroménager, outillage non-profe…" at bounding box center [373, 157] width 264 height 14
select select "other"
click at [245, 150] on select "Confort maison: meubles, textile, peinture, électroménager, outillage non-profe…" at bounding box center [373, 157] width 264 height 14
select select "other"
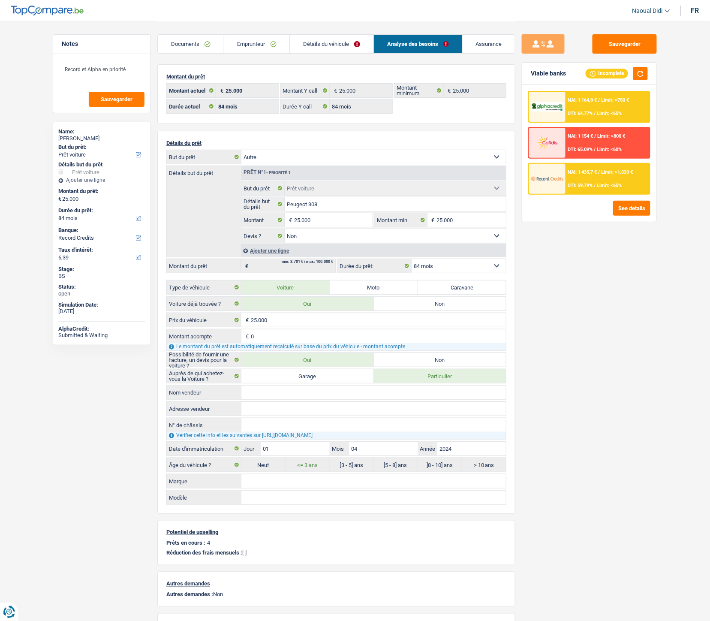
select select "120"
select select "other"
select select
select select "120"
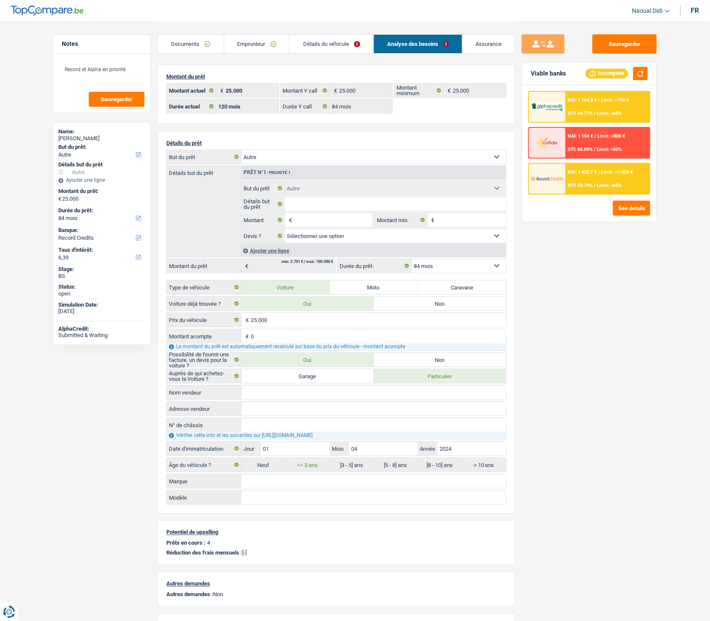
select select "car"
select select "false"
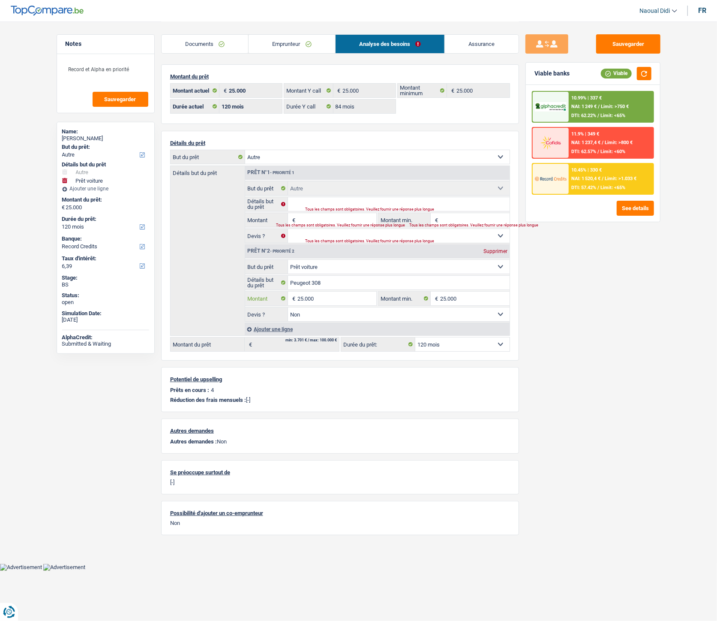
click at [321, 299] on input "25.000" at bounding box center [336, 298] width 78 height 14
click at [302, 222] on input "Montant" at bounding box center [336, 220] width 78 height 14
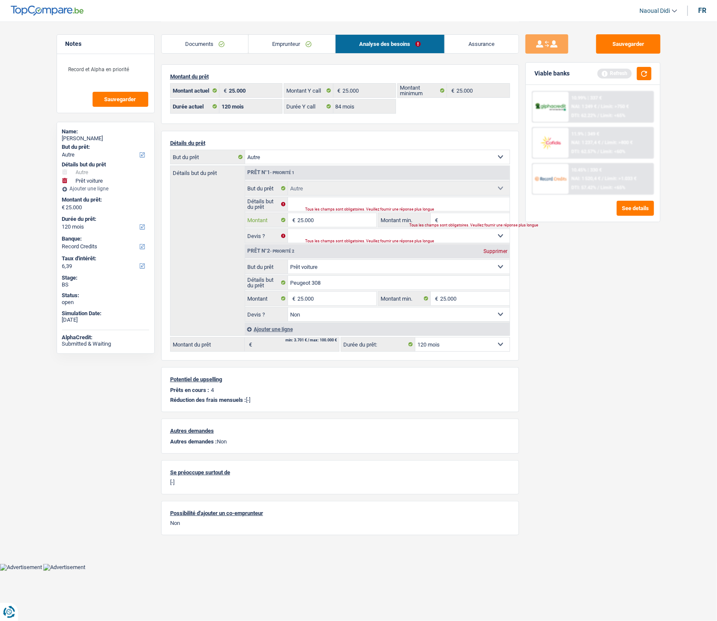
type input "25.000"
type input "50.000"
select select "144"
type input "50.000"
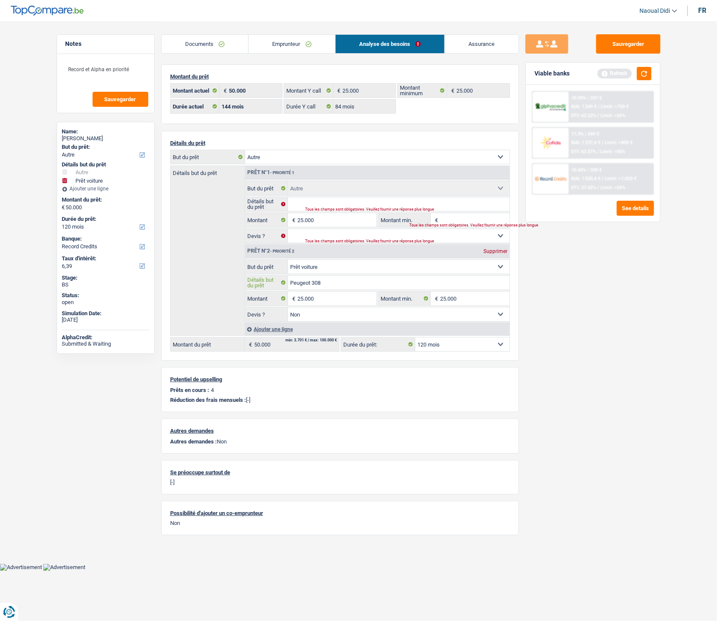
select select "144"
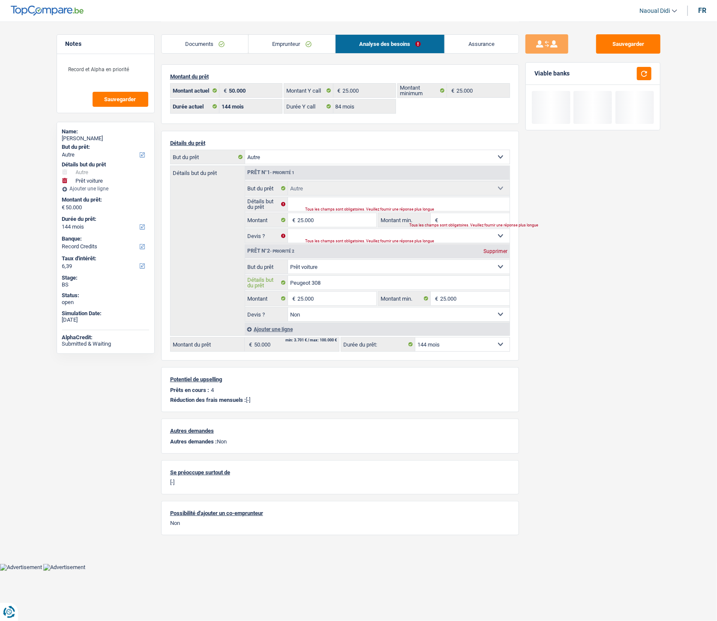
click at [323, 284] on input "Peugeot 308" at bounding box center [399, 283] width 222 height 14
drag, startPoint x: 323, startPoint y: 284, endPoint x: 302, endPoint y: 283, distance: 21.4
click at [302, 283] on input "Peugeot 308" at bounding box center [399, 283] width 222 height 14
click at [316, 204] on input "Détails but du prêt" at bounding box center [399, 204] width 222 height 14
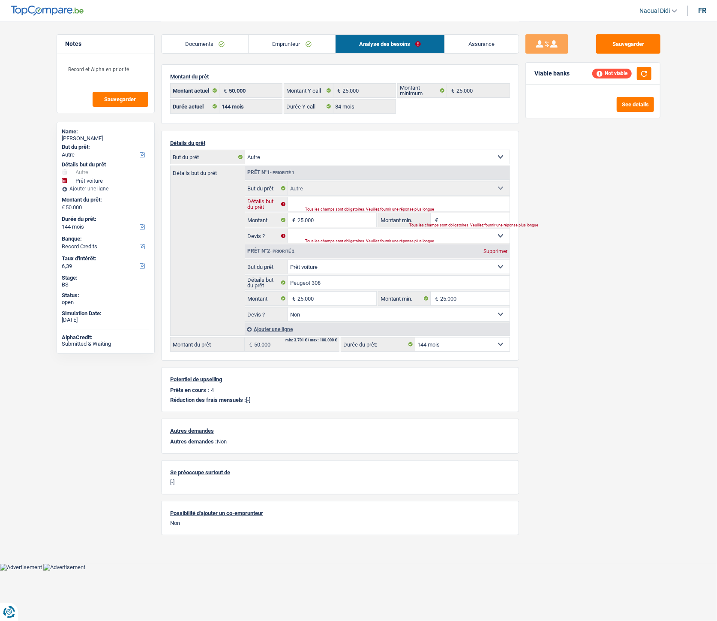
paste input "Peugeot 308"
type input "Peugeot 308"
click at [325, 217] on input "25.000" at bounding box center [336, 220] width 78 height 14
click at [460, 220] on input "Montant min." at bounding box center [474, 220] width 69 height 14
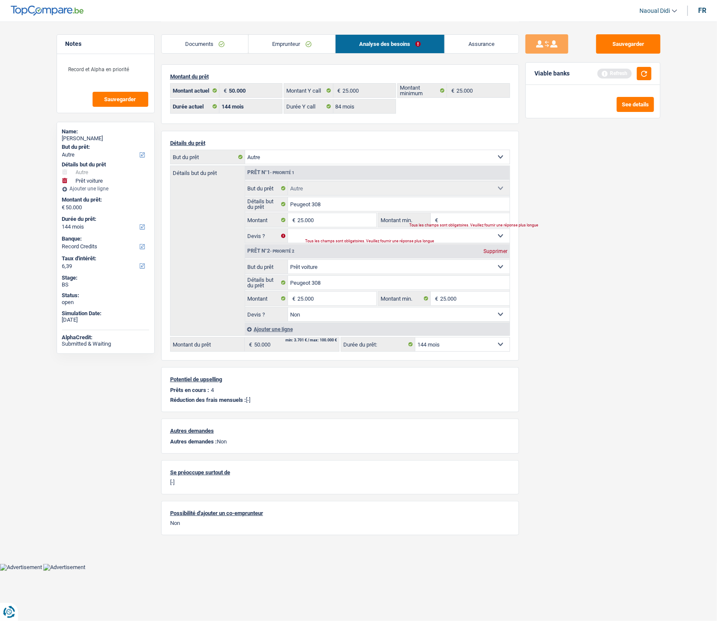
paste input "25.000"
type input "25.000"
type input "50.000"
click at [545, 292] on div "Sauvegarder Viable banks Refresh See details" at bounding box center [593, 320] width 148 height 573
click at [341, 234] on select "Oui Non Non répondu Sélectionner une option" at bounding box center [399, 236] width 222 height 14
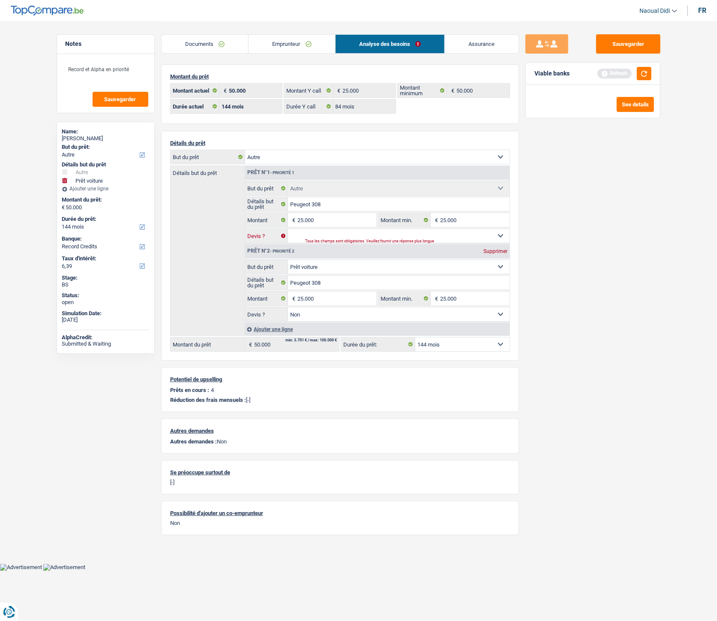
select select "false"
click at [288, 230] on select "Oui Non Non répondu Sélectionner une option" at bounding box center [399, 236] width 222 height 14
click at [648, 75] on button "button" at bounding box center [644, 73] width 15 height 13
click at [322, 300] on input "25.000" at bounding box center [336, 298] width 78 height 14
drag, startPoint x: 322, startPoint y: 300, endPoint x: 288, endPoint y: 289, distance: 36.3
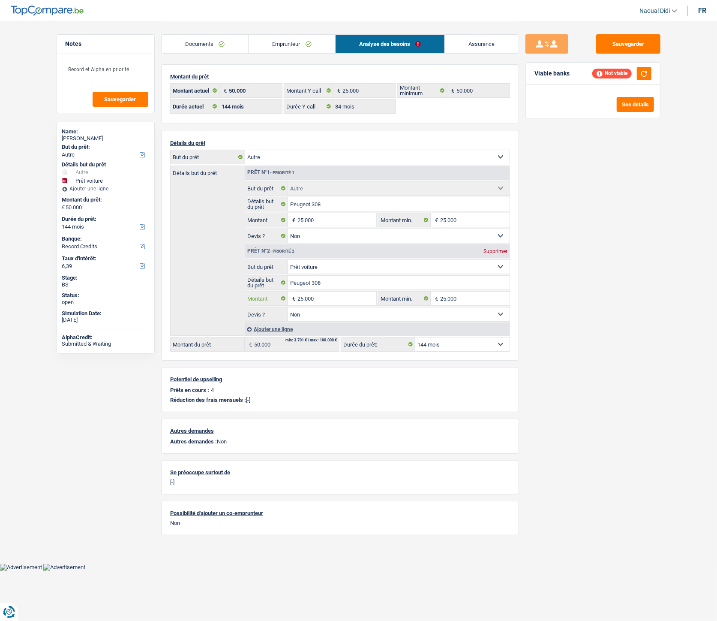
click at [288, 289] on fieldset "Confort maison: meubles, textile, peinture, électroménager, outillage non-profe…" at bounding box center [377, 290] width 264 height 62
type input "25.000"
select select "120"
type input "25.000"
select select "120"
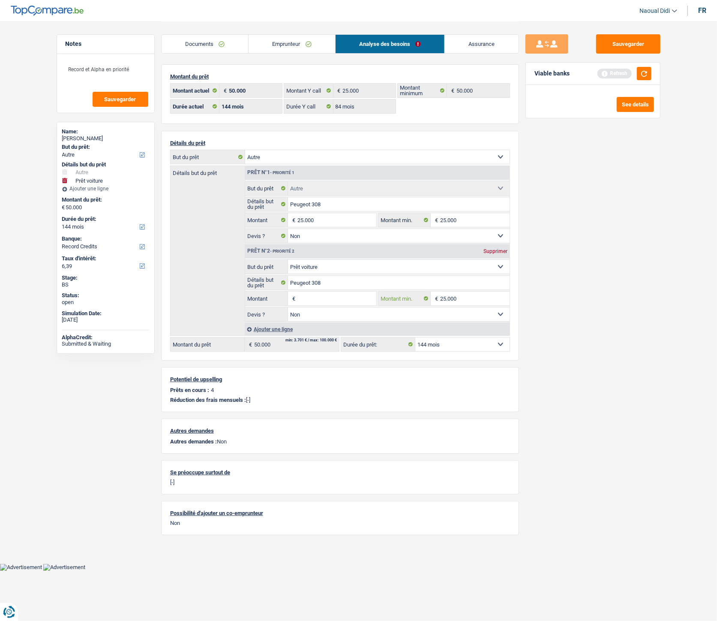
type input "25.000"
select select "120"
click at [462, 302] on input "25.000" at bounding box center [474, 298] width 69 height 14
type input "2"
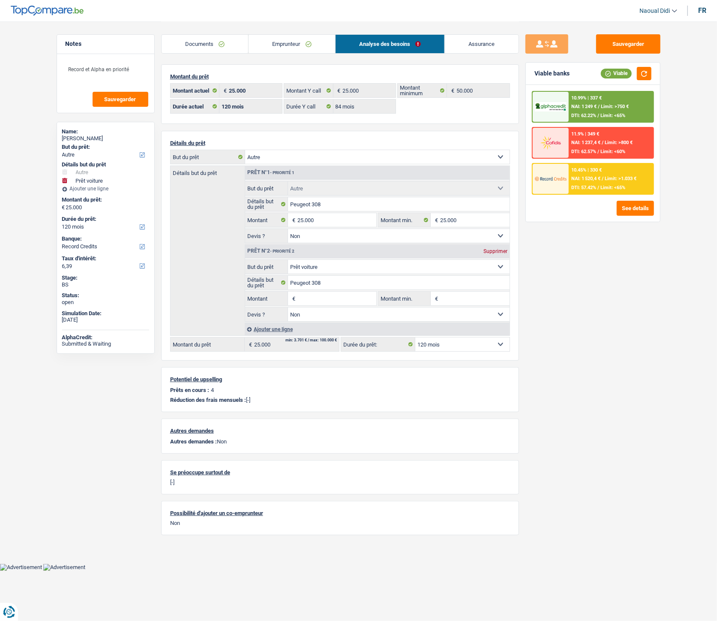
type input "25.000"
click at [546, 312] on div "Sauvegarder Viable banks Viable 10.99% | 337 € NAI: 1 249 € / Limit: >750 € DTI…" at bounding box center [593, 320] width 148 height 573
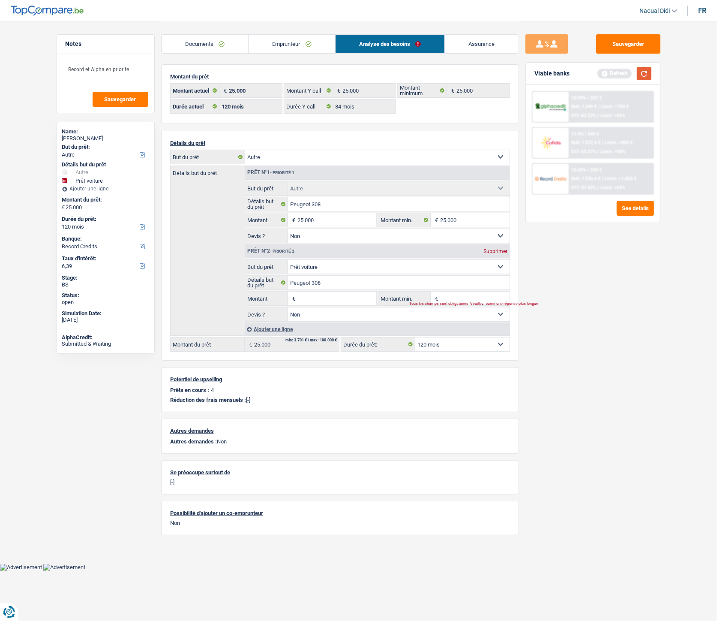
click at [647, 74] on button "button" at bounding box center [644, 73] width 15 height 13
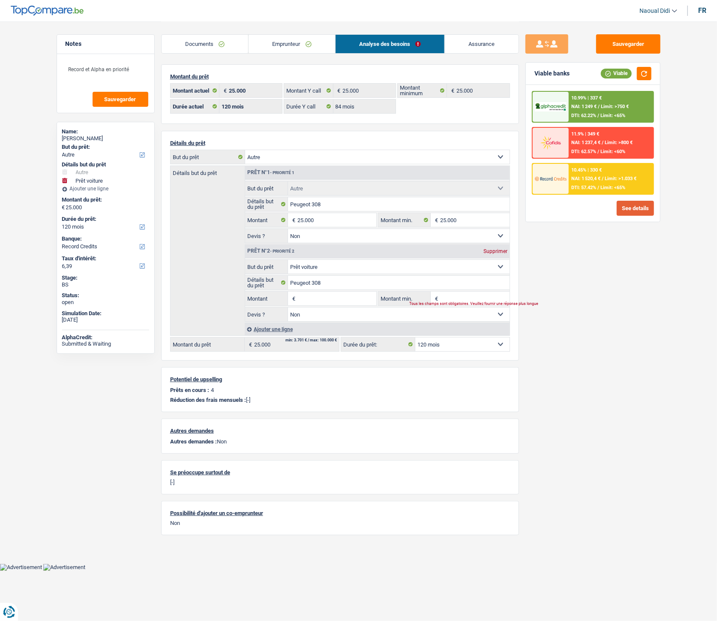
click at [628, 205] on button "See details" at bounding box center [635, 208] width 37 height 15
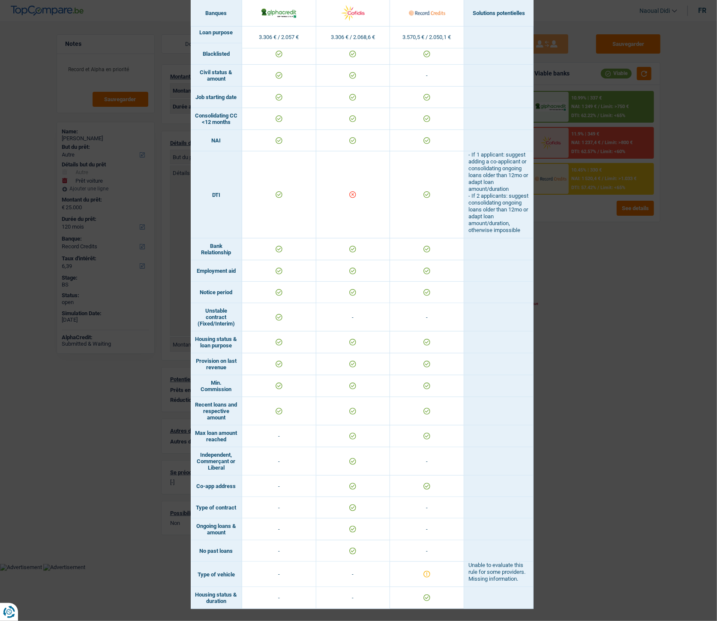
scroll to position [306, 0]
click at [584, 347] on div "Banks conditions × Banques Solutions potentielles Revenus / Charges 3.306 € / 2…" at bounding box center [358, 310] width 717 height 621
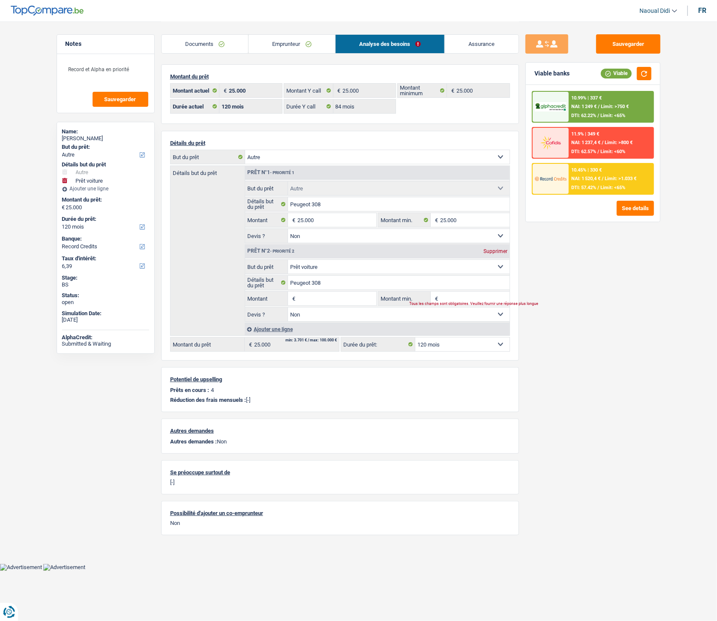
click at [603, 105] on span "Limit: >750 €" at bounding box center [615, 107] width 28 height 6
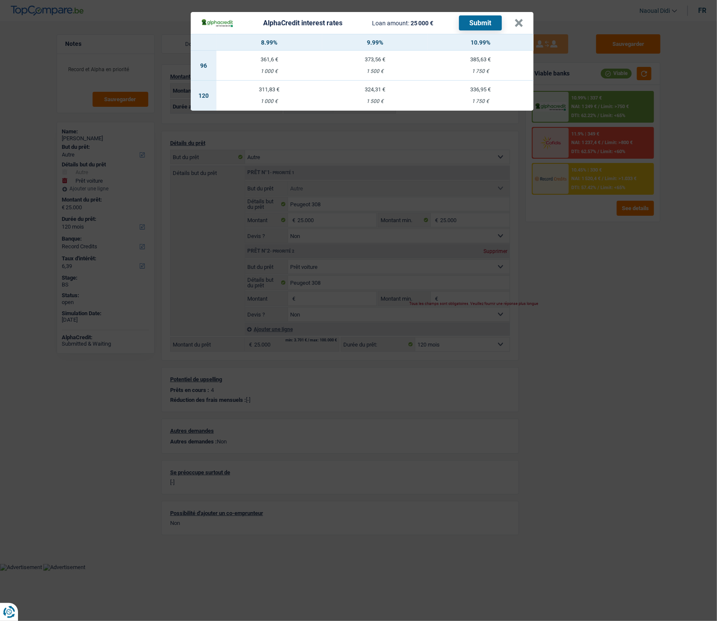
click at [483, 99] on div "1 750 €" at bounding box center [481, 102] width 106 height 6
select select "alphacredit"
type input "10,99"
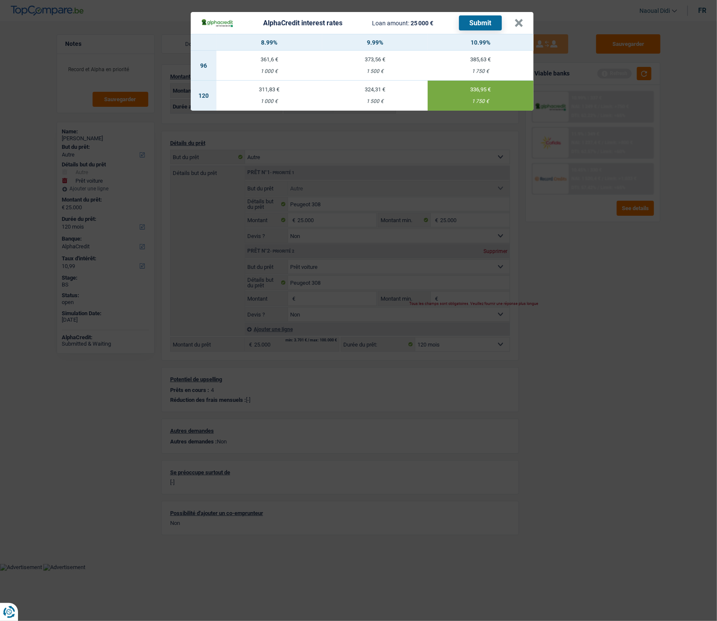
click at [486, 24] on button "Submit" at bounding box center [480, 22] width 43 height 15
click at [519, 27] on button "×" at bounding box center [518, 23] width 9 height 9
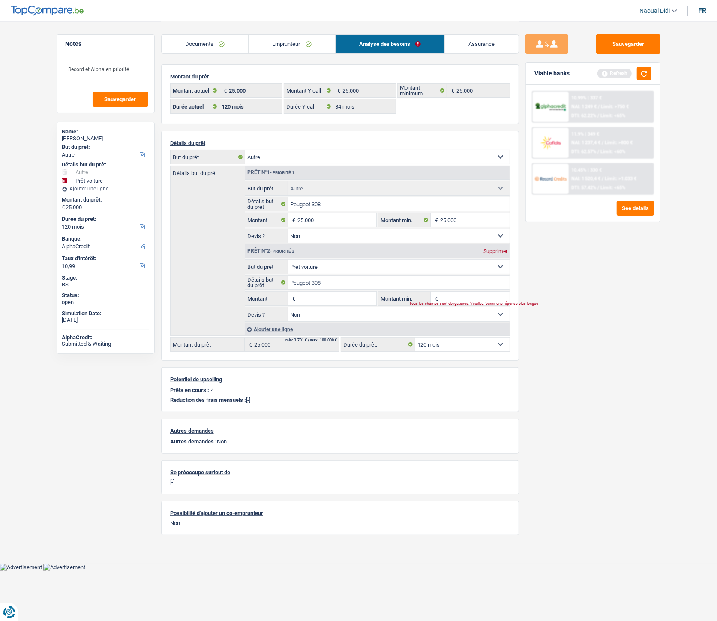
click at [588, 178] on span "NAI: 1 520,4 €" at bounding box center [585, 179] width 29 height 6
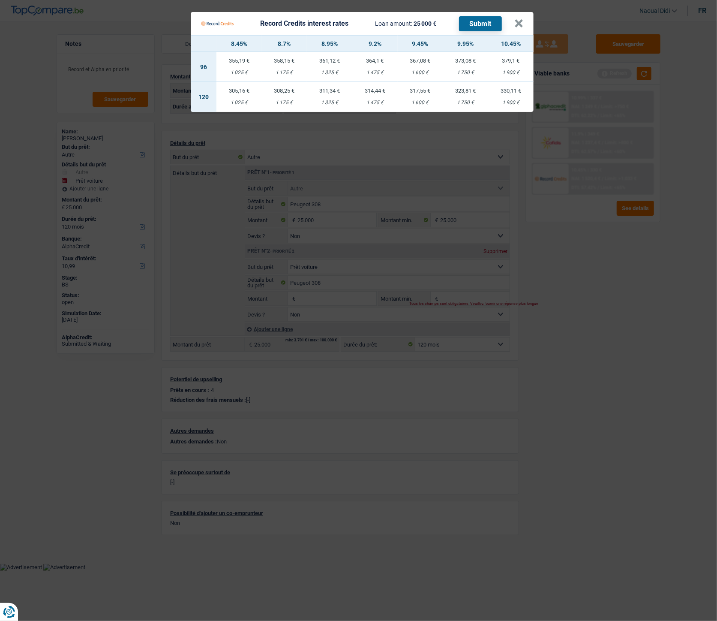
click at [431, 140] on Credits "Record Credits interest rates Loan amount: 25 000 € Submit × 8.45% 8.7% 8.95% 9…" at bounding box center [358, 310] width 717 height 621
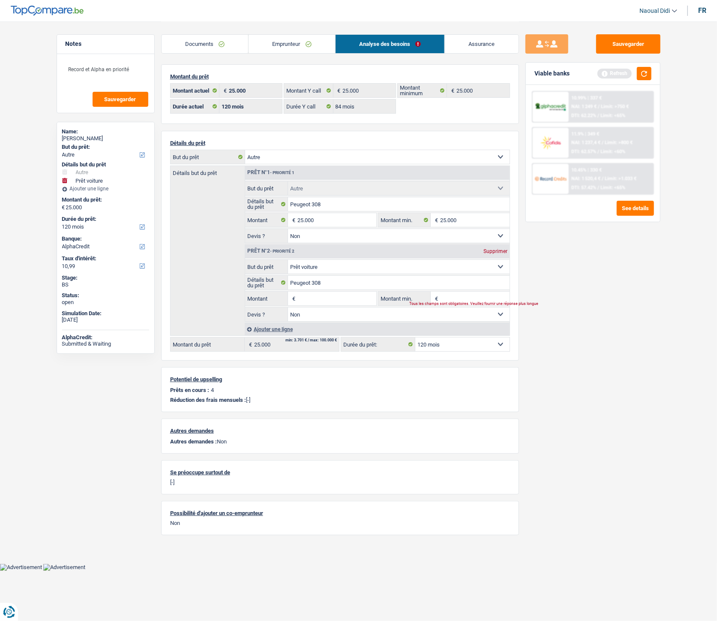
click at [440, 345] on select "12 mois 18 mois 24 mois 30 mois 36 mois 42 mois 48 mois 60 mois 72 mois 84 mois…" at bounding box center [462, 344] width 94 height 14
select select "84"
click at [415, 339] on select "12 mois 18 mois 24 mois 30 mois 36 mois 42 mois 48 mois 60 mois 72 mois 84 mois…" at bounding box center [462, 344] width 94 height 14
select select "84"
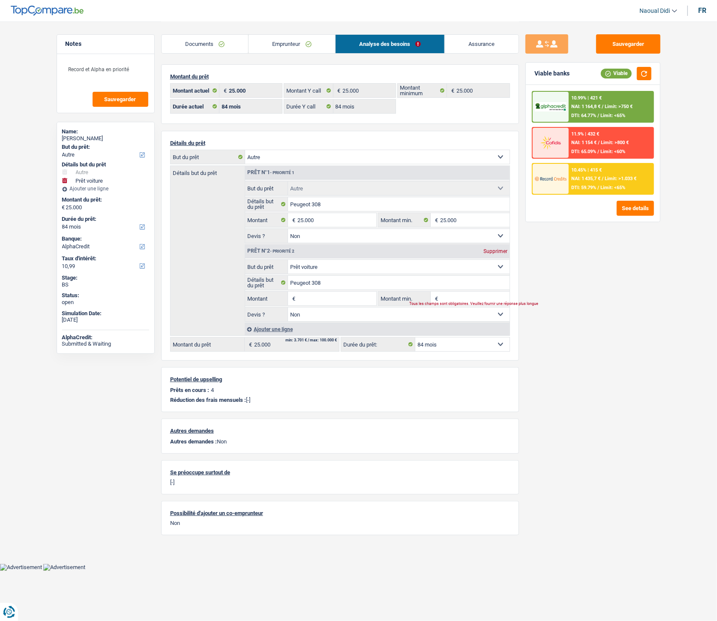
click at [598, 111] on div "10.99% | 421 € NAI: 1 164,8 € / Limit: >750 € DTI: 64.77% / Limit: <65%" at bounding box center [611, 107] width 84 height 30
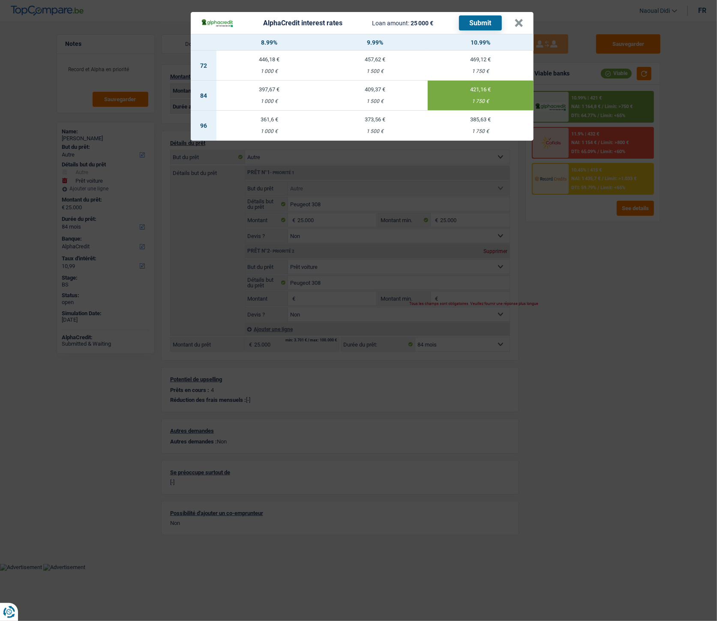
click at [485, 25] on button "Submit" at bounding box center [480, 22] width 43 height 15
click at [519, 24] on button "×" at bounding box center [518, 23] width 9 height 9
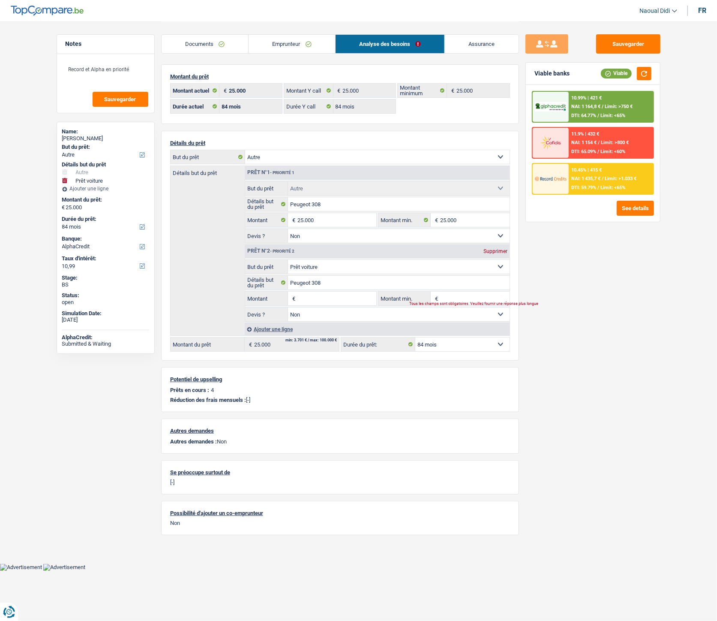
click at [595, 169] on div "10.45% | 415 €" at bounding box center [586, 170] width 30 height 6
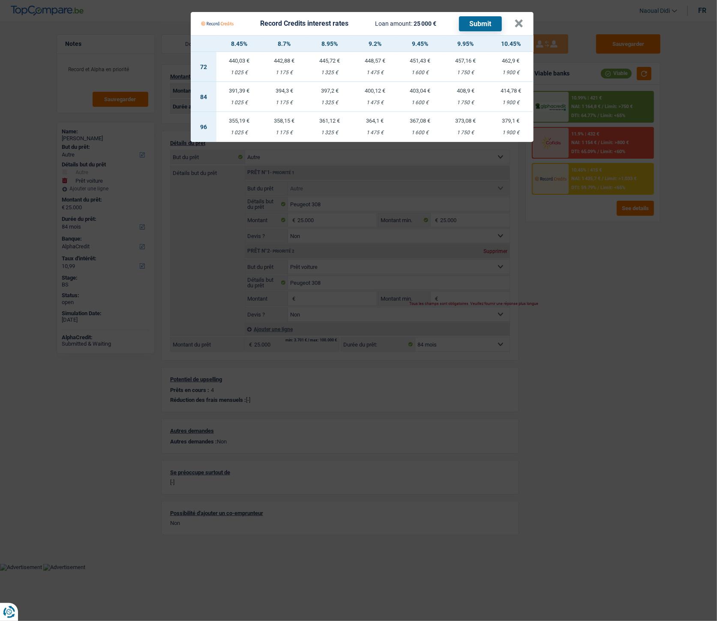
click at [512, 101] on div "1 900 €" at bounding box center [510, 103] width 45 height 6
select select "record credits"
type input "10,45"
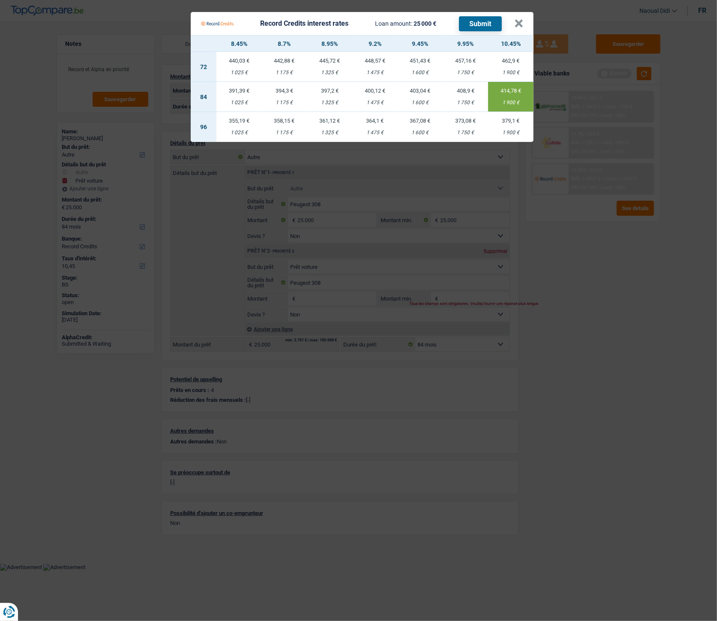
click at [489, 21] on button "Submit" at bounding box center [480, 23] width 43 height 15
click at [521, 24] on button "×" at bounding box center [518, 23] width 9 height 9
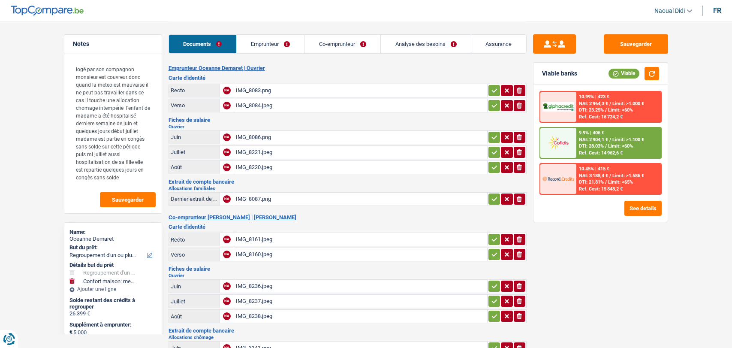
select select "refinancing"
select select "household"
select select "120"
select select "cofidis"
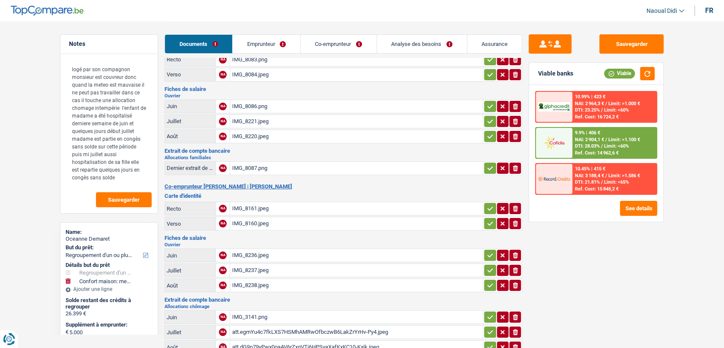
scroll to position [48, 0]
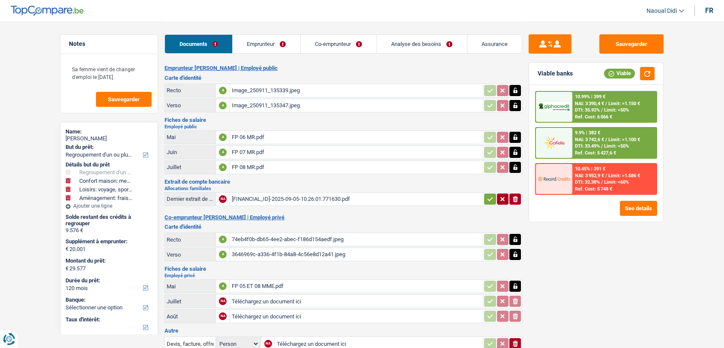
select select "refinancing"
select select "household"
select select "hobbies"
select select "movingOrInstallation"
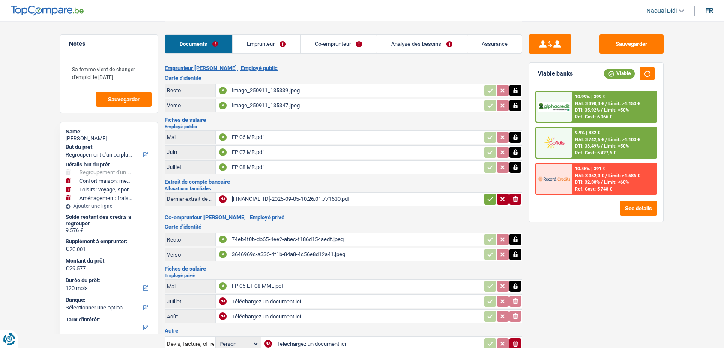
select select "120"
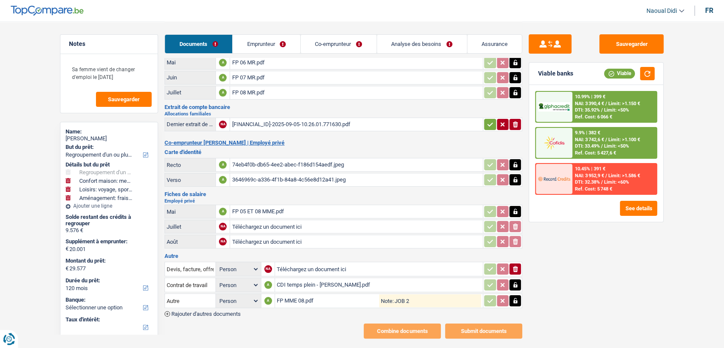
scroll to position [89, 0]
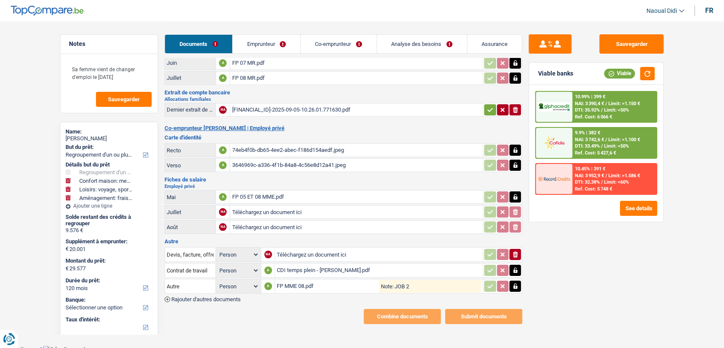
click at [267, 193] on div "FP 05 ET 08 MME.pdf" at bounding box center [356, 196] width 249 height 13
click at [313, 264] on div "CDI temps plein - [PERSON_NAME].pdf" at bounding box center [379, 270] width 204 height 13
click at [264, 43] on link "Emprunteur" at bounding box center [267, 44] width 68 height 18
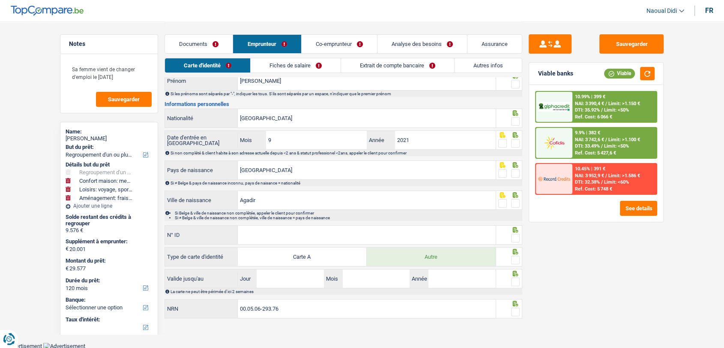
scroll to position [0, 0]
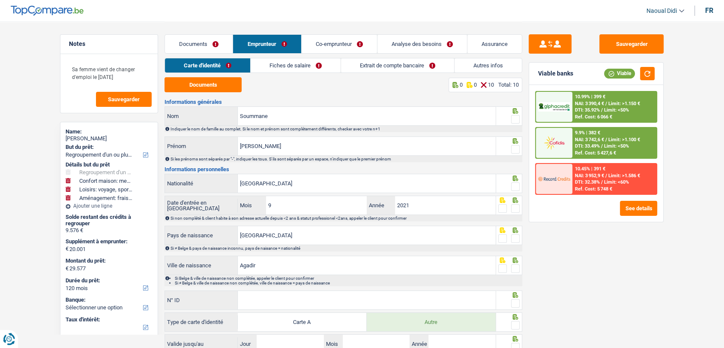
click at [189, 46] on link "Documents" at bounding box center [199, 44] width 68 height 18
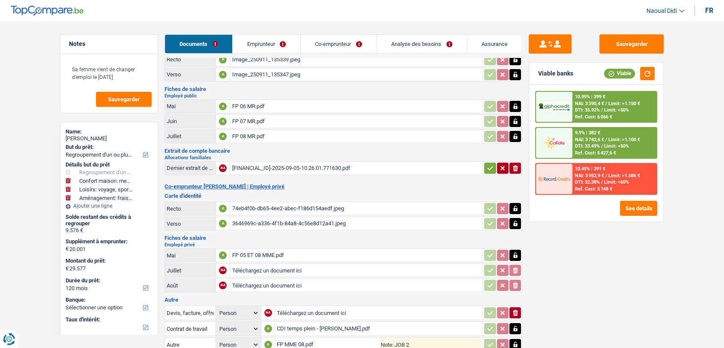
scroll to position [89, 0]
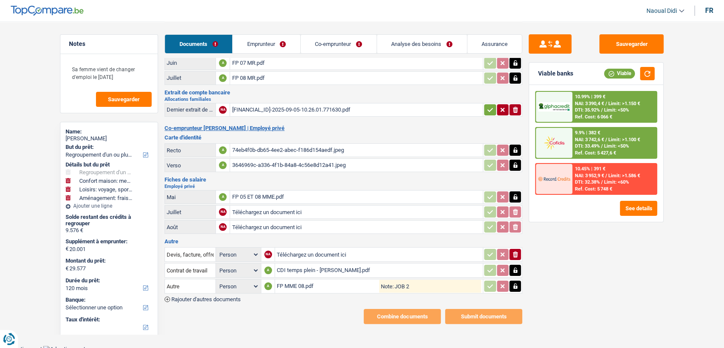
click at [309, 282] on div "FP MME 08.pdf" at bounding box center [328, 285] width 102 height 13
